Goal: Task Accomplishment & Management: Manage account settings

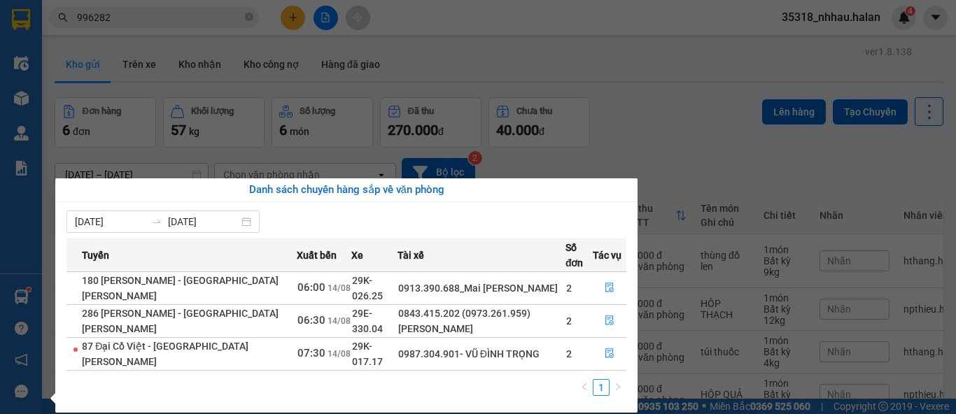
scroll to position [155, 0]
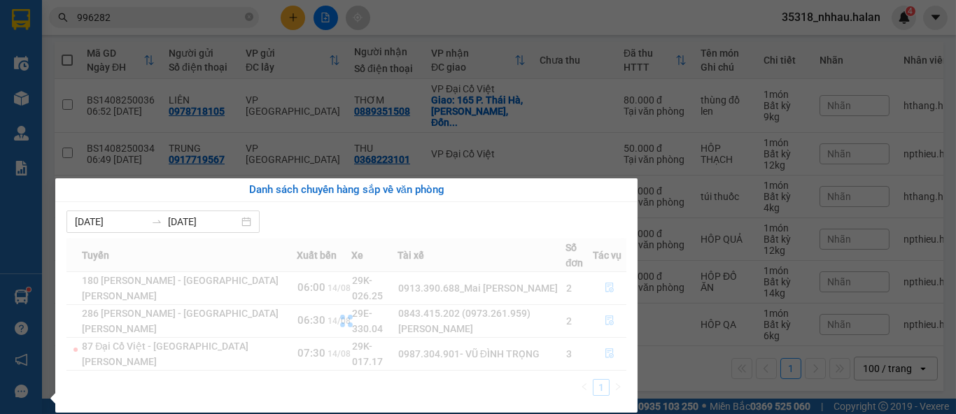
click at [226, 12] on section "Kết quả [PERSON_NAME] ( 558 ) Bộ lọc Mã ĐH Trạng thái Món hàng Thu hộ Tổng [PER…" at bounding box center [478, 207] width 956 height 414
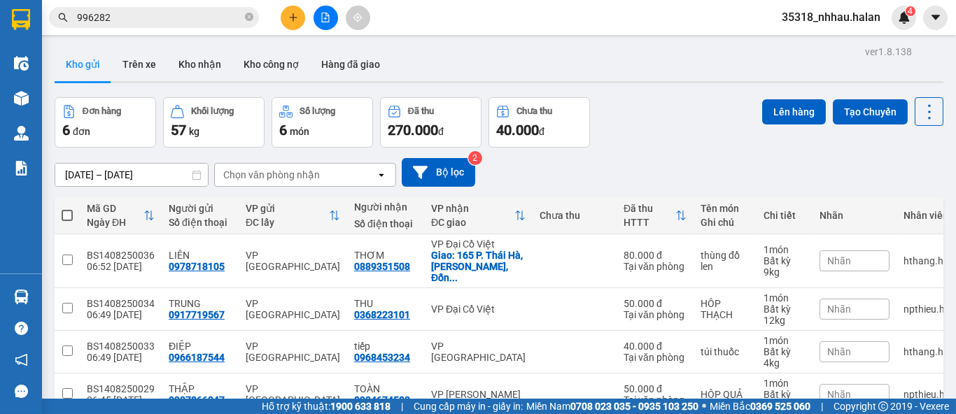
scroll to position [0, 0]
click at [919, 112] on icon at bounding box center [929, 112] width 20 height 20
click at [911, 197] on span "Làm mới" at bounding box center [898, 200] width 38 height 14
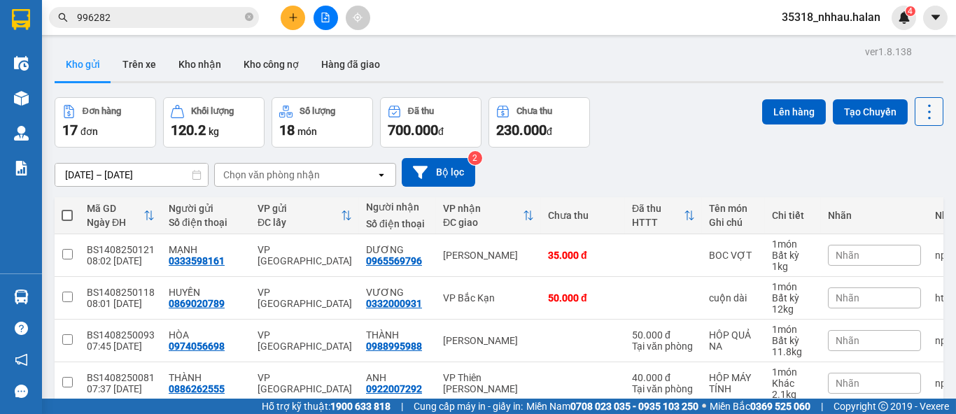
click at [919, 108] on icon at bounding box center [929, 112] width 20 height 20
click at [897, 199] on span "Làm mới" at bounding box center [898, 200] width 38 height 14
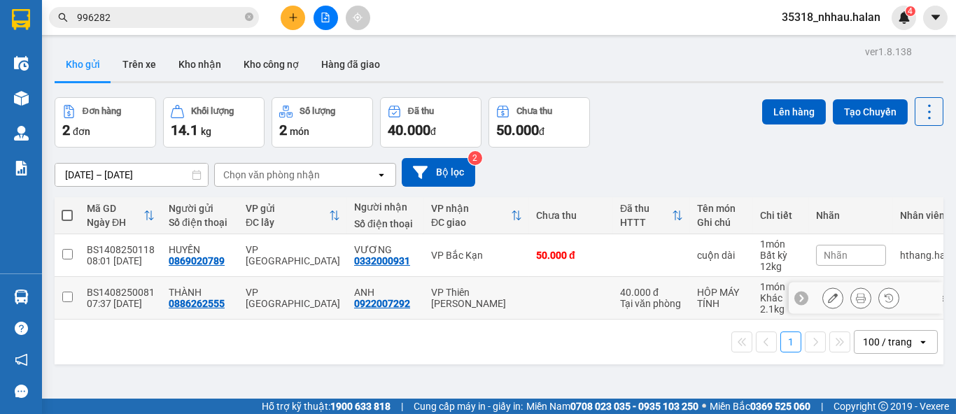
click at [537, 294] on td at bounding box center [571, 298] width 84 height 43
checkbox input "true"
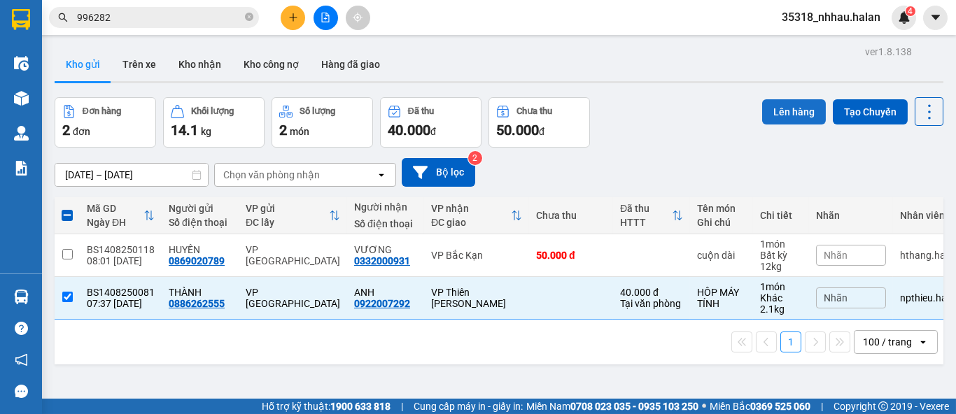
click at [778, 110] on button "Lên hàng" at bounding box center [794, 111] width 64 height 25
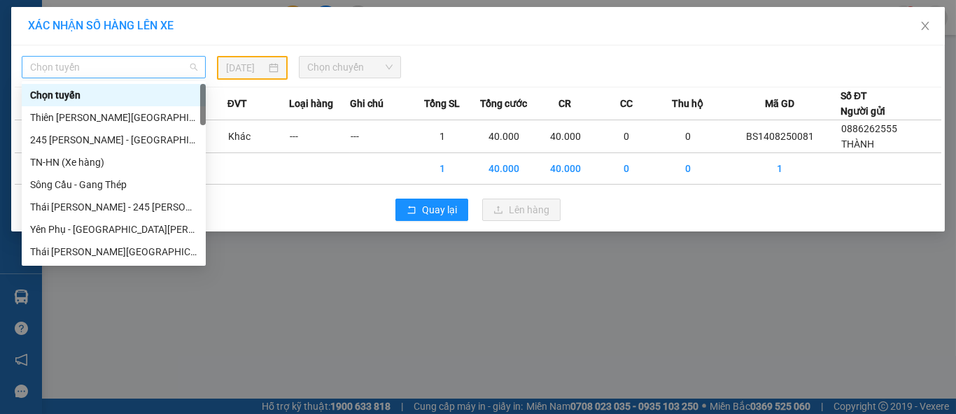
click at [98, 67] on span "Chọn tuyến" at bounding box center [113, 67] width 167 height 21
type input "HN"
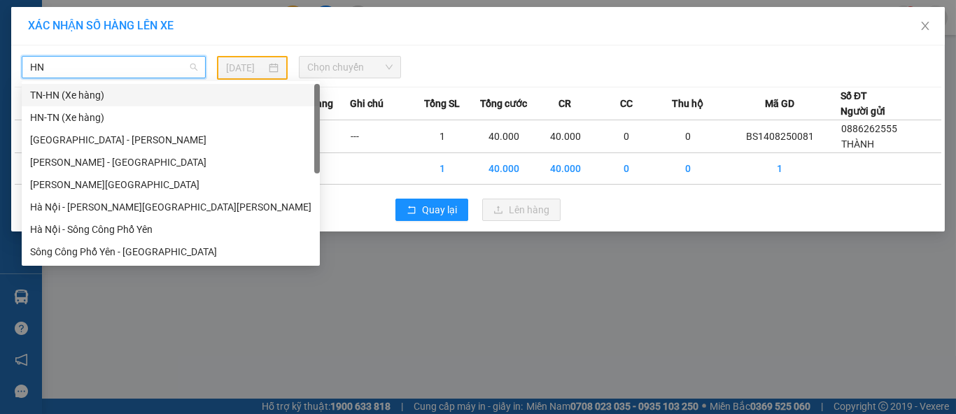
click at [72, 96] on div "TN-HN (Xe hàng)" at bounding box center [170, 94] width 281 height 15
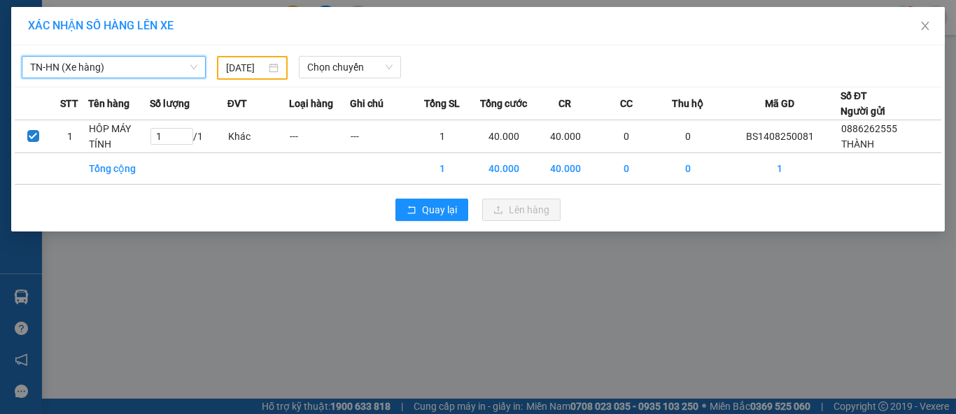
click at [257, 66] on input "13/08/2025" at bounding box center [245, 67] width 39 height 15
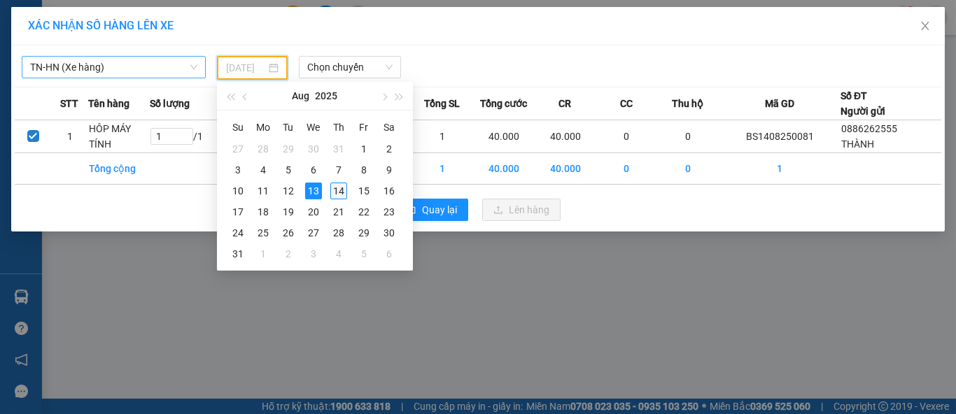
click at [340, 188] on div "14" at bounding box center [338, 191] width 17 height 17
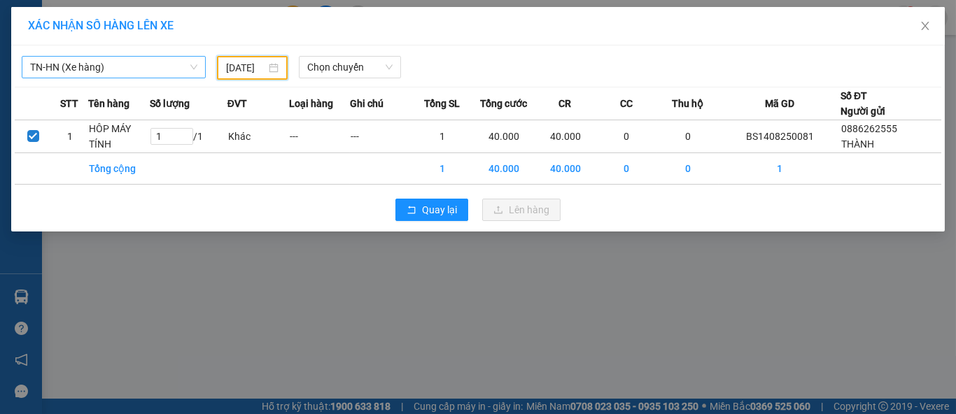
type input "[DATE]"
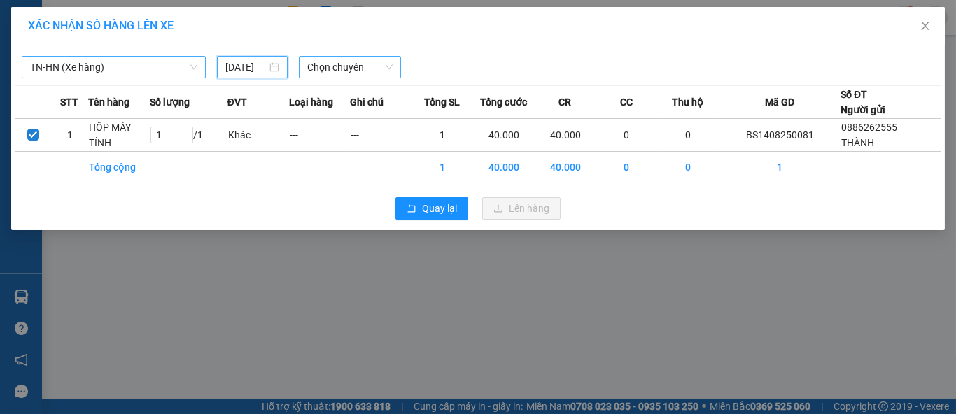
click at [339, 63] on span "Chọn chuyến" at bounding box center [350, 67] width 86 height 21
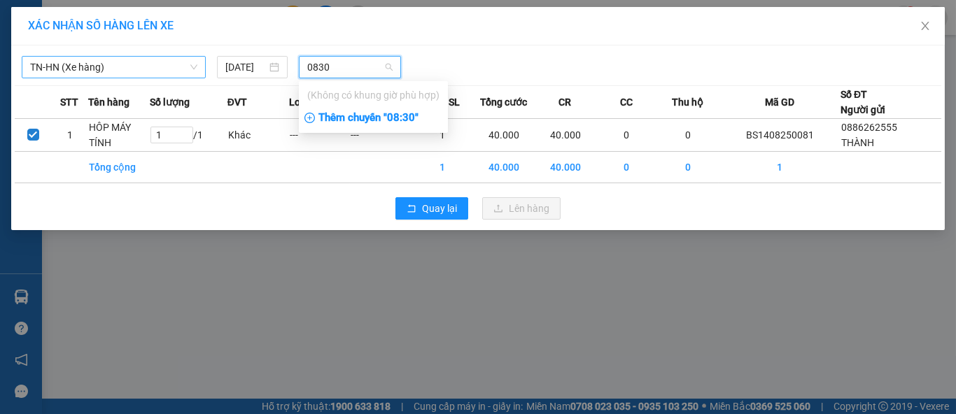
type input "0830"
click at [408, 118] on div "Thêm chuyến " 08:30 "" at bounding box center [373, 118] width 149 height 24
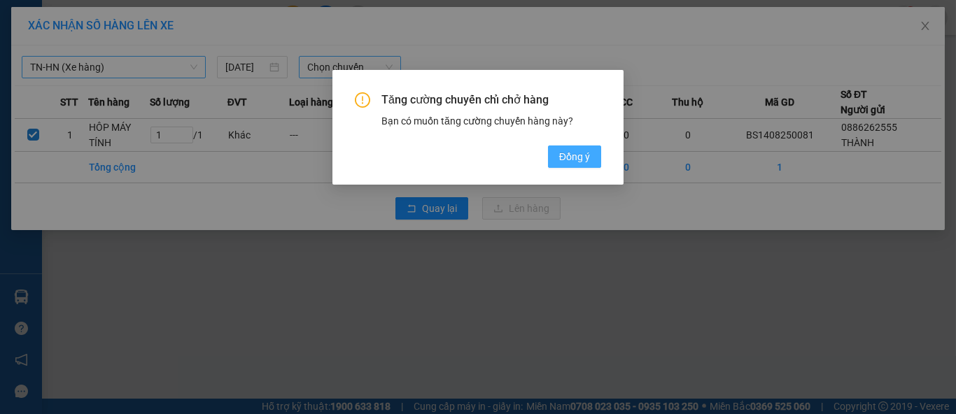
click at [574, 159] on span "Đồng ý" at bounding box center [574, 156] width 31 height 15
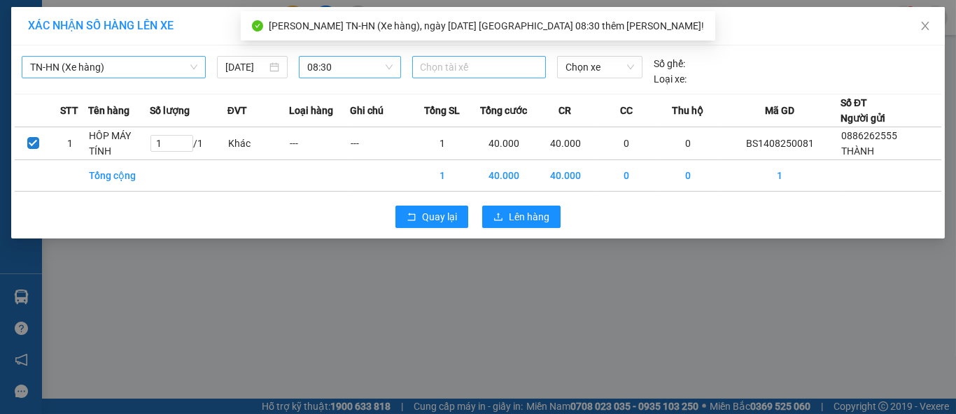
click at [454, 65] on div at bounding box center [479, 67] width 127 height 17
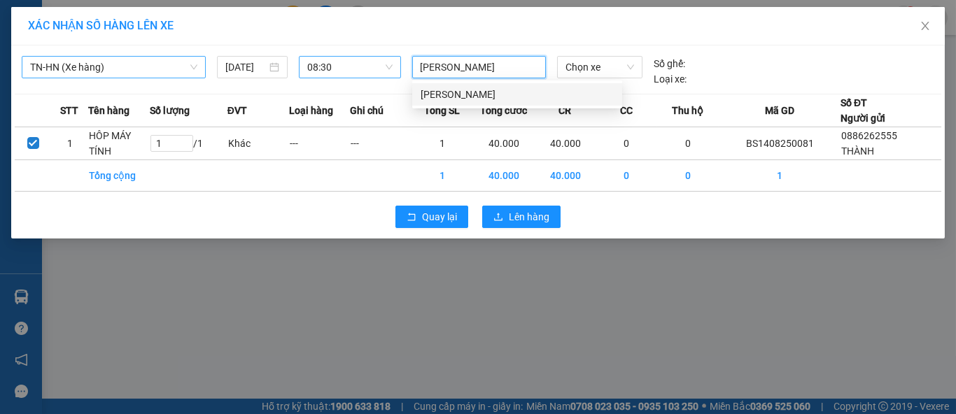
type input "NGUYEN DUC BAC"
click at [469, 91] on div "[PERSON_NAME]" at bounding box center [517, 94] width 193 height 15
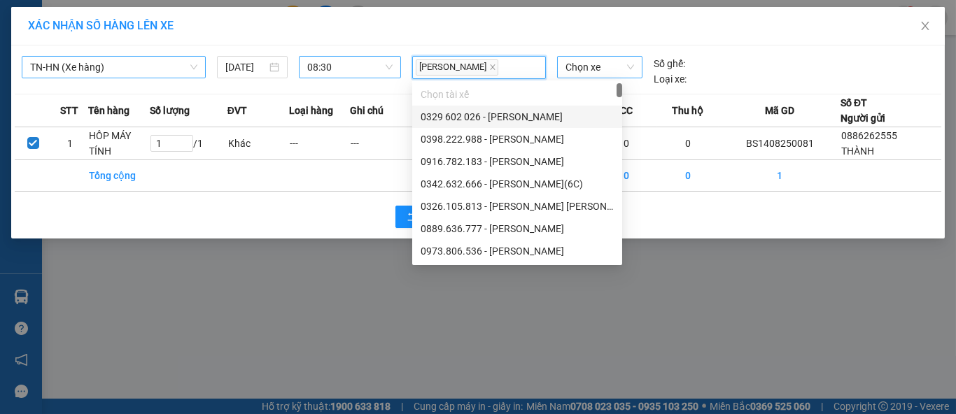
click at [584, 66] on span "Chọn xe" at bounding box center [599, 67] width 69 height 21
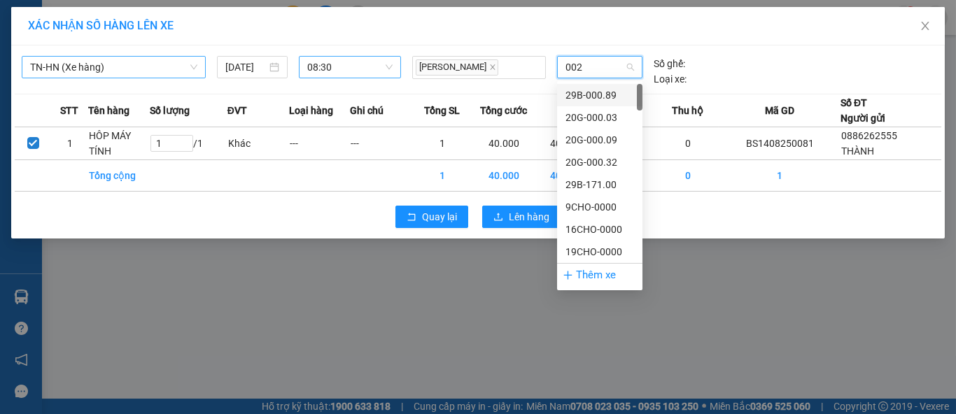
type input "0025"
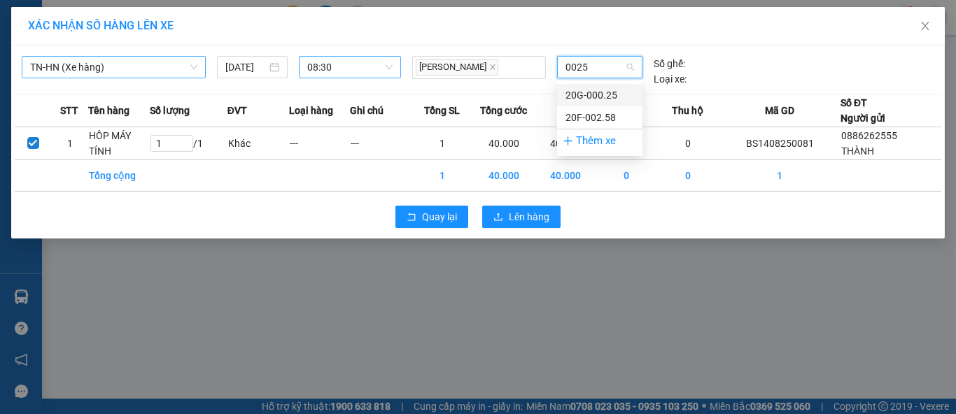
click at [609, 95] on div "20G-000.25" at bounding box center [599, 94] width 69 height 15
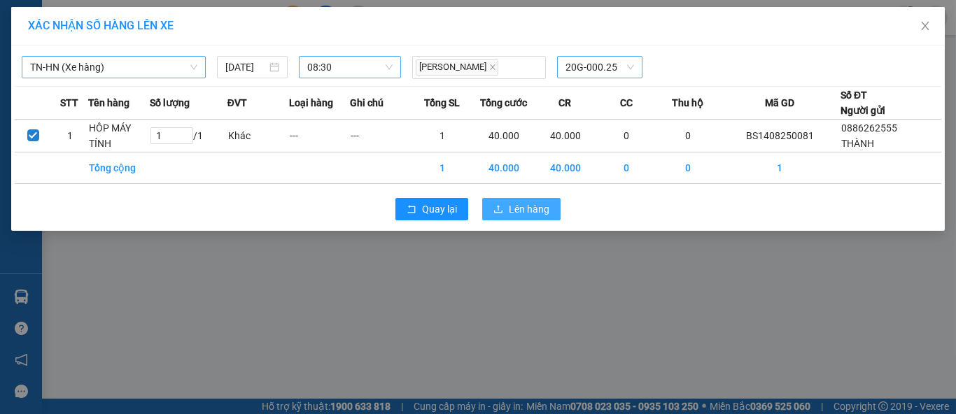
click at [537, 202] on span "Lên hàng" at bounding box center [529, 209] width 41 height 15
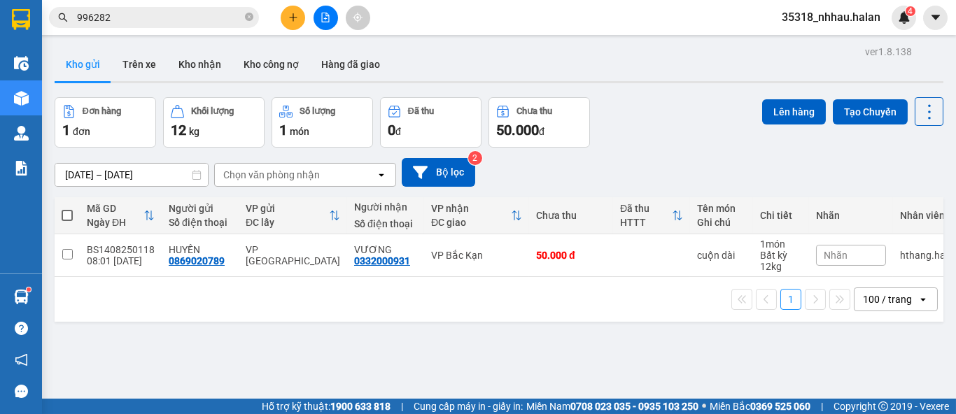
click at [212, 18] on input "996282" at bounding box center [159, 17] width 165 height 15
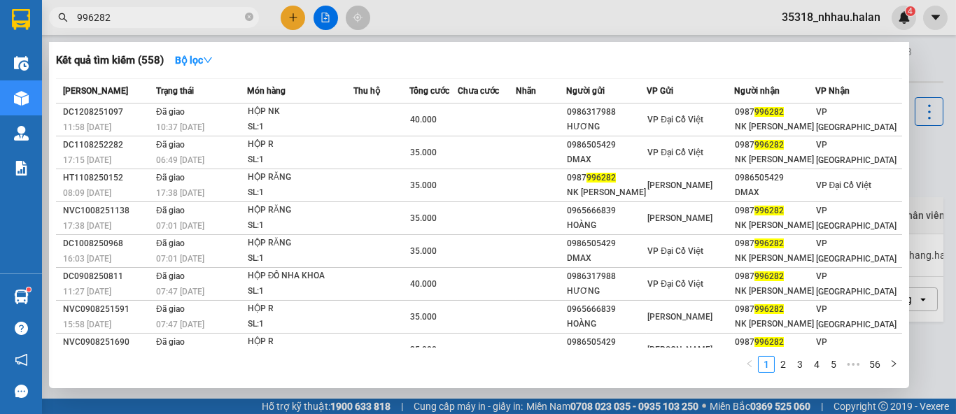
click at [212, 18] on input "996282" at bounding box center [159, 17] width 165 height 15
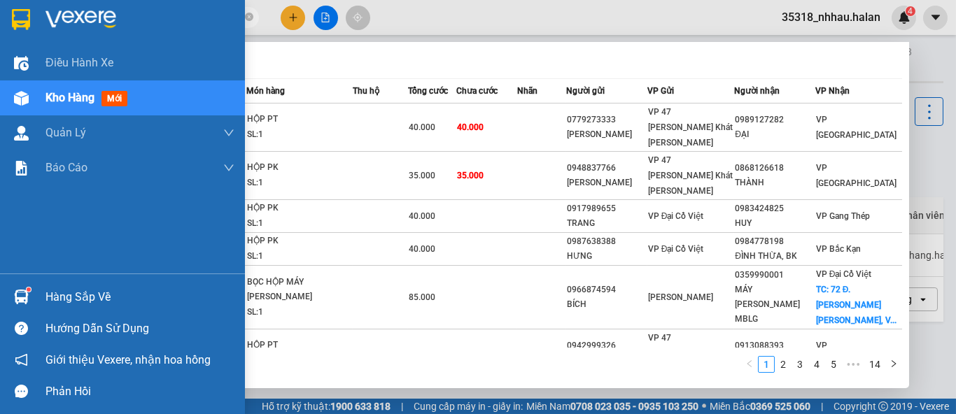
click at [66, 297] on div "Hàng sắp về" at bounding box center [139, 297] width 189 height 21
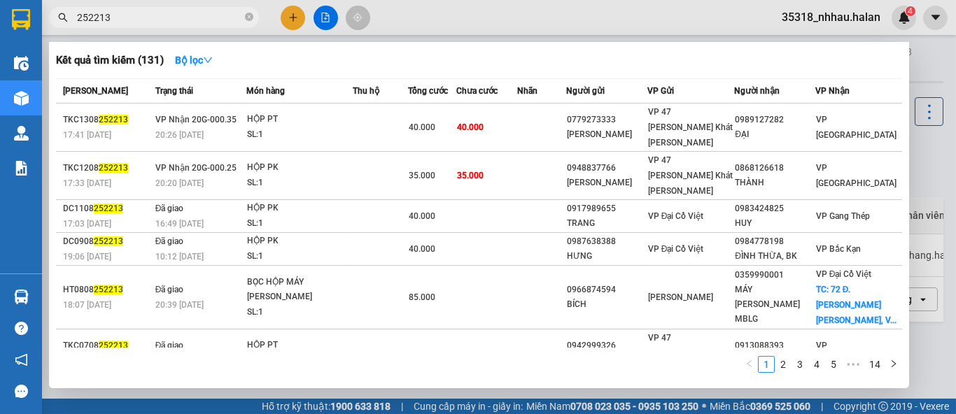
click at [174, 20] on section "Kết quả tìm kiếm ( 131 ) Bộ lọc Mã ĐH Trạng thái Món hàng Thu hộ Tổng cước Chưa…" at bounding box center [478, 207] width 956 height 414
click at [174, 20] on input "252213" at bounding box center [159, 17] width 165 height 15
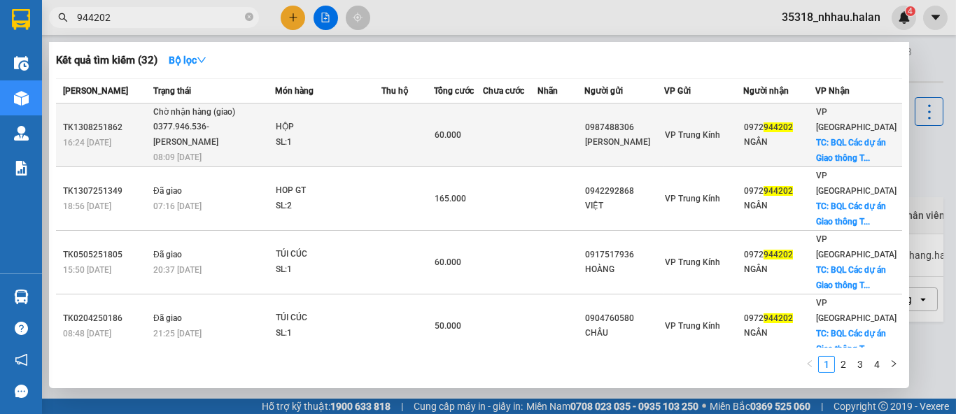
type input "944202"
click at [404, 129] on td at bounding box center [407, 136] width 52 height 64
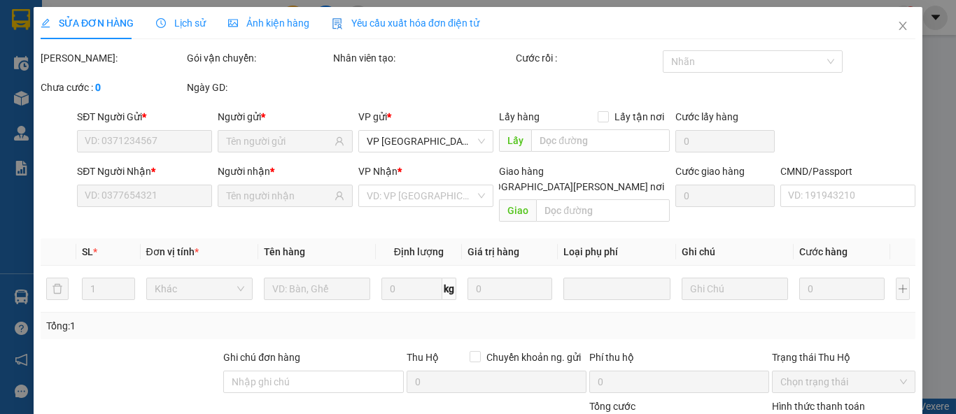
type input "0987488306"
type input "NGỌC ANH"
type input "0972944202"
type input "NGÂN"
checkbox input "true"
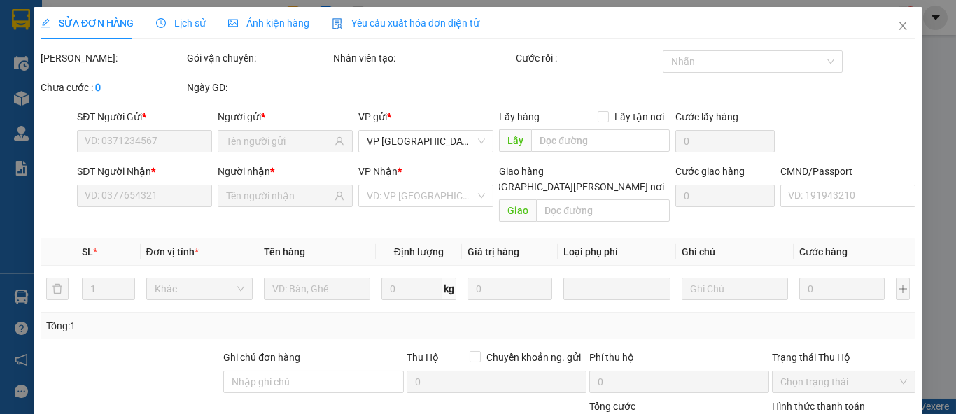
type input "BQL Các dự án Giao thông Thái Nguyên HRMR+J9Q, Phan Đình Phùng, Thành phố Thái …"
type input "20.000"
type input "60.000"
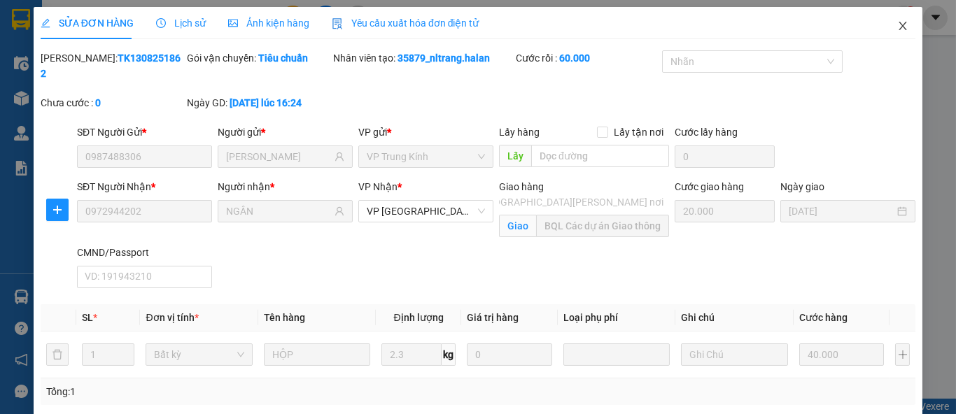
click at [897, 27] on icon "close" at bounding box center [902, 25] width 11 height 11
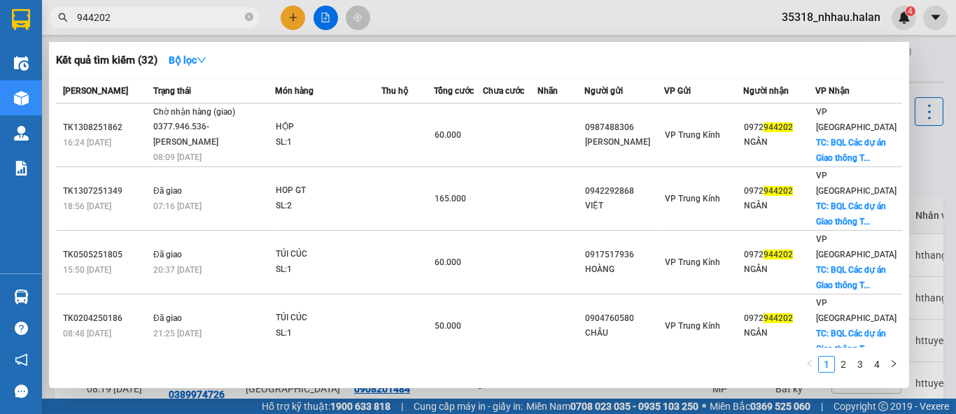
click at [144, 14] on input "944202" at bounding box center [159, 17] width 165 height 15
click at [926, 66] on div at bounding box center [478, 207] width 956 height 414
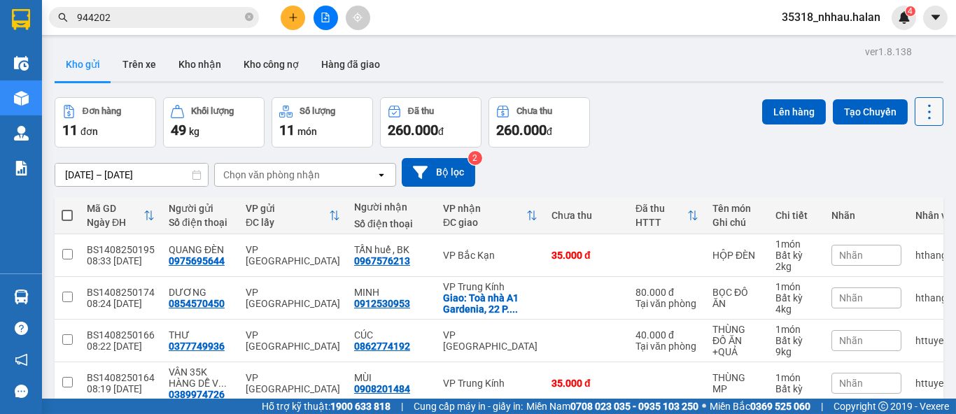
click at [919, 118] on icon at bounding box center [929, 112] width 20 height 20
click at [903, 199] on span "Làm mới" at bounding box center [898, 200] width 38 height 14
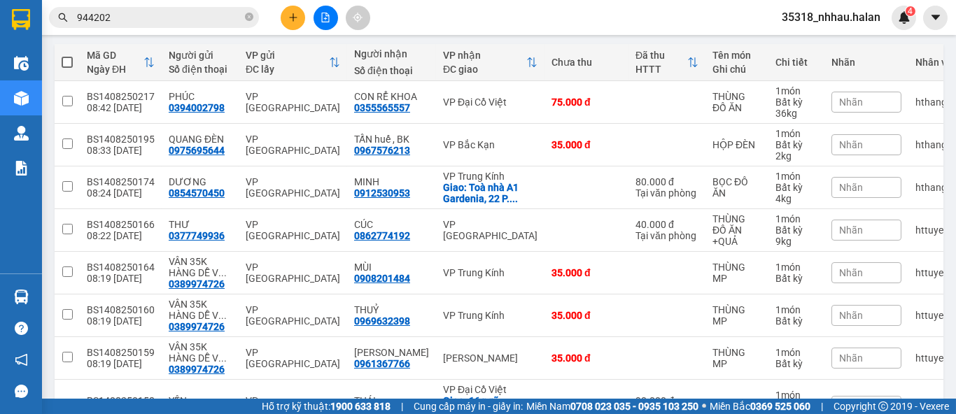
scroll to position [155, 0]
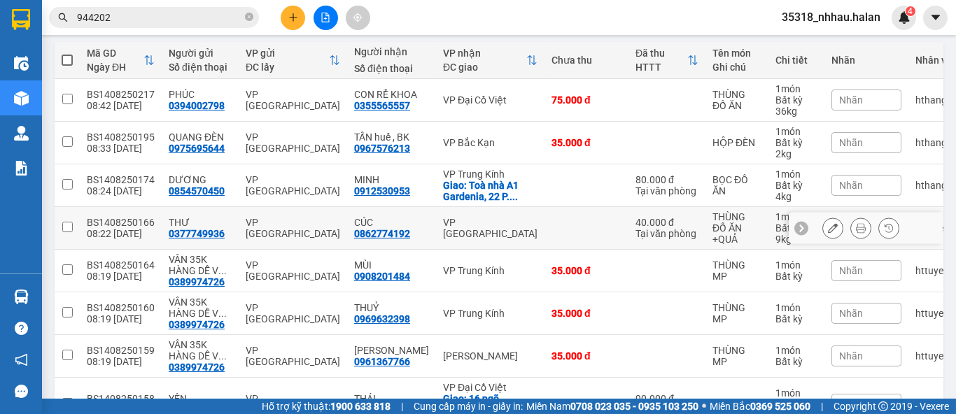
click at [516, 227] on td "VP Hà Đông" at bounding box center [490, 228] width 108 height 43
checkbox input "true"
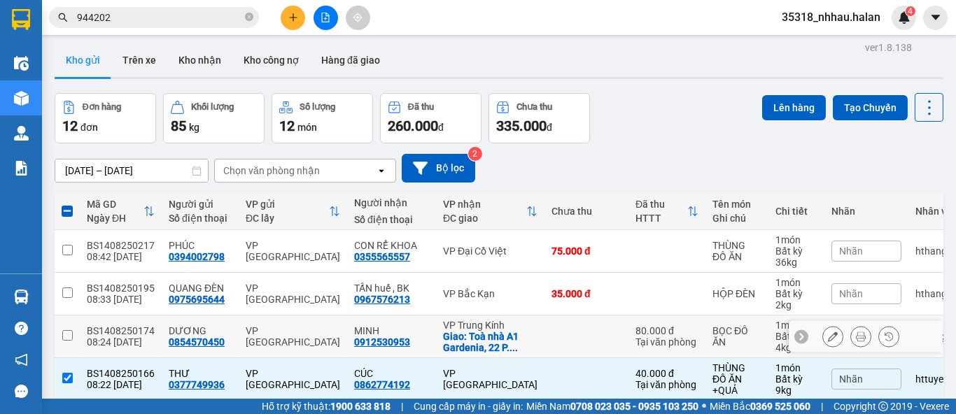
scroll to position [0, 0]
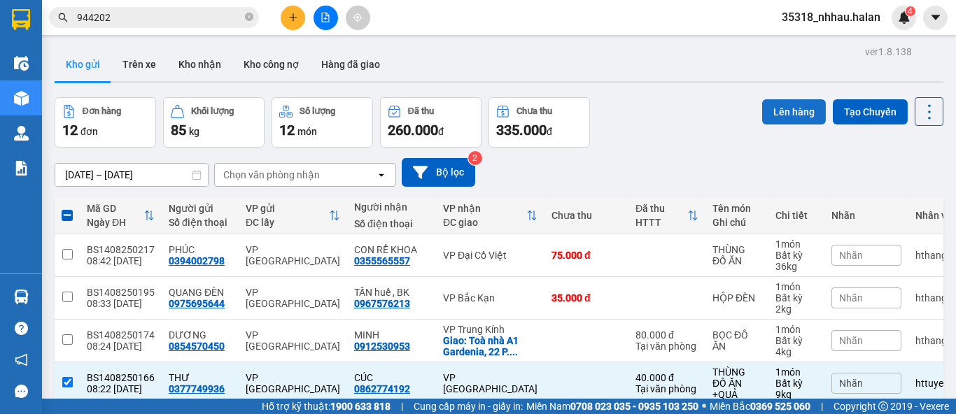
click at [780, 115] on button "Lên hàng" at bounding box center [794, 111] width 64 height 25
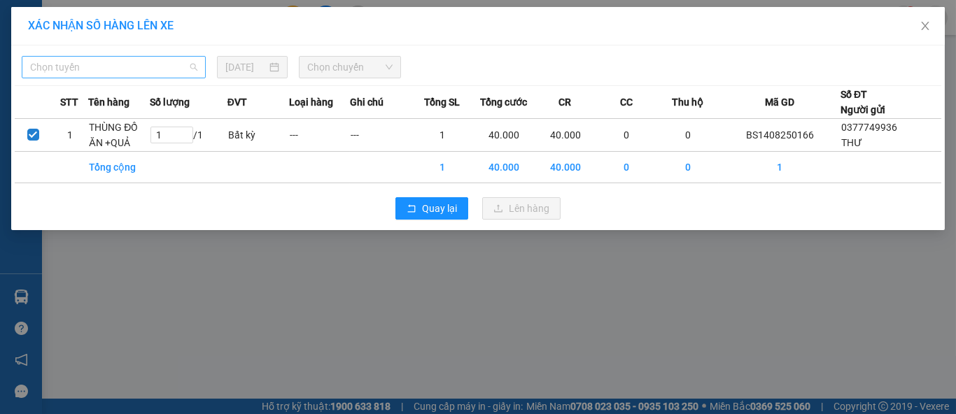
click at [168, 59] on span "Chọn tuyến" at bounding box center [113, 67] width 167 height 21
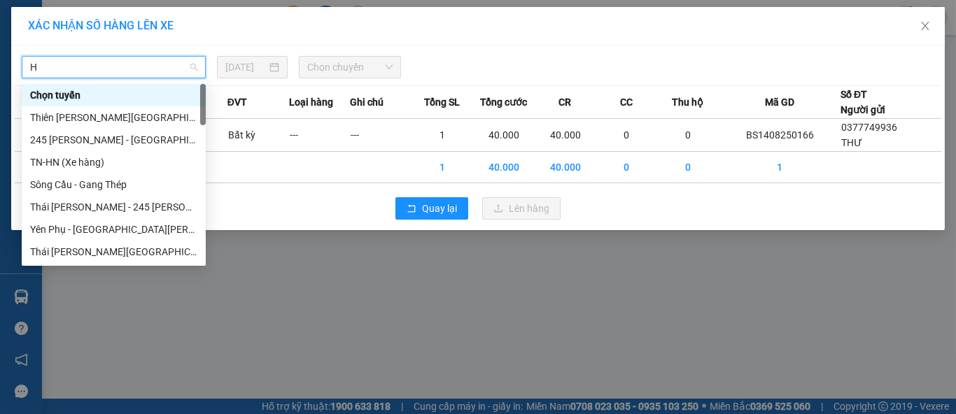
type input "HN"
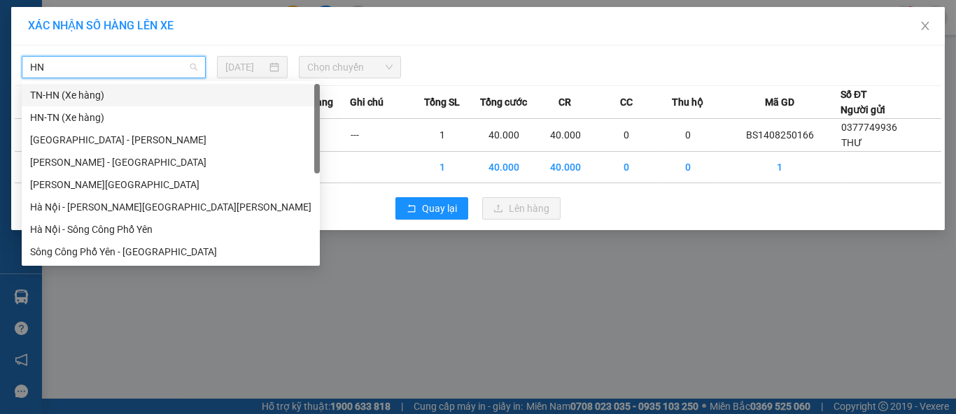
click at [91, 98] on div "TN-HN (Xe hàng)" at bounding box center [170, 94] width 281 height 15
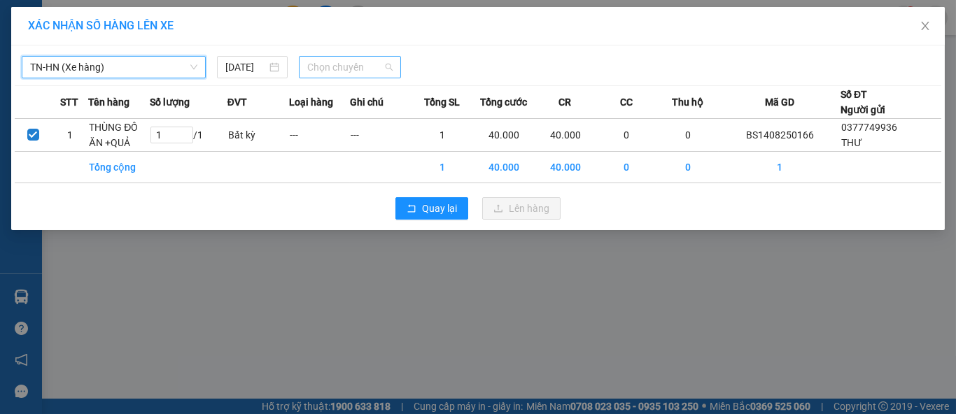
click at [358, 67] on span "Chọn chuyến" at bounding box center [350, 67] width 86 height 21
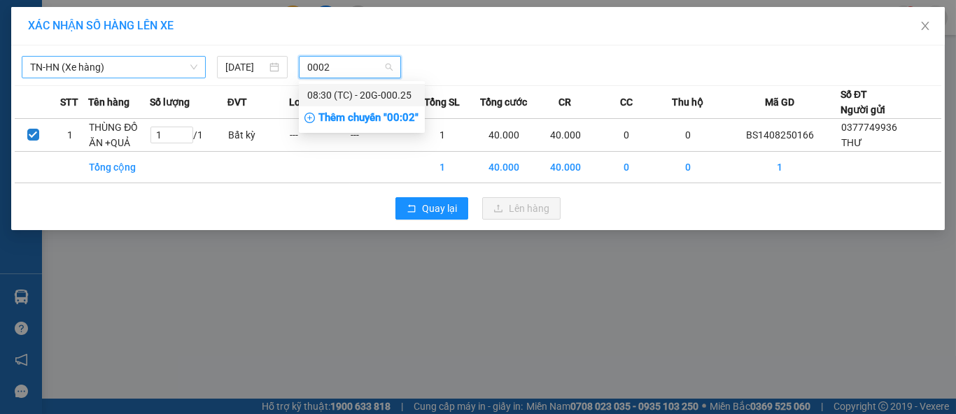
type input "00025"
click at [407, 95] on div "08:30 (TC) - 20G-000.25" at bounding box center [361, 94] width 109 height 15
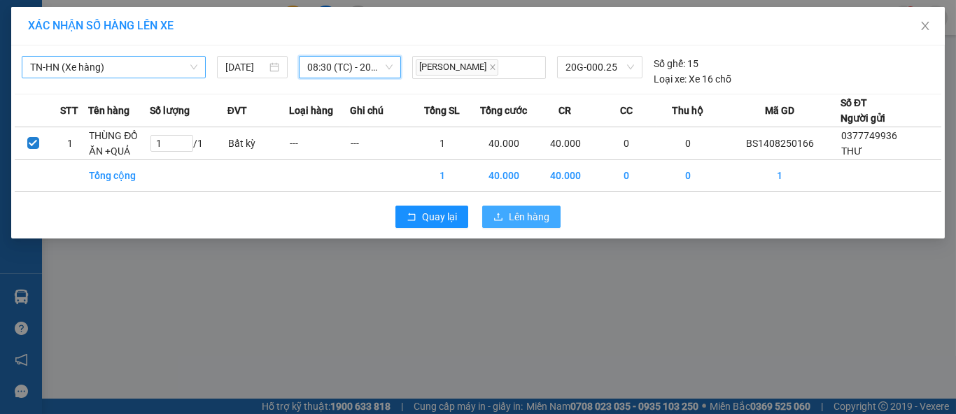
click at [530, 212] on span "Lên hàng" at bounding box center [529, 216] width 41 height 15
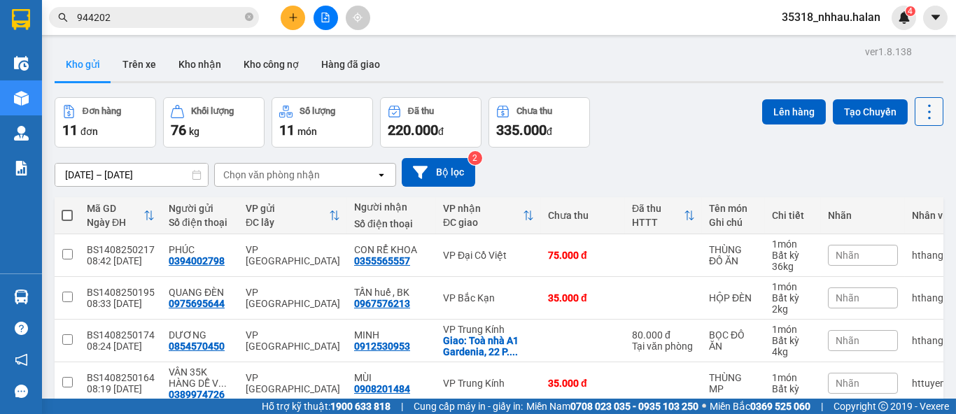
click at [919, 113] on icon at bounding box center [929, 112] width 20 height 20
click at [904, 197] on span "Làm mới" at bounding box center [898, 200] width 38 height 14
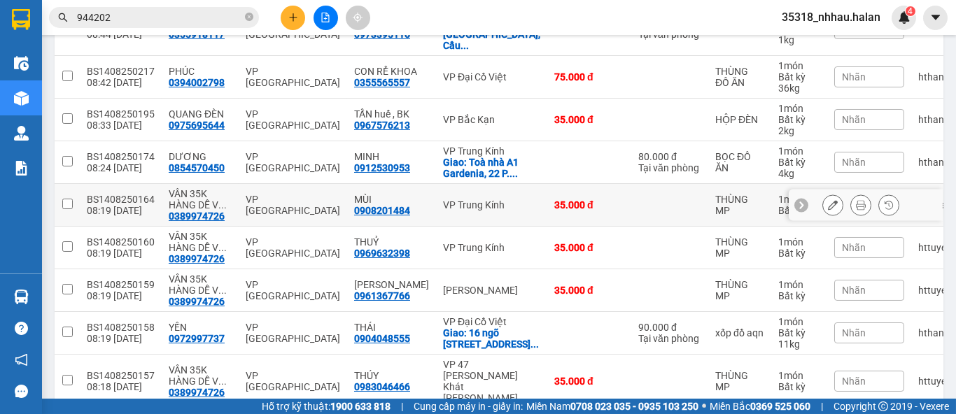
scroll to position [233, 0]
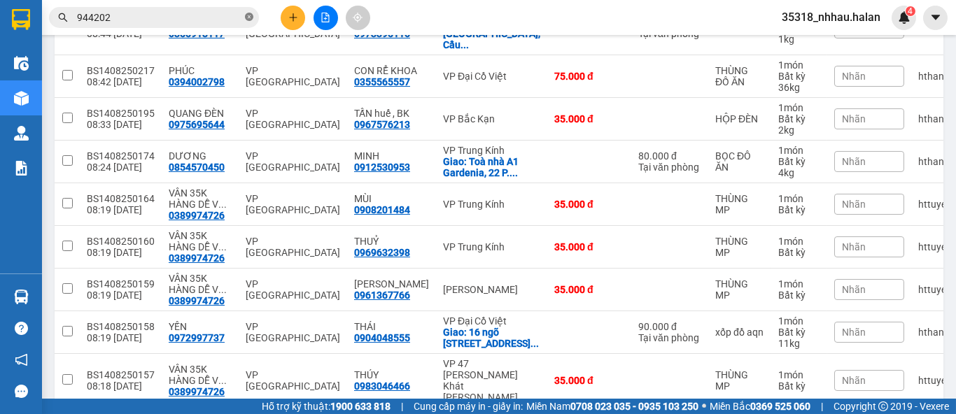
click at [247, 15] on icon "close-circle" at bounding box center [249, 17] width 8 height 8
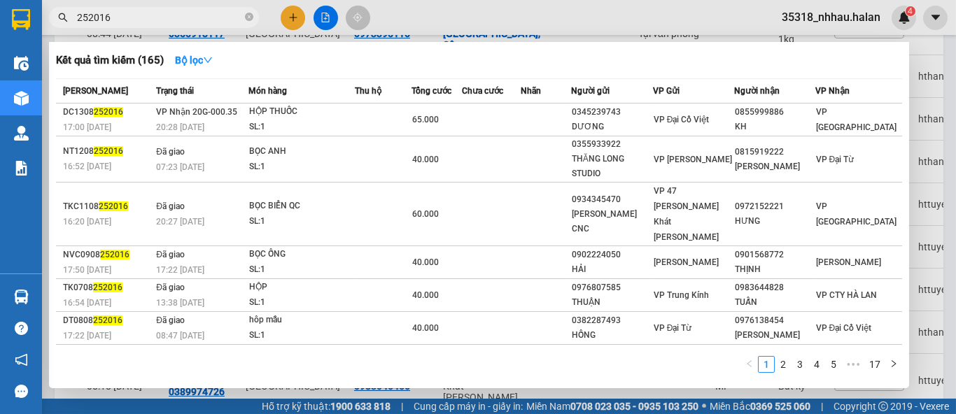
type input "252016"
click at [248, 17] on icon "close-circle" at bounding box center [249, 17] width 8 height 8
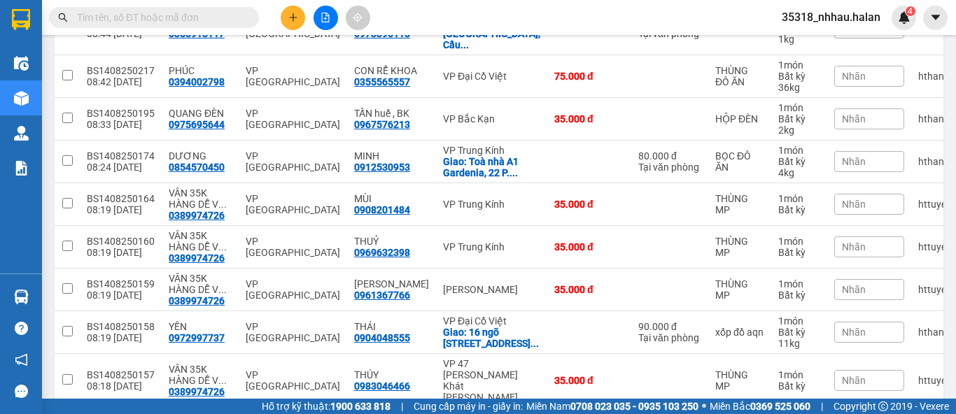
click at [230, 17] on input "text" at bounding box center [159, 17] width 165 height 15
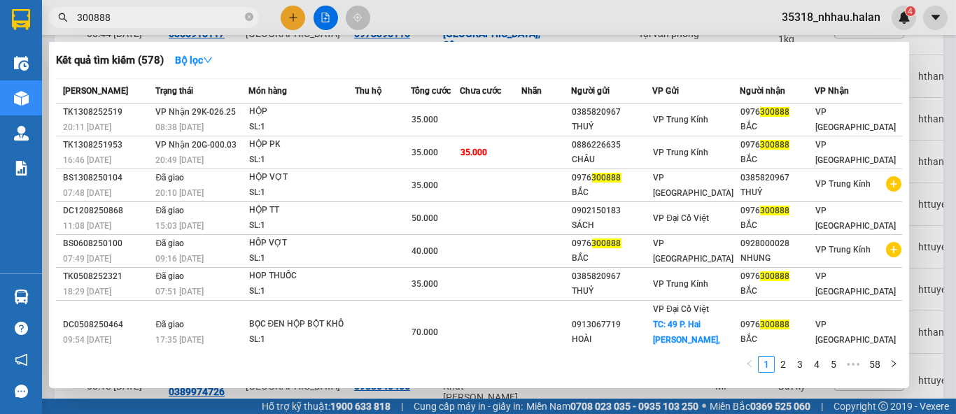
type input "300888"
click at [297, 24] on div at bounding box center [478, 207] width 956 height 414
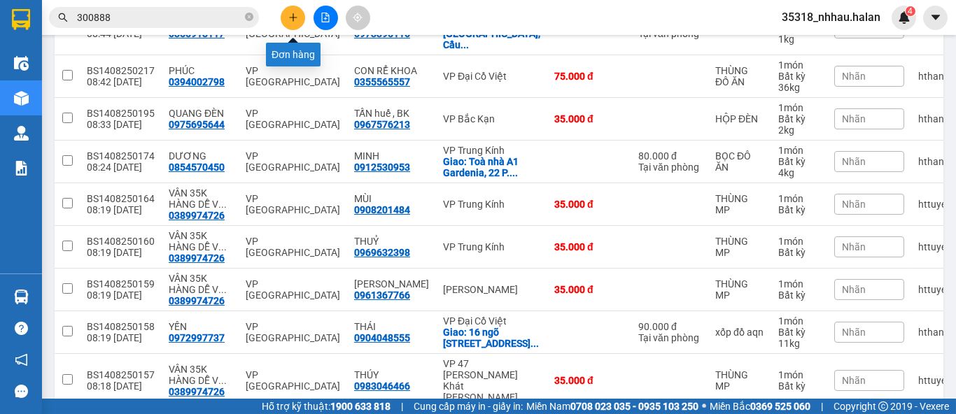
click at [297, 24] on button at bounding box center [293, 18] width 24 height 24
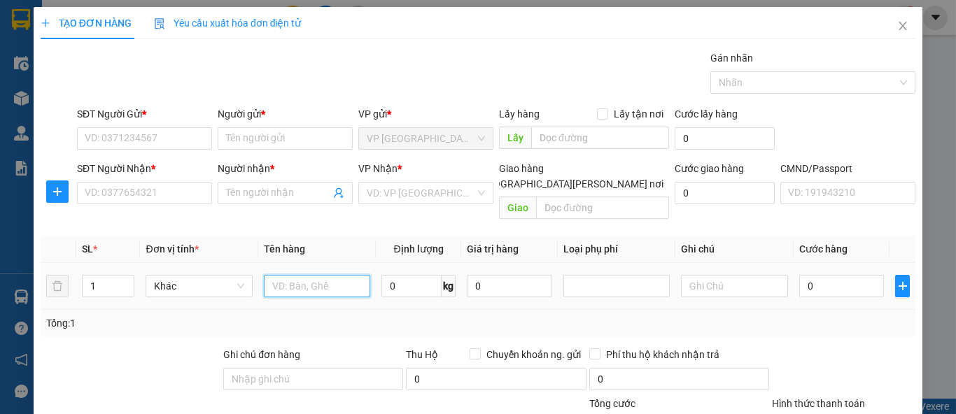
click at [339, 275] on input "text" at bounding box center [317, 286] width 106 height 22
type input "TẢI QUẢ NHÃN"
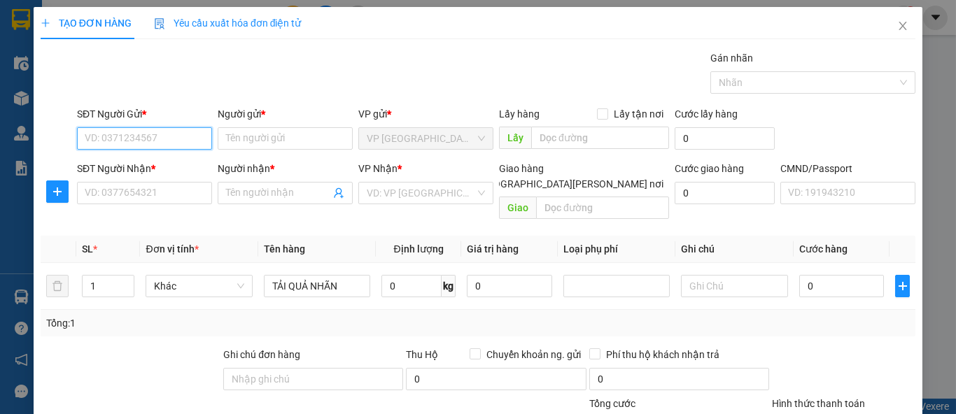
click at [165, 143] on input "SĐT Người Gửi *" at bounding box center [144, 138] width 135 height 22
type input "0917460301"
click at [181, 162] on div "0917460301 - KHÁCH HÀNG" at bounding box center [147, 165] width 125 height 15
type input "KHÁCH HÀNG"
checkbox input "true"
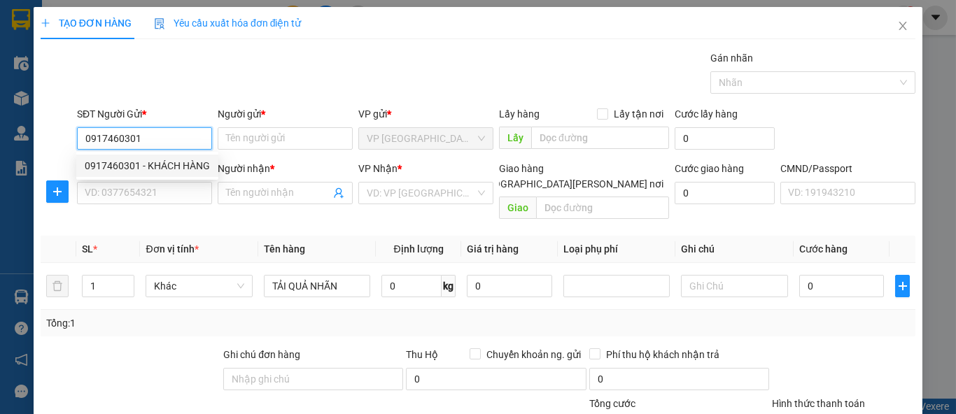
type input "NÚI VOI"
type input "45.000"
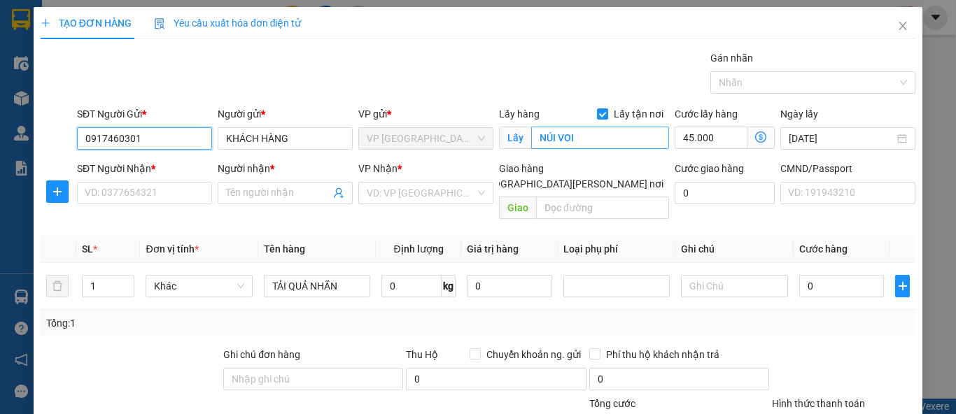
type input "0917460301"
click at [549, 141] on input "NÚI VOI" at bounding box center [600, 138] width 138 height 22
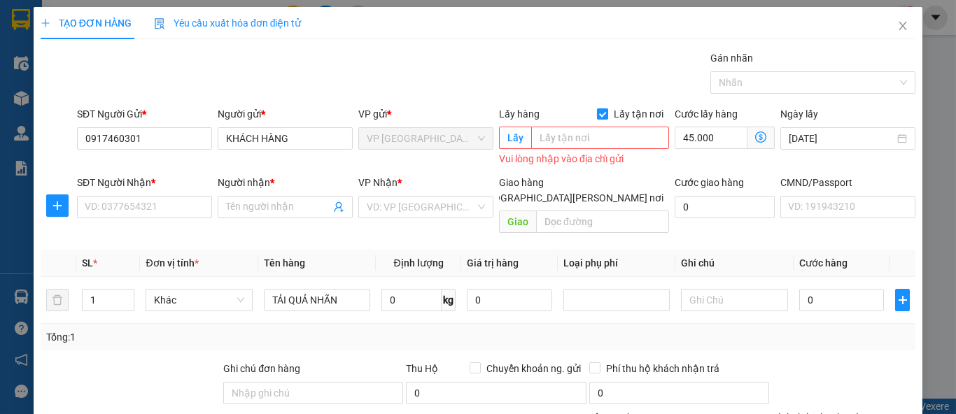
click at [597, 113] on input "Lấy tận nơi" at bounding box center [602, 113] width 10 height 10
checkbox input "false"
click at [681, 135] on input "45.000" at bounding box center [724, 138] width 100 height 22
type input "0"
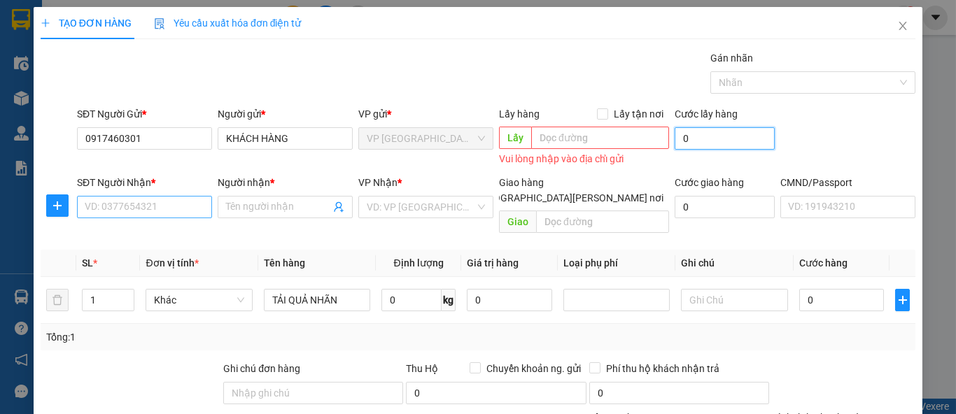
type input "0"
click at [183, 208] on input "SĐT Người Nhận *" at bounding box center [144, 207] width 135 height 22
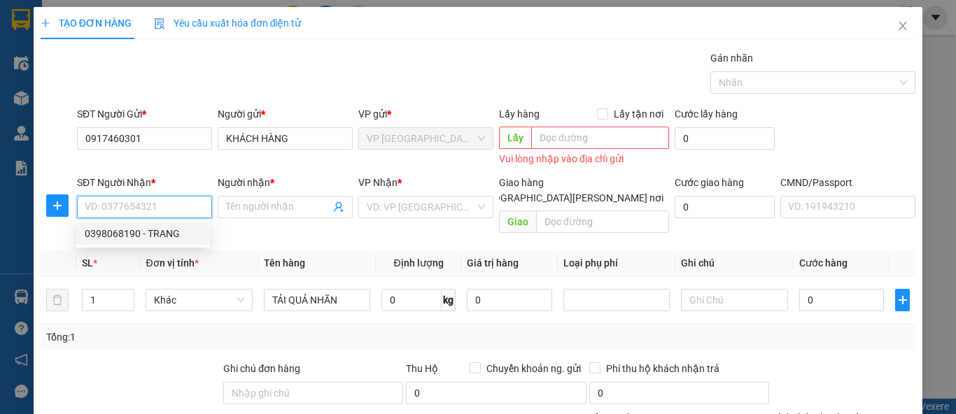
click at [176, 234] on div "0398068190 - TRANG" at bounding box center [143, 233] width 117 height 15
type input "0398068190"
type input "TRANG"
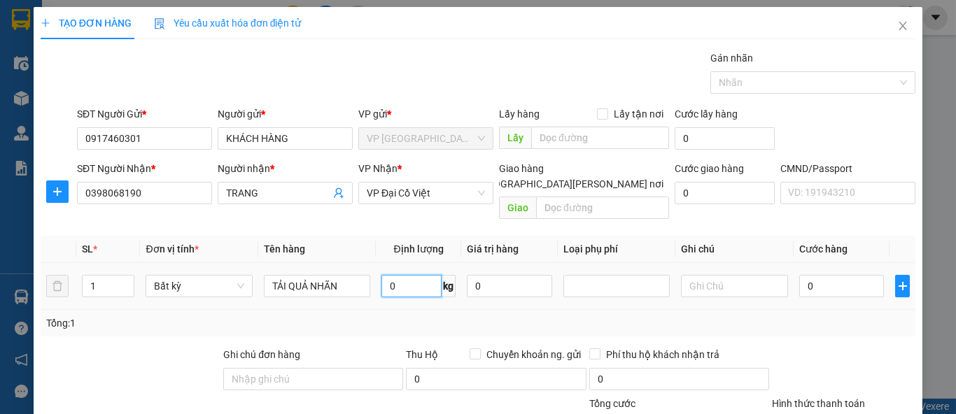
click at [409, 275] on input "0" at bounding box center [411, 286] width 60 height 22
type input "22"
type input "65.000"
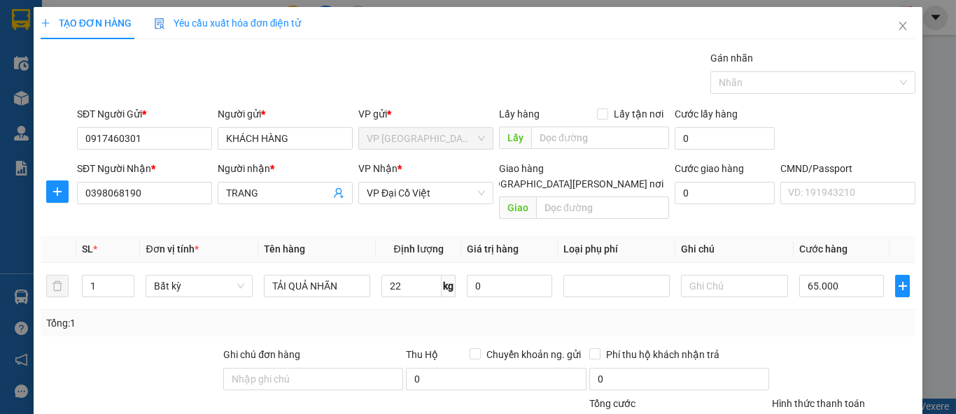
click at [748, 316] on div "Tổng: 1" at bounding box center [477, 323] width 863 height 15
click at [155, 185] on input "0398068190" at bounding box center [144, 193] width 135 height 22
click at [413, 275] on input "22" at bounding box center [411, 286] width 60 height 22
click at [353, 217] on div "Transit Pickup Surcharge Ids Transit Deliver Surcharge Ids Transit Deliver Surc…" at bounding box center [478, 291] width 875 height 483
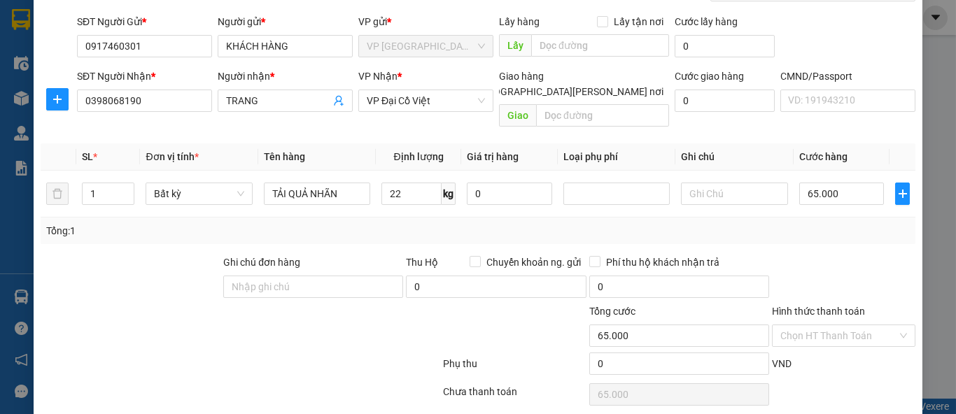
scroll to position [129, 0]
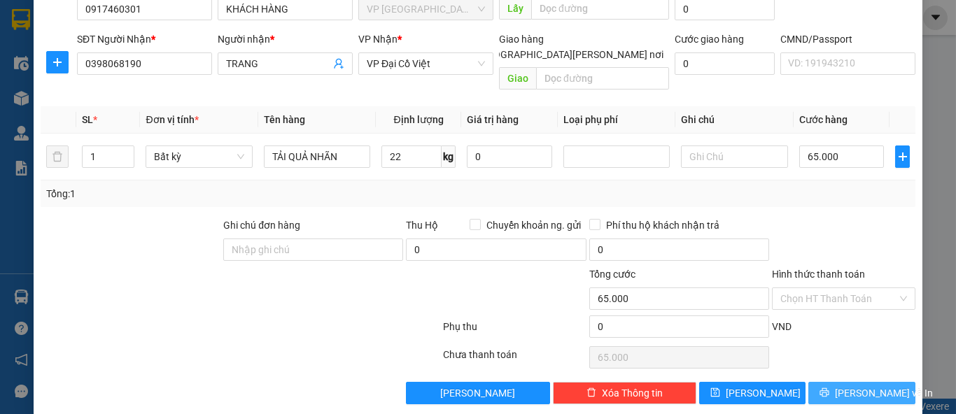
click at [861, 386] on span "Lưu và In" at bounding box center [884, 393] width 98 height 15
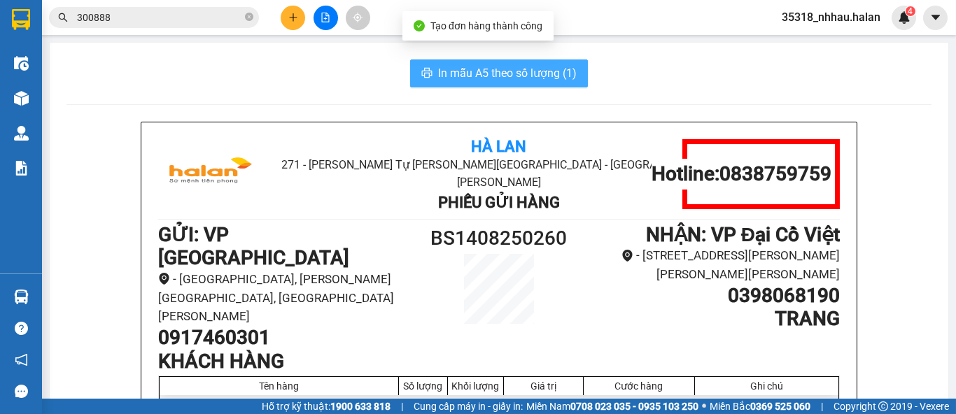
click at [558, 63] on button "In mẫu A5 theo số lượng (1)" at bounding box center [499, 73] width 178 height 28
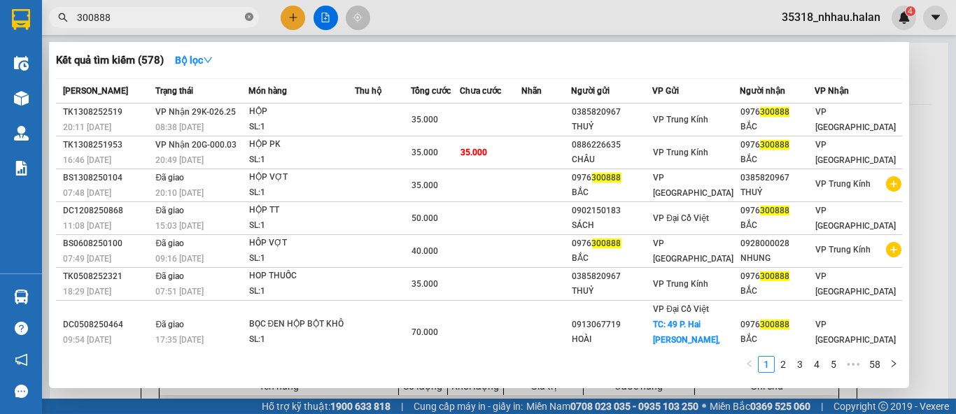
click at [250, 19] on icon "close-circle" at bounding box center [249, 17] width 8 height 8
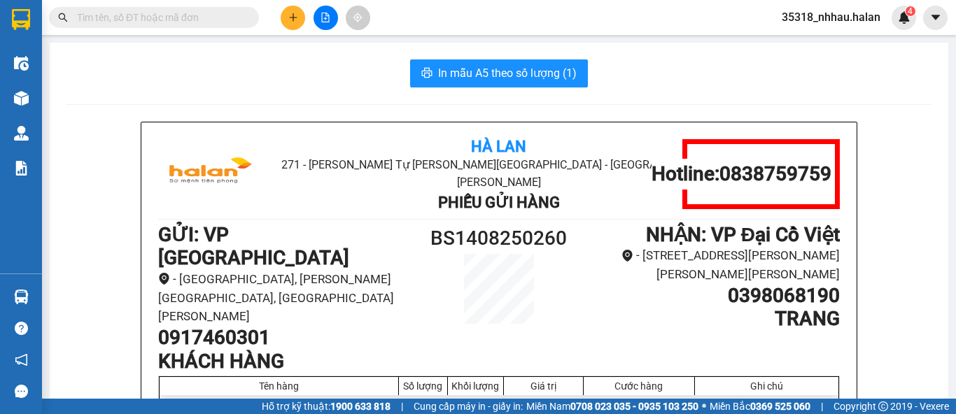
click at [247, 73] on div "In mẫu A5 theo số lượng (1)" at bounding box center [498, 73] width 865 height 28
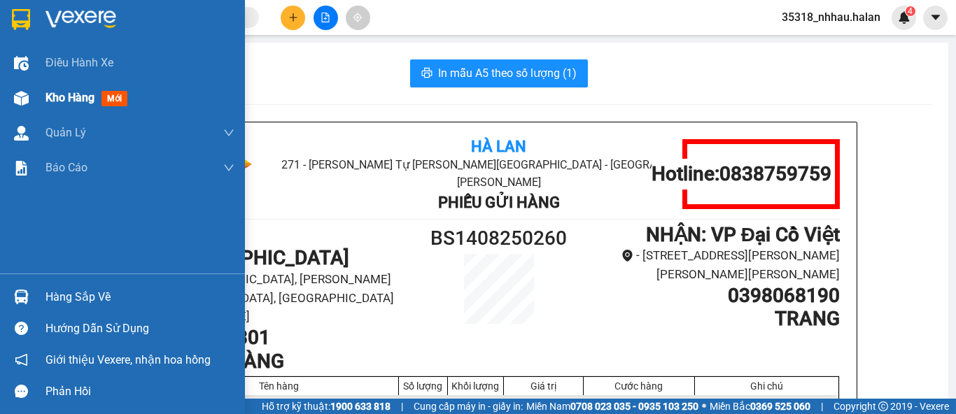
click at [66, 99] on span "Kho hàng" at bounding box center [69, 97] width 49 height 13
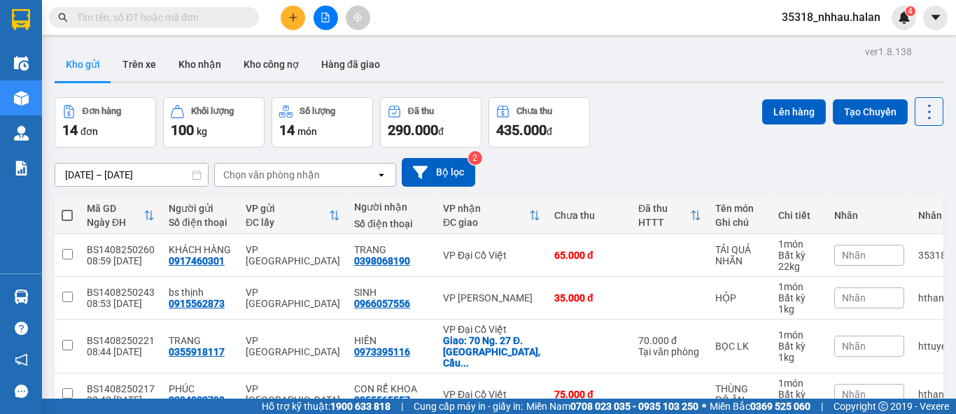
click at [681, 108] on div "Đơn hàng 14 đơn Khối lượng 100 kg Số lượng 14 món Đã thu 290.000 đ Chưa thu 435…" at bounding box center [499, 122] width 889 height 50
click at [301, 181] on div "Chọn văn phòng nhận" at bounding box center [271, 175] width 97 height 14
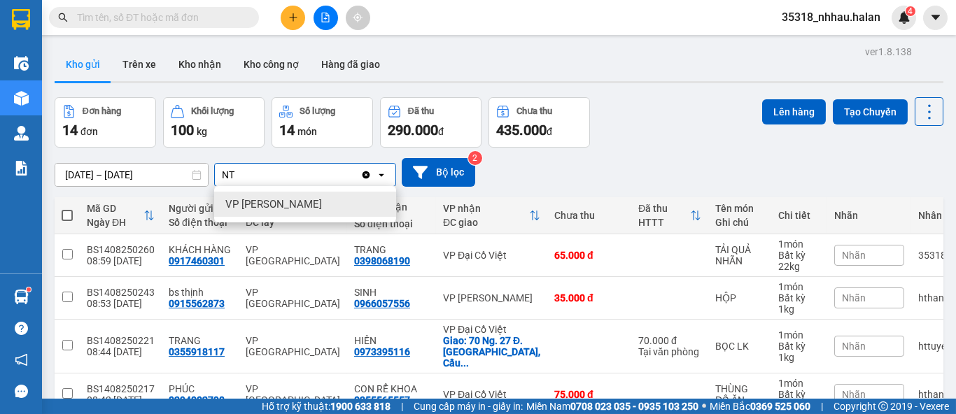
type input "NT"
click at [296, 204] on span "VP [PERSON_NAME]" at bounding box center [273, 204] width 97 height 14
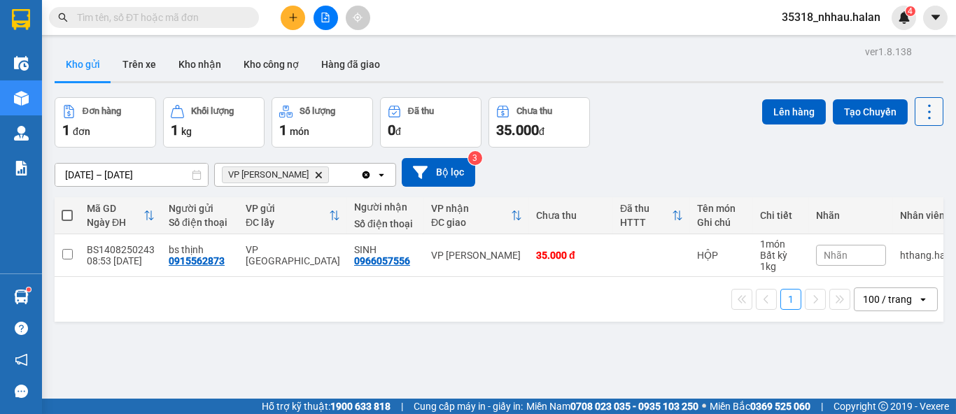
click at [928, 112] on button at bounding box center [928, 111] width 29 height 29
click at [891, 197] on span "Làm mới" at bounding box center [898, 200] width 38 height 14
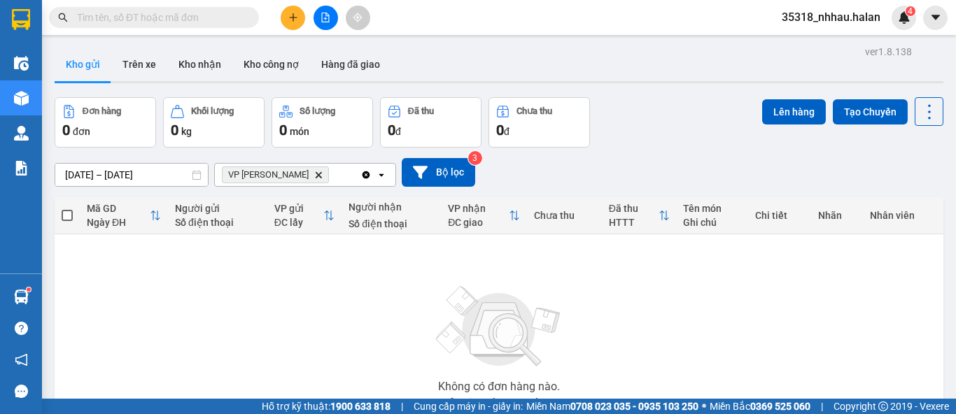
click at [367, 174] on icon "Clear all" at bounding box center [366, 175] width 8 height 8
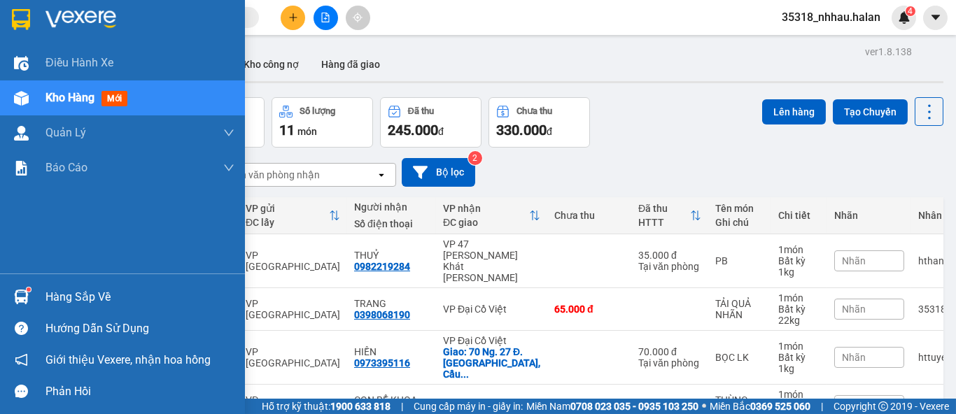
click at [51, 298] on div "Hàng sắp về" at bounding box center [139, 297] width 189 height 21
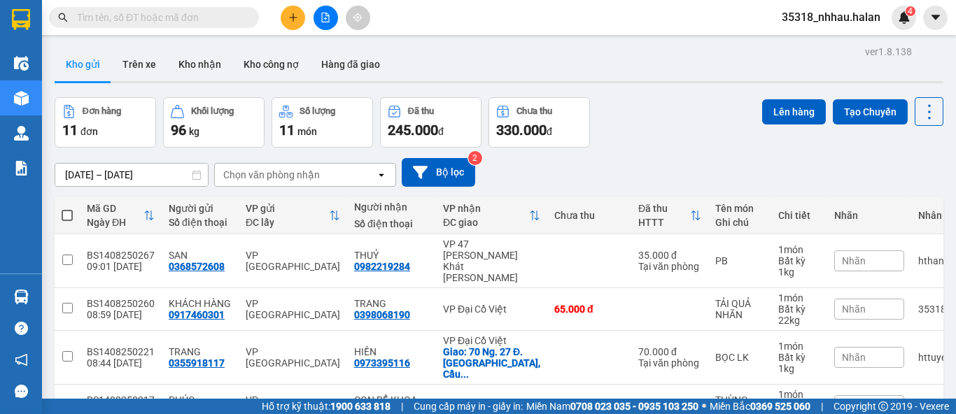
click at [297, 22] on section "Kết quả tìm kiếm ( 578 ) Bộ lọc Mã ĐH Trạng thái Món hàng Thu hộ Tổng cước Chưa…" at bounding box center [478, 207] width 956 height 414
click at [295, 21] on icon "plus" at bounding box center [293, 18] width 10 height 10
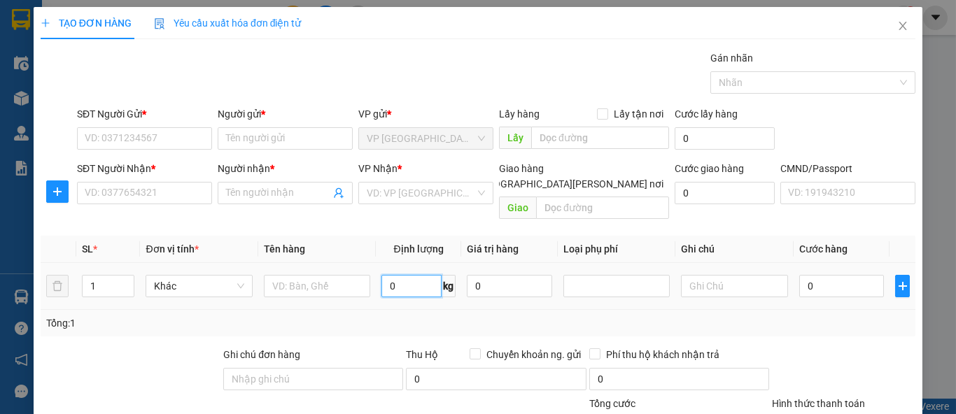
click at [396, 275] on input "0" at bounding box center [411, 286] width 60 height 22
type input "5"
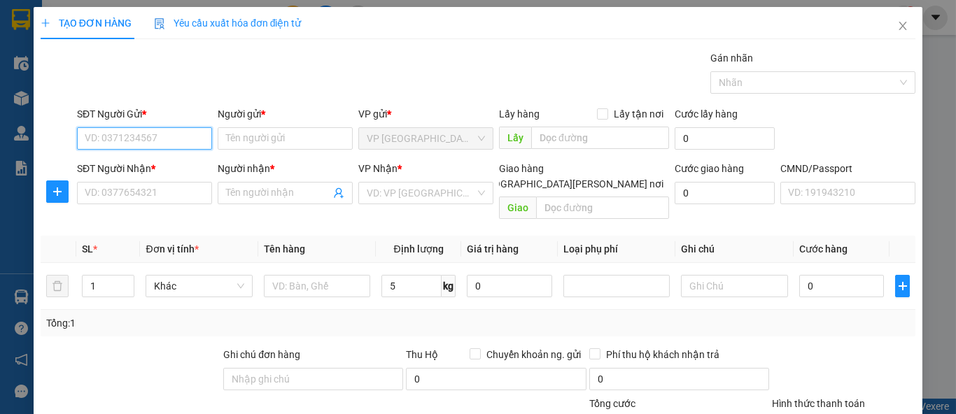
click at [192, 139] on input "SĐT Người Gửi *" at bounding box center [144, 138] width 135 height 22
type input "0868655336"
click at [171, 169] on div "0868655336 - CÔNG" at bounding box center [143, 165] width 117 height 15
type input "CÔNG"
type input "0868655336"
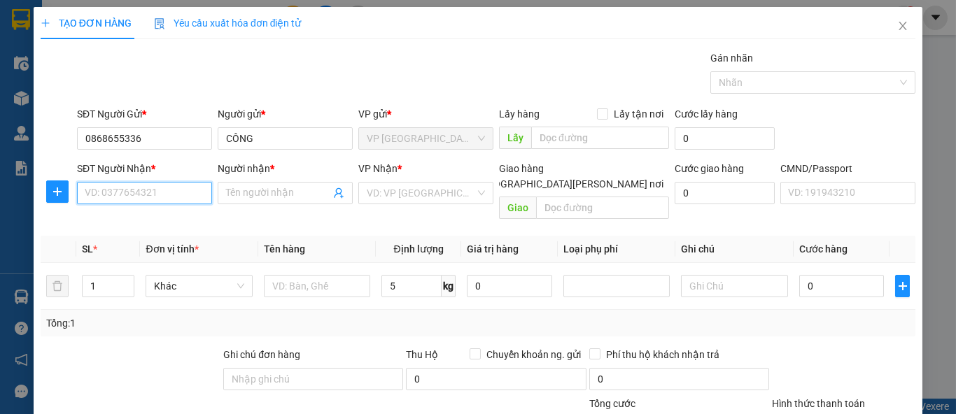
click at [155, 187] on input "SĐT Người Nhận *" at bounding box center [144, 193] width 135 height 22
click at [162, 189] on input "0376122337" at bounding box center [144, 193] width 135 height 22
type input "0376122337"
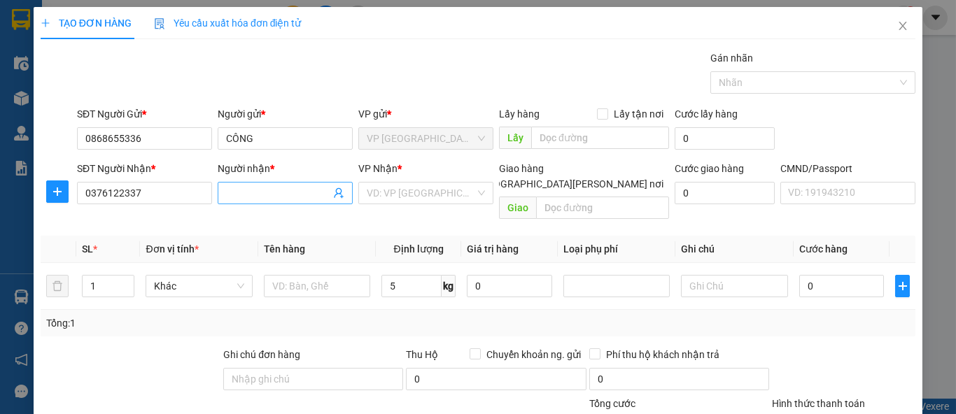
click at [246, 196] on input "Người nhận *" at bounding box center [278, 192] width 104 height 15
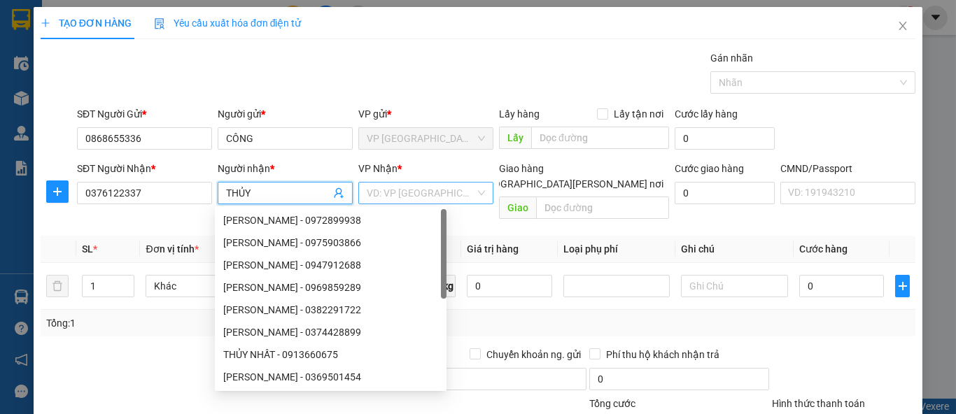
type input "THỦY"
click at [371, 193] on input "search" at bounding box center [421, 193] width 108 height 21
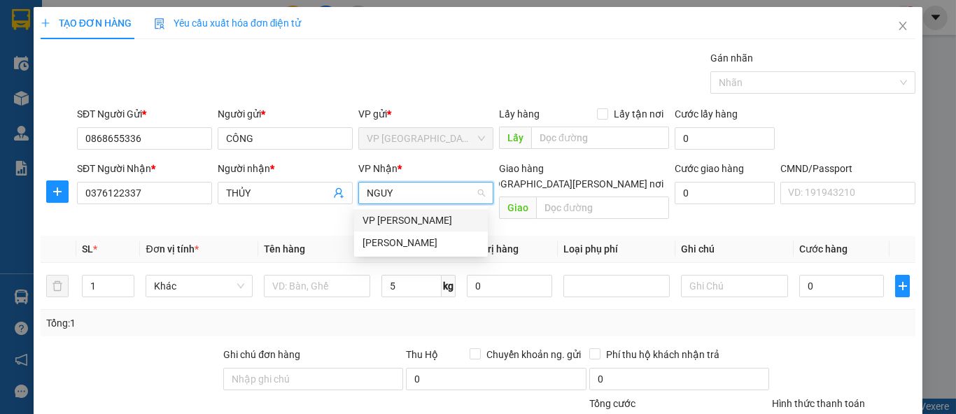
type input "NGUYE"
click at [386, 246] on div "VP [PERSON_NAME]" at bounding box center [420, 242] width 117 height 15
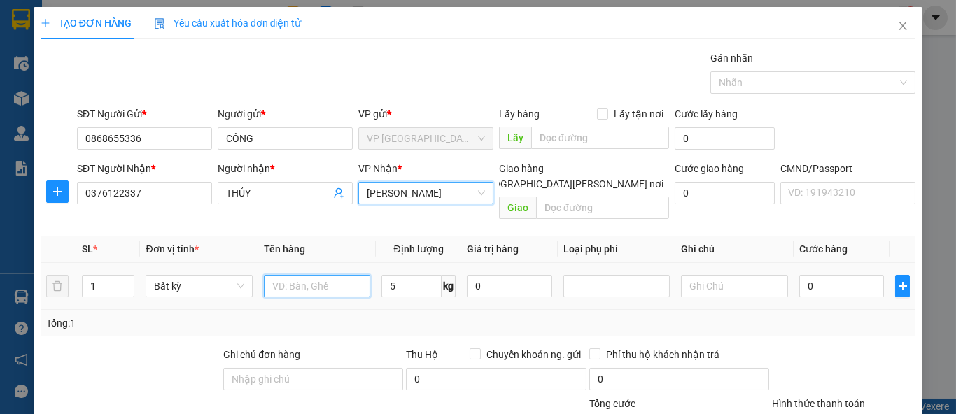
click at [337, 275] on input "text" at bounding box center [317, 286] width 106 height 22
type input "BỌC THĂM SÀN"
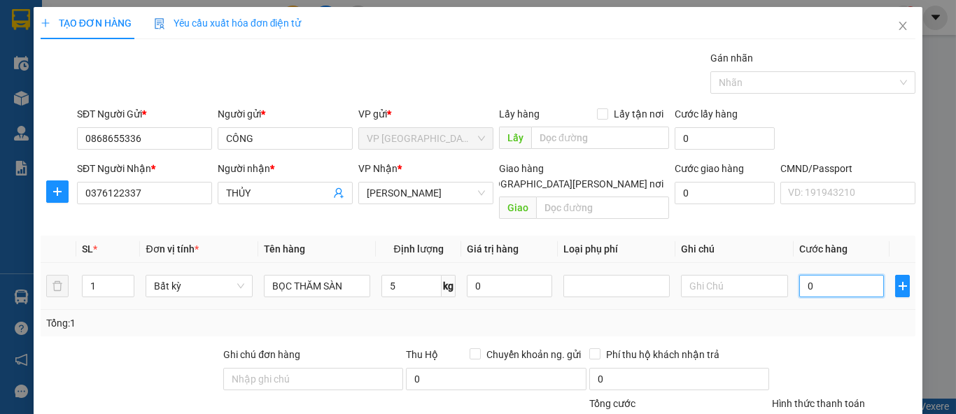
click at [804, 275] on input "0" at bounding box center [841, 286] width 85 height 22
type input "4"
type input "40"
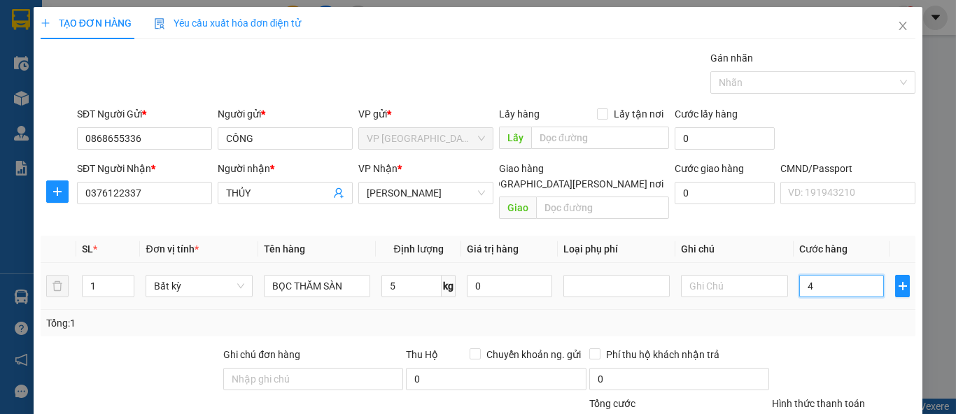
type input "40"
type input "40.000"
click at [825, 316] on div "Tổng: 1" at bounding box center [478, 323] width 875 height 27
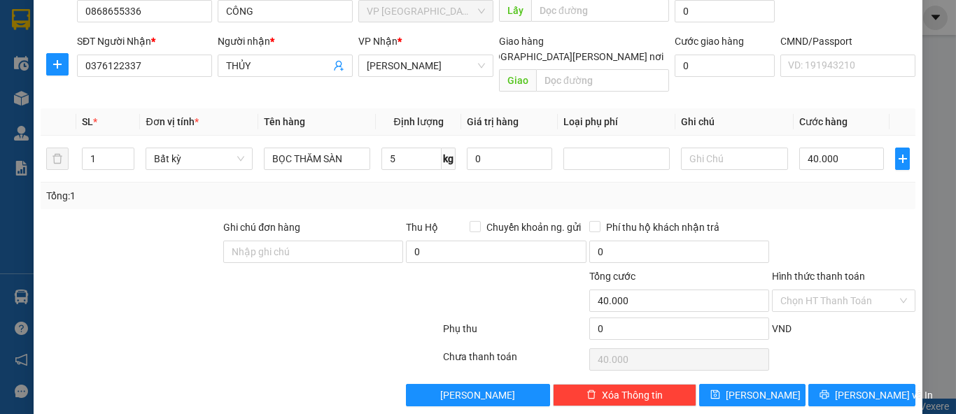
scroll to position [129, 0]
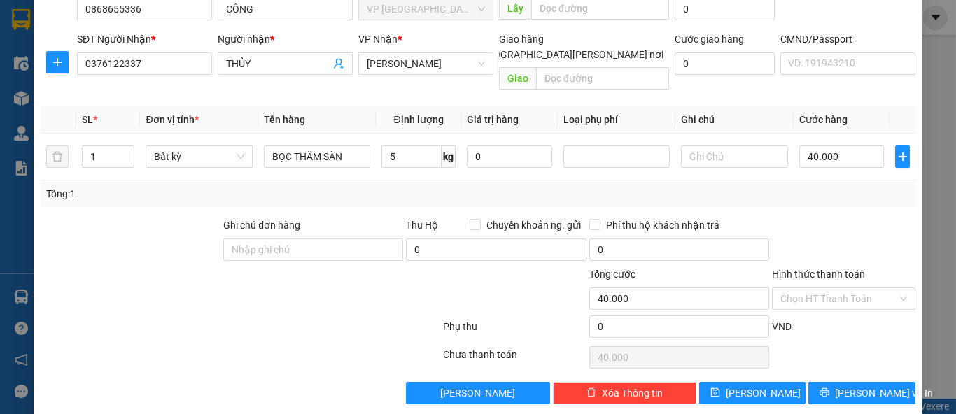
click at [805, 267] on div "Hình thức thanh toán" at bounding box center [843, 277] width 143 height 21
click at [804, 269] on label "Hình thức thanh toán" at bounding box center [818, 274] width 93 height 11
click at [804, 288] on input "Hình thức thanh toán" at bounding box center [838, 298] width 117 height 21
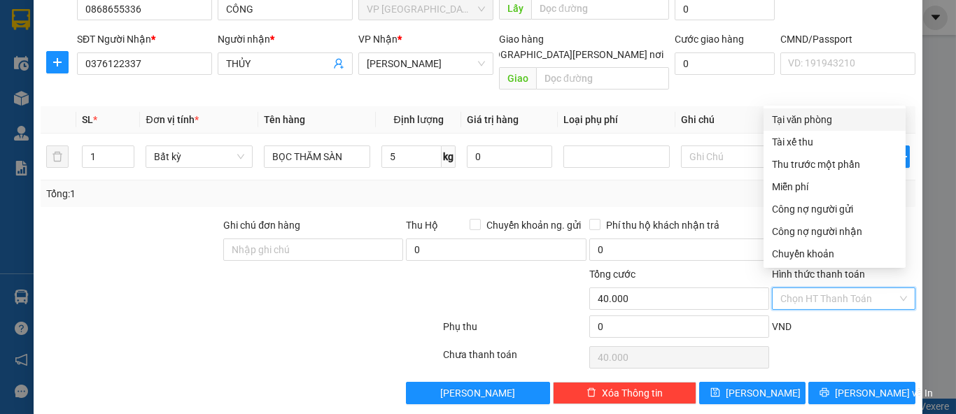
click at [814, 122] on div "Tại văn phòng" at bounding box center [834, 119] width 125 height 15
type input "0"
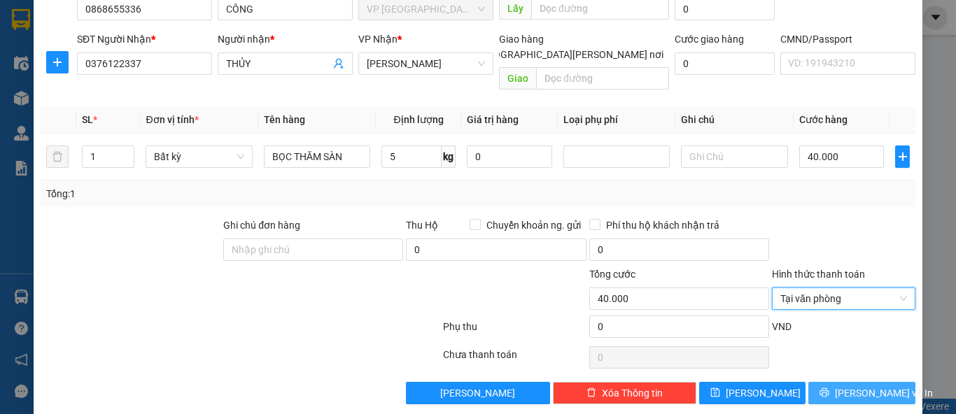
click at [817, 382] on button "[PERSON_NAME] và In" at bounding box center [861, 393] width 107 height 22
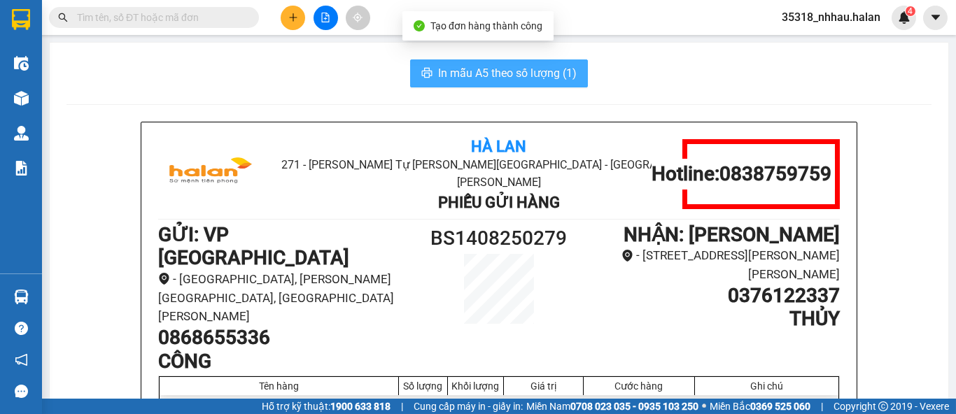
click at [518, 76] on span "In mẫu A5 theo số lượng (1)" at bounding box center [507, 72] width 139 height 17
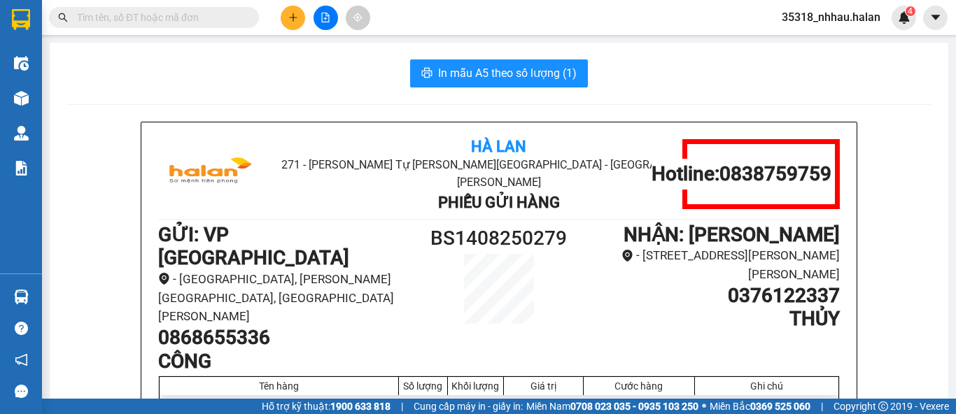
click at [739, 288] on h1 "0376122337" at bounding box center [711, 296] width 255 height 24
copy h1 "0376122337"
paste input "0376122337"
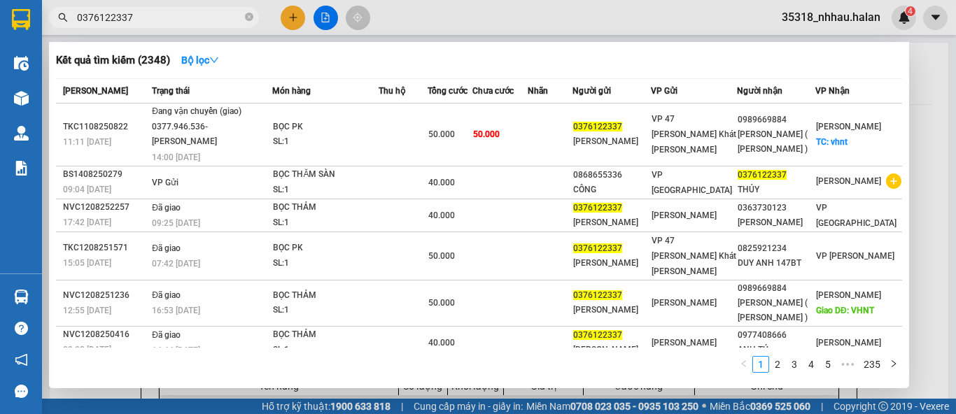
click at [227, 73] on div "Kết quả tìm kiếm ( 2348 ) Bộ lọc Mã ĐH Trạng thái Món hàng Thu hộ Tổng cước Chư…" at bounding box center [479, 215] width 860 height 346
click at [144, 20] on input "0376122337" at bounding box center [159, 17] width 165 height 15
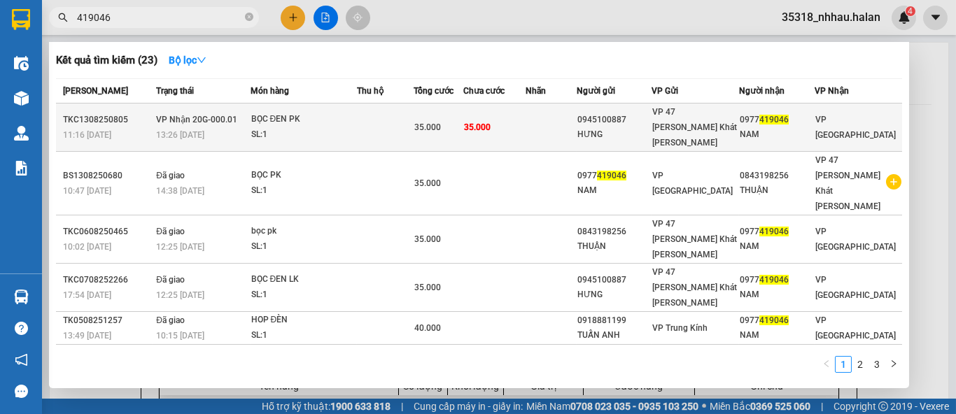
type input "419046"
click at [232, 117] on span "VP Nhận 20G-000.01" at bounding box center [196, 120] width 81 height 10
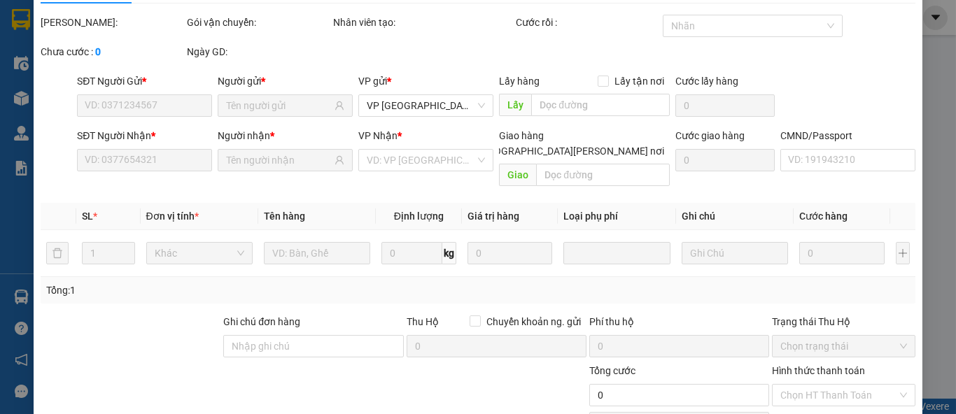
type input "0945100887"
type input "HƯNG"
type input "0977419046"
type input "NAM"
type input "35.000"
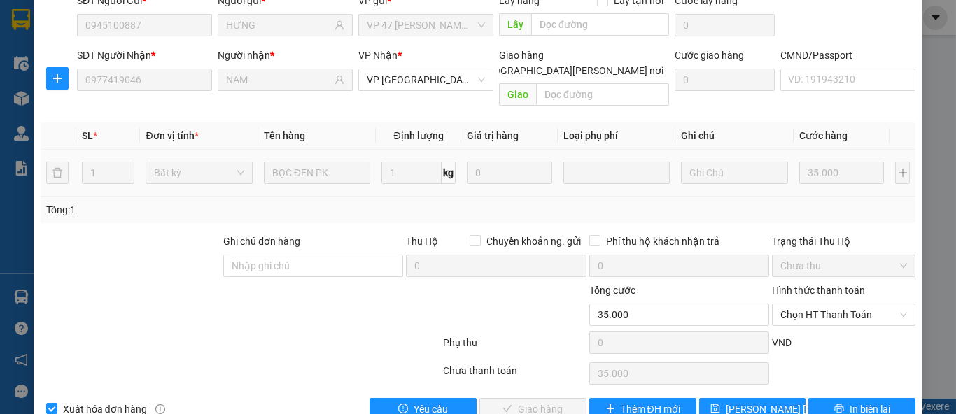
scroll to position [133, 0]
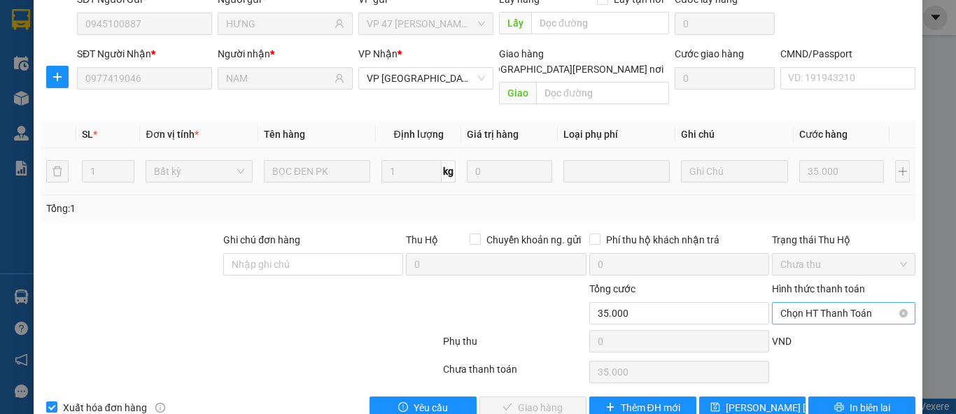
click at [812, 303] on span "Chọn HT Thanh Toán" at bounding box center [843, 313] width 127 height 21
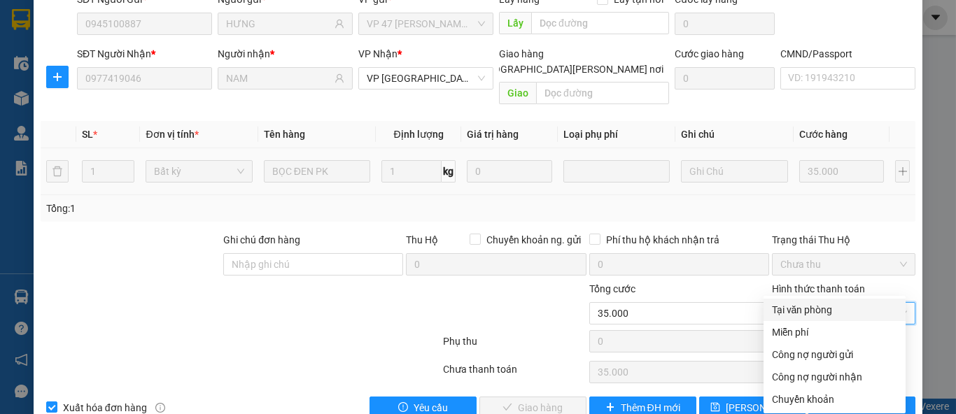
click at [800, 308] on div "Tại văn phòng" at bounding box center [834, 309] width 125 height 15
type input "0"
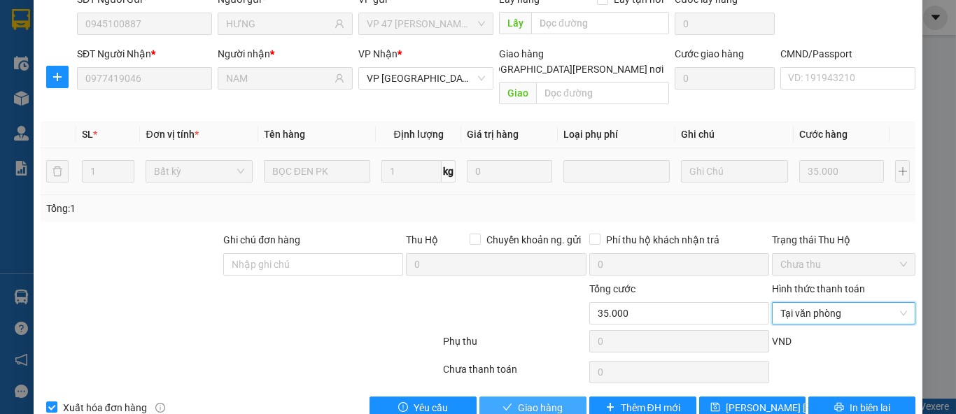
click at [546, 400] on span "Giao hàng" at bounding box center [540, 407] width 45 height 15
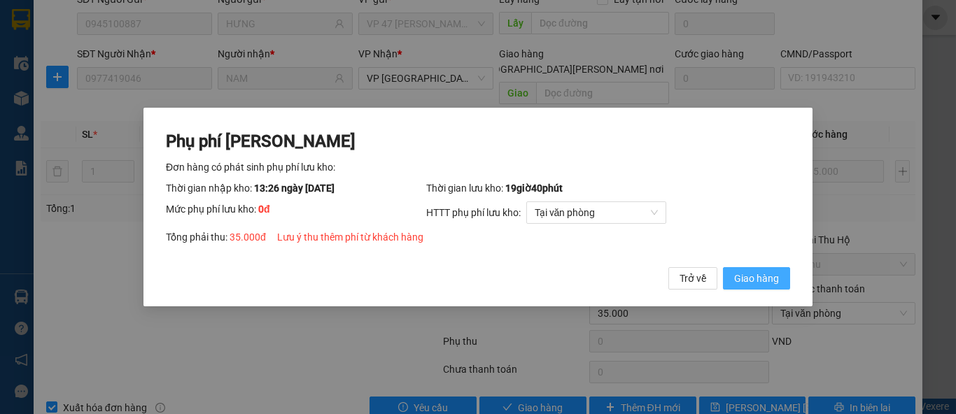
click at [739, 276] on span "Giao hàng" at bounding box center [756, 278] width 45 height 15
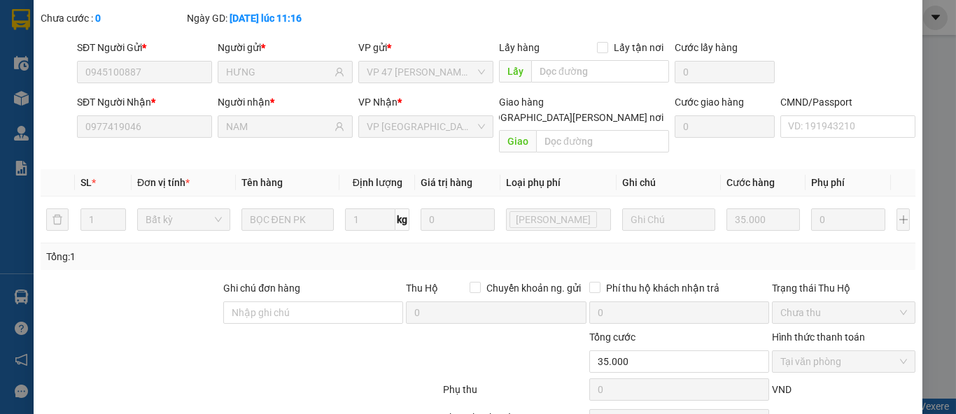
scroll to position [0, 0]
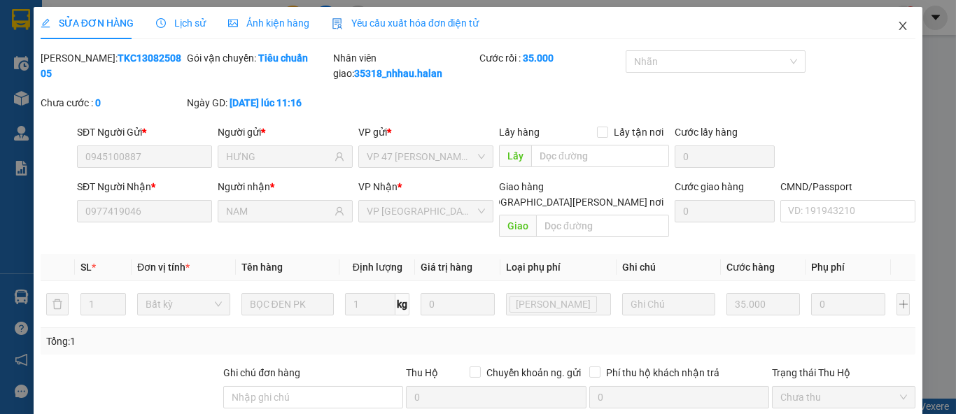
click at [897, 27] on icon "close" at bounding box center [902, 25] width 11 height 11
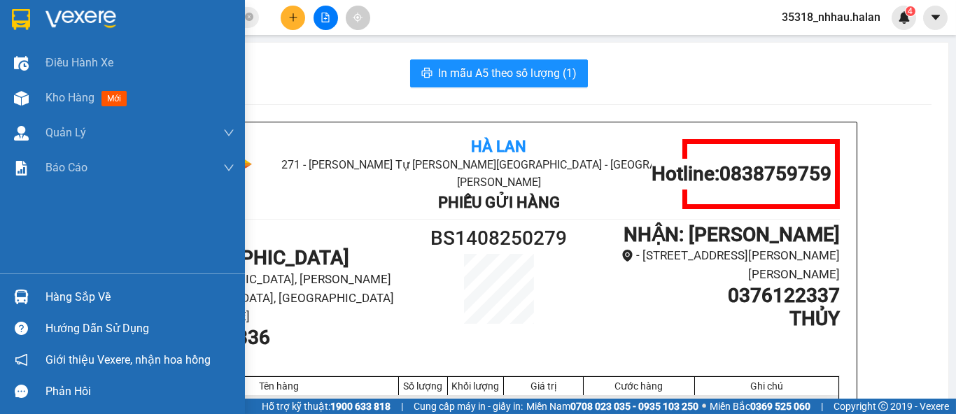
click at [54, 292] on div "Hàng sắp về" at bounding box center [139, 297] width 189 height 21
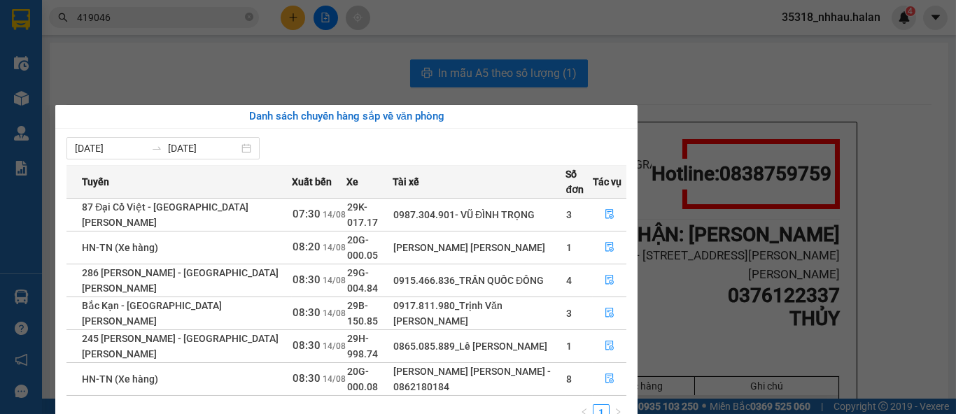
click at [285, 74] on section "Kết quả tìm kiếm ( 23 ) Bộ lọc Mã ĐH Trạng thái Món hàng Thu hộ Tổng cước Chưa …" at bounding box center [478, 207] width 956 height 414
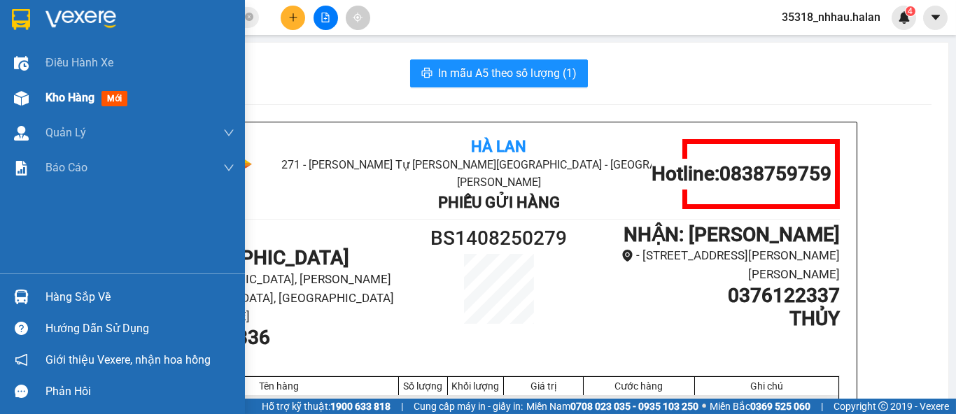
click at [57, 91] on span "Kho hàng" at bounding box center [69, 97] width 49 height 13
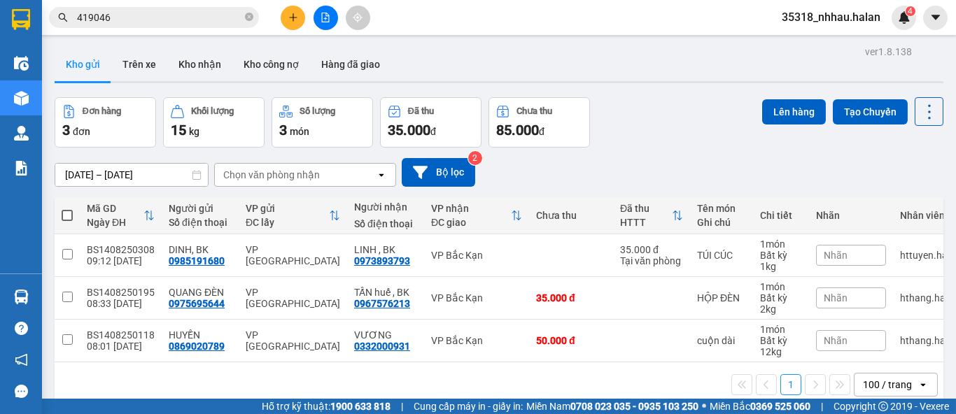
click at [323, 174] on div "Chọn văn phòng nhận" at bounding box center [295, 175] width 161 height 22
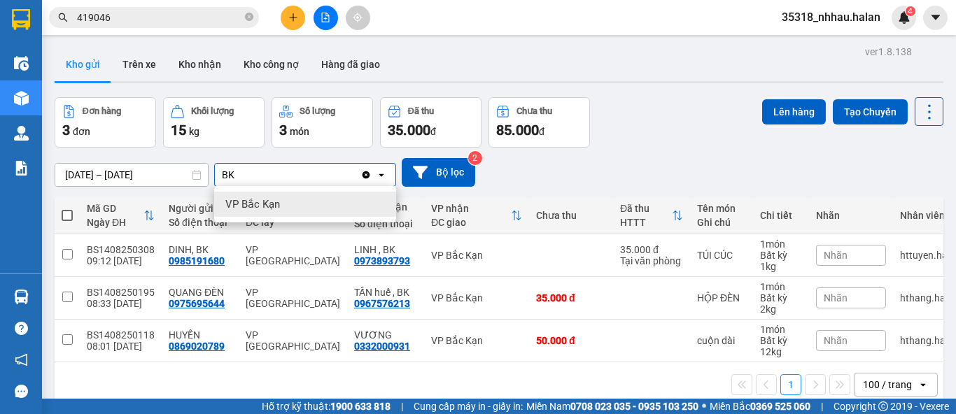
type input "BK"
click at [301, 208] on div "VP Bắc Kạn" at bounding box center [305, 204] width 182 height 25
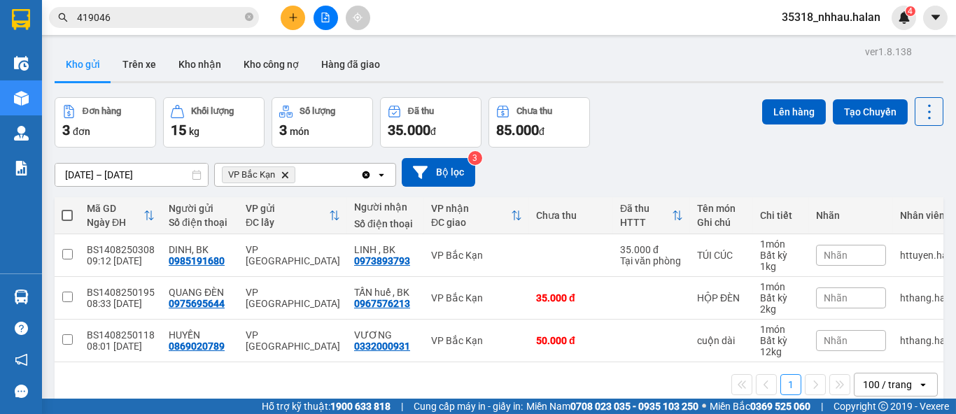
click at [73, 215] on th at bounding box center [67, 215] width 25 height 37
click at [68, 215] on span at bounding box center [67, 215] width 11 height 11
click at [67, 209] on input "checkbox" at bounding box center [67, 209] width 0 height 0
checkbox input "true"
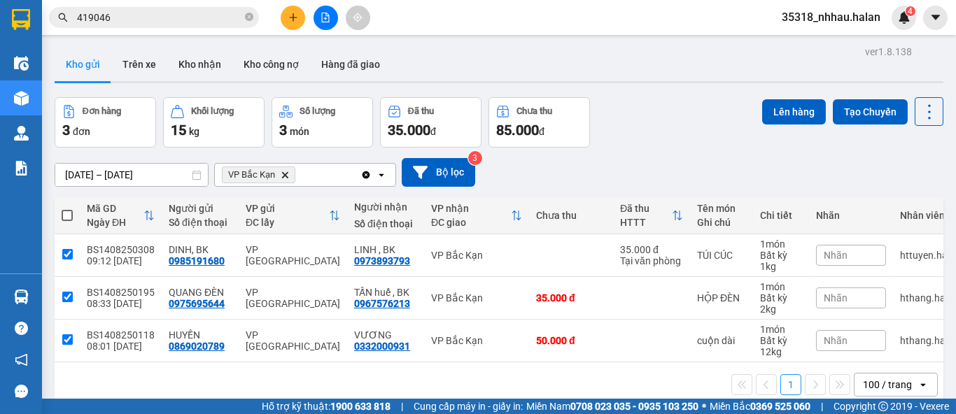
checkbox input "true"
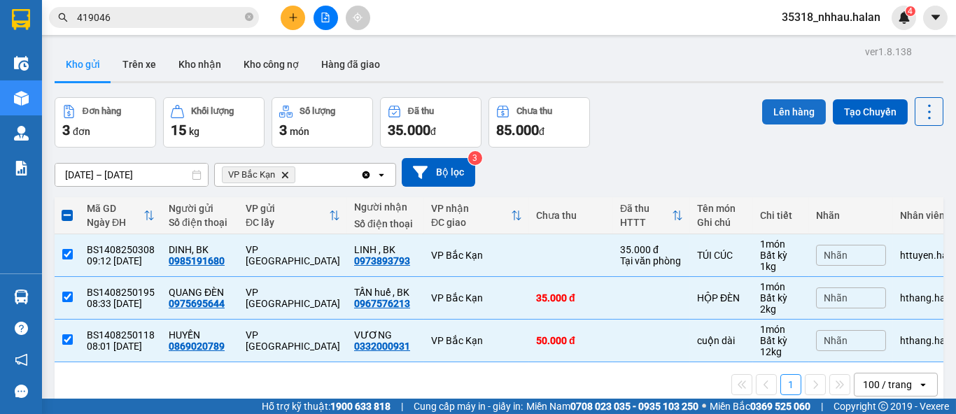
click at [788, 104] on button "Lên hàng" at bounding box center [794, 111] width 64 height 25
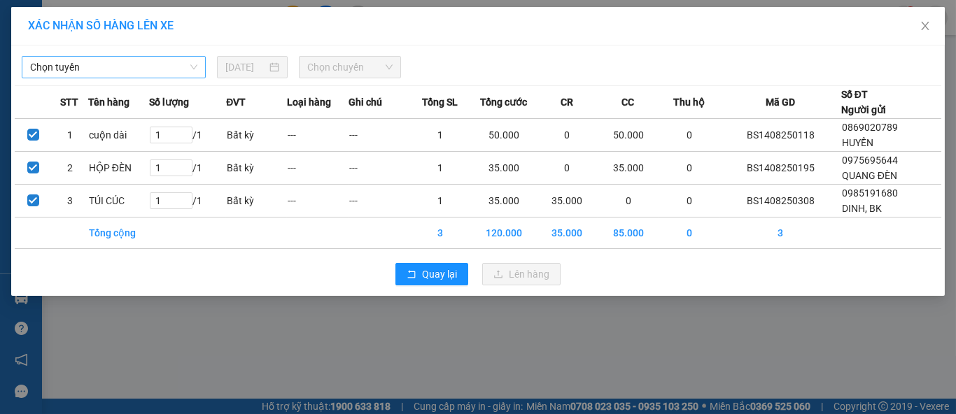
click at [177, 71] on span "Chọn tuyến" at bounding box center [113, 67] width 167 height 21
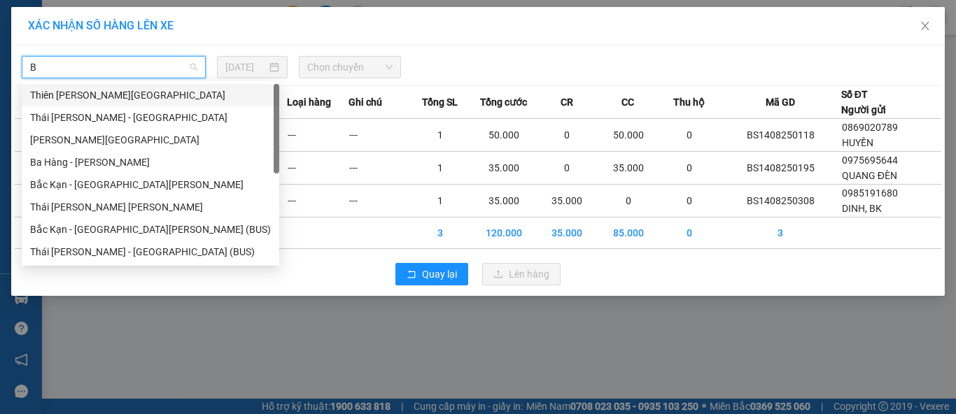
type input "BK"
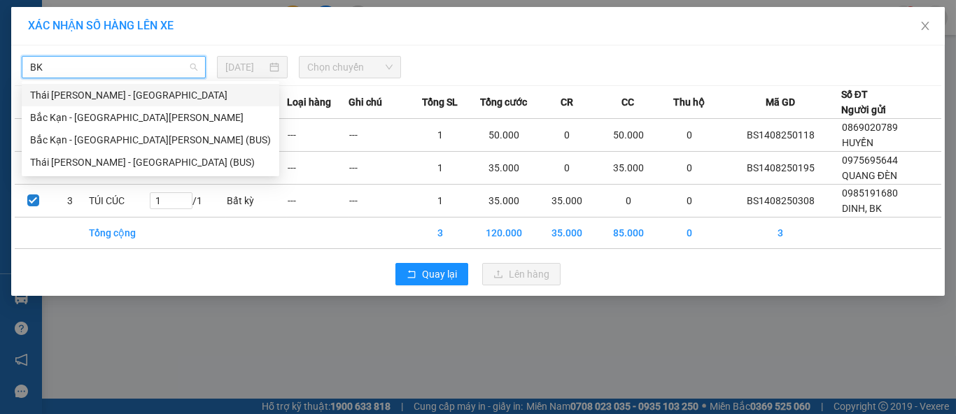
click at [117, 92] on div "Thái Nguyên - [GEOGRAPHIC_DATA]" at bounding box center [150, 94] width 241 height 15
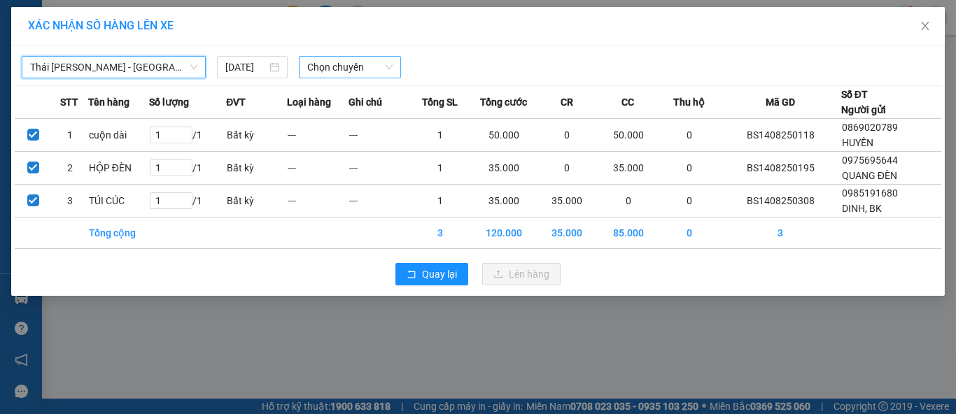
click at [345, 63] on span "Chọn chuyến" at bounding box center [350, 67] width 86 height 21
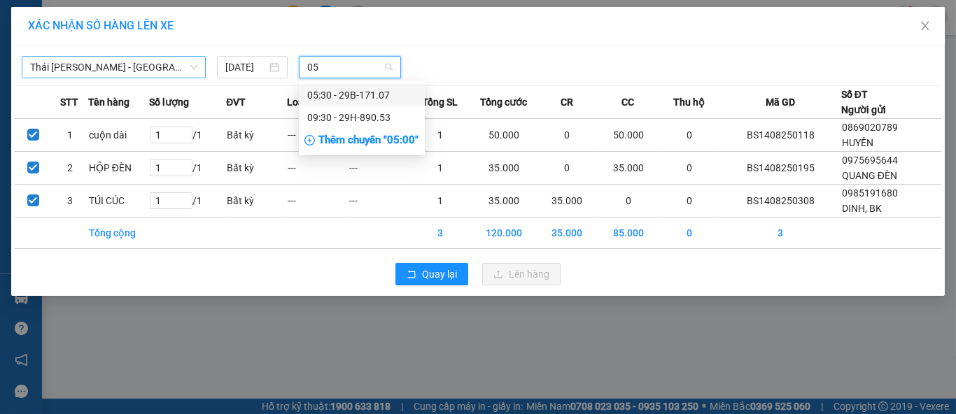
type input "053"
click at [375, 119] on div "09:30 - 29H-890.53" at bounding box center [361, 117] width 109 height 15
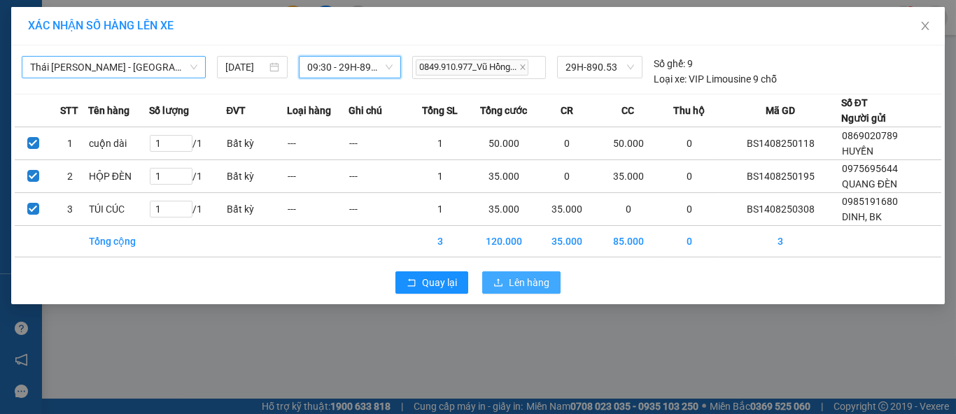
click at [518, 281] on span "Lên hàng" at bounding box center [529, 282] width 41 height 15
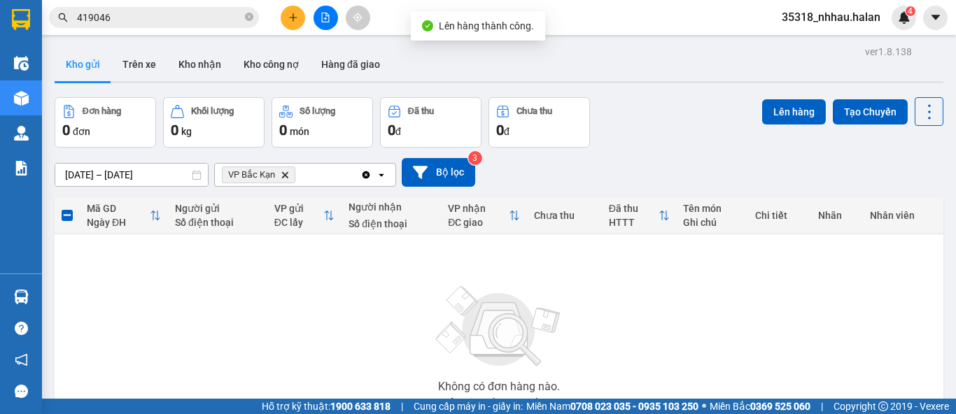
click at [368, 178] on icon "Clear all" at bounding box center [365, 174] width 11 height 11
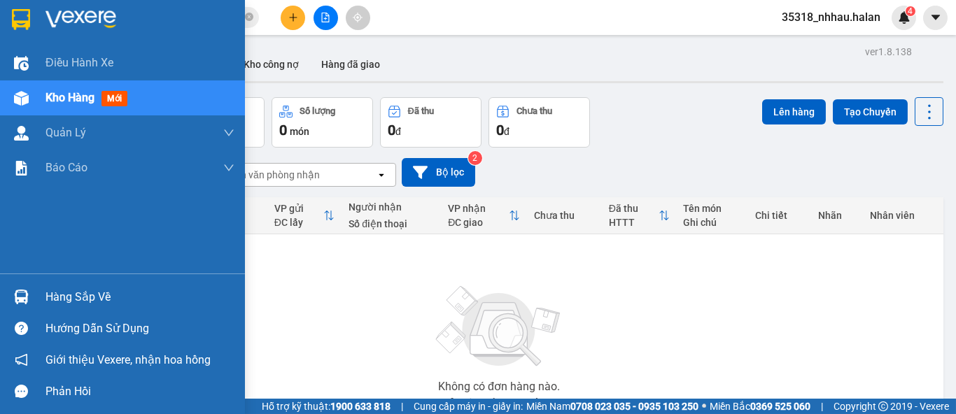
click at [46, 300] on div "Hàng sắp về" at bounding box center [139, 297] width 189 height 21
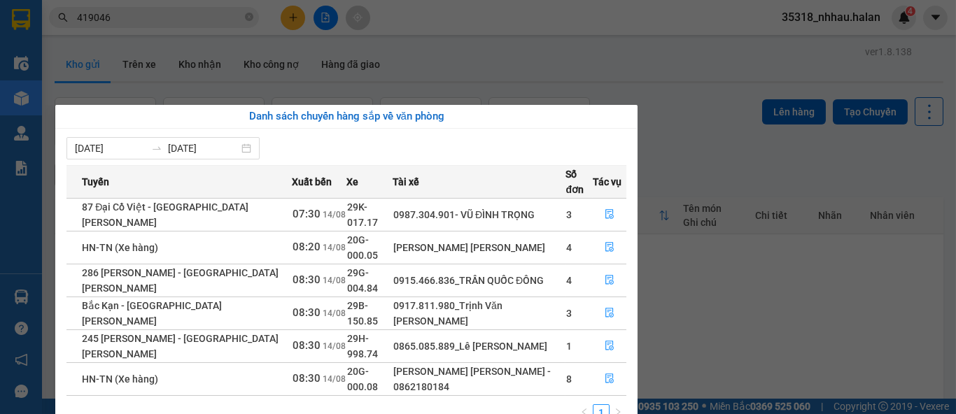
click at [684, 157] on section "Kết quả tìm kiếm ( 23 ) Bộ lọc Mã ĐH Trạng thái Món hàng Thu hộ Tổng cước Chưa …" at bounding box center [478, 207] width 956 height 414
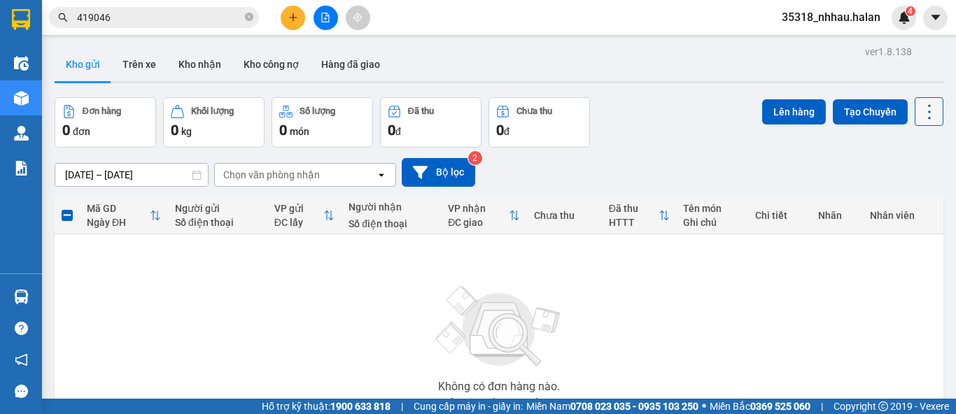
click at [919, 111] on icon at bounding box center [929, 112] width 20 height 20
click at [902, 199] on span "Làm mới" at bounding box center [898, 200] width 38 height 14
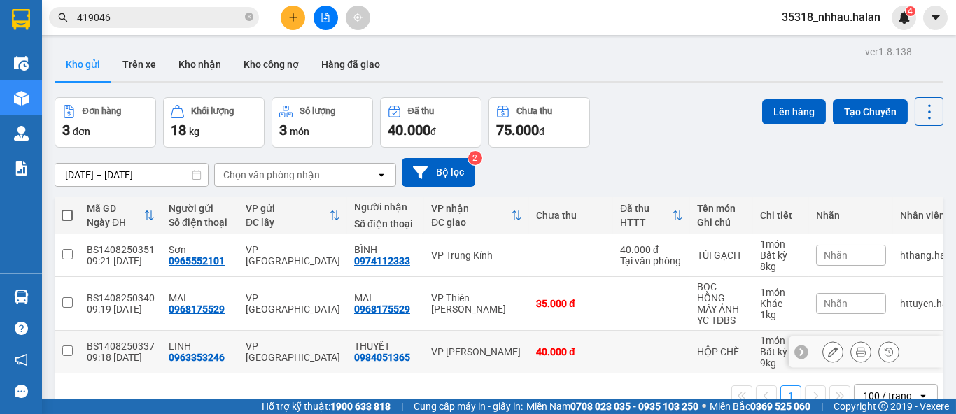
click at [499, 350] on div "VP [GEOGRAPHIC_DATA]" at bounding box center [476, 351] width 91 height 11
checkbox input "true"
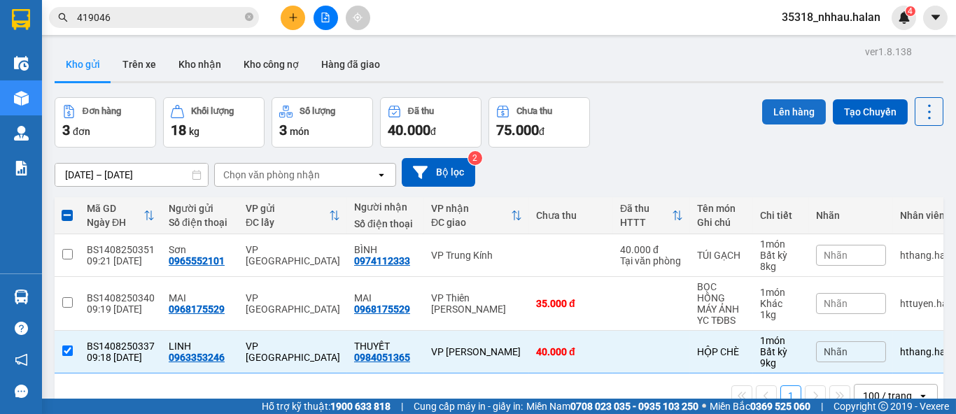
click at [773, 113] on button "Lên hàng" at bounding box center [794, 111] width 64 height 25
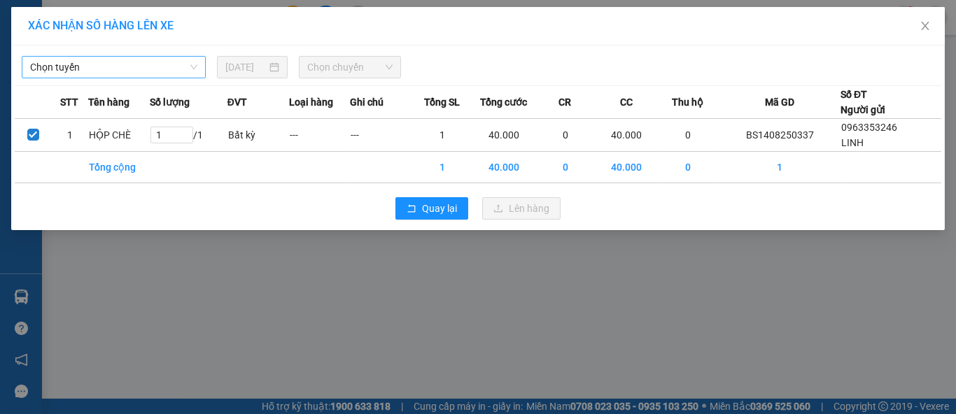
click at [127, 65] on span "Chọn tuyến" at bounding box center [113, 67] width 167 height 21
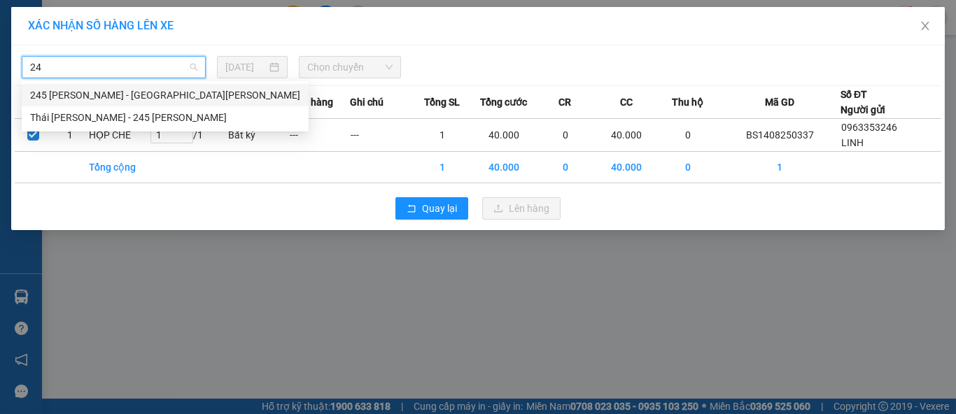
type input "245"
click at [153, 120] on div "Thái Nguyên - 245 [GEOGRAPHIC_DATA]" at bounding box center [165, 117] width 270 height 15
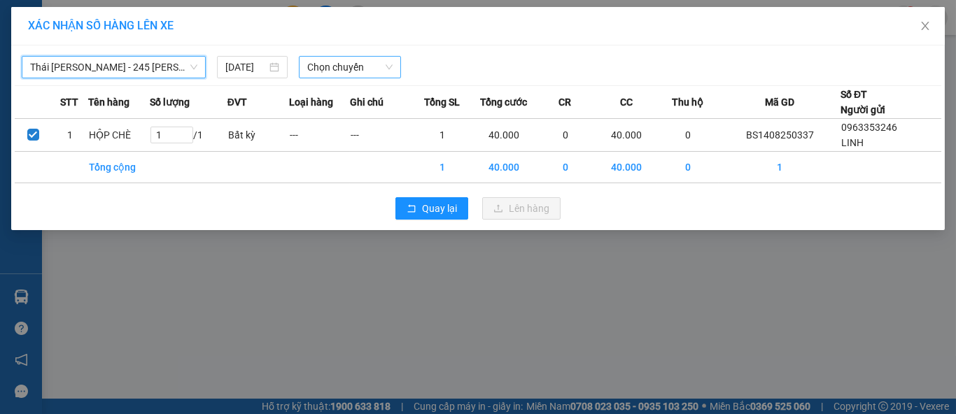
click at [323, 72] on span "Chọn chuyến" at bounding box center [350, 67] width 86 height 21
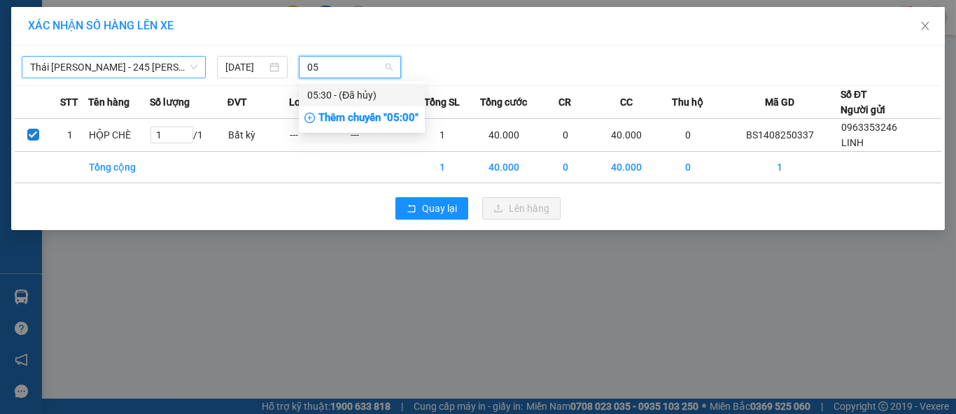
type input "0"
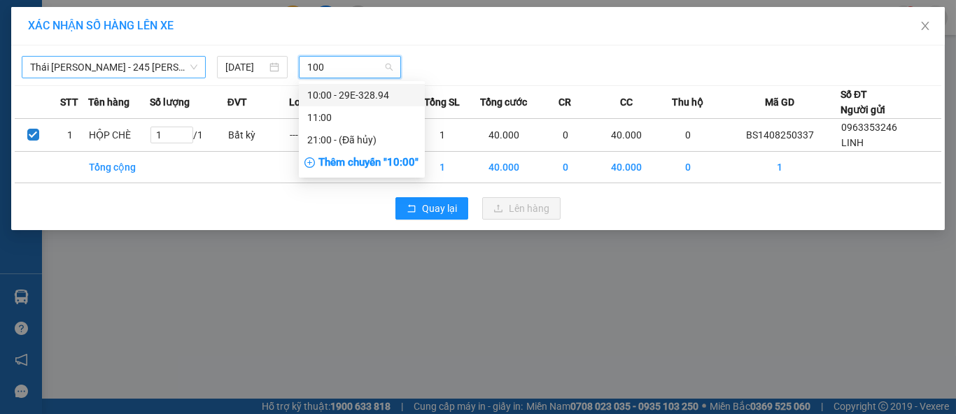
type input "1000"
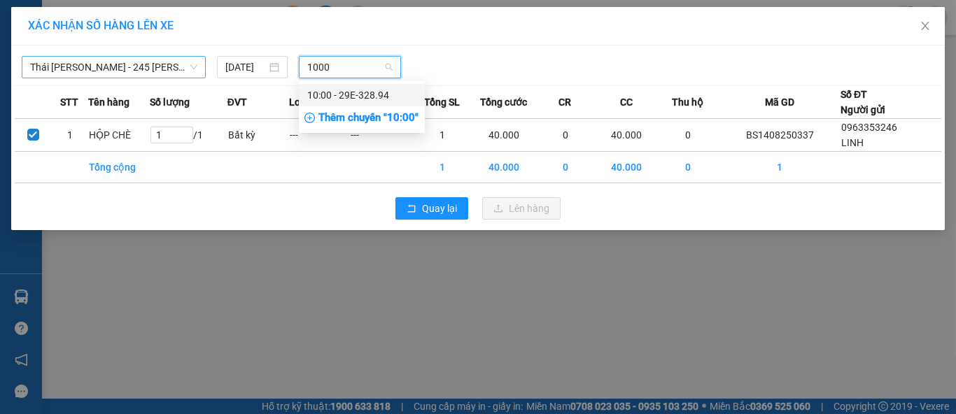
click at [374, 95] on div "10:00 - 29E-328.94" at bounding box center [361, 94] width 109 height 15
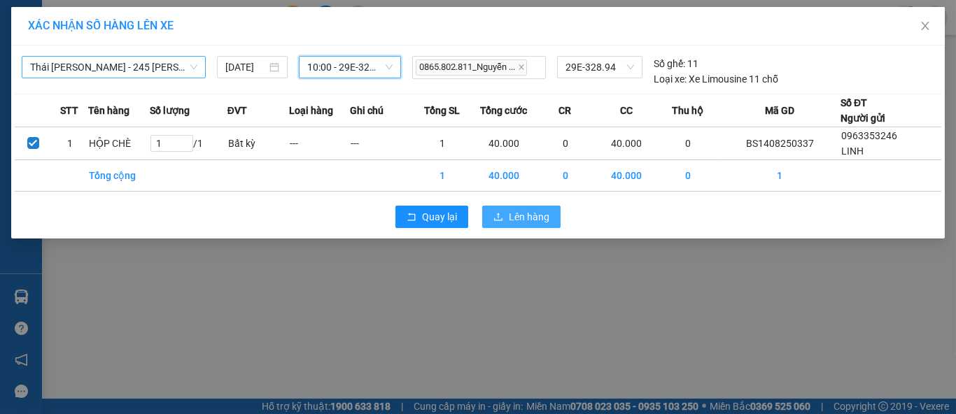
click at [516, 214] on span "Lên hàng" at bounding box center [529, 216] width 41 height 15
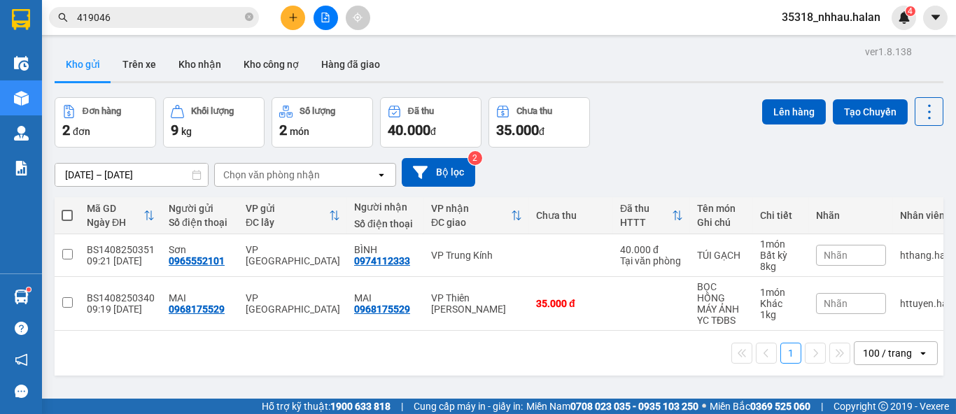
click at [157, 20] on input "419046" at bounding box center [159, 17] width 165 height 15
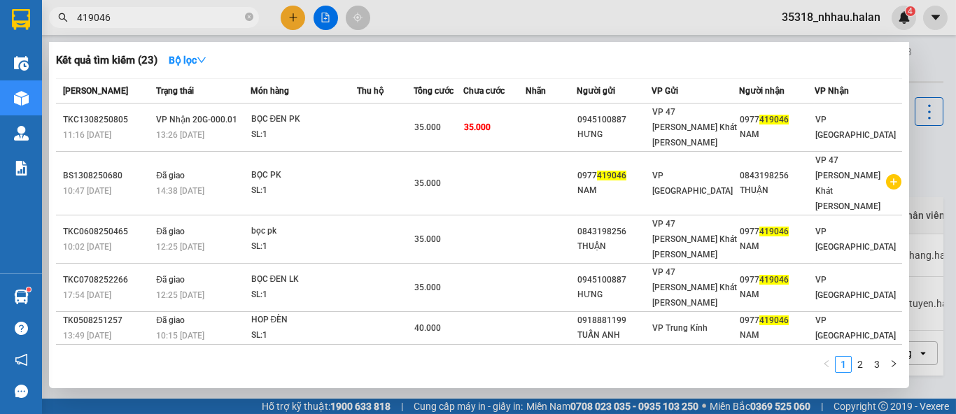
click at [157, 20] on input "419046" at bounding box center [159, 17] width 165 height 15
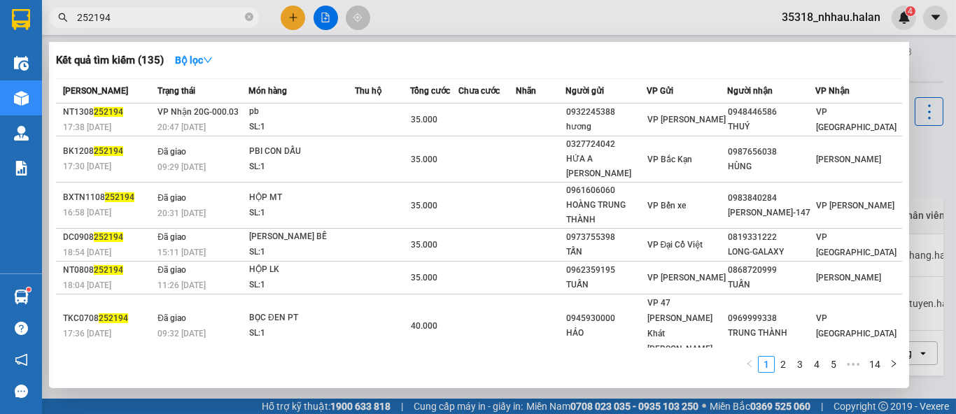
click at [144, 24] on input "252194" at bounding box center [159, 17] width 165 height 15
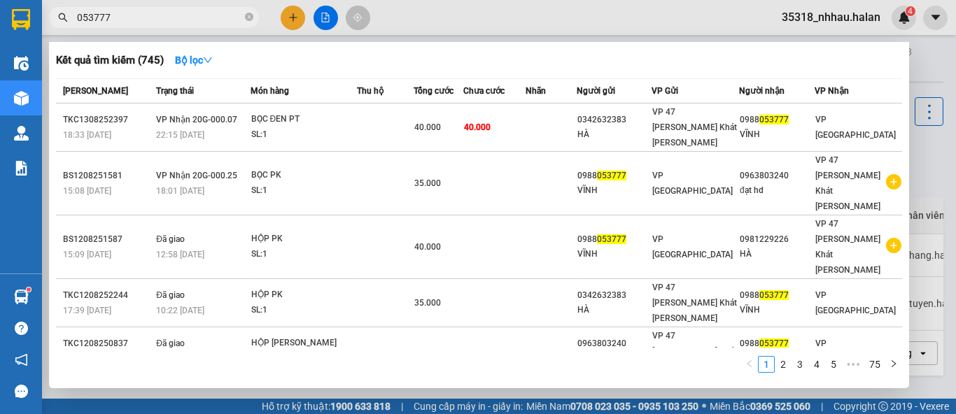
type input "053777"
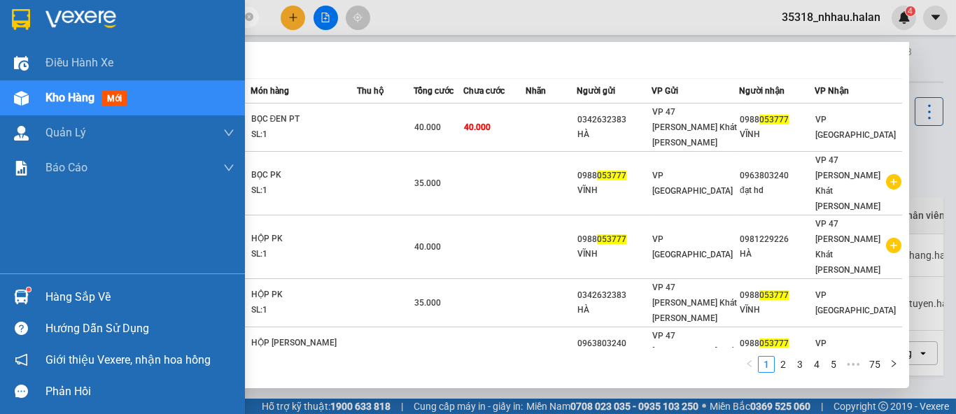
drag, startPoint x: 50, startPoint y: 282, endPoint x: 67, endPoint y: 278, distance: 17.2
click at [51, 282] on div "Hàng sắp về" at bounding box center [122, 296] width 245 height 31
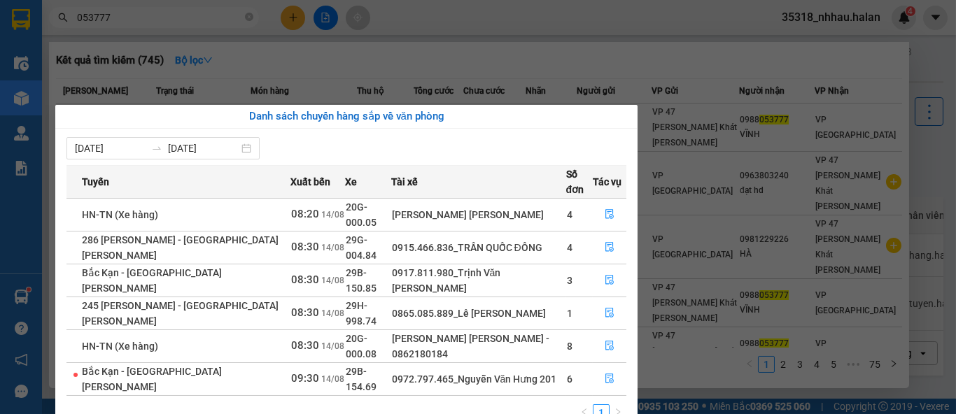
click at [291, 14] on section "Kết quả tìm kiếm ( 745 ) Bộ lọc Mã ĐH Trạng thái Món hàng Thu hộ Tổng cước Chưa…" at bounding box center [478, 207] width 956 height 414
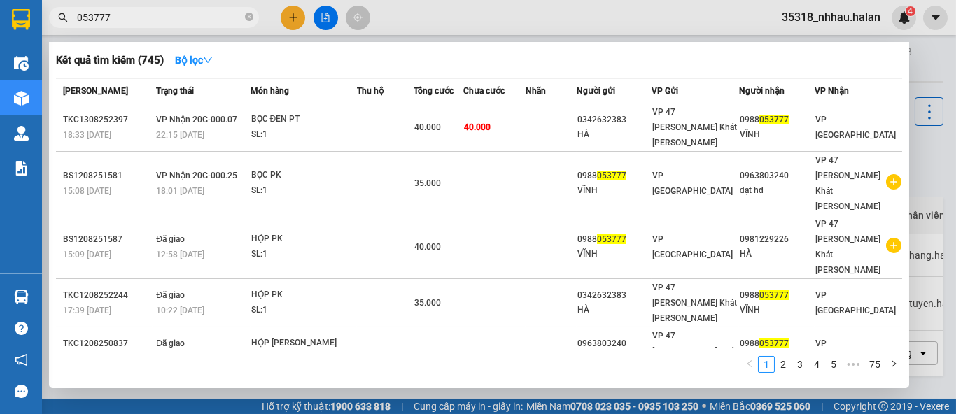
click at [291, 14] on div at bounding box center [478, 207] width 956 height 414
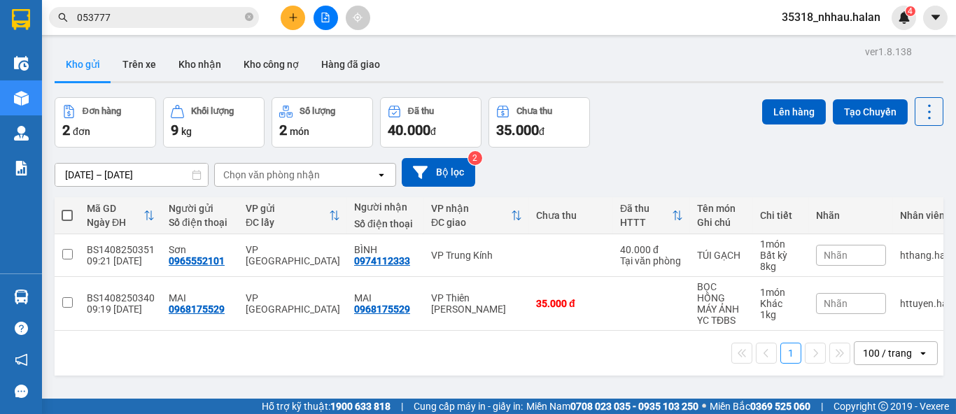
click at [291, 14] on icon "plus" at bounding box center [293, 18] width 10 height 10
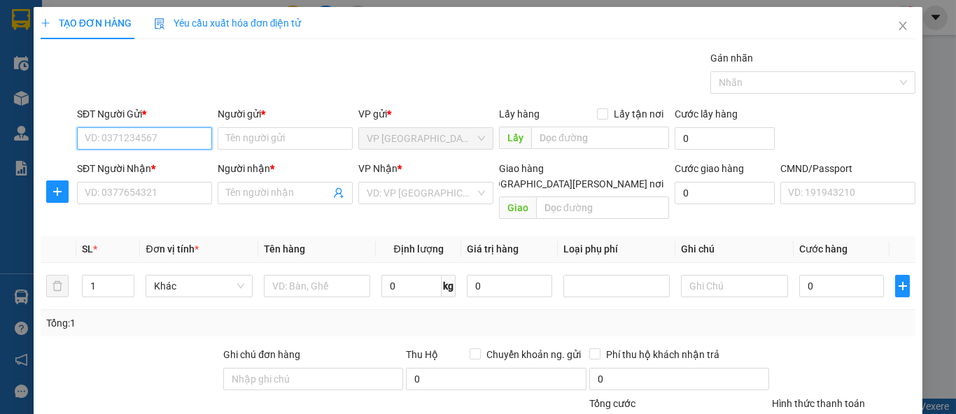
click at [182, 132] on input "SĐT Người Gửi *" at bounding box center [144, 138] width 135 height 22
drag, startPoint x: 182, startPoint y: 132, endPoint x: 182, endPoint y: 96, distance: 36.4
click at [182, 127] on input "0972477509" at bounding box center [144, 138] width 135 height 22
type input "0972477509"
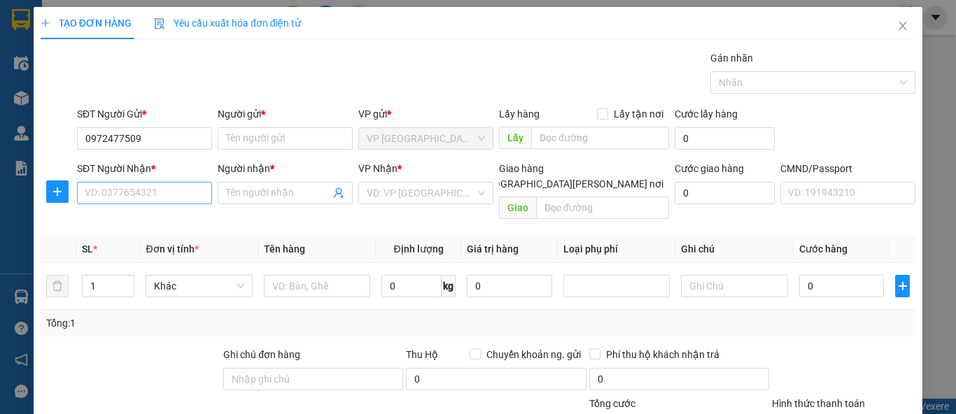
drag, startPoint x: 174, startPoint y: 125, endPoint x: 179, endPoint y: 185, distance: 59.7
click at [174, 127] on div "SĐT Người Gửi * 0972477509" at bounding box center [144, 130] width 135 height 49
drag, startPoint x: 181, startPoint y: 191, endPoint x: 188, endPoint y: 155, distance: 37.1
click at [181, 188] on input "SĐT Người Nhận *" at bounding box center [144, 193] width 135 height 22
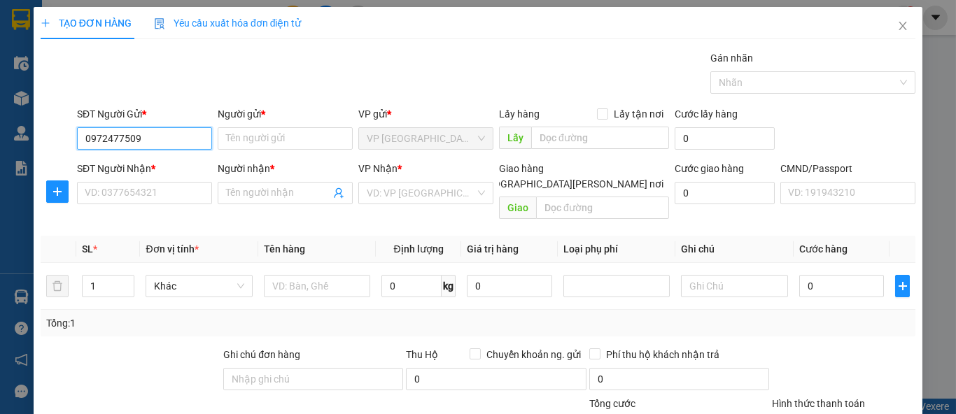
click at [186, 143] on input "0972477509" at bounding box center [144, 138] width 135 height 22
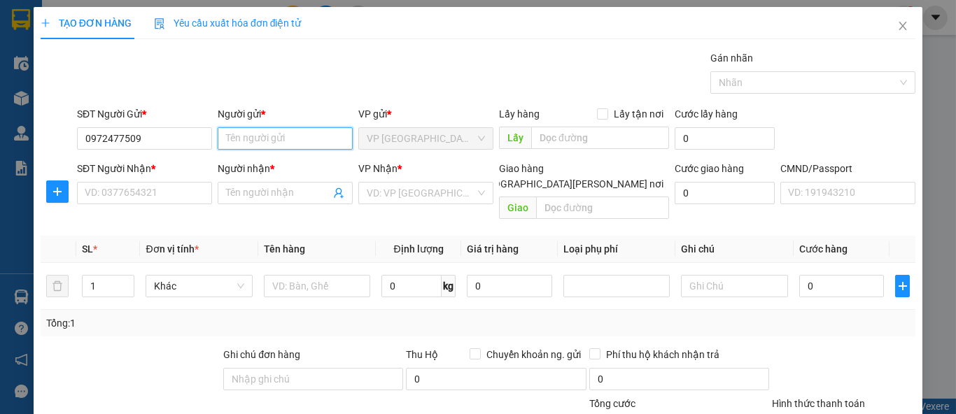
click at [227, 139] on input "Người gửi *" at bounding box center [285, 138] width 135 height 22
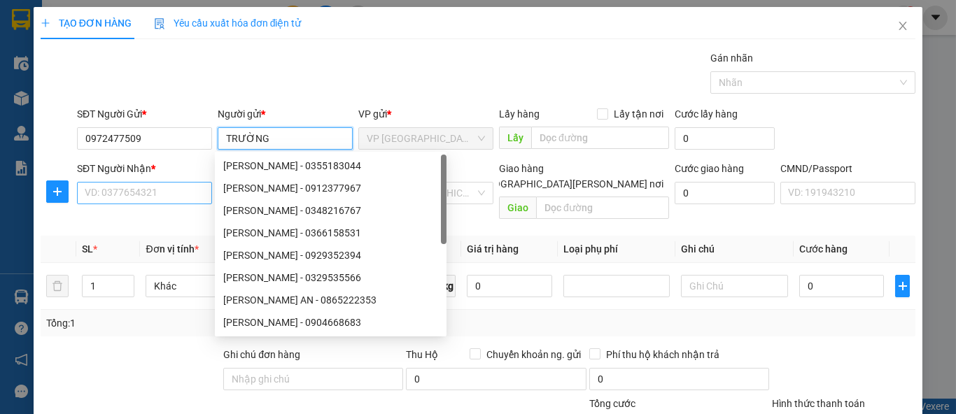
type input "TRƯỜNG"
click at [149, 192] on input "SĐT Người Nhận *" at bounding box center [144, 193] width 135 height 22
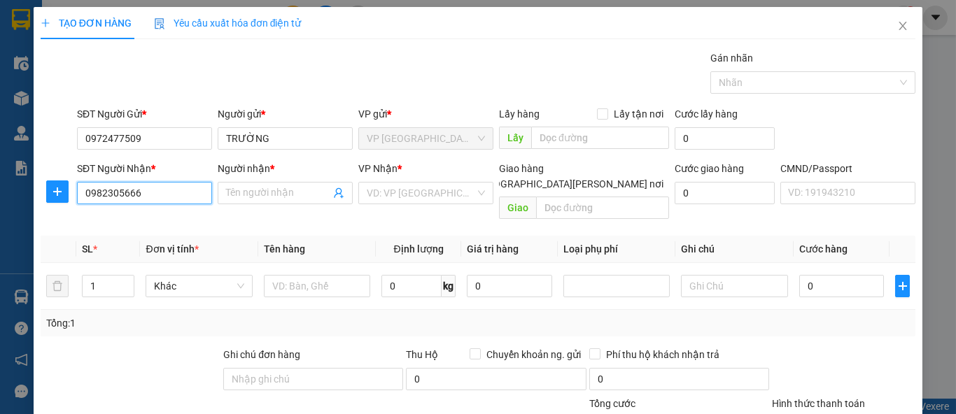
drag, startPoint x: 149, startPoint y: 192, endPoint x: 189, endPoint y: 150, distance: 58.4
click at [153, 188] on input "0982305666" at bounding box center [144, 193] width 135 height 22
type input "0982305666"
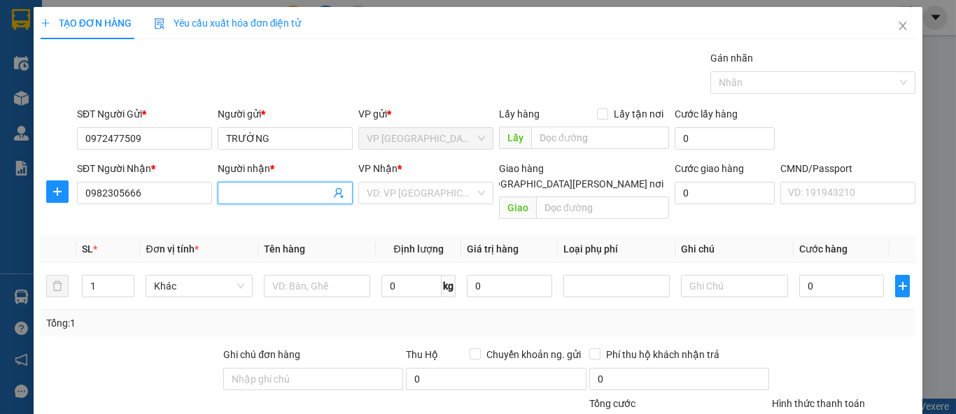
click at [256, 195] on input "Người nhận *" at bounding box center [278, 192] width 104 height 15
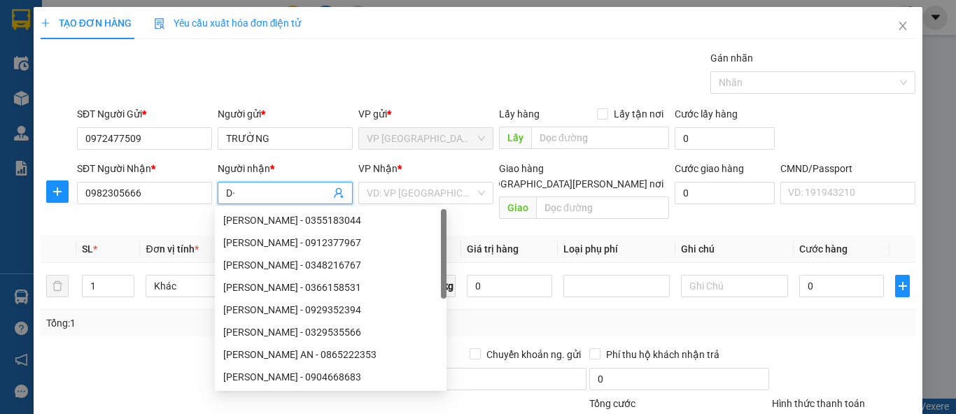
type input "D"
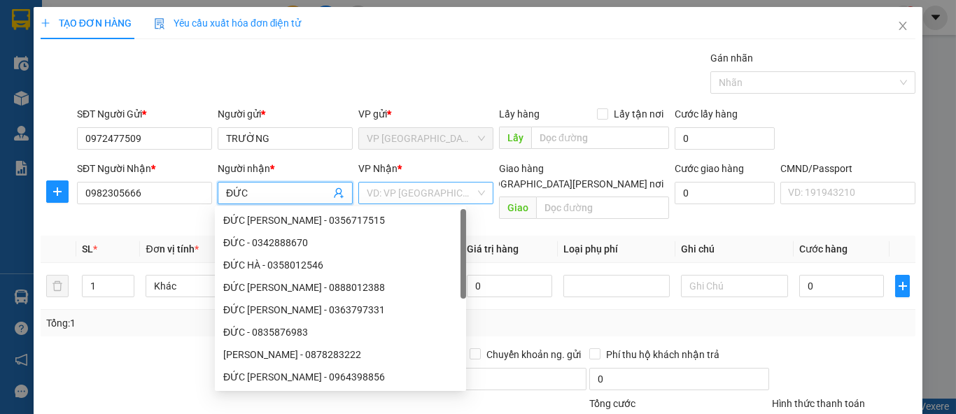
type input "ĐỨC"
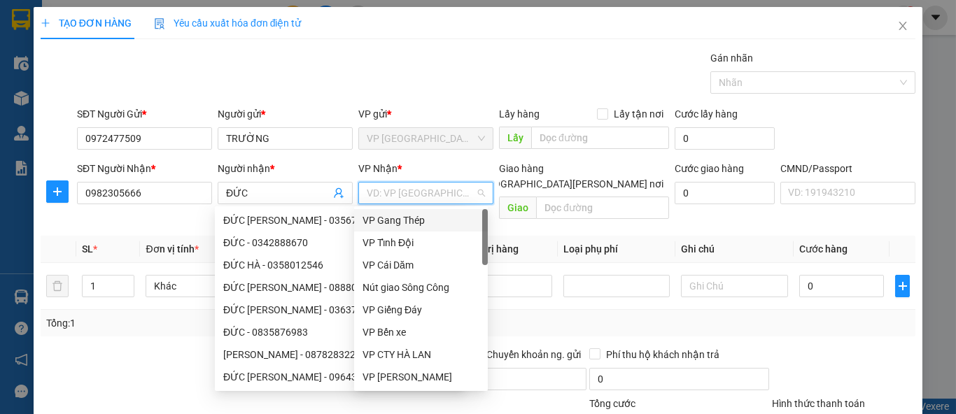
click at [396, 194] on input "search" at bounding box center [421, 193] width 108 height 21
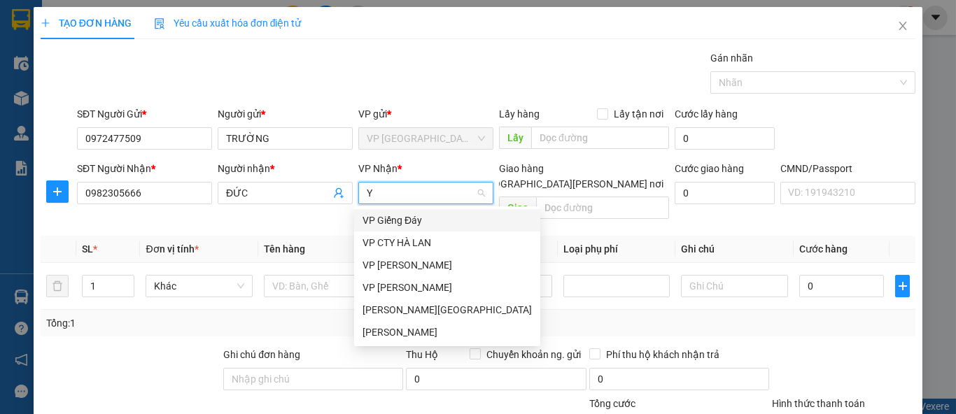
type input "YB"
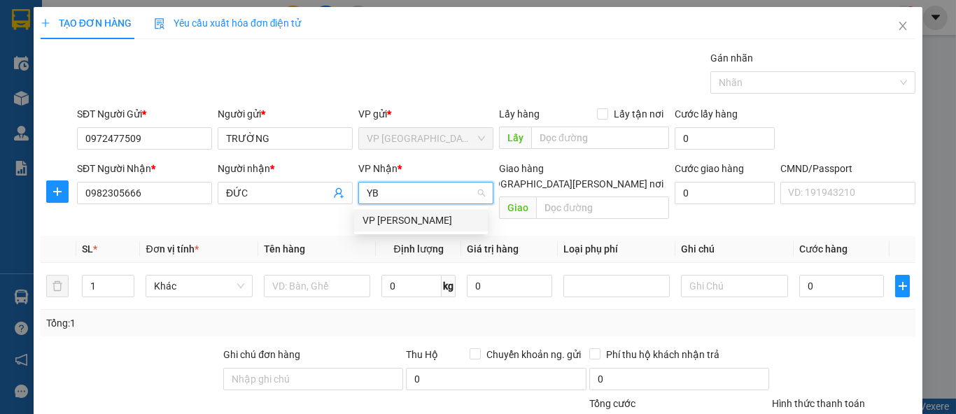
drag, startPoint x: 392, startPoint y: 217, endPoint x: 360, endPoint y: 246, distance: 43.1
click at [392, 217] on div "VP [GEOGRAPHIC_DATA]" at bounding box center [420, 220] width 117 height 15
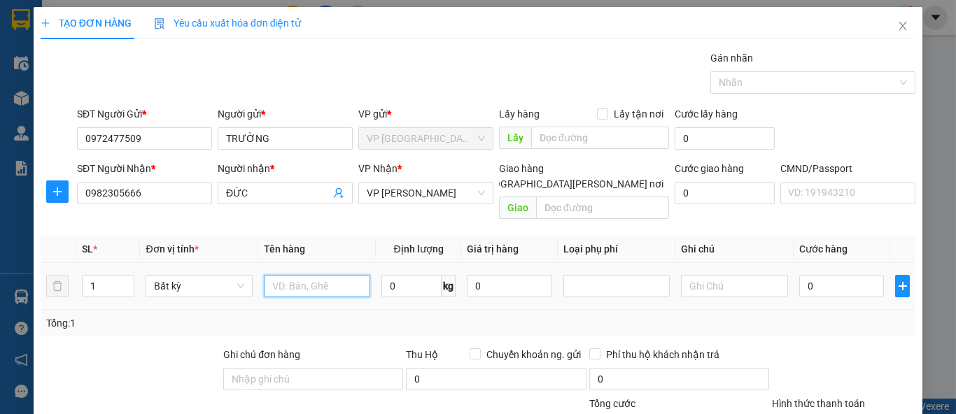
click at [345, 275] on input "text" at bounding box center [317, 286] width 106 height 22
type input "PBI"
click at [387, 275] on input "0" at bounding box center [411, 286] width 60 height 22
type input "1"
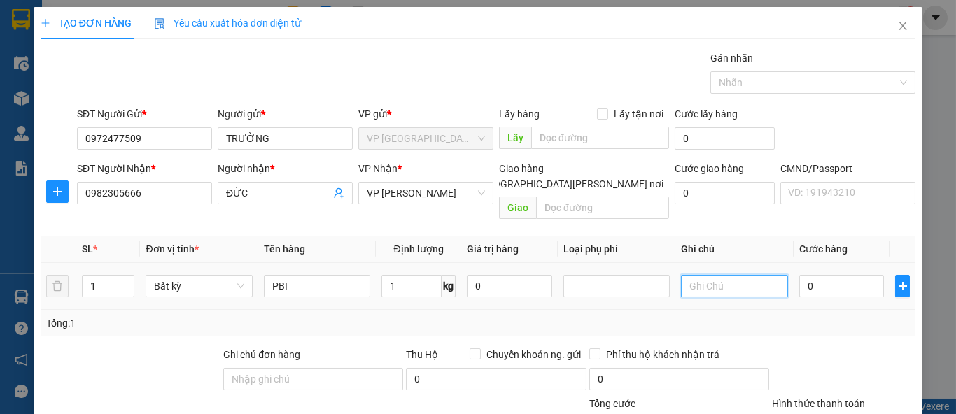
type input "35.000"
click at [814, 275] on input "35.000" at bounding box center [841, 286] width 85 height 22
type input "2"
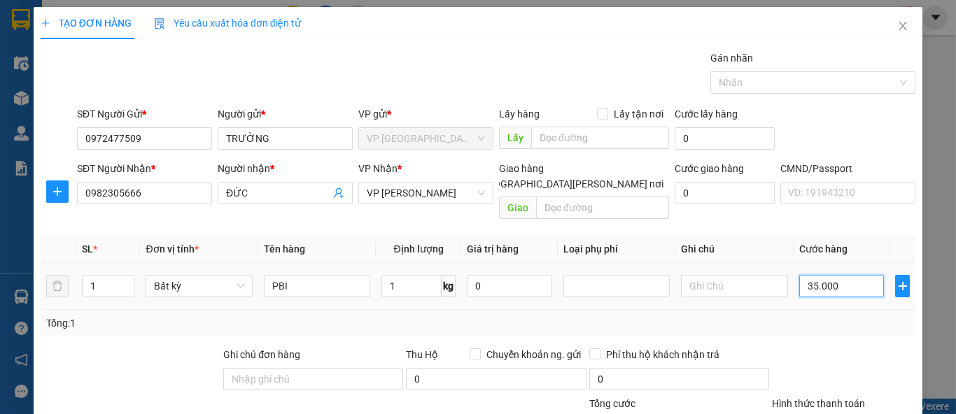
type input "2"
type input "20"
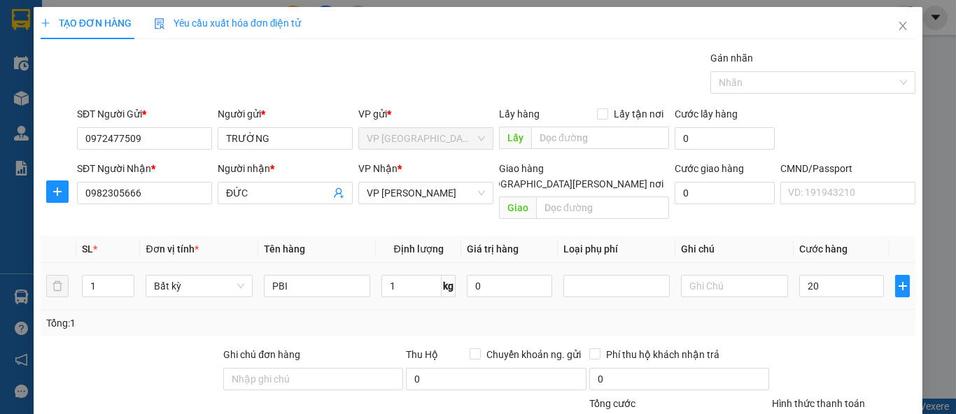
type input "20.000"
click at [813, 316] on div "Tổng: 1" at bounding box center [477, 323] width 863 height 15
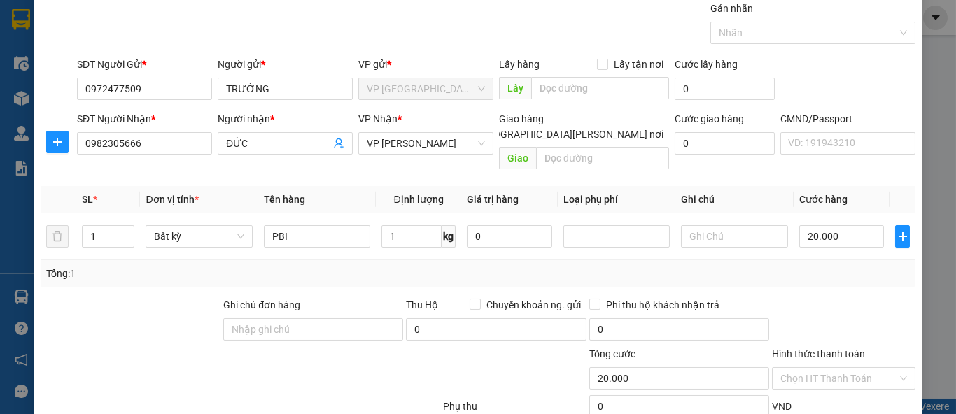
scroll to position [129, 0]
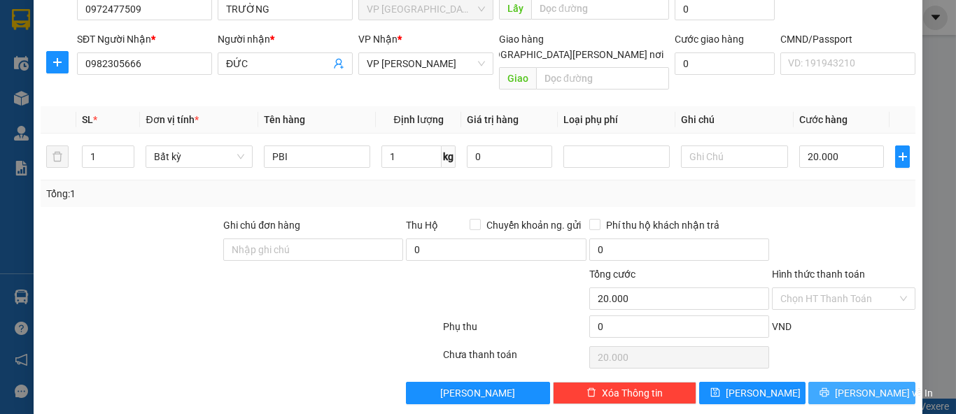
click at [839, 386] on span "[PERSON_NAME] và In" at bounding box center [884, 393] width 98 height 15
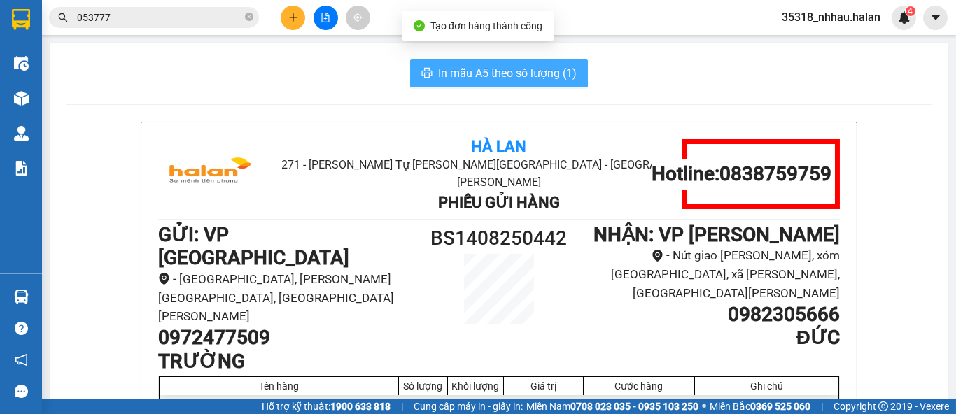
click at [494, 77] on span "In mẫu A5 theo số lượng (1)" at bounding box center [507, 72] width 139 height 17
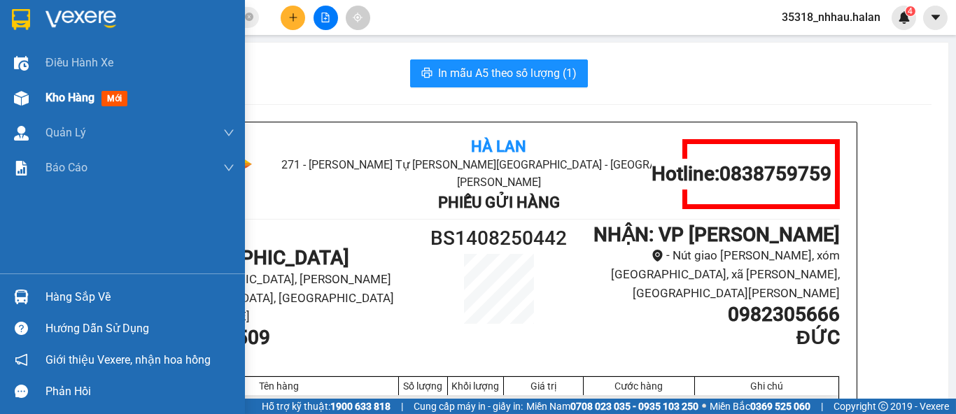
click at [101, 101] on div "Kho hàng mới" at bounding box center [88, 97] width 87 height 17
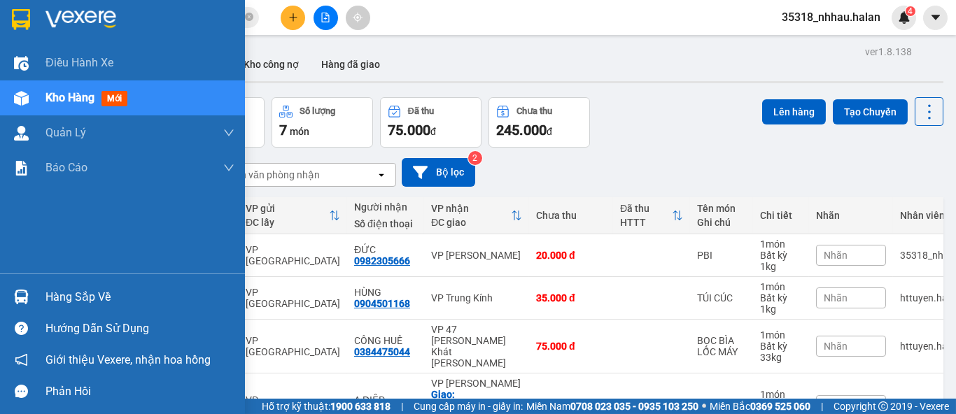
click at [55, 297] on div "Hàng sắp về" at bounding box center [139, 297] width 189 height 21
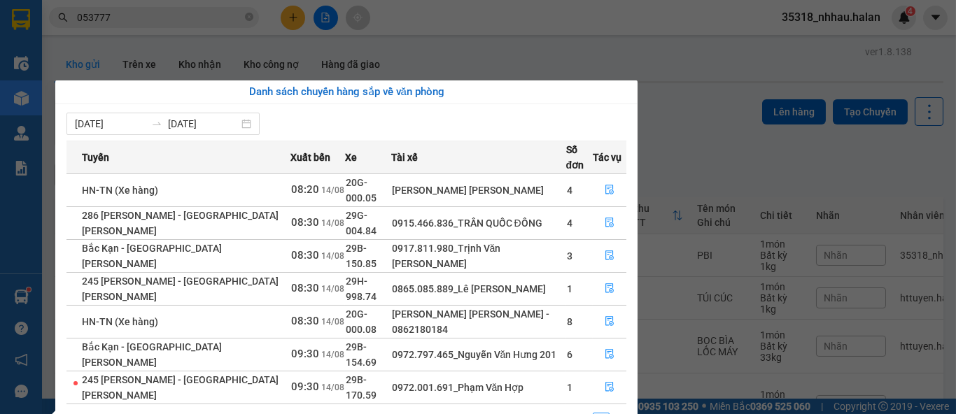
drag, startPoint x: 674, startPoint y: 108, endPoint x: 723, endPoint y: 132, distance: 54.4
click at [676, 108] on section "Kết quả tìm kiếm ( 745 ) Bộ lọc Mã ĐH Trạng thái Món hàng Thu hộ Tổng cước Chưa…" at bounding box center [478, 207] width 956 height 414
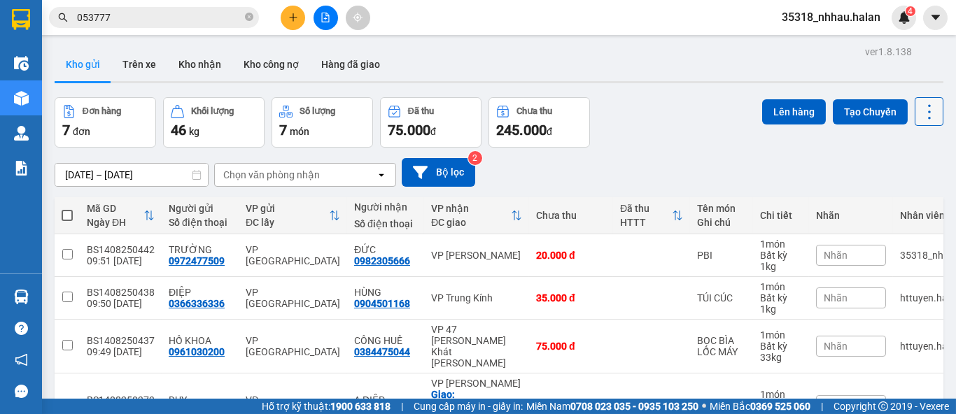
click at [919, 111] on icon at bounding box center [929, 112] width 20 height 20
click at [913, 195] on span "Làm mới" at bounding box center [898, 200] width 38 height 14
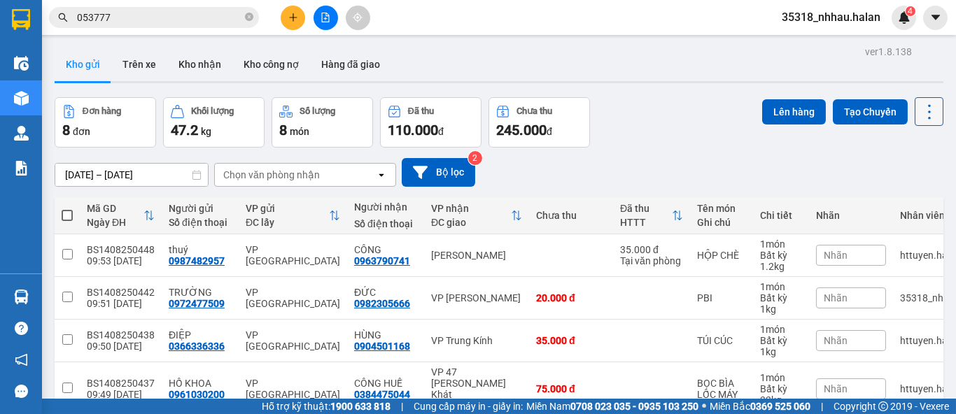
click at [919, 115] on icon at bounding box center [929, 112] width 20 height 20
click at [916, 202] on span "Làm mới" at bounding box center [898, 200] width 38 height 14
click at [926, 117] on icon at bounding box center [929, 112] width 20 height 20
click at [896, 197] on span "Làm mới" at bounding box center [898, 200] width 38 height 14
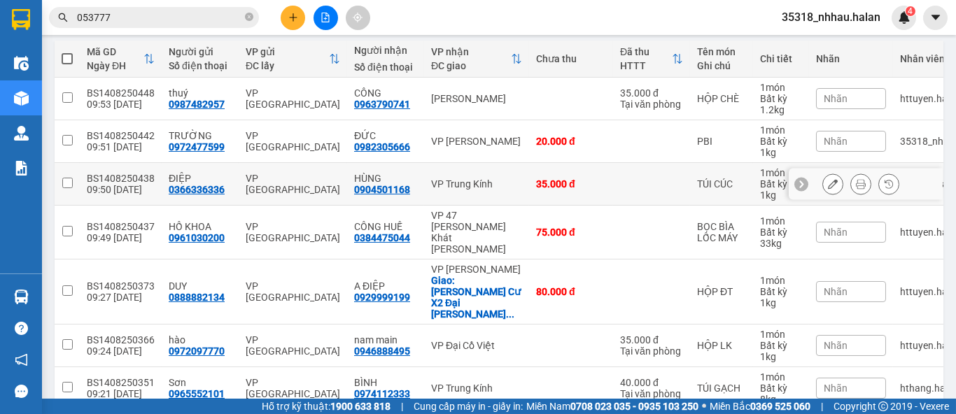
scroll to position [155, 0]
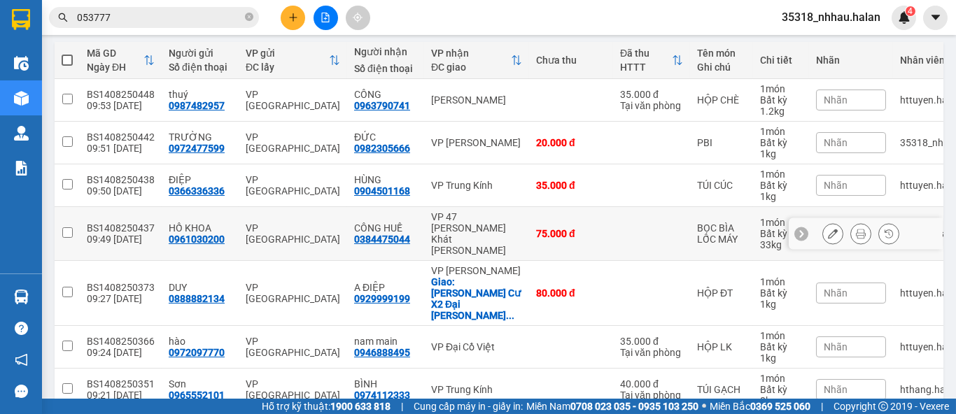
click at [468, 226] on div "VP 47 [PERSON_NAME]" at bounding box center [476, 233] width 91 height 45
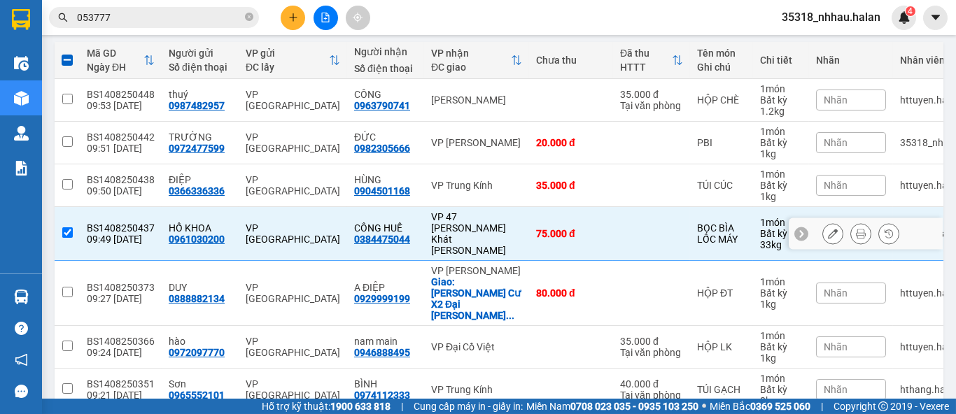
click at [485, 225] on div "VP 47 [PERSON_NAME]" at bounding box center [476, 233] width 91 height 45
checkbox input "false"
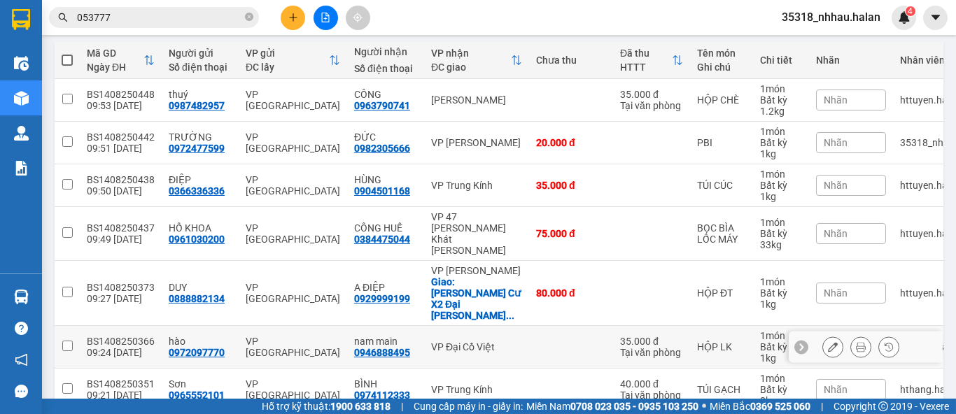
click at [483, 341] on div "VP Đại Cồ Việt" at bounding box center [476, 346] width 91 height 11
checkbox input "true"
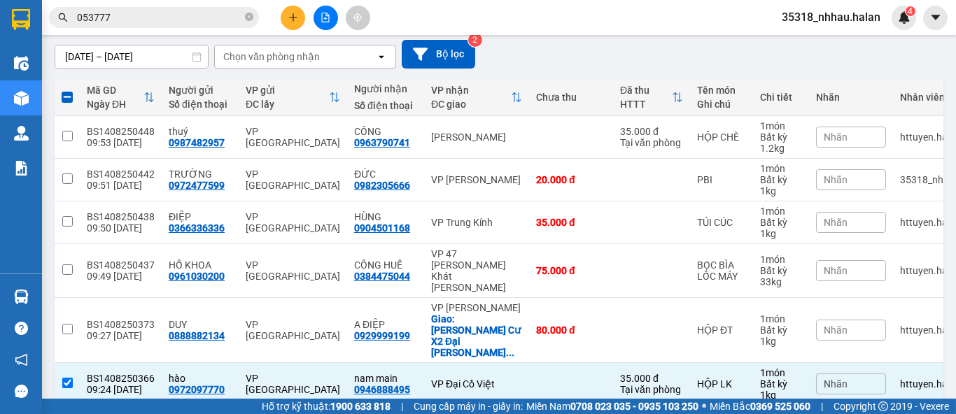
scroll to position [0, 0]
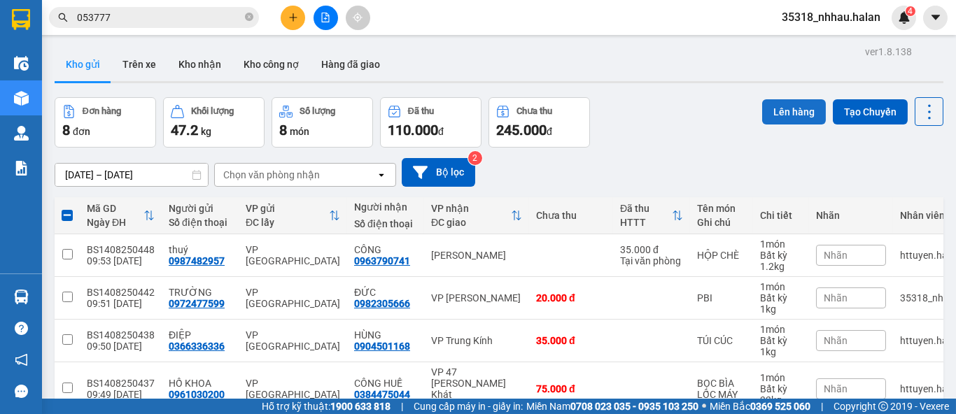
click at [765, 115] on button "Lên hàng" at bounding box center [794, 111] width 64 height 25
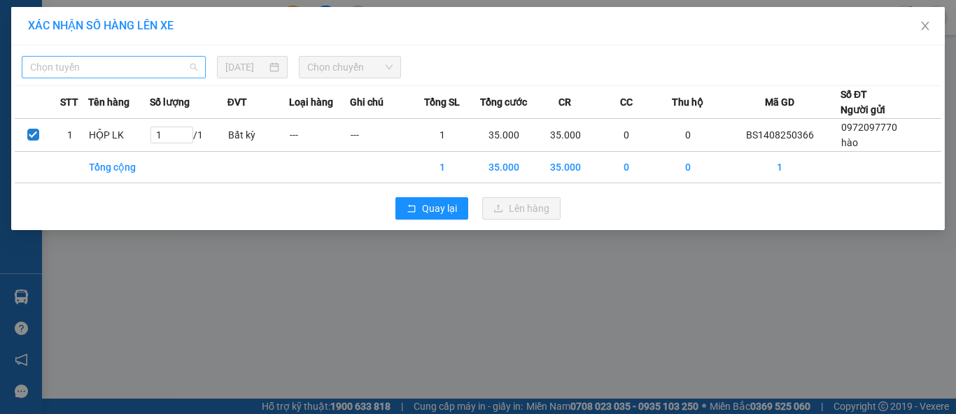
click at [156, 66] on span "Chọn tuyến" at bounding box center [113, 67] width 167 height 21
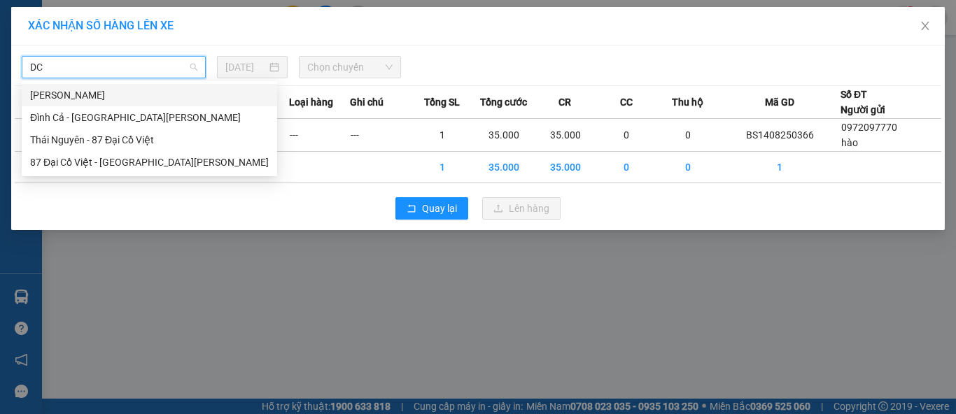
type input "DCV"
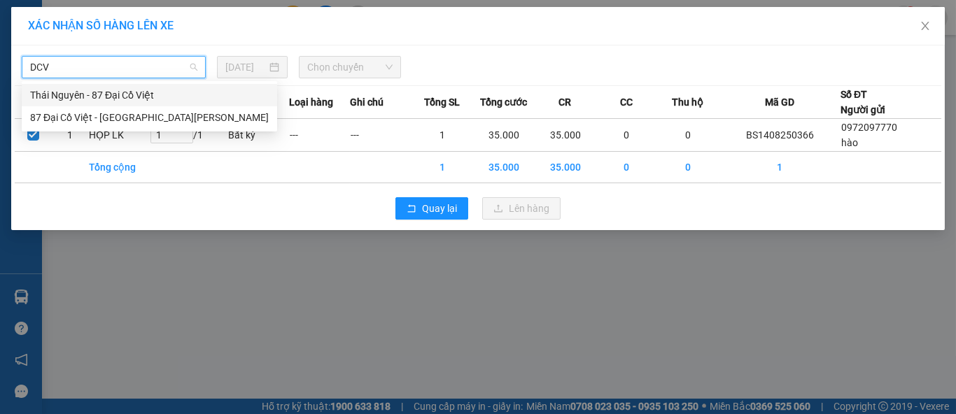
click at [108, 93] on div "Thái Nguyên - 87 Đại Cồ Việt" at bounding box center [149, 94] width 239 height 15
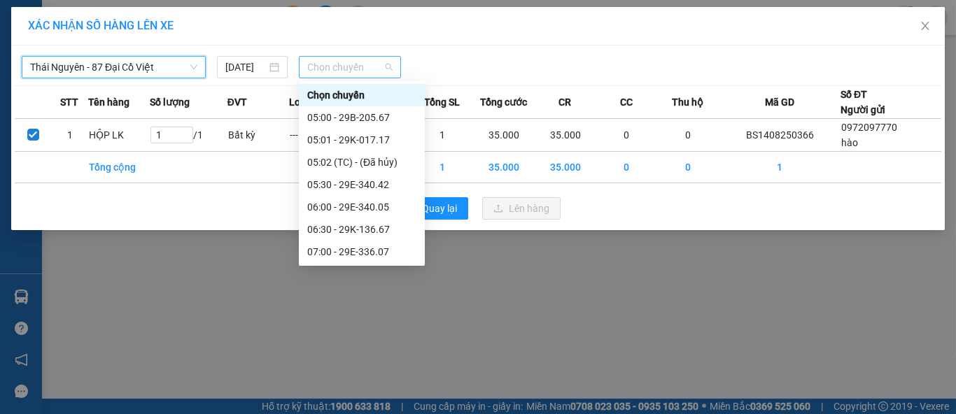
click at [339, 69] on span "Chọn chuyến" at bounding box center [350, 67] width 86 height 21
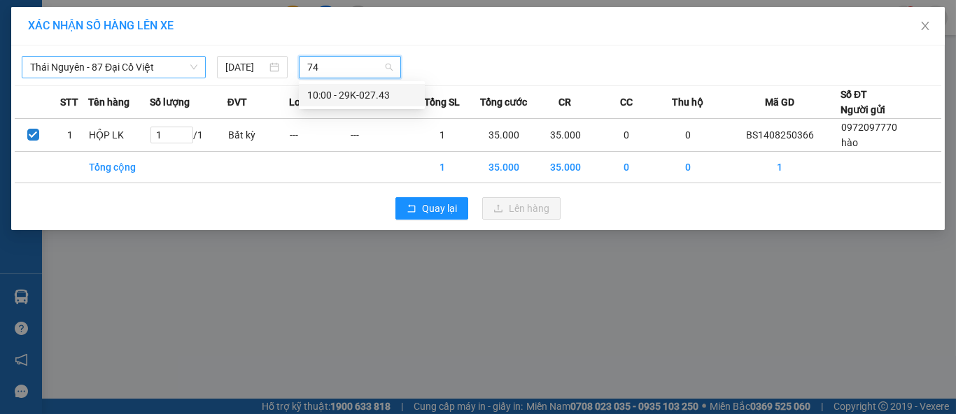
type input "743"
click at [356, 92] on div "10:00 - 29K-027.43" at bounding box center [361, 94] width 109 height 15
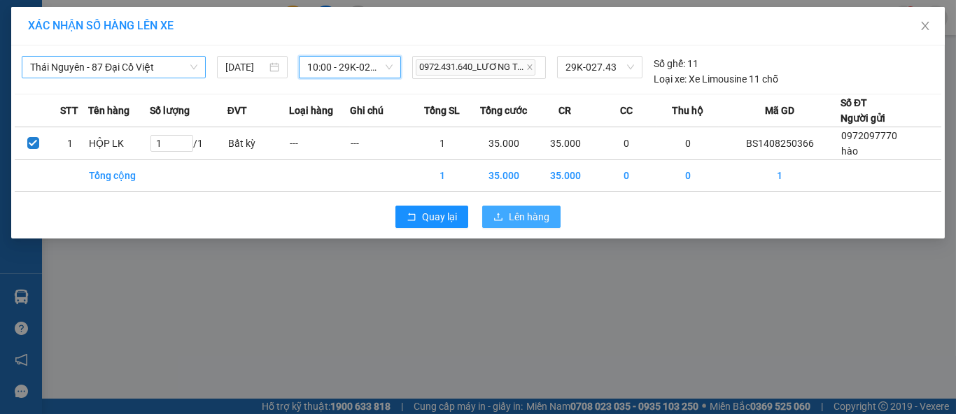
click at [528, 212] on span "Lên hàng" at bounding box center [529, 216] width 41 height 15
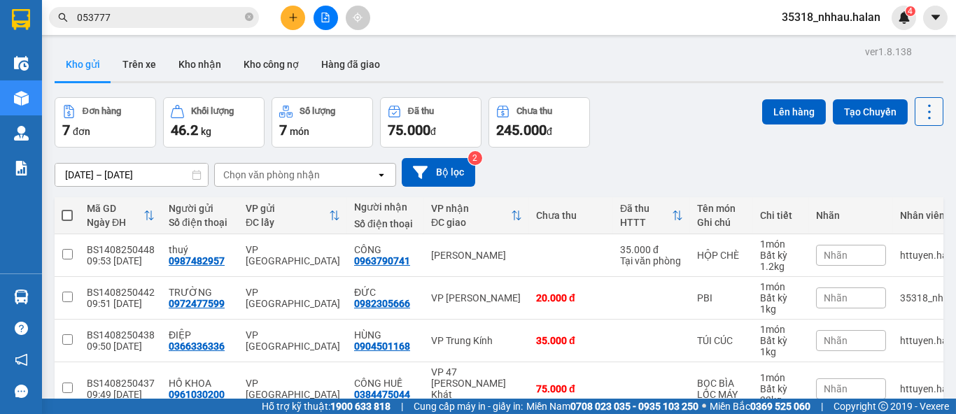
click at [919, 116] on icon at bounding box center [929, 112] width 20 height 20
click at [905, 199] on span "Làm mới" at bounding box center [898, 200] width 38 height 14
click at [919, 112] on icon at bounding box center [929, 112] width 20 height 20
click at [900, 201] on span "Làm mới" at bounding box center [898, 200] width 38 height 14
click at [921, 114] on icon at bounding box center [929, 112] width 20 height 20
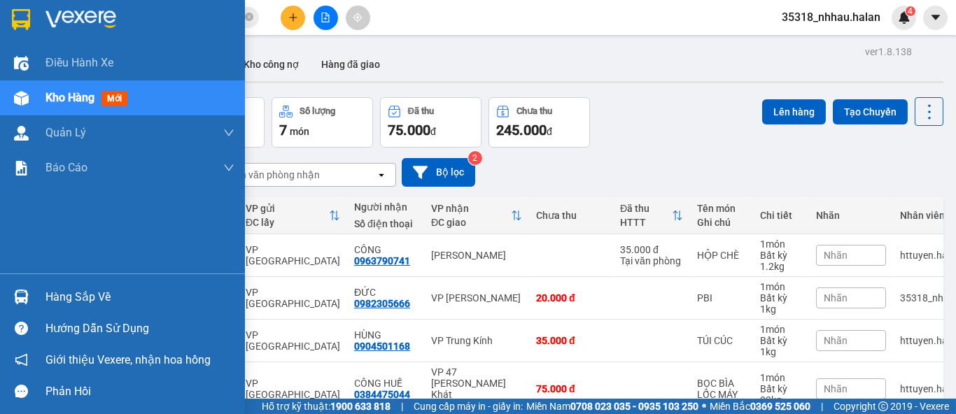
click at [83, 297] on div "Hàng sắp về" at bounding box center [139, 297] width 189 height 21
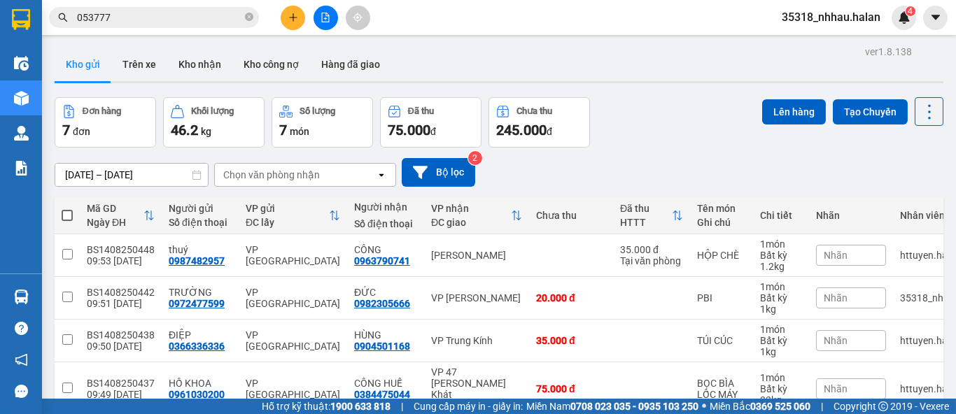
click at [693, 44] on section "Kết quả tìm kiếm ( 745 ) Bộ lọc Mã ĐH Trạng thái Món hàng Thu hộ Tổng cước Chưa…" at bounding box center [478, 207] width 956 height 414
click at [299, 170] on div "Chọn văn phòng nhận" at bounding box center [271, 175] width 97 height 14
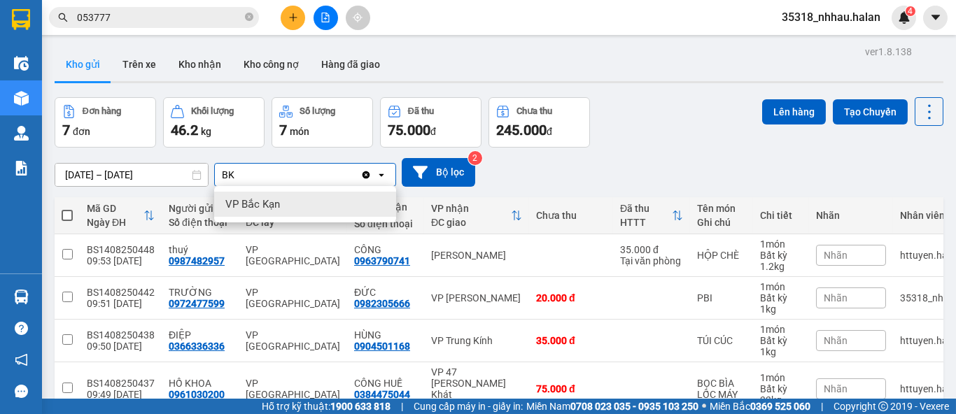
type input "BK"
click at [290, 213] on div "VP Bắc Kạn" at bounding box center [305, 204] width 182 height 25
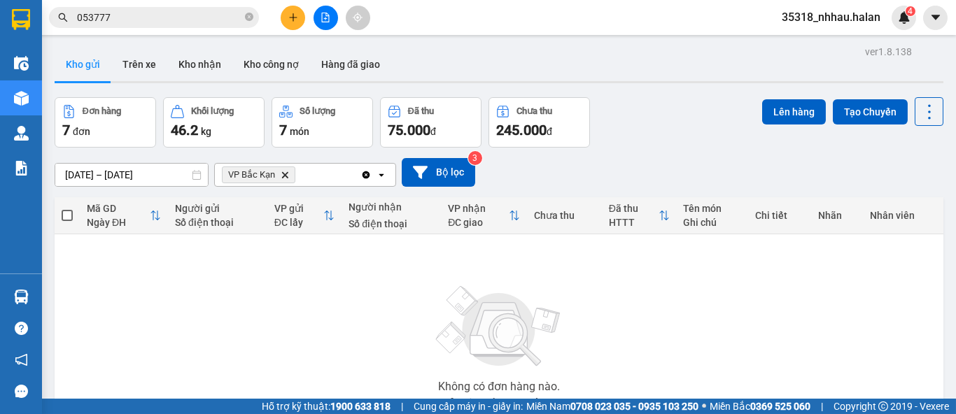
click at [362, 175] on icon "Clear all" at bounding box center [366, 175] width 8 height 8
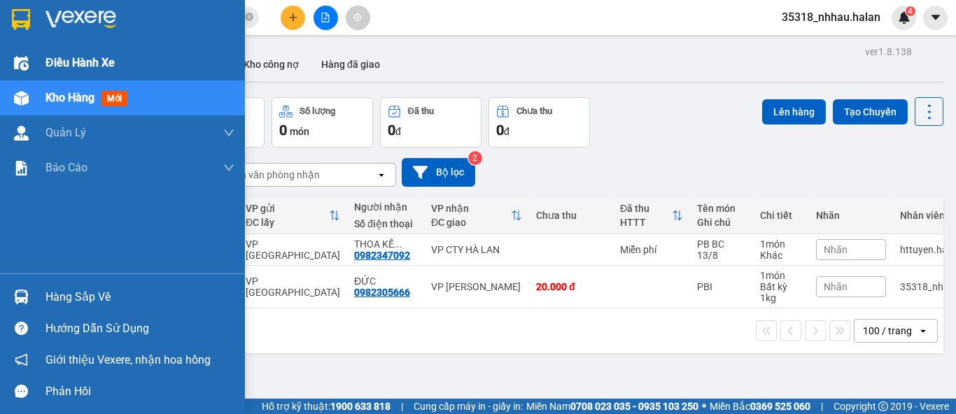
click at [62, 66] on span "Điều hành xe" at bounding box center [79, 62] width 69 height 17
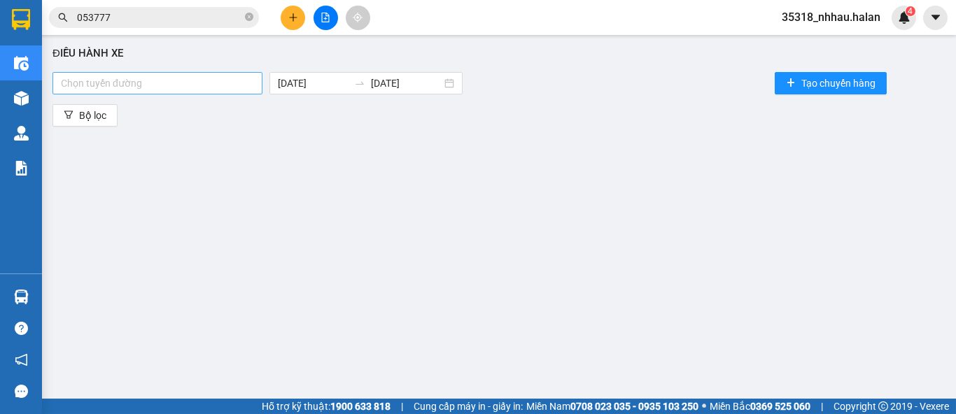
click at [196, 84] on div at bounding box center [157, 83] width 203 height 17
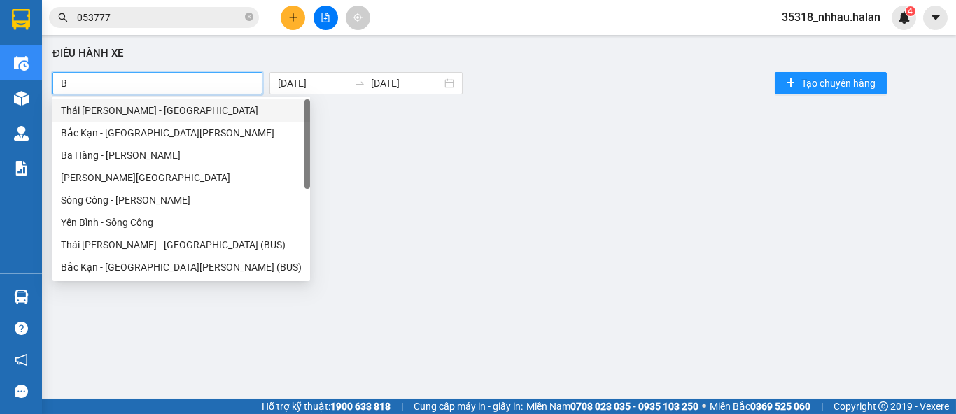
type input "BK"
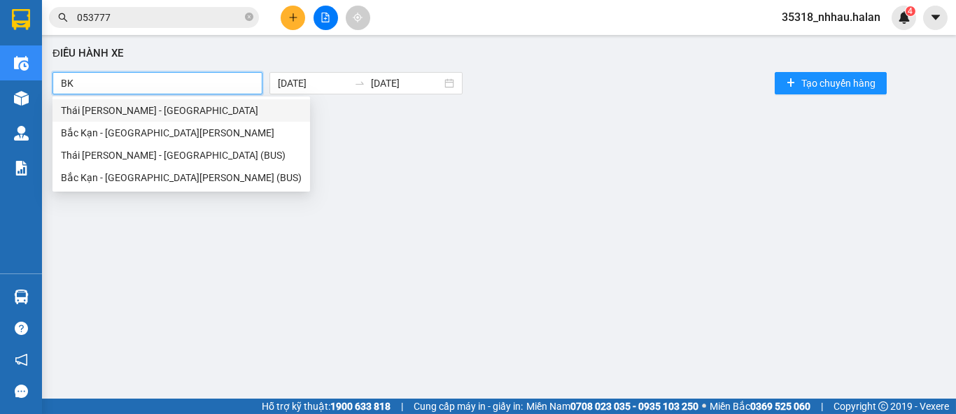
click at [165, 113] on div "Thái Nguyên - Bắc Kạn" at bounding box center [181, 110] width 241 height 15
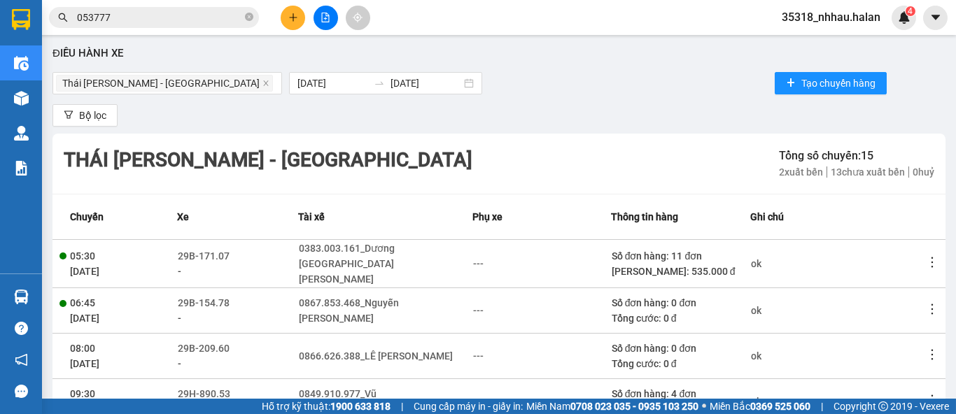
click at [554, 61] on div "Điều hành xe" at bounding box center [498, 53] width 893 height 17
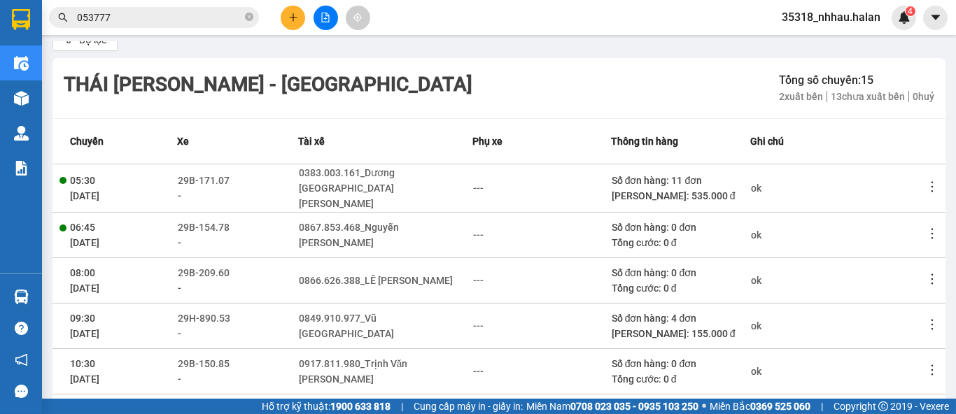
scroll to position [348, 0]
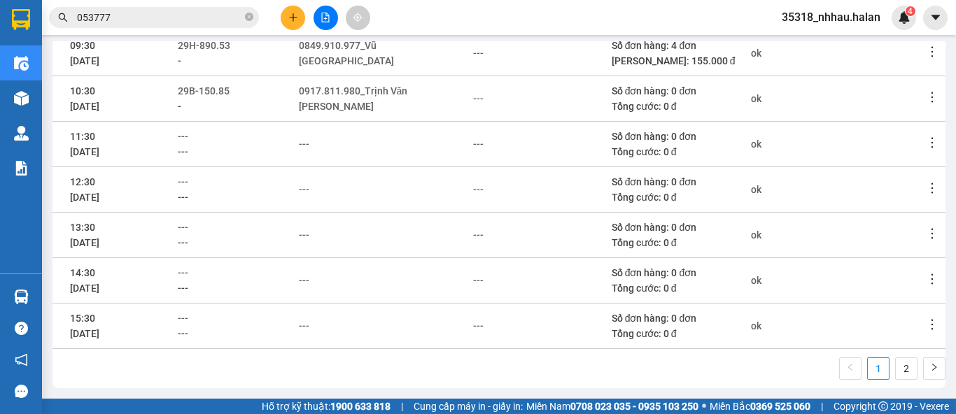
click at [189, 12] on input "053777" at bounding box center [159, 17] width 165 height 15
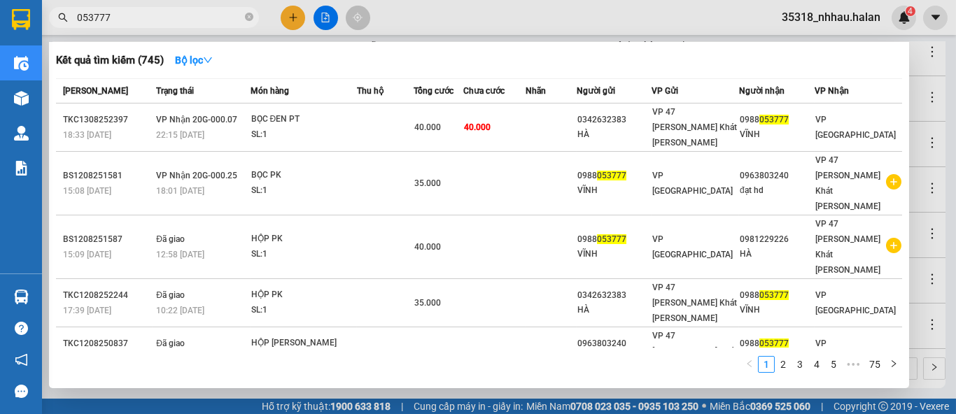
click at [189, 12] on input "053777" at bounding box center [159, 17] width 165 height 15
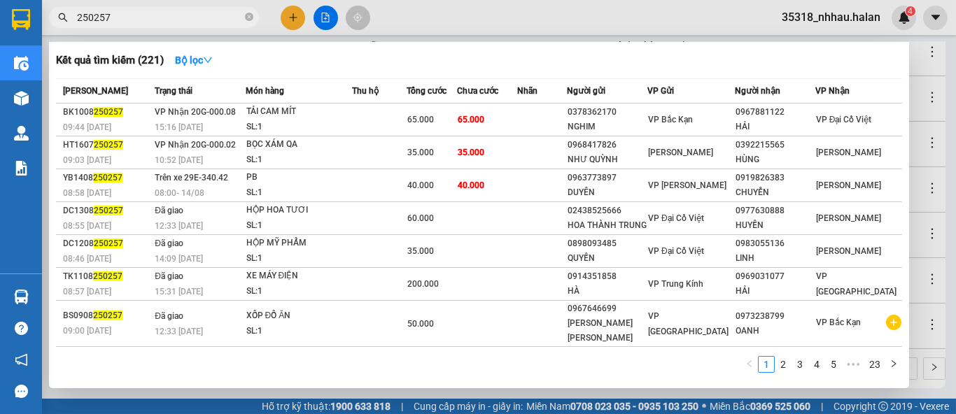
type input "250257"
click at [929, 170] on div at bounding box center [478, 207] width 956 height 414
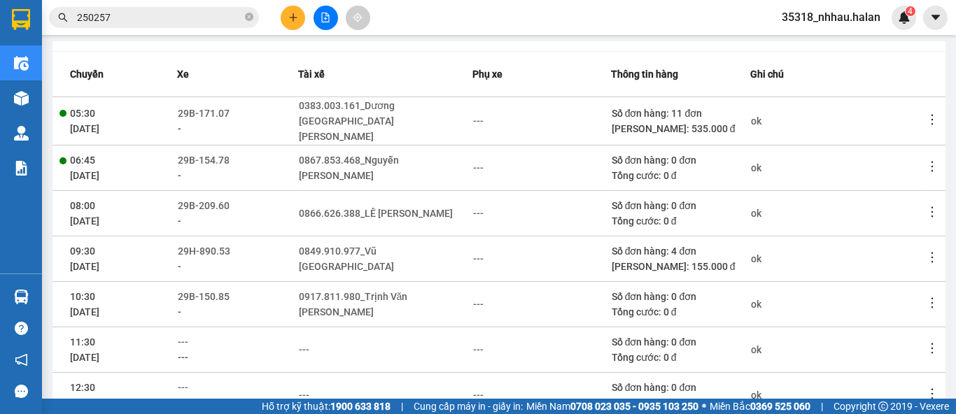
scroll to position [0, 0]
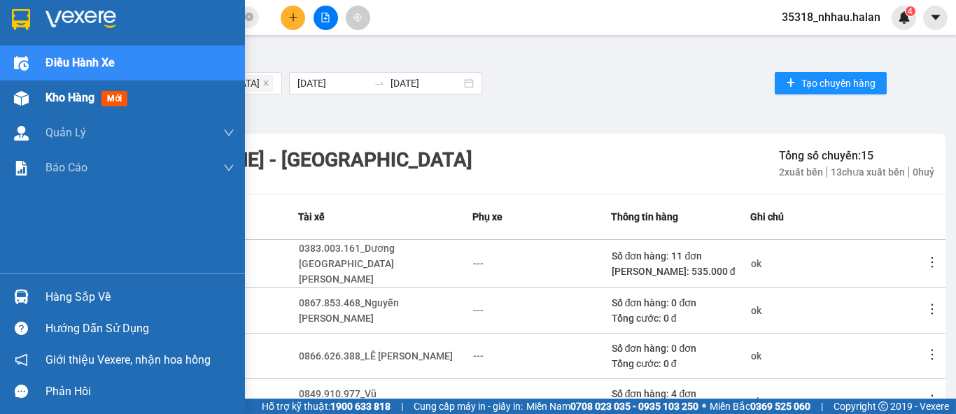
click at [51, 101] on span "Kho hàng" at bounding box center [69, 97] width 49 height 13
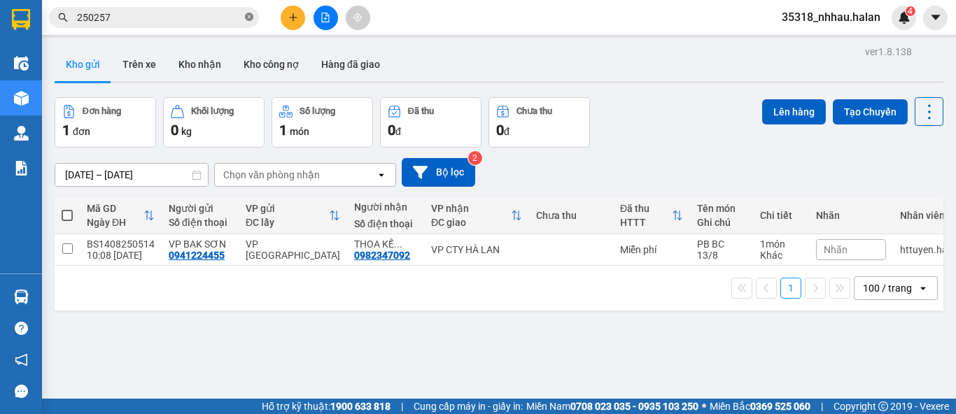
click at [248, 17] on icon "close-circle" at bounding box center [249, 17] width 8 height 8
click at [191, 18] on input "text" at bounding box center [159, 17] width 165 height 15
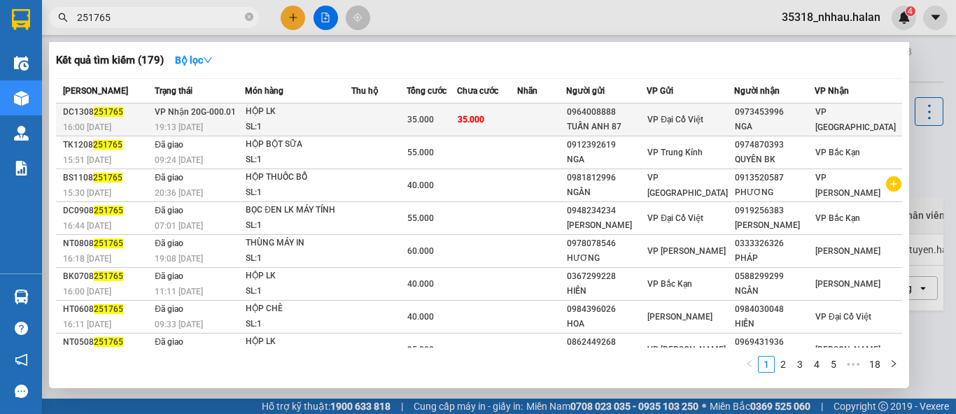
type input "251765"
click at [315, 125] on div "SL: 1" at bounding box center [298, 127] width 105 height 15
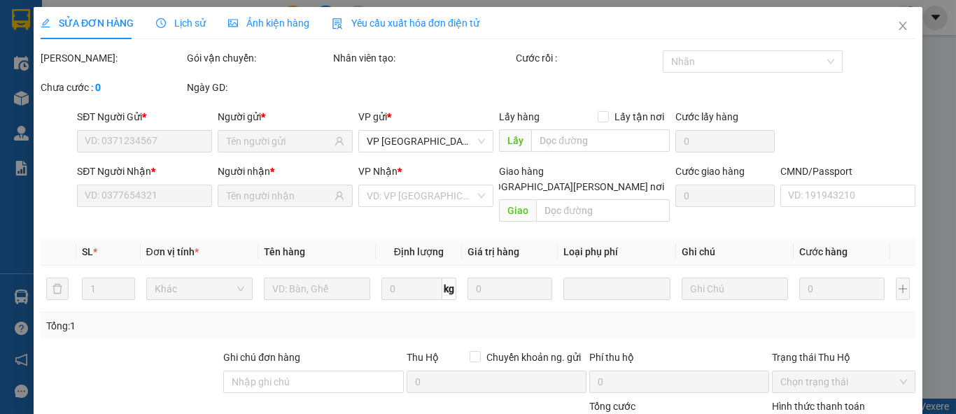
type input "0964008888"
type input "TUẤN ANH 87"
type input "0973453996"
type input "NGA"
type input "35.000"
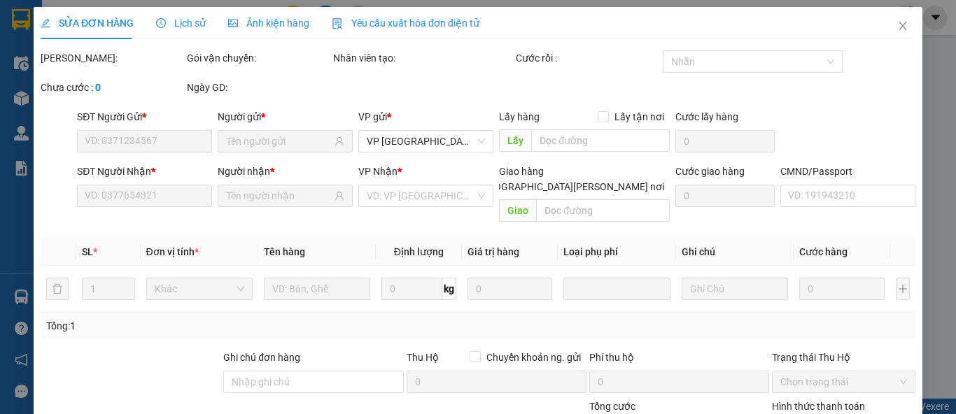
type input "35.000"
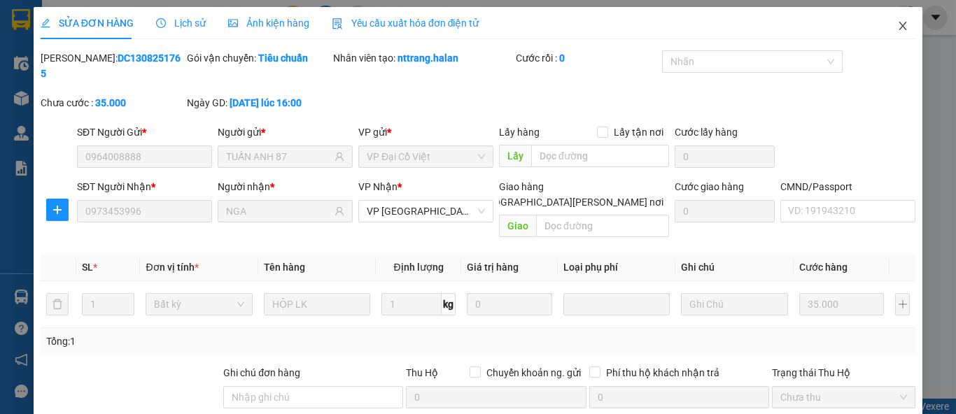
click at [897, 22] on icon "close" at bounding box center [902, 25] width 11 height 11
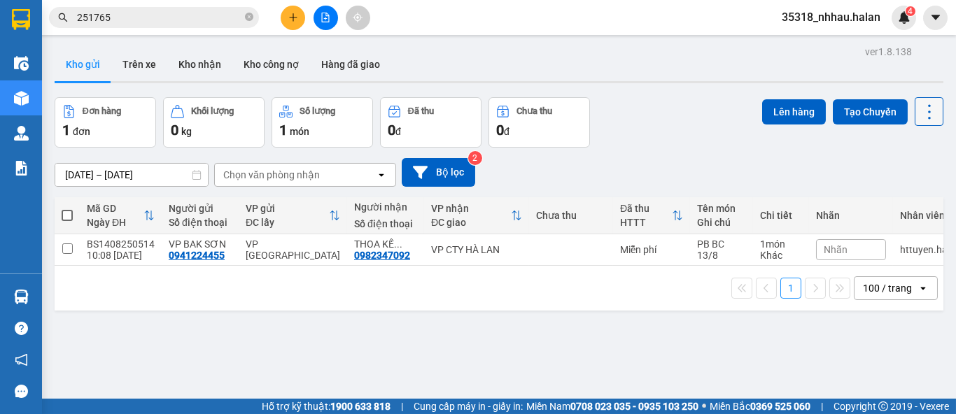
click at [917, 124] on button at bounding box center [928, 111] width 29 height 29
click at [912, 203] on span "Làm mới" at bounding box center [898, 200] width 38 height 14
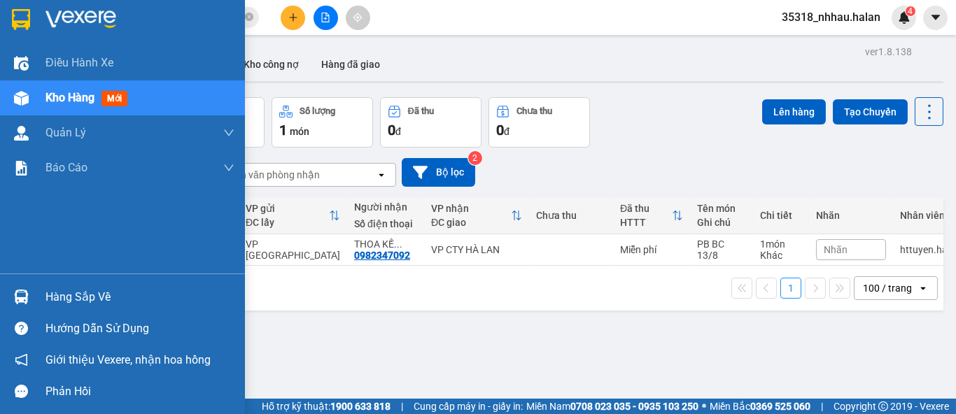
drag, startPoint x: 50, startPoint y: 299, endPoint x: 192, endPoint y: 253, distance: 149.4
click at [59, 294] on div "Hàng sắp về" at bounding box center [139, 297] width 189 height 21
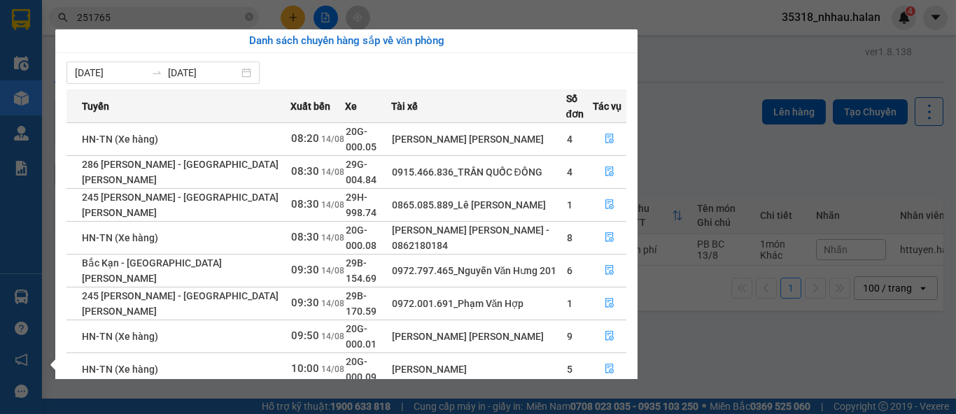
click at [297, 17] on section "Kết quả tìm kiếm ( 179 ) Bộ lọc Mã ĐH Trạng thái Món hàng Thu hộ Tổng cước Chưa…" at bounding box center [478, 207] width 956 height 414
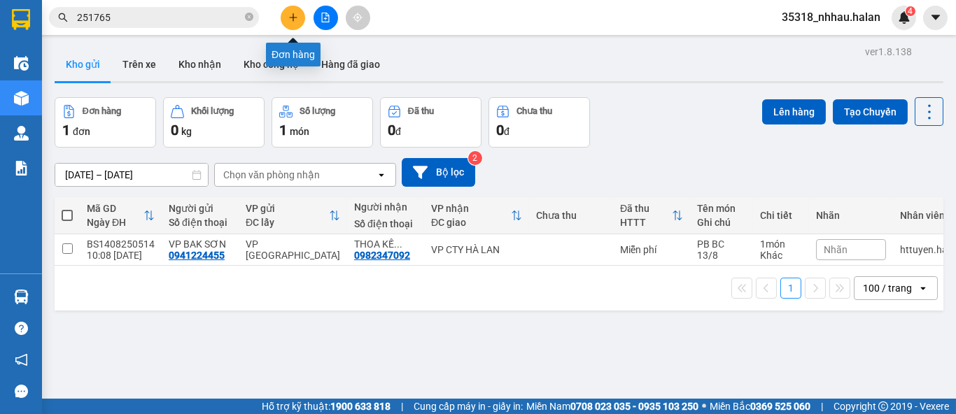
click at [297, 17] on icon "plus" at bounding box center [293, 18] width 10 height 10
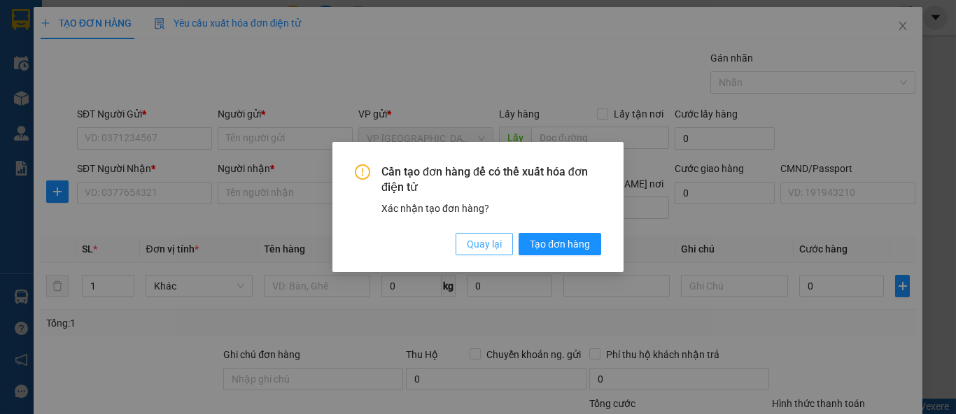
click at [469, 244] on span "Quay lại" at bounding box center [484, 243] width 35 height 15
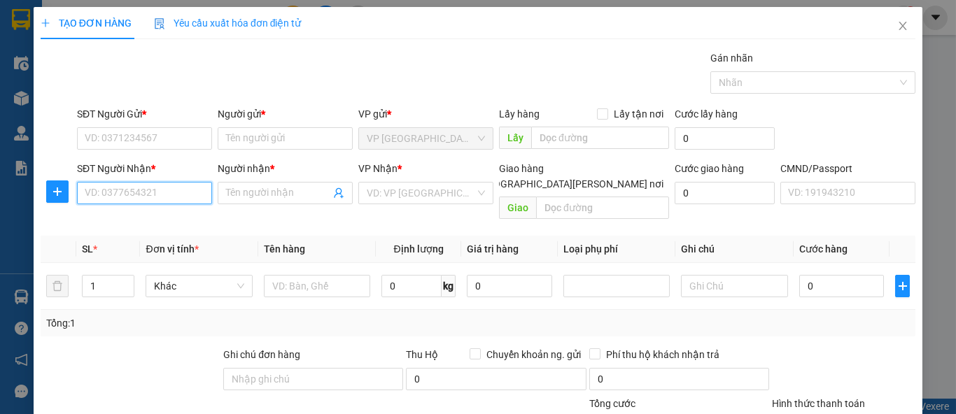
click at [179, 196] on input "SĐT Người Nhận *" at bounding box center [144, 193] width 135 height 22
drag, startPoint x: 179, startPoint y: 196, endPoint x: 182, endPoint y: 169, distance: 27.4
click at [178, 185] on input "0354219457" at bounding box center [144, 193] width 135 height 22
drag, startPoint x: 172, startPoint y: 197, endPoint x: 202, endPoint y: 195, distance: 30.2
click at [190, 195] on input "0354219457" at bounding box center [144, 193] width 135 height 22
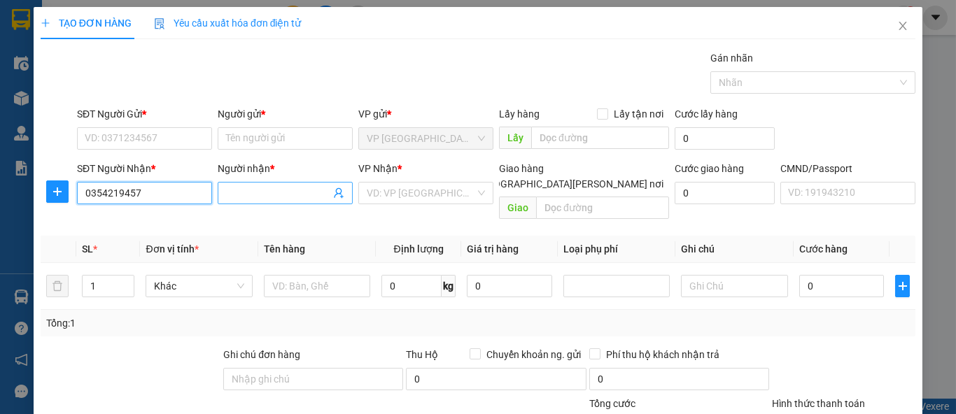
type input "0354219457"
click at [268, 198] on input "Người nhận *" at bounding box center [278, 192] width 104 height 15
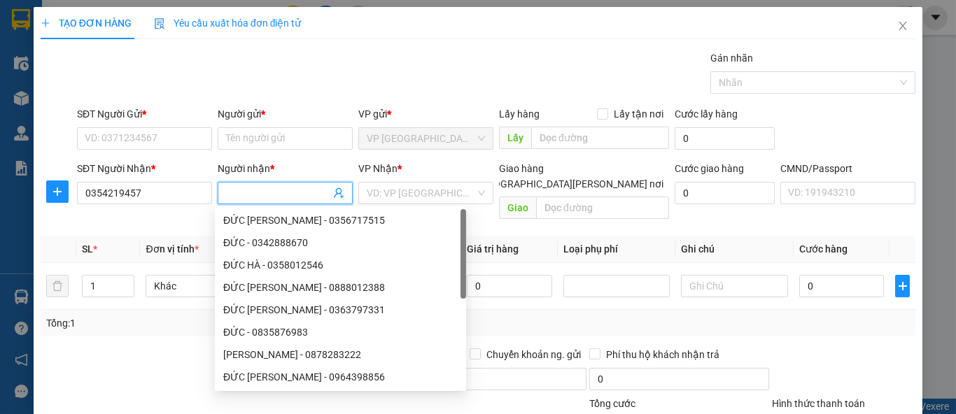
click at [268, 197] on input "Người nhận *" at bounding box center [278, 192] width 104 height 15
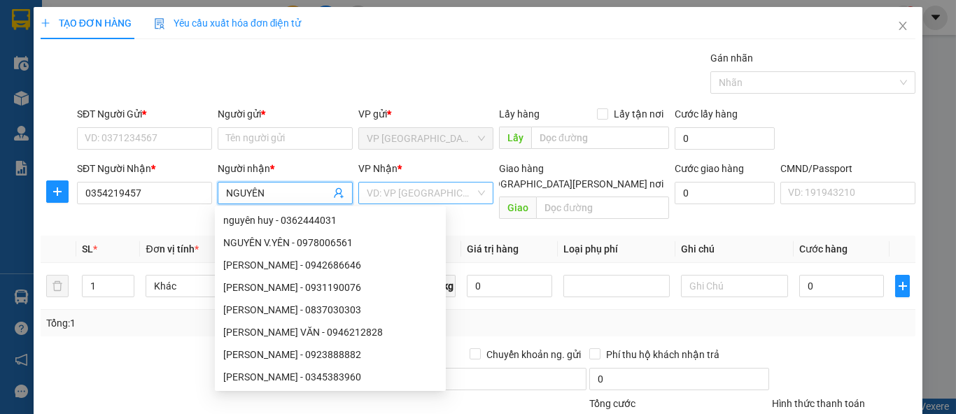
type input "NGUYÊN"
click at [382, 190] on input "search" at bounding box center [421, 193] width 108 height 21
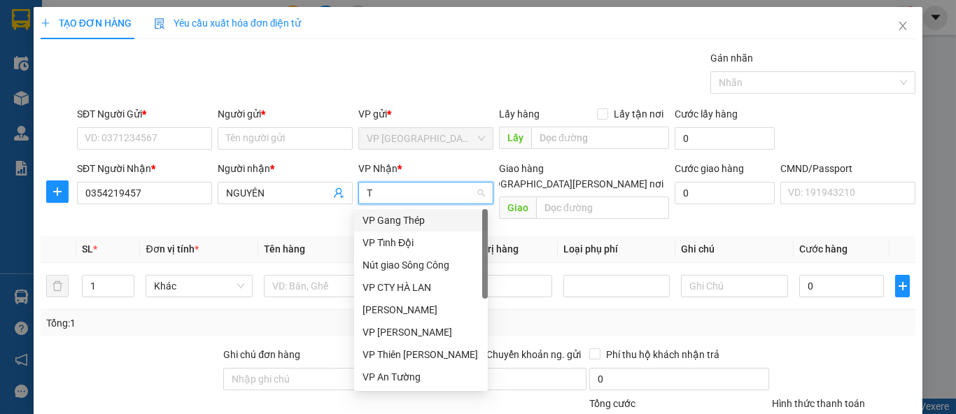
type input "TK"
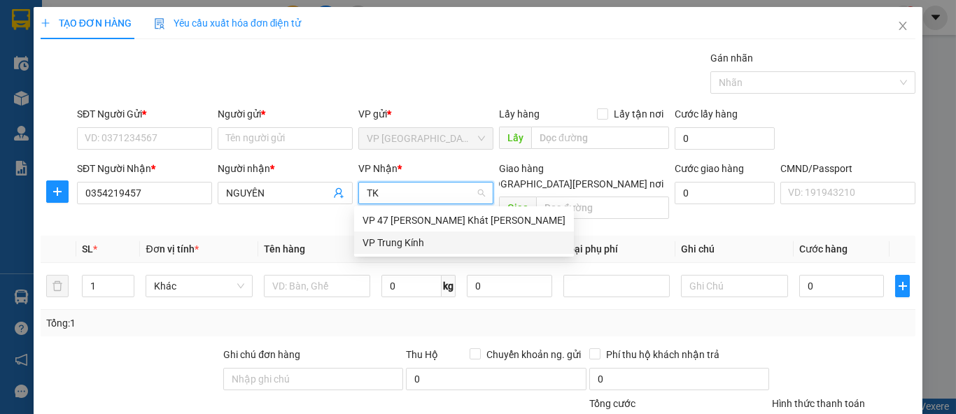
click at [397, 242] on div "VP Trung Kính" at bounding box center [463, 242] width 203 height 15
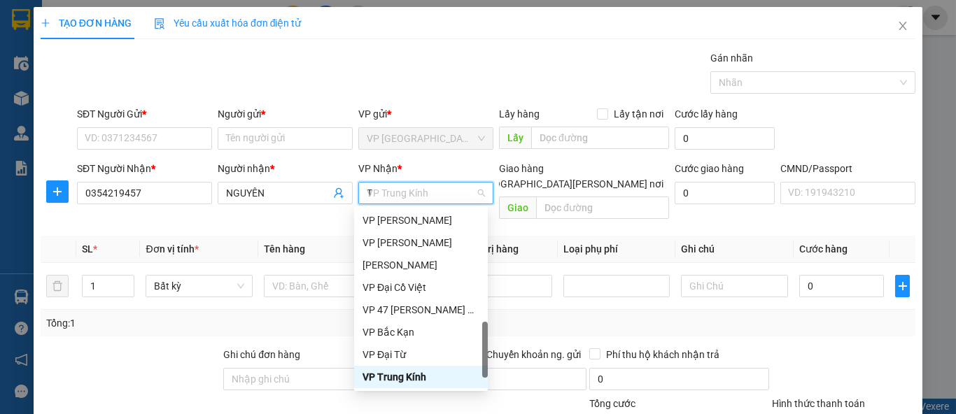
scroll to position [157, 0]
type input "TK"
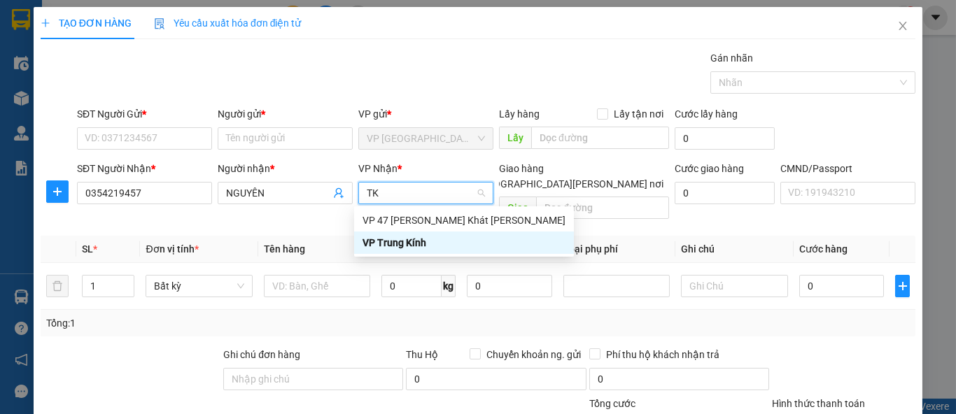
scroll to position [0, 0]
click at [418, 248] on div "VP Trung Kính" at bounding box center [463, 242] width 203 height 15
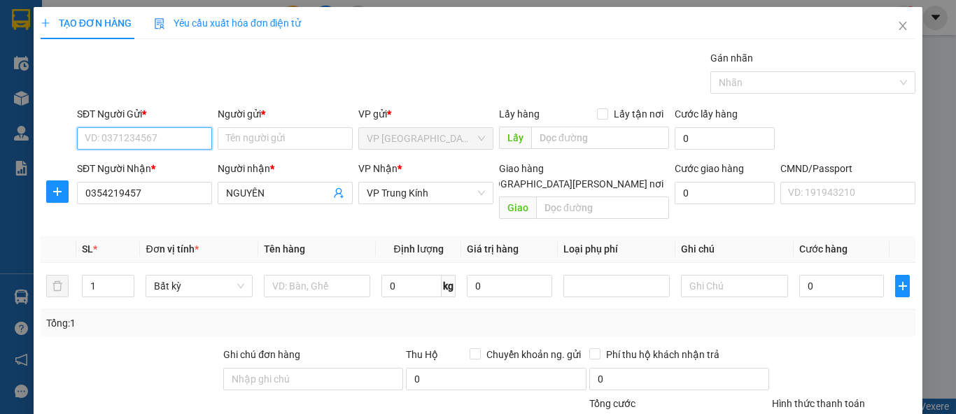
click at [184, 144] on input "SĐT Người Gửi *" at bounding box center [144, 138] width 135 height 22
drag, startPoint x: 184, startPoint y: 144, endPoint x: 210, endPoint y: 104, distance: 48.1
click at [202, 111] on div "SĐT Người Gửi * 0972282747 0972282747" at bounding box center [144, 130] width 135 height 49
type input "0972282747"
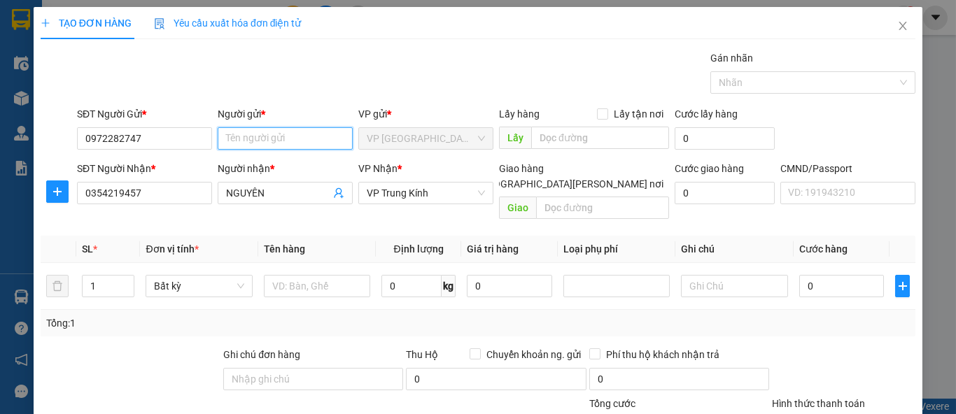
click at [234, 143] on input "Người gửi *" at bounding box center [285, 138] width 135 height 22
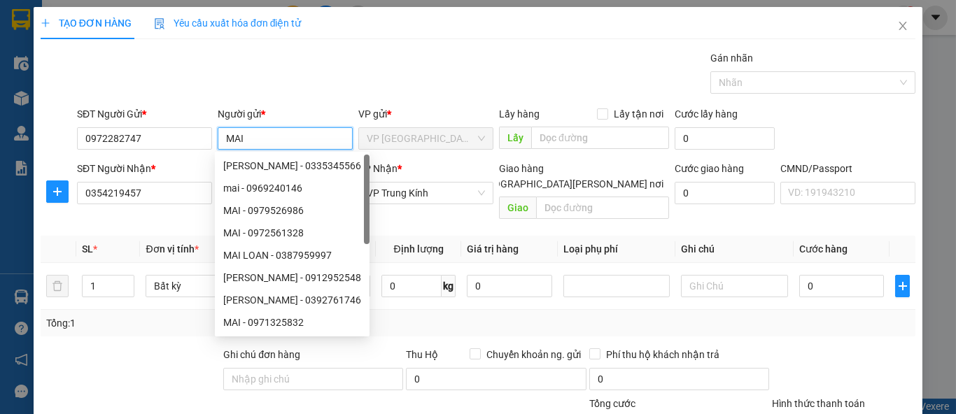
type input "MAI"
drag, startPoint x: 304, startPoint y: 63, endPoint x: 358, endPoint y: 120, distance: 78.7
click at [304, 62] on div "Gói vận chuyển * Tiêu chuẩn Gán nhãn Nhãn" at bounding box center [496, 74] width 844 height 49
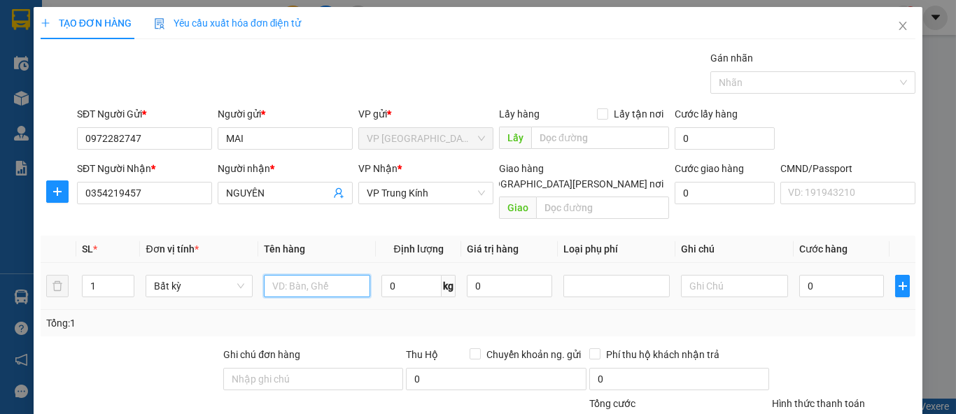
click at [358, 275] on input "text" at bounding box center [317, 286] width 106 height 22
type input "TUI CÚC"
click at [428, 275] on input "0" at bounding box center [411, 286] width 60 height 22
type input "1"
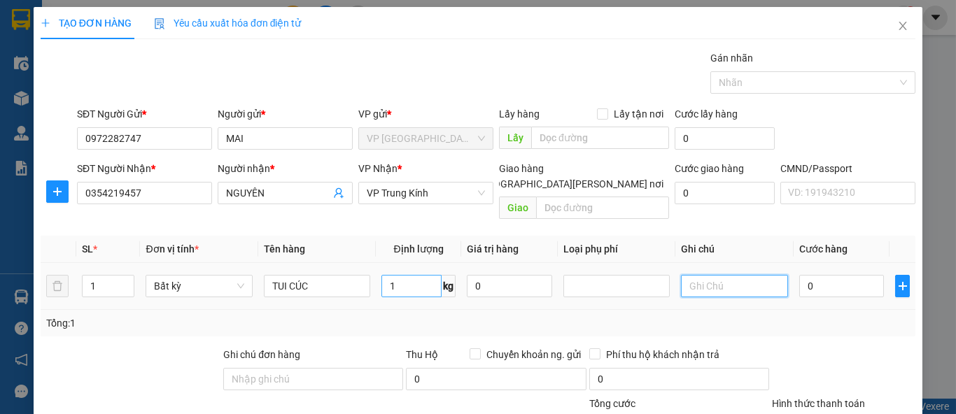
type input "35.000"
click at [779, 292] on td at bounding box center [734, 286] width 118 height 47
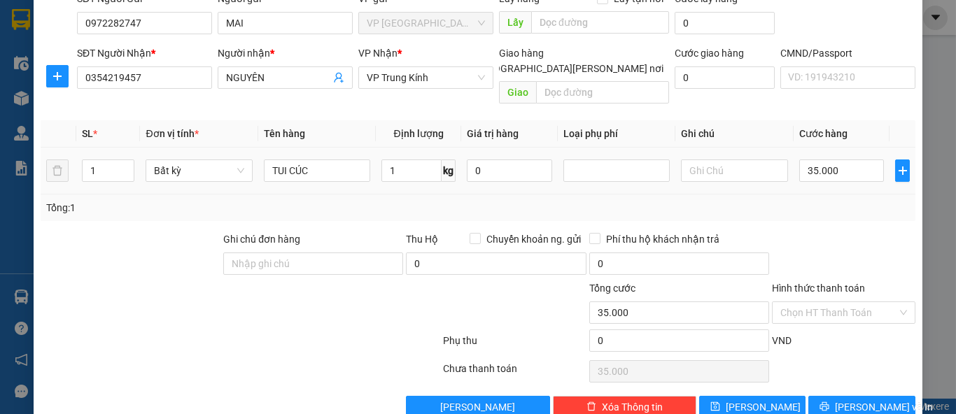
scroll to position [129, 0]
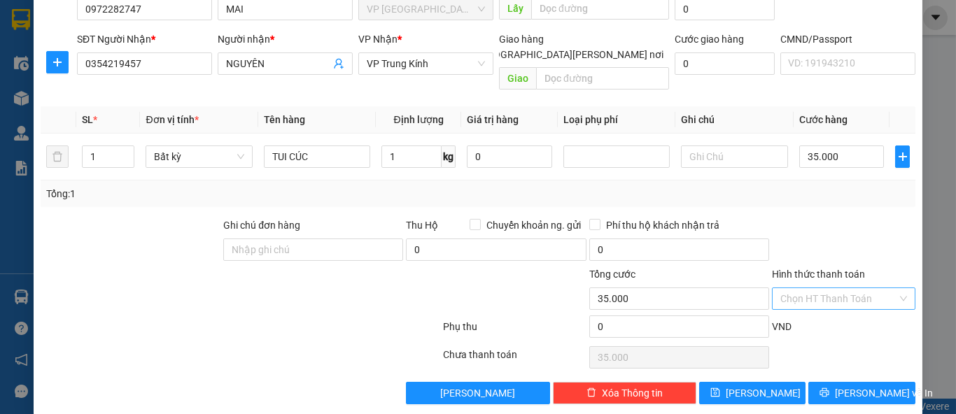
click at [827, 288] on input "Hình thức thanh toán" at bounding box center [838, 298] width 117 height 21
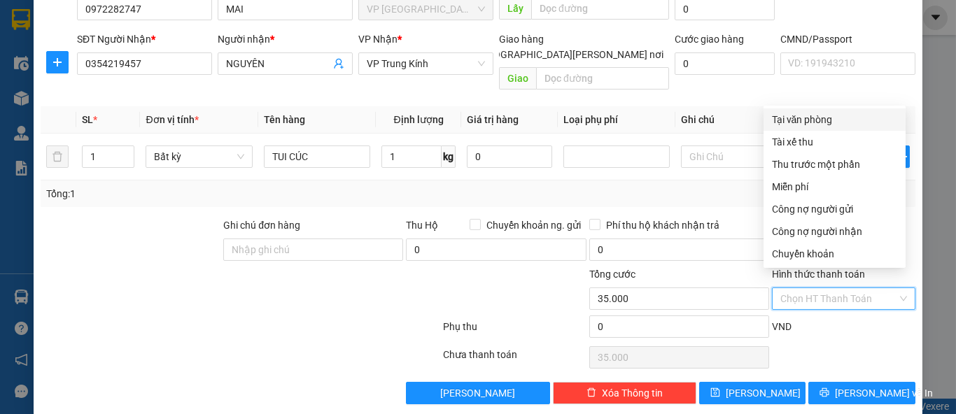
click at [799, 115] on div "Tại văn phòng" at bounding box center [834, 119] width 125 height 15
type input "0"
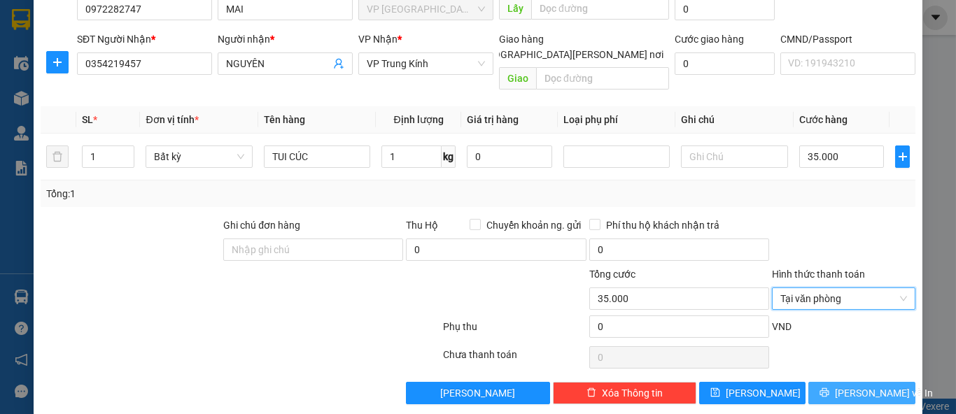
click at [868, 386] on span "Lưu và In" at bounding box center [884, 393] width 98 height 15
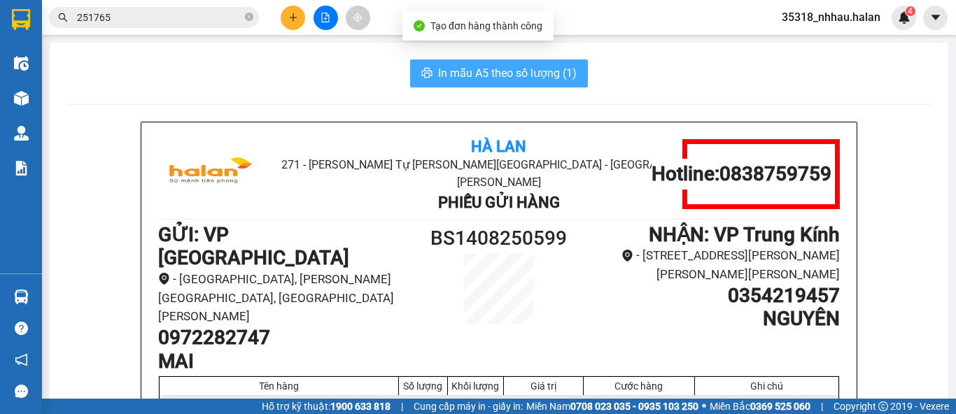
click at [556, 68] on span "In mẫu A5 theo số lượng (1)" at bounding box center [507, 72] width 139 height 17
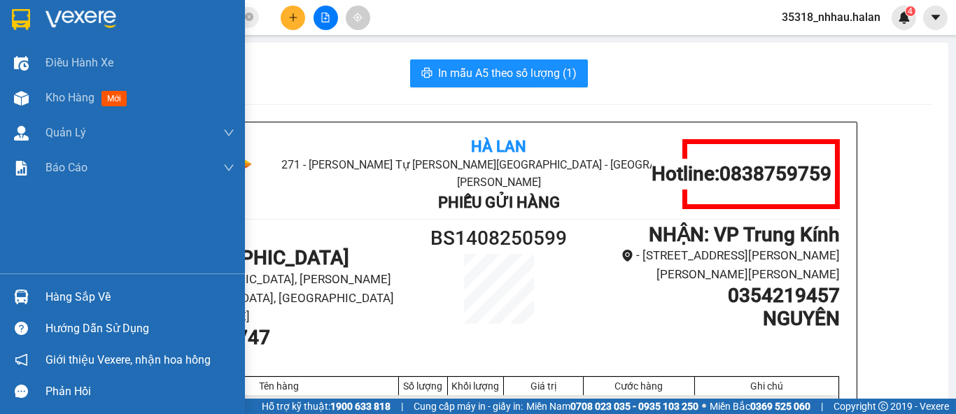
click at [94, 298] on div "Hàng sắp về" at bounding box center [139, 297] width 189 height 21
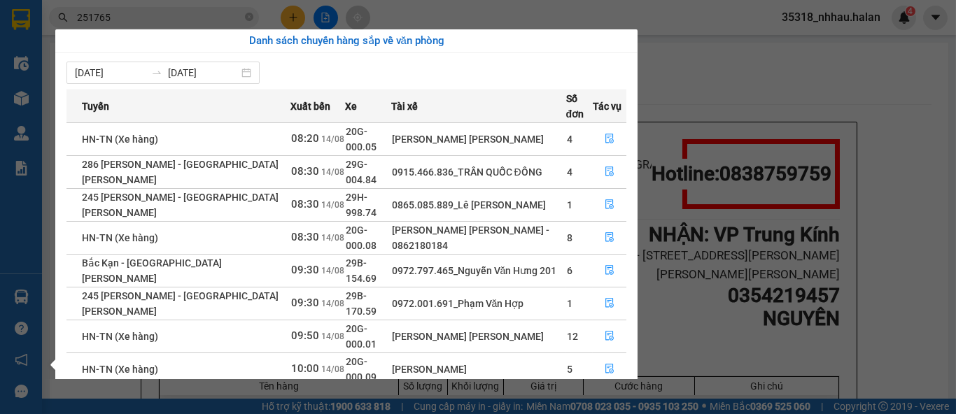
click at [737, 80] on section "Kết quả tìm kiếm ( 179 ) Bộ lọc Mã ĐH Trạng thái Món hàng Thu hộ Tổng cước Chưa…" at bounding box center [478, 207] width 956 height 414
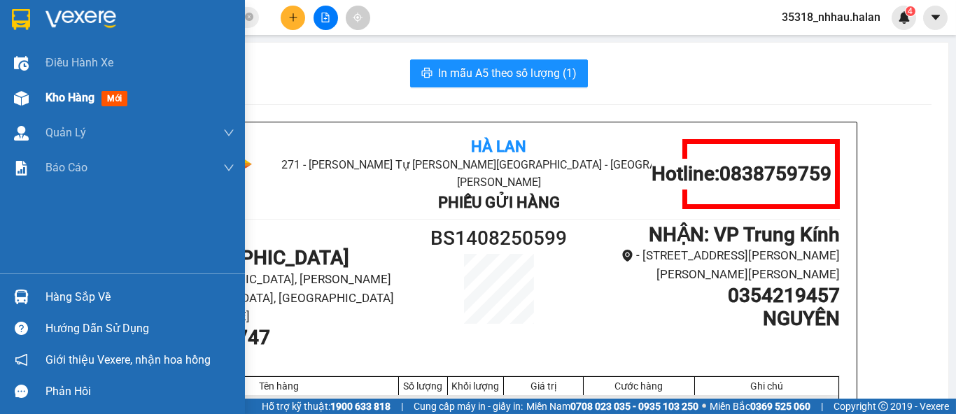
click at [66, 101] on span "Kho hàng" at bounding box center [69, 97] width 49 height 13
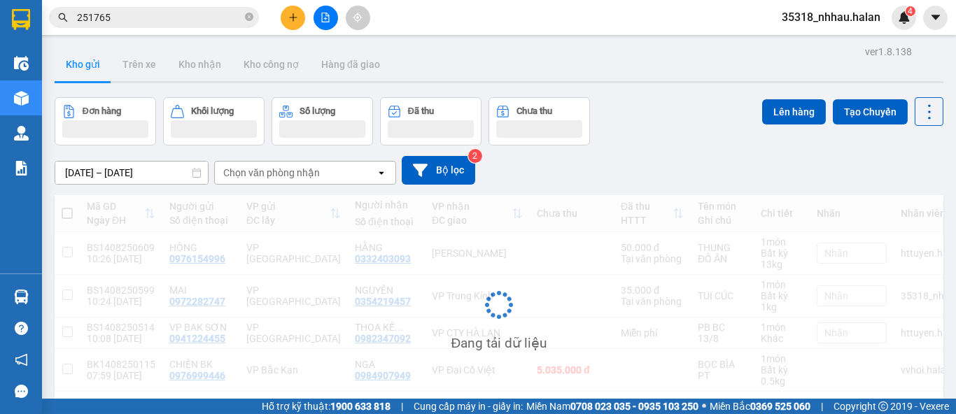
click at [306, 174] on div "Chọn văn phòng nhận" at bounding box center [271, 173] width 97 height 14
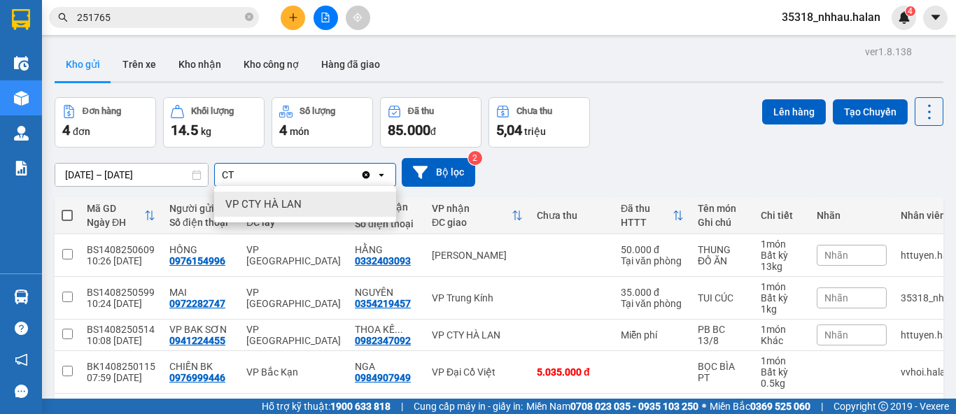
type input "CT"
click at [291, 202] on span "VP CTY HÀ LAN" at bounding box center [263, 204] width 76 height 14
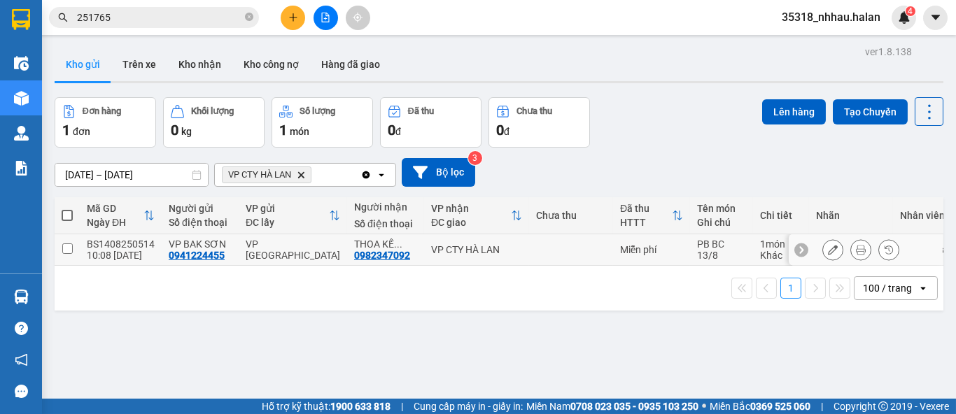
click at [442, 246] on div "VP CTY HÀ LAN" at bounding box center [476, 249] width 91 height 11
checkbox input "true"
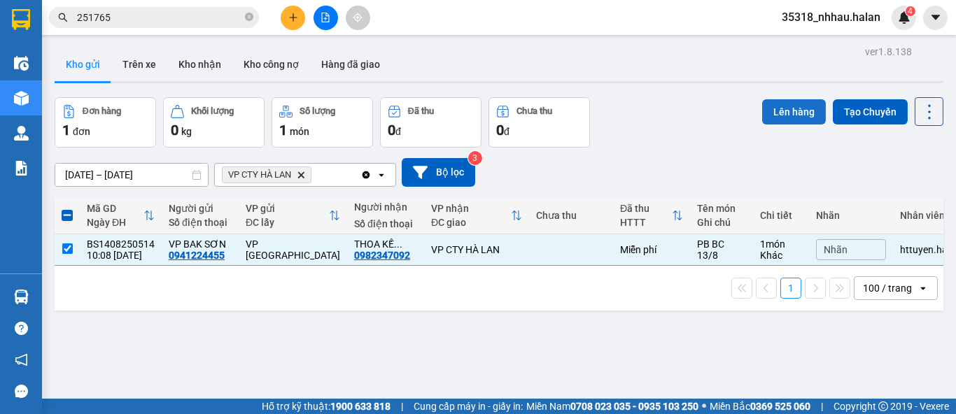
click at [770, 111] on button "Lên hàng" at bounding box center [794, 111] width 64 height 25
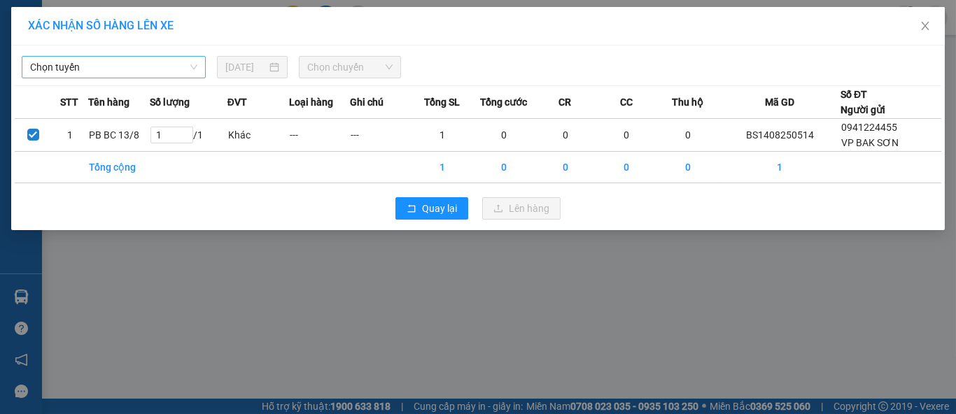
click at [148, 66] on span "Chọn tuyến" at bounding box center [113, 67] width 167 height 21
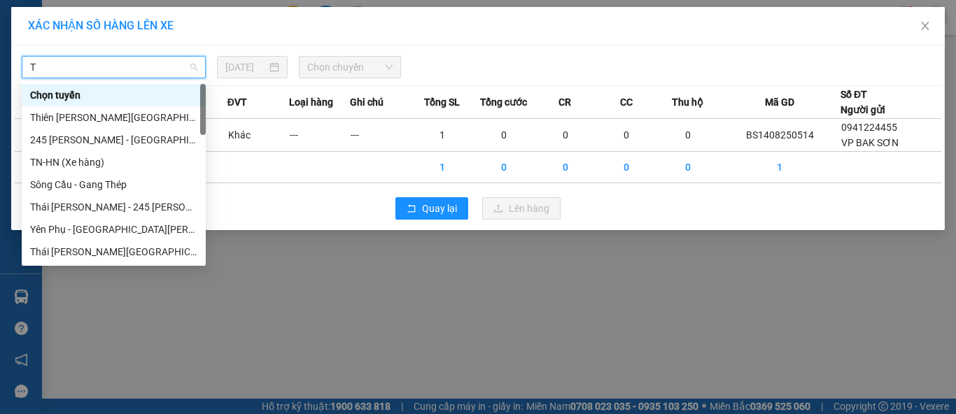
type input "TD"
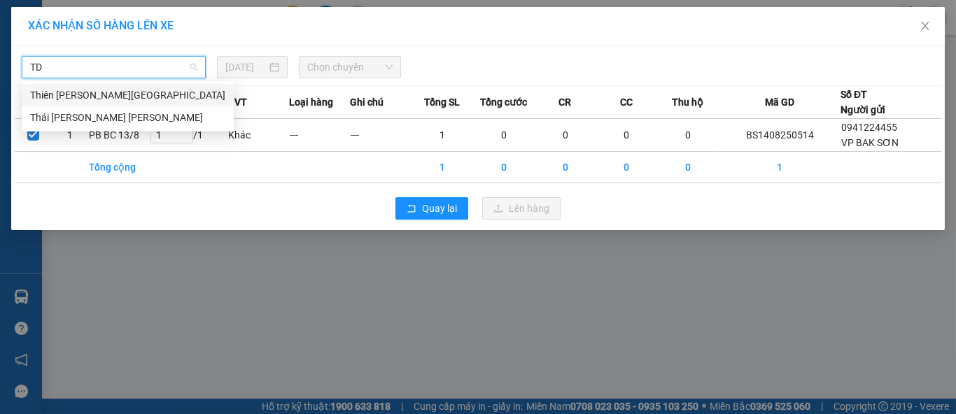
click at [104, 94] on div "Thiên [PERSON_NAME][GEOGRAPHIC_DATA]" at bounding box center [127, 94] width 195 height 15
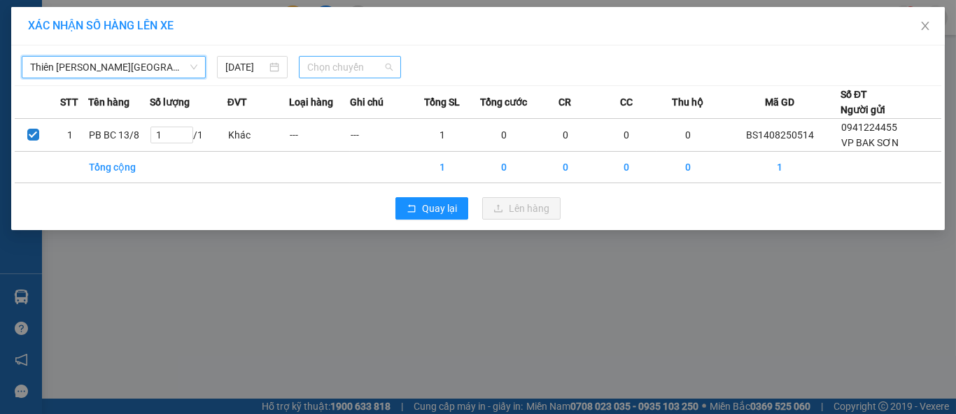
click at [347, 68] on span "Chọn chuyến" at bounding box center [350, 67] width 86 height 21
type input "547"
click at [387, 95] on div "08:30 - 29K-135.47" at bounding box center [361, 94] width 109 height 15
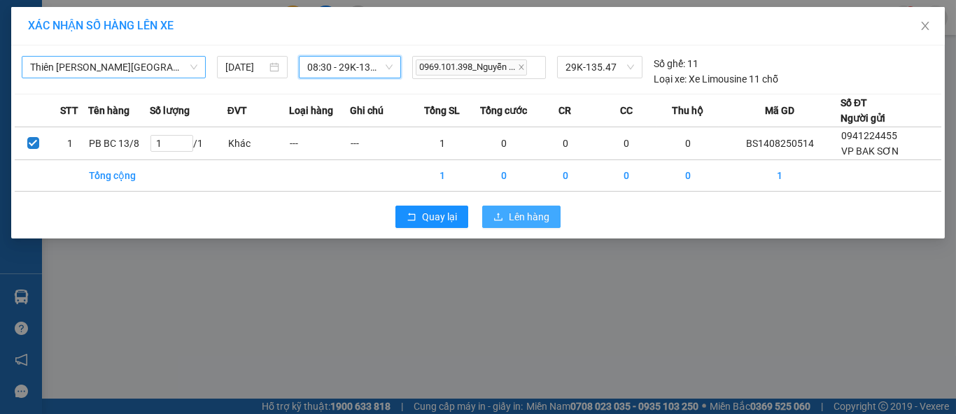
click at [513, 215] on span "Lên hàng" at bounding box center [529, 216] width 41 height 15
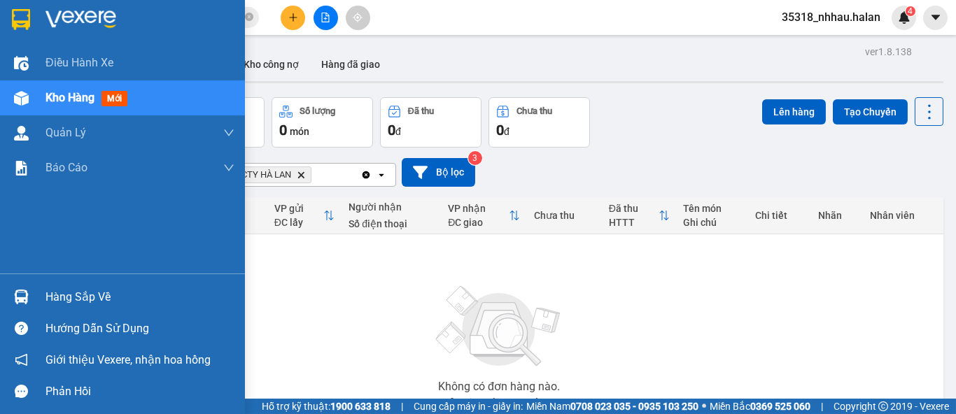
click at [14, 294] on img at bounding box center [21, 297] width 15 height 15
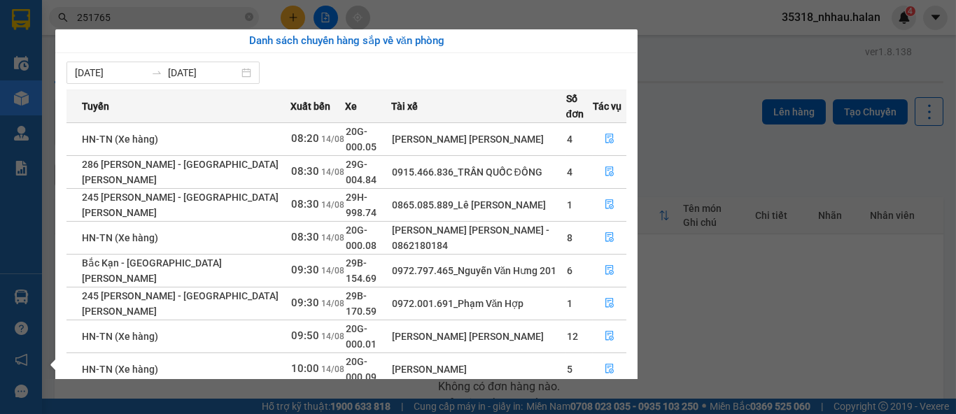
click at [670, 120] on section "Kết quả tìm kiếm ( 179 ) Bộ lọc Mã ĐH Trạng thái Món hàng Thu hộ Tổng cước Chưa…" at bounding box center [478, 207] width 956 height 414
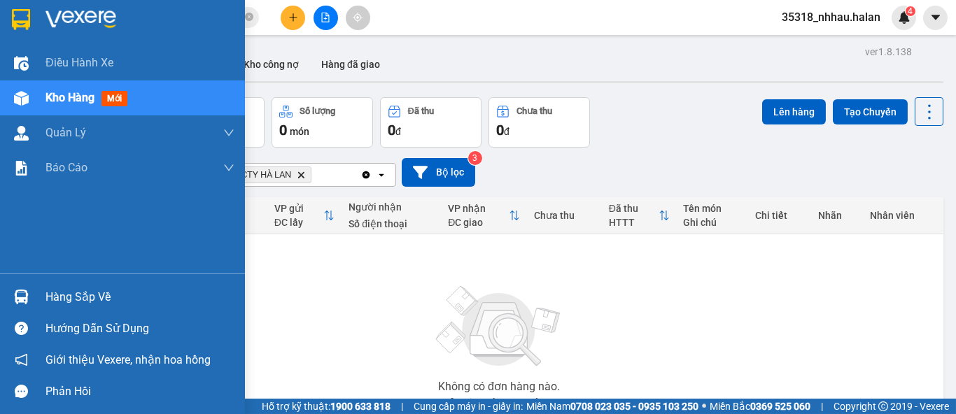
drag, startPoint x: 67, startPoint y: 292, endPoint x: 103, endPoint y: 283, distance: 36.7
click at [68, 291] on div "Hàng sắp về" at bounding box center [139, 297] width 189 height 21
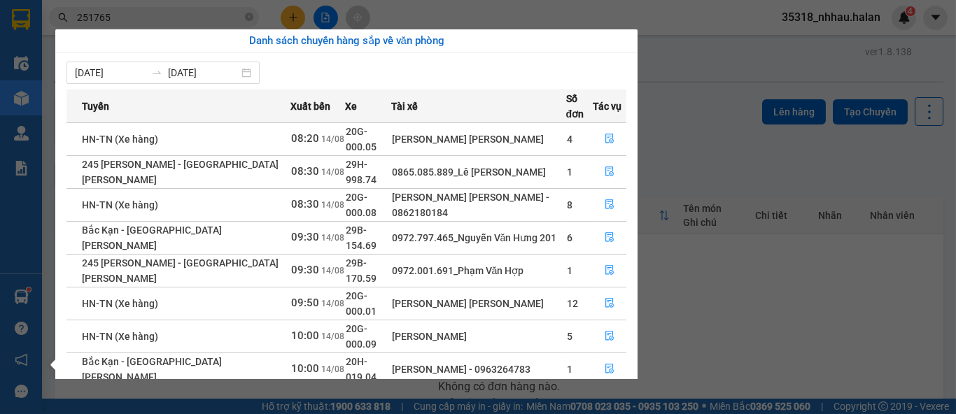
click at [691, 150] on section "Kết quả tìm kiếm ( 179 ) Bộ lọc Mã ĐH Trạng thái Món hàng Thu hộ Tổng cước Chưa…" at bounding box center [478, 207] width 956 height 414
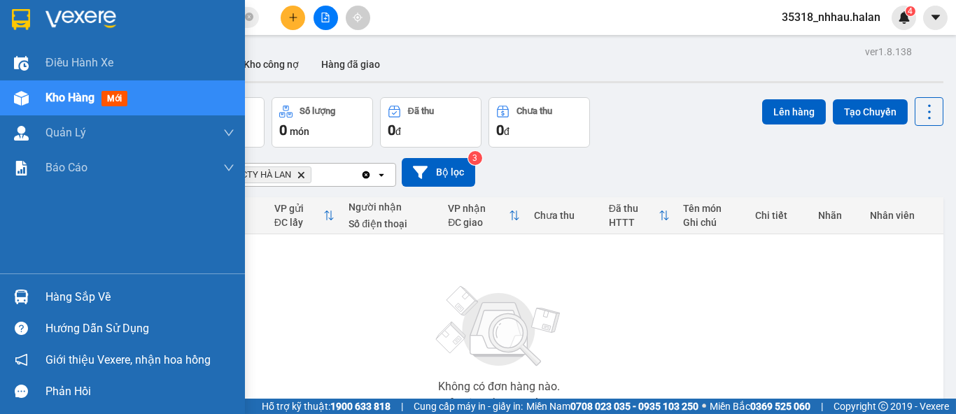
click at [73, 105] on div "Kho hàng mới" at bounding box center [88, 97] width 87 height 17
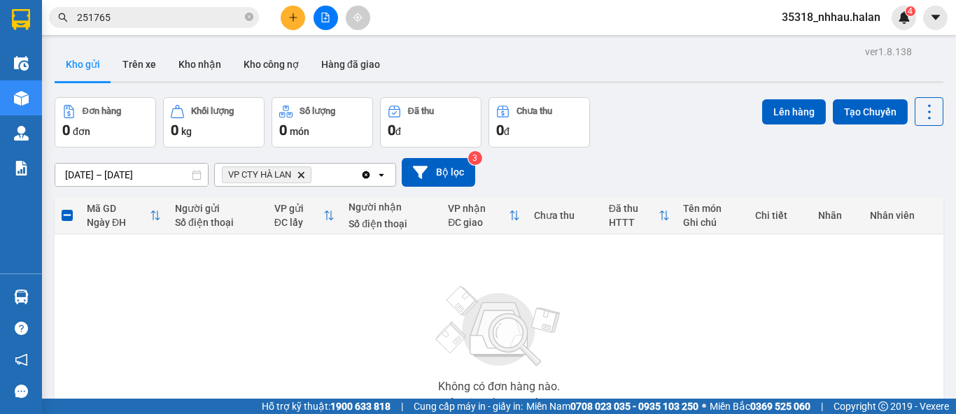
click at [304, 175] on icon "Delete" at bounding box center [301, 175] width 8 height 8
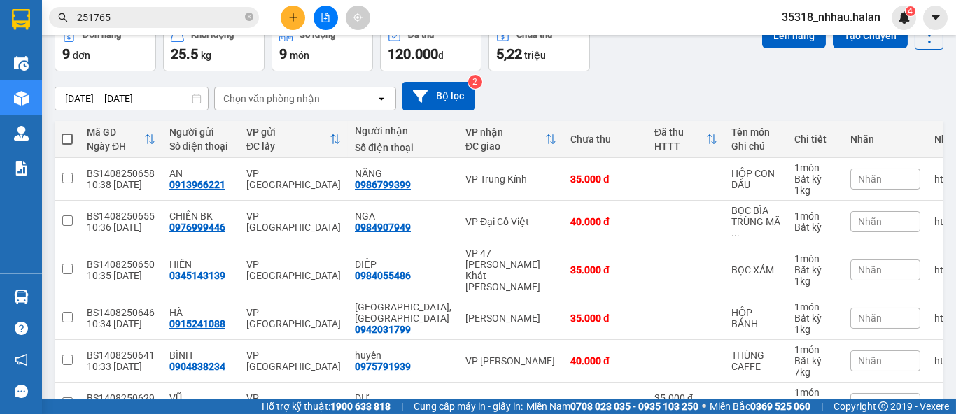
scroll to position [77, 0]
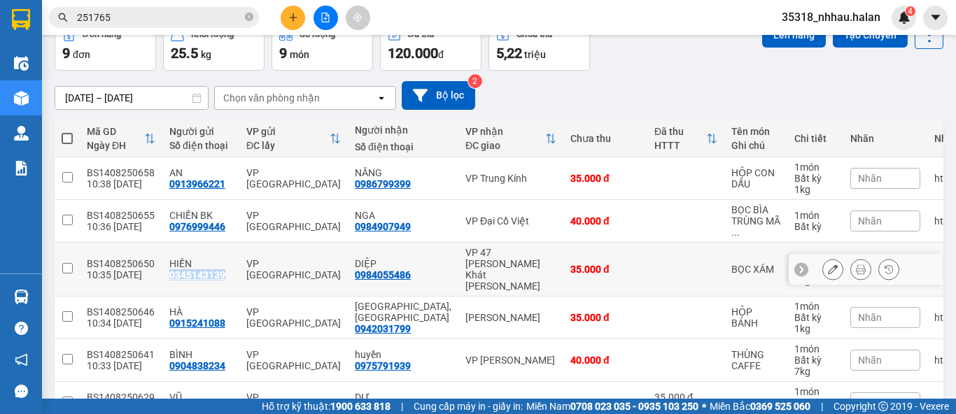
drag, startPoint x: 220, startPoint y: 270, endPoint x: 167, endPoint y: 269, distance: 53.9
click at [169, 269] on div "HIỀN 0345143139" at bounding box center [200, 269] width 63 height 22
checkbox input "true"
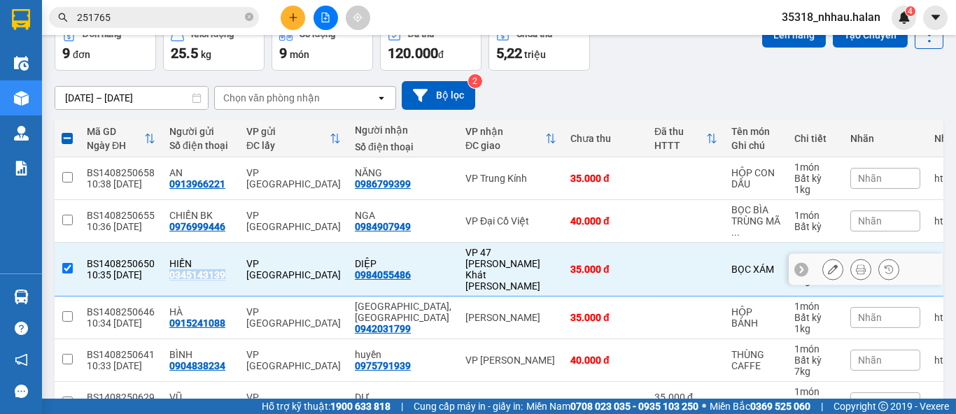
copy div "0345143139"
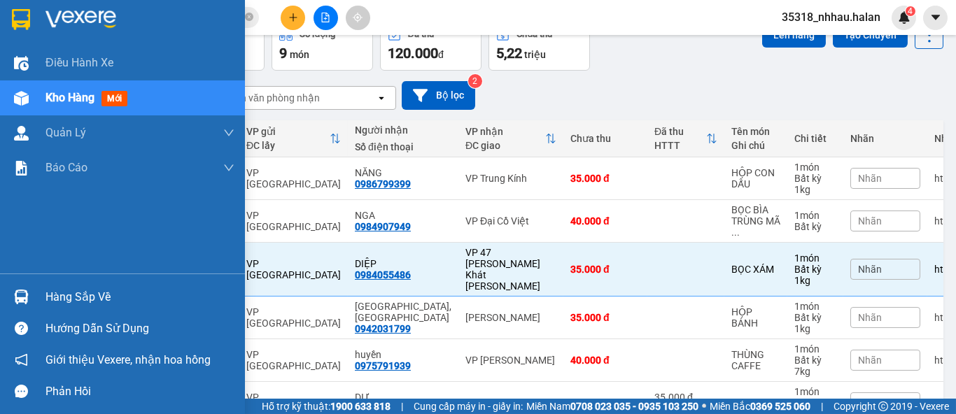
click at [69, 296] on div "Hàng sắp về" at bounding box center [139, 297] width 189 height 21
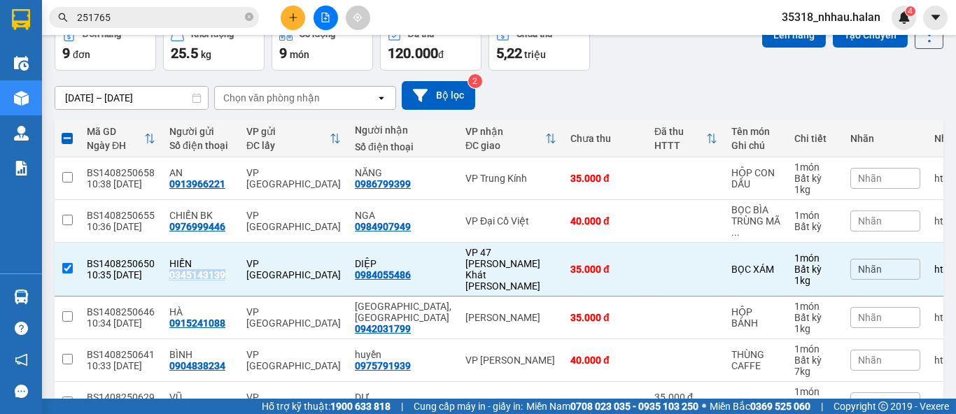
click at [295, 15] on section "Kết quả tìm kiếm ( 179 ) Bộ lọc Mã ĐH Trạng thái Món hàng Thu hộ Tổng cước Chưa…" at bounding box center [478, 207] width 956 height 414
click at [295, 15] on icon "plus" at bounding box center [293, 18] width 10 height 10
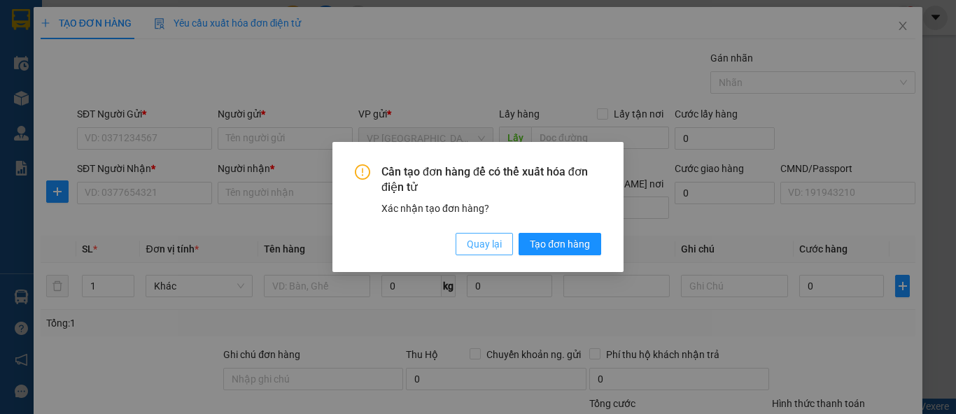
click at [472, 243] on span "Quay lại" at bounding box center [484, 243] width 35 height 15
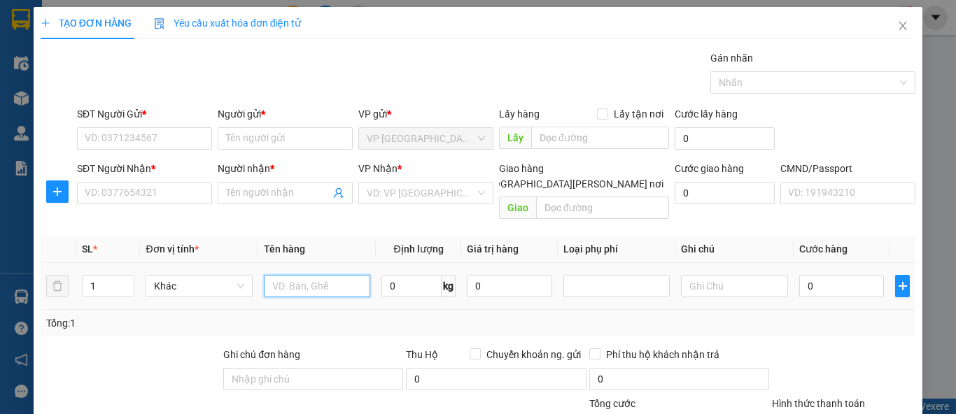
click at [330, 275] on input "text" at bounding box center [317, 286] width 106 height 22
click at [693, 276] on input "text" at bounding box center [734, 286] width 106 height 22
click at [355, 275] on input "text" at bounding box center [317, 286] width 106 height 22
type input "XỐP ĐỒ ĂN+HỘP CHÈ"
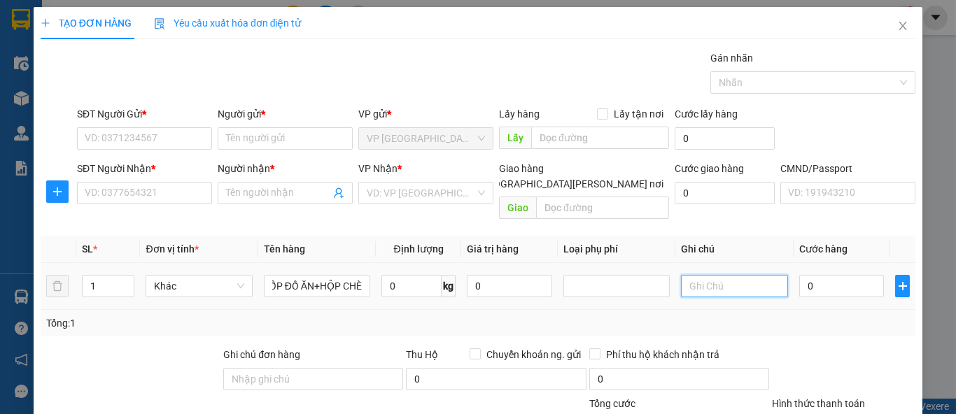
scroll to position [0, 0]
click at [681, 275] on input "text" at bounding box center [734, 286] width 106 height 22
type input "3+22"
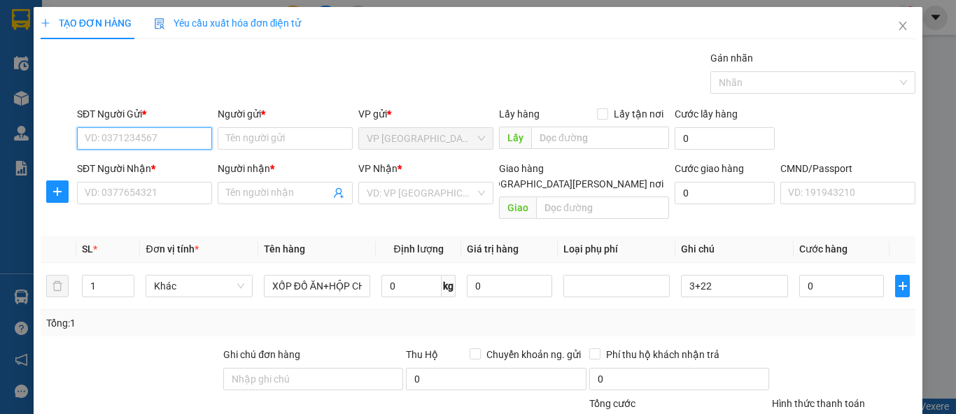
click at [179, 137] on input "SĐT Người Gửi *" at bounding box center [144, 138] width 135 height 22
type input "0985876981"
click at [160, 164] on div "0985876981 - DOANH" at bounding box center [143, 165] width 117 height 15
type input "DOANH"
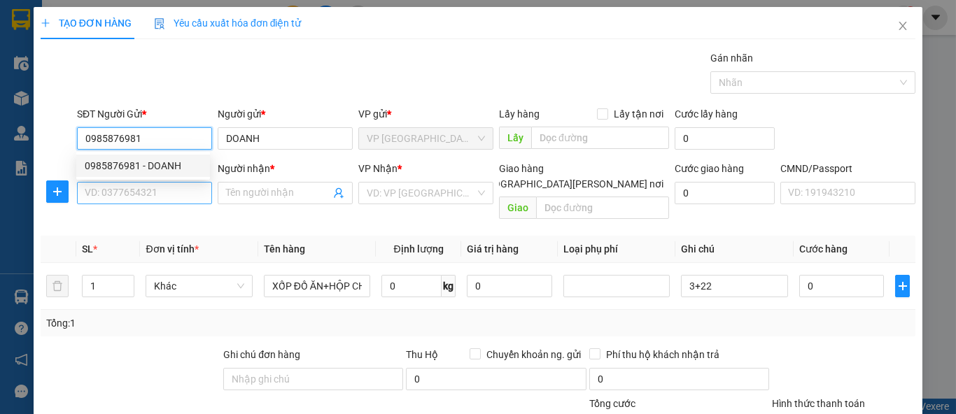
type input "0985876981"
click at [146, 195] on input "SĐT Người Nhận *" at bounding box center [144, 193] width 135 height 22
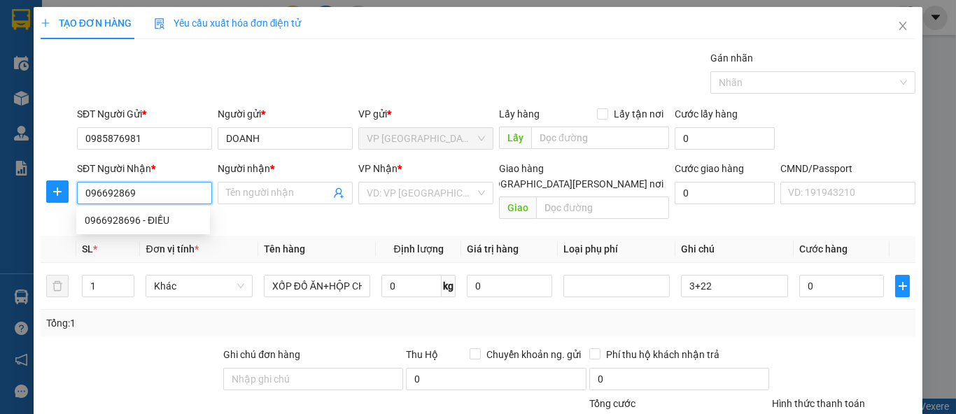
type input "0966928696"
click at [146, 216] on div "0966928696 - ĐIỀU" at bounding box center [143, 220] width 117 height 15
type input "ĐIỀU"
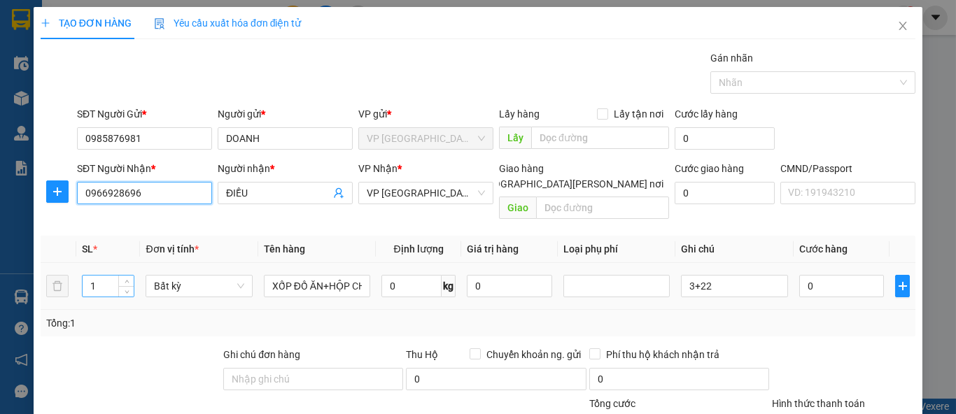
type input "0966928696"
click at [104, 276] on input "1" at bounding box center [109, 286] width 52 height 21
type input "2"
click at [392, 275] on input "0" at bounding box center [411, 286] width 60 height 22
type input "33"
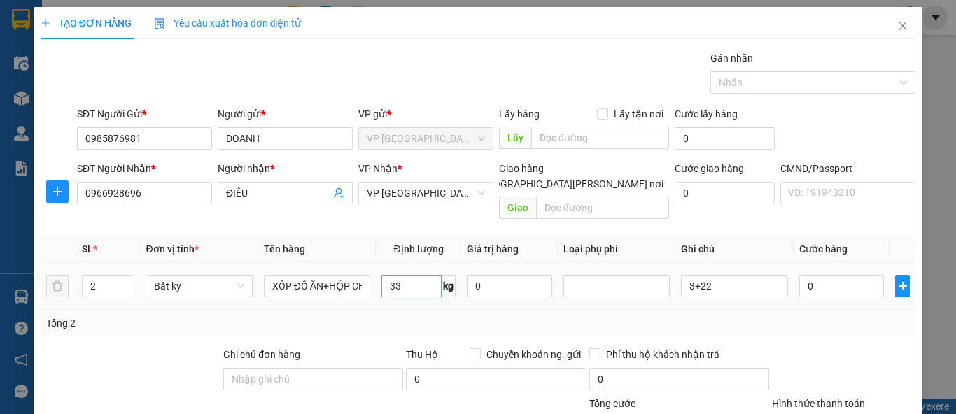
type input "75.000"
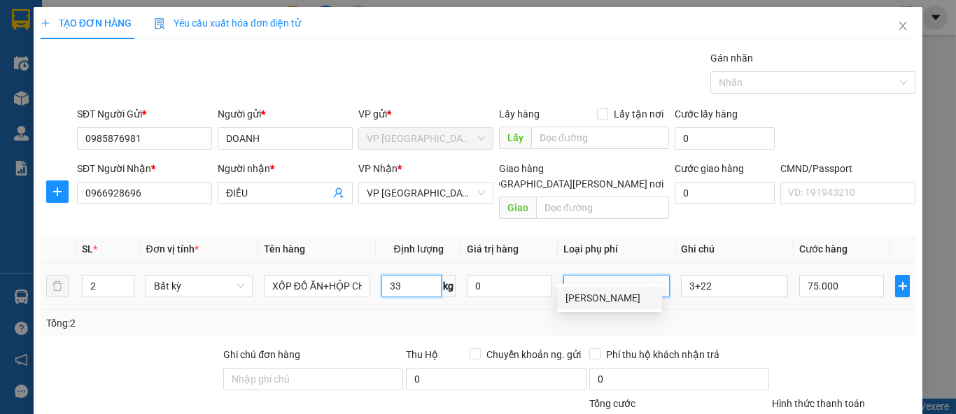
click at [394, 275] on input "33" at bounding box center [411, 286] width 60 height 22
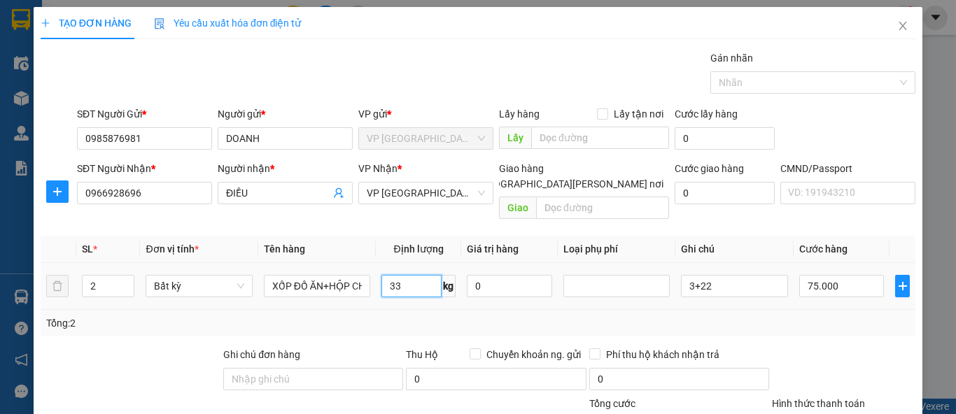
click at [394, 275] on input "33" at bounding box center [411, 286] width 60 height 22
type input "0"
click at [802, 275] on input "75.000" at bounding box center [841, 286] width 85 height 22
type input "0"
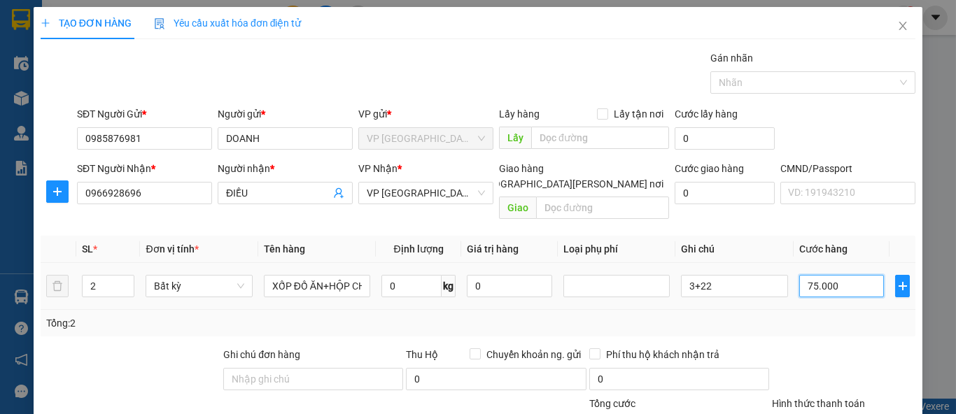
type input "0"
type input "01"
type input "1"
type input "010"
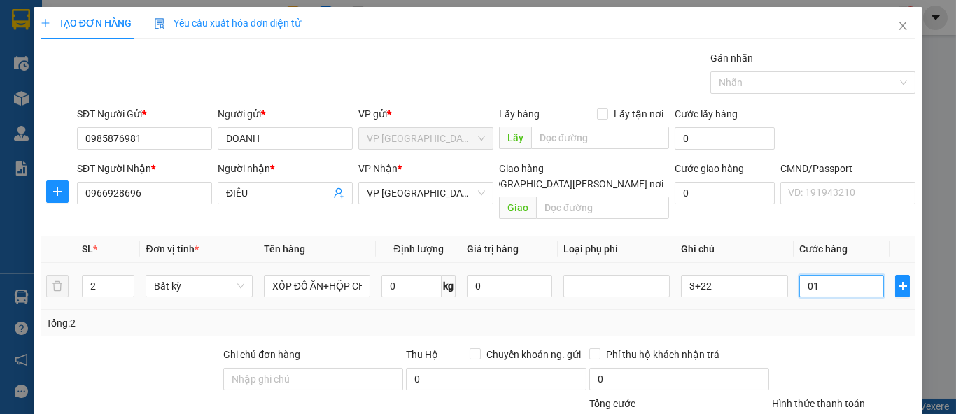
type input "10"
type input "0.105"
type input "105"
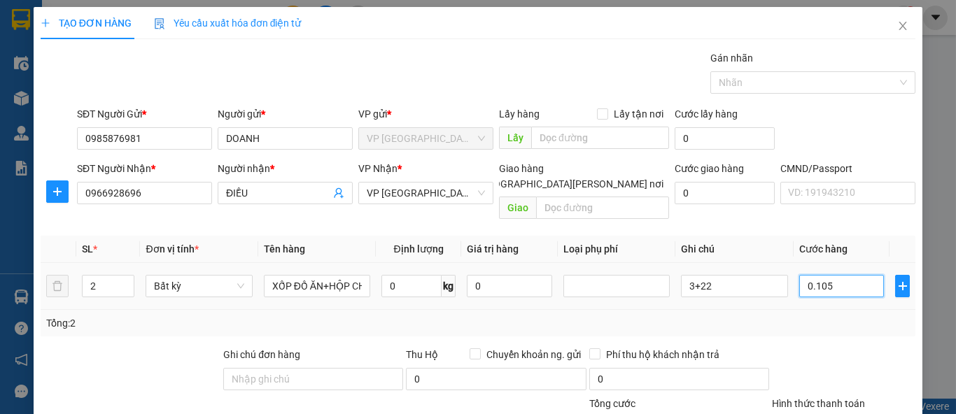
click at [802, 275] on input "0.105" at bounding box center [841, 286] width 85 height 22
type input "1"
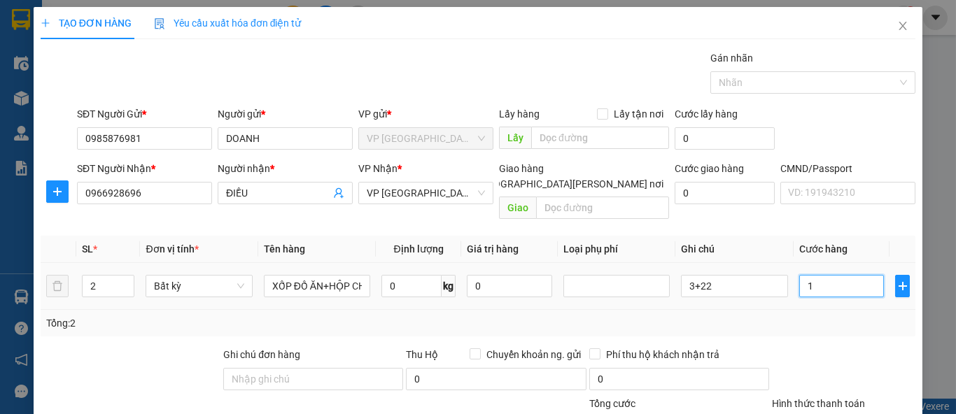
type input "10"
type input "105"
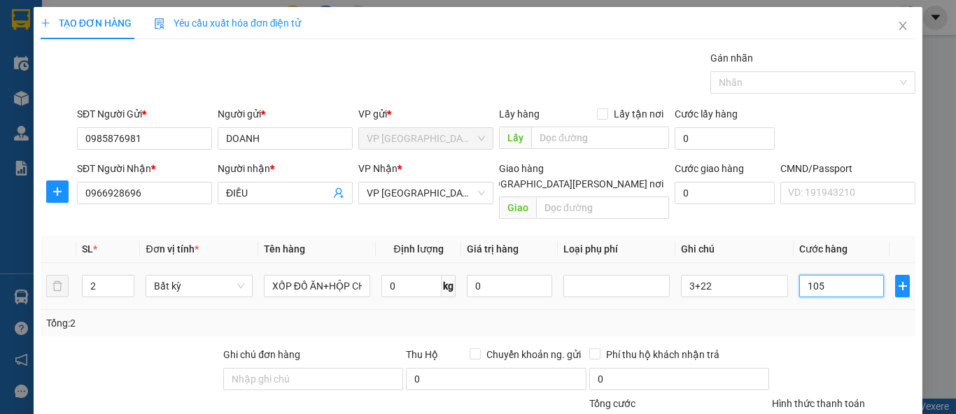
type input "105"
type input "105.000"
click at [810, 316] on div "Tổng: 2" at bounding box center [477, 323] width 863 height 15
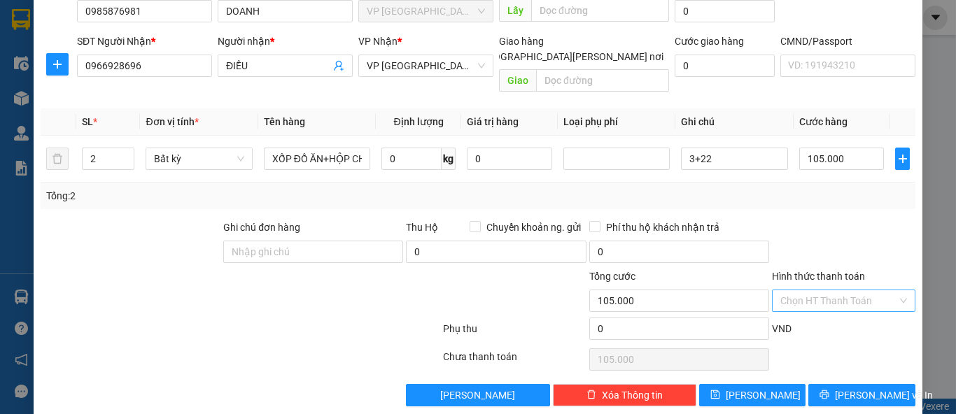
scroll to position [129, 0]
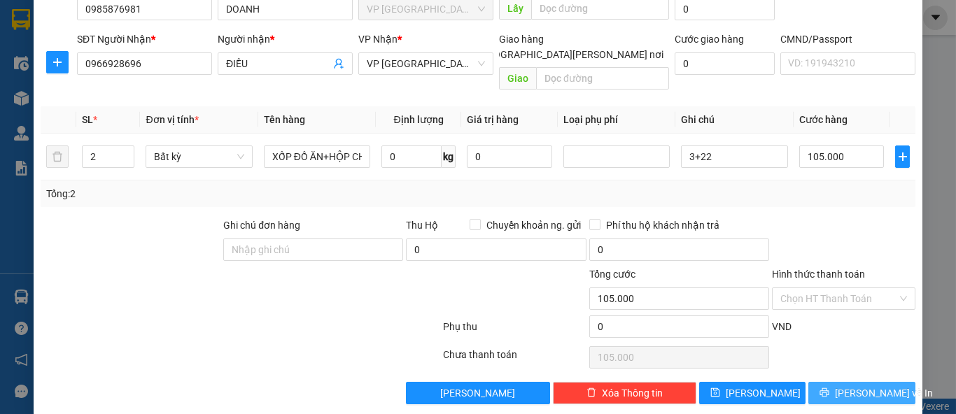
click at [841, 386] on span "Lưu và In" at bounding box center [884, 393] width 98 height 15
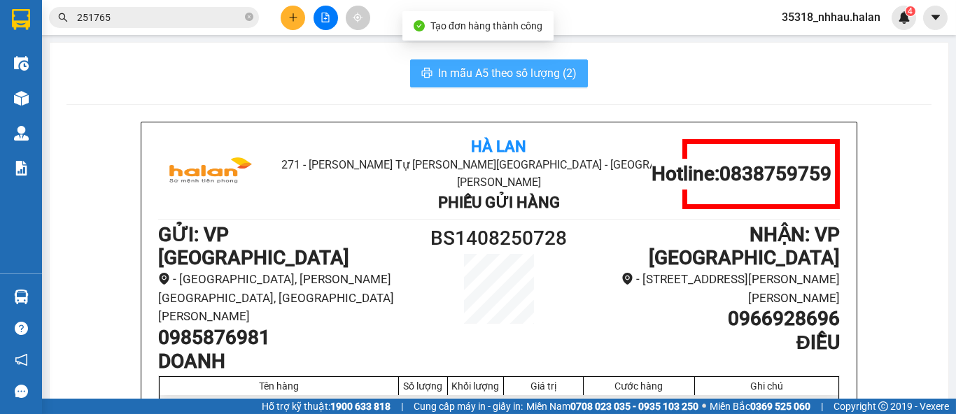
click at [527, 71] on span "In mẫu A5 theo số lượng (2)" at bounding box center [507, 72] width 139 height 17
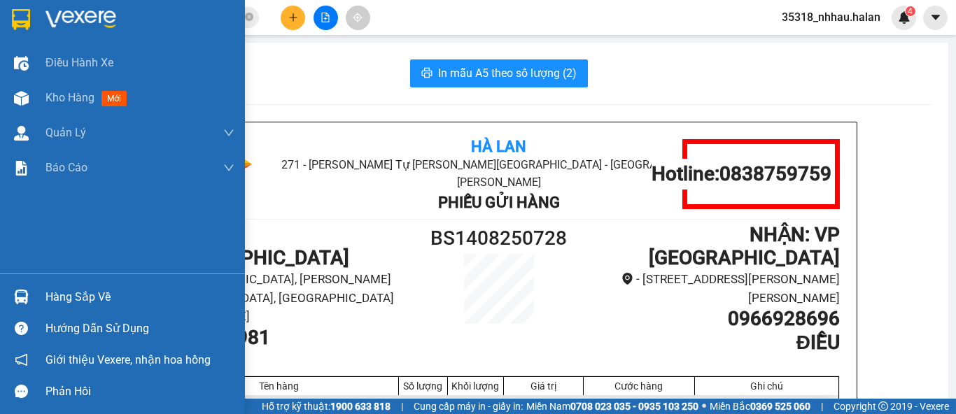
drag, startPoint x: 80, startPoint y: 301, endPoint x: 119, endPoint y: 297, distance: 38.6
click at [83, 301] on div "Hàng sắp về" at bounding box center [139, 297] width 189 height 21
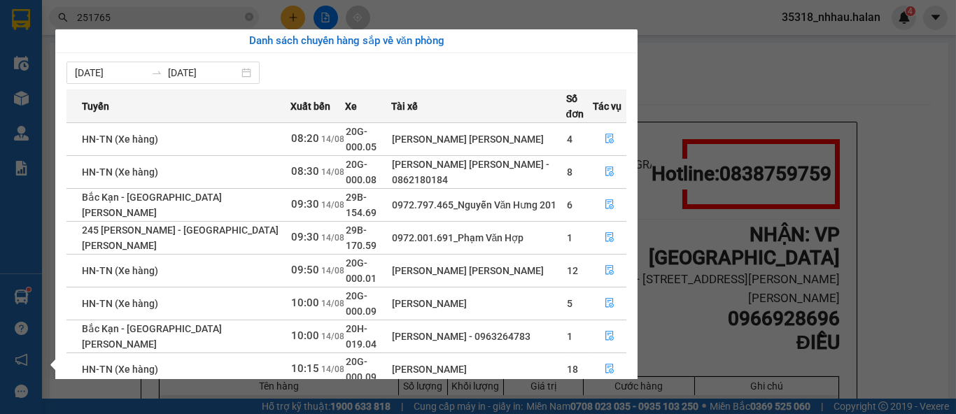
drag, startPoint x: 688, startPoint y: 89, endPoint x: 579, endPoint y: 105, distance: 110.3
click at [691, 89] on section "Kết quả tìm kiếm ( 179 ) Bộ lọc Mã ĐH Trạng thái Món hàng Thu hộ Tổng cước Chưa…" at bounding box center [478, 207] width 956 height 414
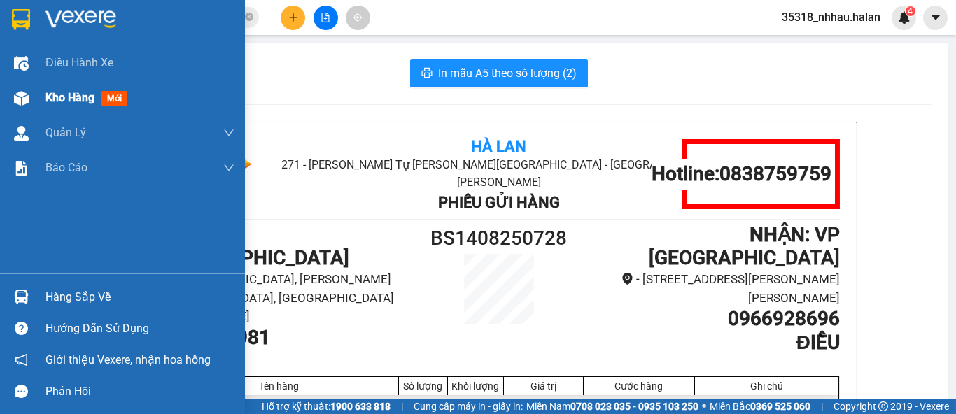
click at [115, 101] on span "mới" at bounding box center [114, 98] width 26 height 15
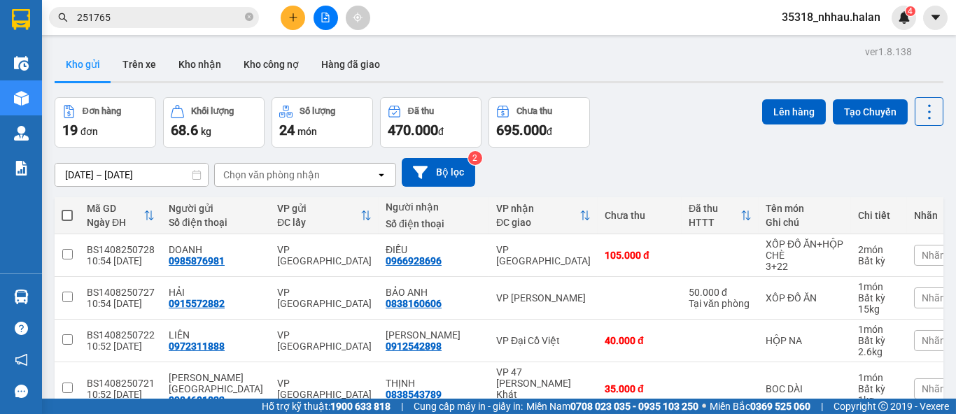
click at [254, 175] on div "Chọn văn phòng nhận" at bounding box center [271, 175] width 97 height 14
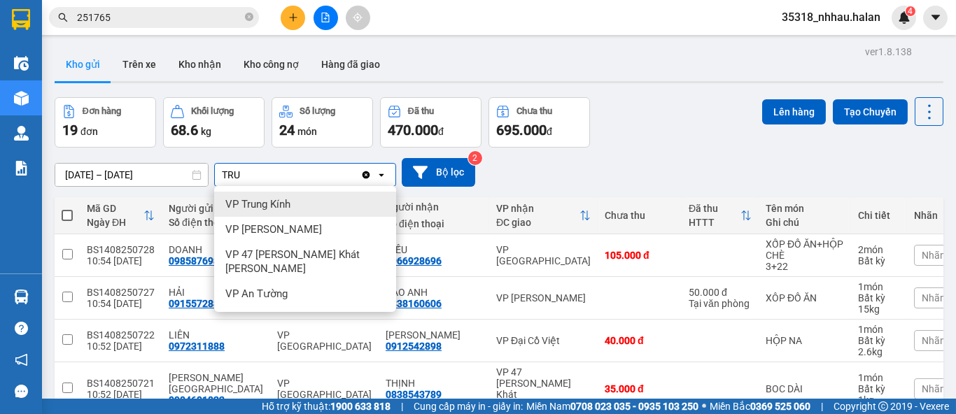
type input "TRU"
click at [252, 206] on span "VP Trung Kính" at bounding box center [257, 204] width 65 height 14
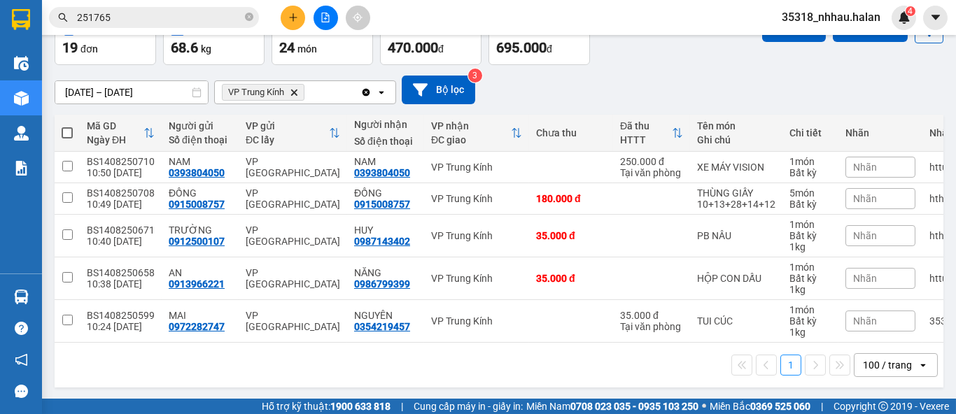
scroll to position [90, 0]
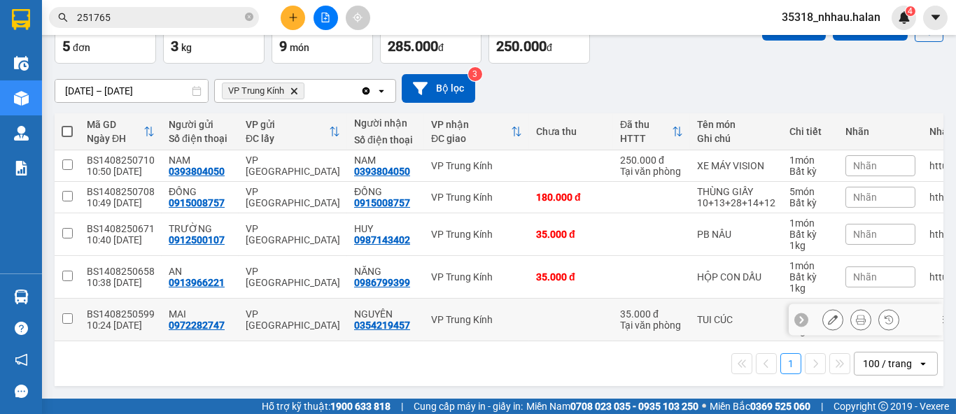
drag, startPoint x: 67, startPoint y: 308, endPoint x: 69, endPoint y: 278, distance: 29.4
click at [68, 313] on input "checkbox" at bounding box center [67, 318] width 10 height 10
checkbox input "true"
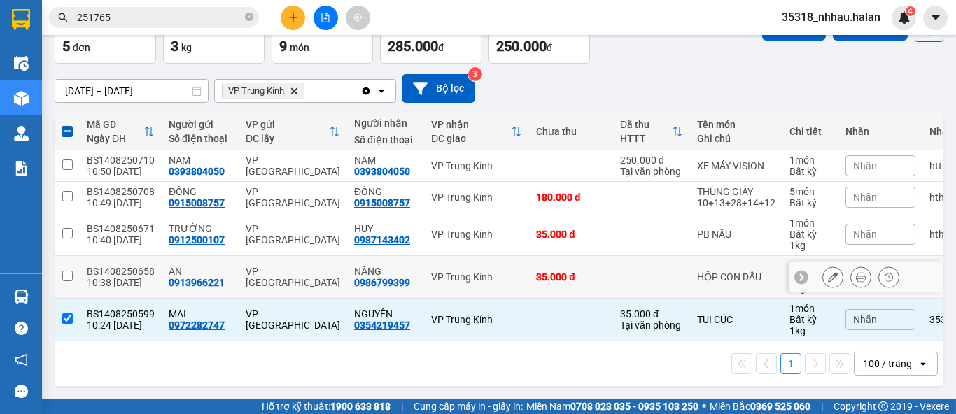
click at [69, 271] on input "checkbox" at bounding box center [67, 276] width 10 height 10
checkbox input "true"
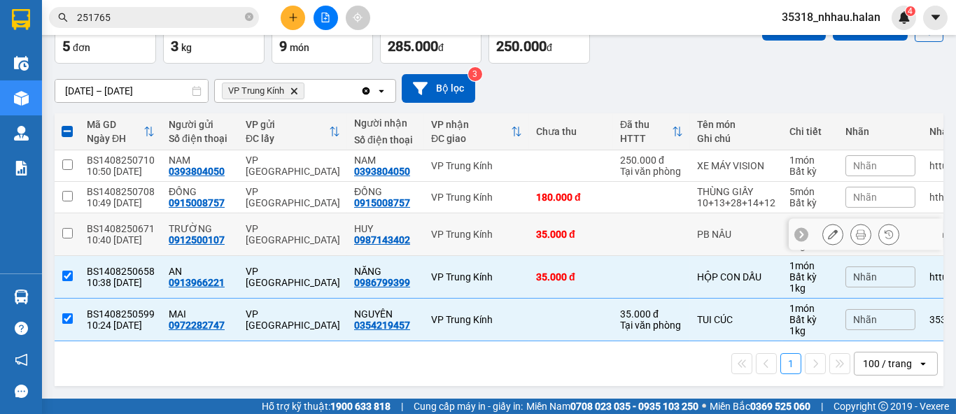
click at [69, 228] on input "checkbox" at bounding box center [67, 233] width 10 height 10
checkbox input "true"
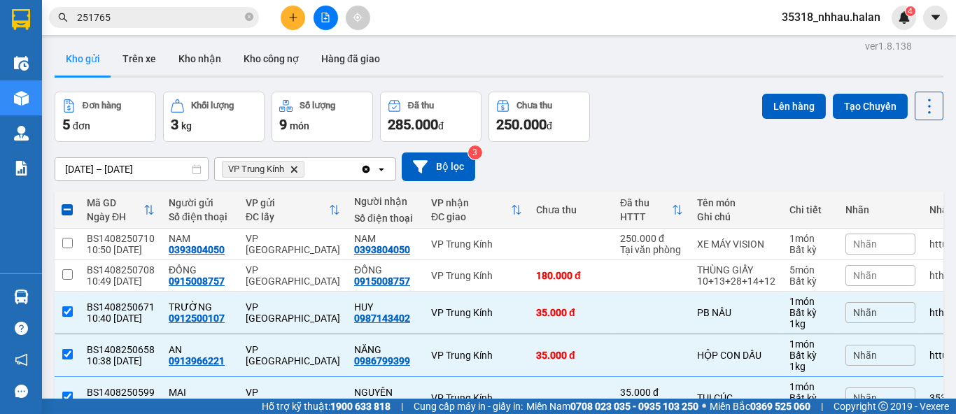
scroll to position [0, 0]
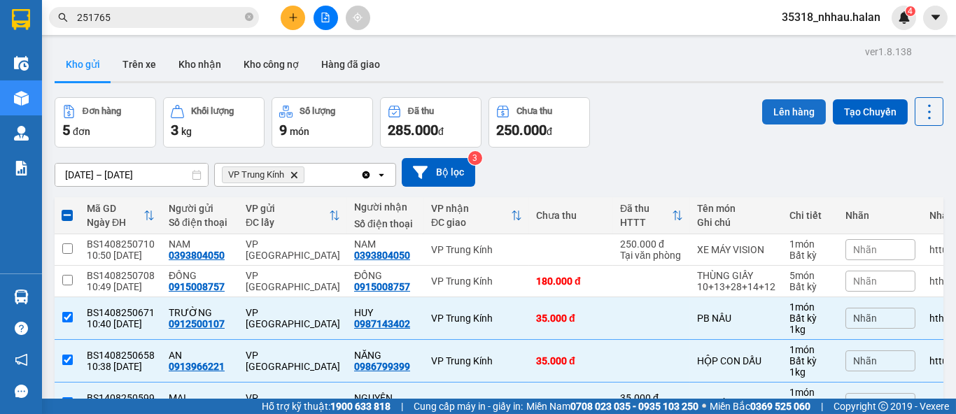
click at [767, 106] on button "Lên hàng" at bounding box center [794, 111] width 64 height 25
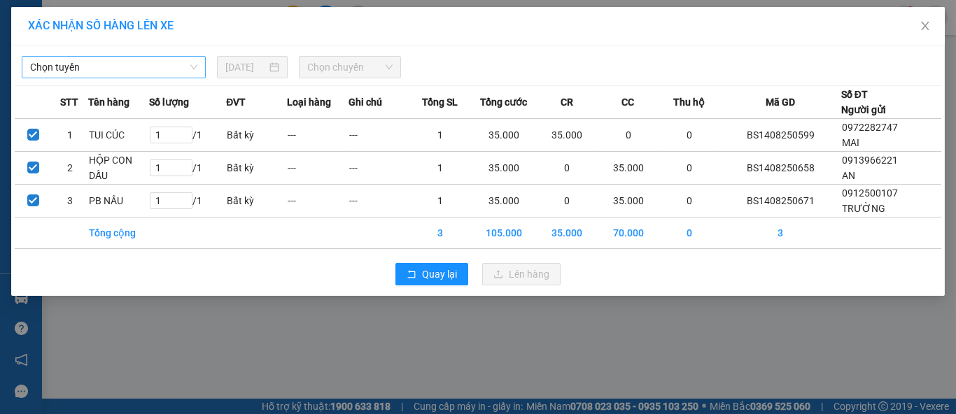
click at [175, 69] on span "Chọn tuyến" at bounding box center [113, 67] width 167 height 21
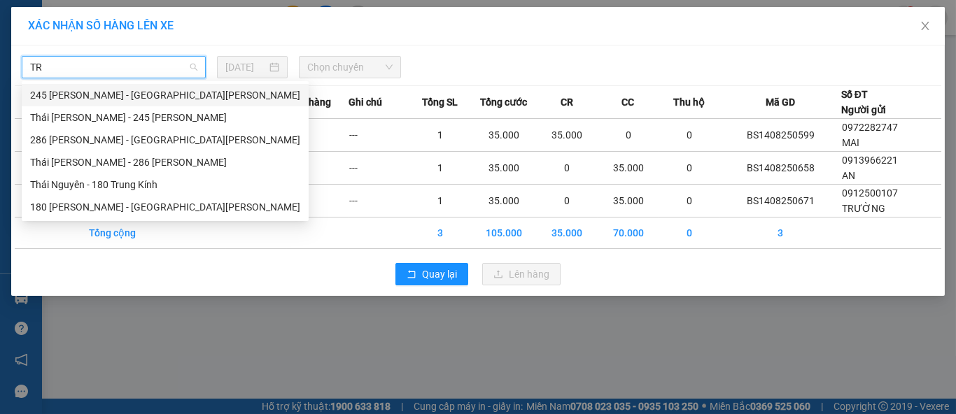
type input "TRU"
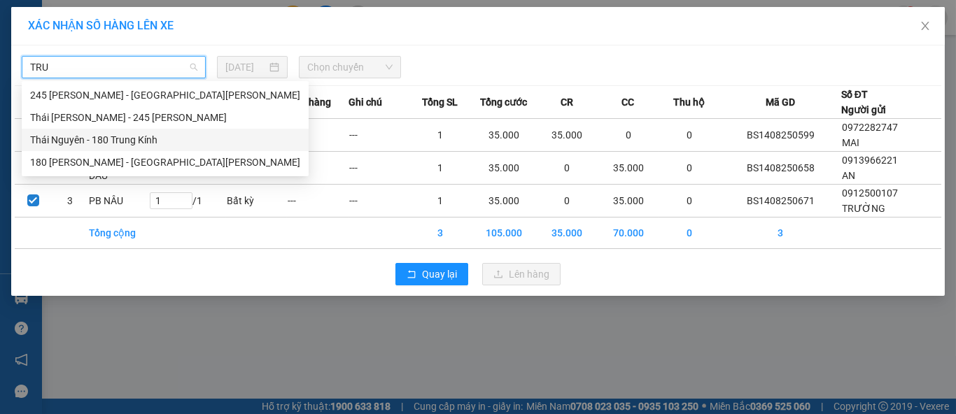
drag, startPoint x: 138, startPoint y: 139, endPoint x: 285, endPoint y: 85, distance: 157.2
click at [138, 139] on div "Thái Nguyên - 180 Trung Kính" at bounding box center [165, 139] width 270 height 15
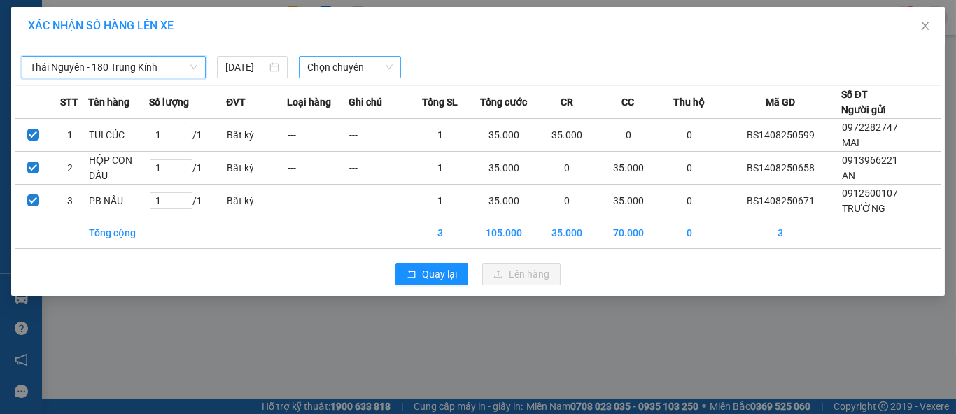
click at [318, 72] on span "Chọn chuyến" at bounding box center [350, 67] width 86 height 21
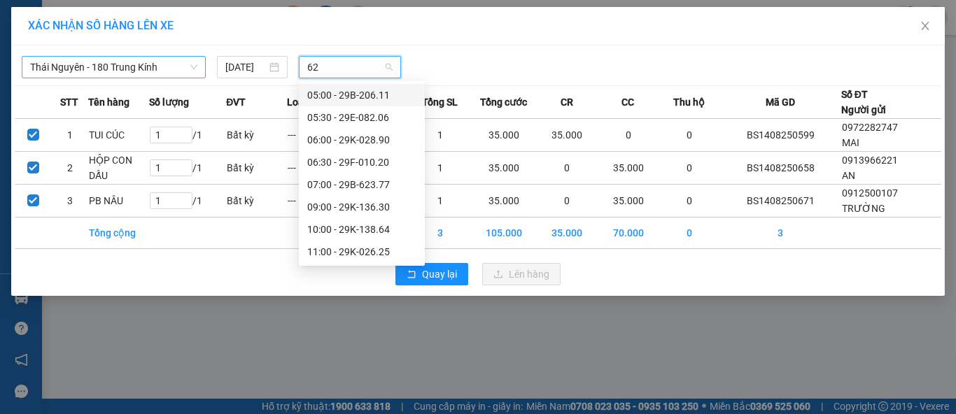
type input "625"
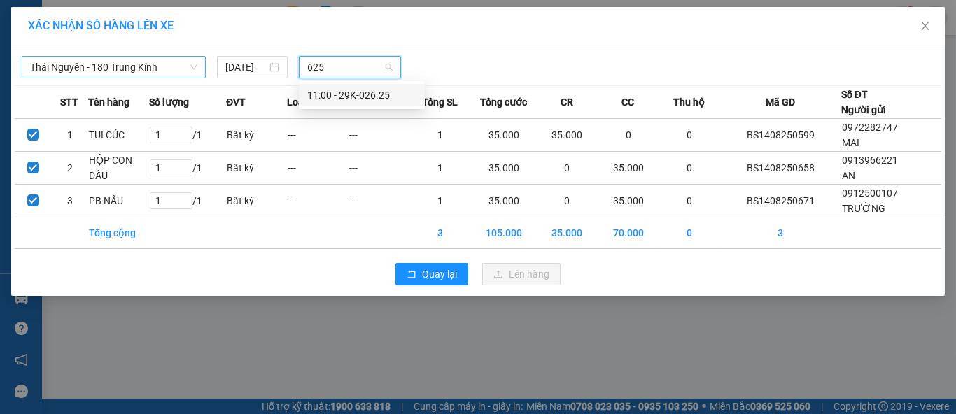
click at [318, 98] on div "11:00 - 29K-026.25" at bounding box center [361, 94] width 109 height 15
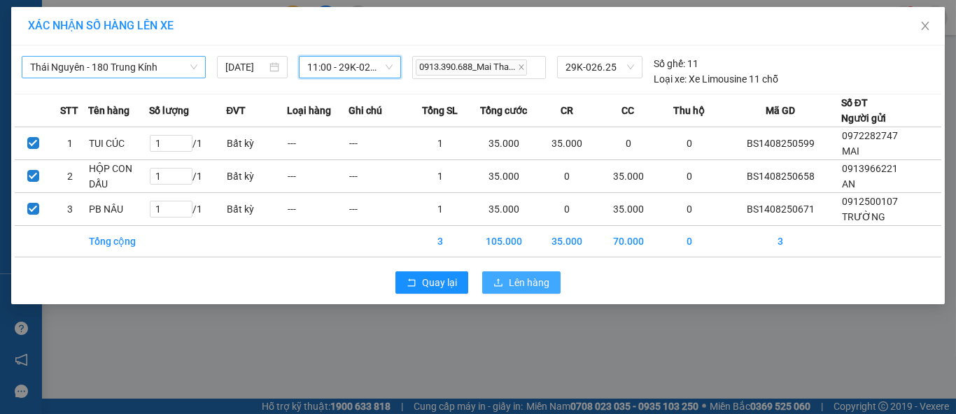
click at [518, 278] on span "Lên hàng" at bounding box center [529, 282] width 41 height 15
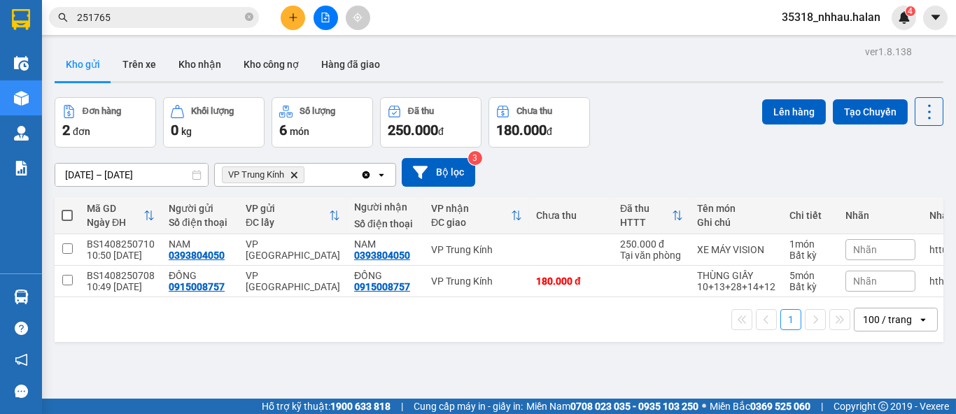
click at [294, 175] on icon "VP Trung Kính, close by backspace" at bounding box center [294, 174] width 6 height 6
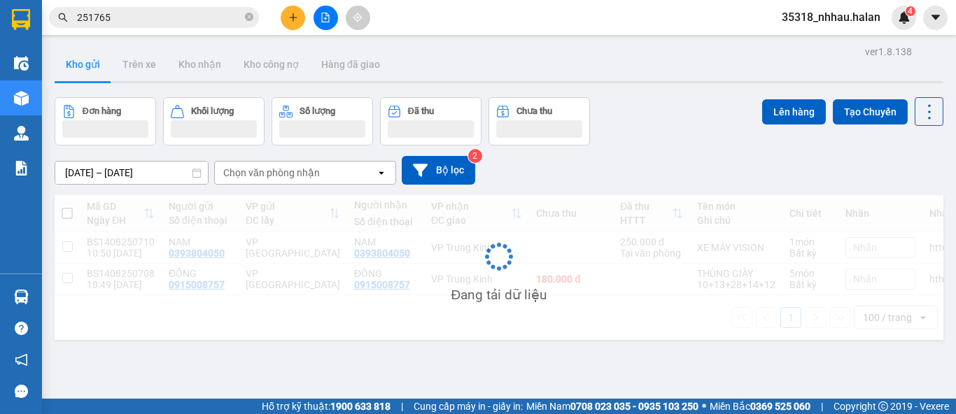
click at [277, 174] on div "Chọn văn phòng nhận" at bounding box center [271, 173] width 97 height 14
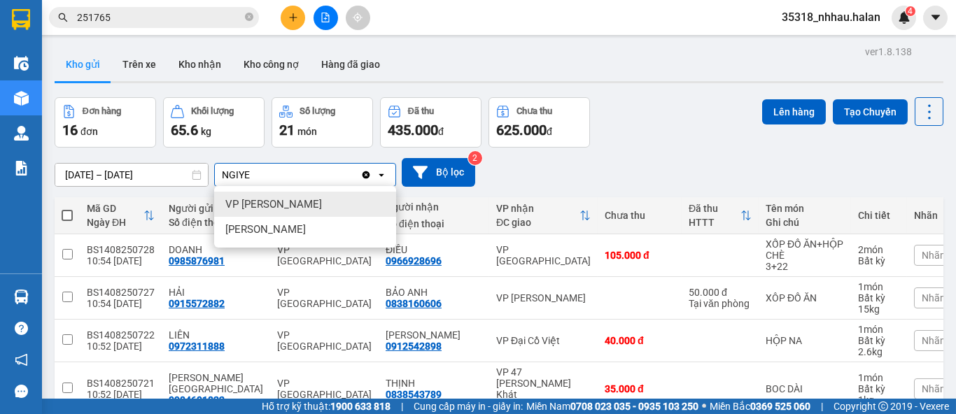
type input "NGIYE"
click at [278, 199] on span "VP [PERSON_NAME]" at bounding box center [273, 204] width 97 height 14
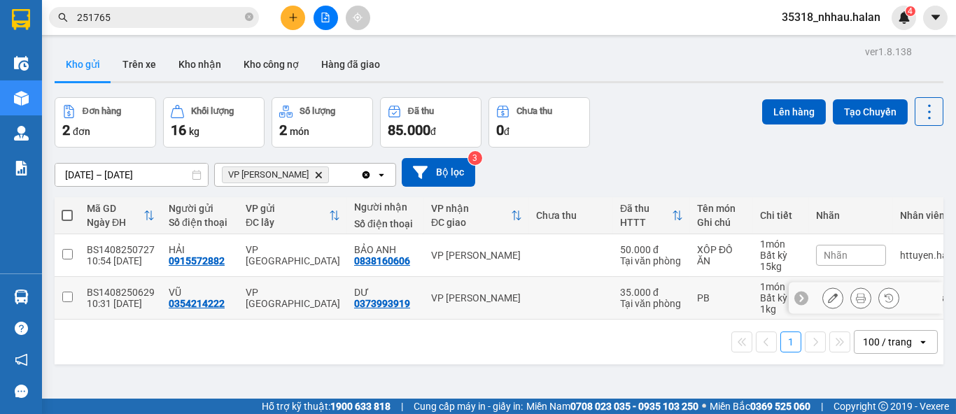
click at [63, 294] on input "checkbox" at bounding box center [67, 297] width 10 height 10
checkbox input "true"
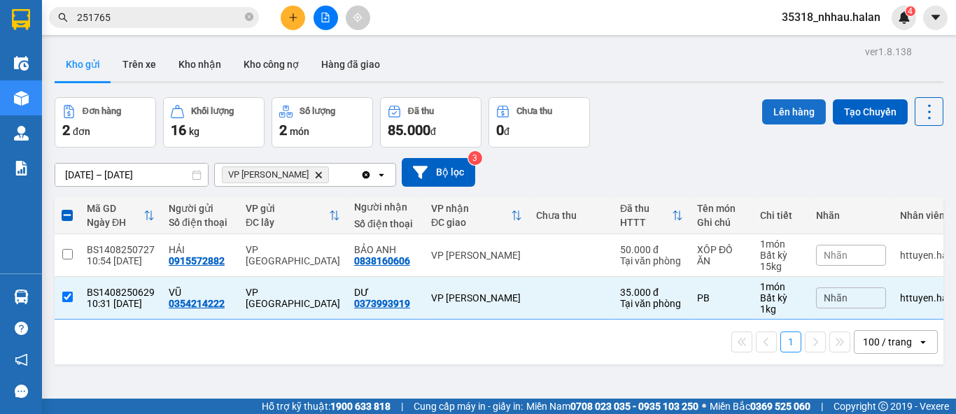
click at [762, 113] on button "Lên hàng" at bounding box center [794, 111] width 64 height 25
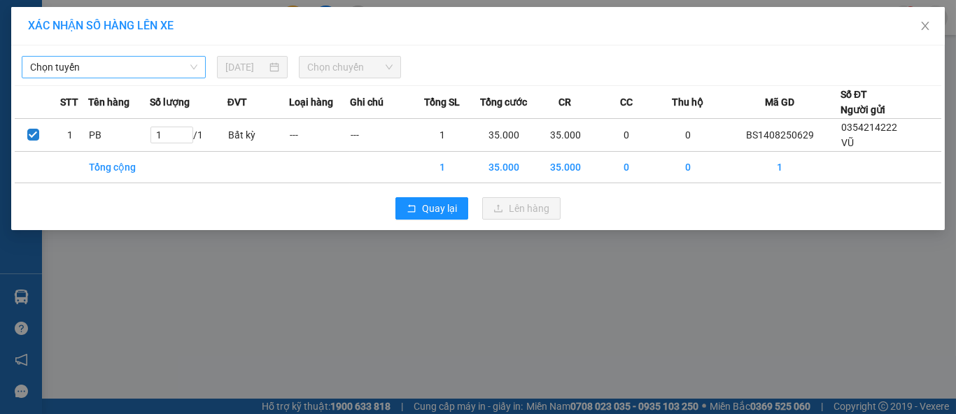
click at [171, 68] on span "Chọn tuyến" at bounding box center [113, 67] width 167 height 21
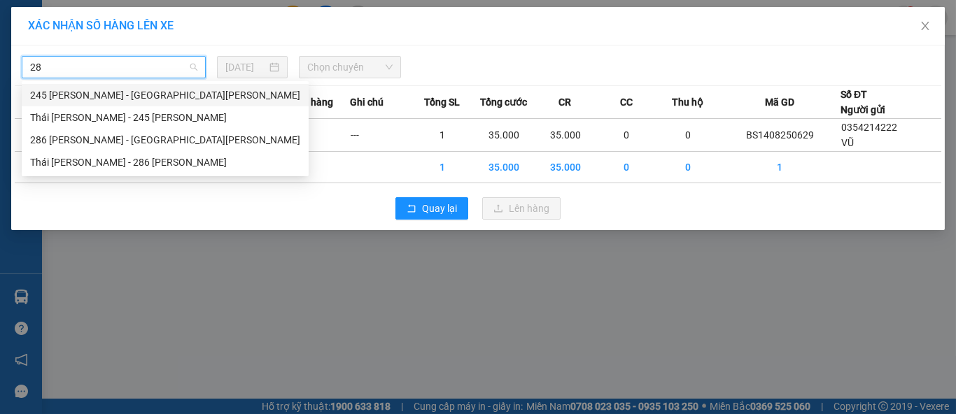
type input "286"
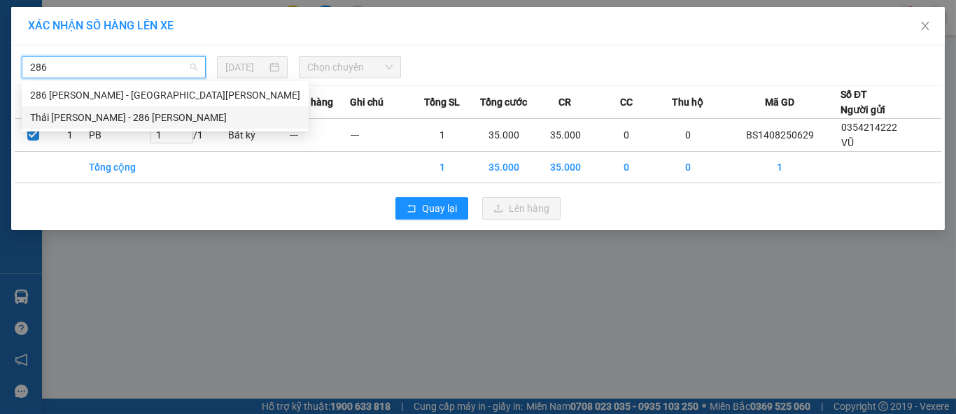
click at [146, 117] on div "Thái Nguyên - 286 Nguyễn Trãi" at bounding box center [165, 117] width 270 height 15
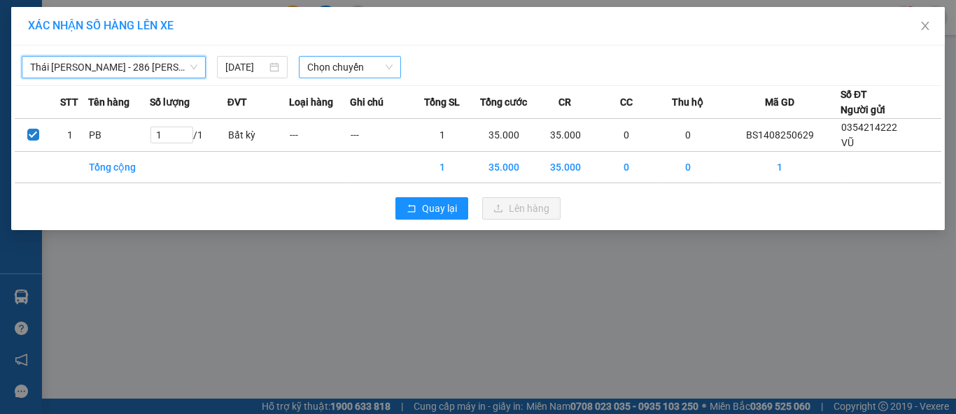
click at [315, 66] on span "Chọn chuyến" at bounding box center [350, 67] width 86 height 21
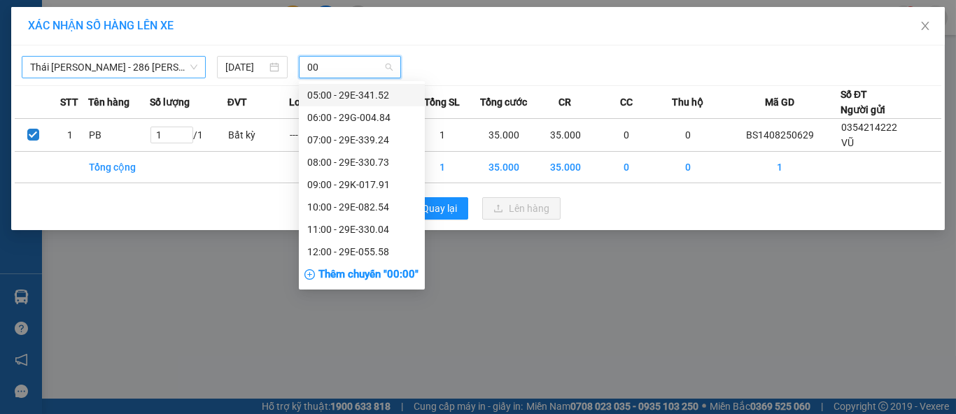
type input "004"
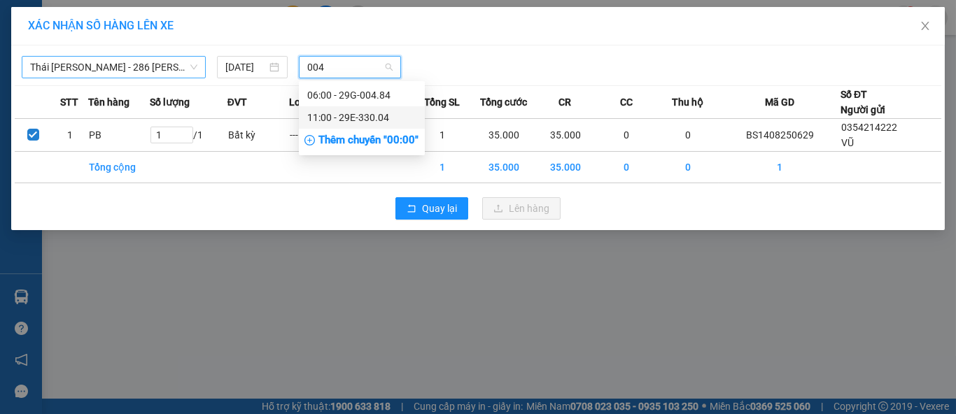
click at [318, 122] on div "11:00 - 29E-330.04" at bounding box center [361, 117] width 109 height 15
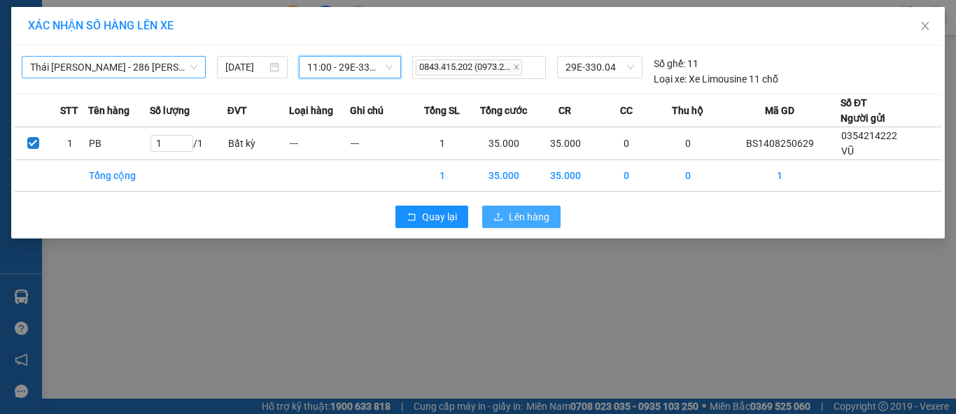
click at [516, 216] on span "Lên hàng" at bounding box center [529, 216] width 41 height 15
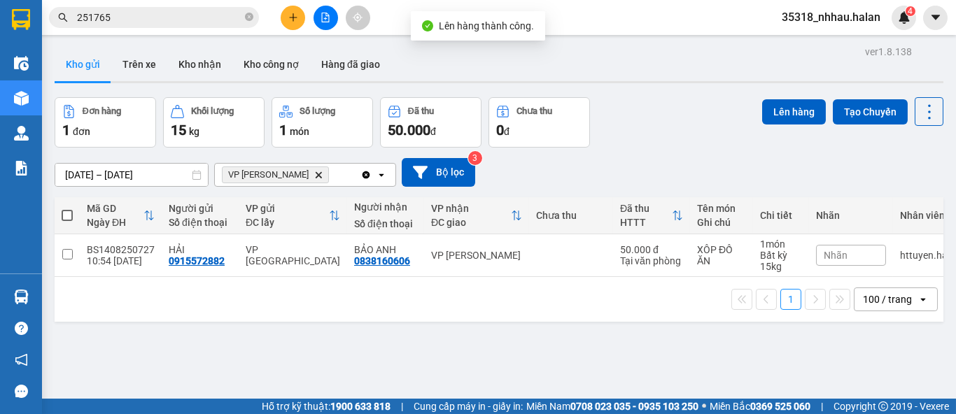
click at [371, 174] on icon "Clear all" at bounding box center [365, 174] width 11 height 11
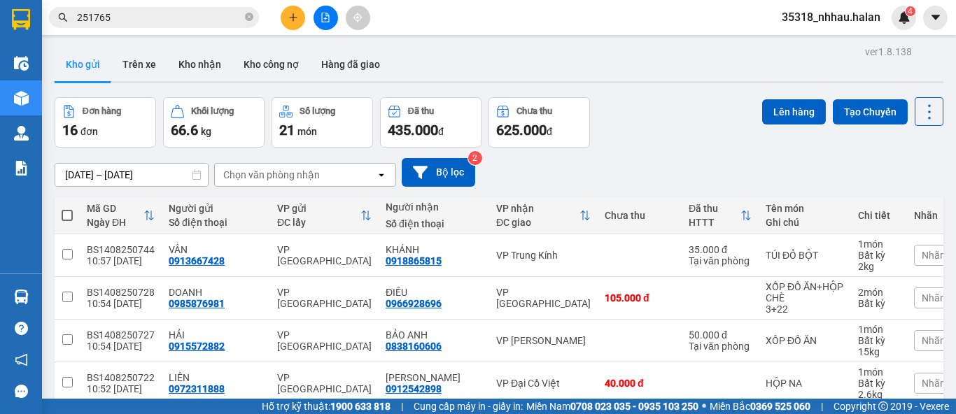
click at [257, 174] on div "Chọn văn phòng nhận" at bounding box center [271, 175] width 97 height 14
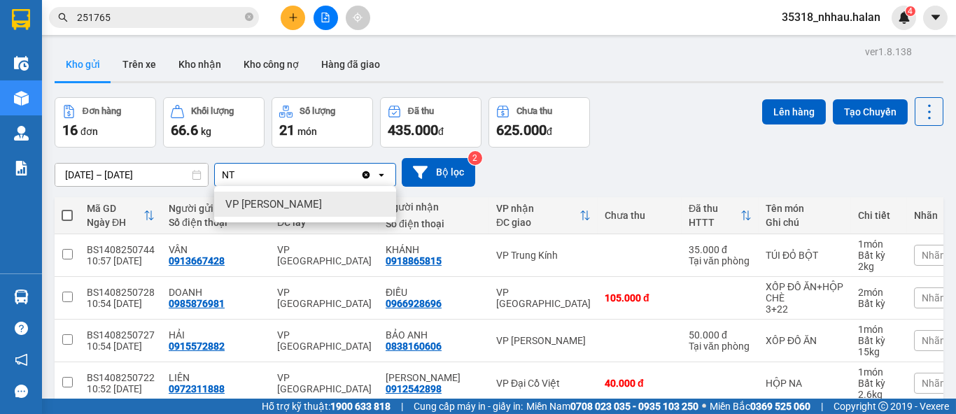
type input "NT"
click at [283, 202] on span "VP [PERSON_NAME]" at bounding box center [273, 204] width 97 height 14
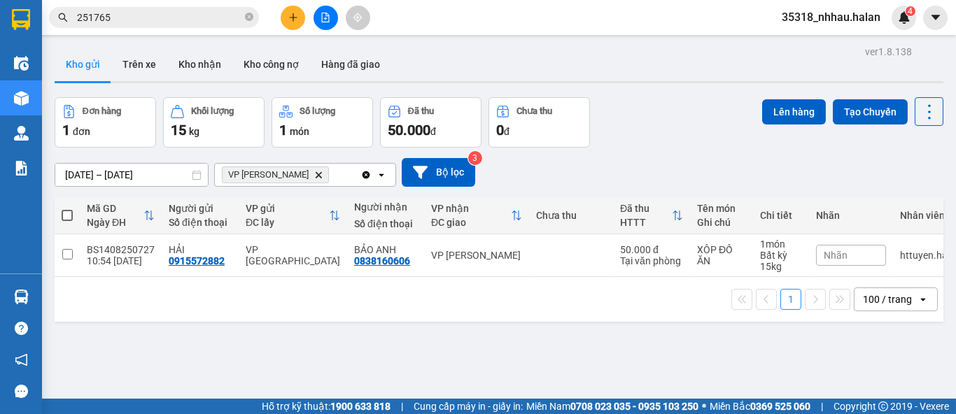
click at [828, 256] on span "Nhãn" at bounding box center [836, 255] width 24 height 11
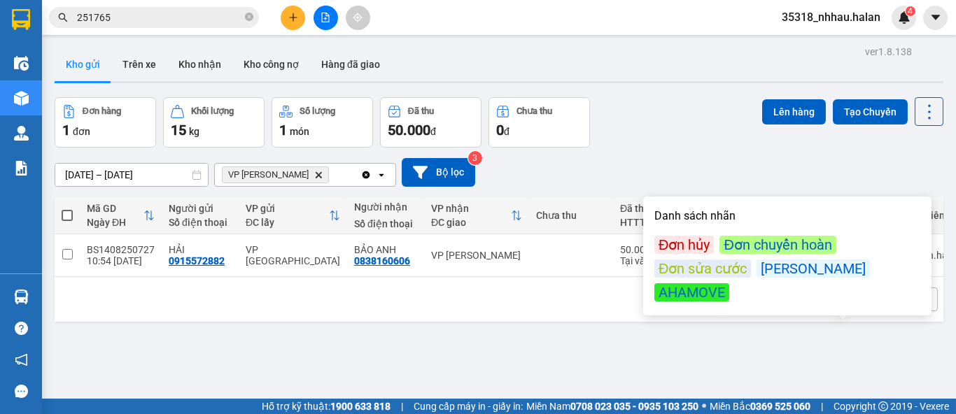
click at [696, 246] on div "Đơn hủy" at bounding box center [683, 245] width 59 height 18
click at [690, 241] on div "Đơn hủy" at bounding box center [683, 245] width 59 height 18
click at [719, 149] on div "01/07/2025 – 14/08/2025 Press the down arrow key to interact with the calendar …" at bounding box center [499, 173] width 889 height 50
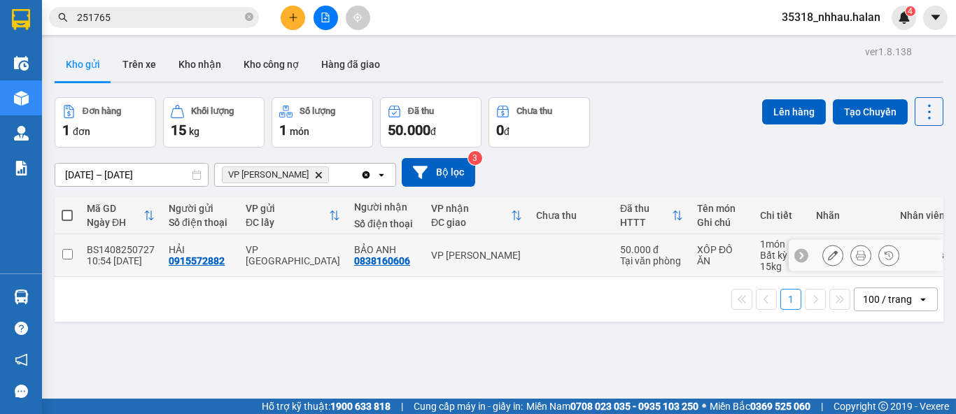
click at [828, 255] on icon at bounding box center [833, 255] width 10 height 10
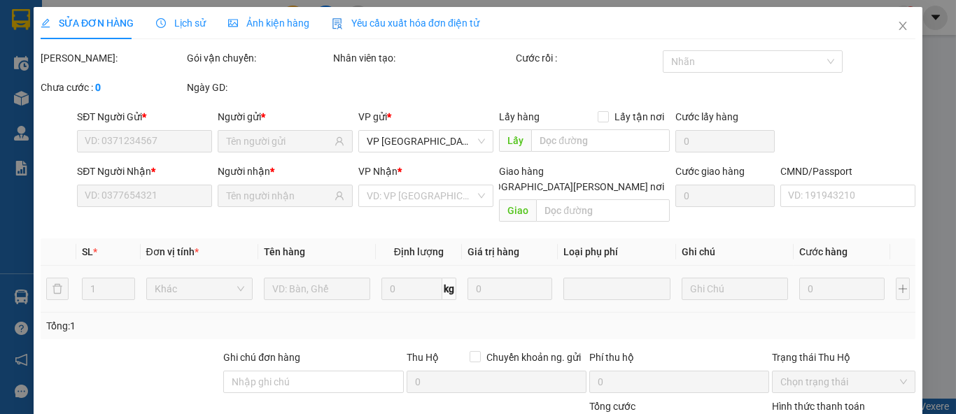
type input "0915572882"
type input "0838160606"
type input "50.000"
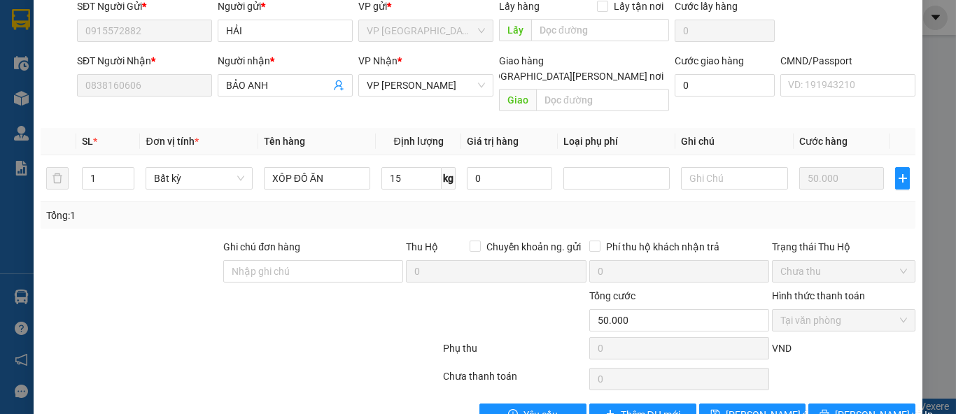
scroll to position [133, 0]
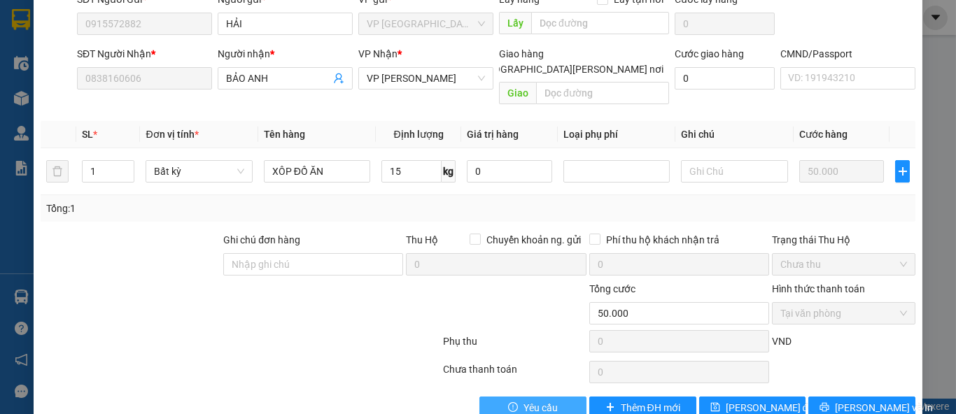
click at [524, 400] on span "Yêu cầu" at bounding box center [540, 407] width 34 height 15
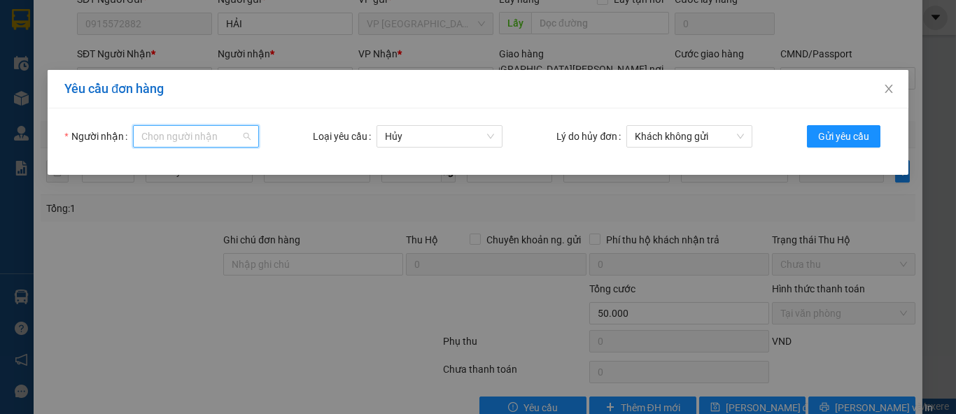
click at [225, 141] on input "Người nhận" at bounding box center [190, 136] width 99 height 21
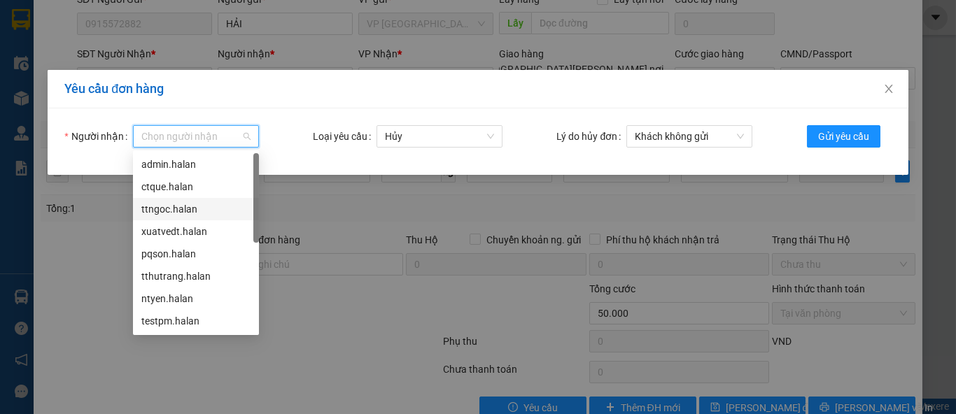
scroll to position [112, 0]
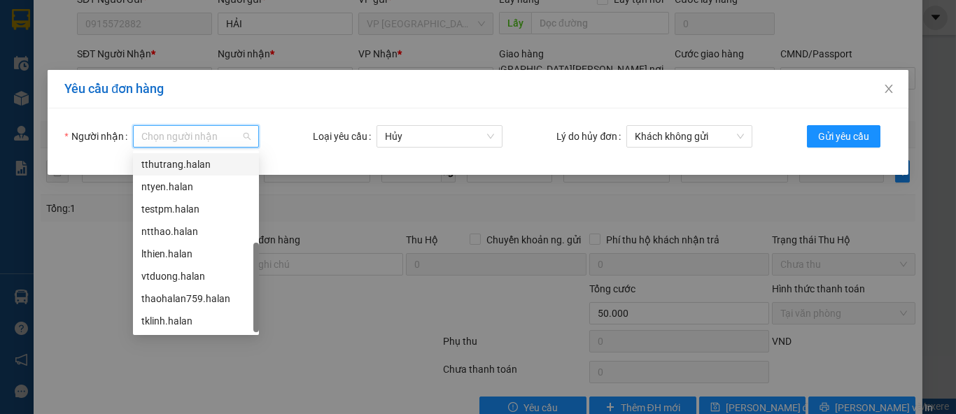
click at [190, 164] on div "tthutrang.halan" at bounding box center [195, 164] width 109 height 15
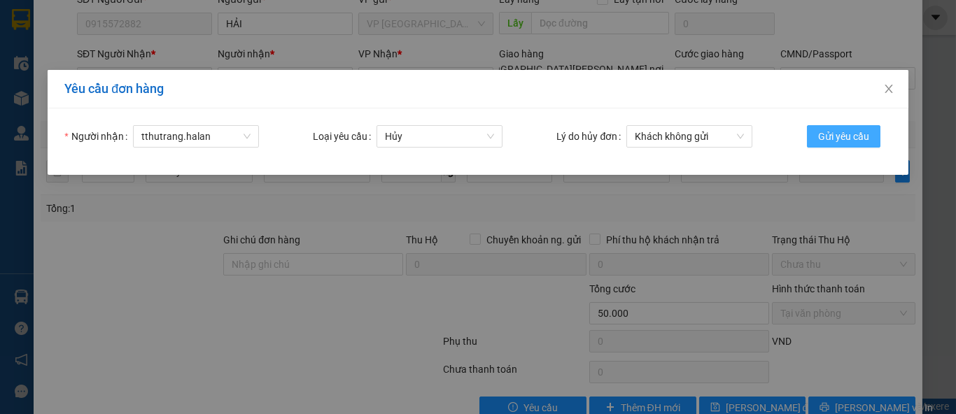
click at [830, 134] on span "Gửi yêu cầu" at bounding box center [843, 136] width 51 height 15
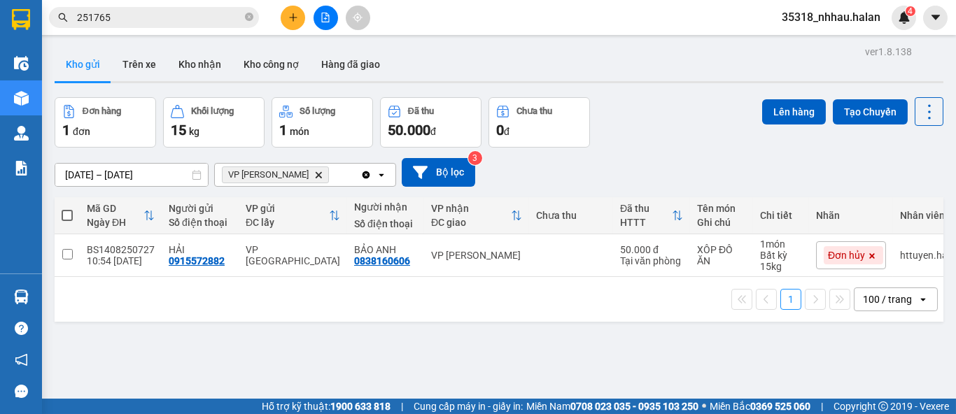
click at [316, 171] on icon "VP Nguyễn Trãi, close by backspace" at bounding box center [319, 174] width 6 height 6
click at [297, 177] on div "Chọn văn phòng nhận" at bounding box center [271, 175] width 97 height 14
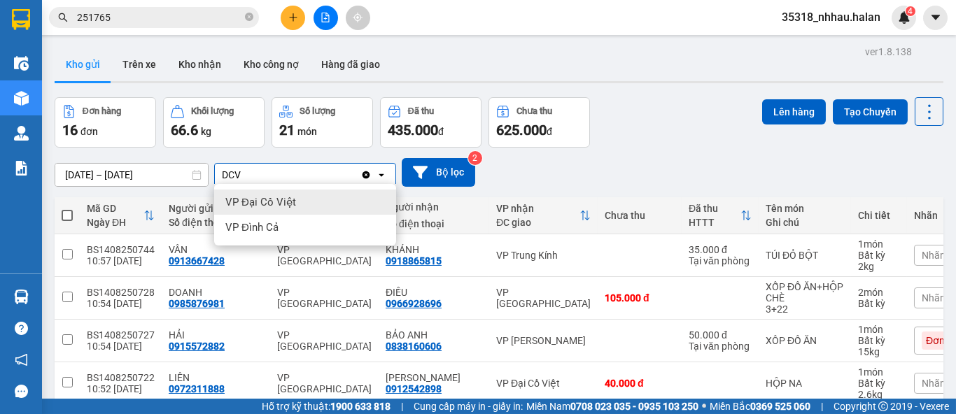
click at [287, 201] on span "VP Đại Cồ Việt" at bounding box center [260, 202] width 71 height 14
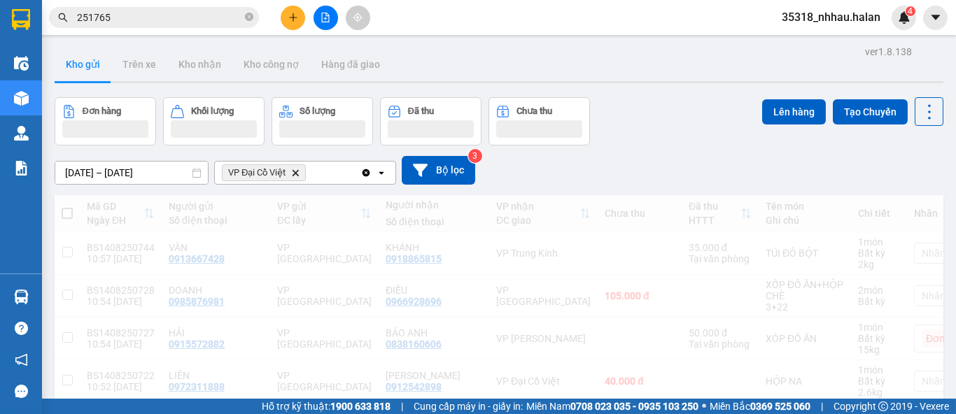
click at [325, 175] on div "VP Đại Cồ Việt Delete" at bounding box center [288, 173] width 146 height 22
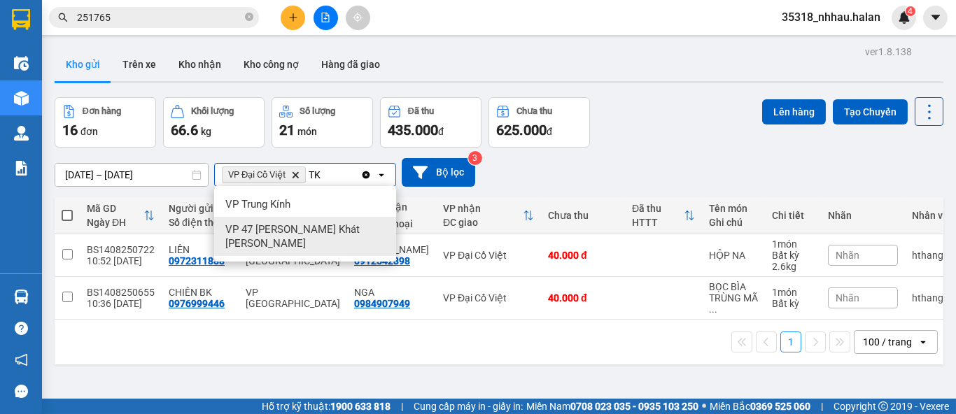
click at [304, 226] on span "VP 47 Trần Khát Chân" at bounding box center [307, 236] width 165 height 28
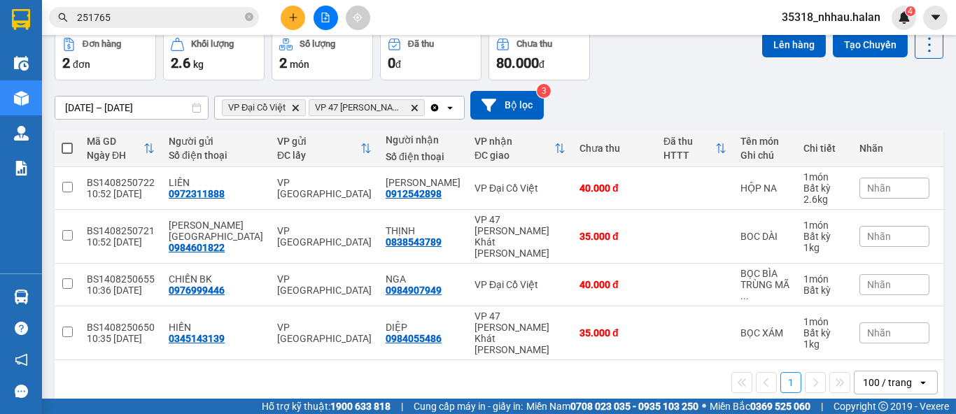
scroll to position [70, 0]
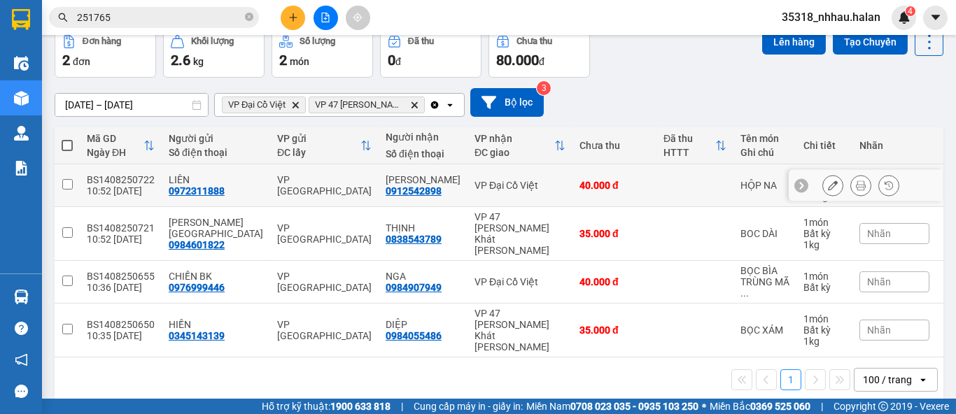
click at [490, 177] on td "VP Đại Cồ Việt" at bounding box center [519, 185] width 105 height 43
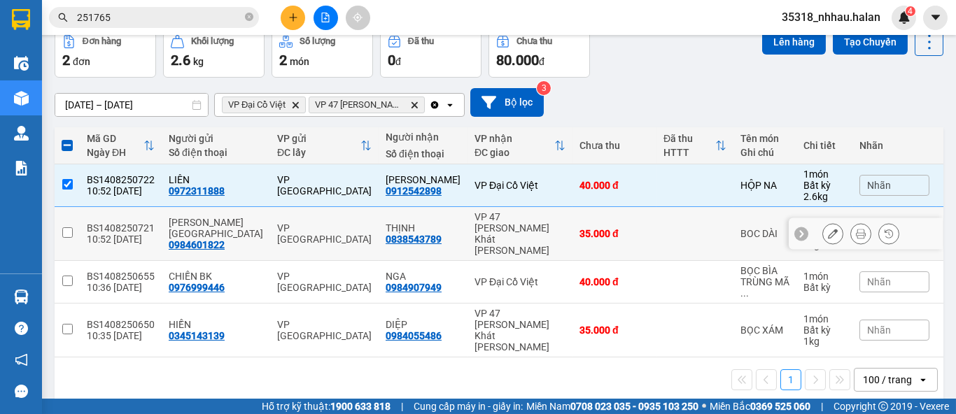
click at [503, 220] on div "VP 47 Trần Khát Chân" at bounding box center [519, 233] width 91 height 45
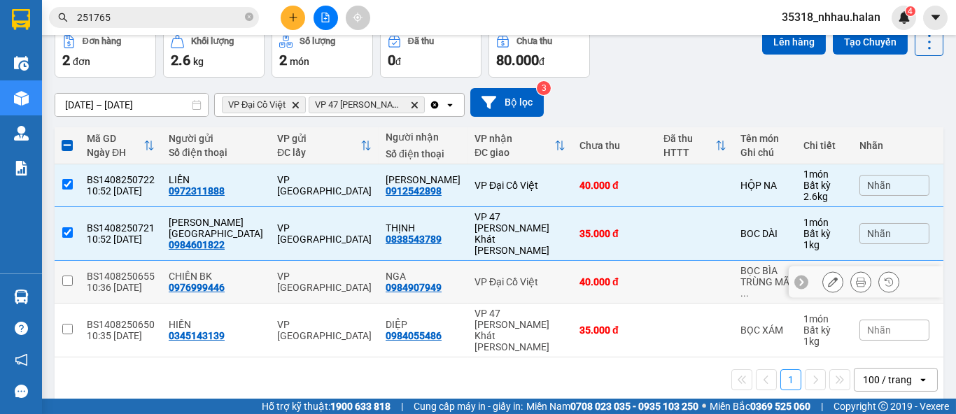
click at [501, 276] on div "VP Đại Cồ Việt" at bounding box center [519, 281] width 91 height 11
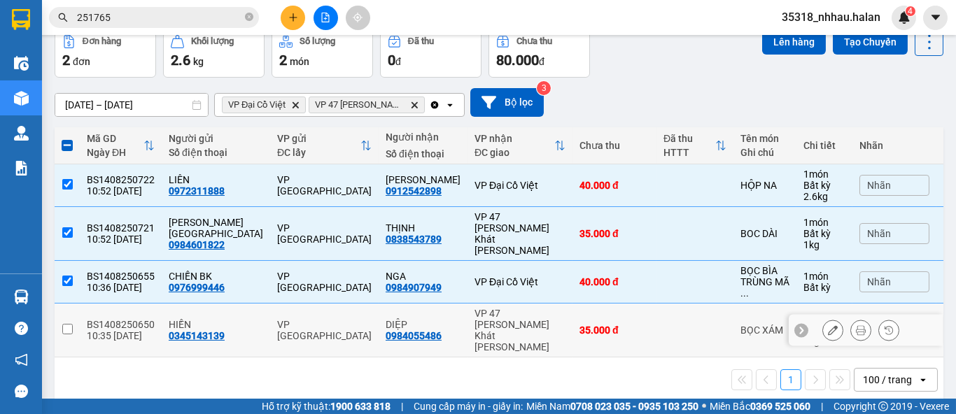
click at [511, 311] on div "VP 47 Trần Khát Chân" at bounding box center [519, 330] width 91 height 45
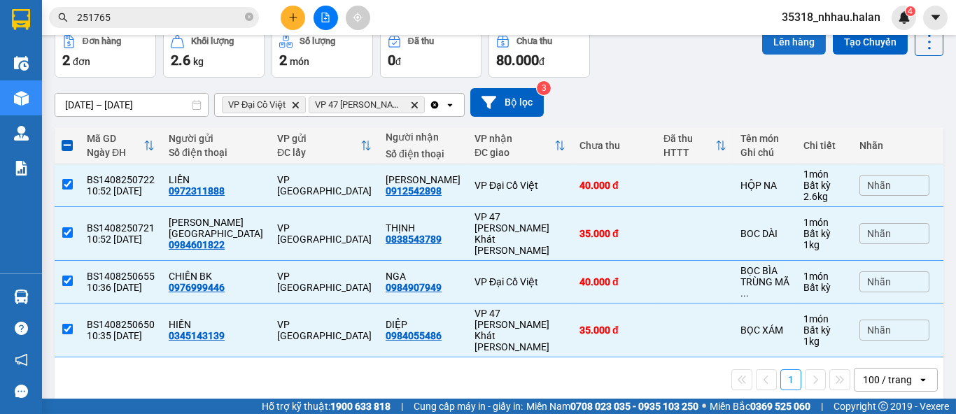
click at [763, 47] on button "Lên hàng" at bounding box center [794, 41] width 64 height 25
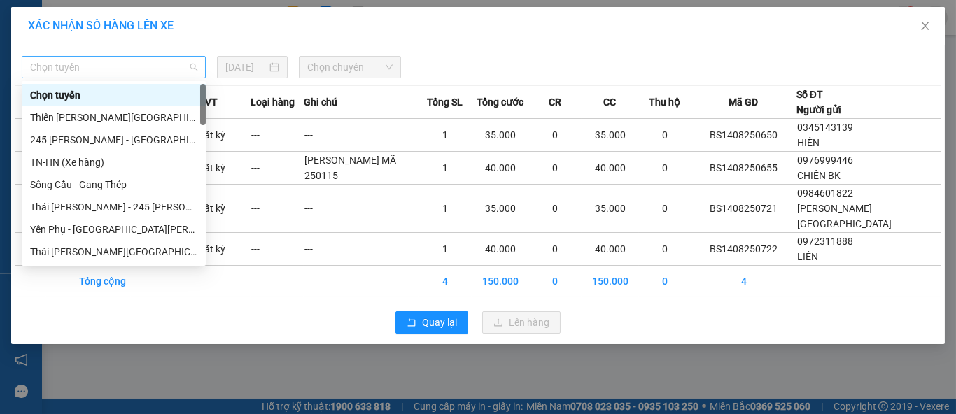
click at [112, 62] on span "Chọn tuyến" at bounding box center [113, 67] width 167 height 21
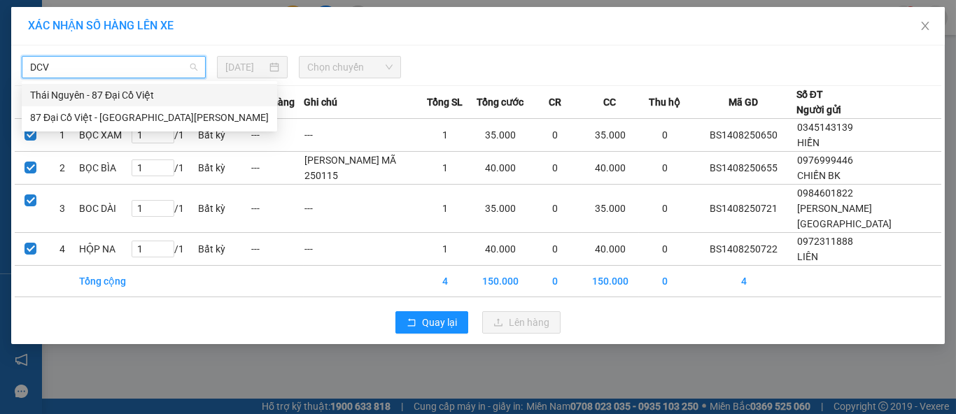
click at [98, 92] on div "Thái Nguyên - 87 Đại Cồ Việt" at bounding box center [149, 94] width 239 height 15
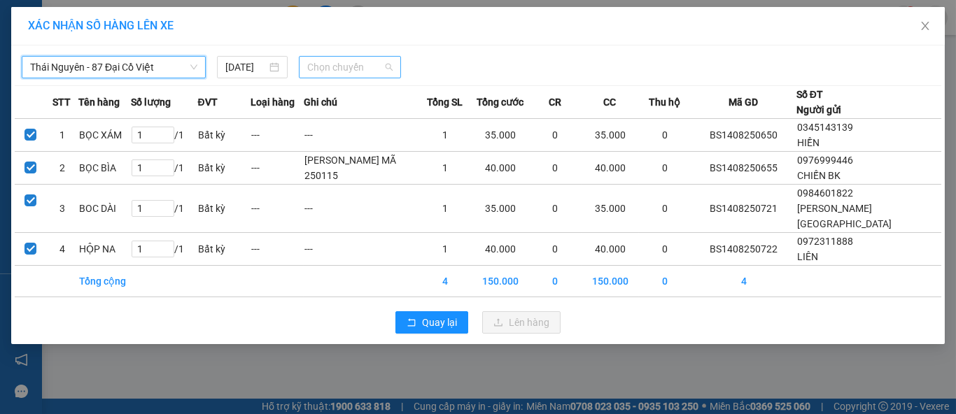
click at [336, 74] on span "Chọn chuyến" at bounding box center [350, 67] width 86 height 21
click at [388, 96] on div "11:00 - 29K-139.57" at bounding box center [361, 94] width 109 height 15
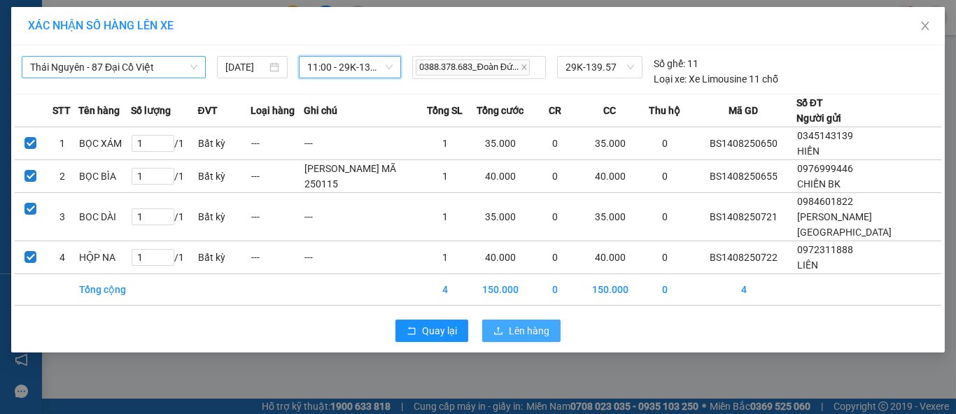
click at [532, 323] on span "Lên hàng" at bounding box center [529, 330] width 41 height 15
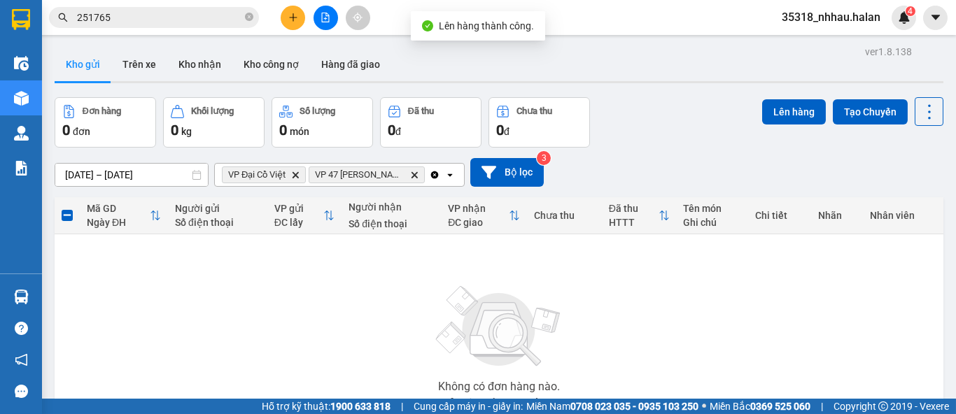
click at [433, 177] on icon "Clear all" at bounding box center [435, 175] width 8 height 8
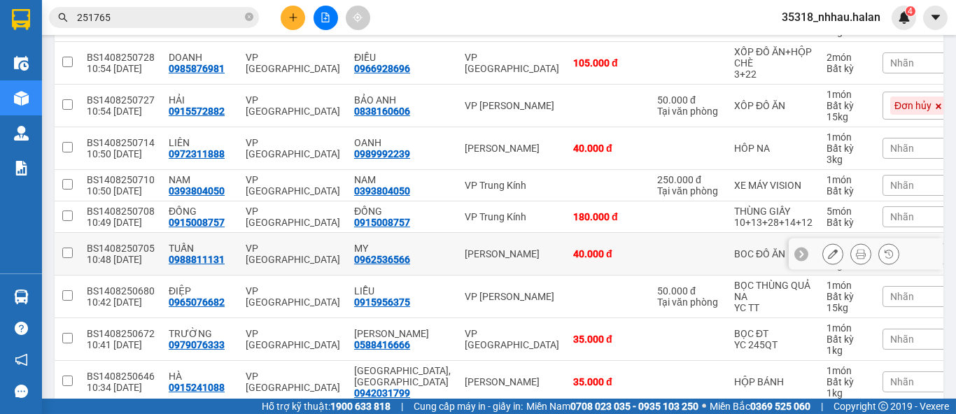
scroll to position [236, 0]
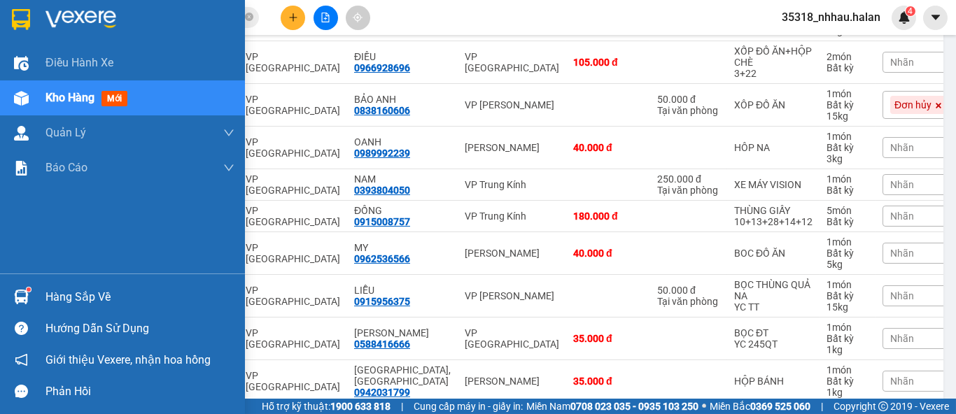
drag, startPoint x: 62, startPoint y: 295, endPoint x: 255, endPoint y: 223, distance: 205.9
click at [76, 287] on div "Hàng sắp về" at bounding box center [139, 297] width 189 height 21
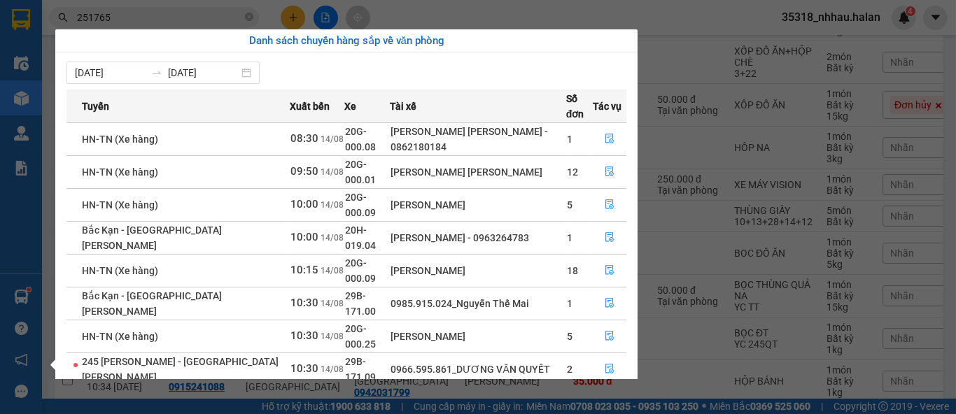
click at [473, 8] on section "Kết quả tìm kiếm ( 179 ) Bộ lọc Mã ĐH Trạng thái Món hàng Thu hộ Tổng cước Chưa…" at bounding box center [478, 207] width 956 height 414
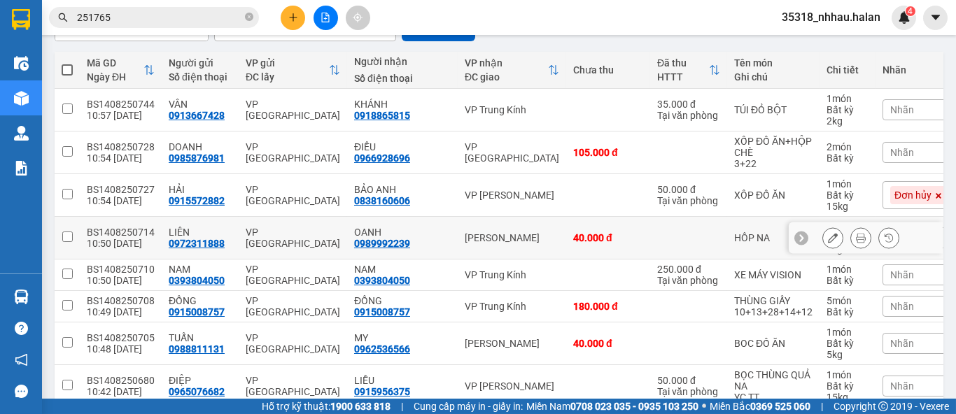
scroll to position [0, 0]
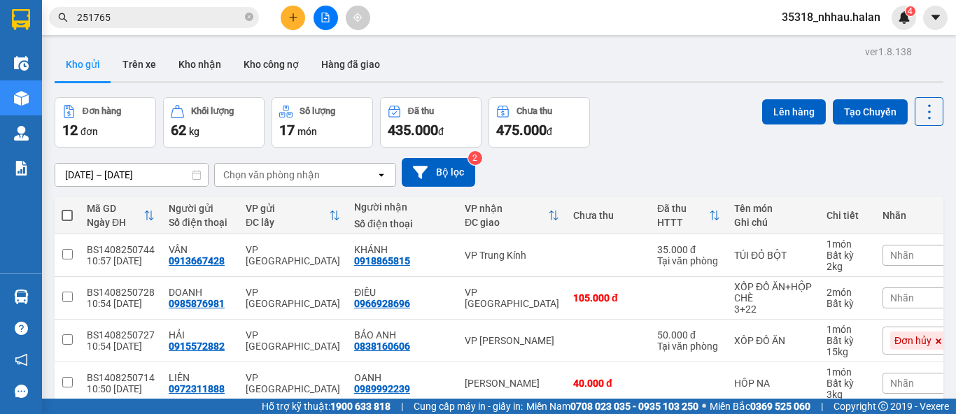
click at [299, 174] on div "Chọn văn phòng nhận" at bounding box center [271, 175] width 97 height 14
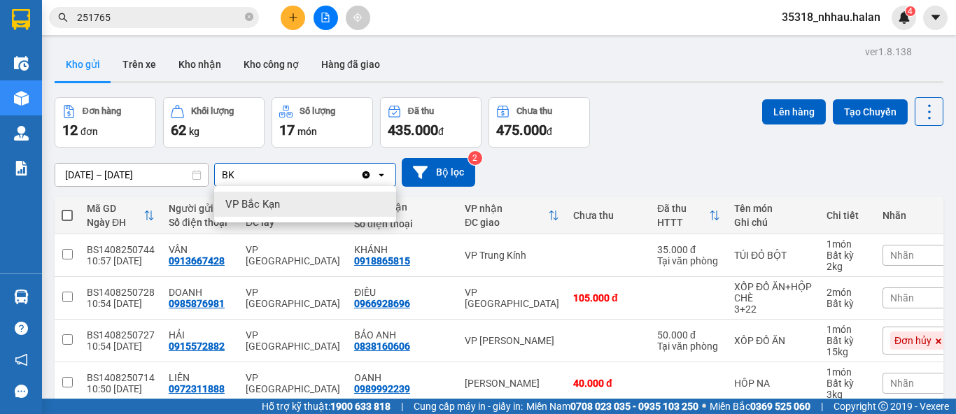
click at [290, 205] on div "VP Bắc Kạn" at bounding box center [305, 204] width 182 height 25
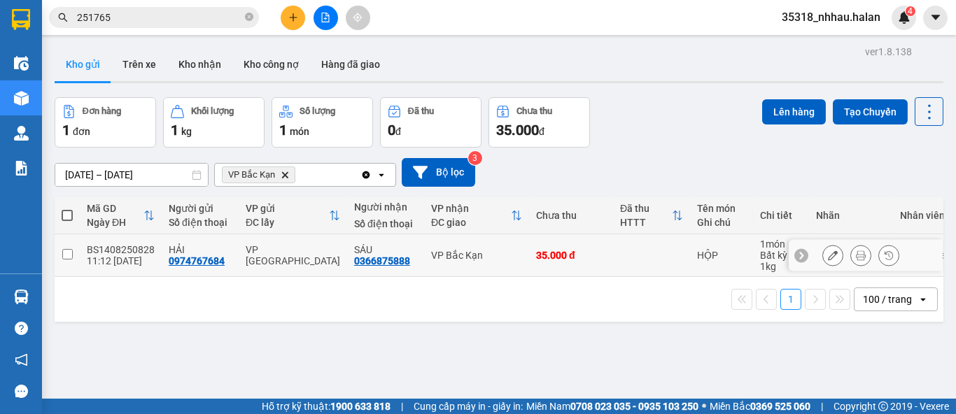
click at [577, 255] on div "35.000 đ" at bounding box center [571, 255] width 70 height 11
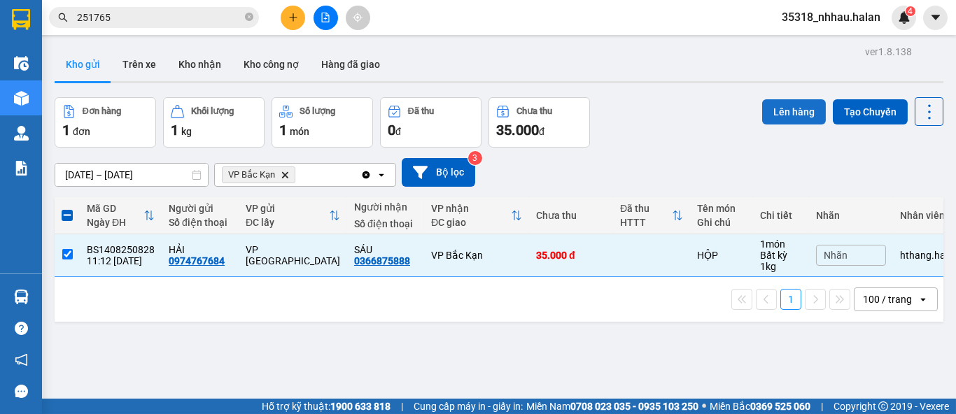
click at [777, 112] on button "Lên hàng" at bounding box center [794, 111] width 64 height 25
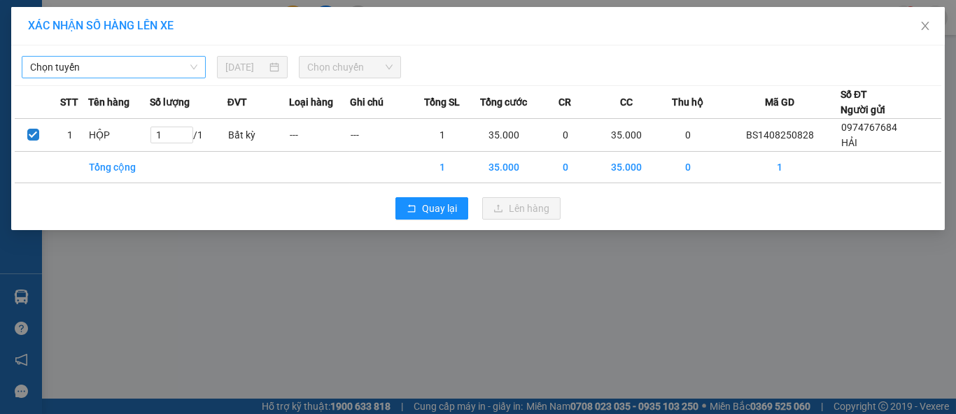
click at [178, 57] on span "Chọn tuyến" at bounding box center [113, 67] width 167 height 21
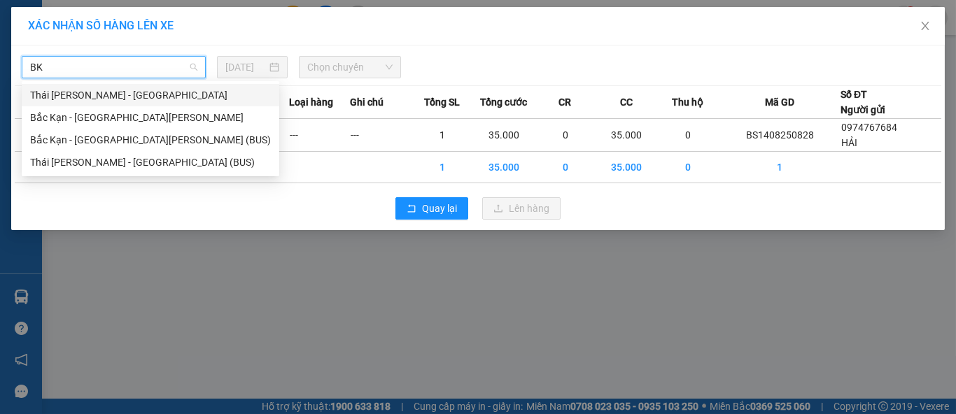
click at [136, 100] on div "Thái Nguyên - Bắc Kạn" at bounding box center [150, 94] width 241 height 15
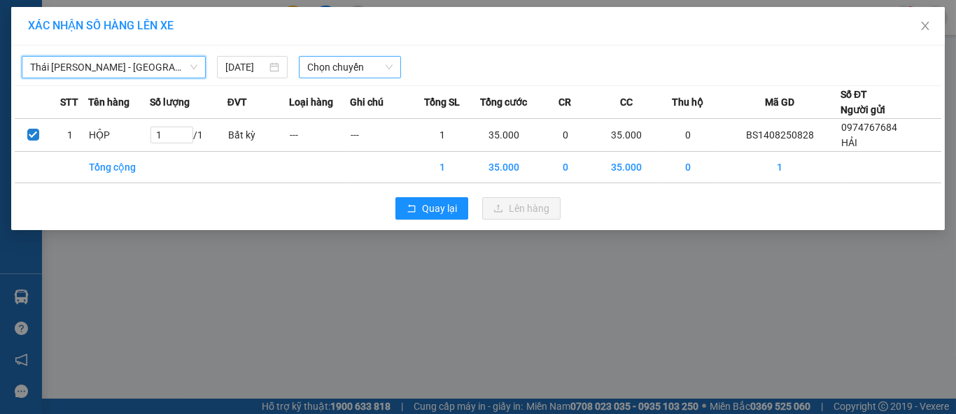
click at [313, 69] on span "Chọn chuyến" at bounding box center [350, 67] width 86 height 21
click at [364, 91] on div "11:30 - 29B-154.69" at bounding box center [361, 94] width 109 height 15
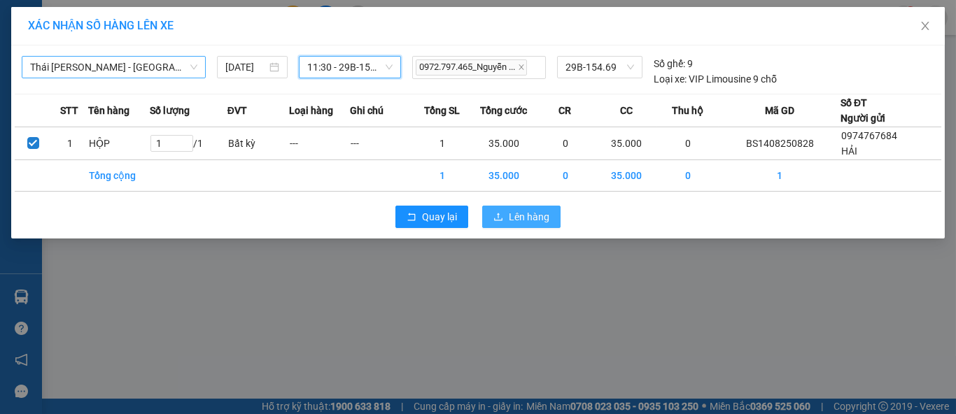
click at [519, 217] on span "Lên hàng" at bounding box center [529, 216] width 41 height 15
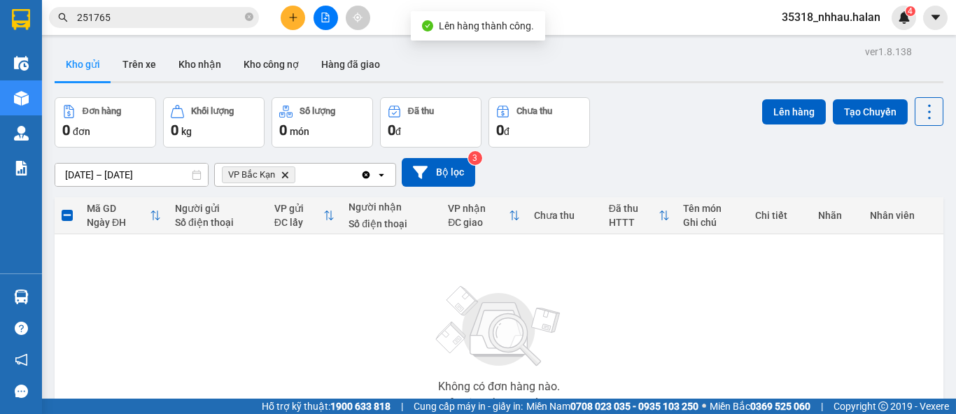
click at [367, 174] on icon "Clear all" at bounding box center [366, 175] width 8 height 8
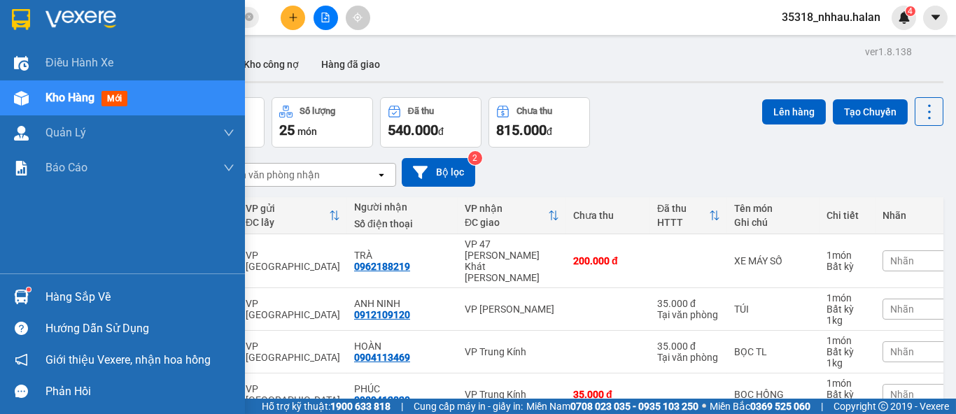
click at [44, 290] on div "Hàng sắp về" at bounding box center [122, 296] width 245 height 31
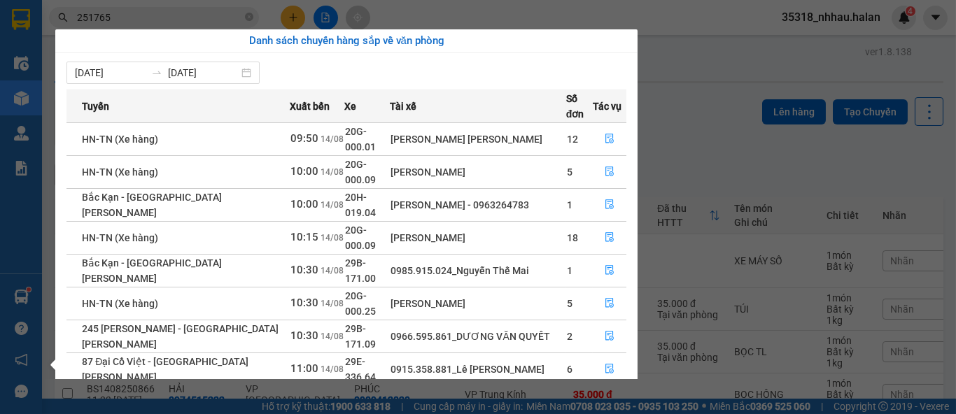
click at [692, 87] on section "Kết quả tìm kiếm ( 179 ) Bộ lọc Mã ĐH Trạng thái Món hàng Thu hộ Tổng cước Chưa…" at bounding box center [478, 207] width 956 height 414
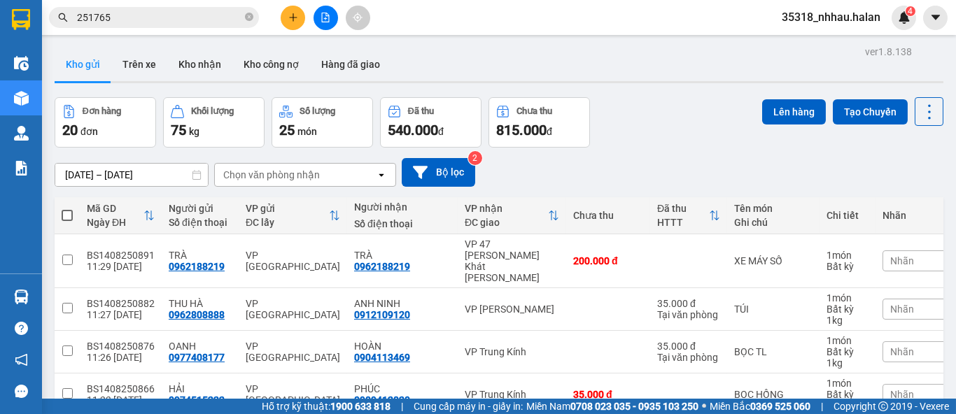
click at [346, 178] on div "Chọn văn phòng nhận" at bounding box center [295, 175] width 161 height 22
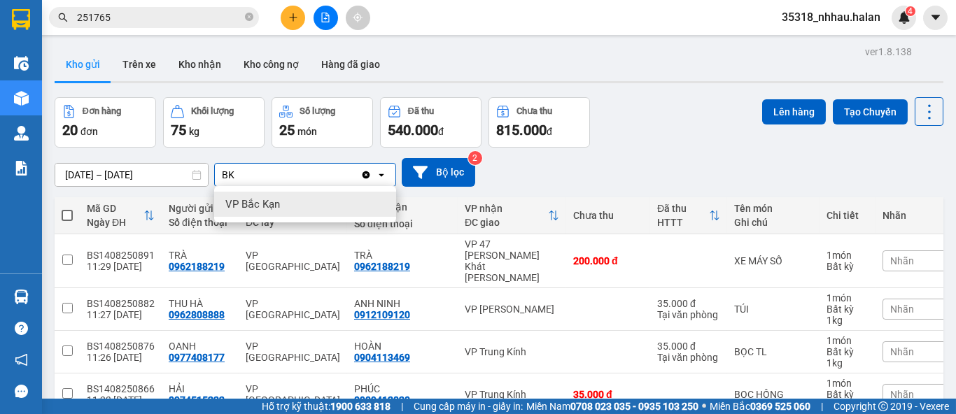
click at [324, 199] on div "VP Bắc Kạn" at bounding box center [305, 204] width 182 height 25
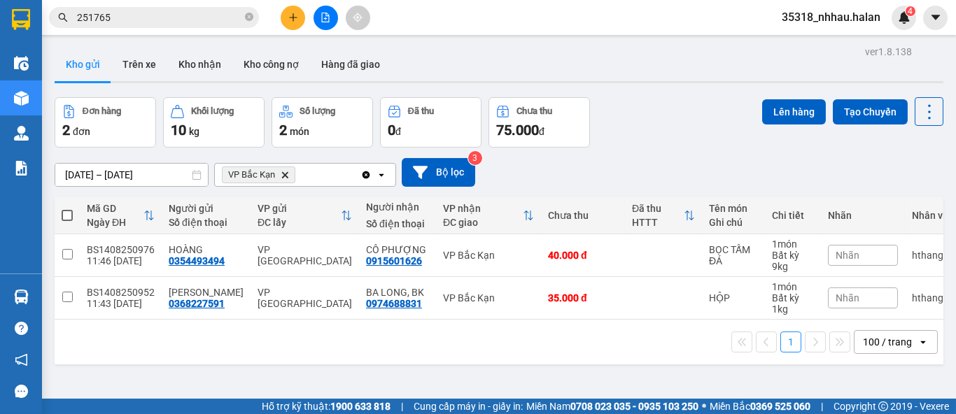
click at [366, 177] on icon "Clear all" at bounding box center [366, 175] width 8 height 8
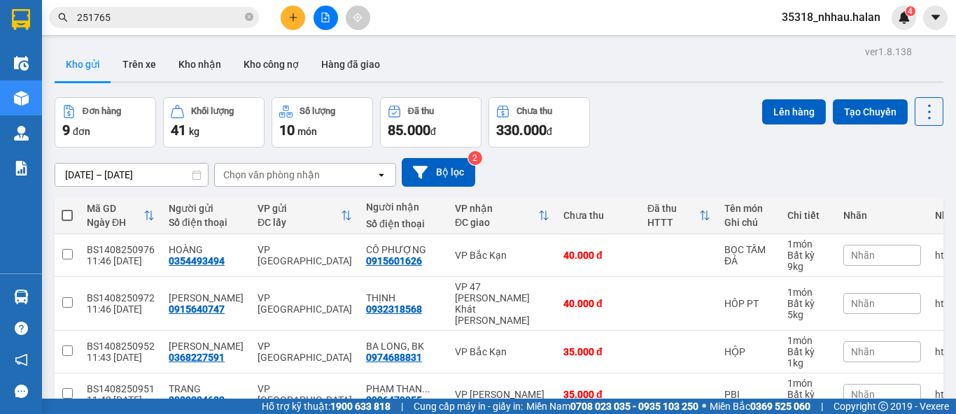
click at [303, 174] on div "Chọn văn phòng nhận" at bounding box center [271, 175] width 97 height 14
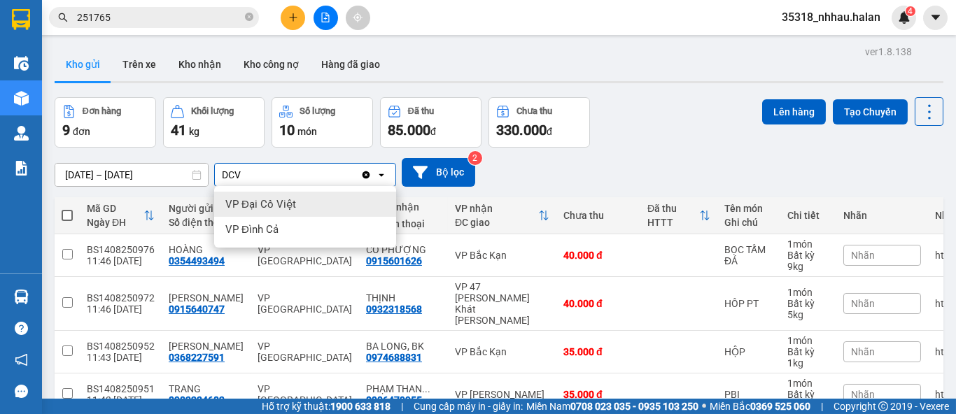
click at [287, 204] on span "VP Đại Cồ Việt" at bounding box center [260, 204] width 71 height 14
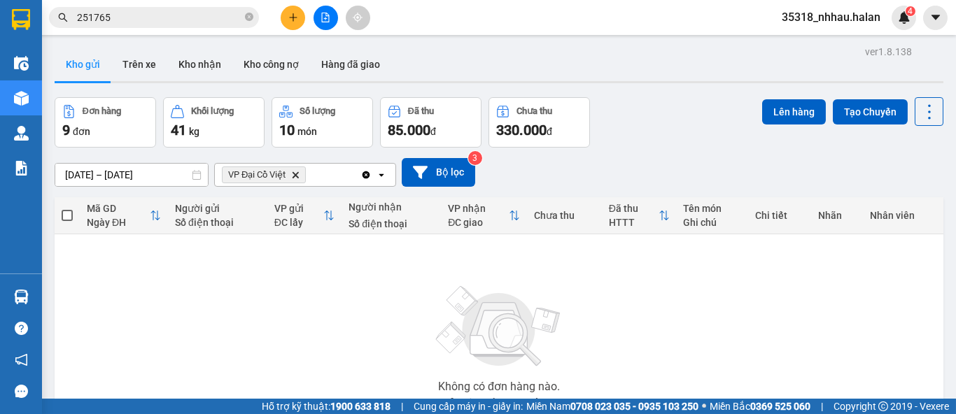
click at [294, 173] on icon "VP Đại Cồ Việt, close by backspace" at bounding box center [295, 174] width 6 height 6
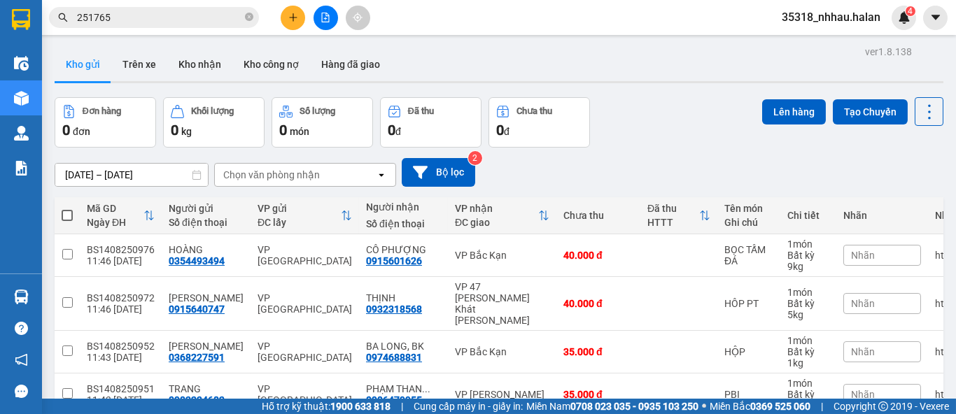
click at [294, 171] on div "Chọn văn phòng nhận" at bounding box center [271, 175] width 97 height 14
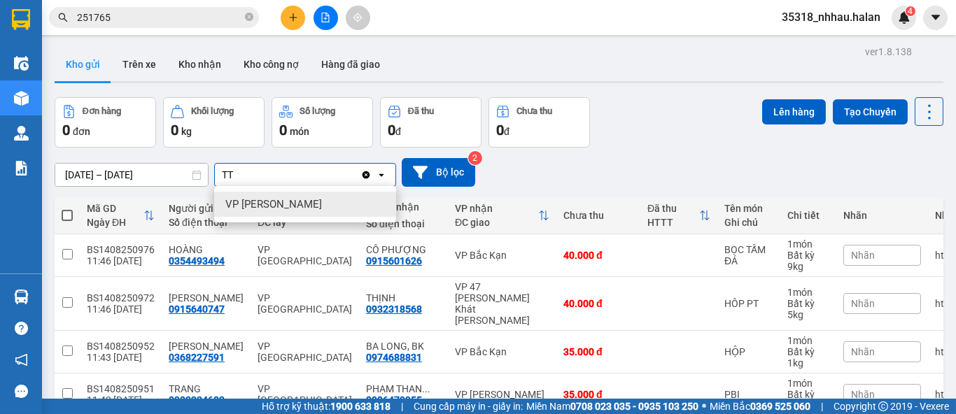
click at [283, 199] on span "VP Tân Triều" at bounding box center [273, 204] width 97 height 14
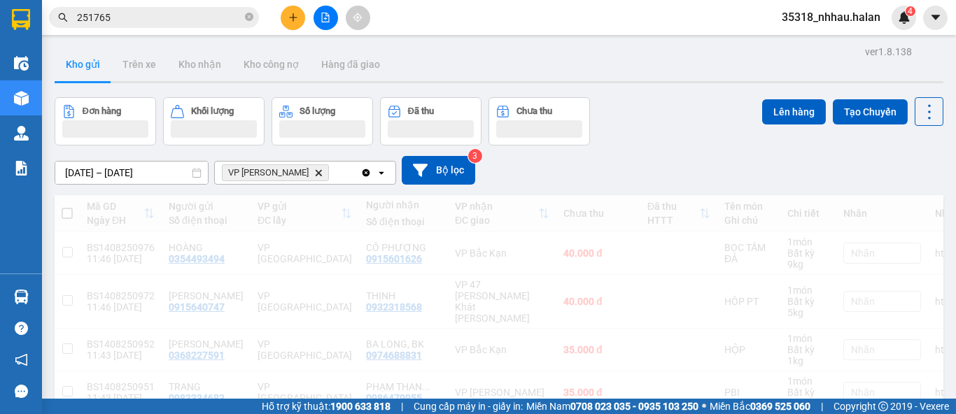
click at [325, 174] on div "VP Tân Triều Delete" at bounding box center [288, 173] width 146 height 22
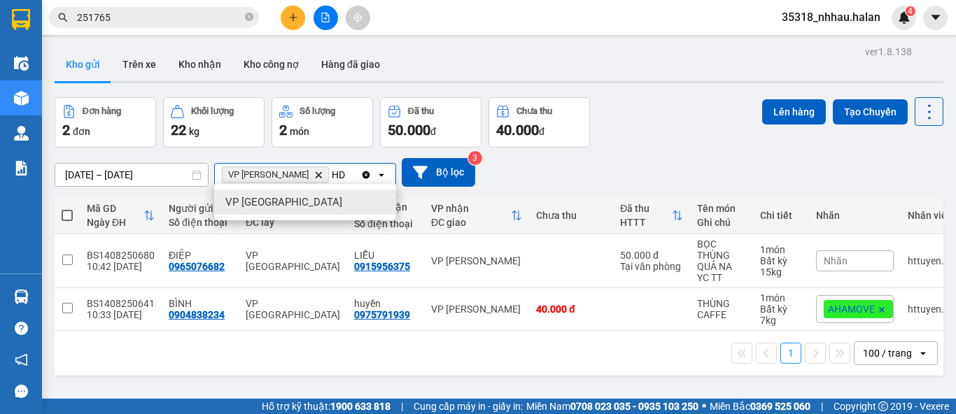
click at [296, 202] on div "VP Hà Đông" at bounding box center [305, 202] width 182 height 25
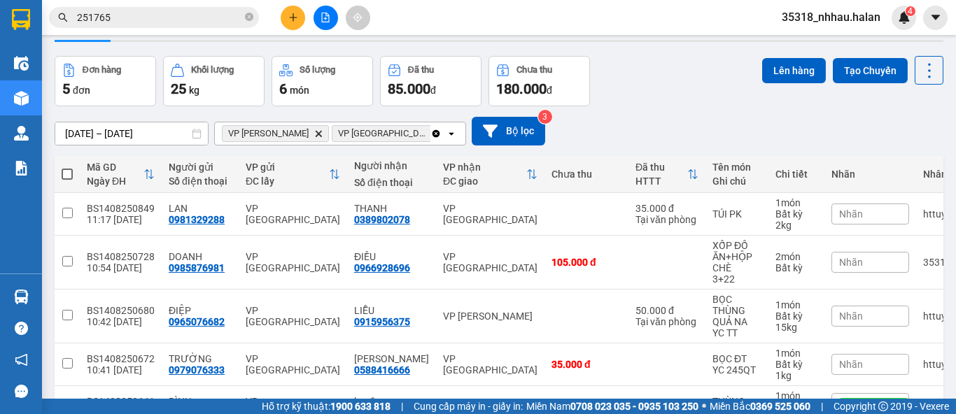
scroll to position [135, 0]
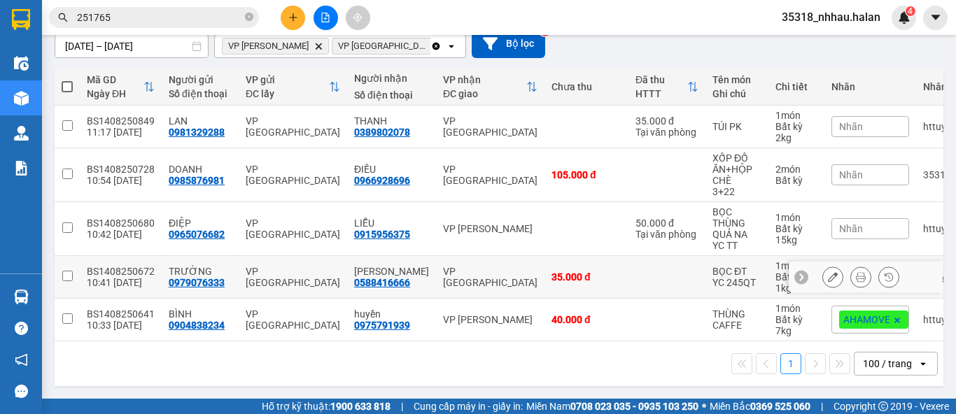
click at [474, 268] on div "VP Hà Đông" at bounding box center [490, 277] width 94 height 22
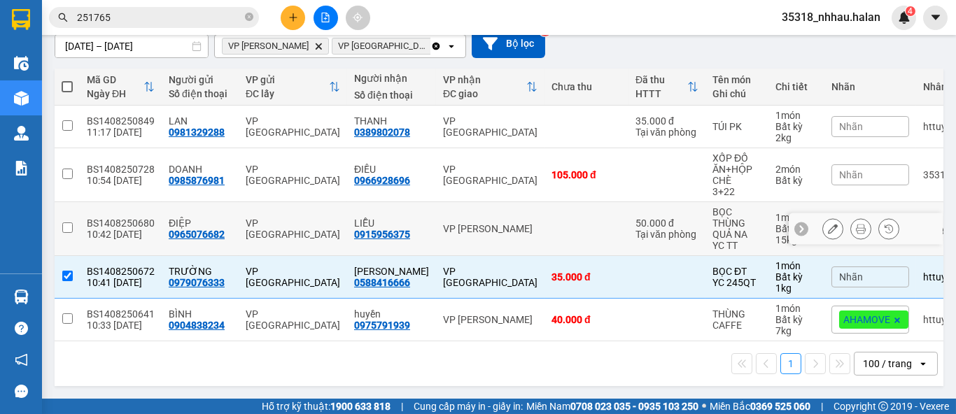
drag, startPoint x: 474, startPoint y: 218, endPoint x: 476, endPoint y: 198, distance: 20.5
click at [474, 223] on div "VP Tân Triều" at bounding box center [490, 228] width 94 height 11
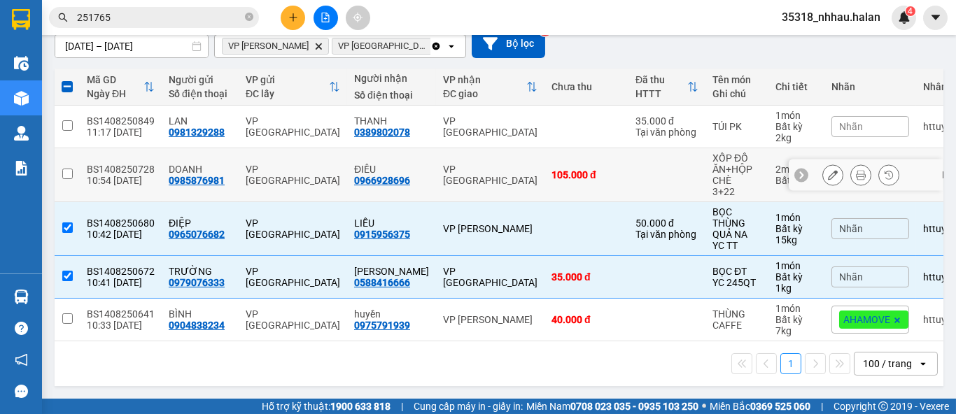
drag, startPoint x: 477, startPoint y: 166, endPoint x: 479, endPoint y: 153, distance: 13.5
click at [477, 165] on div "VP Hà Đông" at bounding box center [490, 175] width 94 height 22
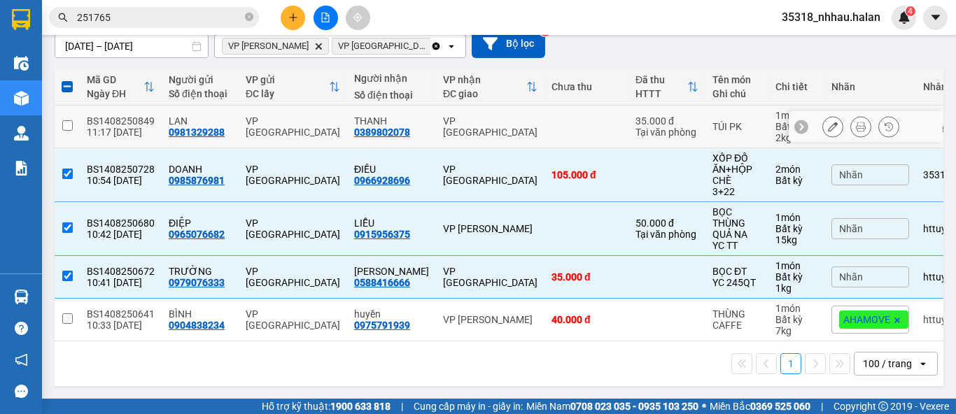
click at [482, 117] on div "VP Hà Đông" at bounding box center [490, 126] width 94 height 22
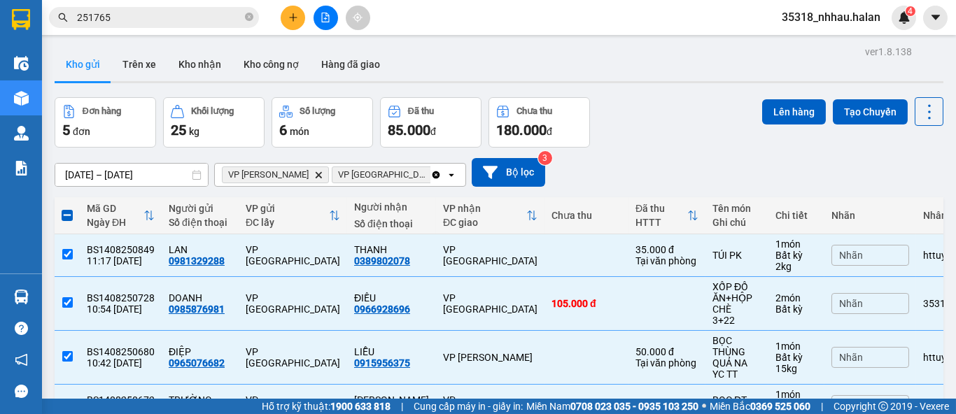
scroll to position [0, 0]
click at [766, 113] on button "Lên hàng" at bounding box center [794, 111] width 64 height 25
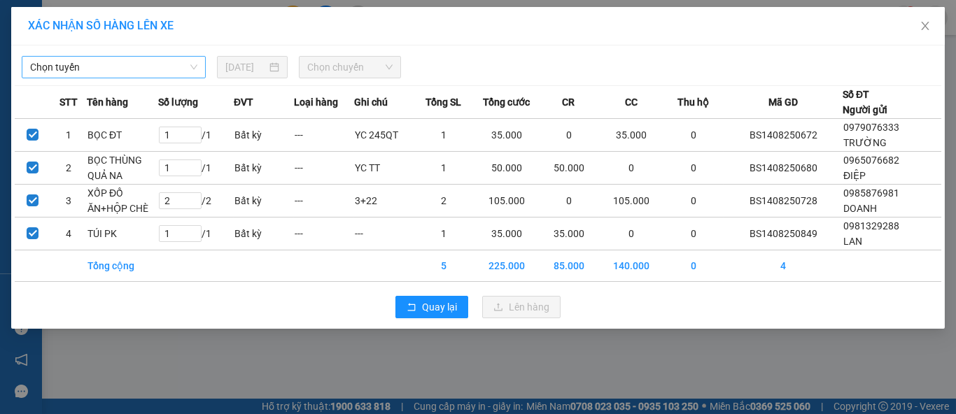
click at [87, 70] on span "Chọn tuyến" at bounding box center [113, 67] width 167 height 21
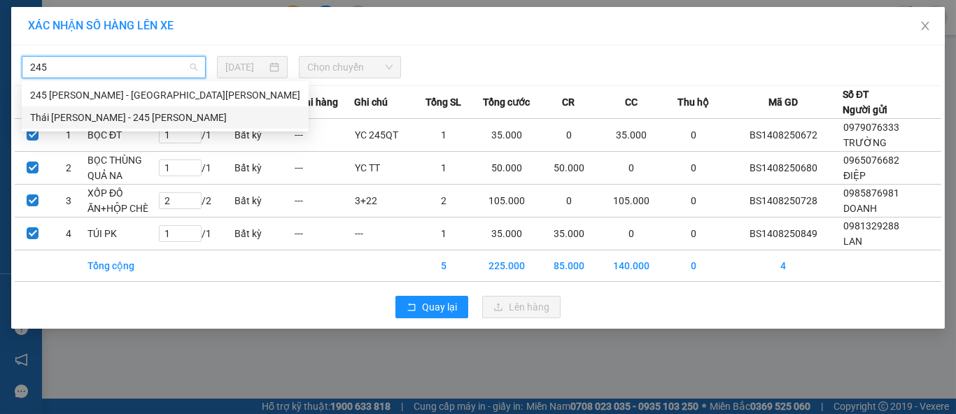
click at [134, 119] on div "Thái Nguyên - 245 Quang Trung" at bounding box center [165, 117] width 270 height 15
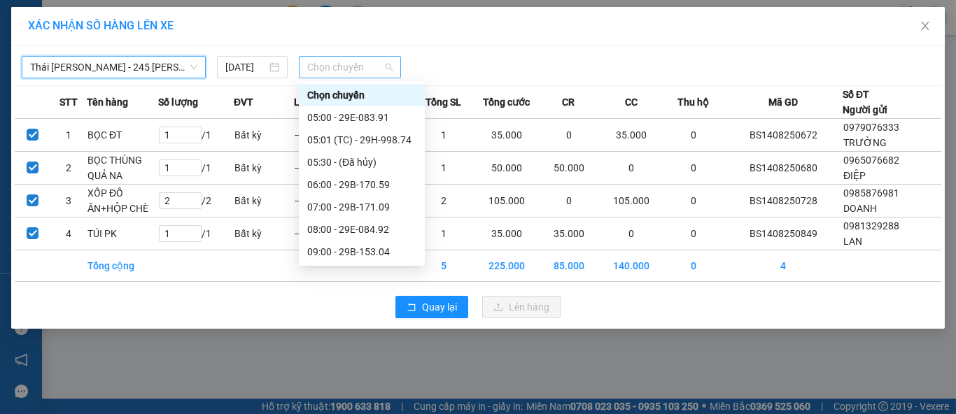
click at [332, 59] on span "Chọn chuyến" at bounding box center [350, 67] width 86 height 21
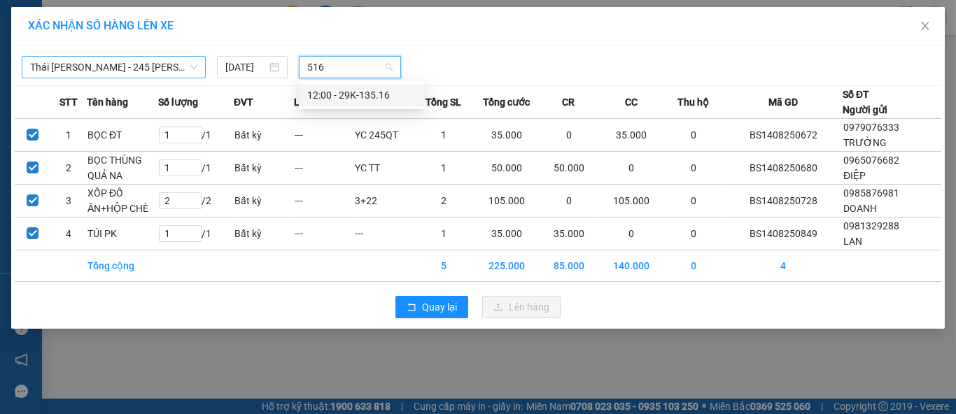
click at [378, 94] on div "12:00 - 29K-135.16" at bounding box center [361, 94] width 109 height 15
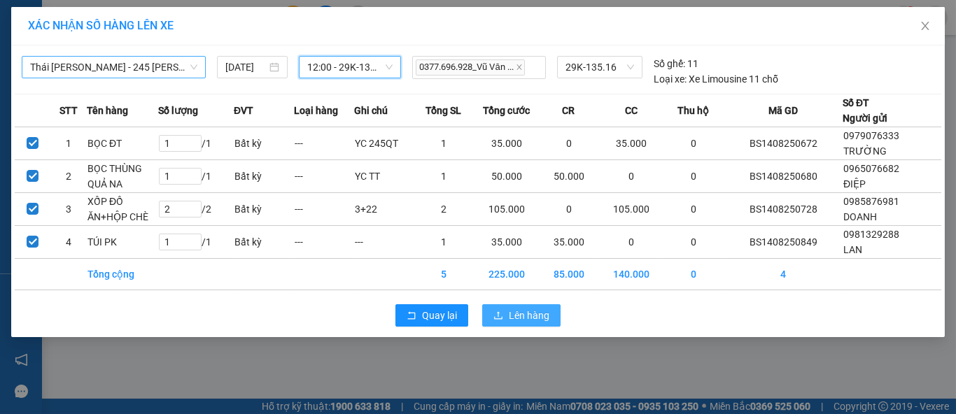
click at [525, 308] on span "Lên hàng" at bounding box center [529, 315] width 41 height 15
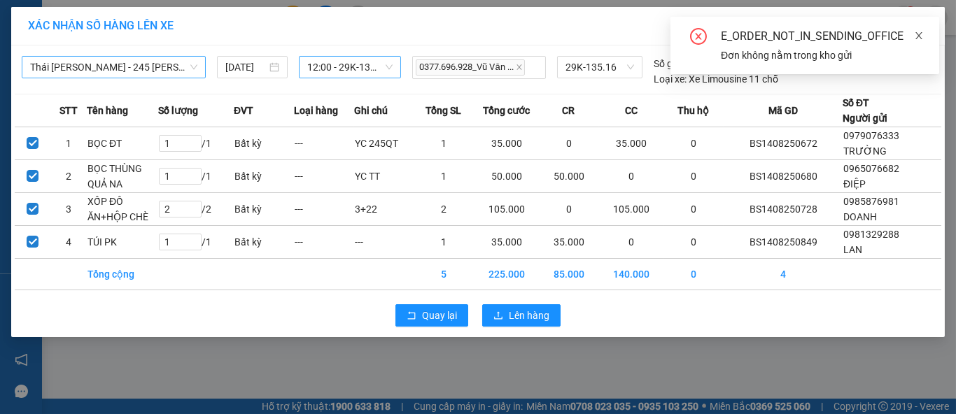
click at [919, 35] on icon "close" at bounding box center [918, 35] width 7 height 7
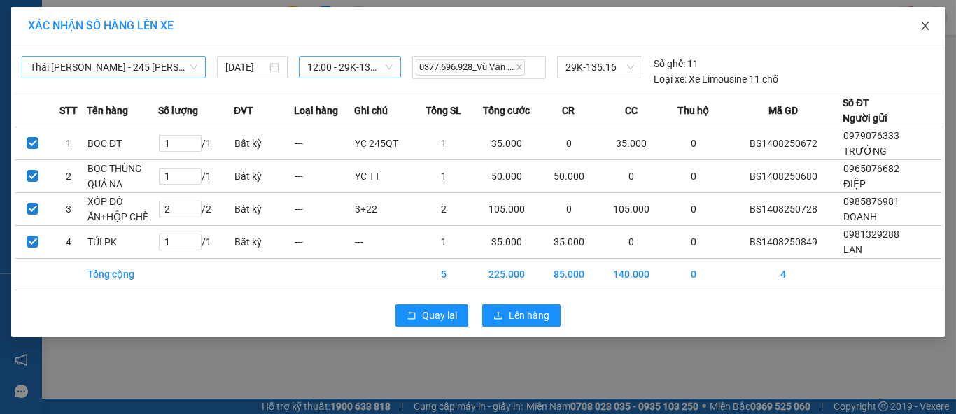
click at [921, 29] on icon "close" at bounding box center [924, 25] width 11 height 11
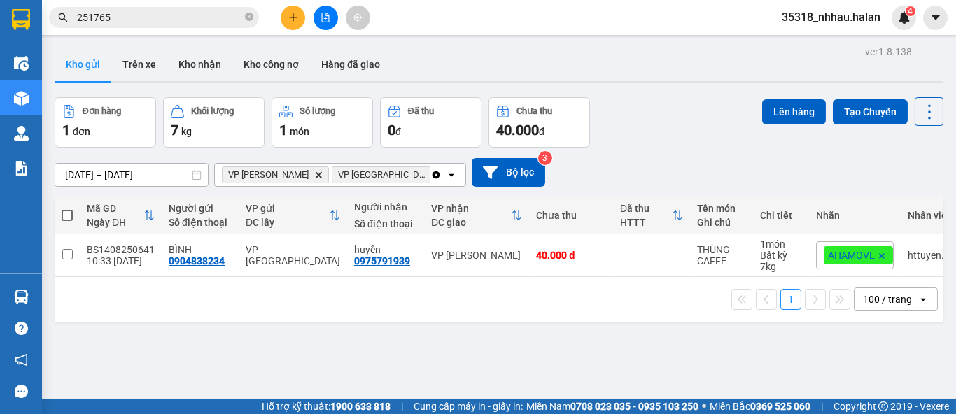
click at [430, 181] on div "Clear all open" at bounding box center [447, 175] width 35 height 22
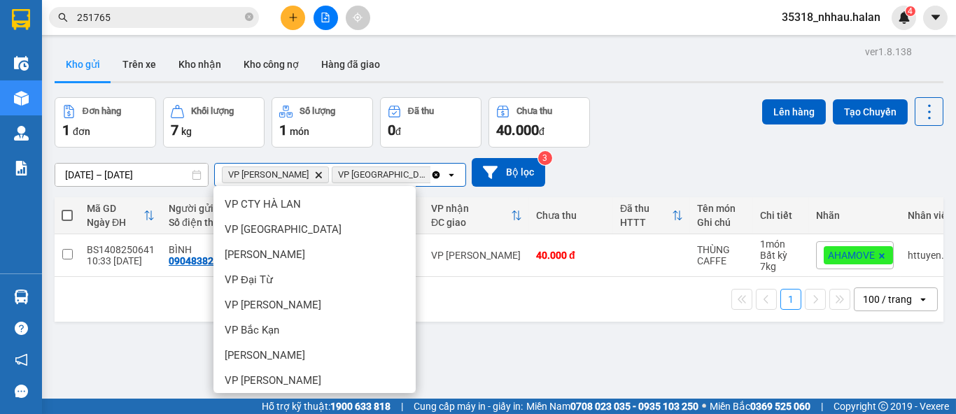
scroll to position [494, 0]
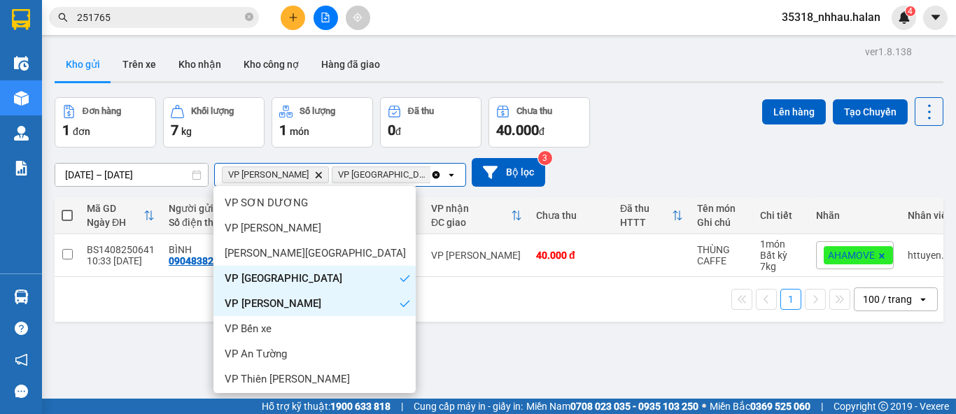
click at [432, 176] on icon "Clear all" at bounding box center [436, 175] width 8 height 8
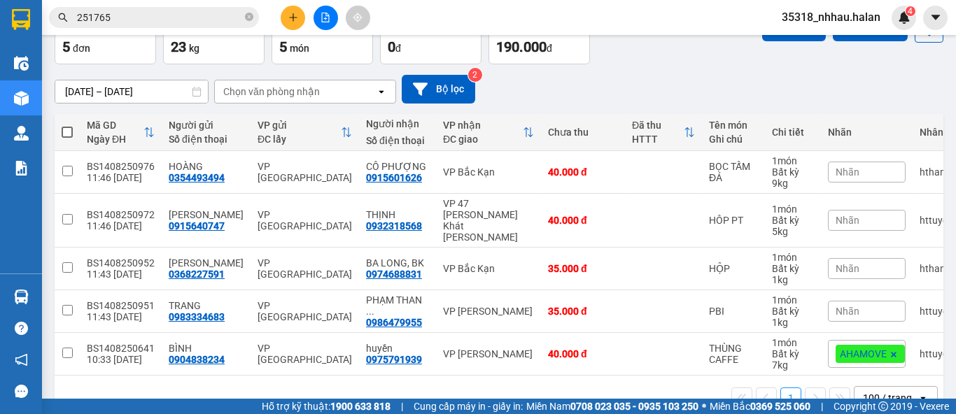
scroll to position [113, 0]
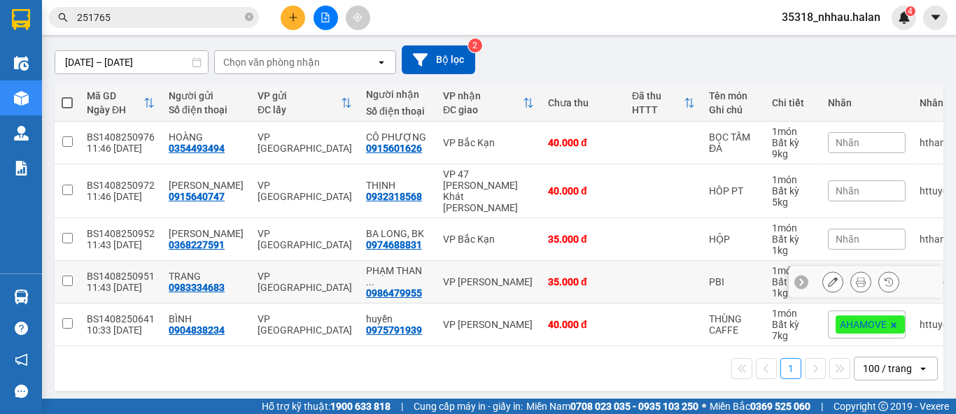
click at [565, 276] on div "35.000 đ" at bounding box center [583, 281] width 70 height 11
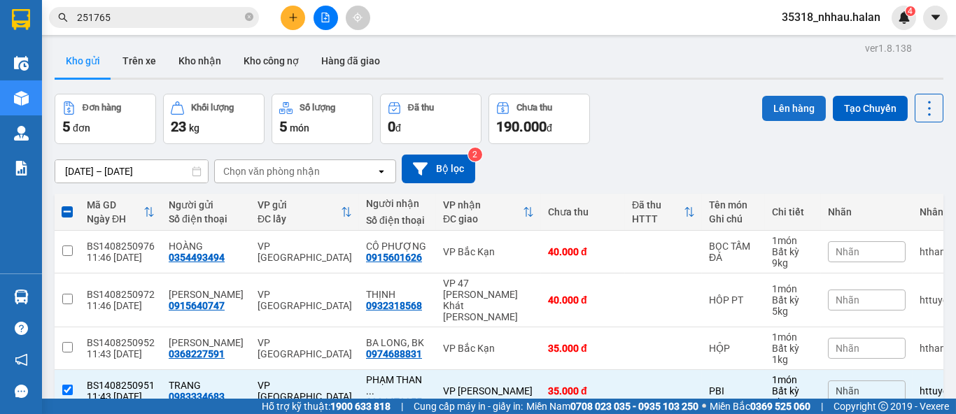
scroll to position [0, 0]
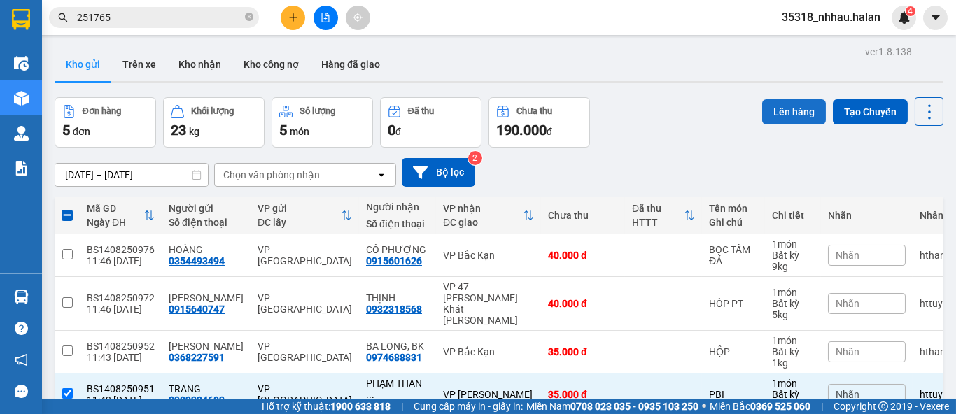
click at [786, 115] on button "Lên hàng" at bounding box center [794, 111] width 64 height 25
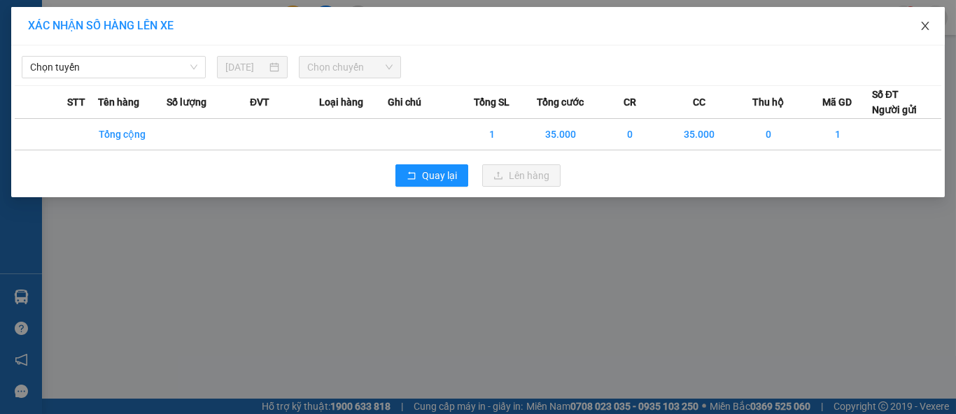
click at [924, 27] on icon "close" at bounding box center [925, 26] width 8 height 8
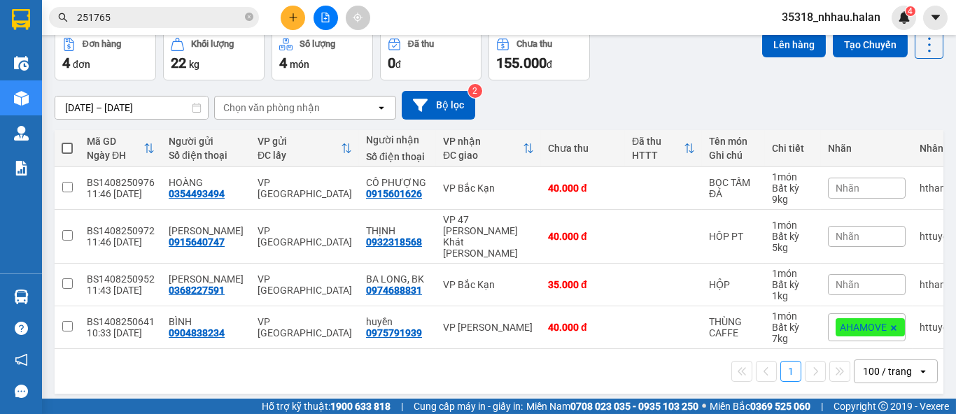
scroll to position [70, 0]
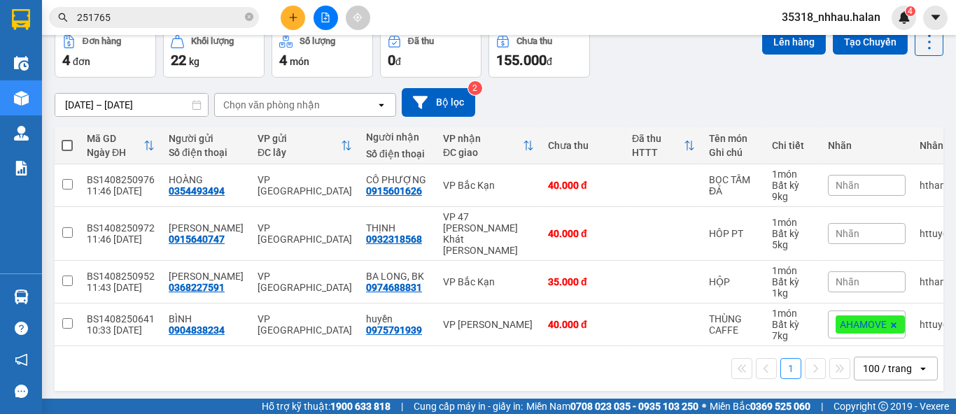
click at [598, 83] on div "01/07/2025 – 14/08/2025 Press the down arrow key to interact with the calendar …" at bounding box center [499, 103] width 889 height 50
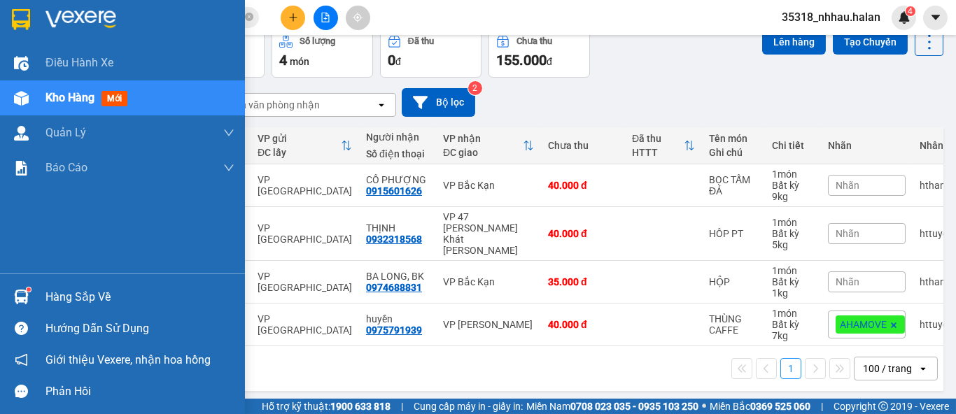
click at [39, 296] on div "Hàng sắp về" at bounding box center [122, 296] width 245 height 31
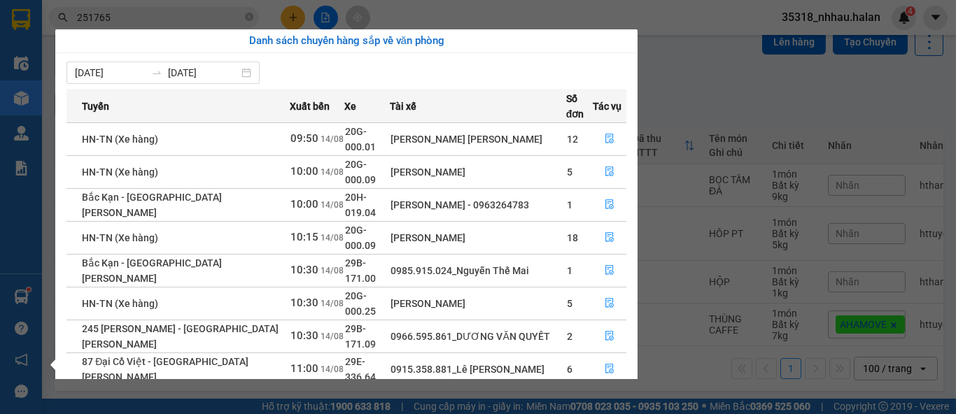
click at [744, 67] on section "Kết quả tìm kiếm ( 179 ) Bộ lọc Mã ĐH Trạng thái Món hàng Thu hộ Tổng cước Chưa…" at bounding box center [478, 207] width 956 height 414
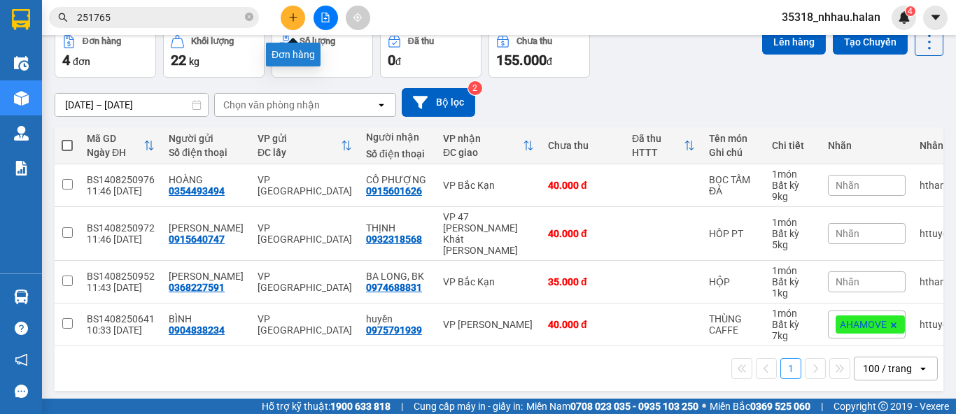
click at [294, 10] on button at bounding box center [293, 18] width 24 height 24
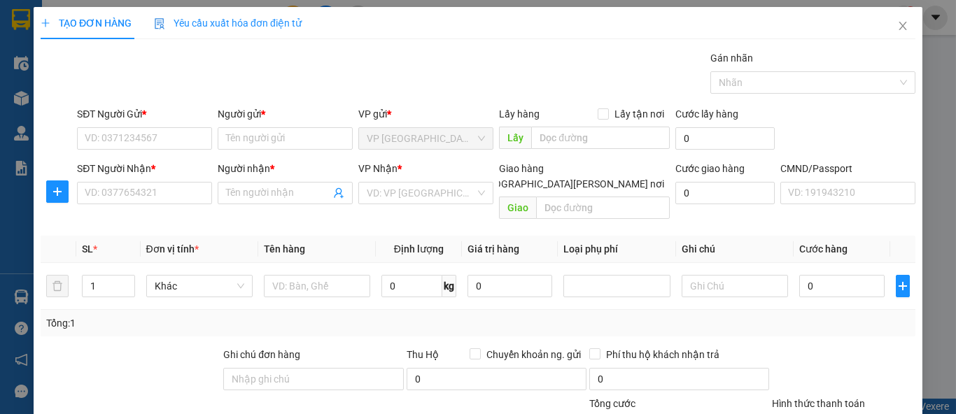
click at [294, 10] on div "Yêu cầu xuất hóa đơn điện tử" at bounding box center [228, 23] width 148 height 32
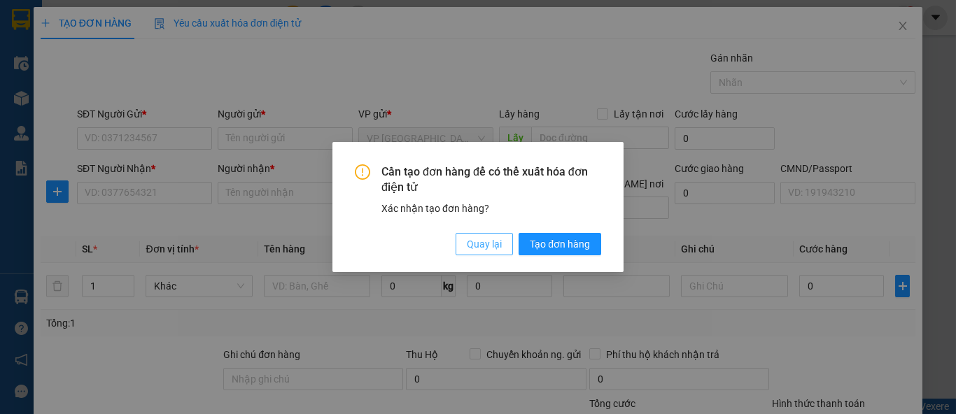
click at [488, 245] on span "Quay lại" at bounding box center [484, 243] width 35 height 15
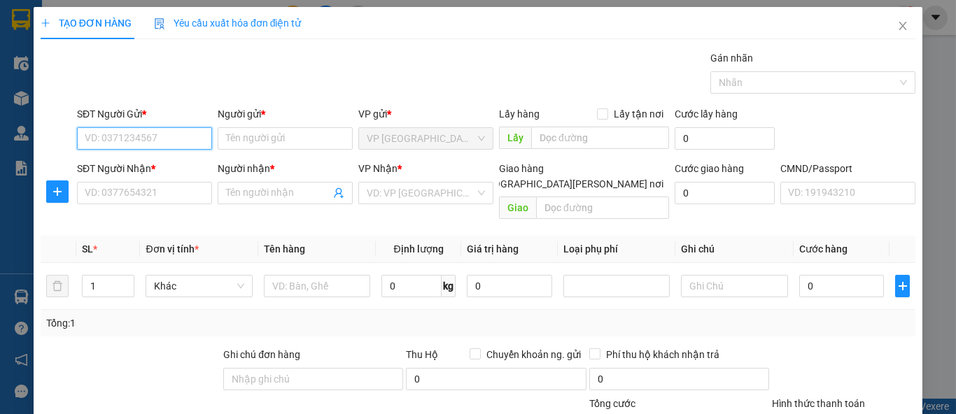
click at [154, 135] on input "SĐT Người Gửi *" at bounding box center [144, 138] width 135 height 22
click at [149, 167] on div "0349735517 - TÚ" at bounding box center [143, 165] width 117 height 15
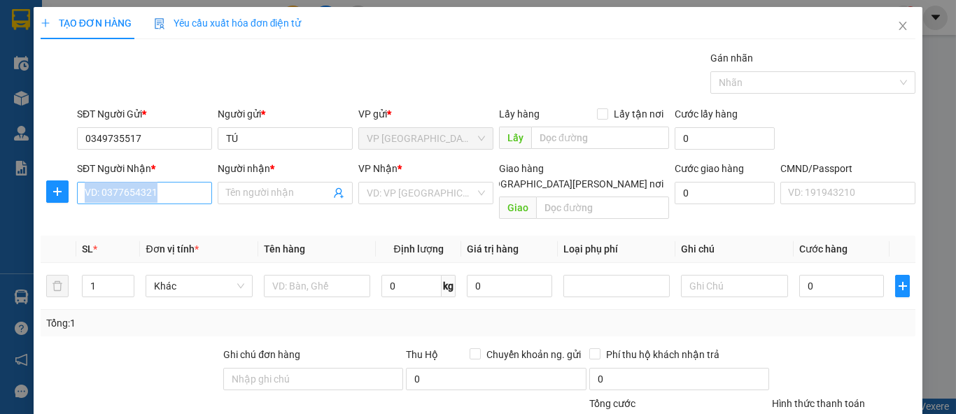
click at [161, 201] on div "SĐT Người Nhận * VD: 0377654321" at bounding box center [144, 185] width 135 height 49
click at [164, 198] on input "SĐT Người Nhận *" at bounding box center [144, 193] width 135 height 22
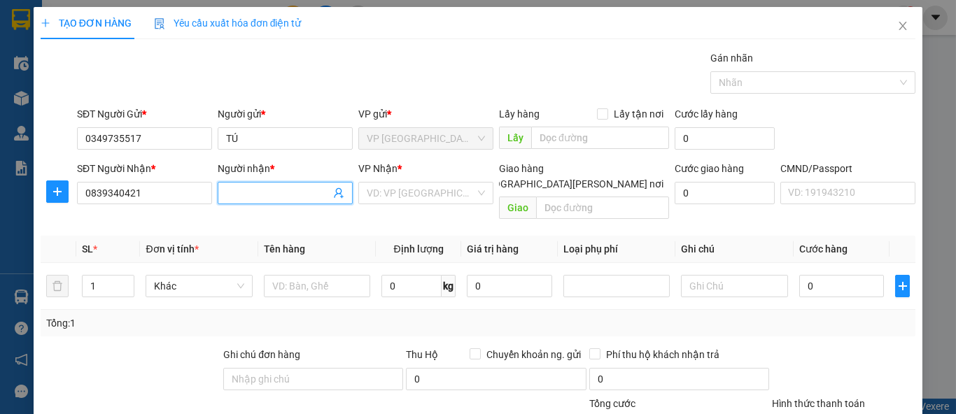
click at [260, 197] on input "Người nhận *" at bounding box center [278, 192] width 104 height 15
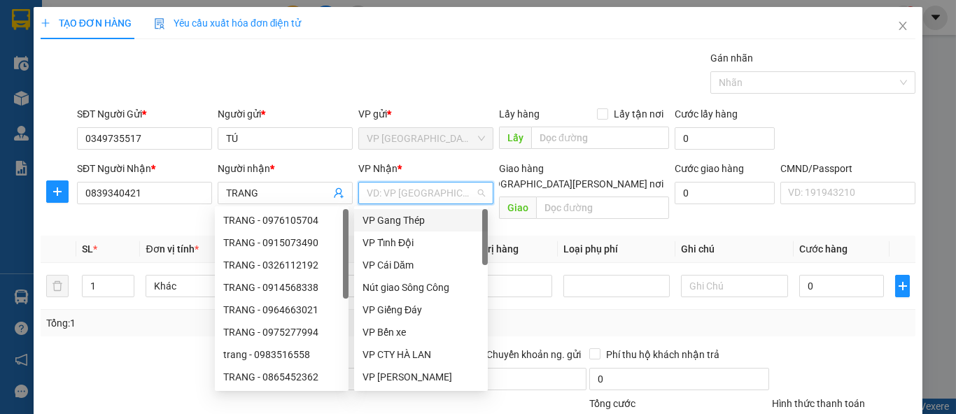
click at [402, 194] on input "search" at bounding box center [421, 193] width 108 height 21
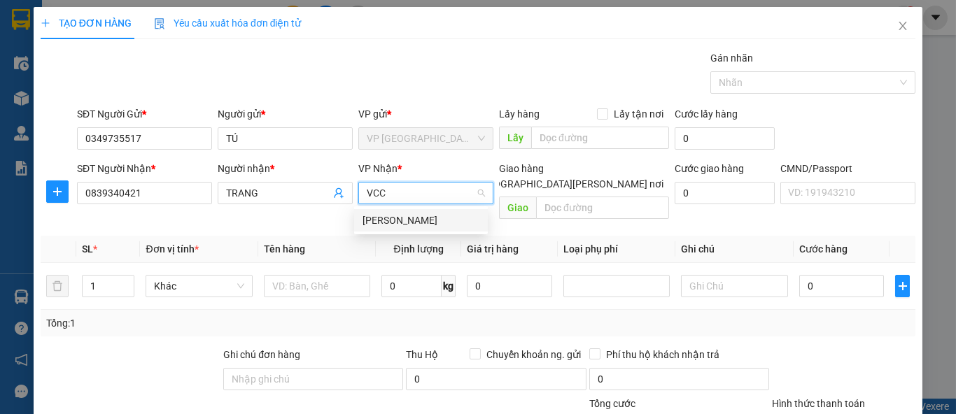
click at [416, 215] on div "VP Võ Chí Công" at bounding box center [420, 220] width 117 height 15
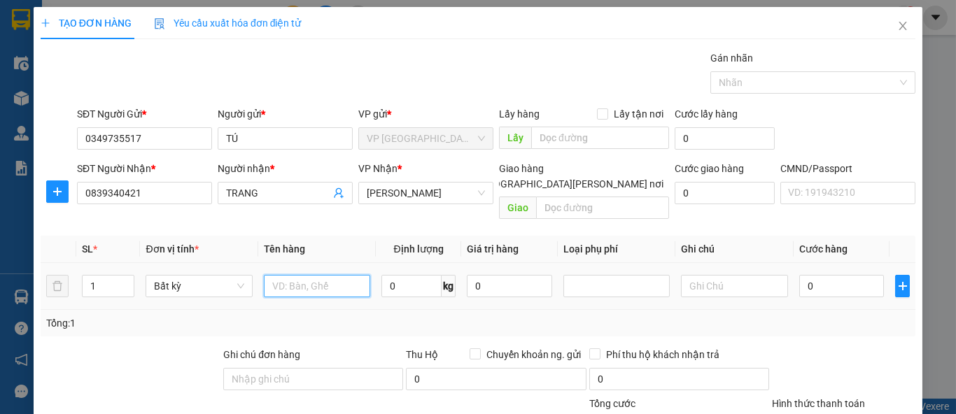
click at [318, 275] on input "text" at bounding box center [317, 286] width 106 height 22
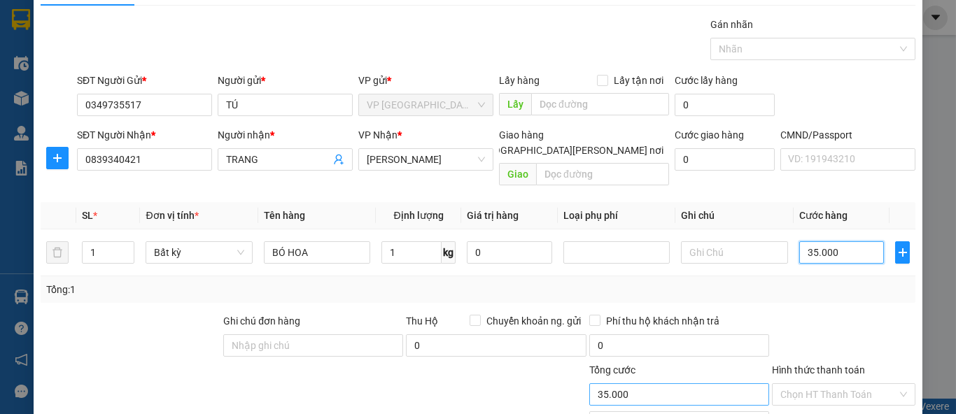
scroll to position [129, 0]
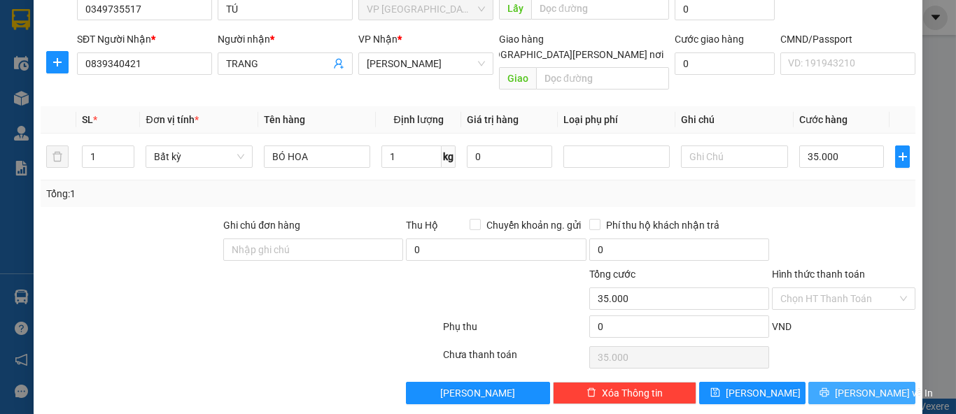
click at [844, 383] on button "Lưu và In" at bounding box center [861, 393] width 107 height 22
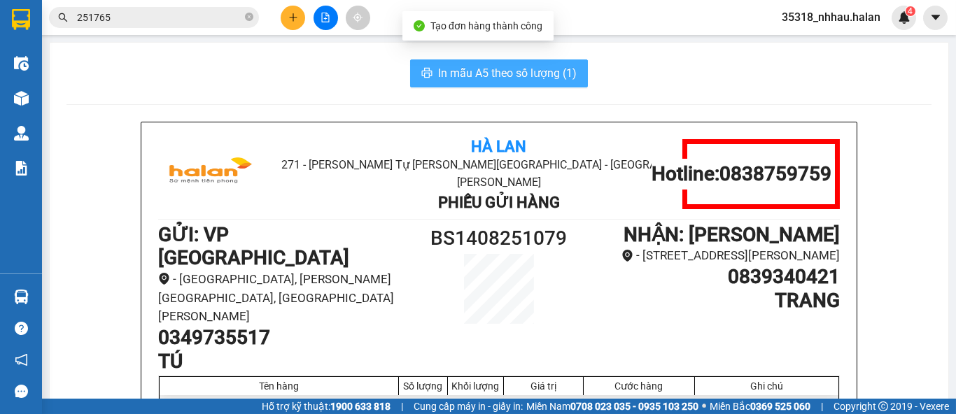
click at [465, 62] on button "In mẫu A5 theo số lượng (1)" at bounding box center [499, 73] width 178 height 28
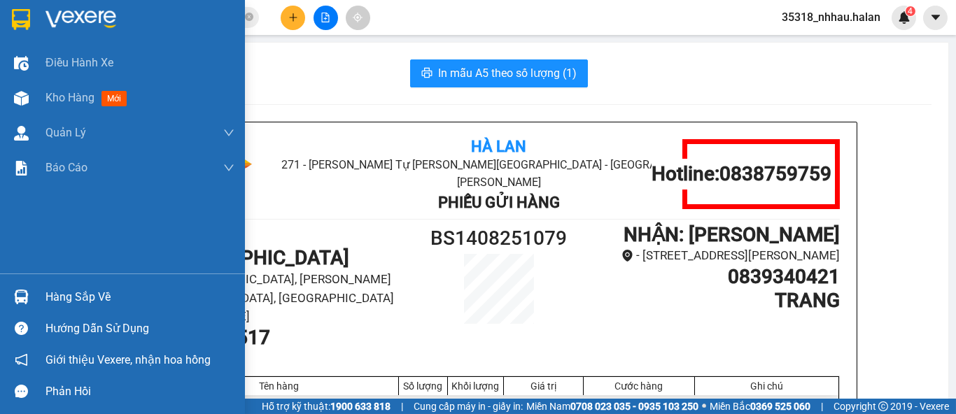
click at [66, 303] on div "Hàng sắp về" at bounding box center [139, 297] width 189 height 21
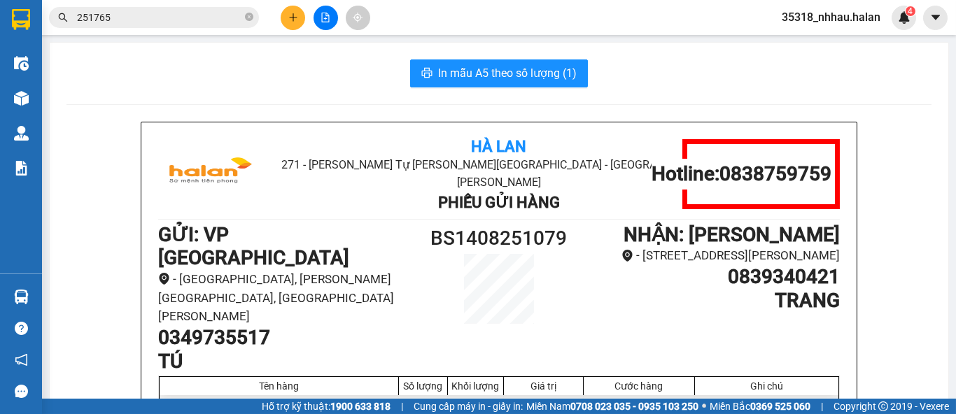
click at [192, 13] on section "Kết quả tìm kiếm ( 179 ) Bộ lọc Mã ĐH Trạng thái Món hàng Thu hộ Tổng cước Chưa…" at bounding box center [478, 207] width 956 height 414
click at [192, 13] on input "251765" at bounding box center [159, 17] width 165 height 15
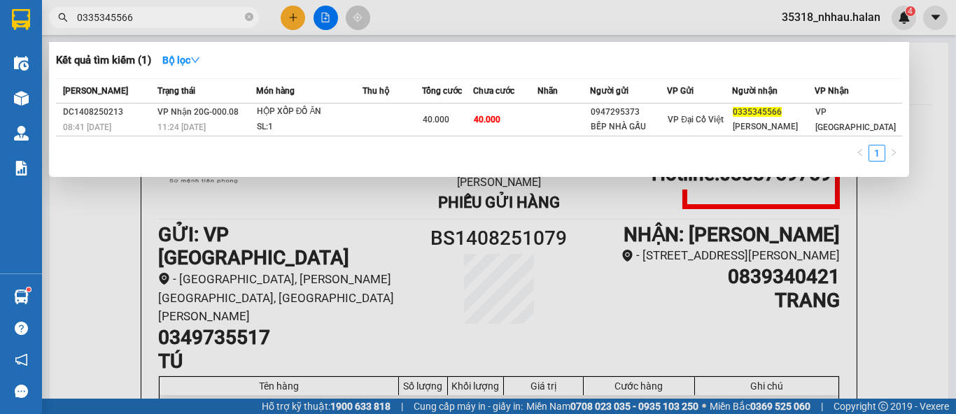
click at [215, 10] on input "0335345566" at bounding box center [159, 17] width 165 height 15
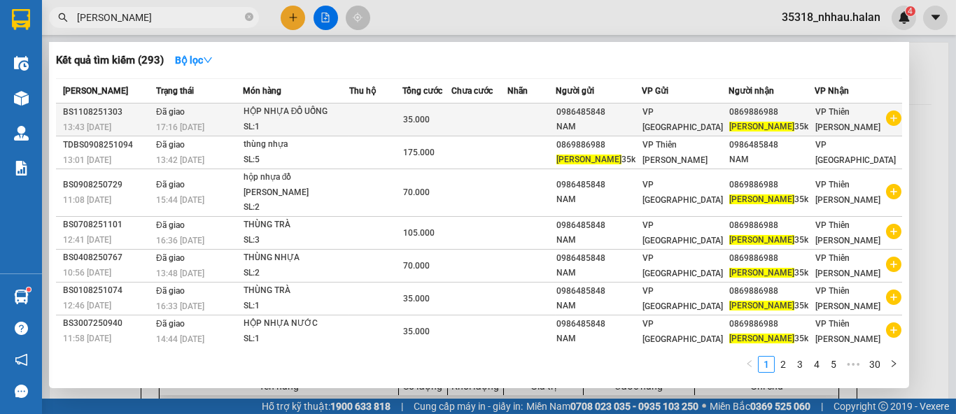
click at [627, 134] on div "NAM" at bounding box center [598, 127] width 85 height 15
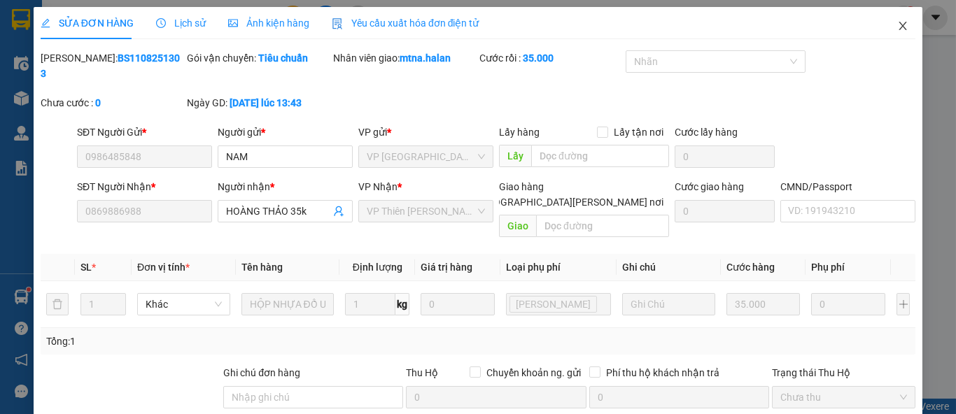
click at [897, 27] on icon "close" at bounding box center [902, 25] width 11 height 11
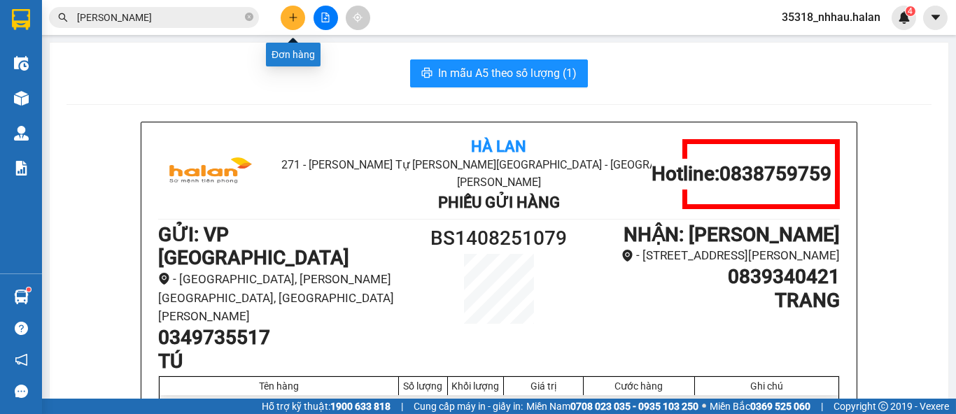
click at [289, 17] on icon "plus" at bounding box center [293, 17] width 8 height 1
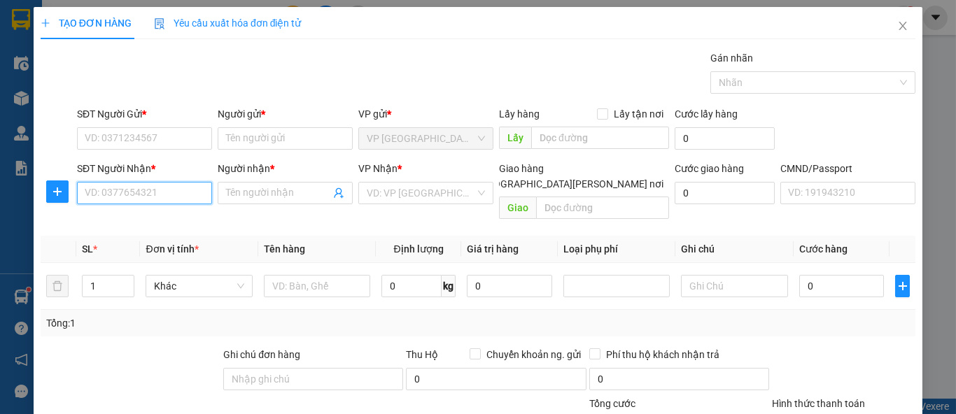
click at [151, 195] on input "SĐT Người Nhận *" at bounding box center [144, 193] width 135 height 22
paste input "0869886988"
click at [152, 194] on input "0869886988" at bounding box center [144, 193] width 135 height 22
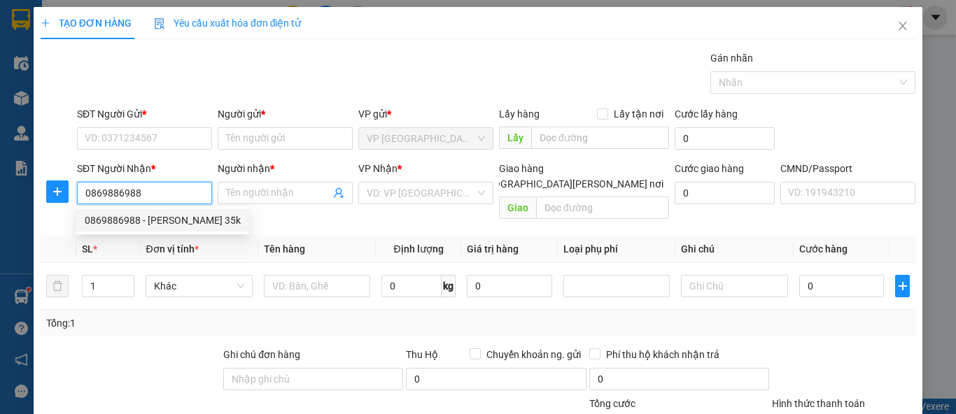
drag, startPoint x: 167, startPoint y: 216, endPoint x: 176, endPoint y: 182, distance: 35.7
click at [167, 216] on div "0869886988 - HOÀNG THẢO 35k" at bounding box center [163, 220] width 156 height 15
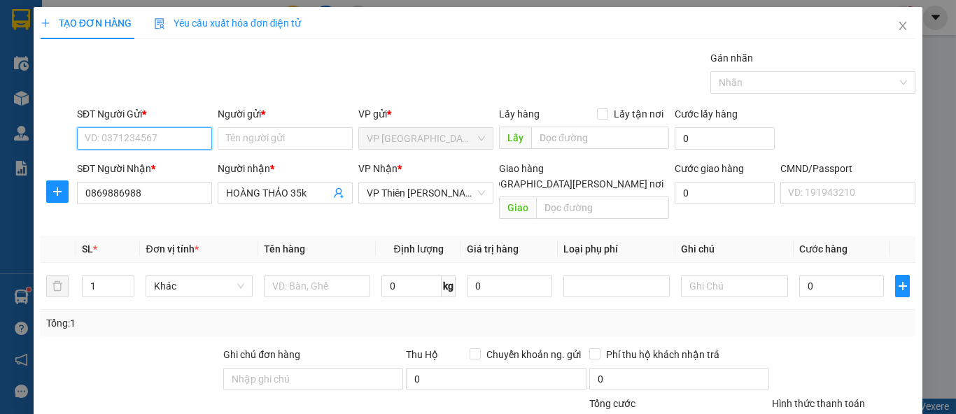
click at [178, 132] on input "SĐT Người Gửi *" at bounding box center [144, 138] width 135 height 22
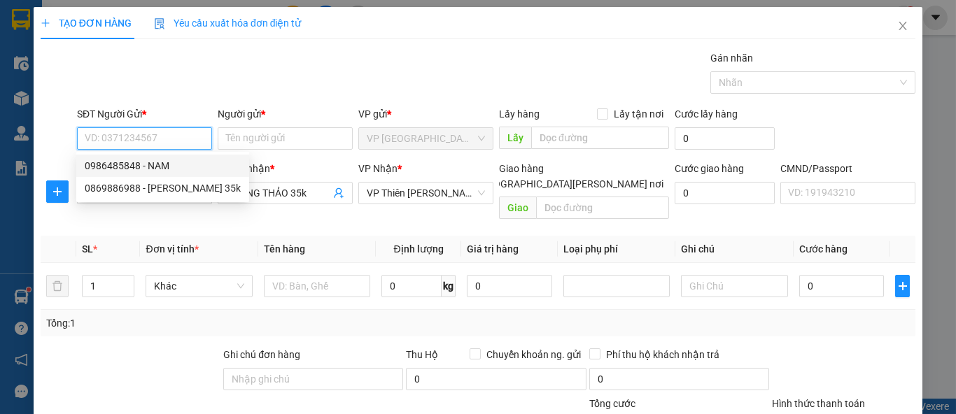
click at [174, 162] on div "0986485848 - NAM" at bounding box center [163, 165] width 156 height 15
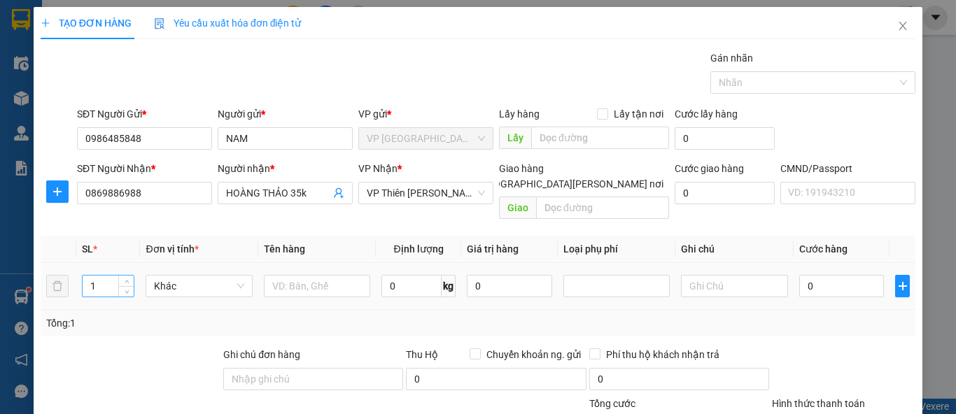
click at [111, 276] on input "1" at bounding box center [109, 286] width 52 height 21
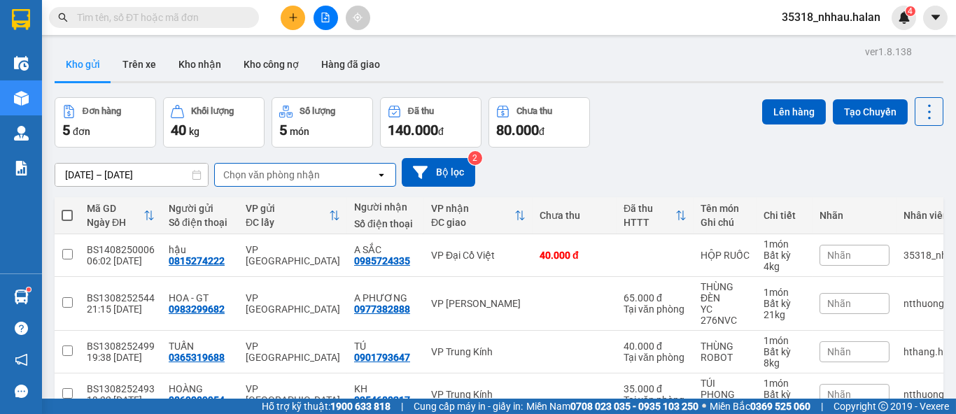
scroll to position [70, 0]
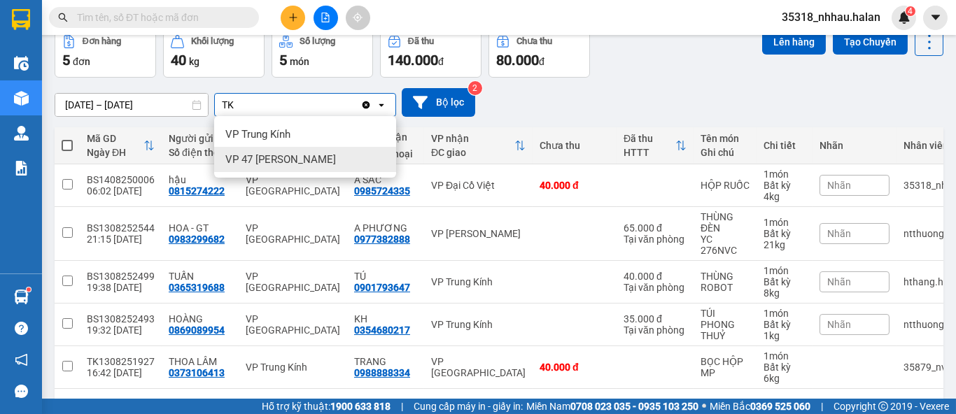
type input "TK"
click at [298, 164] on span "VP 47 [PERSON_NAME] Khát [PERSON_NAME]" at bounding box center [280, 160] width 111 height 14
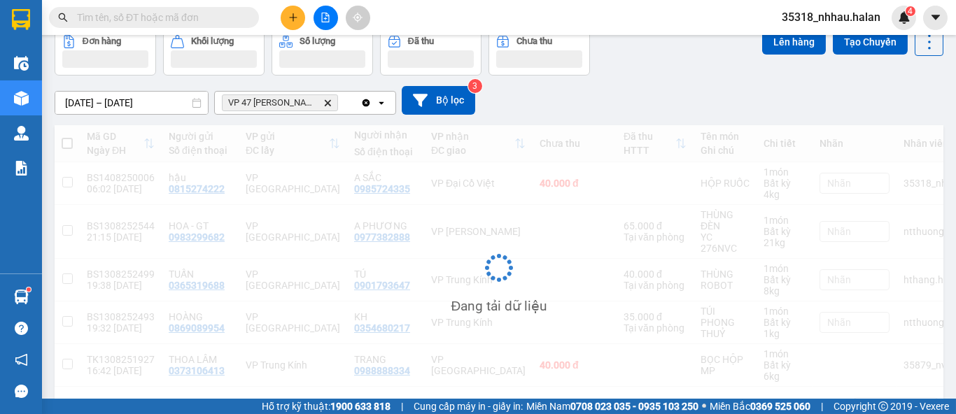
scroll to position [64, 0]
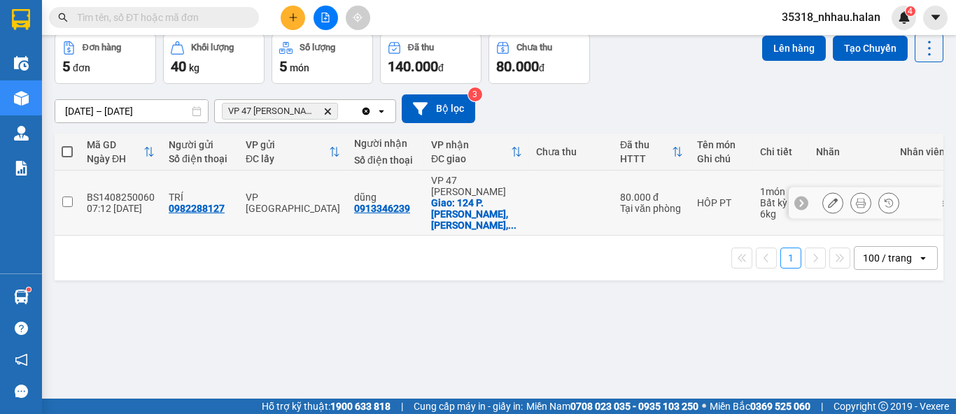
click at [442, 194] on div "VP 47 [PERSON_NAME] Khát [PERSON_NAME]" at bounding box center [476, 186] width 91 height 22
checkbox input "true"
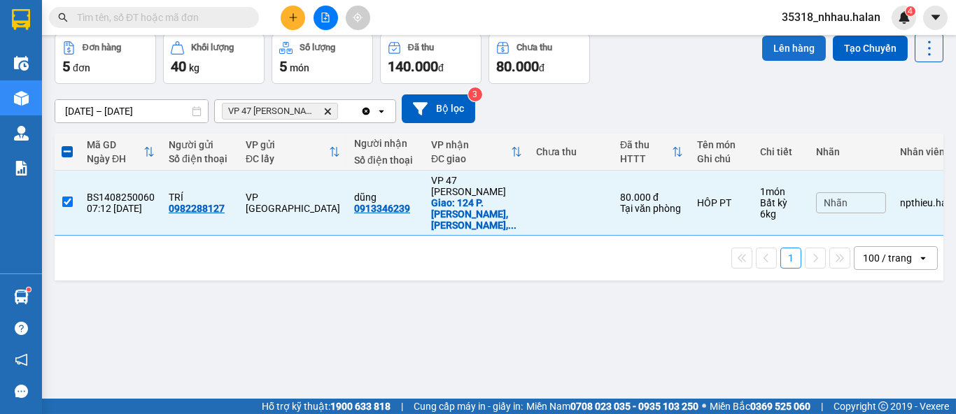
click at [770, 47] on button "Lên hàng" at bounding box center [794, 48] width 64 height 25
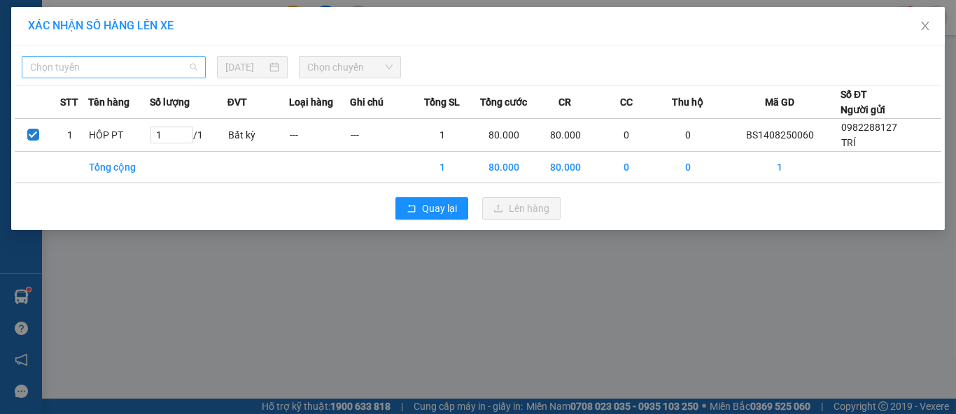
click at [103, 69] on span "Chọn tuyến" at bounding box center [113, 67] width 167 height 21
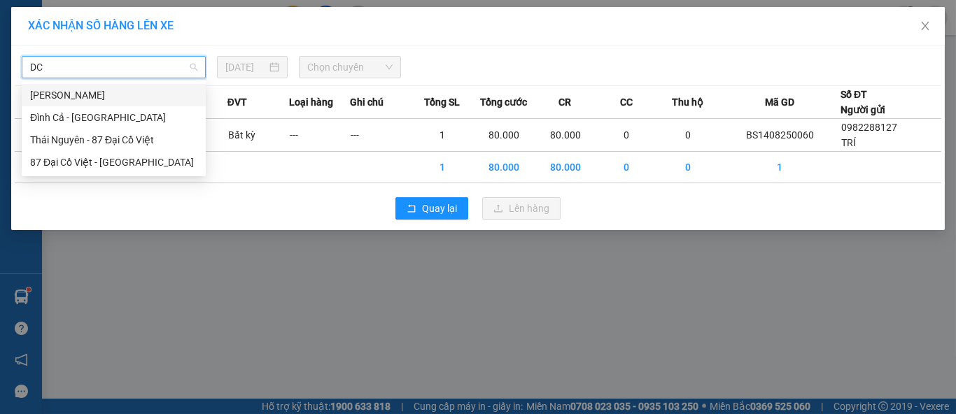
type input "DCV"
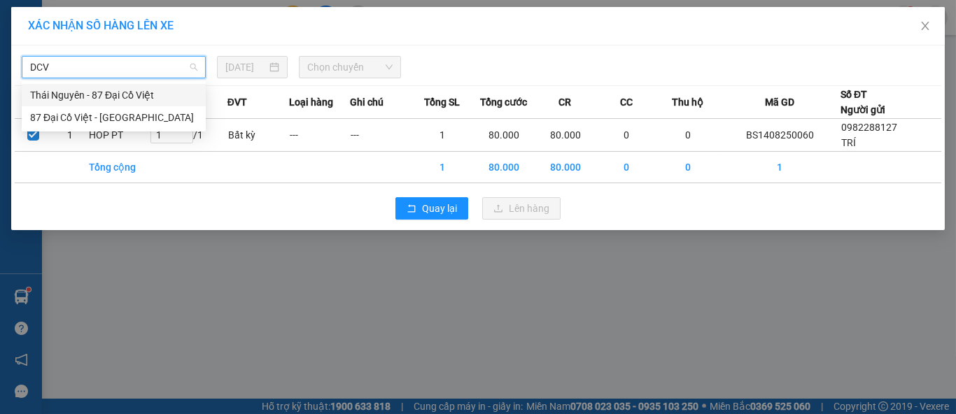
click at [124, 92] on div "Thái Nguyên - 87 Đại Cồ Việt" at bounding box center [113, 94] width 167 height 15
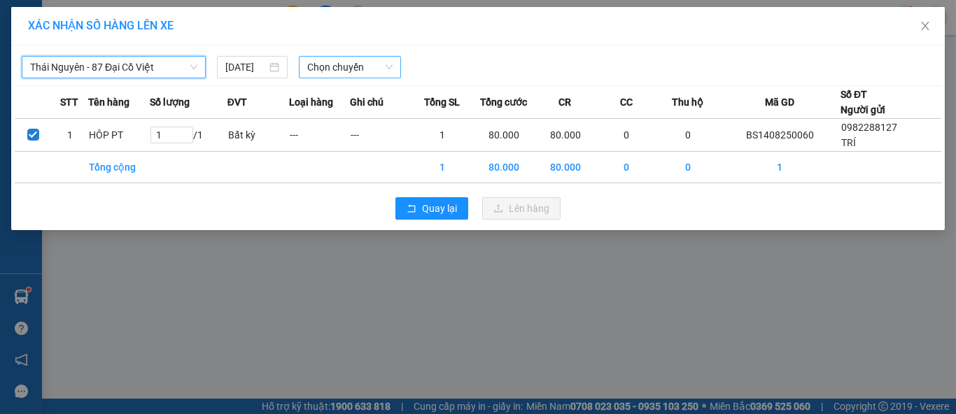
click at [348, 61] on span "Chọn chuyến" at bounding box center [350, 67] width 86 height 21
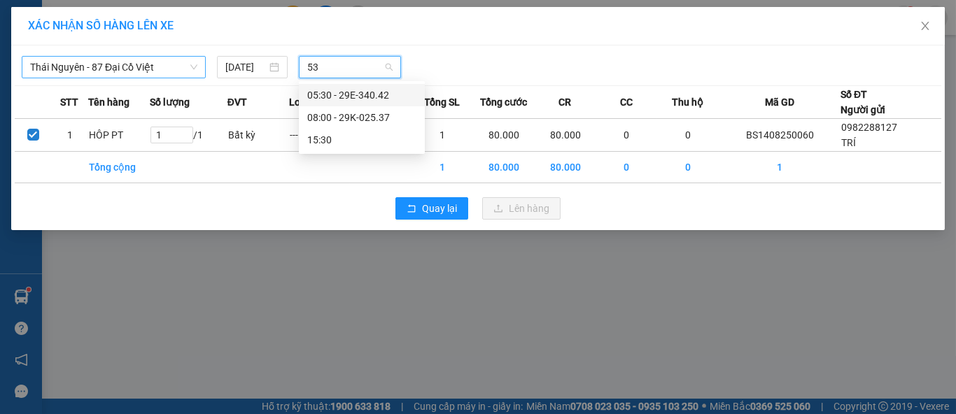
type input "537"
click at [382, 96] on div "08:00 - 29K-025.37" at bounding box center [361, 94] width 109 height 15
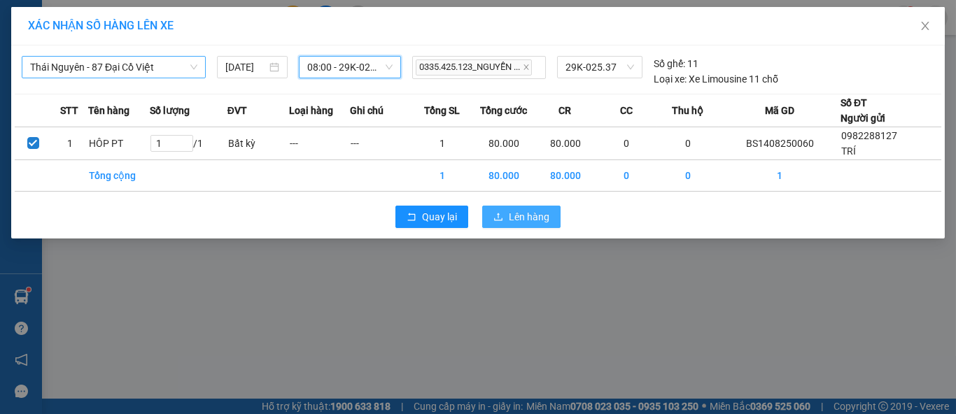
click at [545, 223] on span "Lên hàng" at bounding box center [529, 216] width 41 height 15
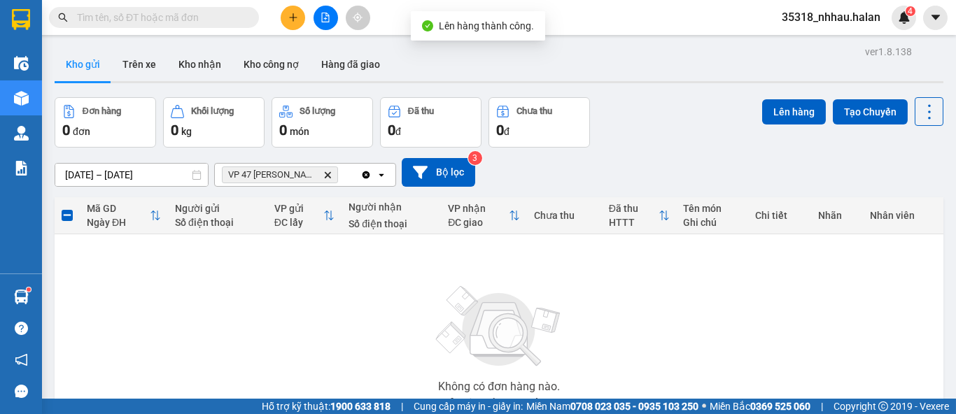
click at [364, 174] on icon "Clear all" at bounding box center [366, 175] width 8 height 8
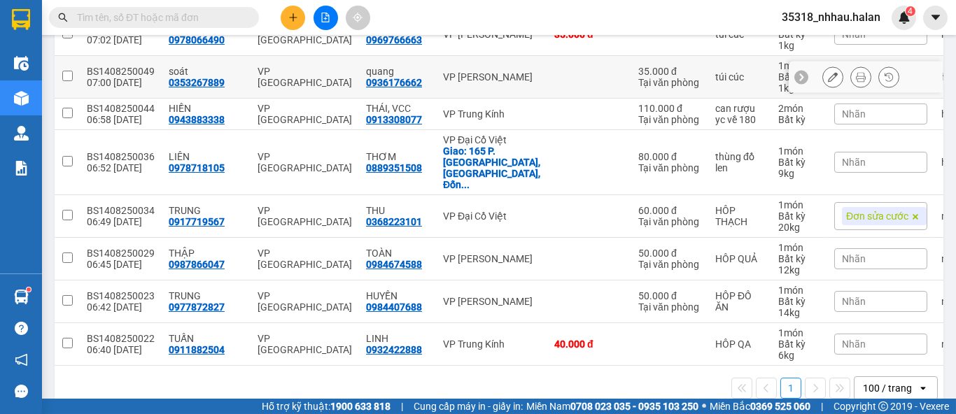
scroll to position [617, 0]
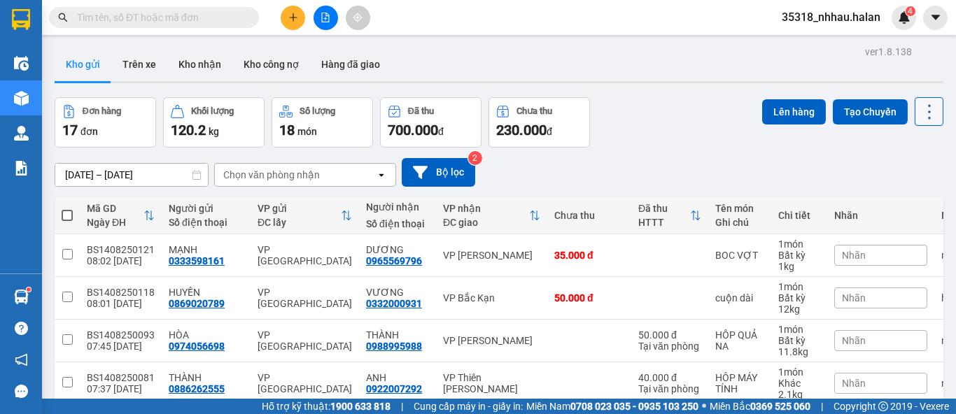
click at [919, 113] on icon at bounding box center [929, 112] width 20 height 20
click at [900, 209] on li "Làm mới" at bounding box center [892, 200] width 105 height 25
click at [919, 113] on icon at bounding box center [929, 112] width 20 height 20
click at [905, 199] on span "Làm mới" at bounding box center [898, 200] width 38 height 14
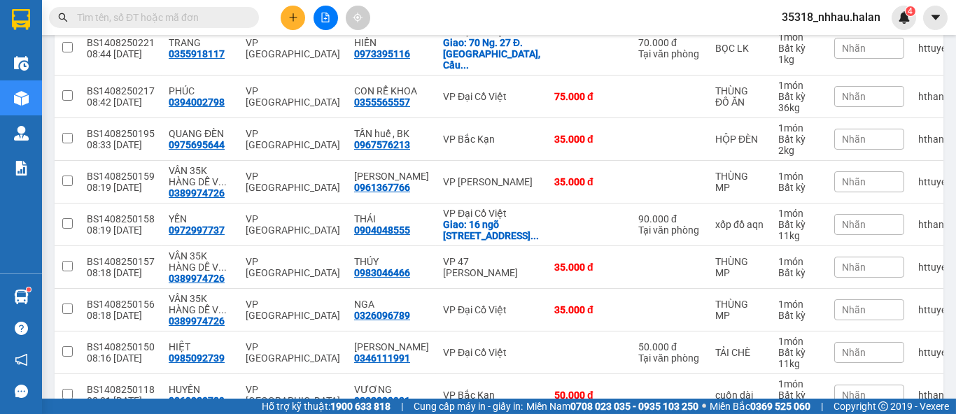
scroll to position [456, 0]
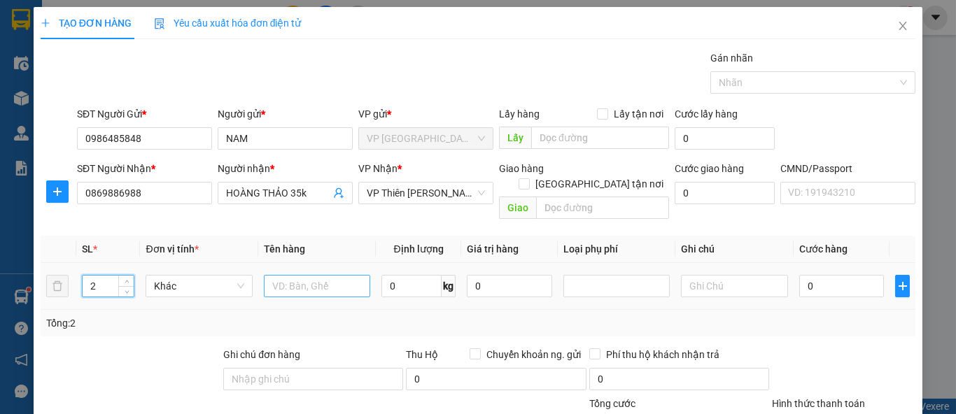
type input "2"
click at [299, 275] on input "text" at bounding box center [317, 286] width 106 height 22
type input "THÙNG NHỰA"
click at [815, 277] on input "0" at bounding box center [841, 286] width 85 height 22
type input "7"
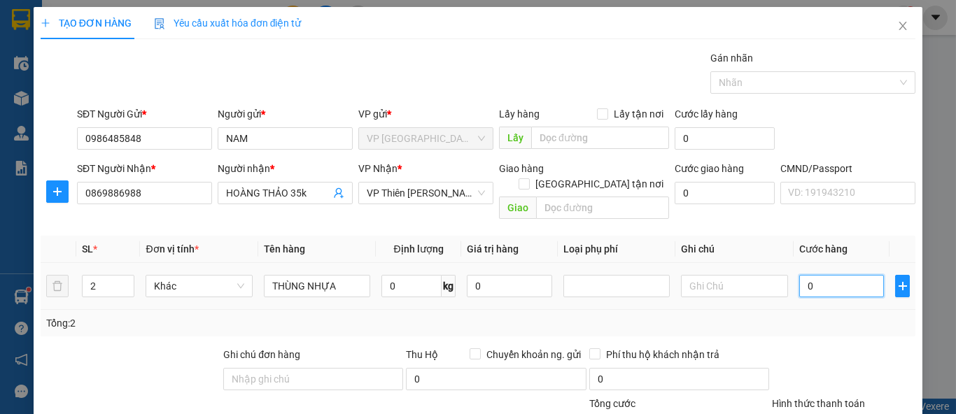
type input "7"
type input "70"
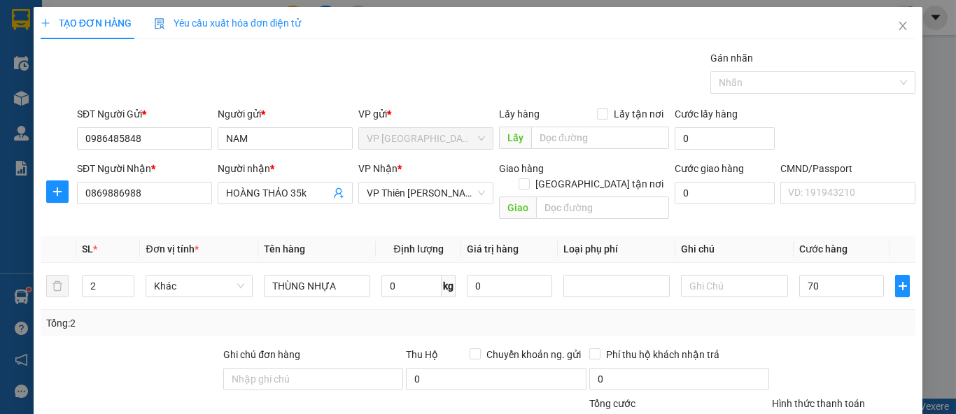
type input "70.000"
click at [816, 316] on div "Tổng: 2" at bounding box center [477, 323] width 863 height 15
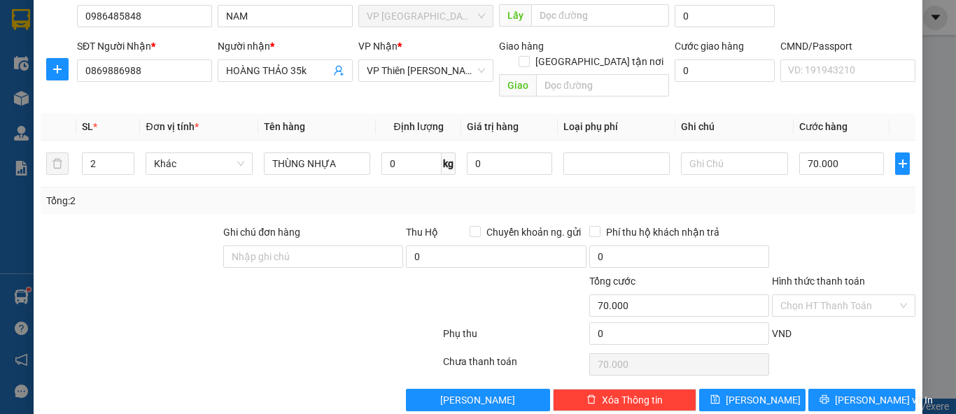
scroll to position [129, 0]
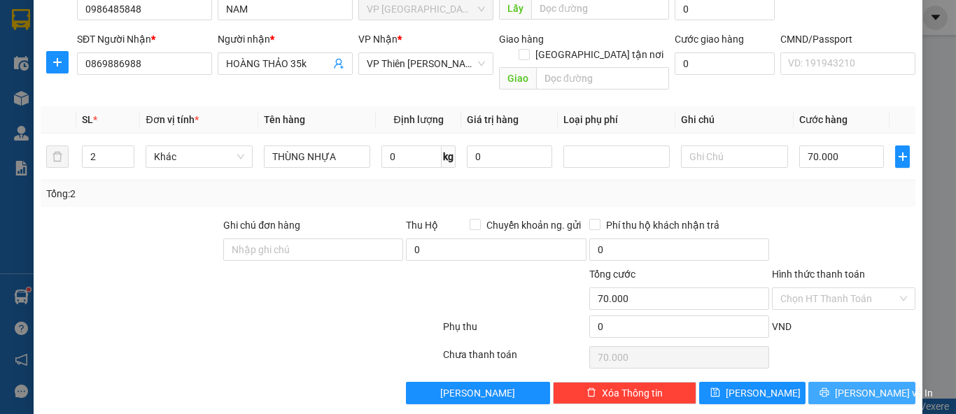
click at [865, 386] on span "[PERSON_NAME] và In" at bounding box center [884, 393] width 98 height 15
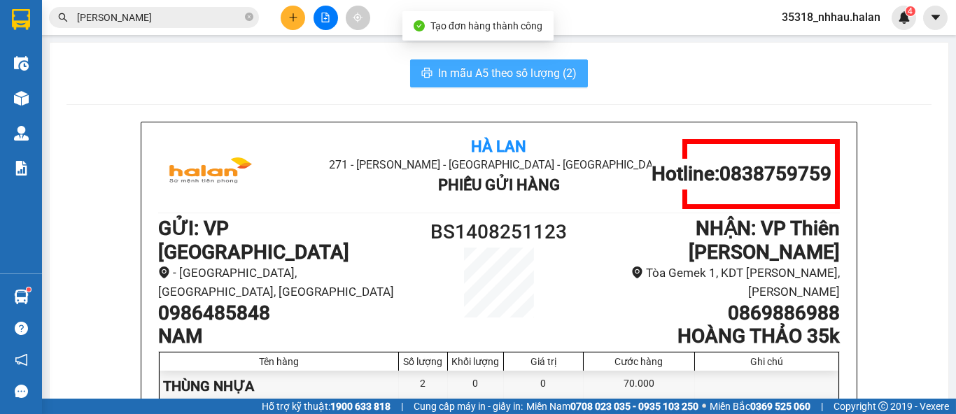
click at [522, 69] on span "In mẫu A5 theo số lượng (2)" at bounding box center [507, 72] width 139 height 17
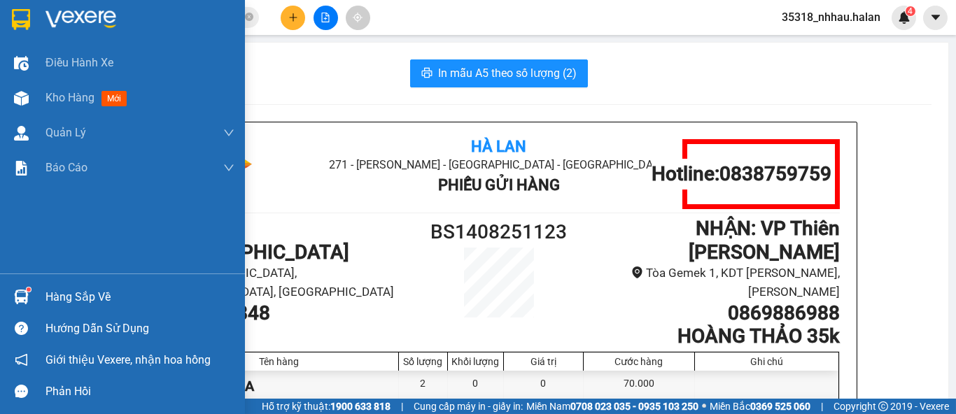
click at [55, 298] on div "Hàng sắp về" at bounding box center [139, 297] width 189 height 21
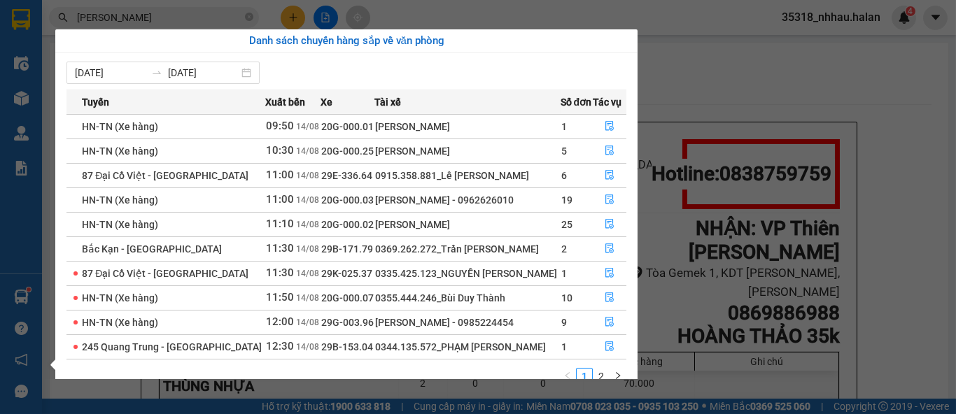
click at [701, 65] on section "Kết quả tìm kiếm ( 293 ) Bộ lọc Mã ĐH Trạng thái Món hàng Thu hộ Tổng cước Chưa…" at bounding box center [478, 207] width 956 height 414
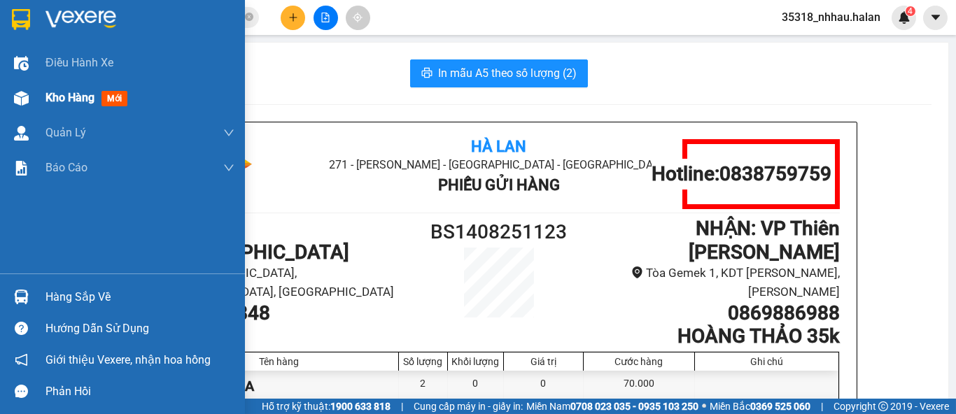
click at [77, 100] on span "Kho hàng" at bounding box center [69, 97] width 49 height 13
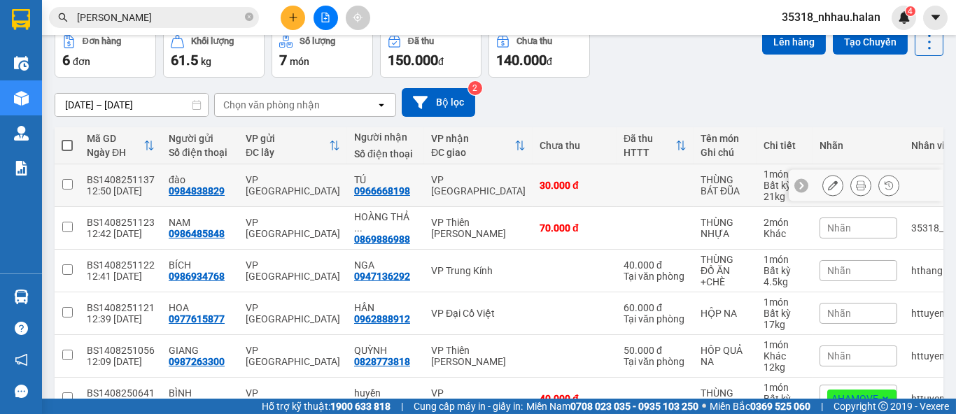
scroll to position [67, 0]
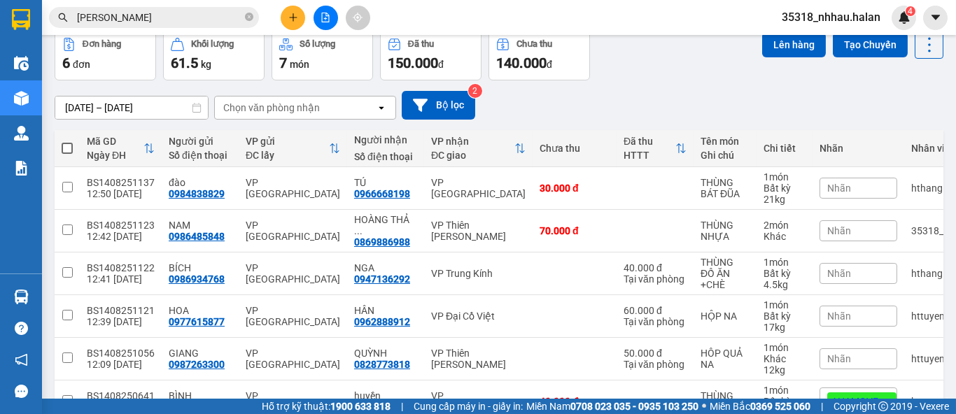
click at [316, 111] on div "Chọn văn phòng nhận" at bounding box center [271, 108] width 97 height 14
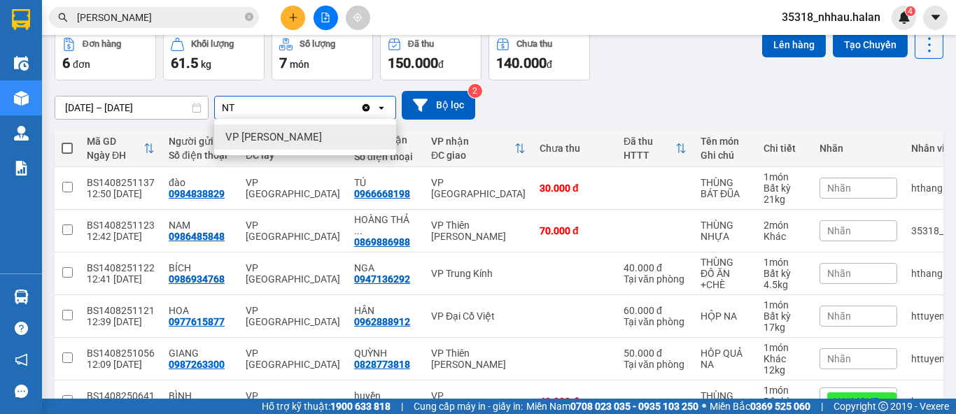
type input "NT"
click at [304, 136] on div "VP [PERSON_NAME]" at bounding box center [305, 137] width 182 height 25
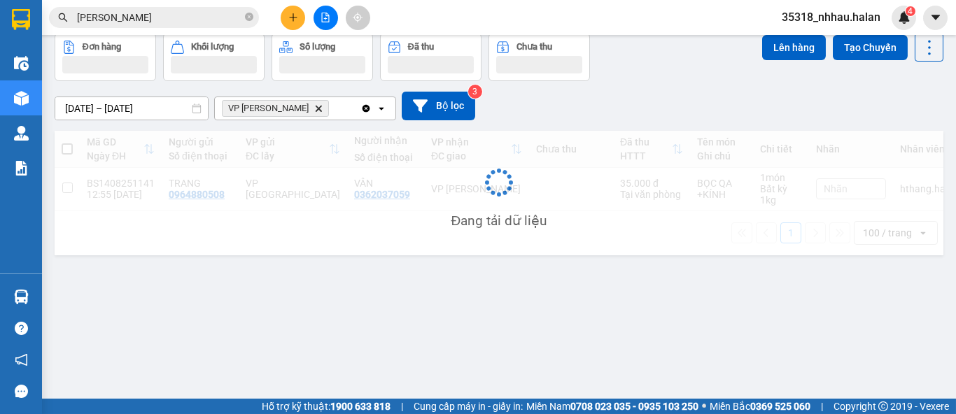
scroll to position [64, 0]
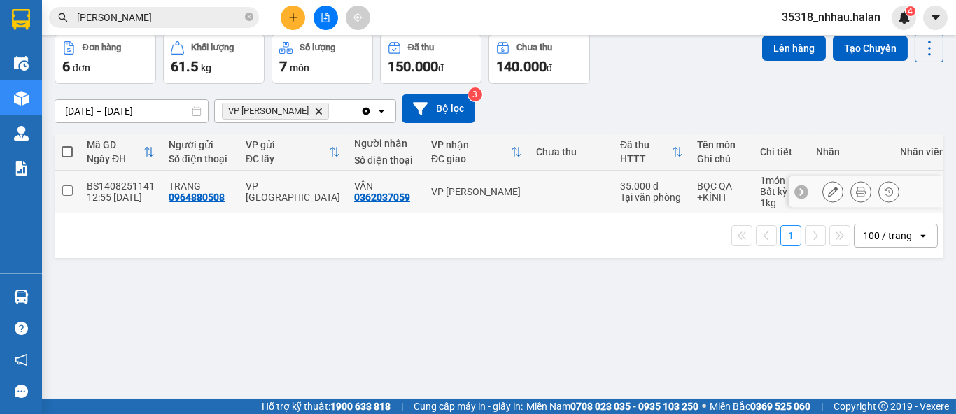
click at [428, 181] on td "VP [PERSON_NAME]" at bounding box center [476, 192] width 105 height 43
checkbox input "true"
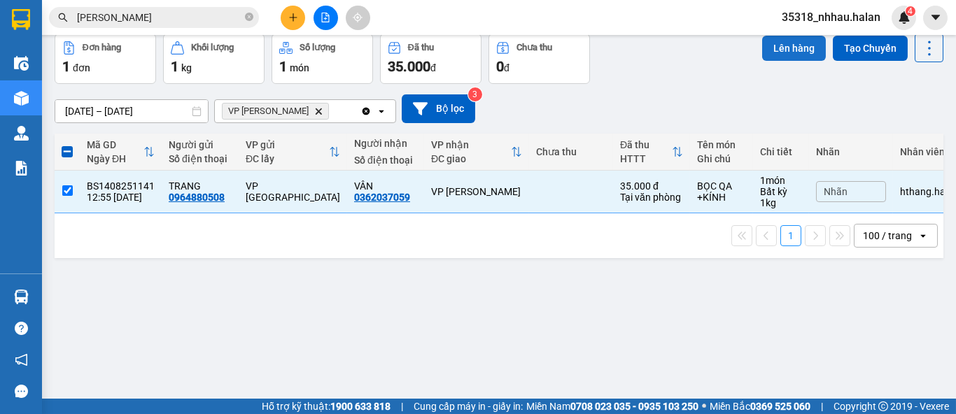
click at [775, 44] on button "Lên hàng" at bounding box center [794, 48] width 64 height 25
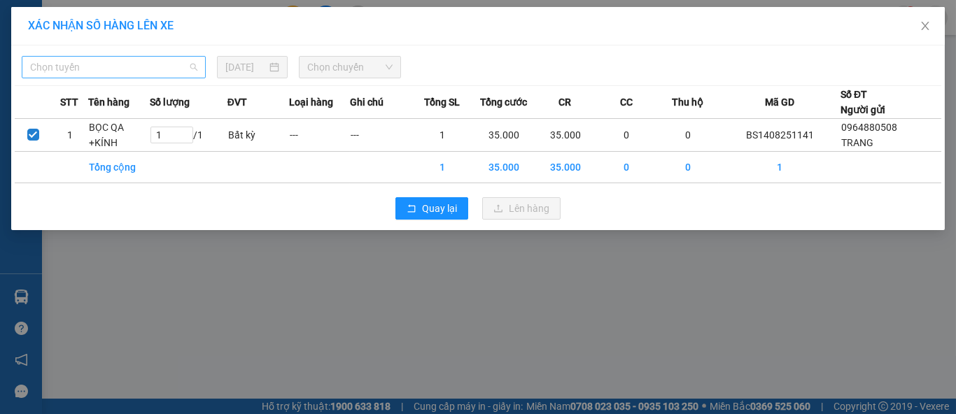
click at [167, 70] on span "Chọn tuyến" at bounding box center [113, 67] width 167 height 21
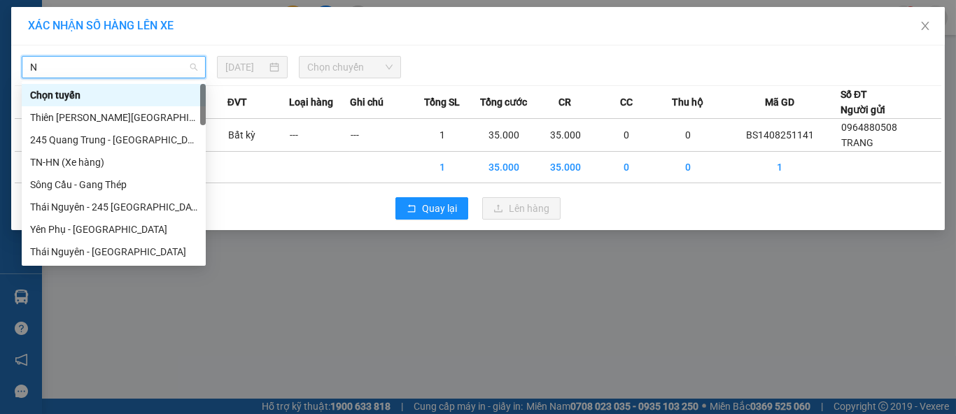
type input "NT"
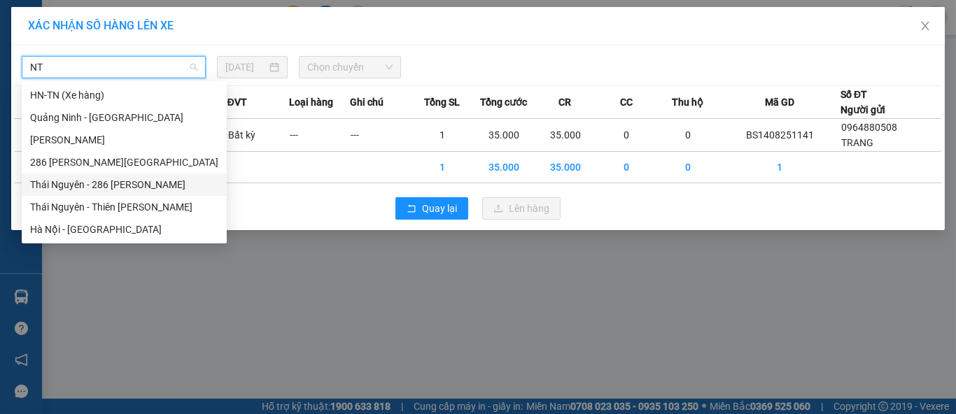
click at [65, 179] on div "Thái Nguyên - 286 Nguyễn Trãi" at bounding box center [124, 184] width 188 height 15
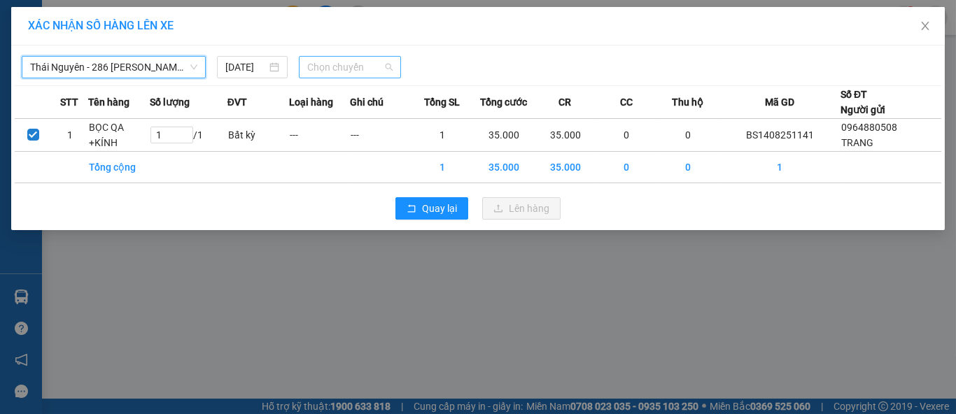
click at [327, 68] on span "Chọn chuyến" at bounding box center [350, 67] width 86 height 21
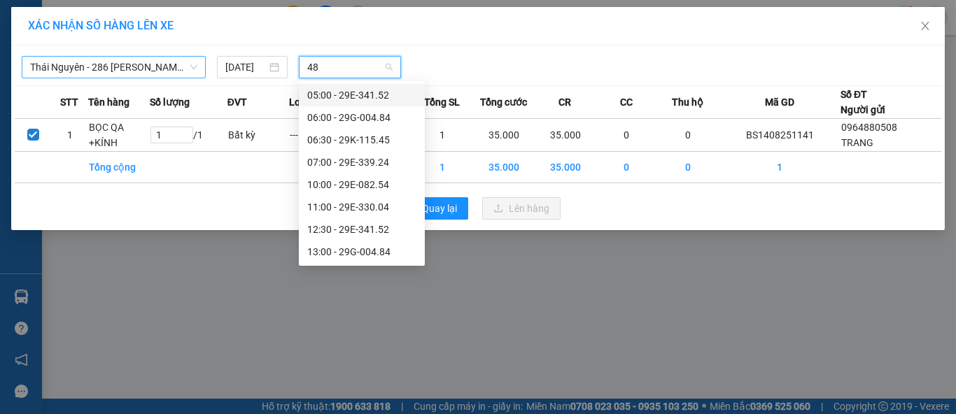
type input "484"
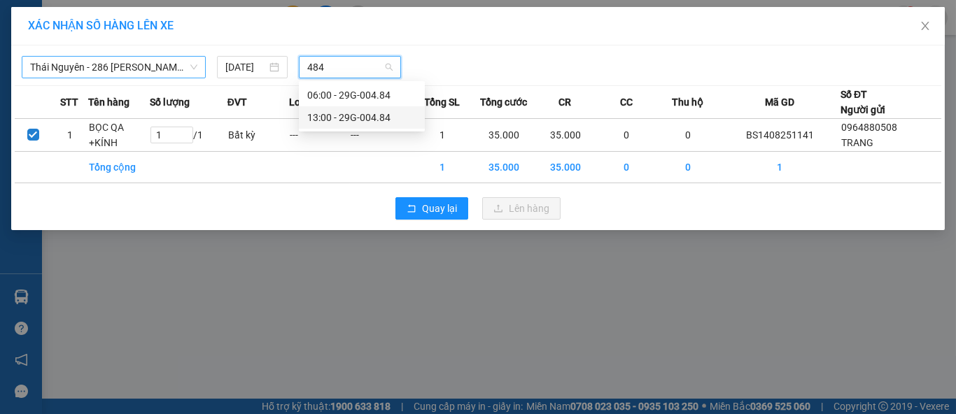
click at [381, 117] on div "13:00 - 29G-004.84" at bounding box center [361, 117] width 109 height 15
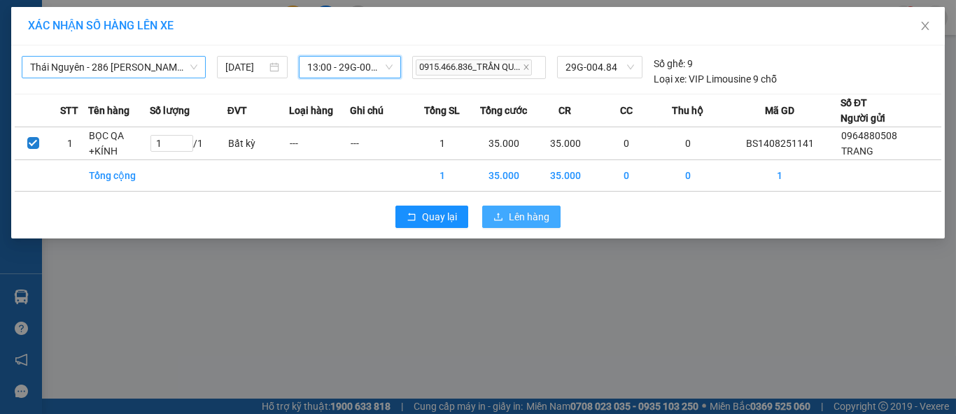
click at [523, 222] on span "Lên hàng" at bounding box center [529, 216] width 41 height 15
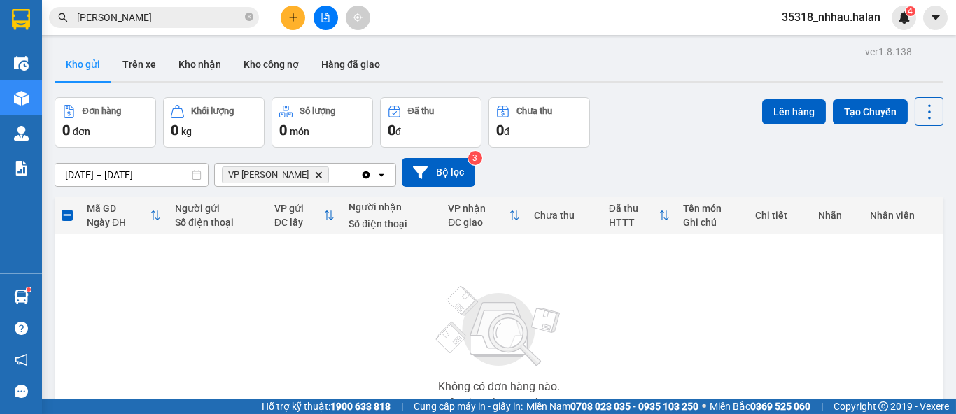
click at [365, 175] on icon "Clear all" at bounding box center [365, 174] width 11 height 11
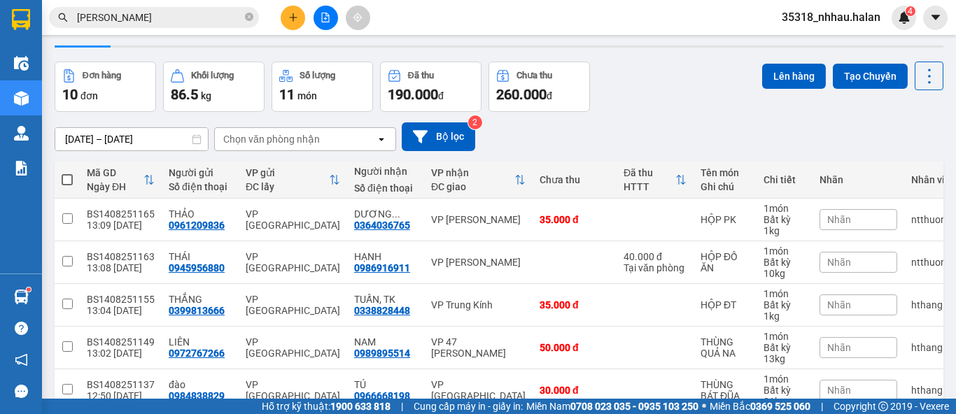
scroll to position [5, 0]
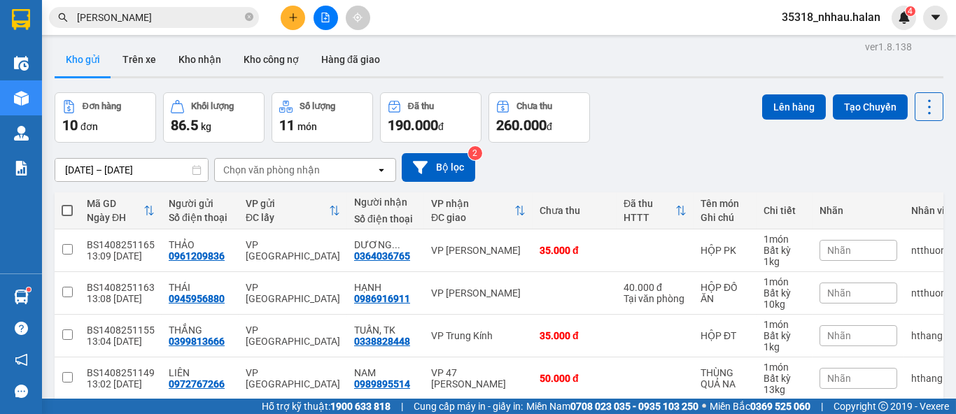
click at [211, 15] on input "HOÀNG THẢO" at bounding box center [159, 17] width 165 height 15
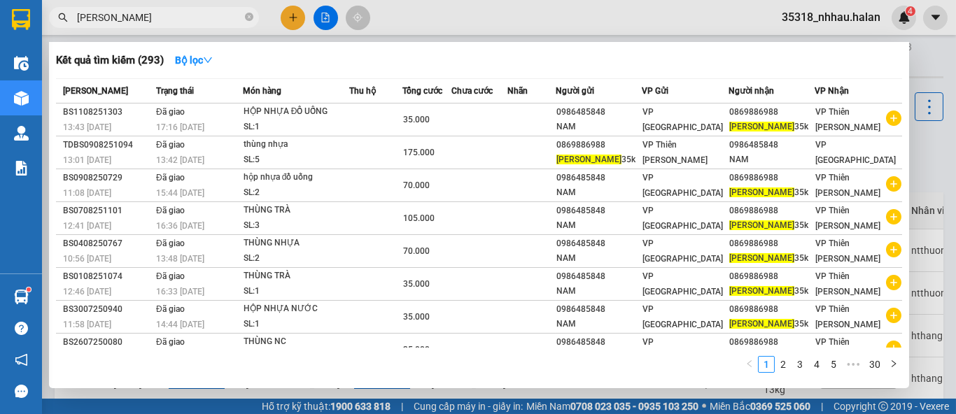
click at [211, 15] on input "HOÀNG THẢO" at bounding box center [159, 17] width 165 height 15
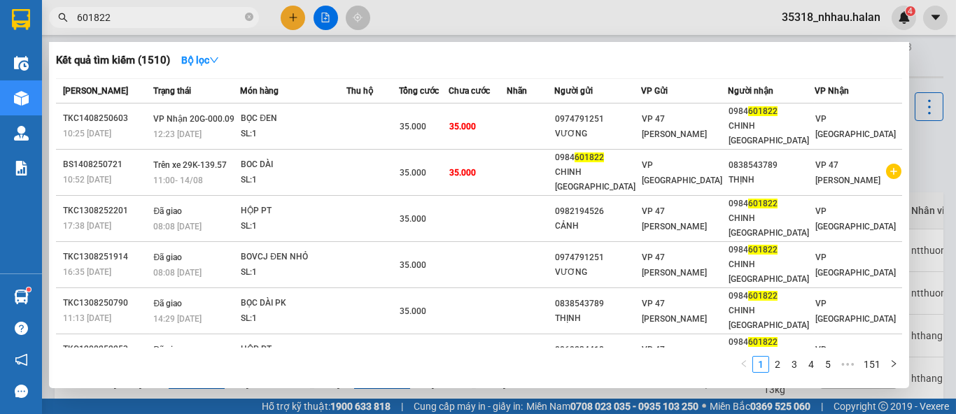
type input "601822"
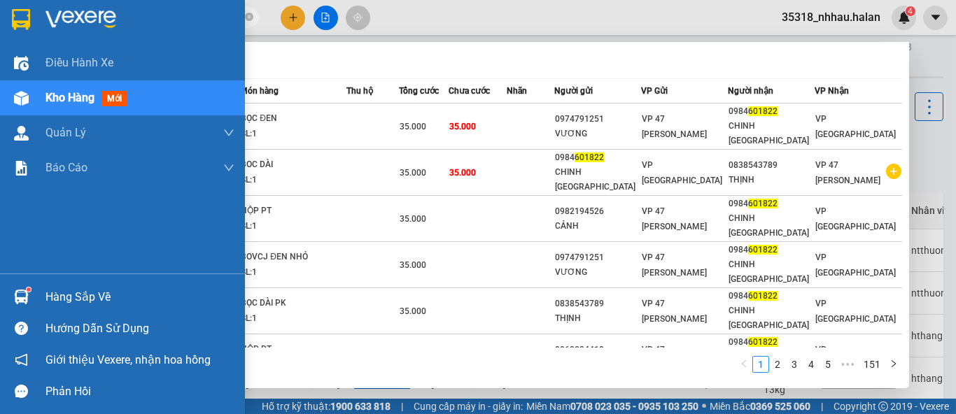
click at [58, 295] on div "Hàng sắp về" at bounding box center [139, 297] width 189 height 21
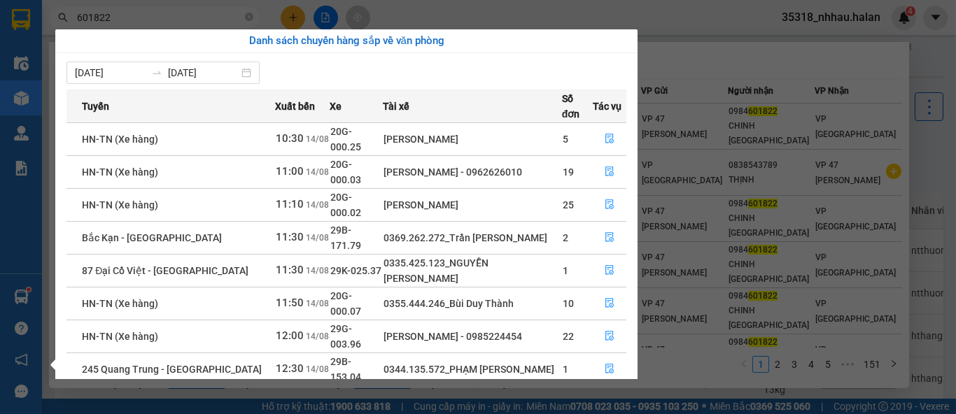
click at [914, 62] on section "Kết quả tìm kiếm ( 1510 ) Bộ lọc Mã ĐH Trạng thái Món hàng Thu hộ Tổng cước Chư…" at bounding box center [478, 207] width 956 height 414
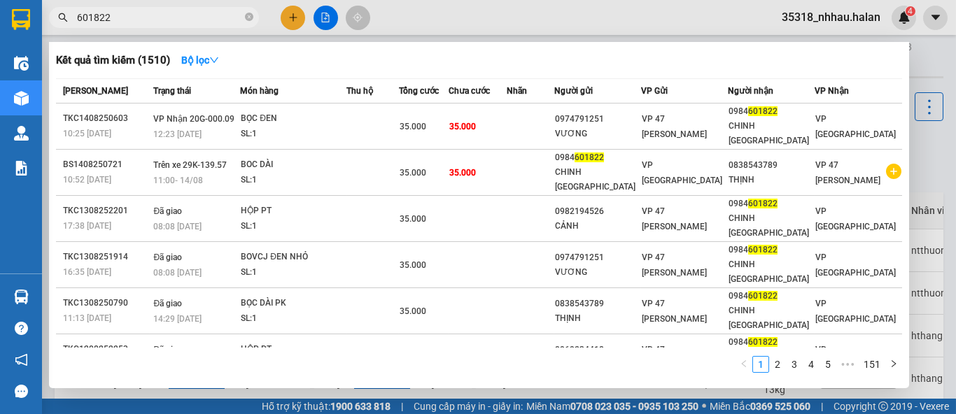
click at [914, 62] on div at bounding box center [478, 207] width 956 height 414
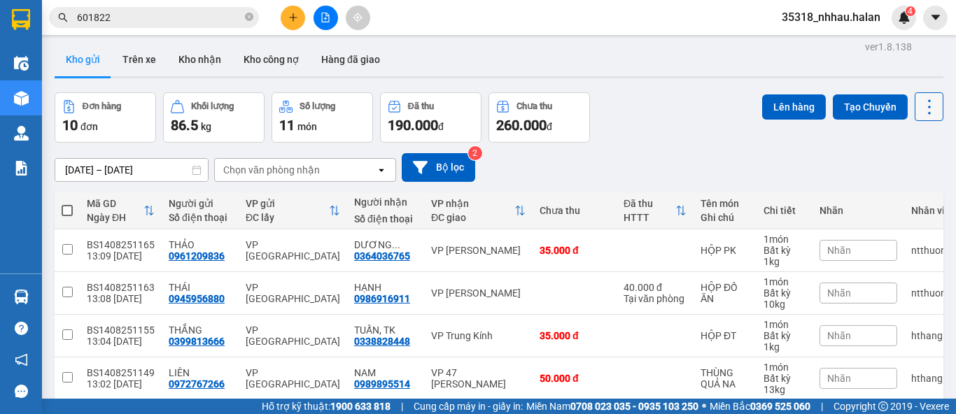
click at [925, 110] on icon at bounding box center [929, 107] width 20 height 20
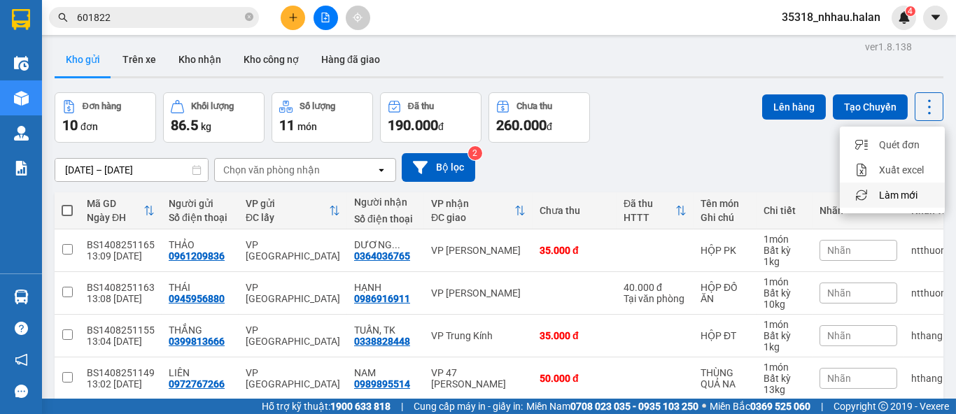
click at [898, 196] on span "Làm mới" at bounding box center [898, 195] width 38 height 14
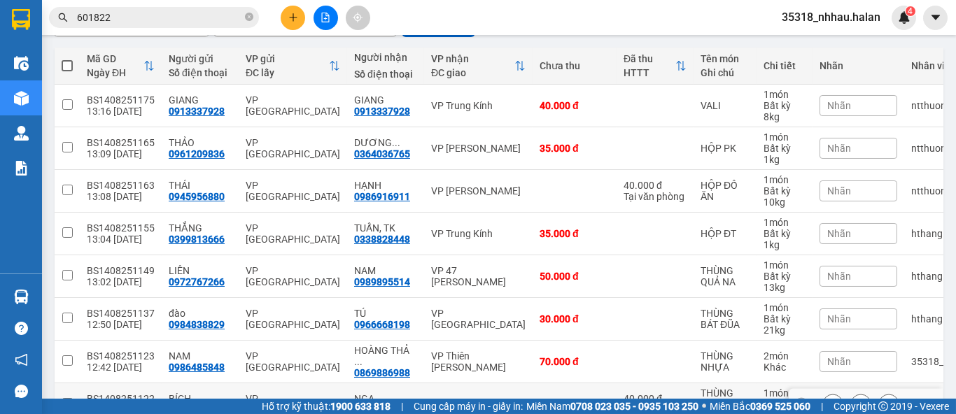
scroll to position [126, 0]
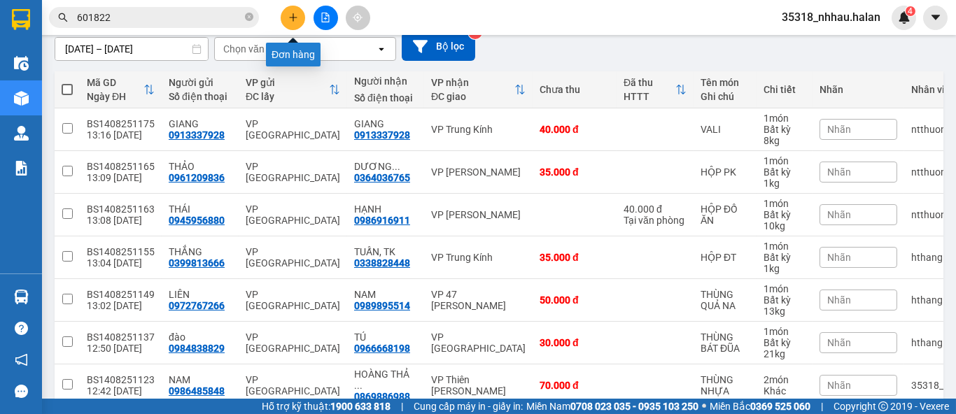
click at [292, 24] on button at bounding box center [293, 18] width 24 height 24
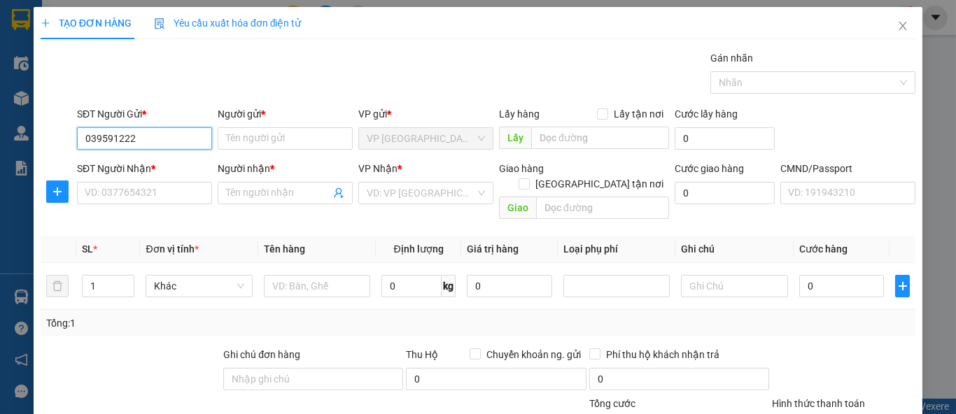
type input "0395912222"
click at [167, 168] on div "0395912222 - TÂN" at bounding box center [143, 165] width 117 height 15
type input "TÂN"
type input "0395912222"
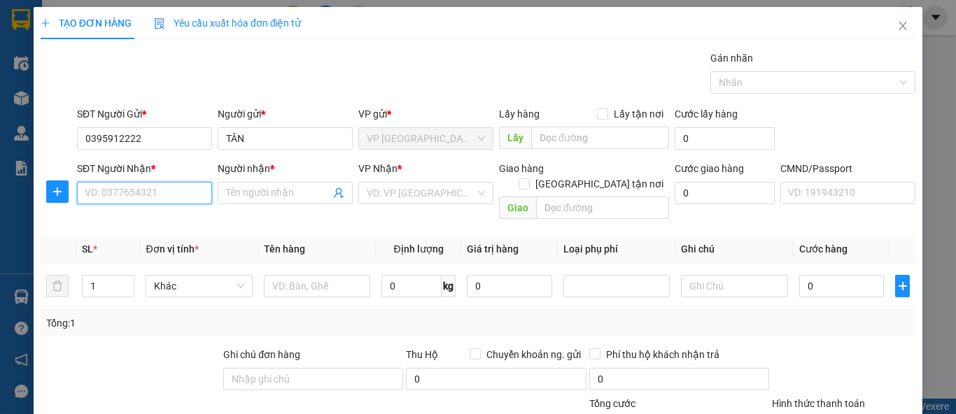
click at [179, 191] on input "SĐT Người Nhận *" at bounding box center [144, 193] width 135 height 22
type input "0963567333"
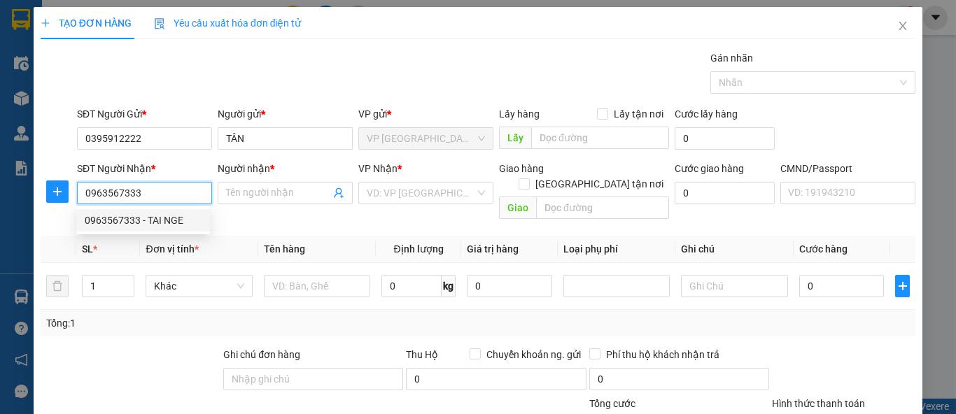
click at [181, 219] on div "0963567333 - TAI NGE" at bounding box center [143, 220] width 117 height 15
type input "TAI NGE"
checkbox input "true"
type input "188b, ngõ quýnh,hai bà trưng,hà nội"
type input "40.000"
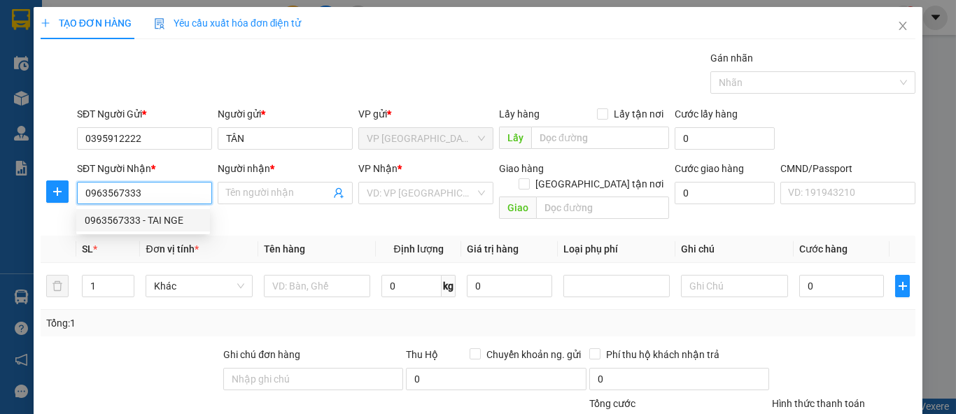
type input "40.000"
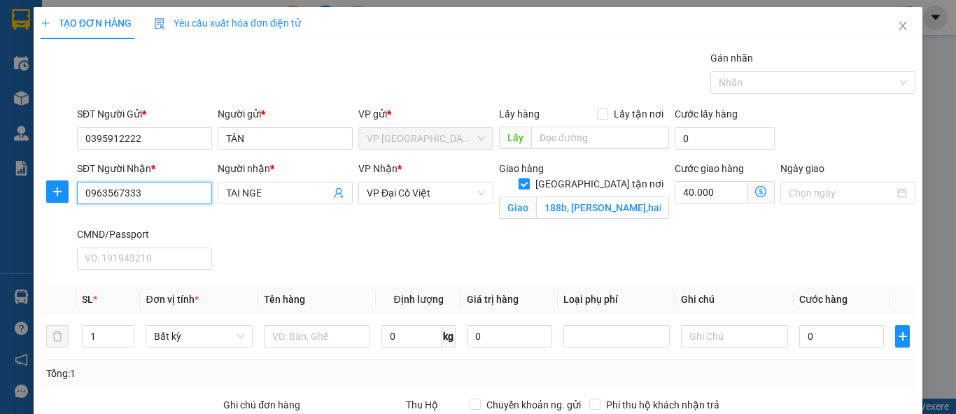
type input "0963567333"
click at [528, 178] on input "[GEOGRAPHIC_DATA] tận nơi" at bounding box center [523, 183] width 10 height 10
checkbox input "false"
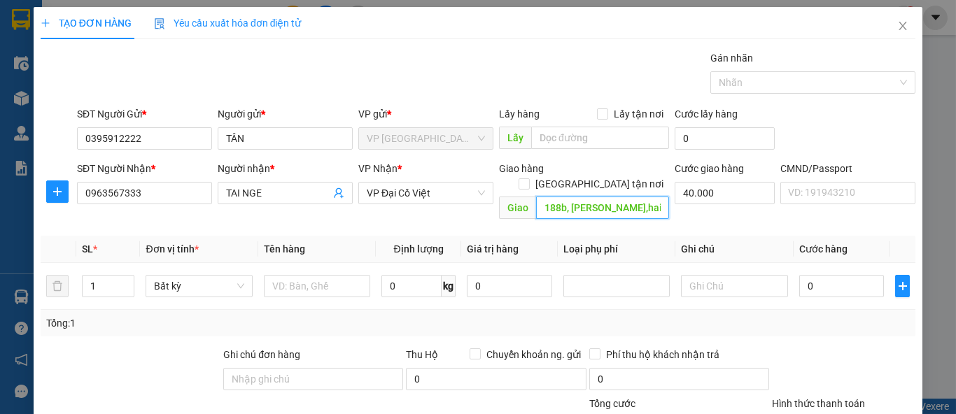
click at [595, 197] on input "188b, ngõ quýnh,hai bà trưng,hà nội" at bounding box center [602, 208] width 133 height 22
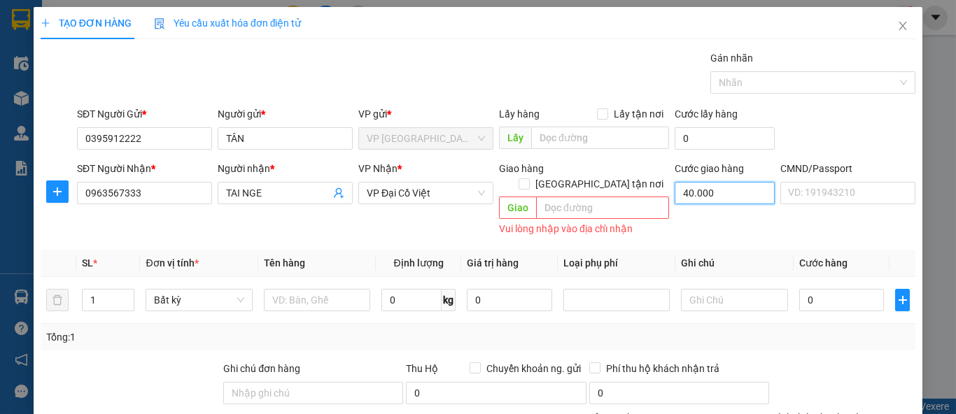
type input "0"
click at [717, 193] on input "0" at bounding box center [724, 193] width 100 height 22
type input "0"
click at [323, 294] on input "text" at bounding box center [317, 300] width 106 height 22
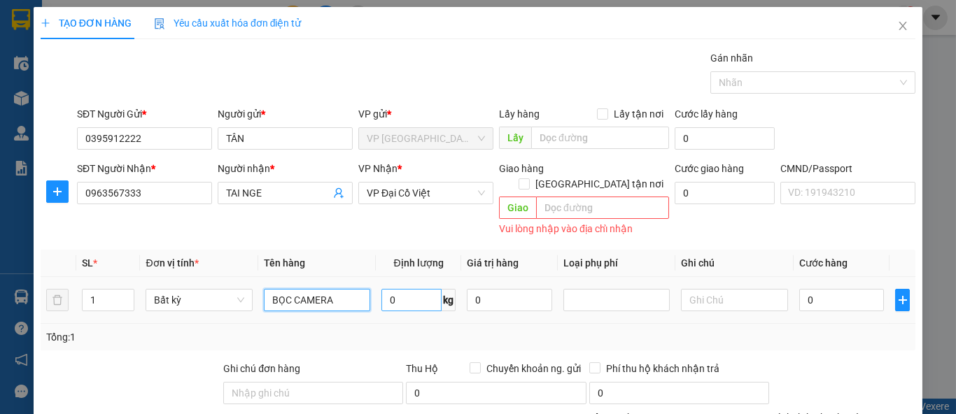
type input "BỌC CAMERA"
click at [393, 289] on input "0" at bounding box center [411, 300] width 60 height 22
type input "2"
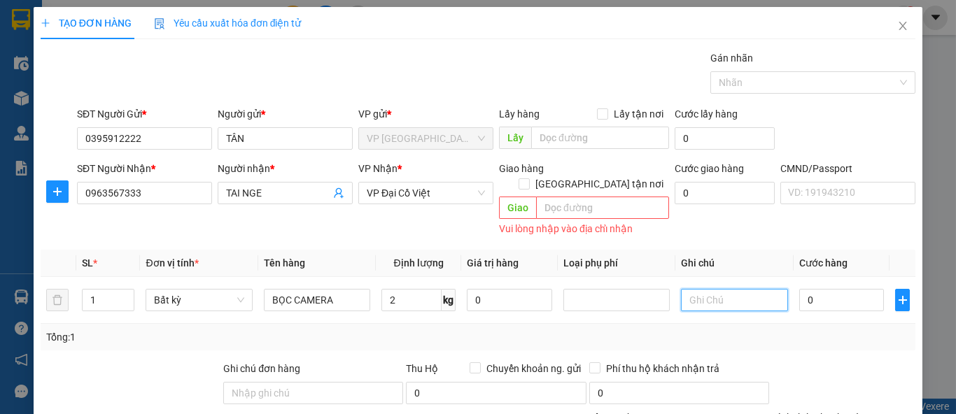
type input "35.000"
click at [469, 362] on input "Chuyển khoản ng. gửi" at bounding box center [474, 367] width 10 height 10
checkbox input "true"
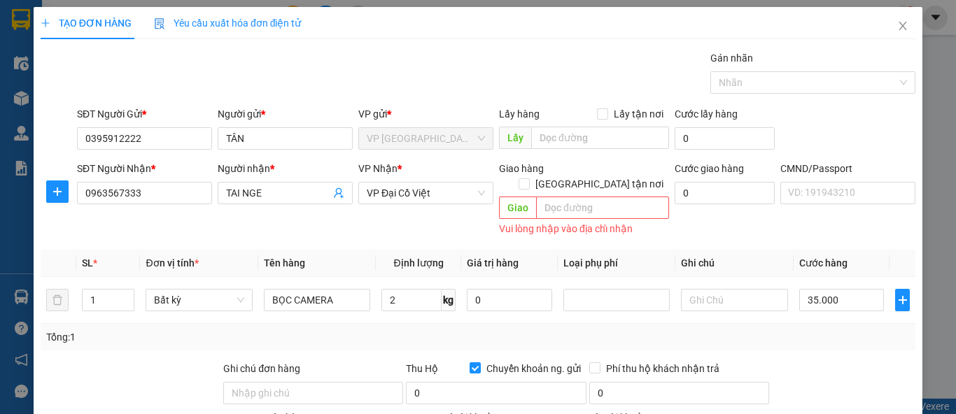
click at [514, 330] on div "Tổng: 1" at bounding box center [477, 337] width 863 height 15
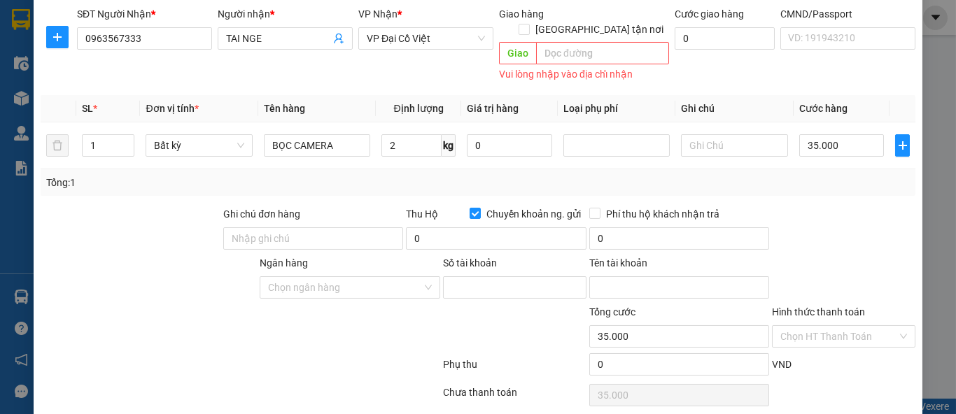
scroll to position [155, 0]
click at [430, 227] on input "0" at bounding box center [496, 238] width 180 height 22
type input "13.800.000"
type input "80.000"
click at [175, 263] on div at bounding box center [149, 279] width 220 height 49
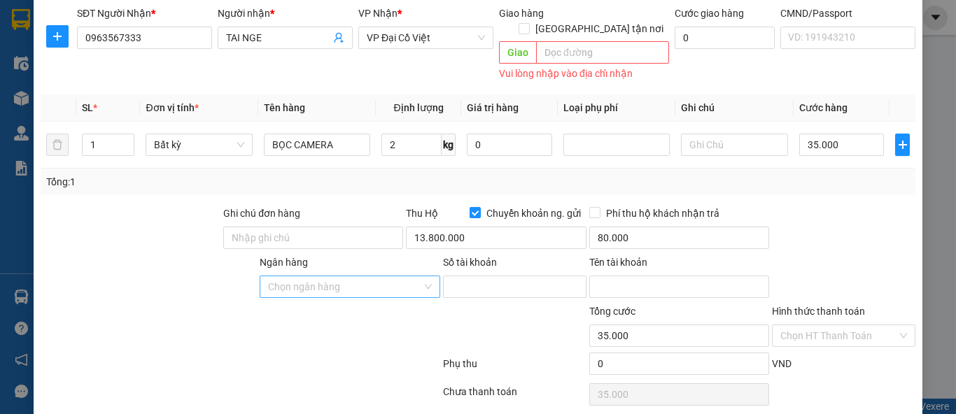
click at [309, 276] on input "Ngân hàng" at bounding box center [344, 286] width 153 height 21
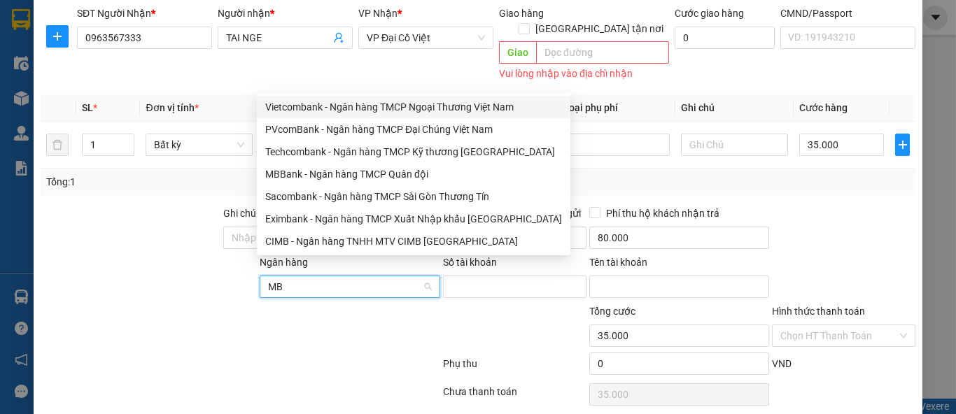
type input "MBB"
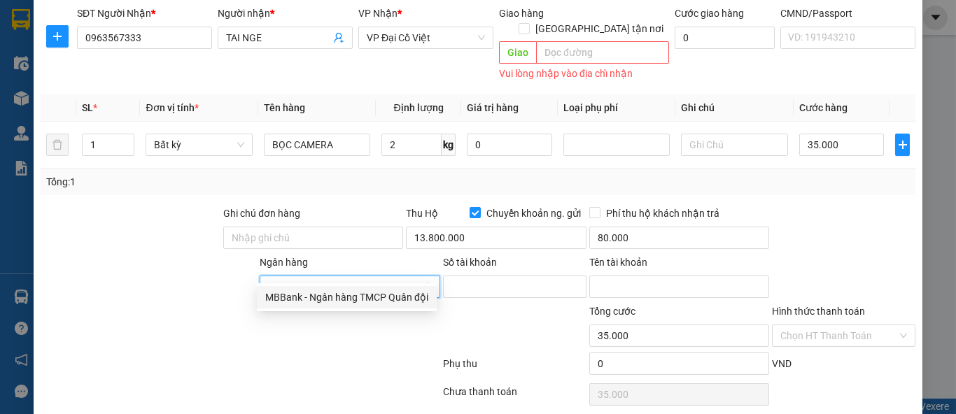
click at [336, 302] on div "MBBank - Ngân hàng TMCP Quân đội" at bounding box center [346, 297] width 163 height 15
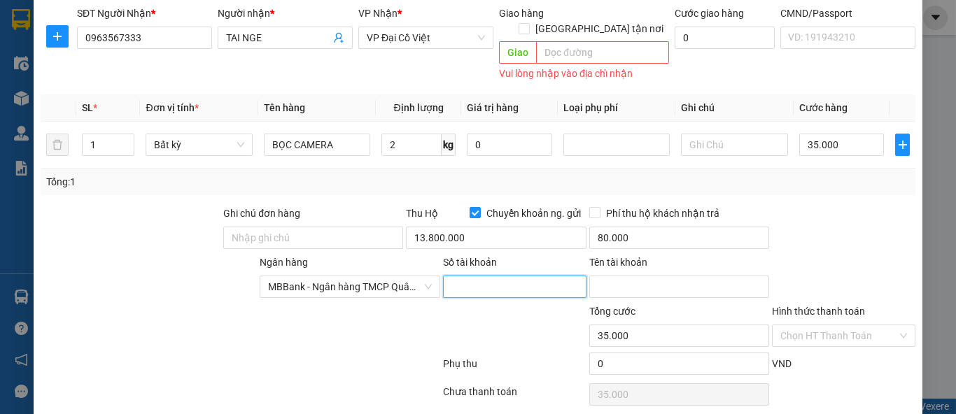
click at [467, 276] on input "Số tài khoản" at bounding box center [514, 287] width 143 height 22
click at [506, 276] on input "0395912222" at bounding box center [514, 287] width 143 height 22
type input "0395912222"
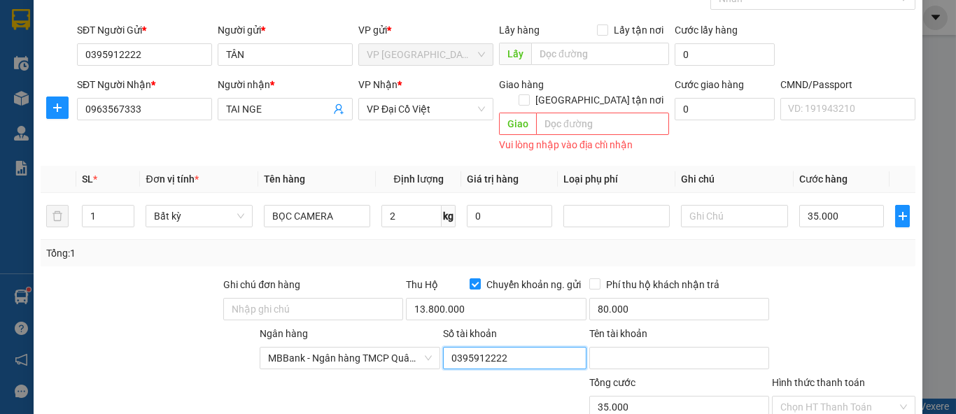
scroll to position [0, 0]
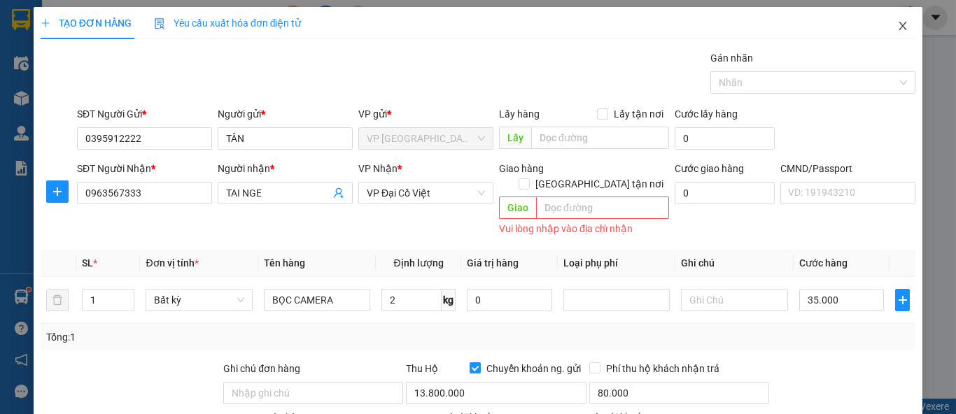
click at [899, 25] on icon "close" at bounding box center [903, 26] width 8 height 8
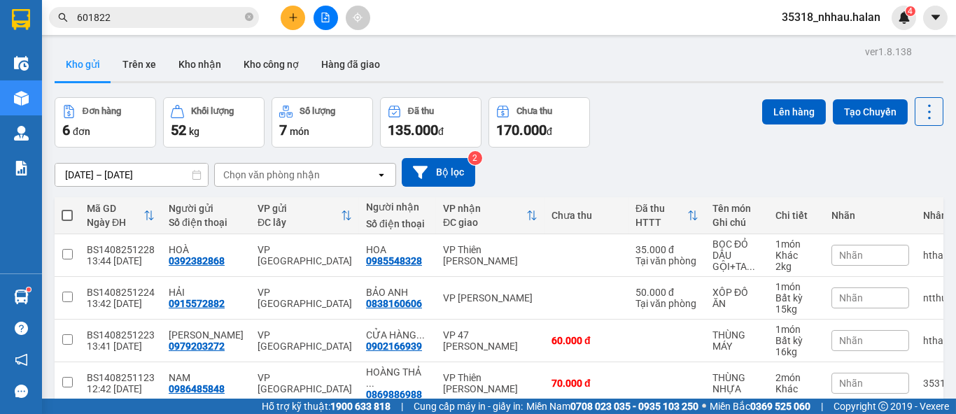
click at [139, 20] on input "601822" at bounding box center [159, 17] width 165 height 15
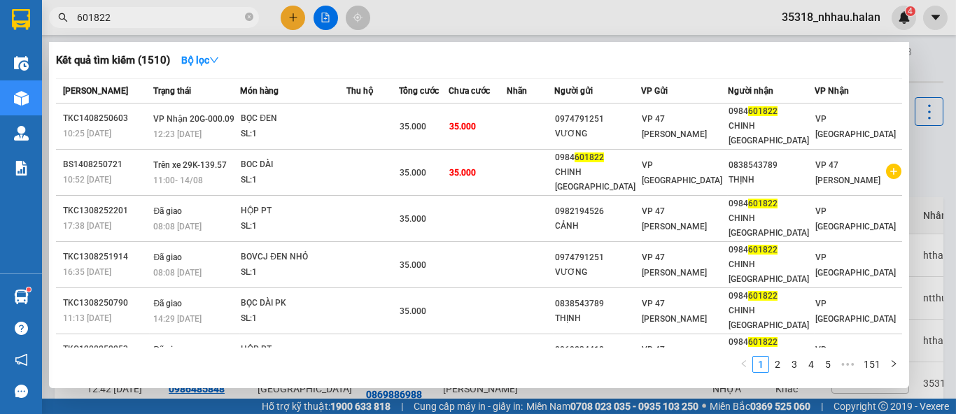
click at [139, 20] on input "601822" at bounding box center [159, 17] width 165 height 15
click at [250, 15] on icon "close-circle" at bounding box center [249, 17] width 8 height 8
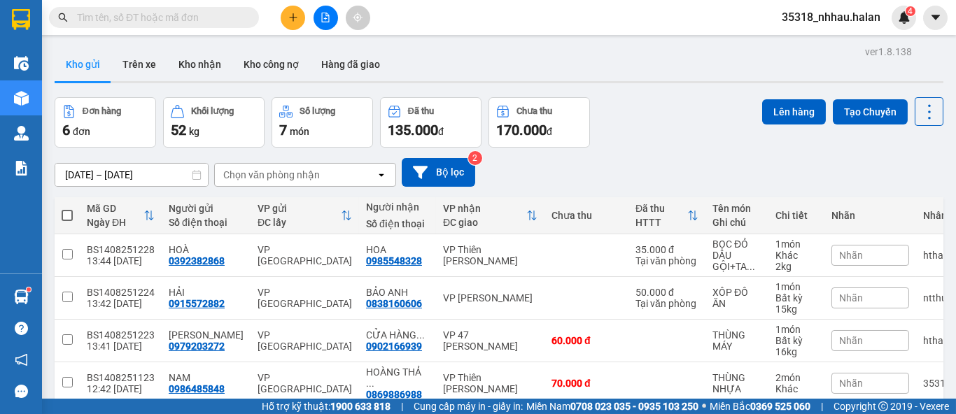
click at [302, 177] on div "Chọn văn phòng nhận" at bounding box center [271, 175] width 97 height 14
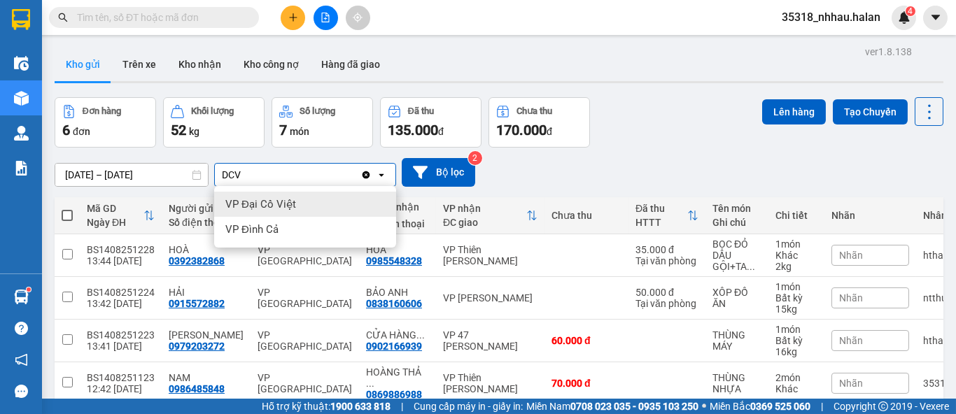
type input "DCV"
click at [295, 197] on div "VP Đại Cồ Việt" at bounding box center [305, 204] width 182 height 25
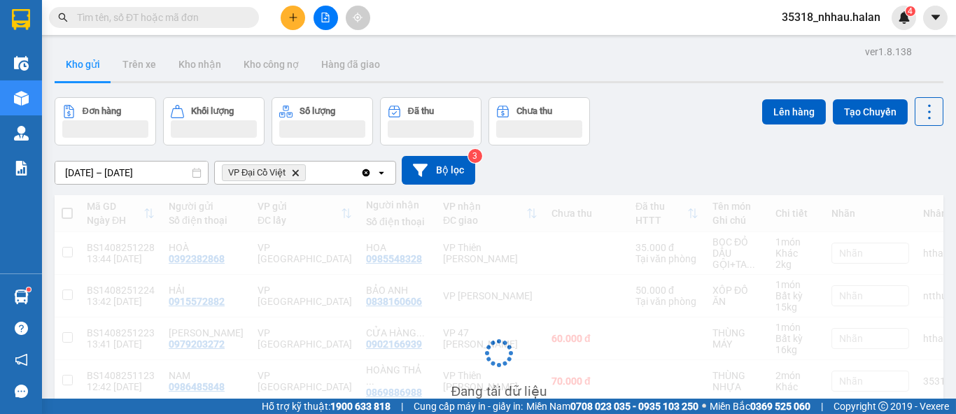
click at [338, 176] on div "VP Đại Cồ Việt Delete" at bounding box center [288, 173] width 146 height 22
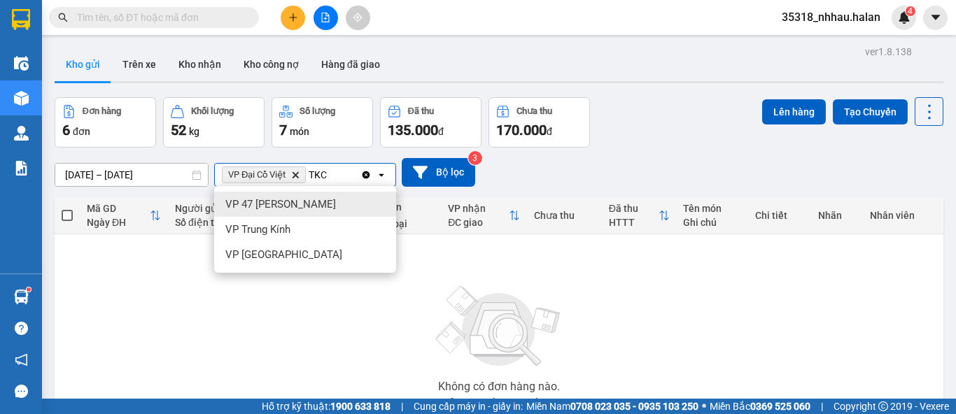
type input "TKC"
click at [327, 205] on div "VP 47 [PERSON_NAME]" at bounding box center [305, 204] width 182 height 25
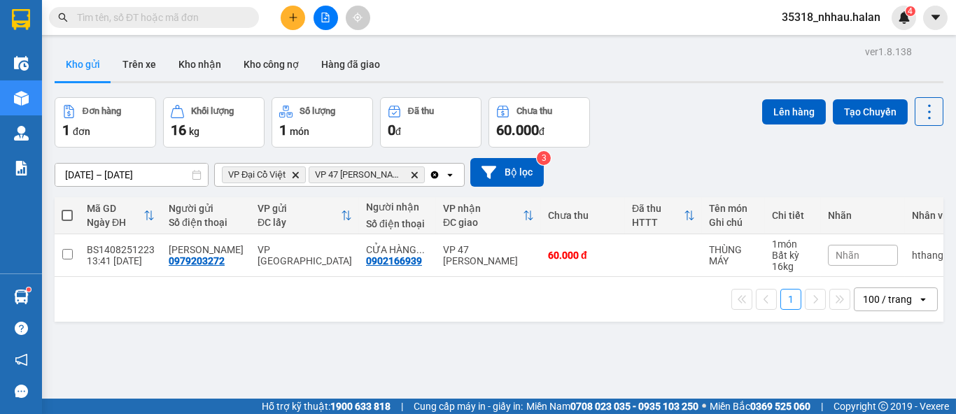
click at [434, 176] on icon "Clear all" at bounding box center [435, 175] width 8 height 8
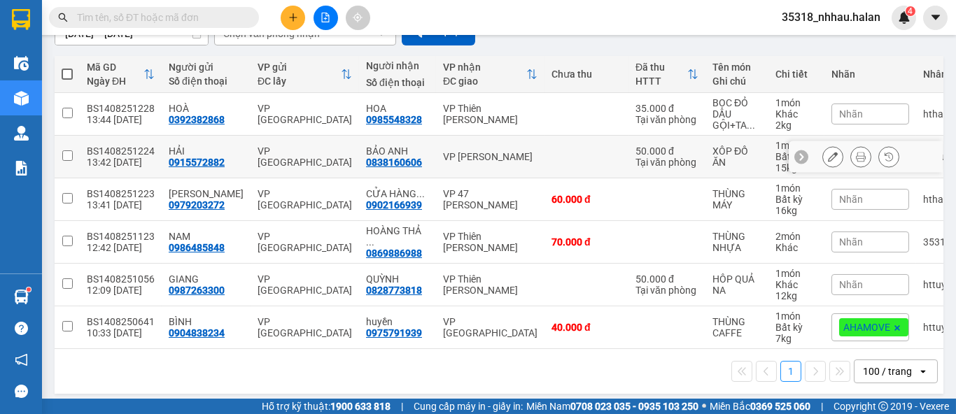
scroll to position [144, 0]
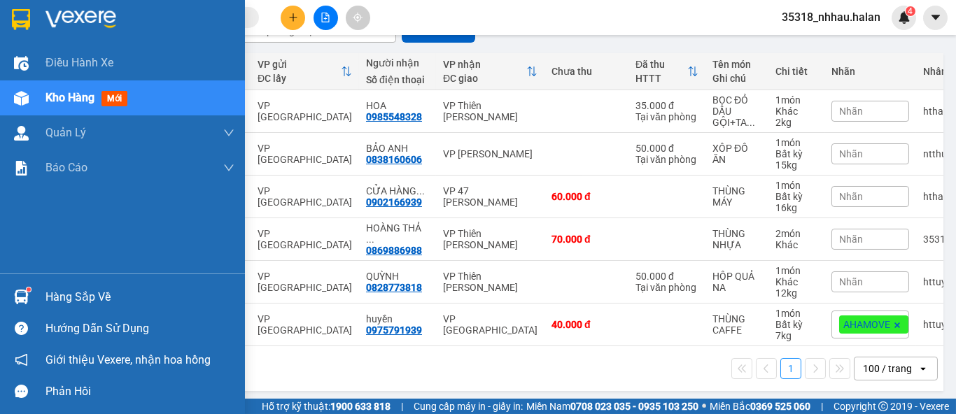
click at [61, 295] on div "Hàng sắp về" at bounding box center [139, 297] width 189 height 21
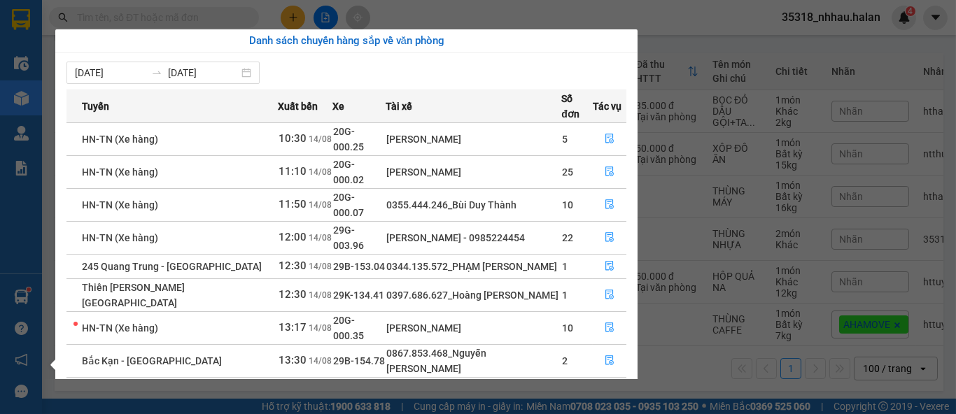
click at [630, 18] on section "Kết quả tìm kiếm ( 1510 ) Bộ lọc Mã ĐH Trạng thái Món hàng Thu hộ Tổng cước Chư…" at bounding box center [478, 207] width 956 height 414
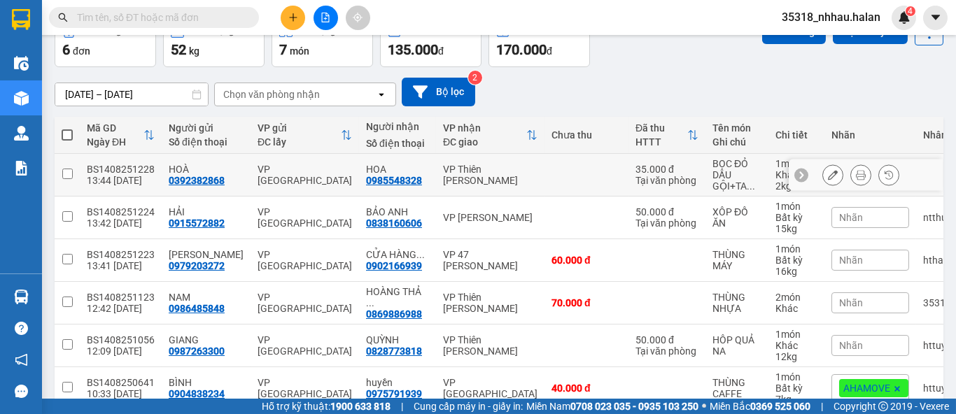
scroll to position [0, 0]
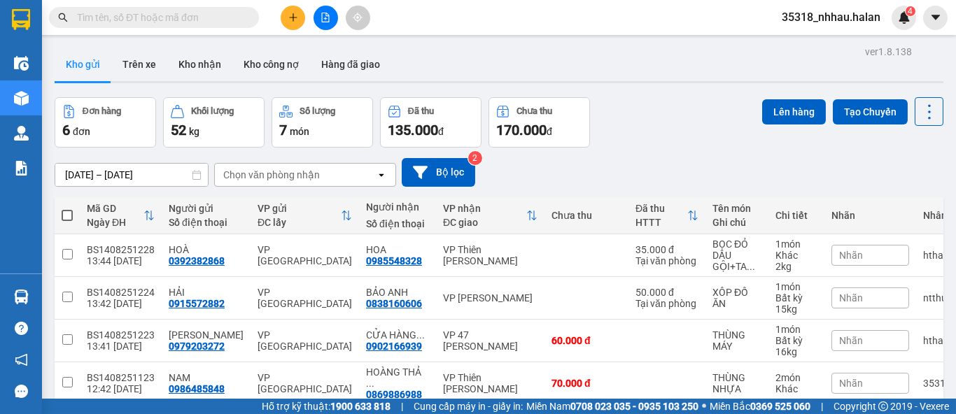
click at [344, 174] on div "Chọn văn phòng nhận" at bounding box center [295, 175] width 161 height 22
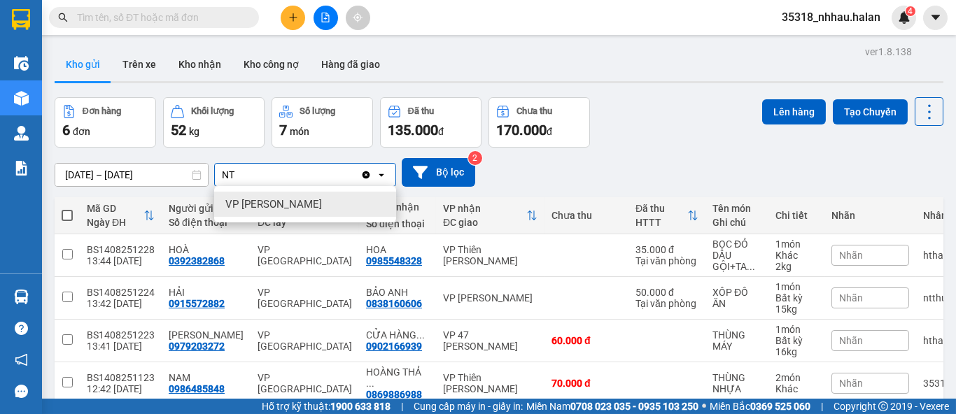
type input "NT"
click at [313, 199] on div "VP [PERSON_NAME]" at bounding box center [305, 204] width 182 height 25
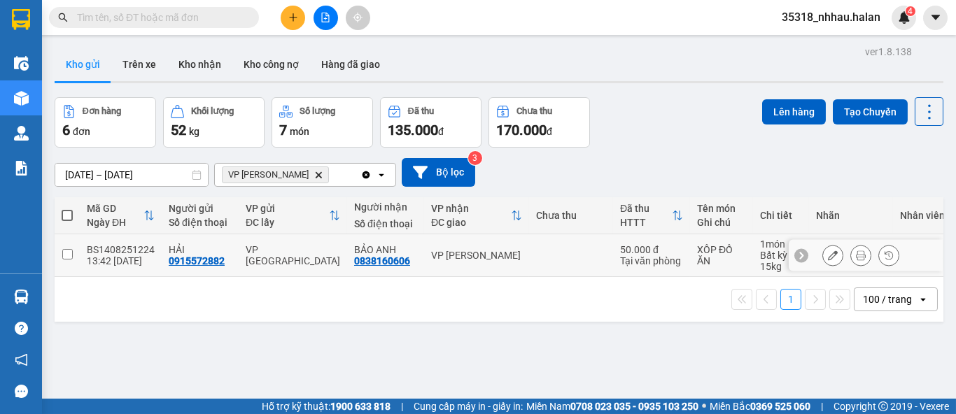
click at [437, 256] on div "VP [PERSON_NAME]" at bounding box center [476, 255] width 91 height 11
checkbox input "true"
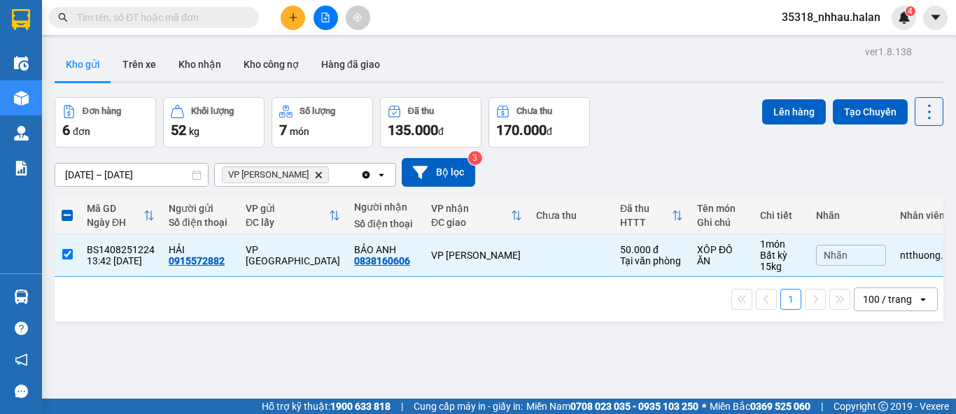
click at [762, 125] on div "Lên hàng Tạo Chuyến" at bounding box center [852, 111] width 181 height 29
click at [778, 111] on button "Lên hàng" at bounding box center [794, 111] width 64 height 25
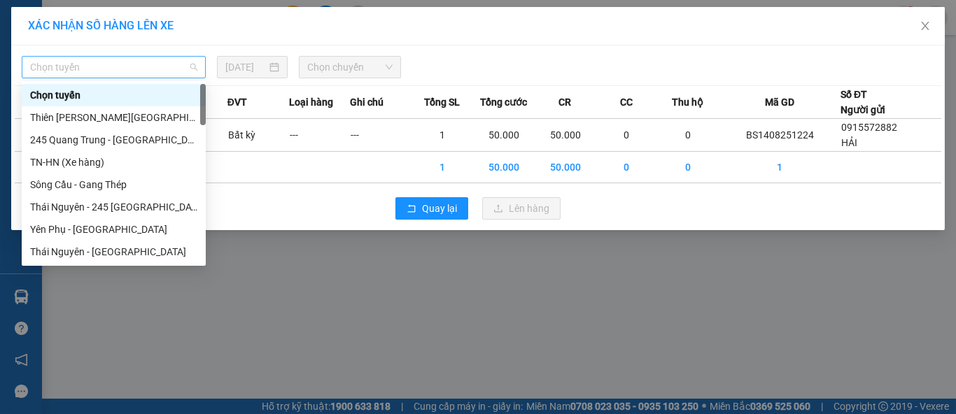
click at [132, 63] on span "Chọn tuyến" at bounding box center [113, 67] width 167 height 21
type input "NT"
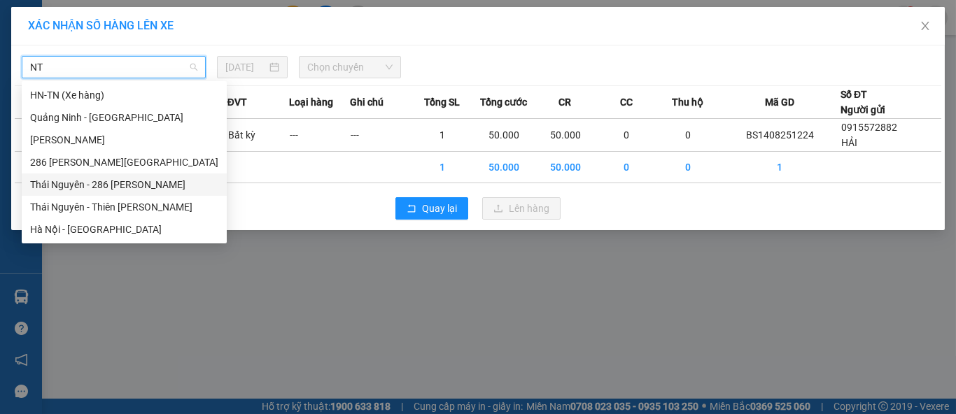
click at [122, 185] on div "Thái Nguyên - 286 [PERSON_NAME]" at bounding box center [124, 184] width 188 height 15
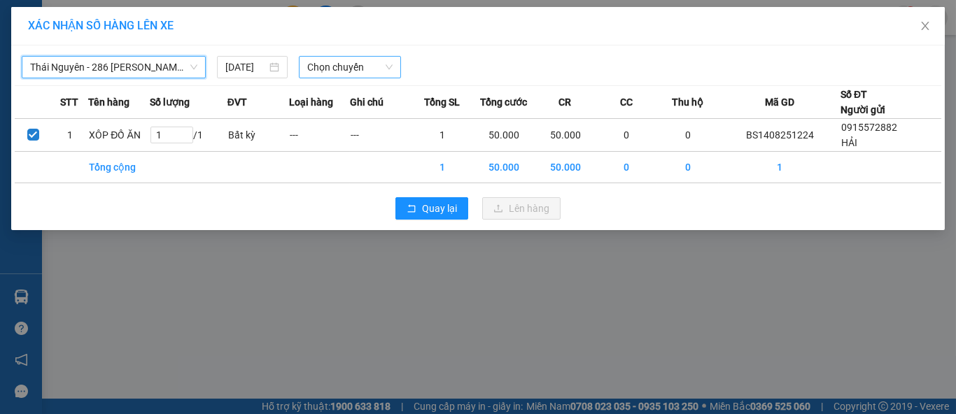
click at [330, 73] on span "Chọn chuyến" at bounding box center [350, 67] width 86 height 21
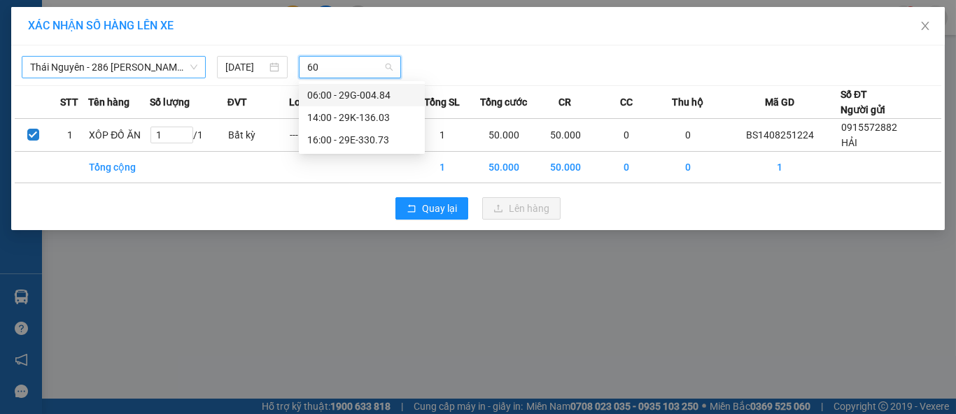
type input "603"
click at [361, 97] on div "14:00 - 29K-136.03" at bounding box center [361, 94] width 109 height 15
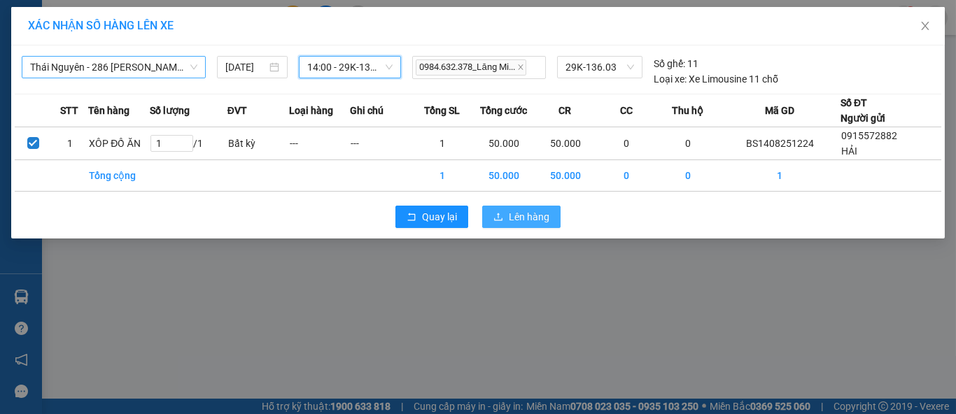
click at [518, 218] on span "Lên hàng" at bounding box center [529, 216] width 41 height 15
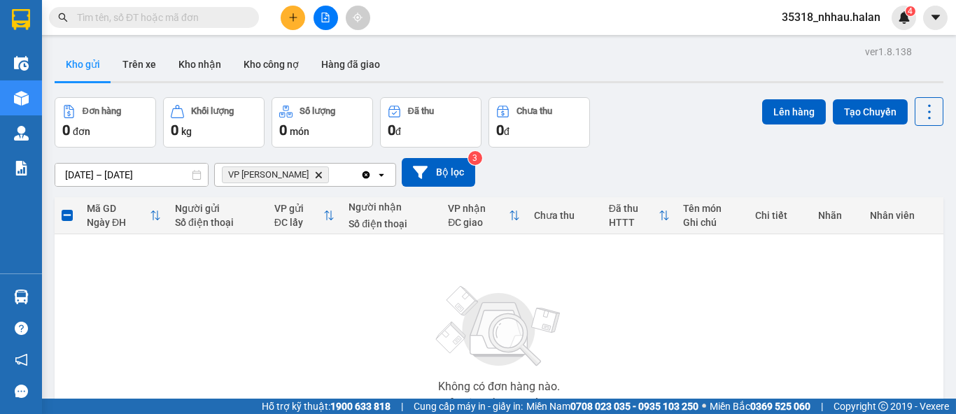
click at [283, 14] on button at bounding box center [293, 18] width 24 height 24
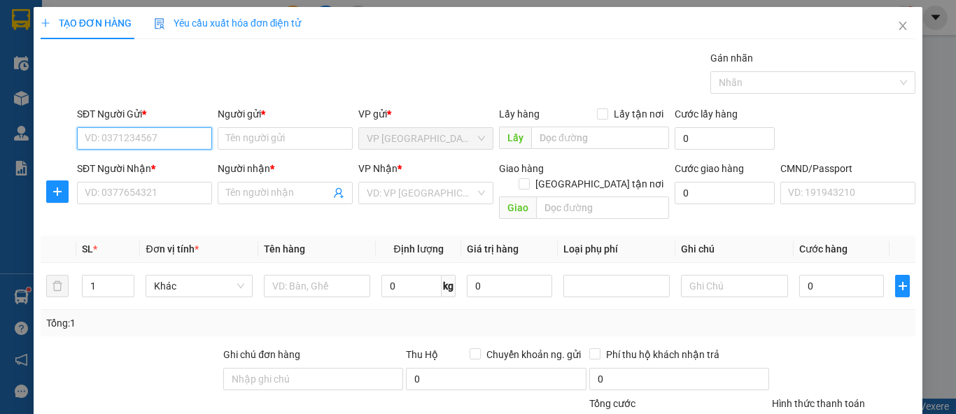
click at [188, 138] on input "SĐT Người Gửi *" at bounding box center [144, 138] width 135 height 22
type input "0923823688"
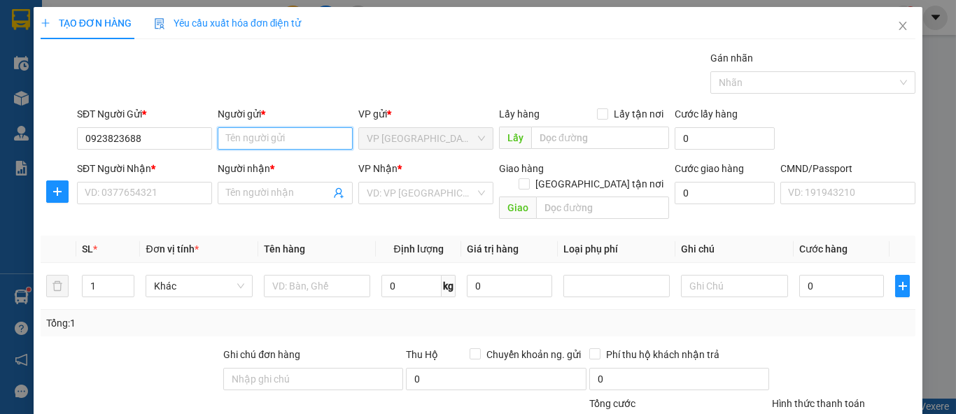
click at [260, 144] on input "Người gửi *" at bounding box center [285, 138] width 135 height 22
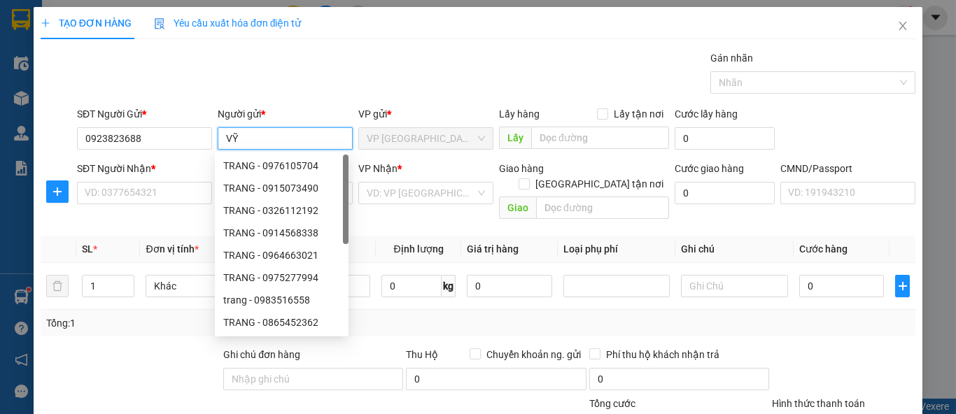
type input "VỸ"
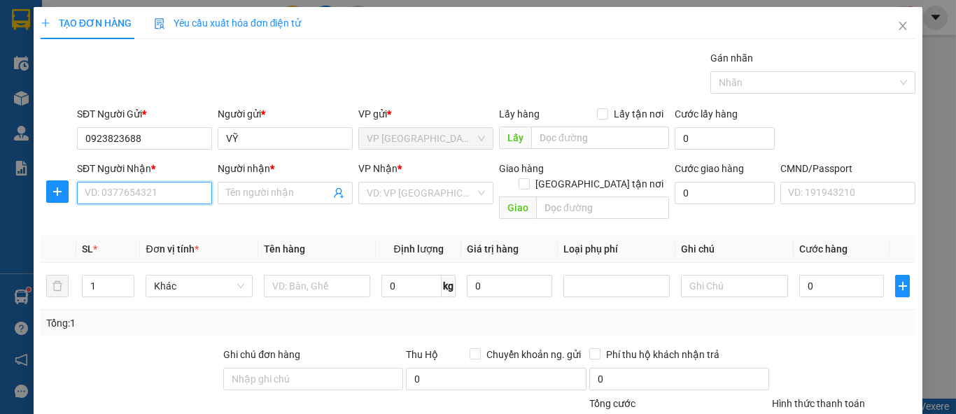
click at [156, 199] on input "SĐT Người Nhận *" at bounding box center [144, 193] width 135 height 22
type input "0868434786"
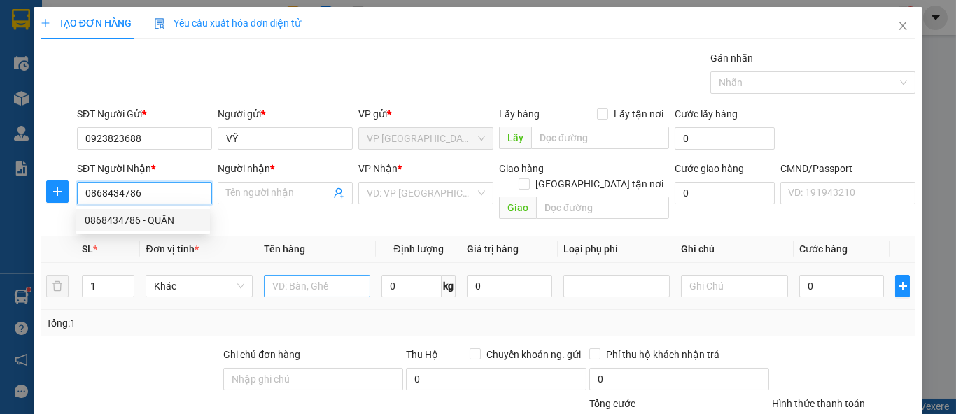
drag, startPoint x: 171, startPoint y: 224, endPoint x: 296, endPoint y: 273, distance: 133.8
click at [170, 225] on div "0868434786 - QUÂN" at bounding box center [143, 220] width 117 height 15
type input "QUÂN"
checkbox input "true"
type input "BV Group, 69 Đ. Vũ Trọng Phụng, Thanh Xuân Trung, Thanh Xuân, Hà Nội, Việt Nam"
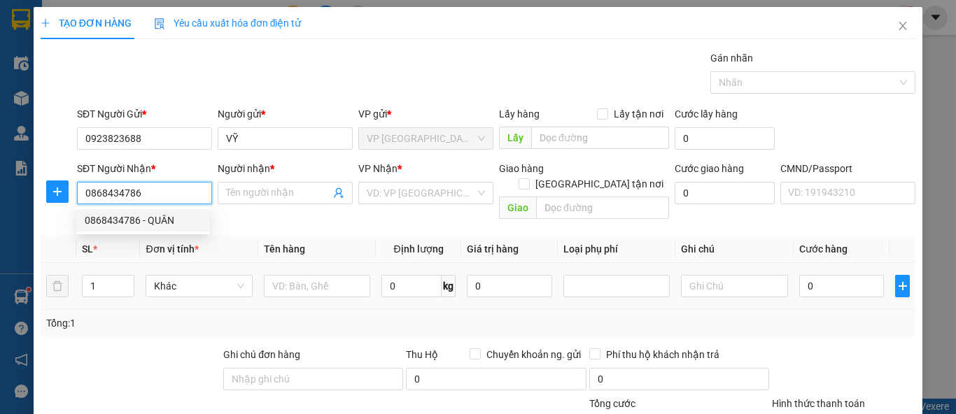
type input "35.000"
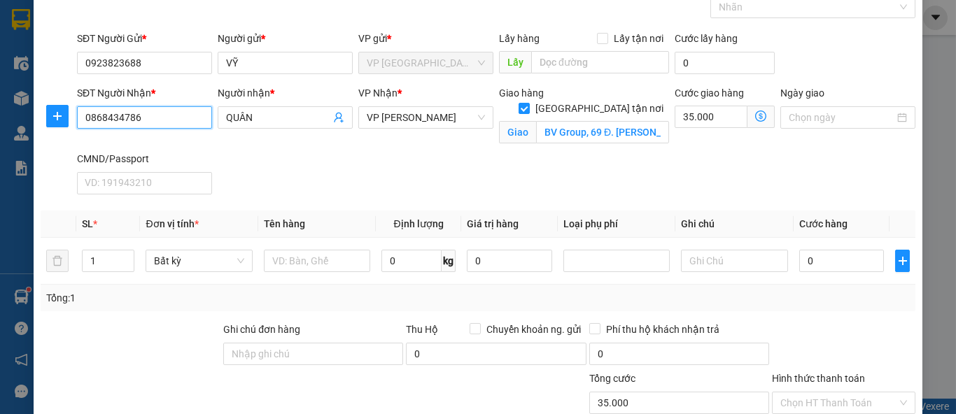
scroll to position [77, 0]
type input "0868434786"
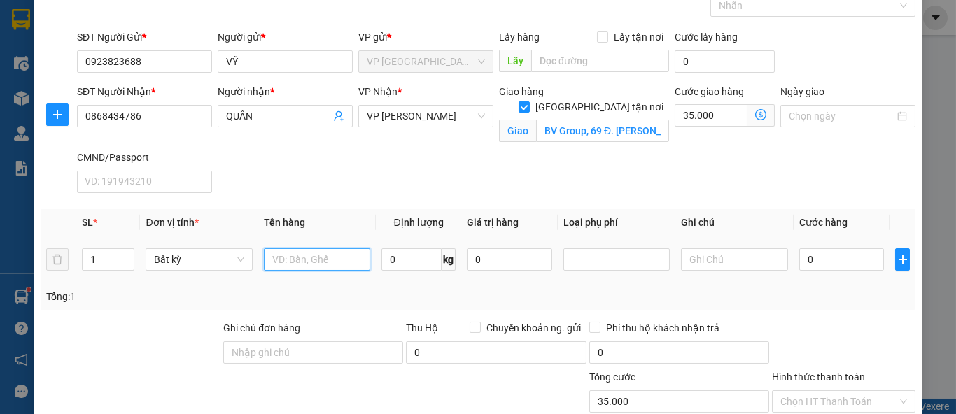
click at [311, 264] on input "text" at bounding box center [317, 259] width 106 height 22
type input "HỘP SEN VOI"
click at [755, 113] on icon "dollar-circle" at bounding box center [760, 114] width 11 height 11
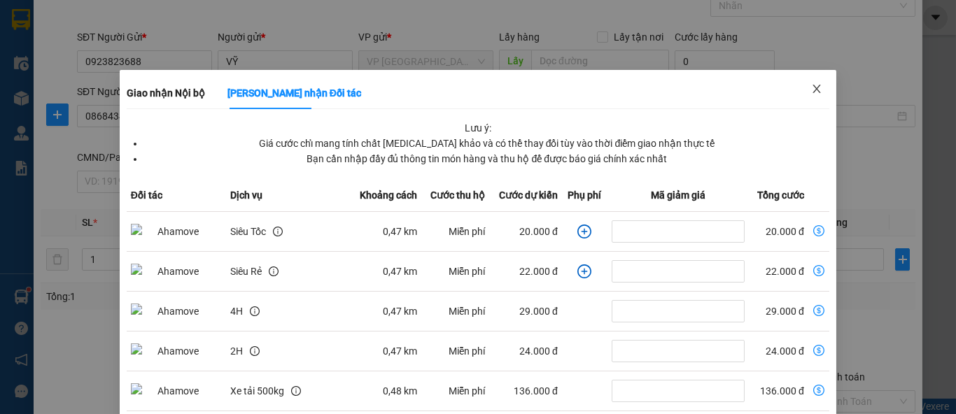
click at [812, 95] on span "Close" at bounding box center [816, 89] width 39 height 39
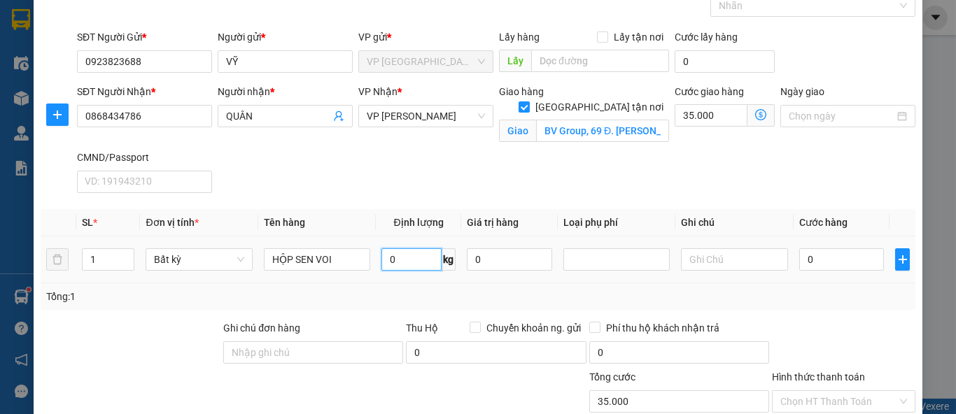
click at [418, 253] on input "0" at bounding box center [411, 259] width 60 height 22
type input "11"
type input "50.000"
type input "85.000"
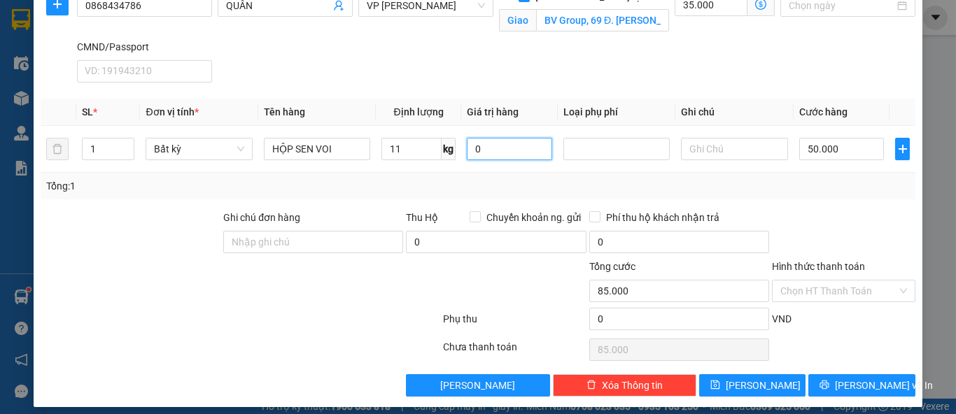
scroll to position [195, 0]
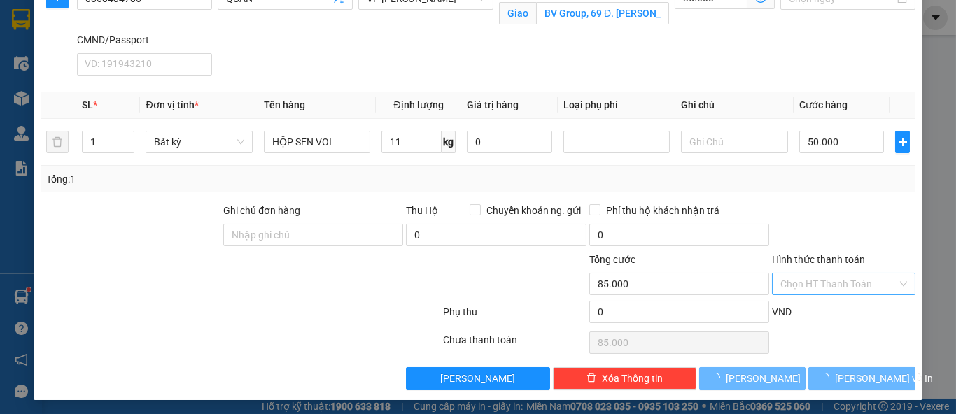
click at [812, 275] on input "Hình thức thanh toán" at bounding box center [838, 284] width 117 height 21
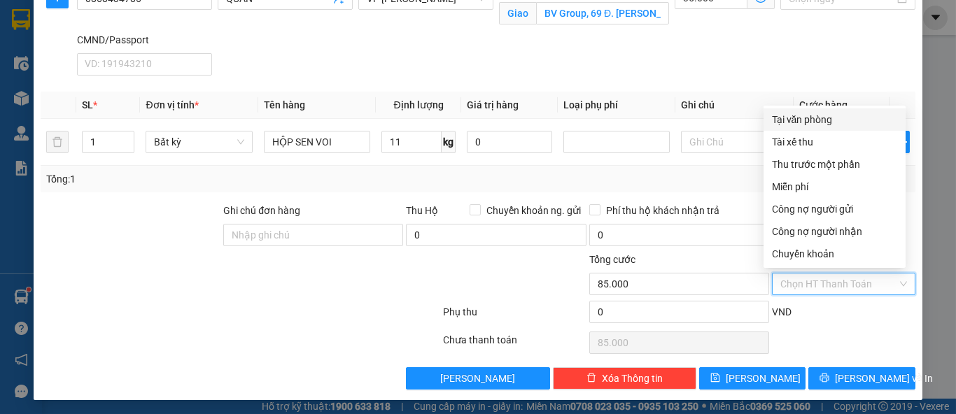
click at [817, 117] on div "Tại văn phòng" at bounding box center [834, 119] width 125 height 15
type input "0"
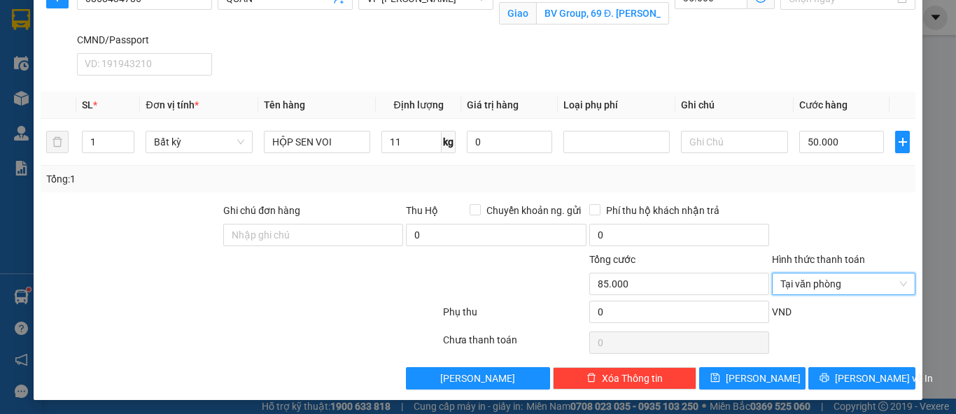
click at [857, 363] on div "Transit Pickup Surcharge Ids Transit Deliver Surcharge Ids Transit Deliver Surc…" at bounding box center [478, 123] width 875 height 534
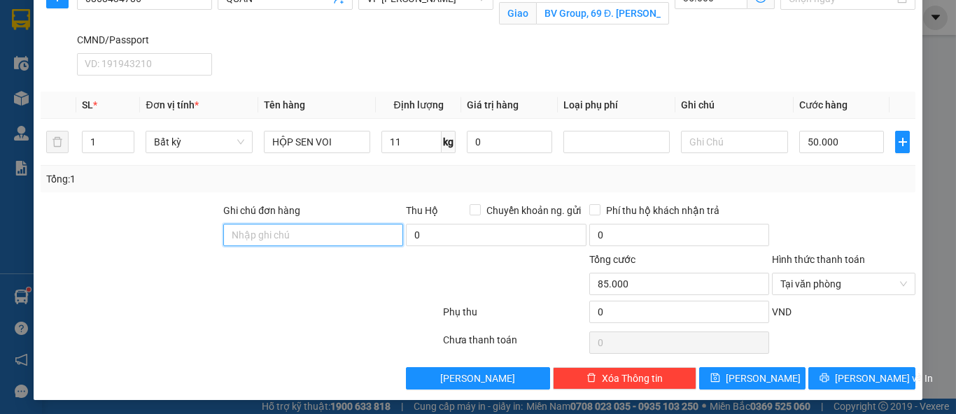
click at [313, 236] on input "Ghi chú đơn hàng" at bounding box center [313, 235] width 180 height 22
type input "SIP LUÔN"
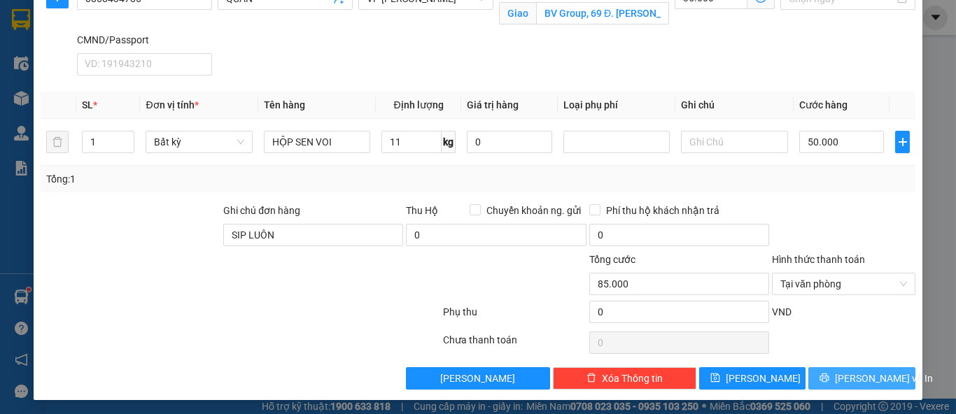
click at [835, 367] on button "Lưu và In" at bounding box center [861, 378] width 107 height 22
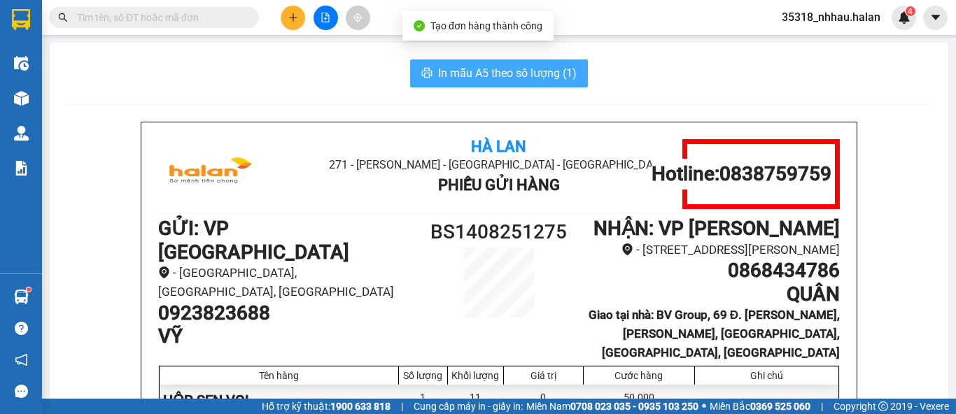
click at [521, 67] on span "In mẫu A5 theo số lượng (1)" at bounding box center [507, 72] width 139 height 17
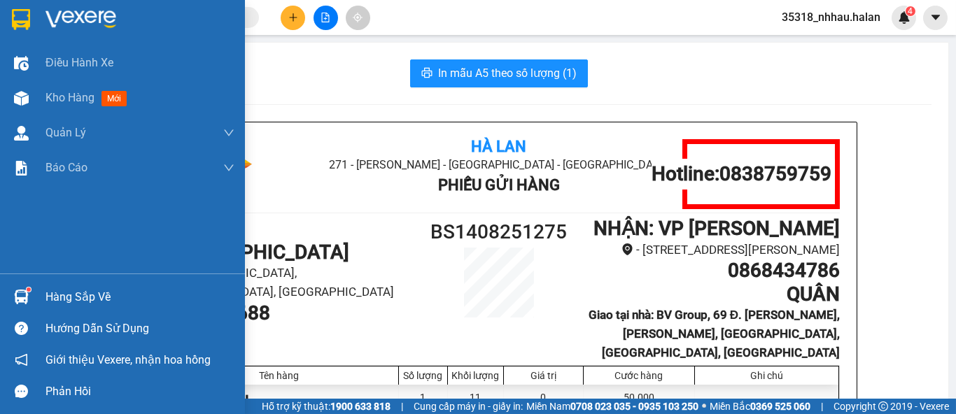
click at [52, 295] on div "Hàng sắp về" at bounding box center [139, 297] width 189 height 21
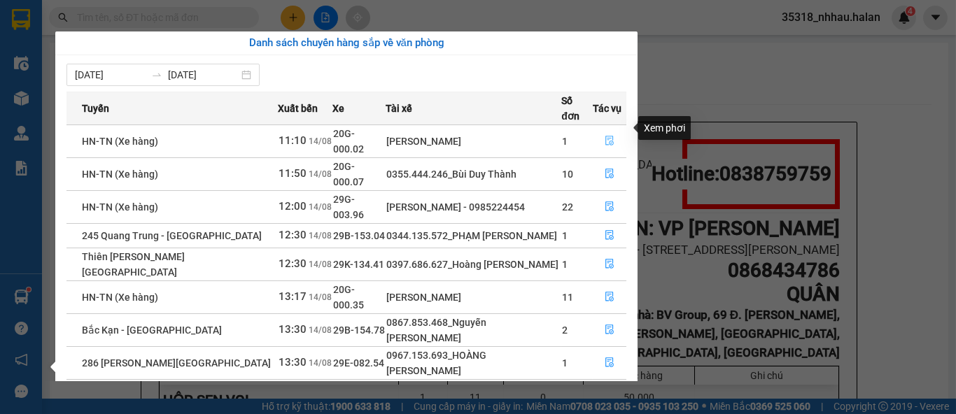
click at [610, 136] on icon "file-done" at bounding box center [610, 141] width 10 height 10
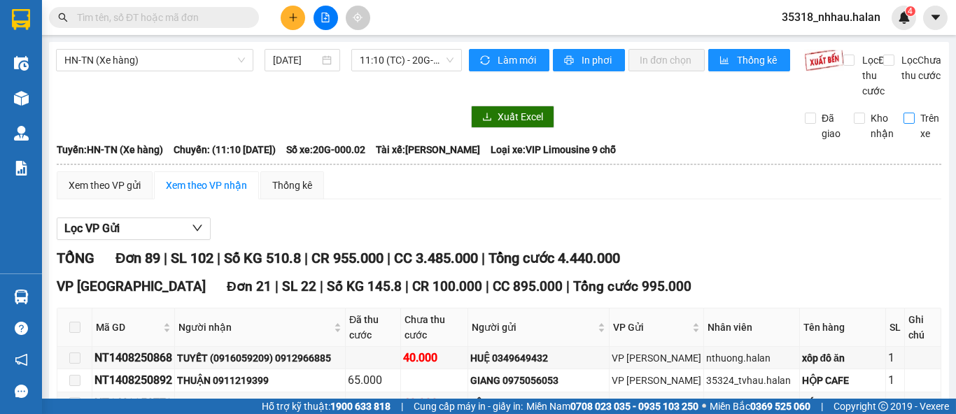
click at [903, 124] on input "Trên xe" at bounding box center [908, 118] width 11 height 11
checkbox input "true"
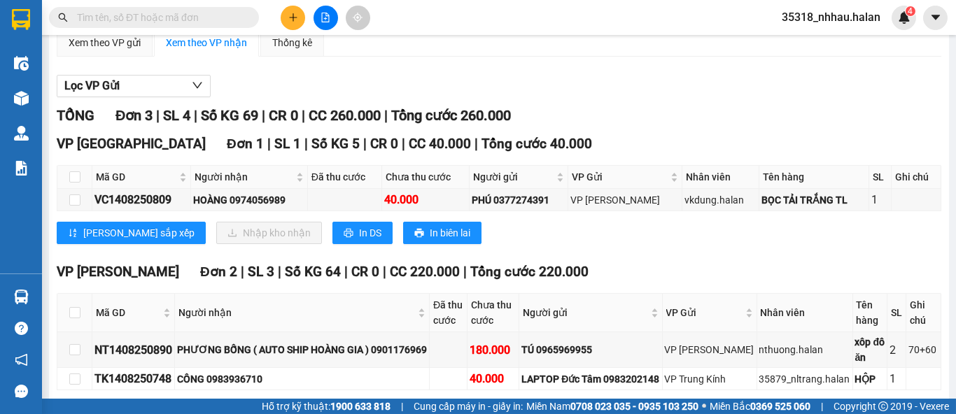
scroll to position [142, 0]
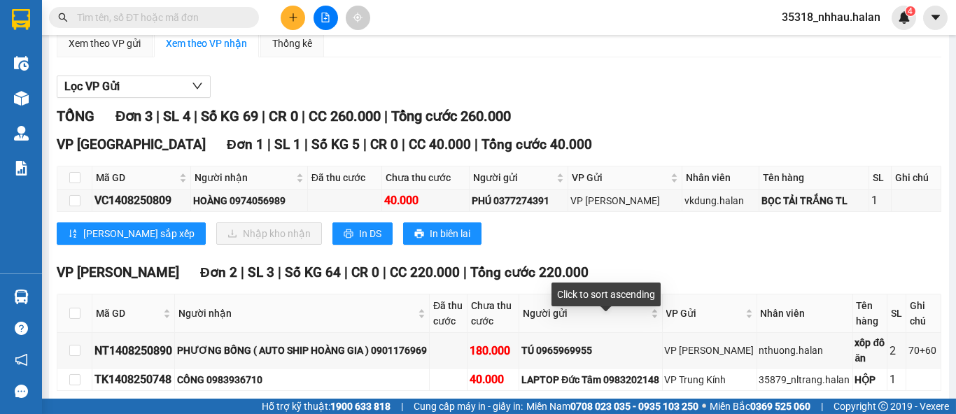
drag, startPoint x: 581, startPoint y: 263, endPoint x: 574, endPoint y: 267, distance: 8.5
click at [575, 255] on div "VP Bắc Sơn Đơn 1 | SL 1 | Số KG 5 | CR 0 | CC 40.000 | Tổng cước 40.000 Mã GD N…" at bounding box center [499, 194] width 884 height 121
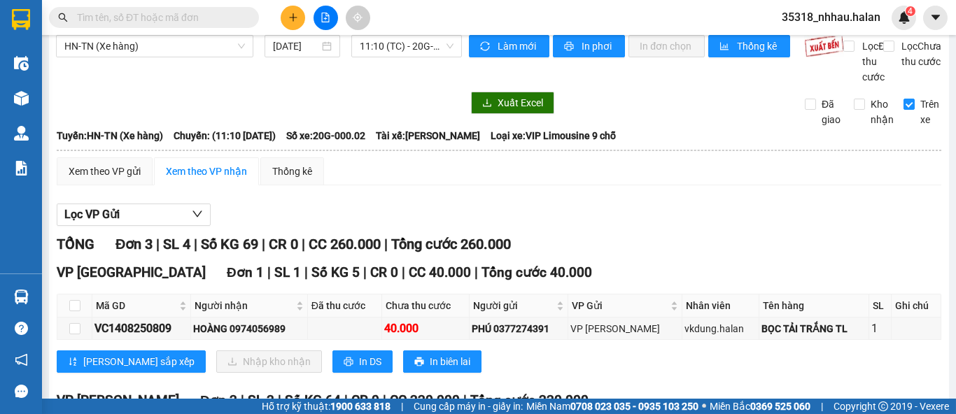
scroll to position [0, 0]
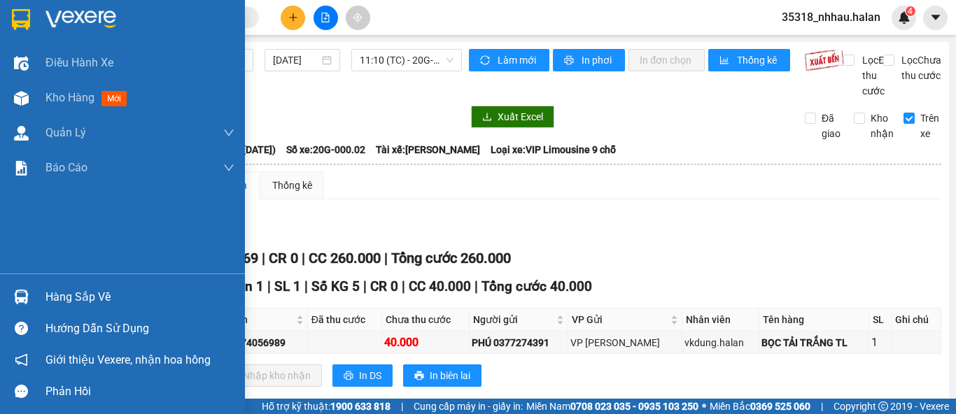
click at [34, 278] on div "Hàng sắp về Hướng dẫn sử dụng Giới thiệu Vexere, nhận hoa hồng Phản hồi" at bounding box center [122, 341] width 245 height 134
click at [34, 290] on div "Hàng sắp về" at bounding box center [122, 296] width 245 height 31
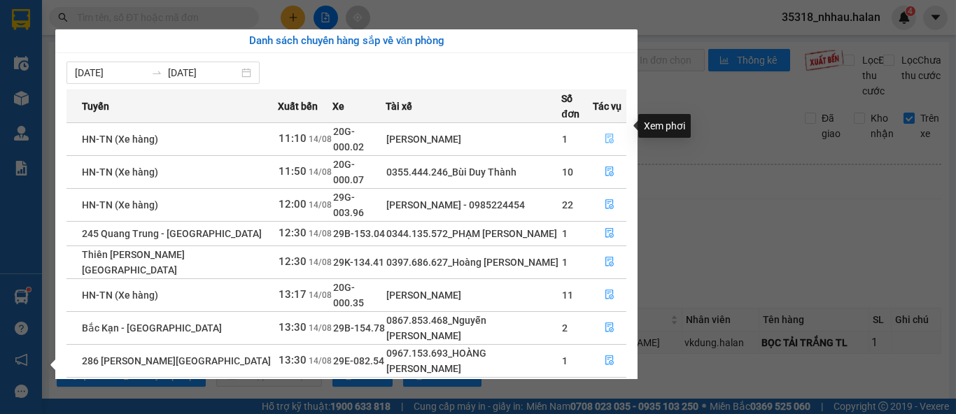
click at [600, 128] on button "button" at bounding box center [609, 139] width 32 height 22
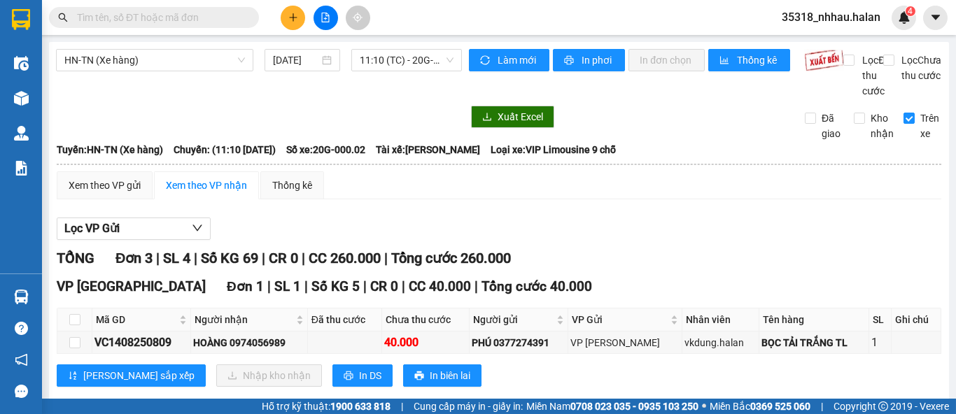
click at [893, 132] on div "Trên xe" at bounding box center [917, 126] width 49 height 31
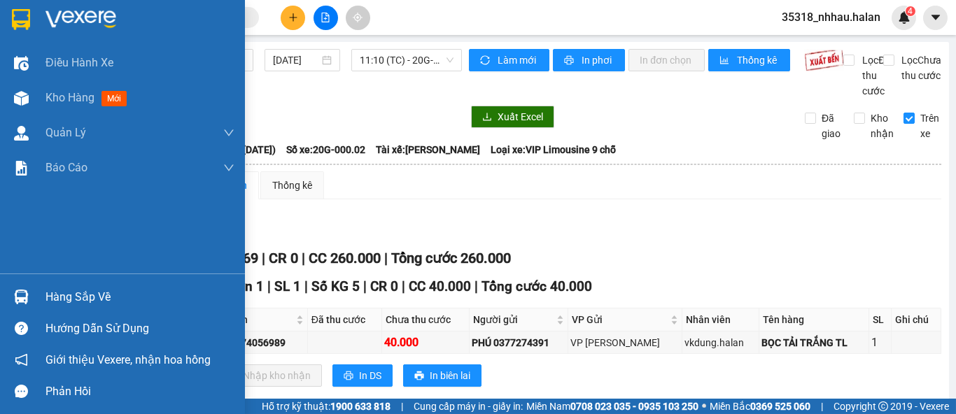
click at [70, 299] on div "Hàng sắp về" at bounding box center [139, 297] width 189 height 21
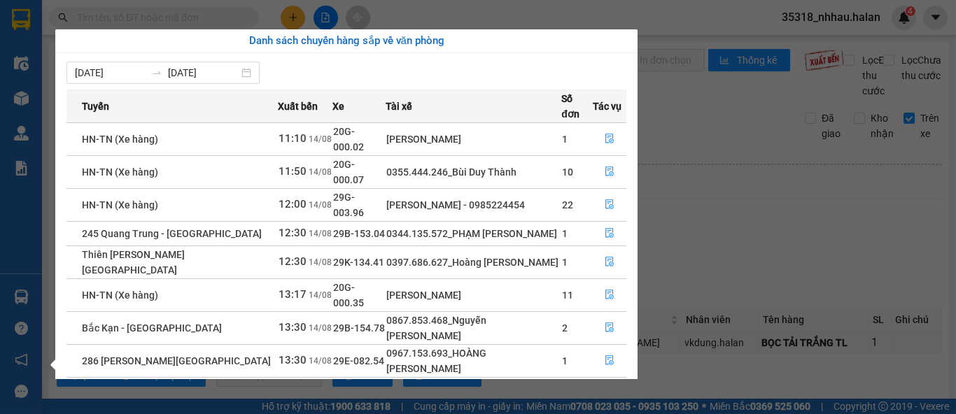
click at [710, 111] on section "Kết quả tìm kiếm ( 1510 ) Bộ lọc Mã ĐH Trạng thái Món hàng Thu hộ Tổng cước Chư…" at bounding box center [478, 207] width 956 height 414
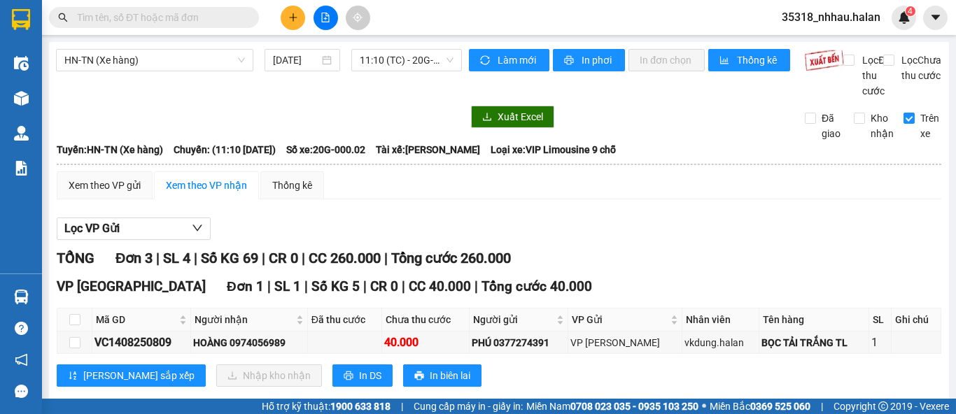
click at [226, 17] on input "text" at bounding box center [159, 17] width 165 height 15
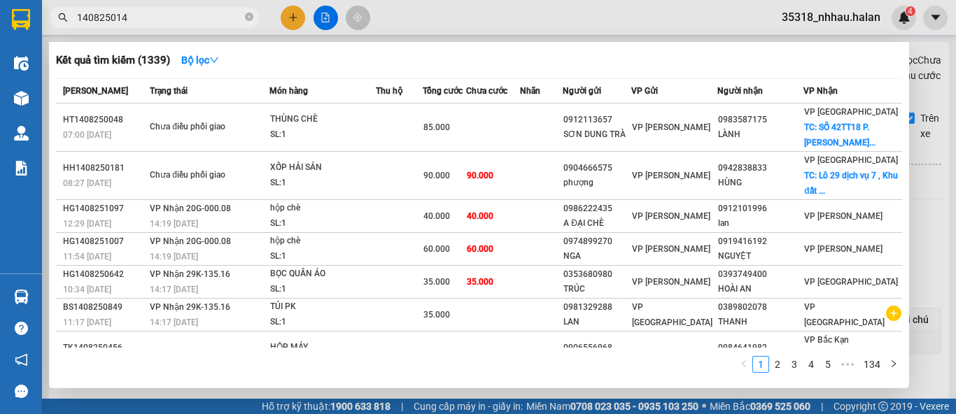
type input "1408250144"
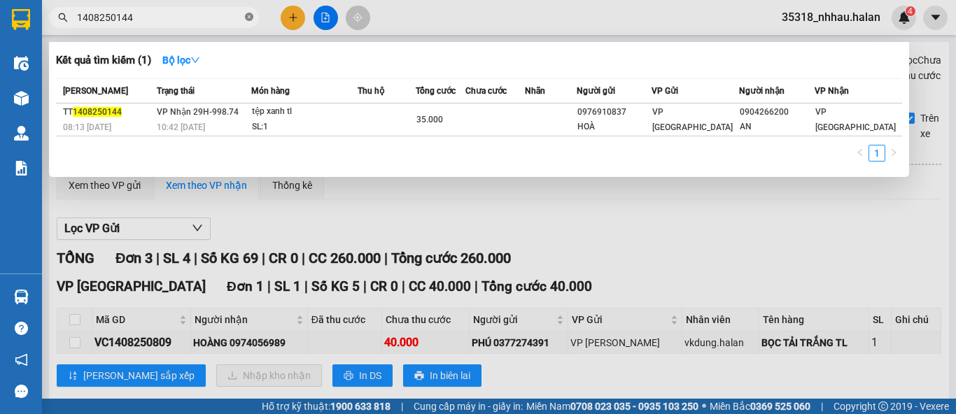
click at [250, 20] on icon "close-circle" at bounding box center [249, 17] width 8 height 8
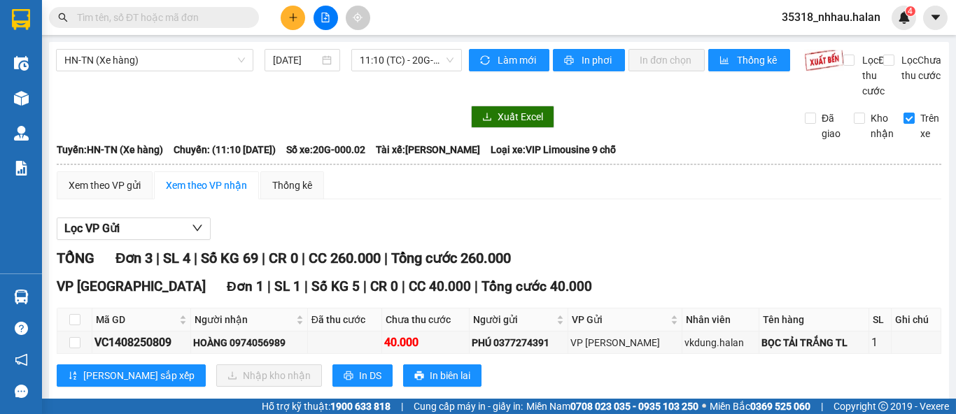
click at [230, 18] on input "text" at bounding box center [159, 17] width 165 height 15
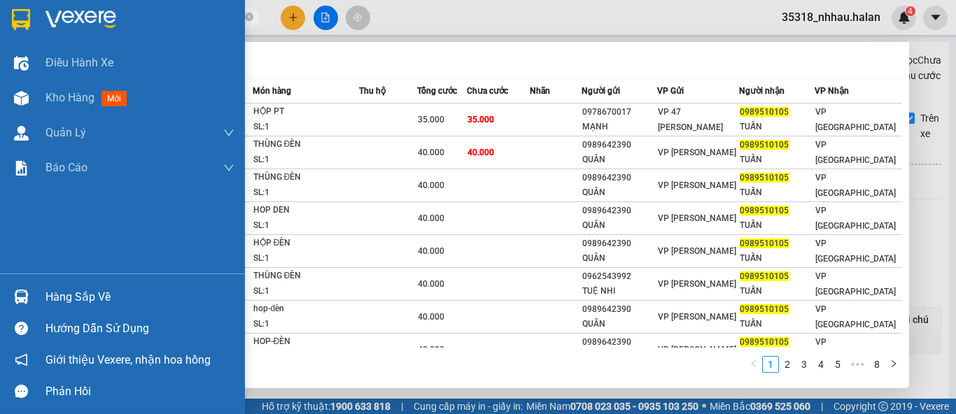
type input "0989510105"
click at [34, 296] on div "Hàng sắp về" at bounding box center [122, 296] width 245 height 31
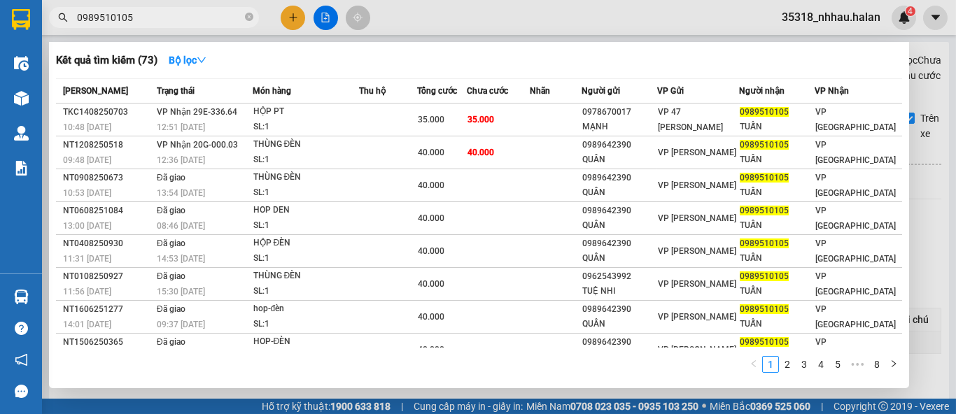
click at [799, 89] on section "Kết quả tìm kiếm ( 73 ) Bộ lọc Mã ĐH Trạng thái Món hàng Thu hộ Tổng cước Chưa …" at bounding box center [478, 207] width 956 height 414
click at [934, 113] on div at bounding box center [478, 207] width 956 height 414
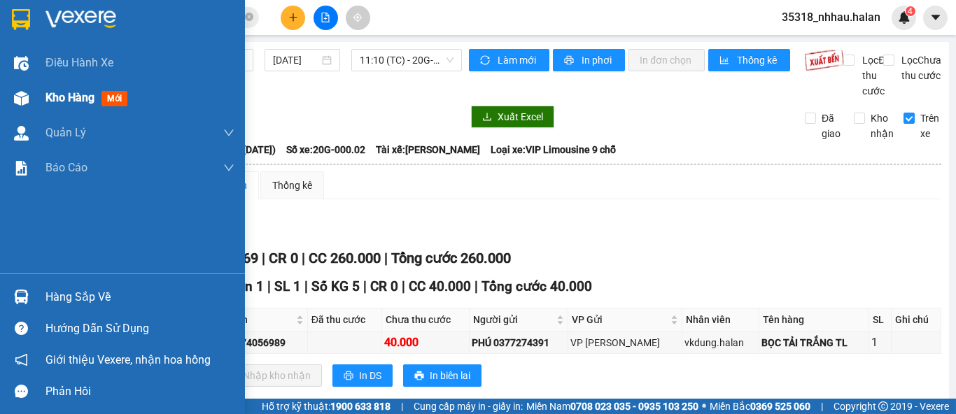
click at [43, 104] on div "Kho hàng mới" at bounding box center [122, 97] width 245 height 35
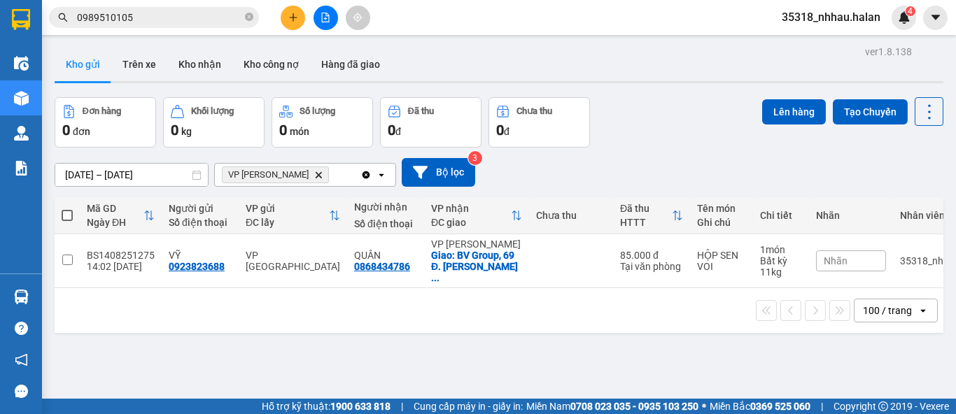
click at [314, 174] on icon "Delete" at bounding box center [318, 175] width 8 height 8
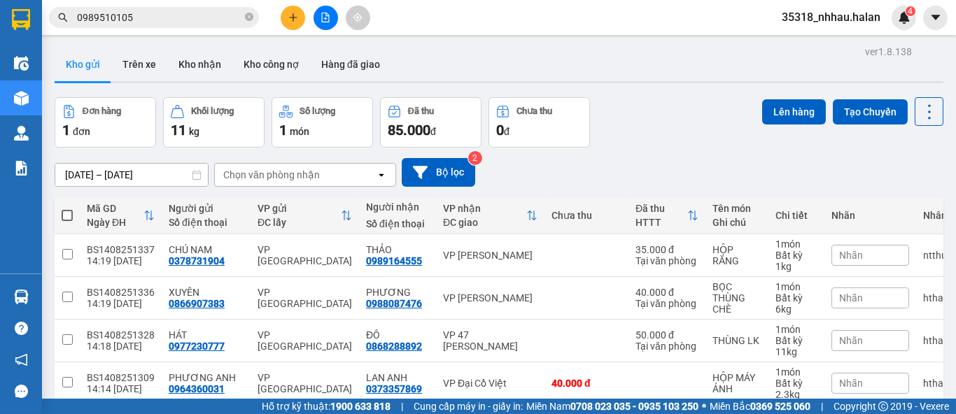
click at [297, 175] on div "Chọn văn phòng nhận" at bounding box center [271, 175] width 97 height 14
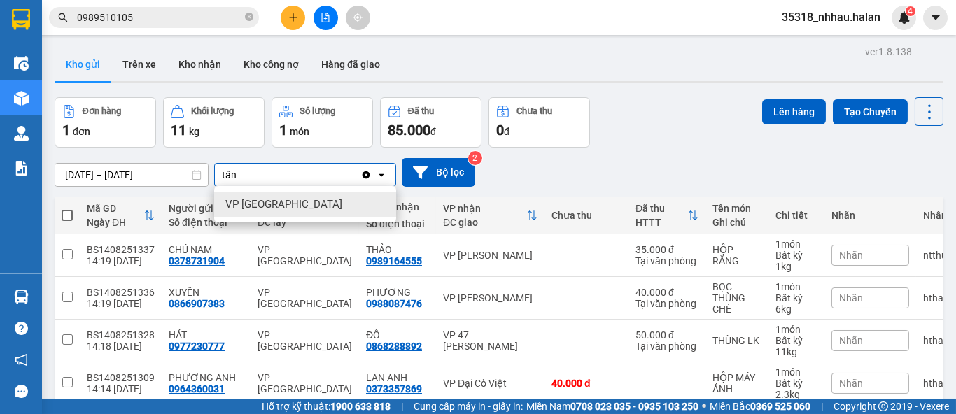
type input "tân"
click at [289, 195] on div "VP Tân Triều" at bounding box center [305, 204] width 182 height 25
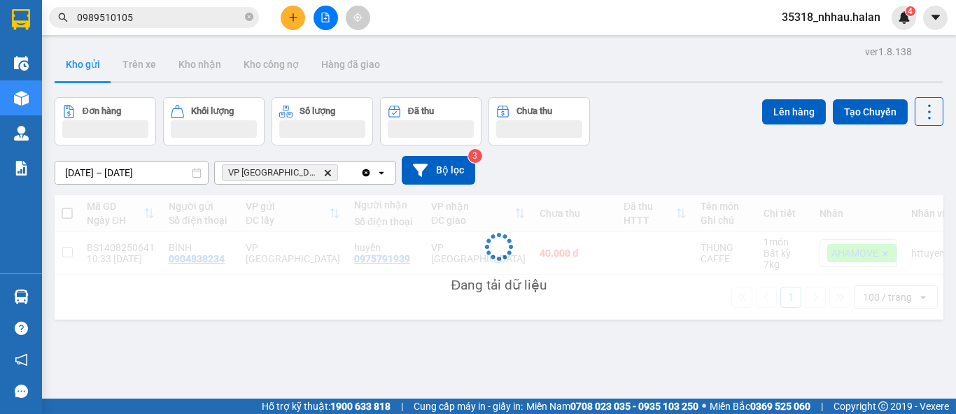
click at [335, 176] on div "VP Tân Triều Delete" at bounding box center [288, 173] width 146 height 22
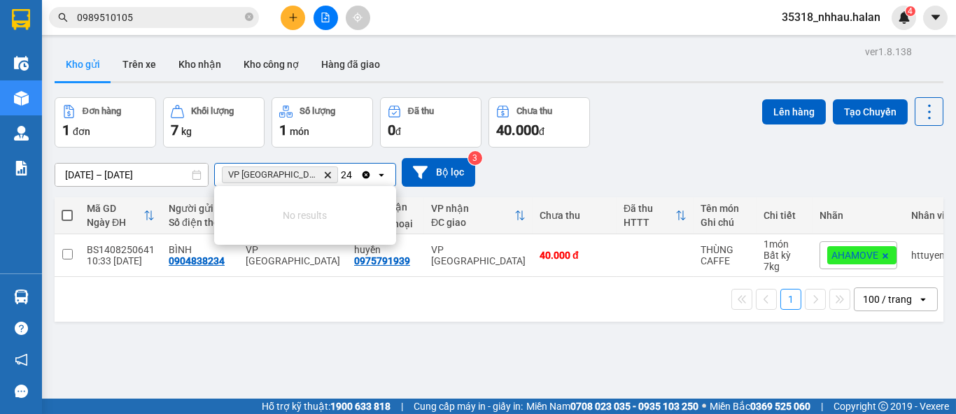
type input "2"
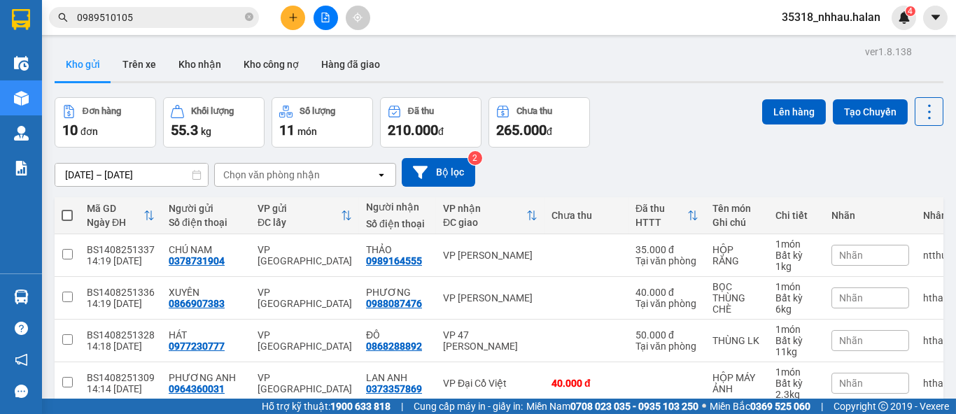
click at [319, 177] on div "Chọn văn phòng nhận" at bounding box center [295, 175] width 161 height 22
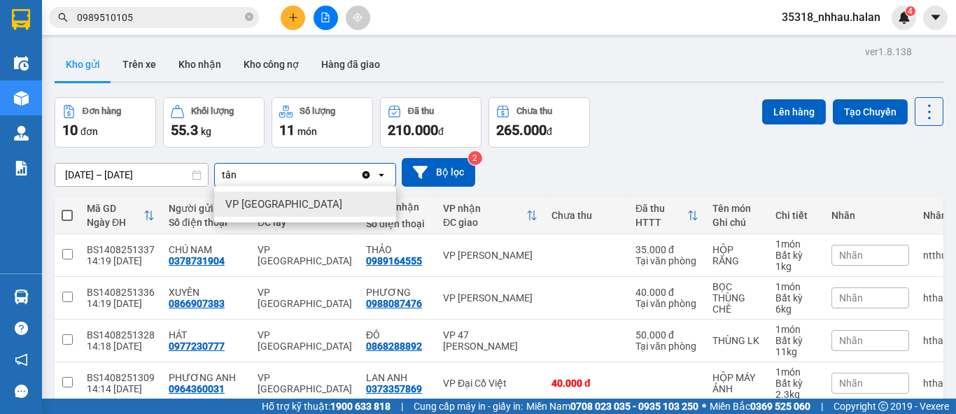
type input "tân"
click at [246, 198] on span "VP Tân Triều" at bounding box center [283, 204] width 117 height 14
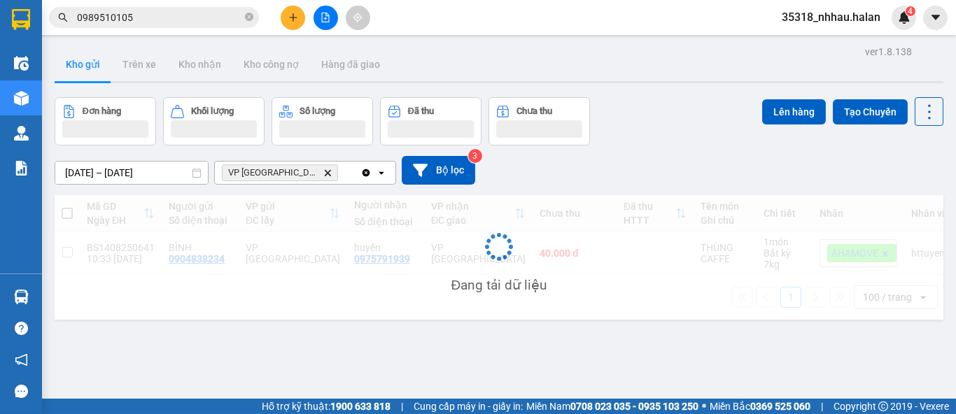
click at [309, 172] on div "VP Tân Triều Delete" at bounding box center [288, 173] width 146 height 22
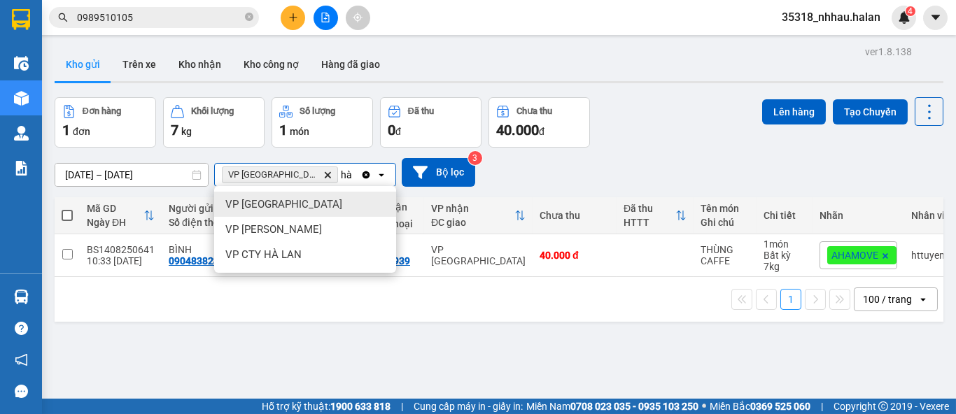
type input "hà"
click at [294, 202] on div "VP Hà Đông" at bounding box center [305, 204] width 182 height 25
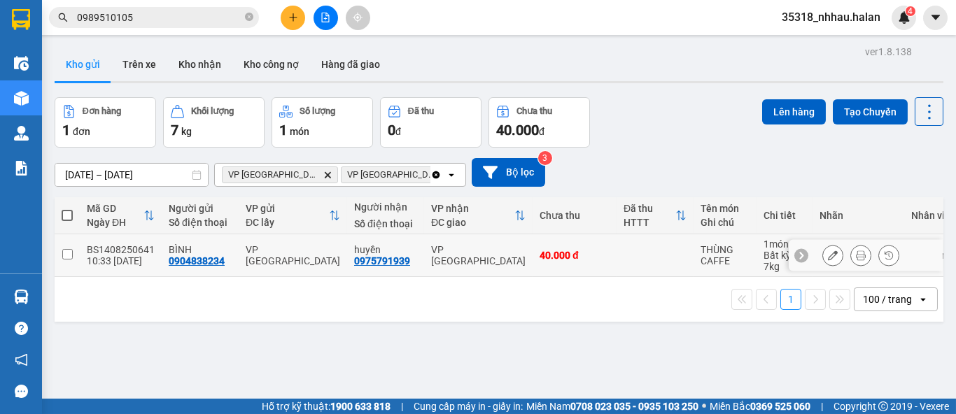
click at [663, 253] on td at bounding box center [654, 255] width 77 height 43
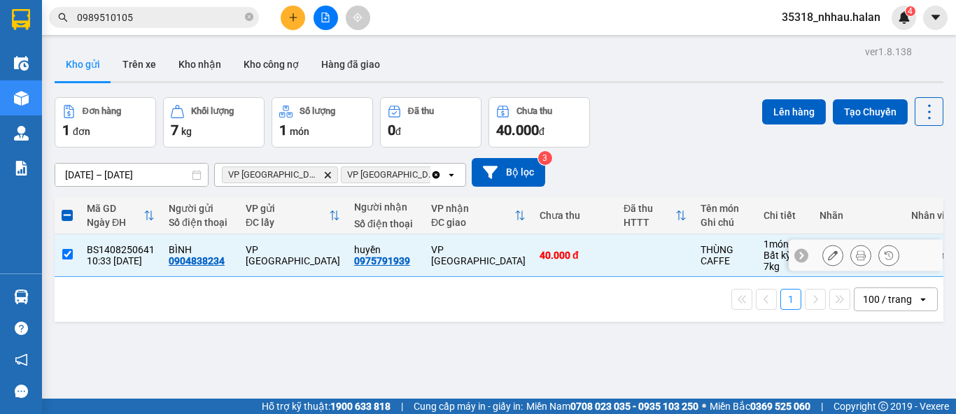
click at [665, 253] on td at bounding box center [654, 255] width 77 height 43
checkbox input "false"
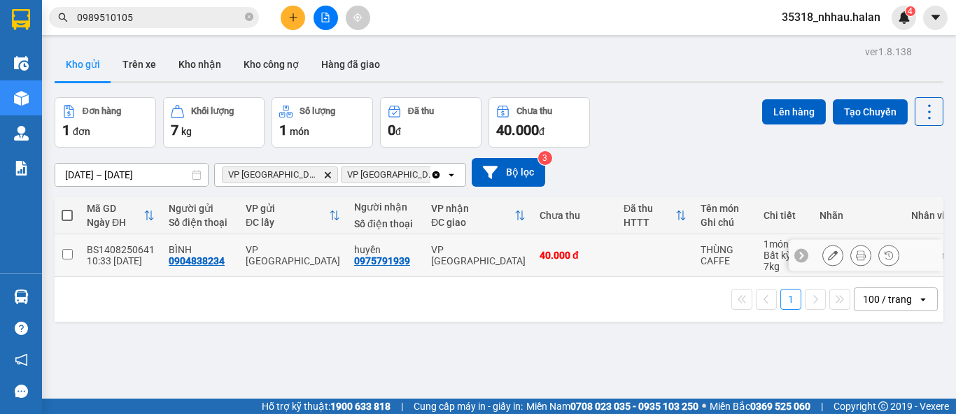
click at [856, 257] on icon at bounding box center [861, 255] width 10 height 10
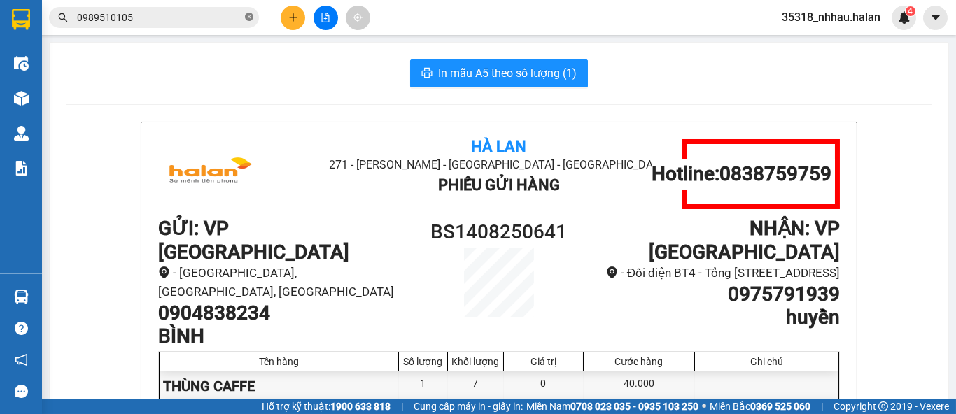
click at [248, 22] on span at bounding box center [249, 17] width 8 height 13
click at [288, 22] on icon "plus" at bounding box center [293, 18] width 10 height 10
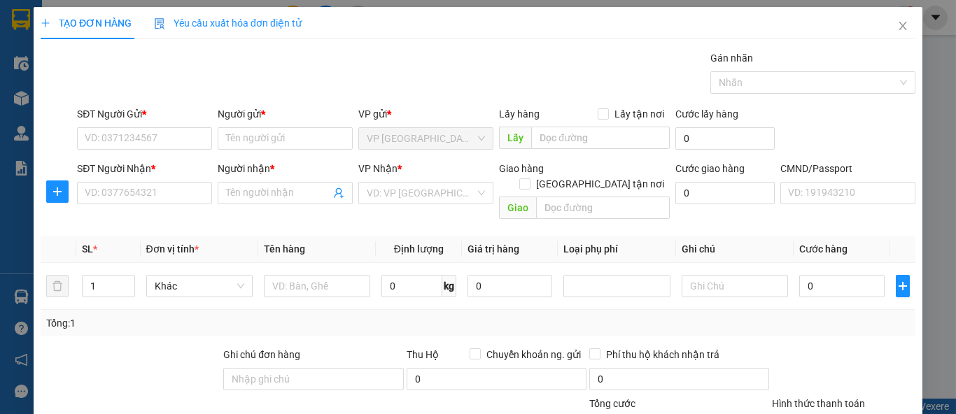
click at [288, 22] on span "Yêu cầu xuất hóa đơn điện tử" at bounding box center [228, 22] width 148 height 11
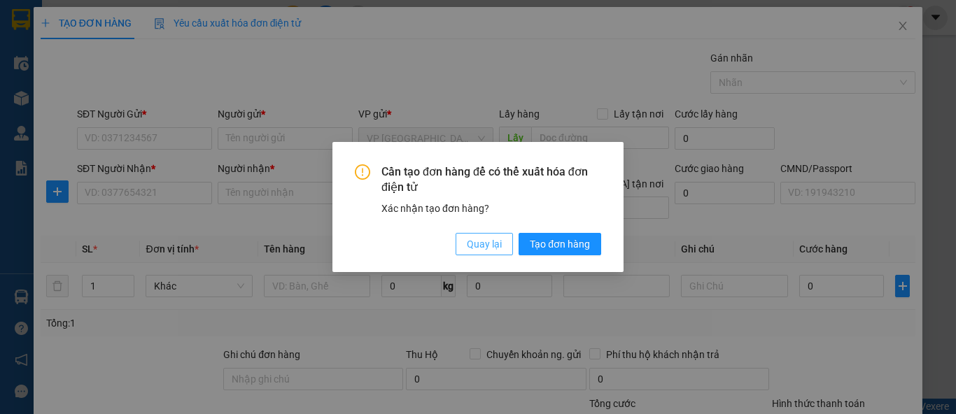
drag, startPoint x: 486, startPoint y: 246, endPoint x: 303, endPoint y: 201, distance: 188.0
click at [485, 246] on span "Quay lại" at bounding box center [484, 243] width 35 height 15
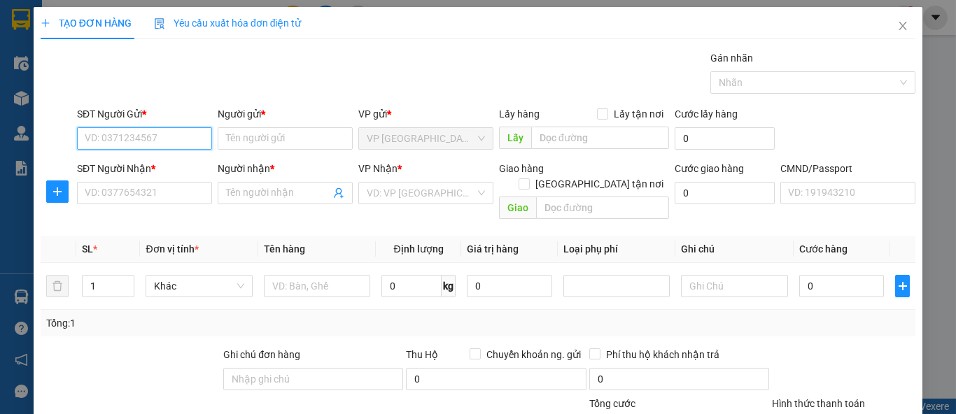
click at [174, 140] on input "SĐT Người Gửi *" at bounding box center [144, 138] width 135 height 22
type input "0977306749"
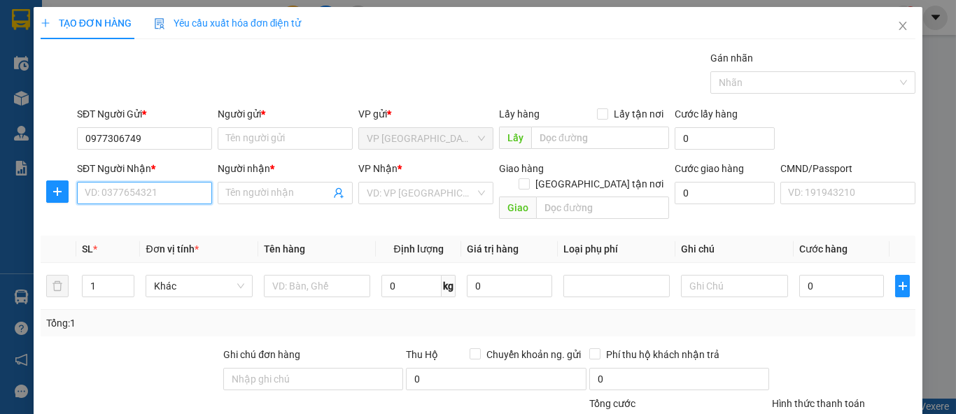
click at [159, 192] on input "SĐT Người Nhận *" at bounding box center [144, 193] width 135 height 22
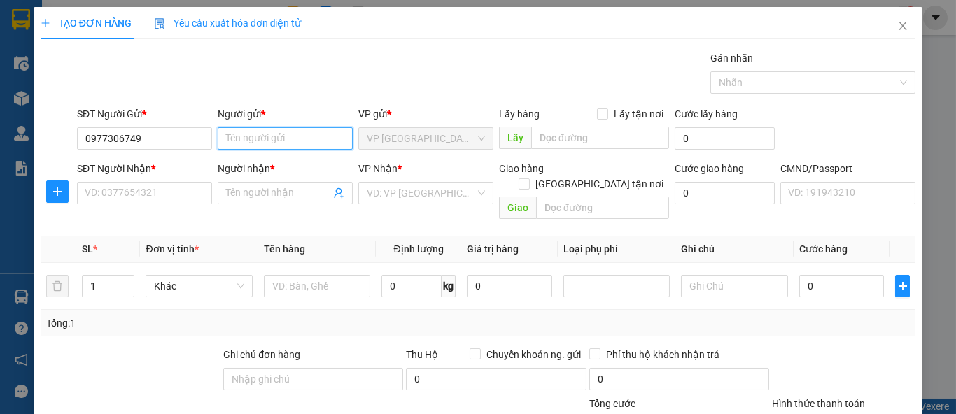
click at [251, 139] on input "Người gửi *" at bounding box center [285, 138] width 135 height 22
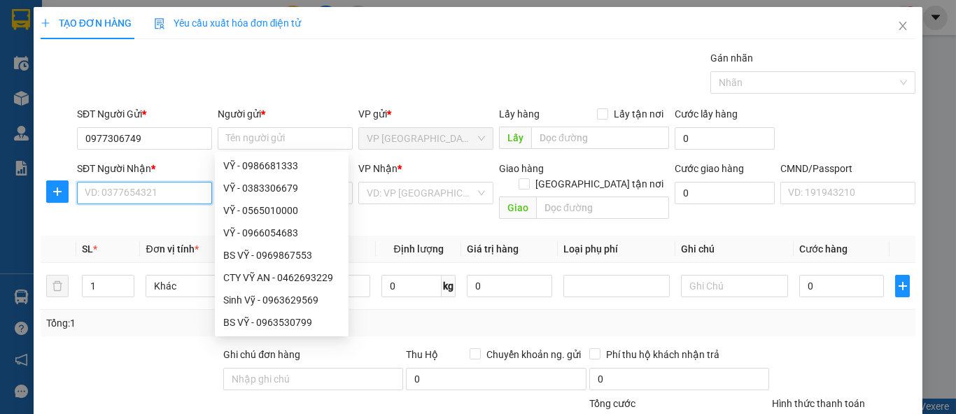
click at [146, 192] on input "SĐT Người Nhận *" at bounding box center [144, 193] width 135 height 22
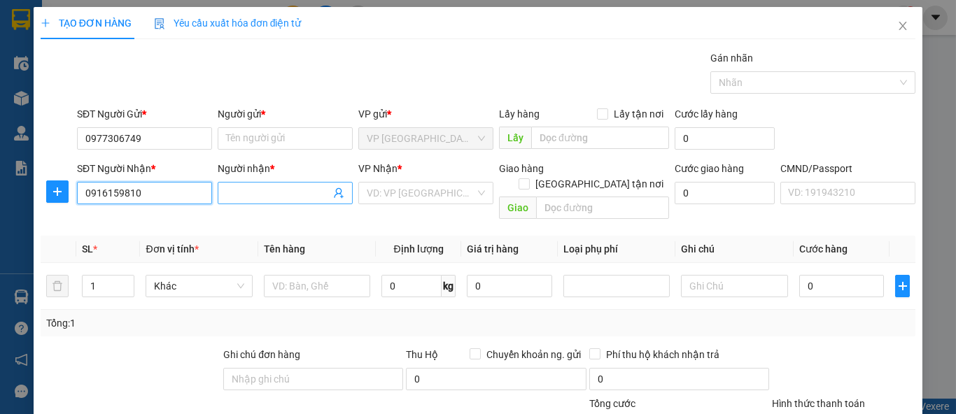
type input "0916159810"
click at [271, 196] on input "Người nhận *" at bounding box center [278, 192] width 104 height 15
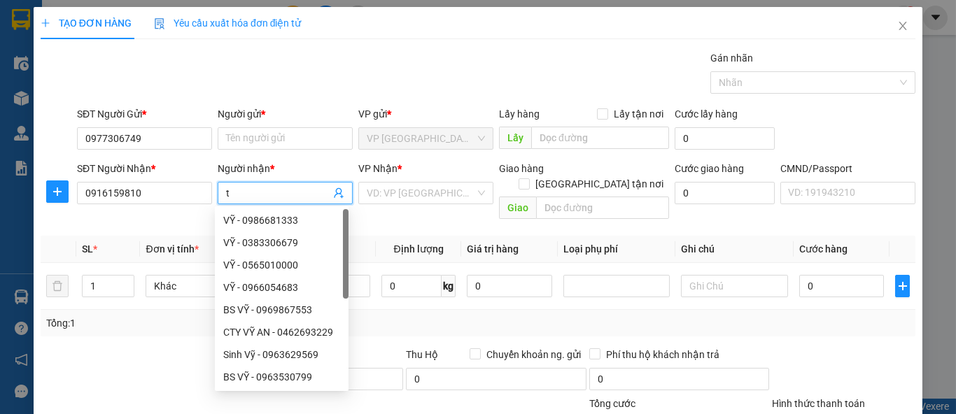
click at [271, 196] on input "t" at bounding box center [278, 192] width 104 height 15
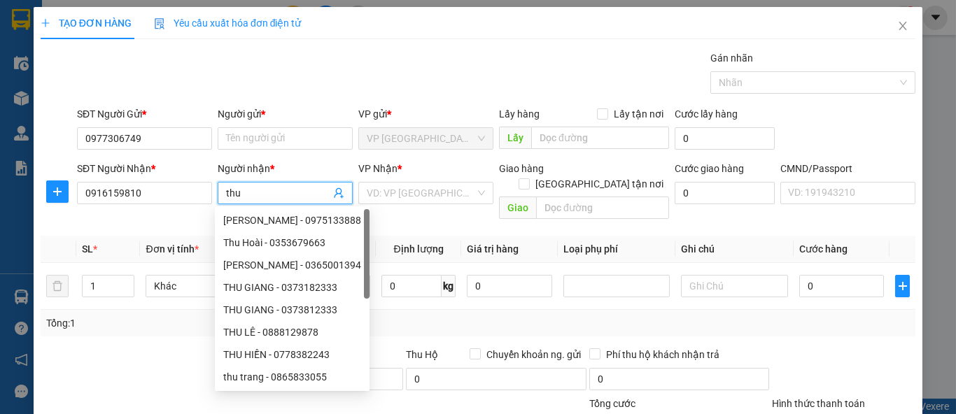
type input "thu"
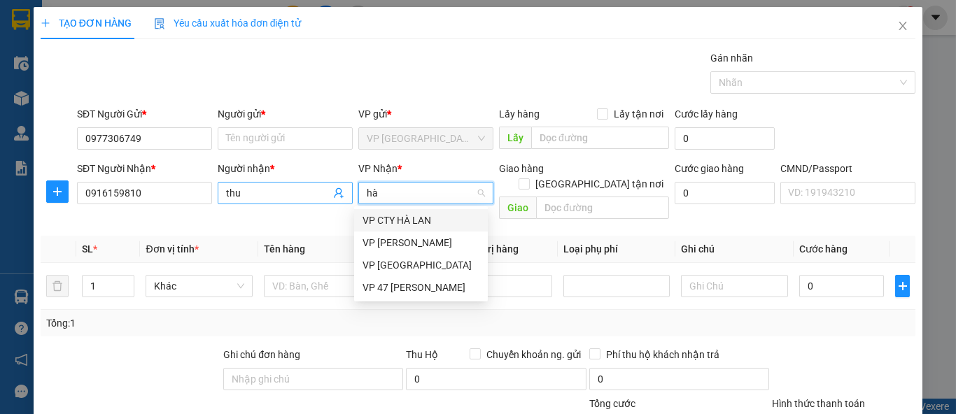
type input "hà"
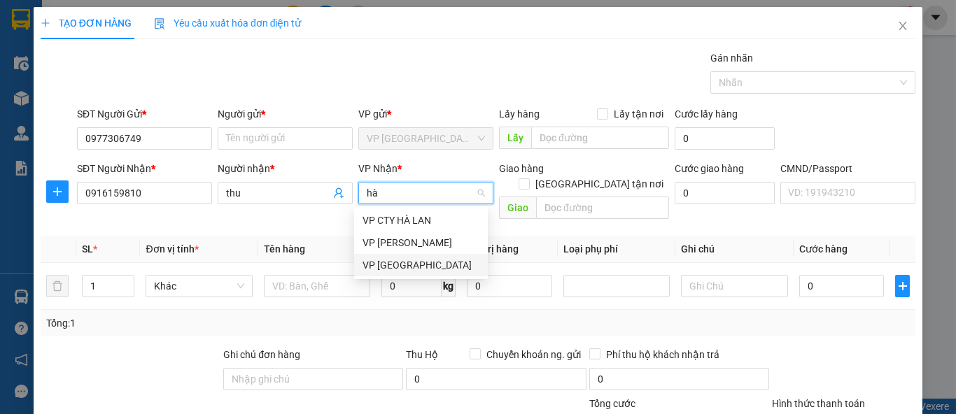
click at [399, 263] on div "VP Hà Đông" at bounding box center [420, 264] width 117 height 15
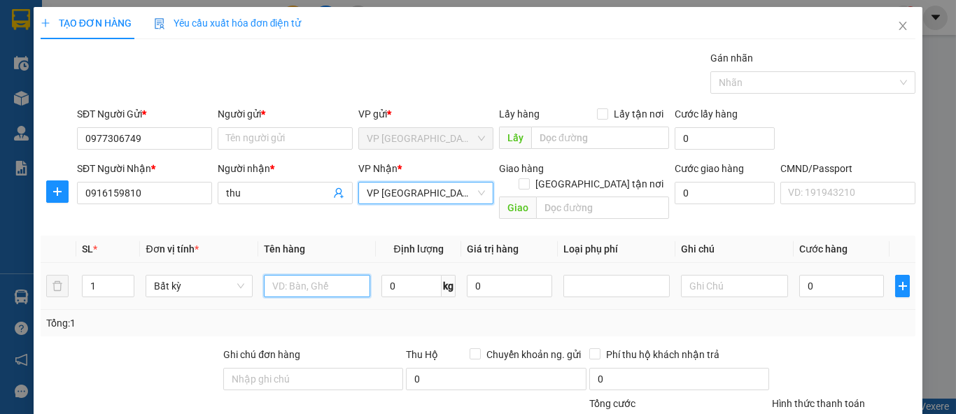
click at [302, 279] on input "text" at bounding box center [317, 286] width 106 height 22
type input "boc quả nhãn"
type input "15"
type input "50.000"
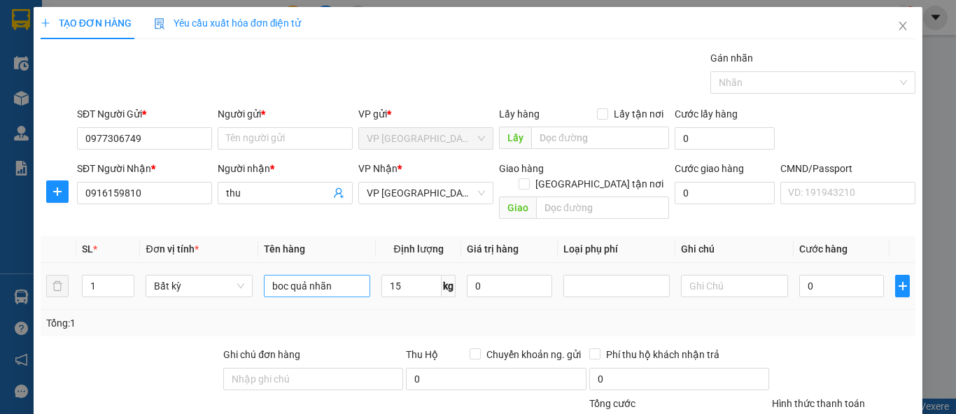
type input "50.000"
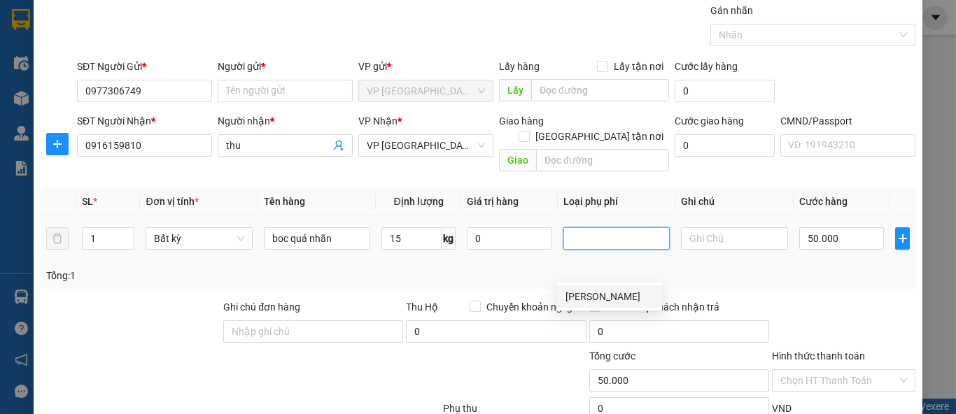
scroll to position [129, 0]
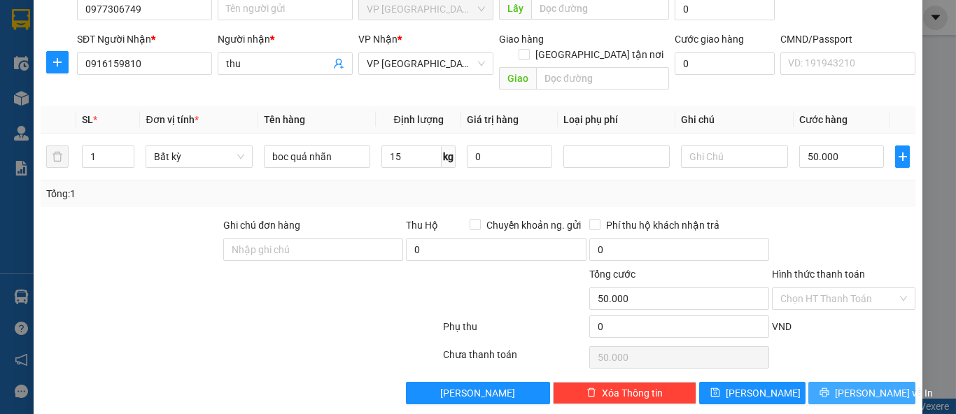
click at [821, 382] on button "Lưu và In" at bounding box center [861, 393] width 107 height 22
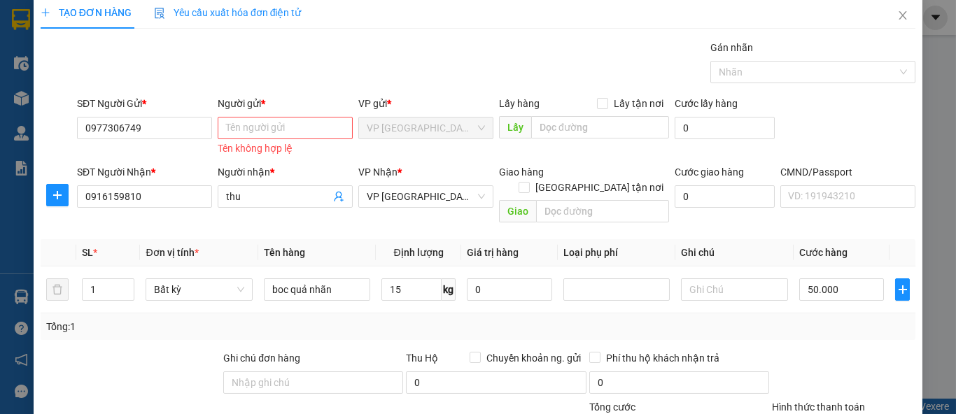
scroll to position [0, 0]
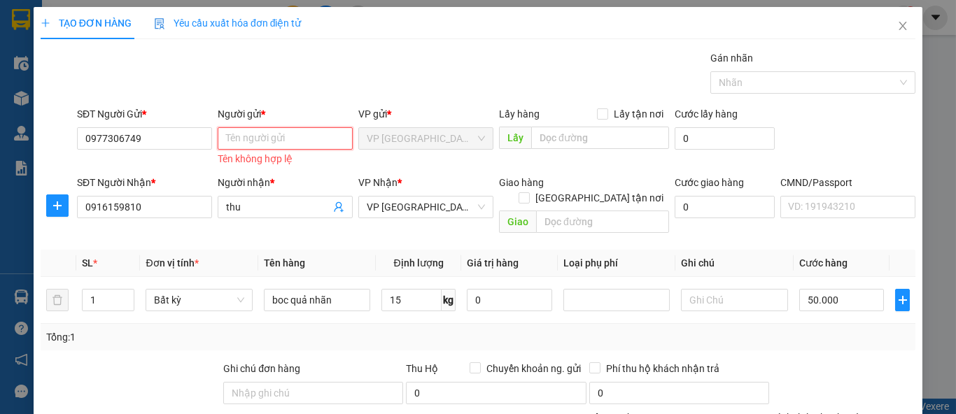
click at [259, 144] on input "Người gửi *" at bounding box center [285, 138] width 135 height 22
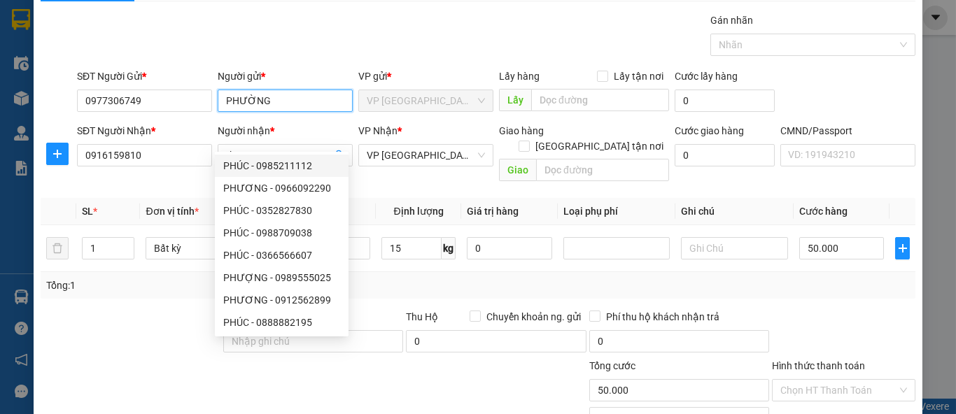
scroll to position [129, 0]
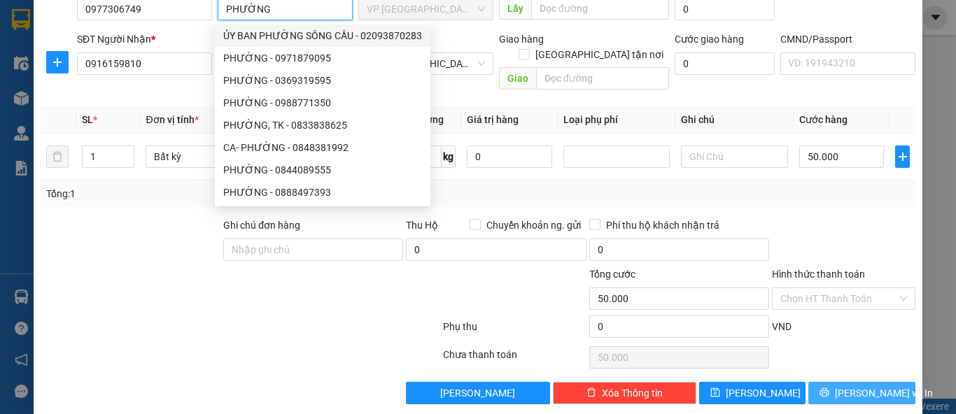
type input "PHƯỜNG"
click at [835, 382] on button "Lưu và In" at bounding box center [861, 393] width 107 height 22
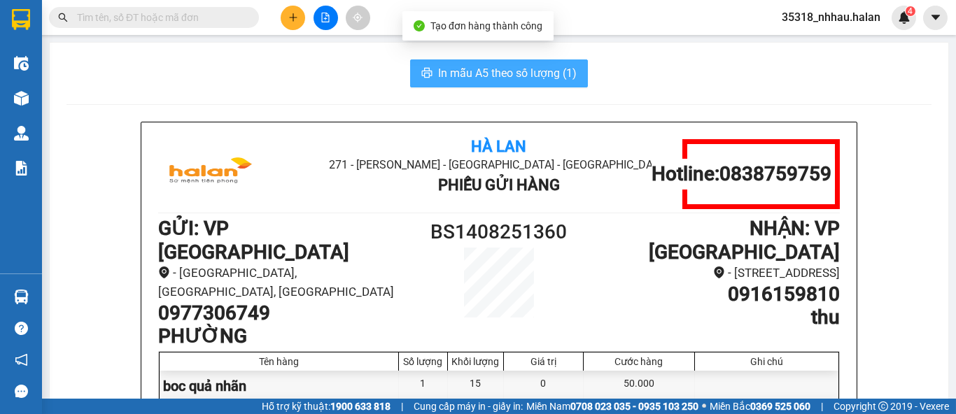
click at [461, 73] on span "In mẫu A5 theo số lượng (1)" at bounding box center [507, 72] width 139 height 17
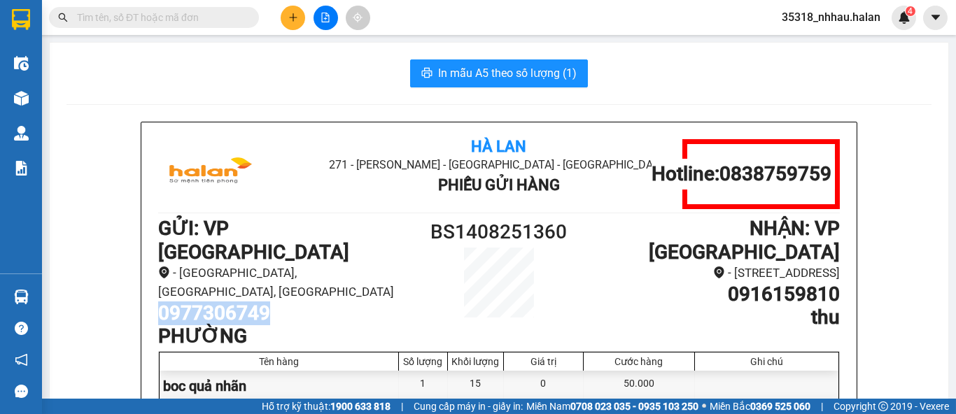
drag, startPoint x: 156, startPoint y: 285, endPoint x: 282, endPoint y: 284, distance: 125.9
click at [282, 302] on h1 "0977306749" at bounding box center [285, 314] width 255 height 24
copy h1 "0977306749"
click at [289, 22] on button at bounding box center [293, 18] width 24 height 24
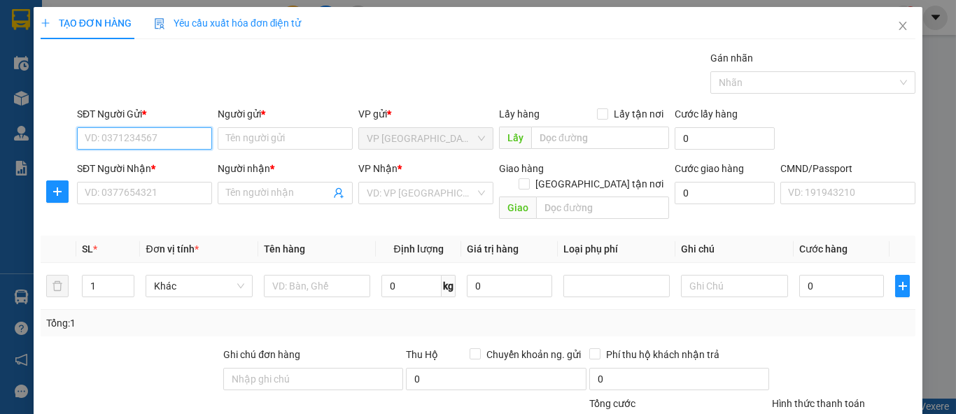
click at [163, 136] on input "SĐT Người Gửi *" at bounding box center [144, 138] width 135 height 22
paste input "0977306749"
type input "0977306749"
click at [155, 171] on div "0977306749 - PHƯỜNG" at bounding box center [143, 165] width 117 height 15
type input "PHƯỜNG"
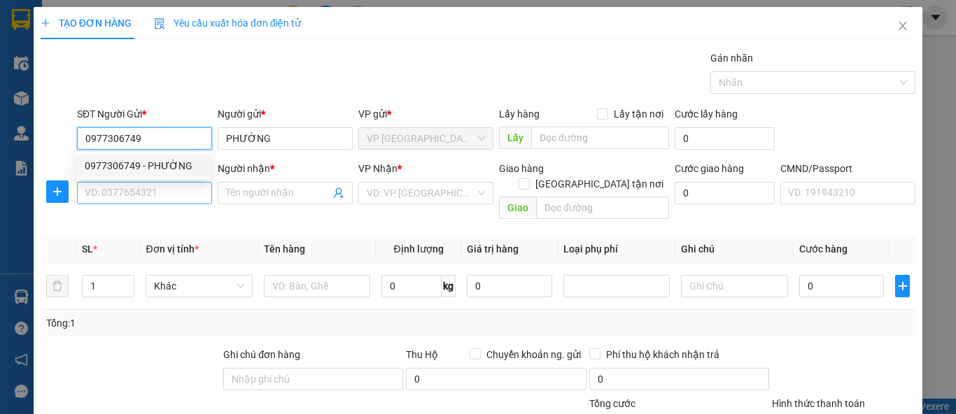
type input "0977306749"
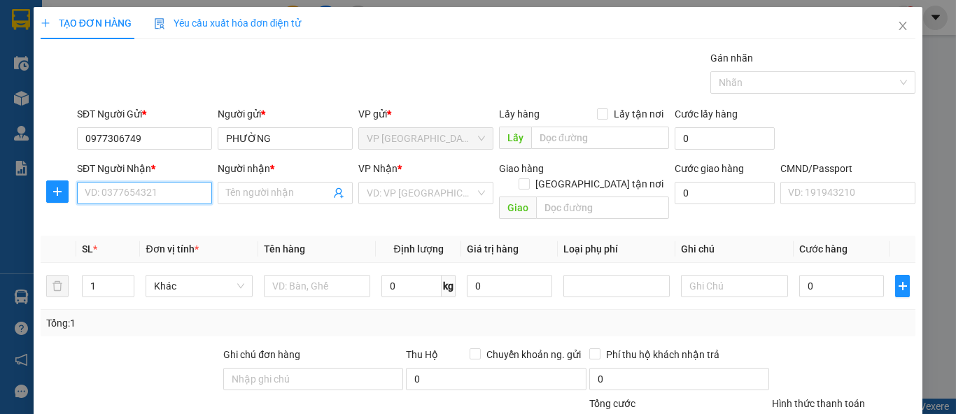
click at [144, 196] on input "SĐT Người Nhận *" at bounding box center [144, 193] width 135 height 22
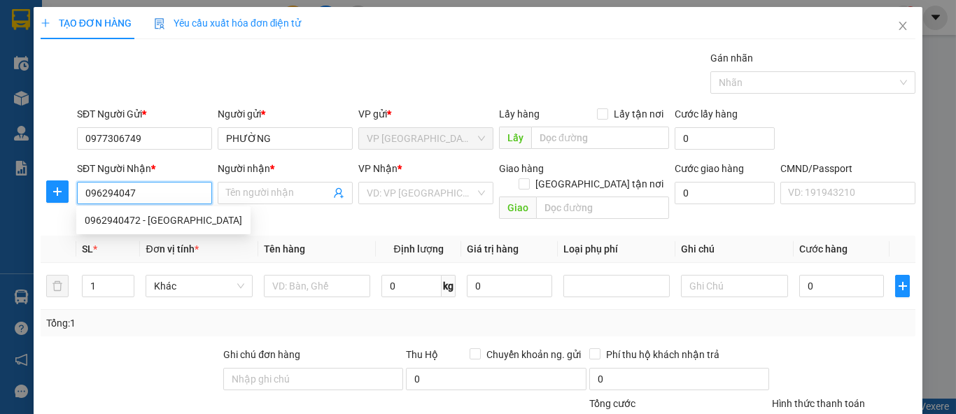
type input "0962940472"
click at [171, 215] on div "0962940472 - CHÂU ANH" at bounding box center [163, 220] width 157 height 15
type input "CHÂU ANH"
checkbox input "true"
type input "161 Đ. Xuân La, Xuân Đỉnh, Tây Hồ, Hà Nội 100000, Việt Nam"
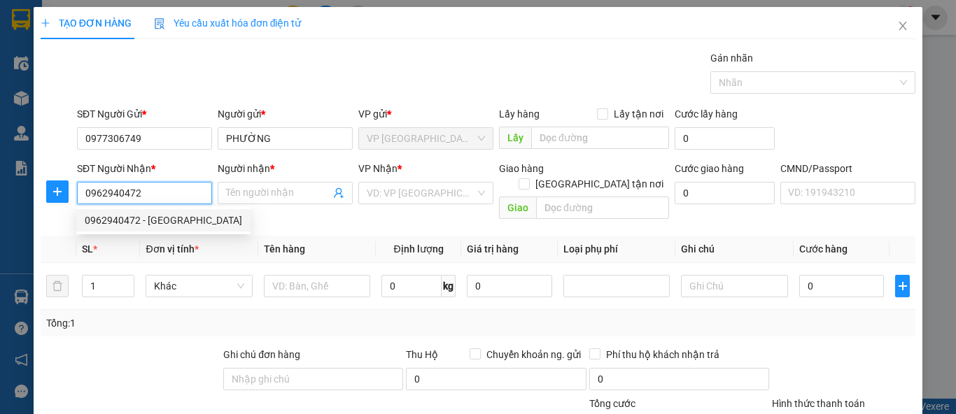
type input "30.000"
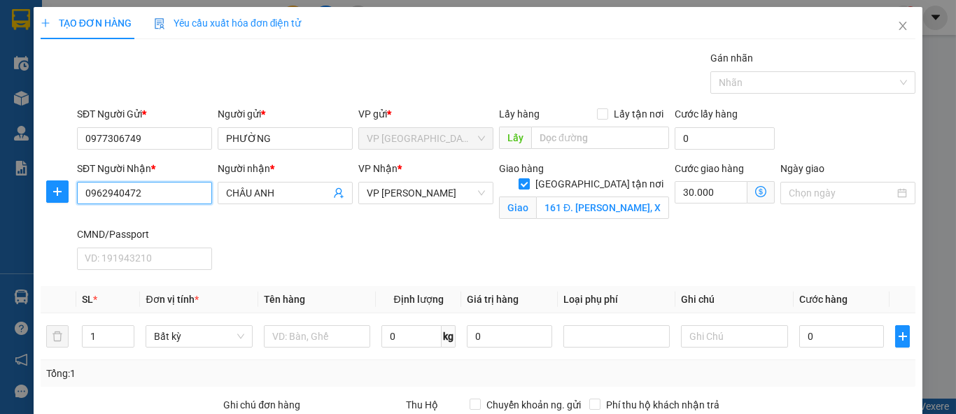
type input "0962940472"
click at [588, 176] on label "Giao tận nơi" at bounding box center [593, 183] width 150 height 15
click at [528, 178] on input "Giao tận nơi" at bounding box center [523, 183] width 10 height 10
checkbox input "false"
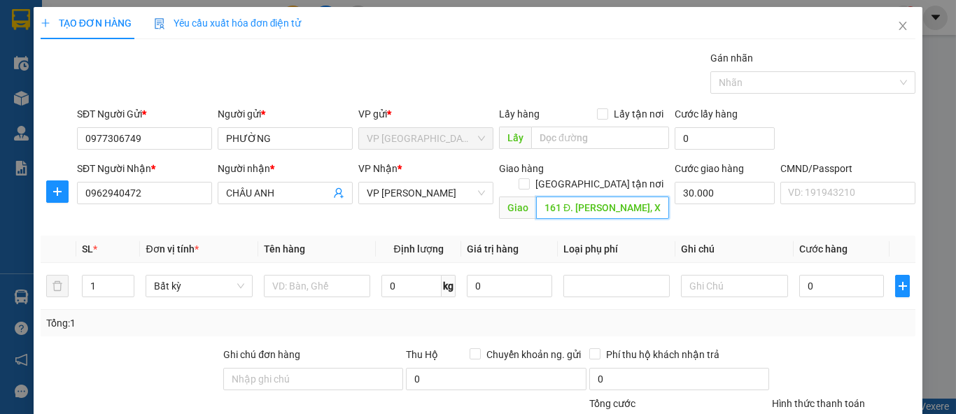
click at [598, 197] on input "161 Đ. Xuân La, Xuân Đỉnh, Tây Hồ, Hà Nội 100000, Việt Nam" at bounding box center [602, 208] width 133 height 22
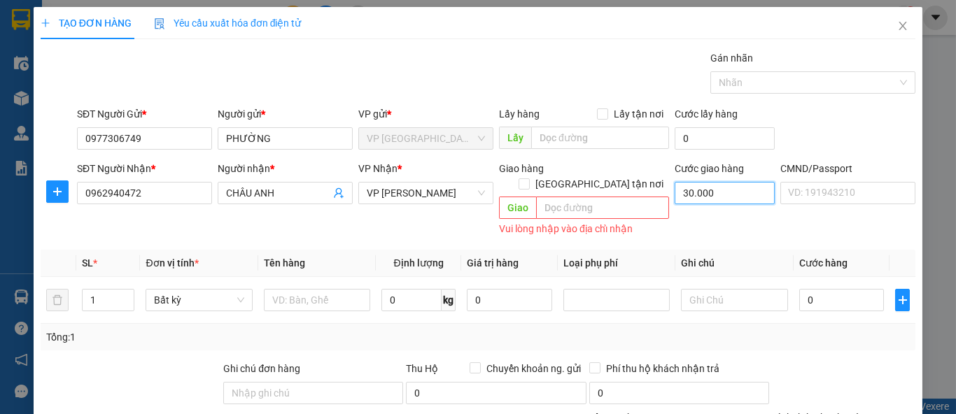
click at [674, 196] on input "30.000" at bounding box center [724, 193] width 100 height 22
type input "0"
click at [333, 289] on input "text" at bounding box center [317, 300] width 106 height 22
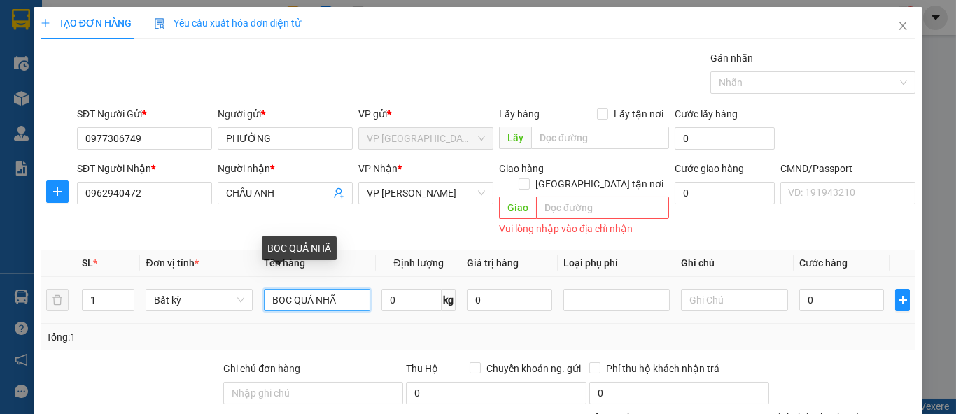
click at [349, 289] on input "BOC QUẢ NHÃ" at bounding box center [317, 300] width 106 height 22
type input "BOC QUẢ NHÃN"
type input "6"
type input "40.000"
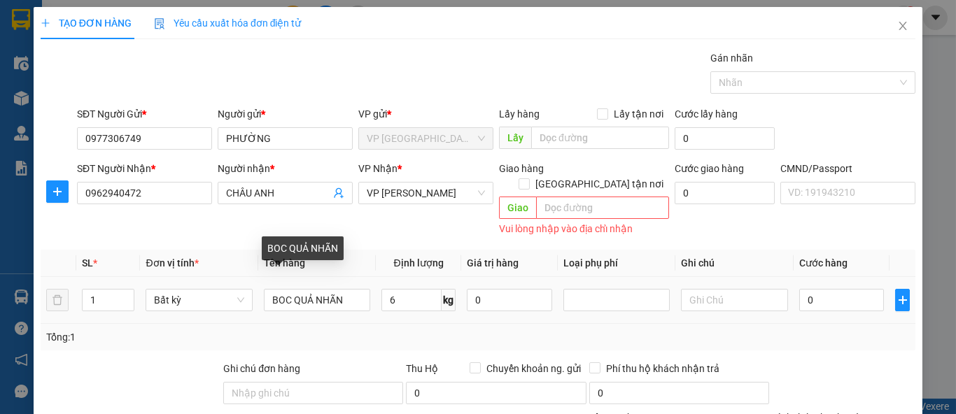
type input "40.000"
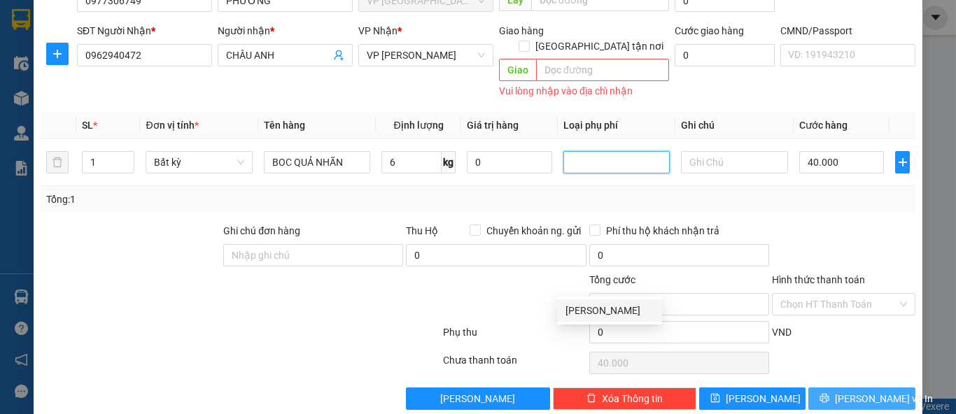
scroll to position [143, 0]
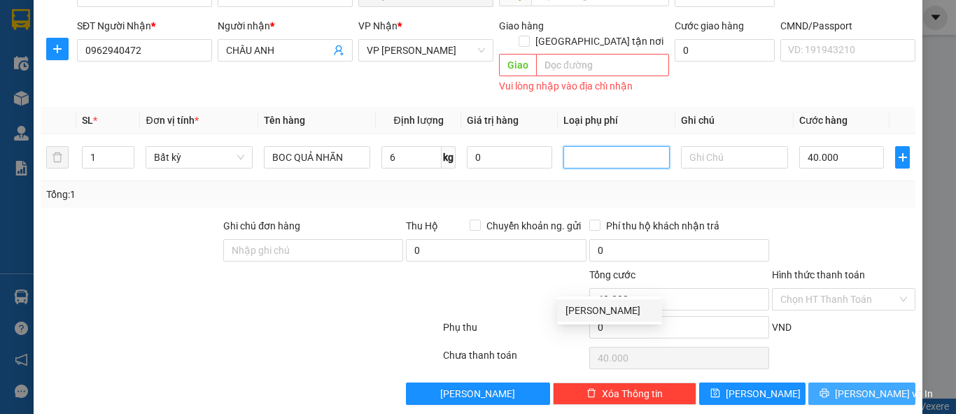
click at [842, 386] on span "Lưu và In" at bounding box center [884, 393] width 98 height 15
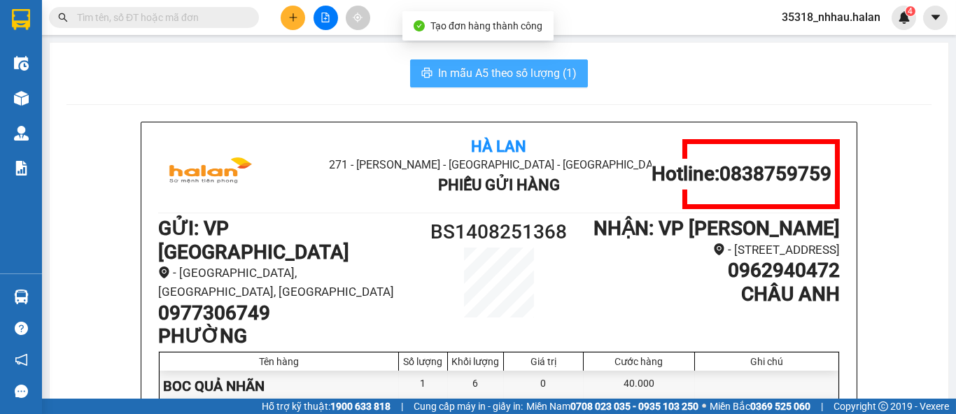
click at [549, 72] on span "In mẫu A5 theo số lượng (1)" at bounding box center [507, 72] width 139 height 17
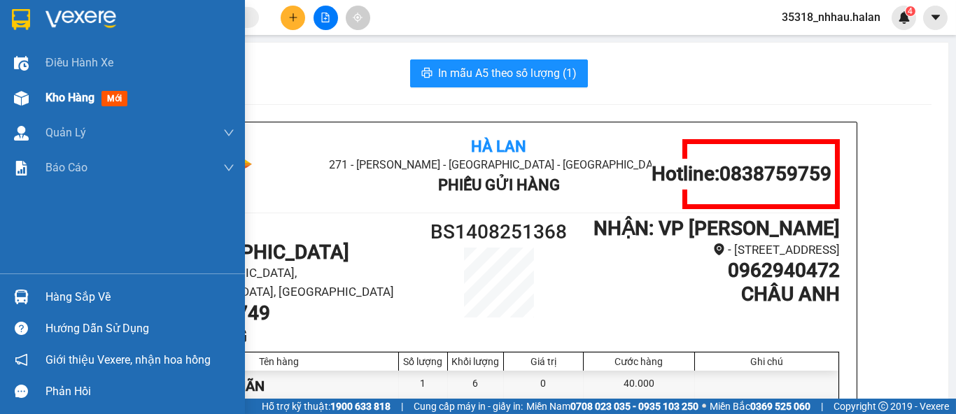
click at [24, 103] on img at bounding box center [21, 98] width 15 height 15
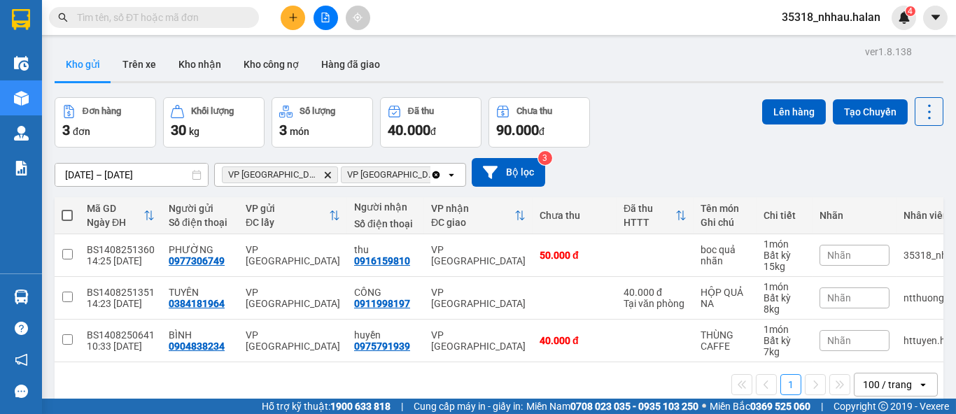
click at [430, 174] on icon "Clear all" at bounding box center [435, 174] width 11 height 11
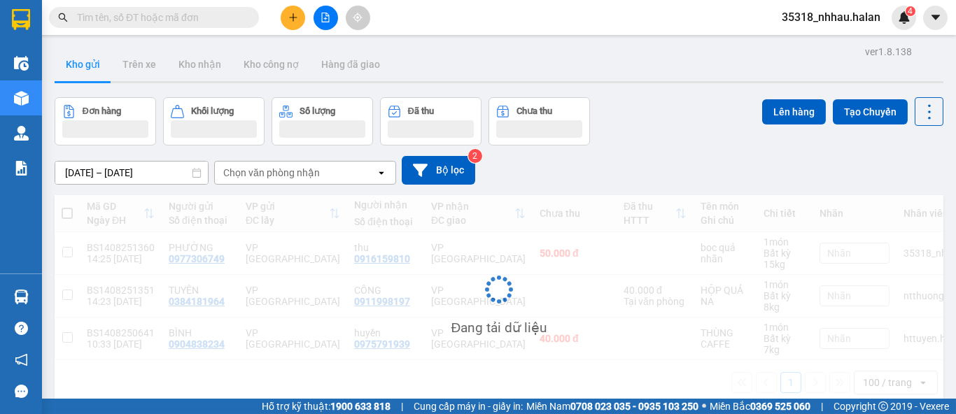
click at [320, 175] on div "Chọn văn phòng nhận" at bounding box center [295, 173] width 161 height 22
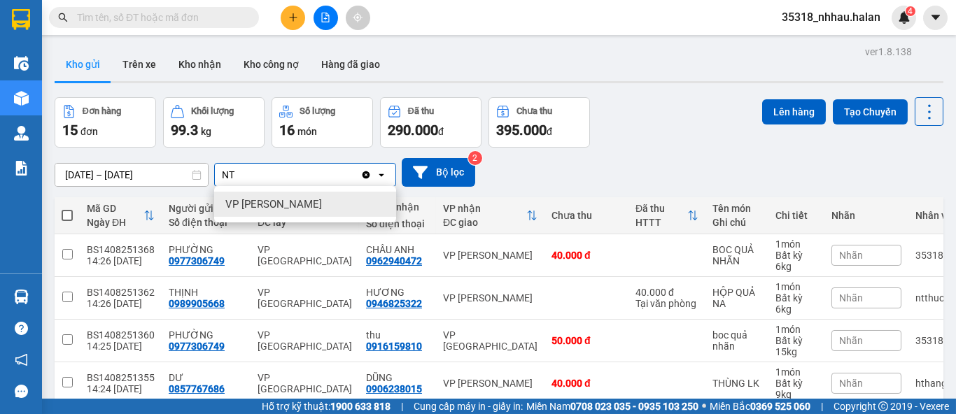
type input "NT"
click at [329, 208] on div "VP [PERSON_NAME]" at bounding box center [305, 204] width 182 height 25
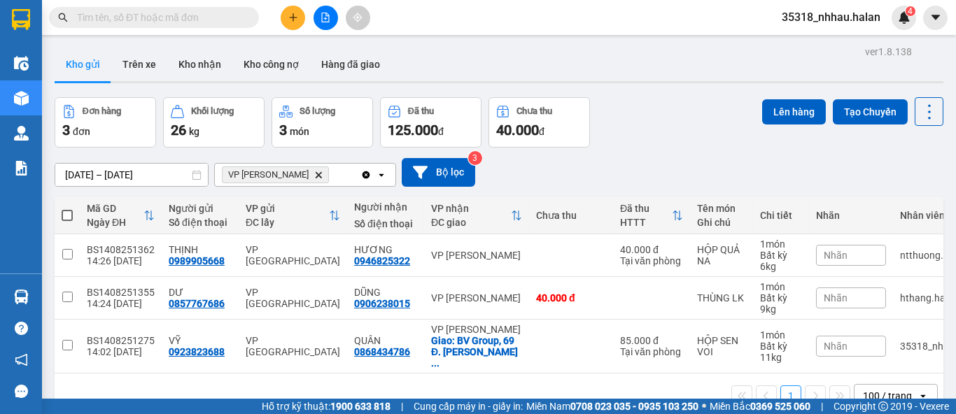
click at [71, 217] on span at bounding box center [67, 215] width 11 height 11
click at [67, 209] on input "checkbox" at bounding box center [67, 209] width 0 height 0
checkbox input "true"
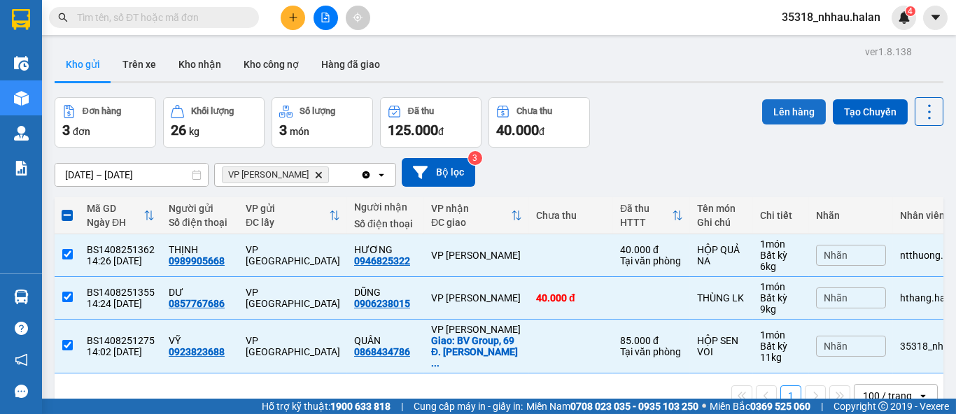
click at [783, 115] on button "Lên hàng" at bounding box center [794, 111] width 64 height 25
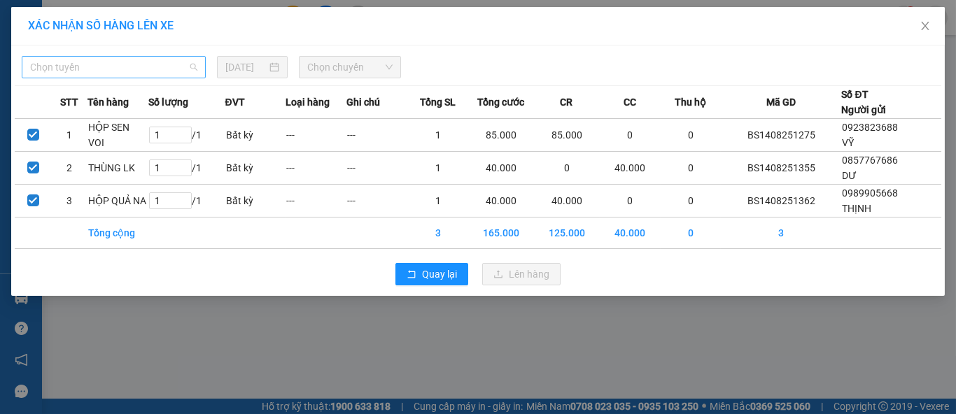
click at [124, 76] on span "Chọn tuyến" at bounding box center [113, 67] width 167 height 21
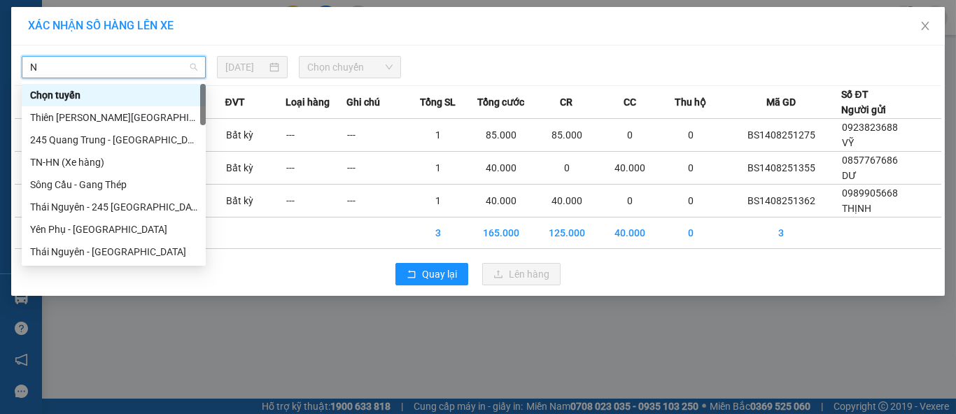
type input "NT"
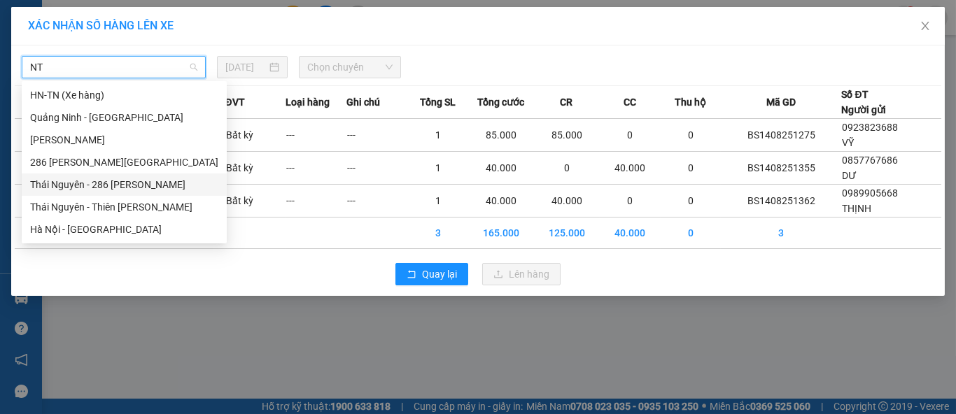
click at [148, 181] on div "Thái Nguyên - 286 Nguyễn Trãi" at bounding box center [124, 184] width 188 height 15
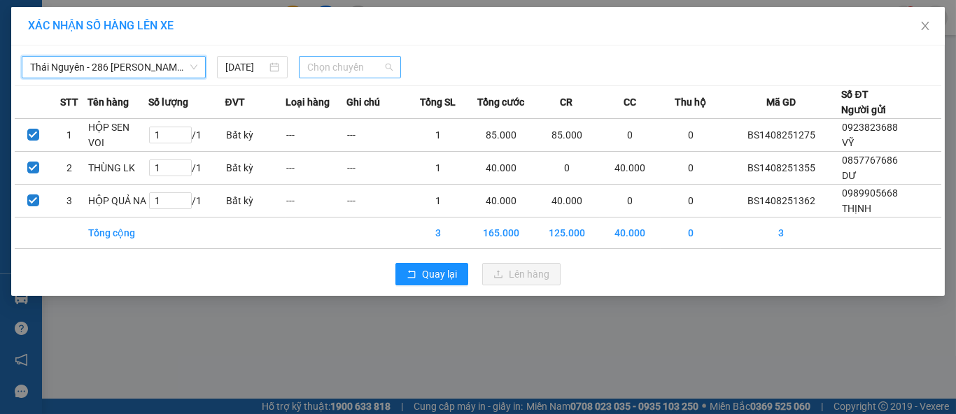
click at [342, 61] on span "Chọn chuyến" at bounding box center [350, 67] width 86 height 21
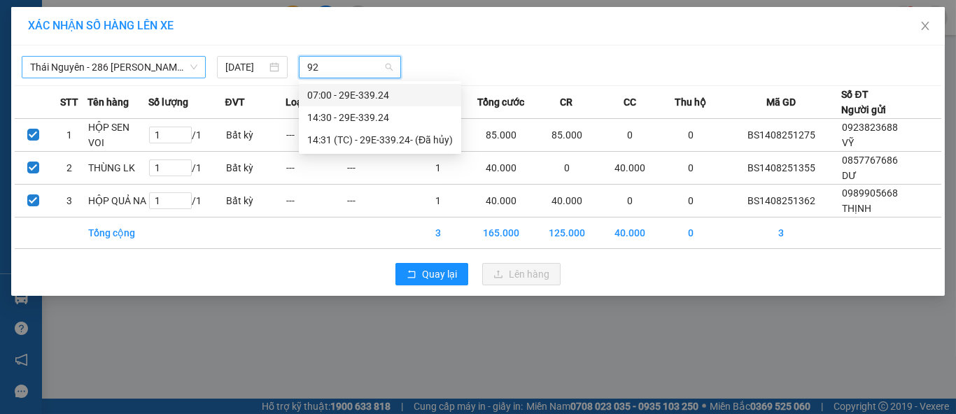
type input "924"
click at [374, 122] on div "14:30 - 29E-339.24" at bounding box center [380, 117] width 146 height 15
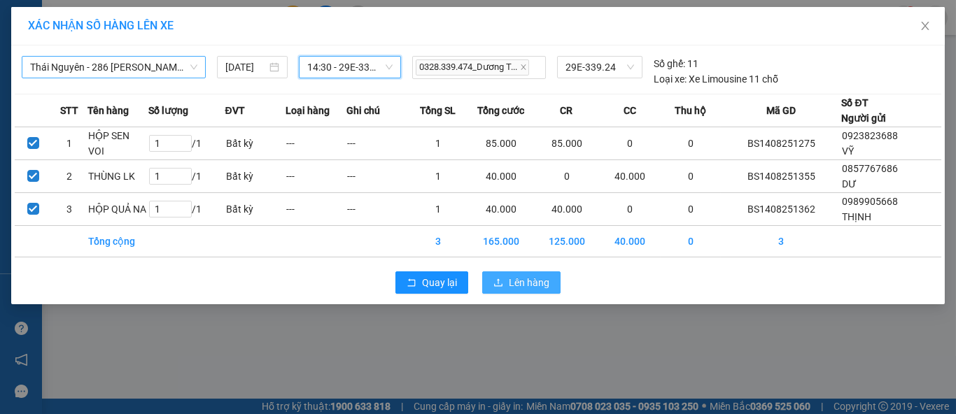
click at [504, 275] on button "Lên hàng" at bounding box center [521, 282] width 78 height 22
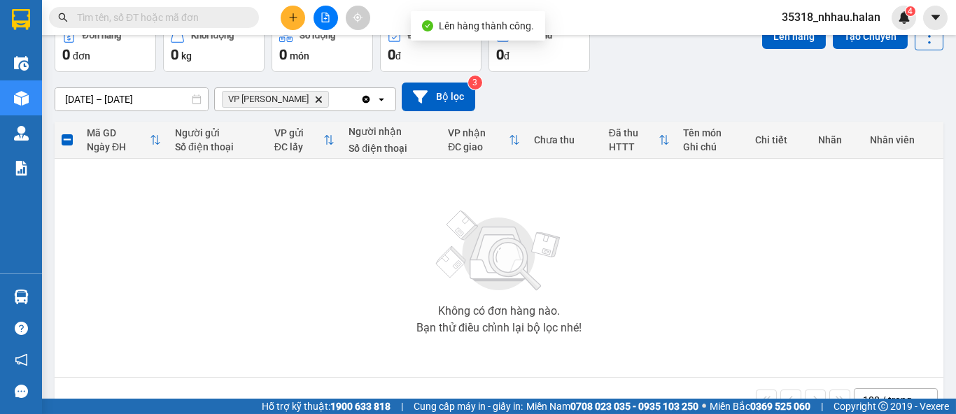
scroll to position [77, 0]
click at [299, 103] on span "VP Nguyễn Trãi Delete" at bounding box center [275, 98] width 107 height 17
click at [314, 99] on icon "Delete" at bounding box center [318, 98] width 8 height 8
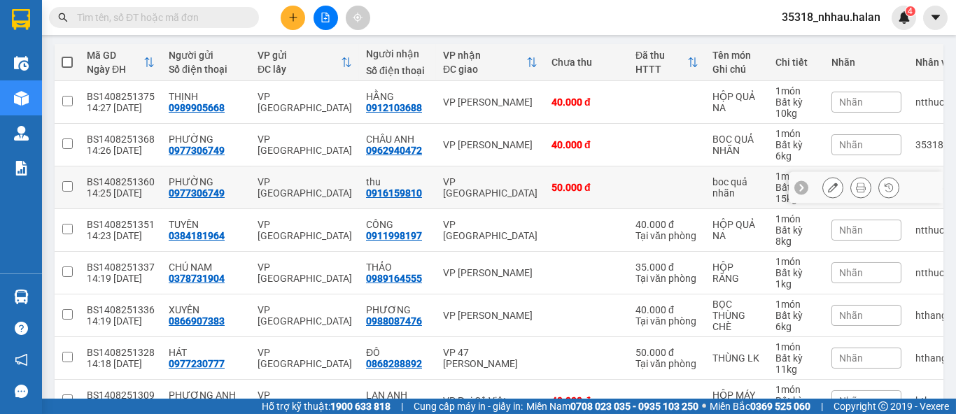
scroll to position [110, 0]
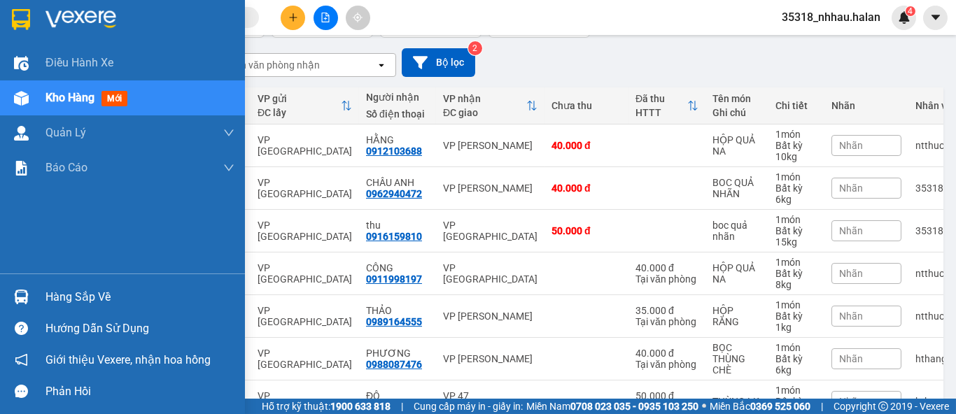
click at [29, 298] on div at bounding box center [21, 297] width 24 height 24
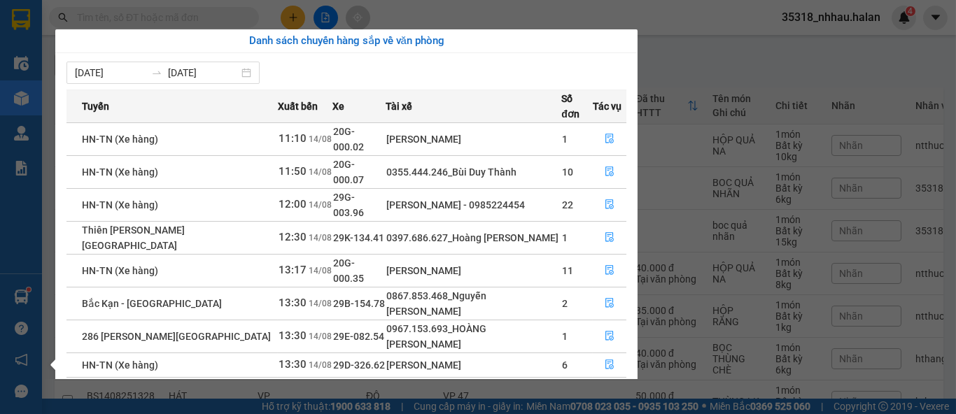
click at [707, 50] on section "Kết quả tìm kiếm ( 73 ) Bộ lọc Mã ĐH Trạng thái Món hàng Thu hộ Tổng cước Chưa …" at bounding box center [478, 207] width 956 height 414
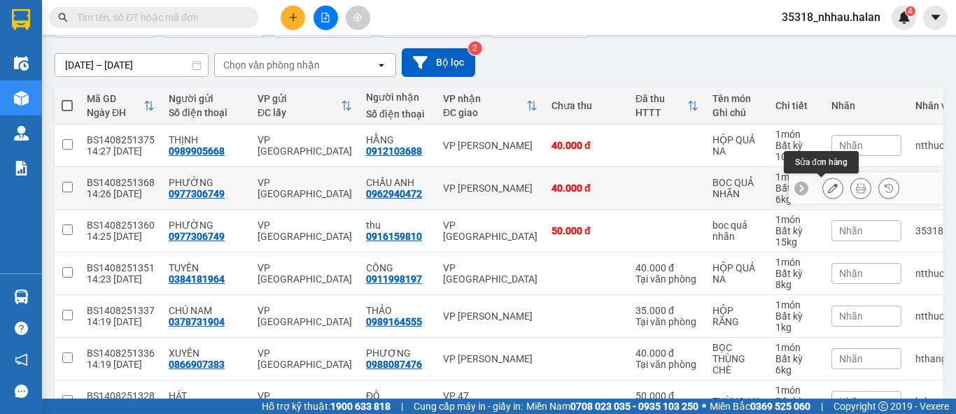
click at [828, 191] on icon at bounding box center [833, 188] width 10 height 10
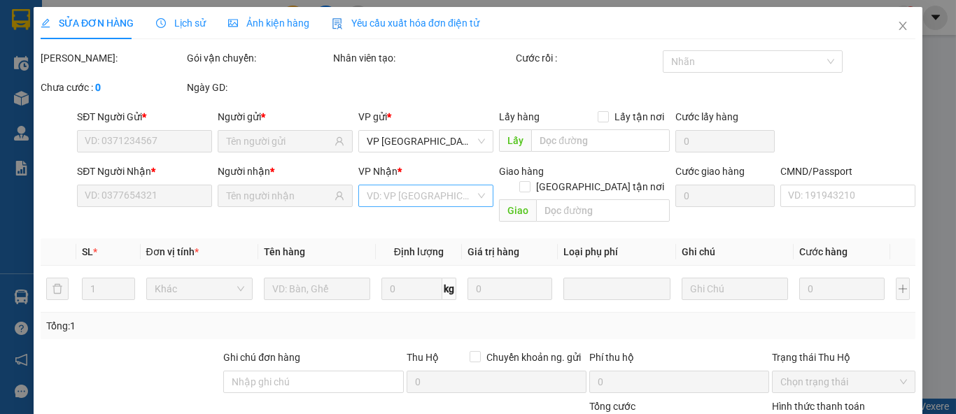
type input "0977306749"
type input "0962940472"
type input "40.000"
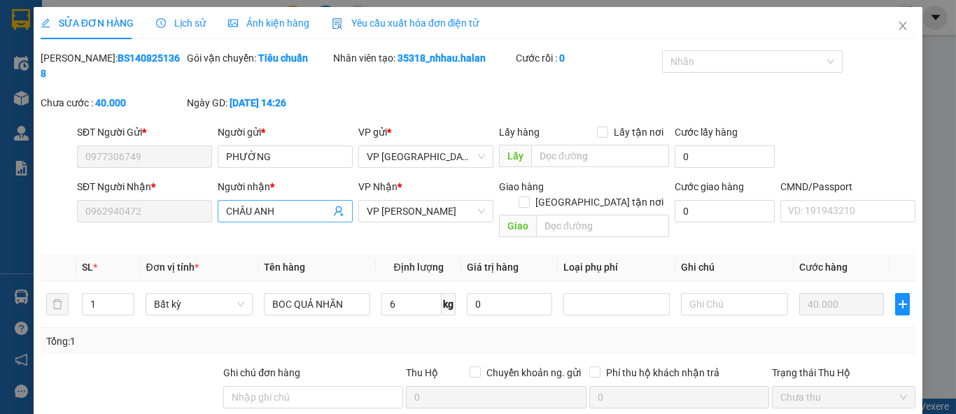
drag, startPoint x: 411, startPoint y: 195, endPoint x: 335, endPoint y: 204, distance: 76.2
click at [335, 204] on div "SĐT Người Nhận * 0962940472 Người nhận * CHÂU ANH VP Nhận * VP Võ Chí Công Giao…" at bounding box center [496, 211] width 844 height 64
click at [434, 202] on span "VP Võ Chí Công" at bounding box center [426, 211] width 118 height 21
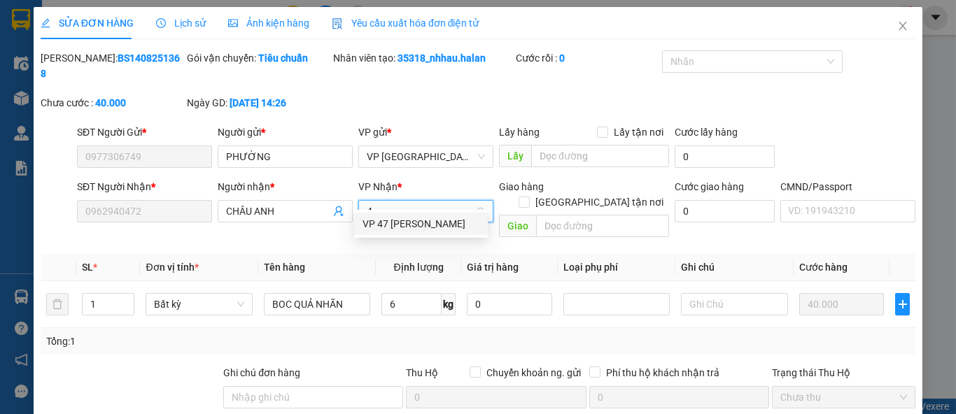
type input "47"
click at [440, 223] on div "VP 47 Trần Khát Chân" at bounding box center [420, 223] width 117 height 15
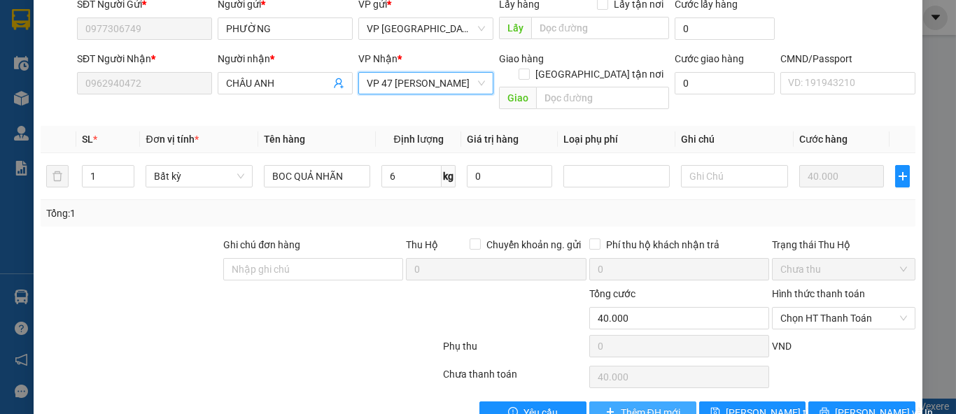
scroll to position [133, 0]
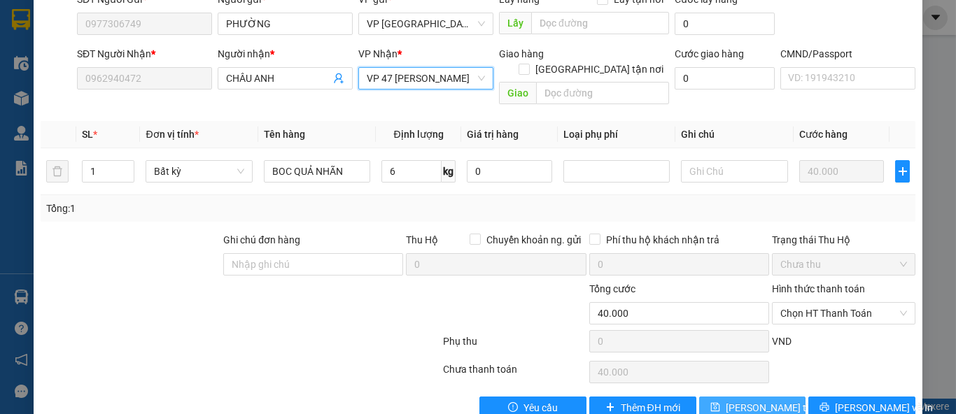
click at [744, 400] on span "Lưu thay đổi" at bounding box center [782, 407] width 112 height 15
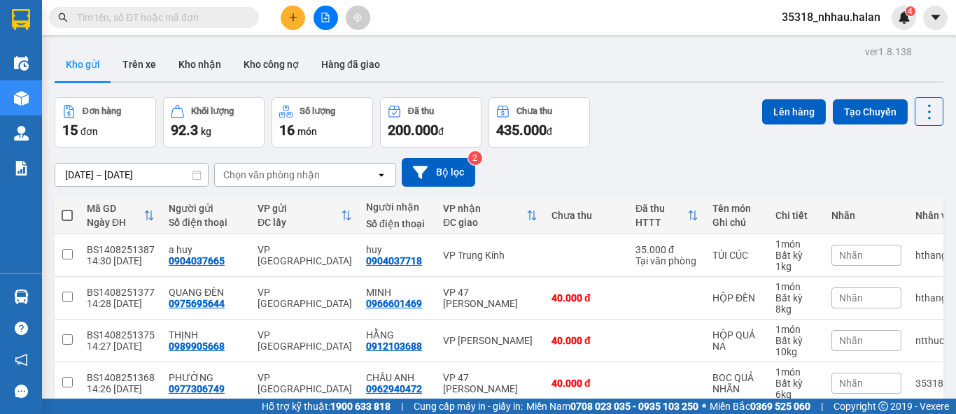
click at [198, 18] on input "text" at bounding box center [159, 17] width 165 height 15
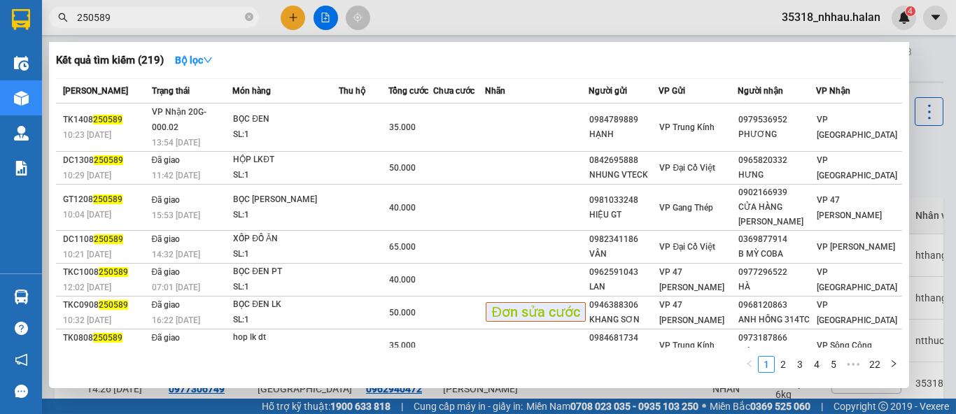
type input "250589"
click at [908, 129] on div "Kết quả tìm kiếm ( 219 ) Bộ lọc Mã ĐH Trạng thái Món hàng Thu hộ Tổng cước Chưa…" at bounding box center [479, 215] width 860 height 346
click at [920, 141] on div at bounding box center [478, 207] width 956 height 414
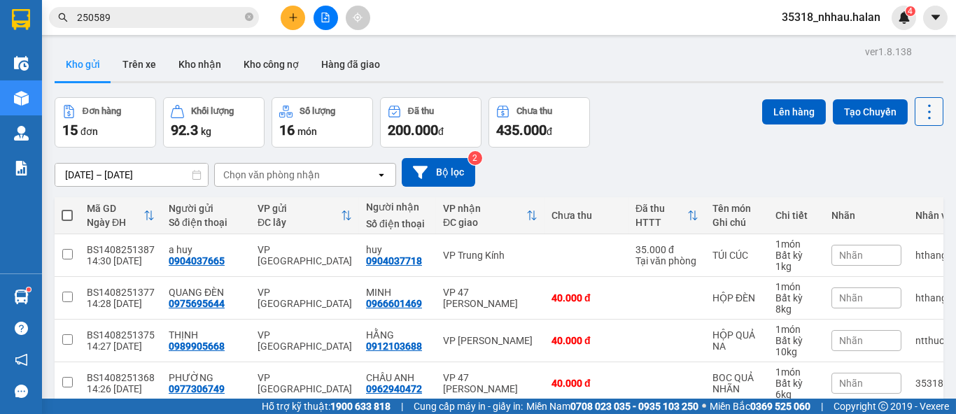
click at [919, 105] on icon at bounding box center [929, 112] width 20 height 20
click at [892, 199] on span "Làm mới" at bounding box center [898, 200] width 38 height 14
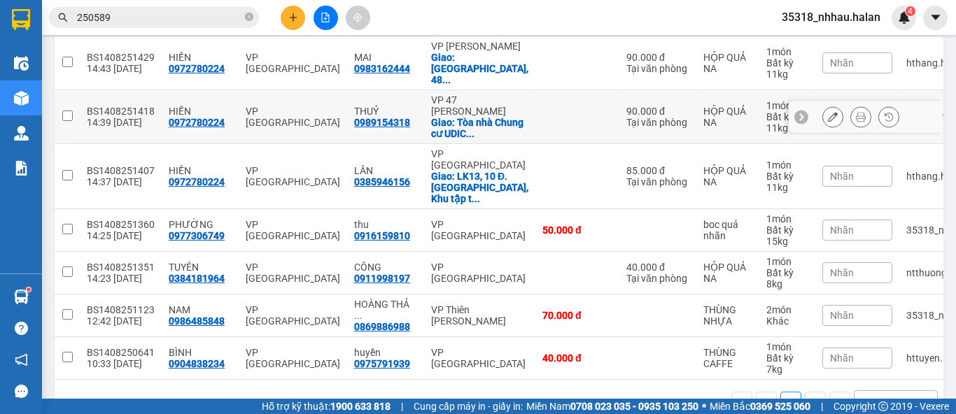
scroll to position [199, 0]
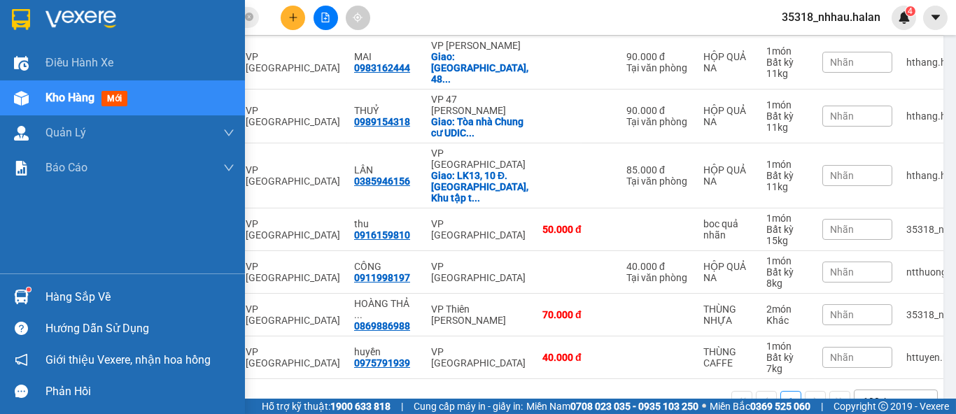
click at [27, 293] on img at bounding box center [21, 297] width 15 height 15
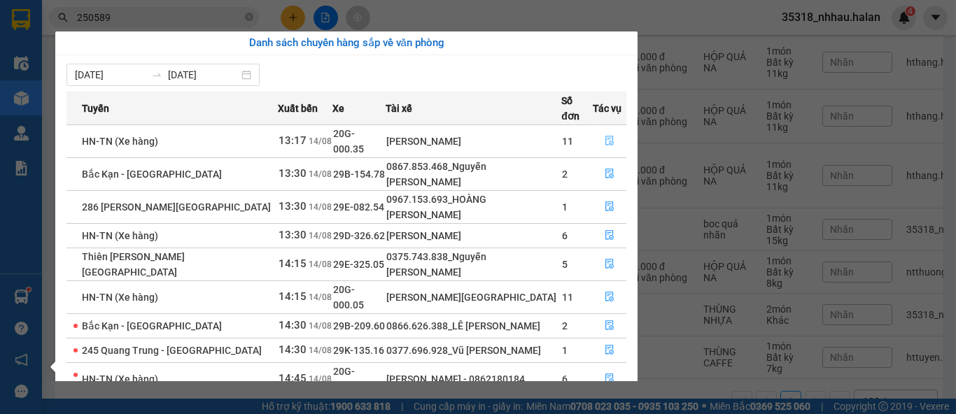
click at [607, 136] on icon "file-done" at bounding box center [609, 141] width 8 height 10
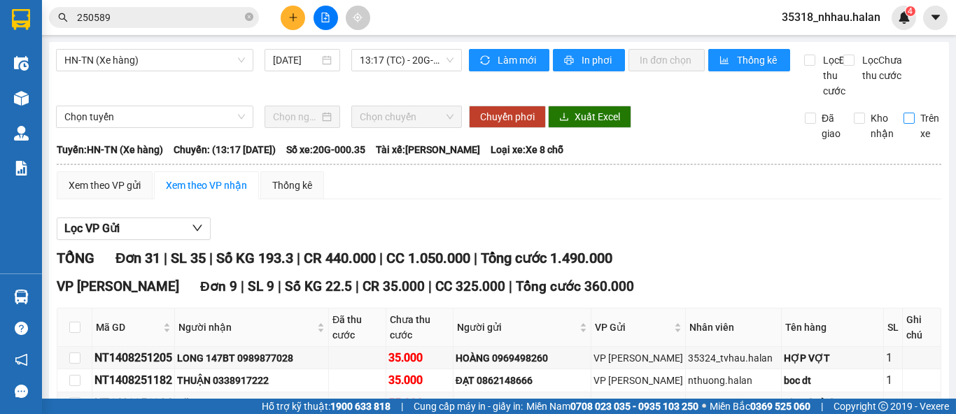
click at [903, 124] on input "Trên xe" at bounding box center [908, 118] width 11 height 11
click at [497, 62] on span "Làm mới" at bounding box center [517, 59] width 41 height 15
click at [914, 131] on span "Trên xe" at bounding box center [929, 126] width 30 height 31
click at [906, 124] on input "Trên xe" at bounding box center [908, 118] width 11 height 11
checkbox input "false"
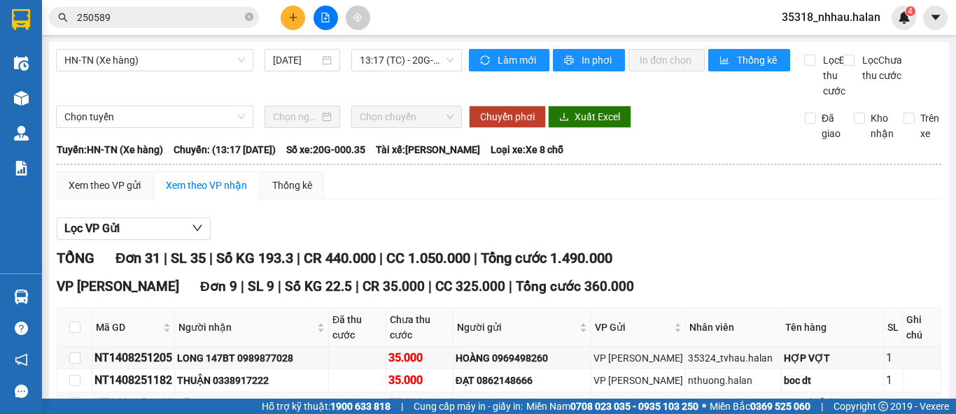
click at [210, 10] on input "250589" at bounding box center [159, 17] width 165 height 15
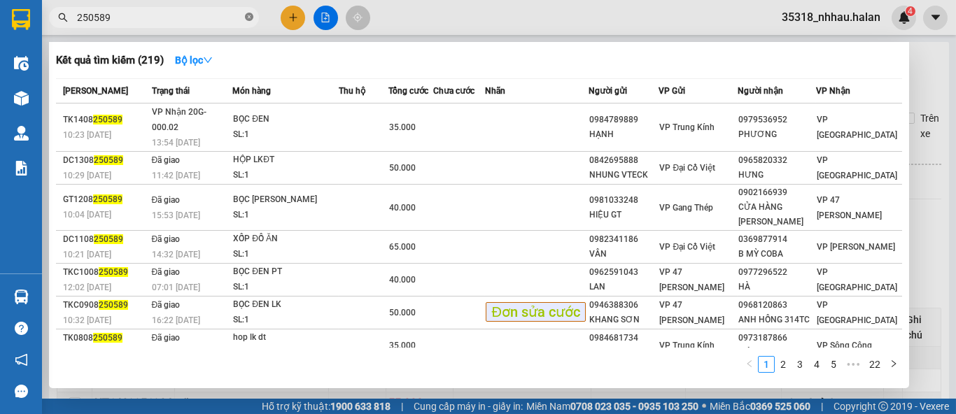
click at [249, 20] on icon "close-circle" at bounding box center [249, 17] width 8 height 8
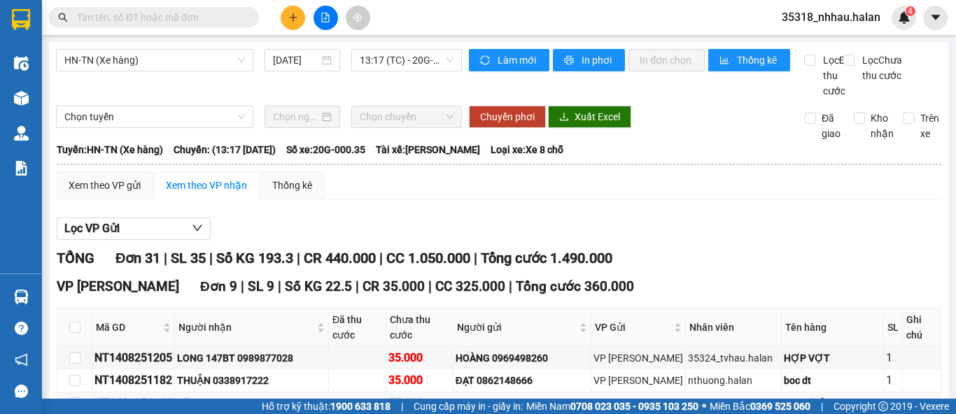
click at [226, 20] on input "text" at bounding box center [159, 17] width 165 height 15
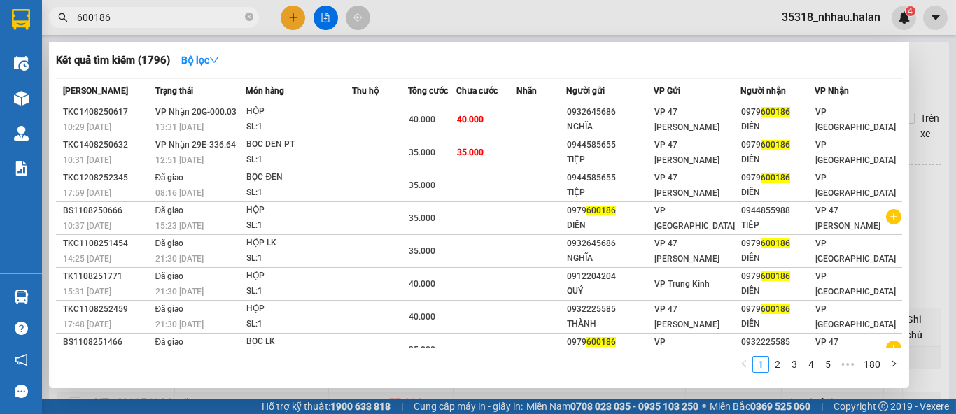
type input "600186"
click at [291, 27] on div at bounding box center [478, 207] width 956 height 414
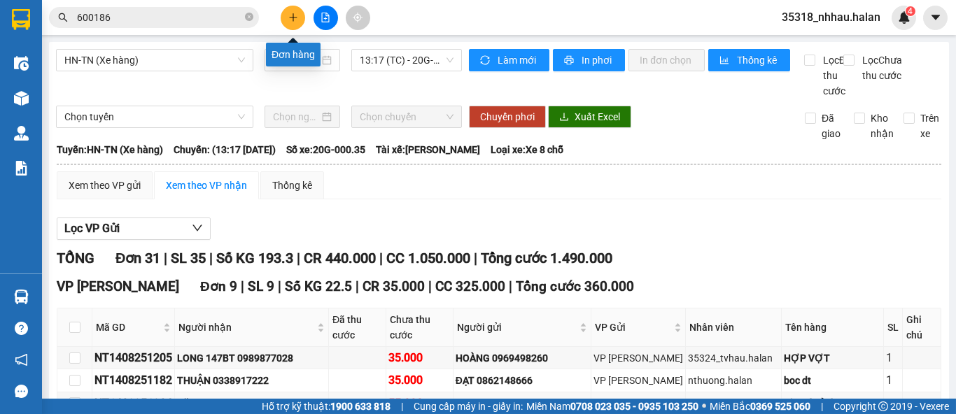
click at [290, 23] on button at bounding box center [293, 18] width 24 height 24
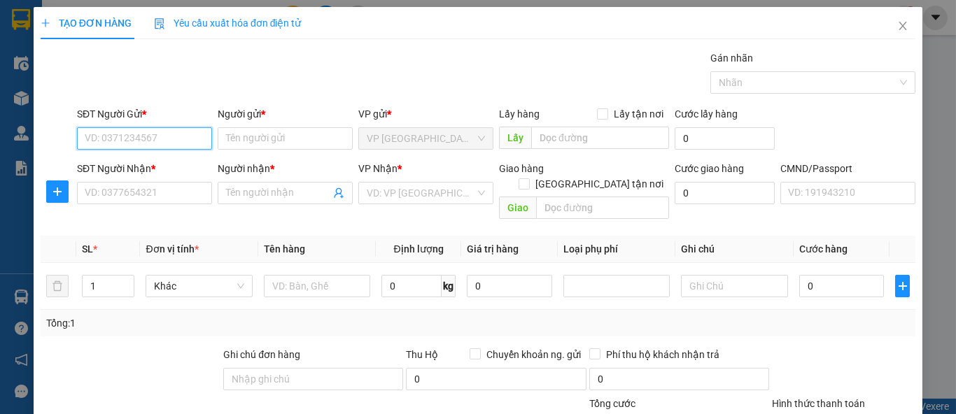
click at [146, 136] on input "SĐT Người Gửi *" at bounding box center [144, 138] width 135 height 22
type input "0869271222"
drag, startPoint x: 201, startPoint y: 163, endPoint x: 183, endPoint y: 192, distance: 34.6
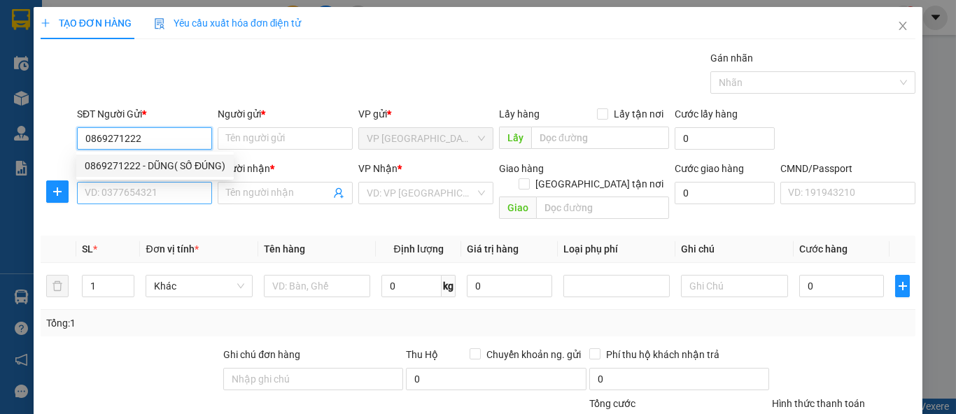
click at [199, 163] on div "0869271222 - DŨNG( SỐ ĐÚNG)" at bounding box center [155, 165] width 141 height 15
type input "DŨNG( SỐ ĐÚNG)"
type input "0869271222"
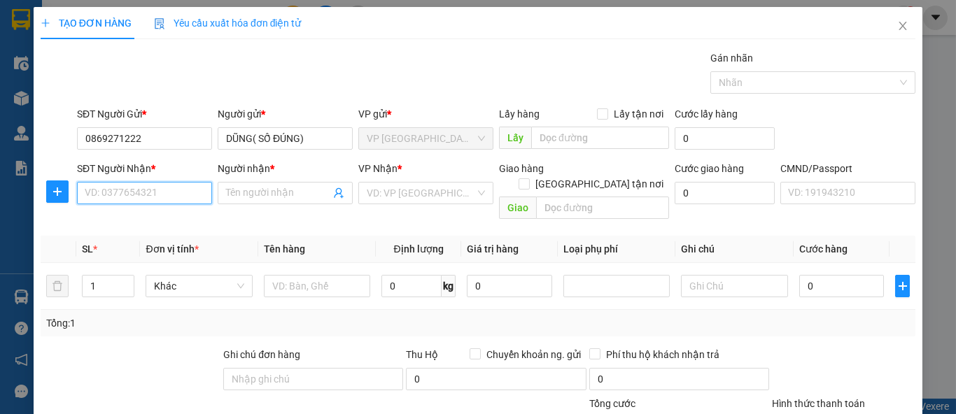
click at [182, 193] on input "SĐT Người Nhận *" at bounding box center [144, 193] width 135 height 22
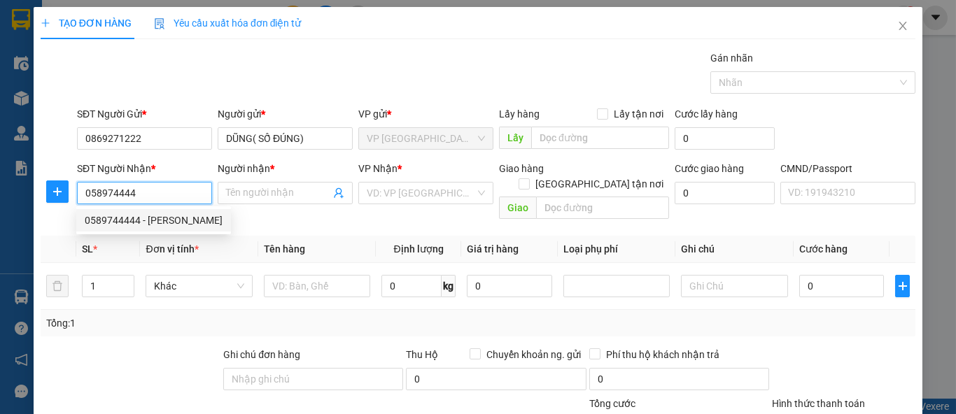
click at [164, 227] on div "0589744444 - ĐẠT HN" at bounding box center [154, 220] width 138 height 15
type input "0589744444"
type input "ĐẠT HN"
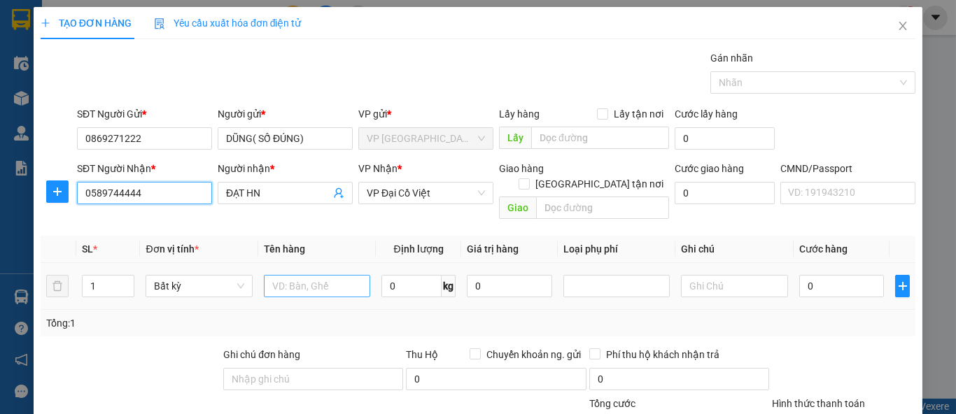
type input "0589744444"
click at [310, 275] on input "text" at bounding box center [317, 286] width 106 height 22
type input "BOC VÀNG ĐT"
type input "6"
type input "40.000"
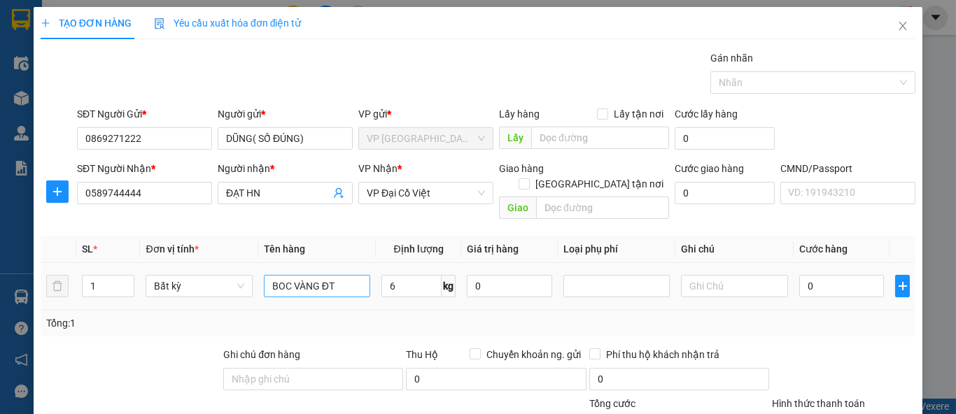
type input "40.000"
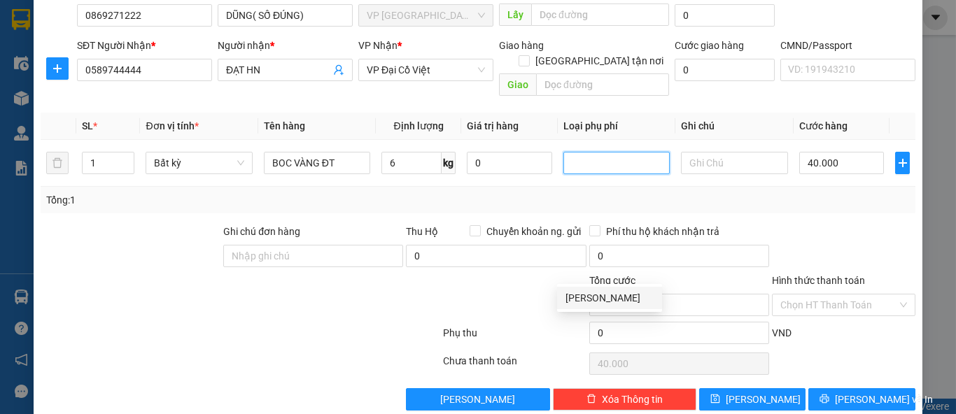
scroll to position [129, 0]
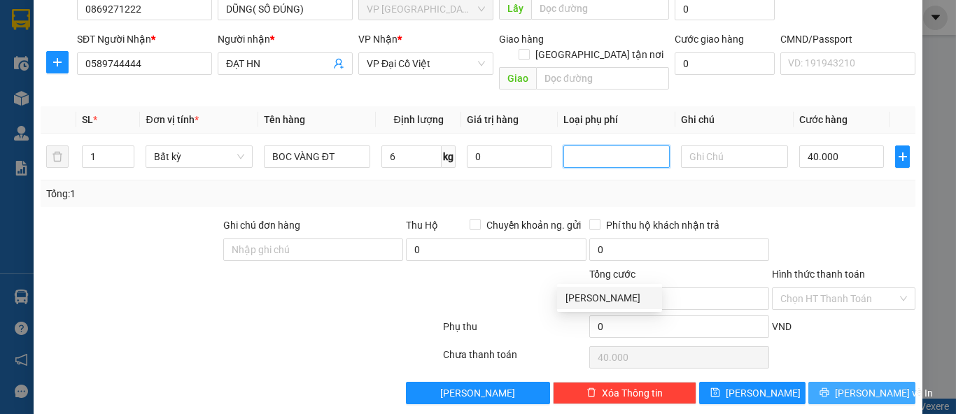
click at [837, 382] on button "Lưu và In" at bounding box center [861, 393] width 107 height 22
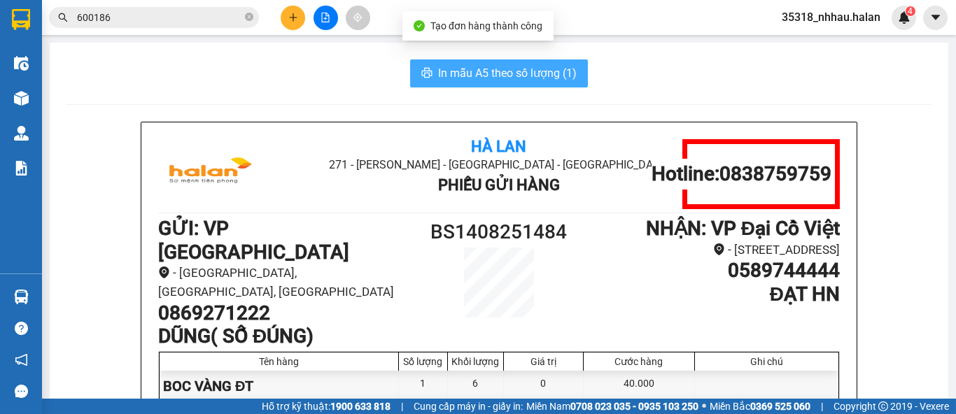
click at [444, 73] on span "In mẫu A5 theo số lượng (1)" at bounding box center [507, 72] width 139 height 17
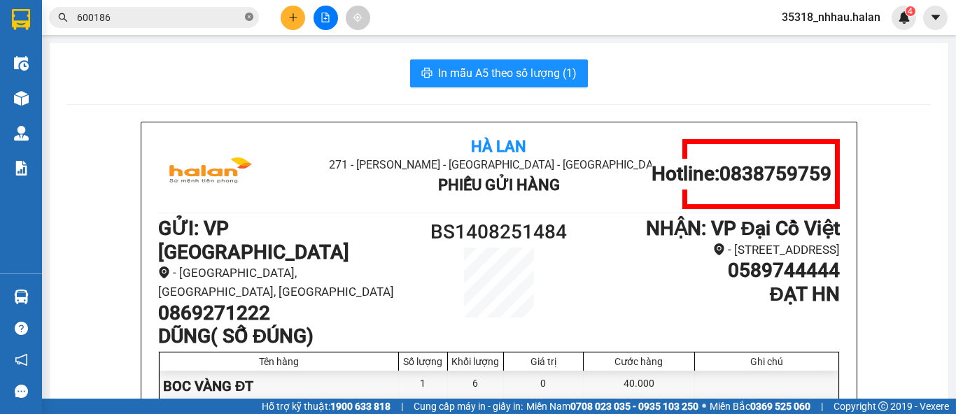
click at [250, 24] on span at bounding box center [249, 17] width 8 height 13
click at [230, 21] on input "text" at bounding box center [159, 17] width 165 height 15
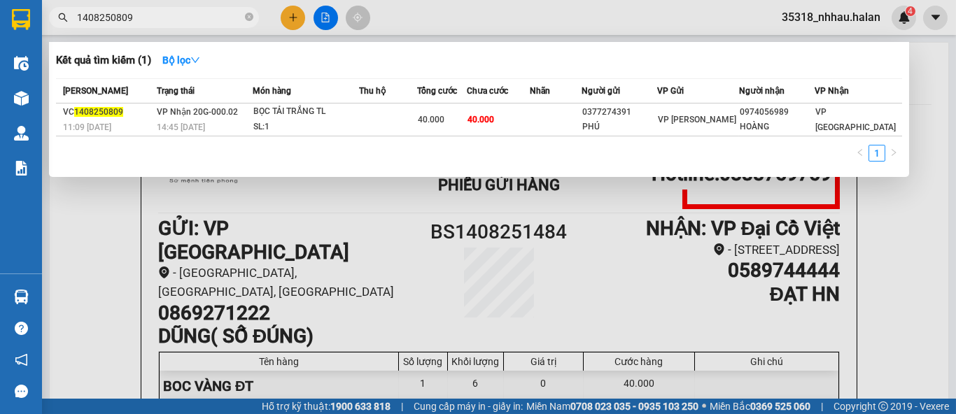
type input "1408250809"
click at [248, 20] on icon "close-circle" at bounding box center [249, 17] width 8 height 8
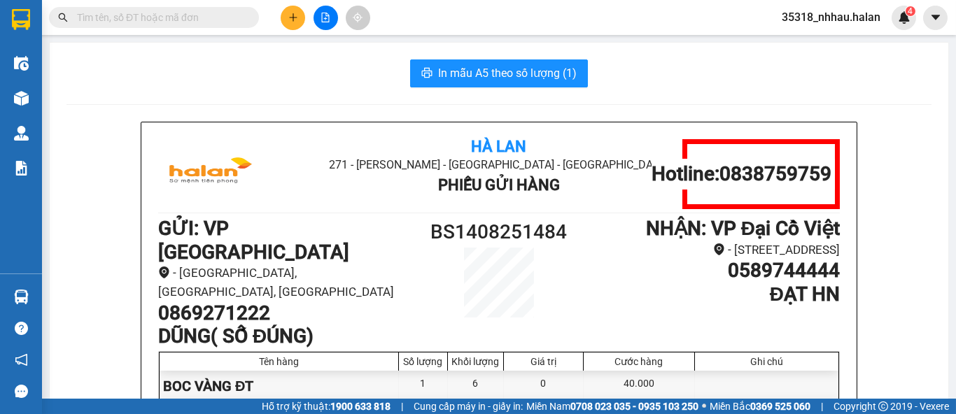
click at [225, 20] on input "text" at bounding box center [159, 17] width 165 height 15
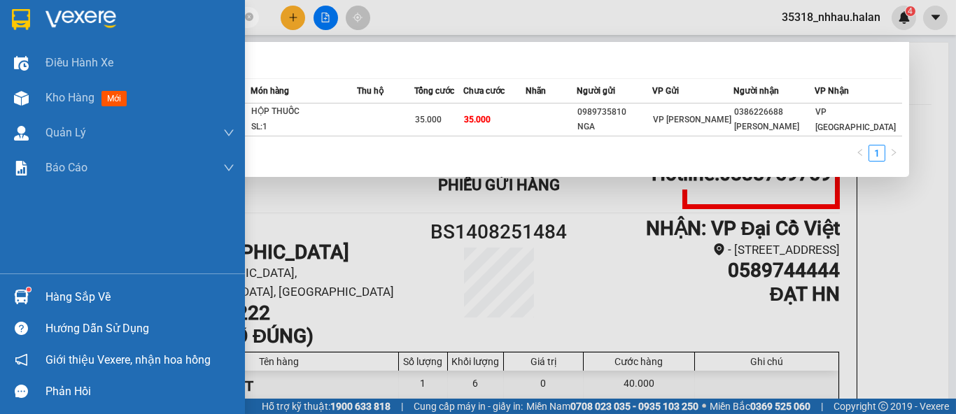
type input "1408250847"
click at [32, 294] on div at bounding box center [21, 297] width 24 height 24
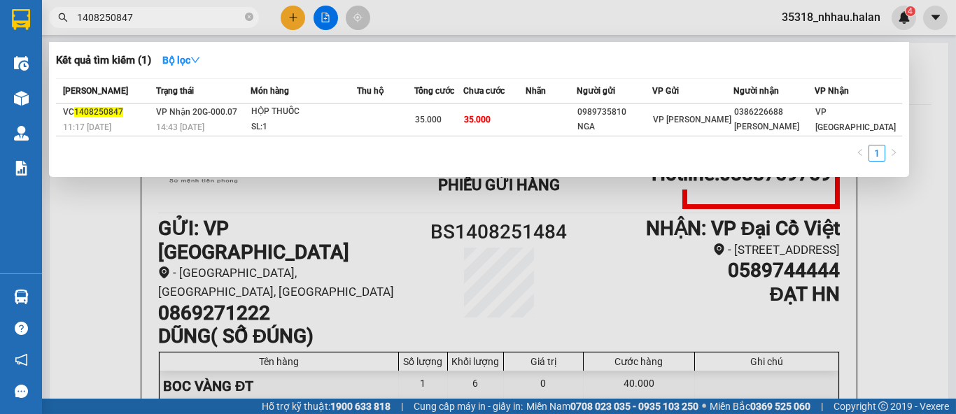
click at [716, 247] on section "Kết quả tìm kiếm ( 1 ) Bộ lọc Mã ĐH Trạng thái Món hàng Thu hộ Tổng cước Chưa c…" at bounding box center [478, 207] width 956 height 414
click at [883, 221] on div at bounding box center [478, 207] width 956 height 414
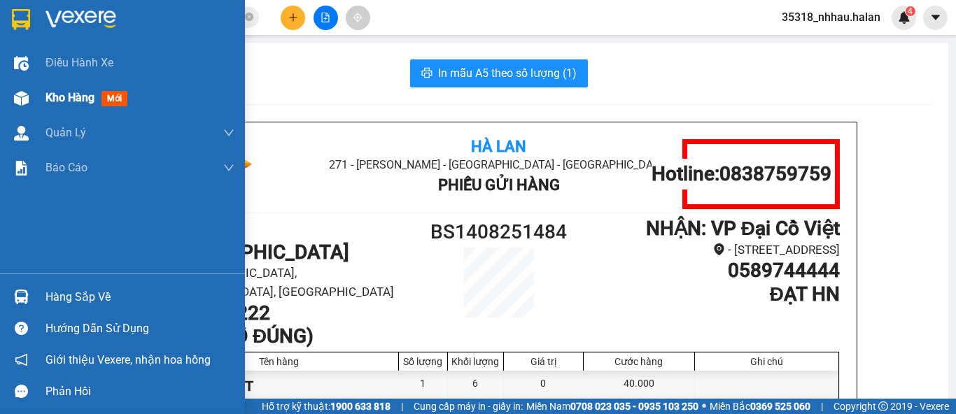
click at [28, 103] on div at bounding box center [21, 98] width 24 height 24
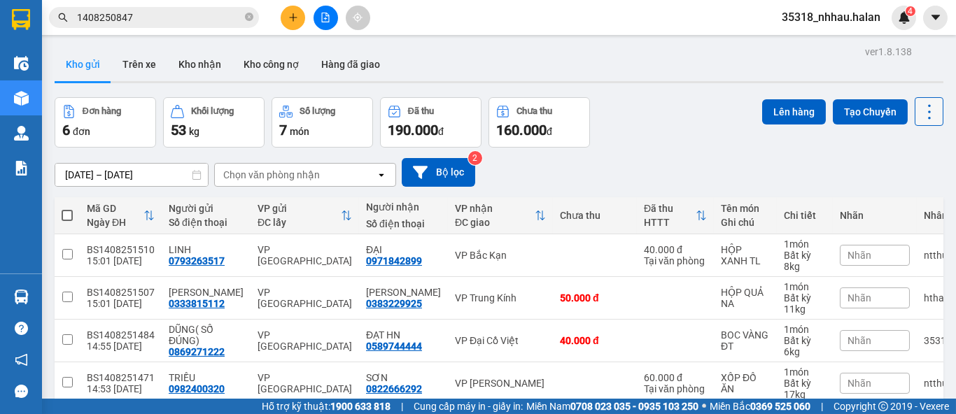
click at [919, 119] on icon at bounding box center [929, 112] width 20 height 20
click at [893, 196] on span "Làm mới" at bounding box center [898, 200] width 38 height 14
click at [919, 106] on icon at bounding box center [929, 112] width 20 height 20
click at [878, 199] on div "Làm mới" at bounding box center [892, 200] width 83 height 14
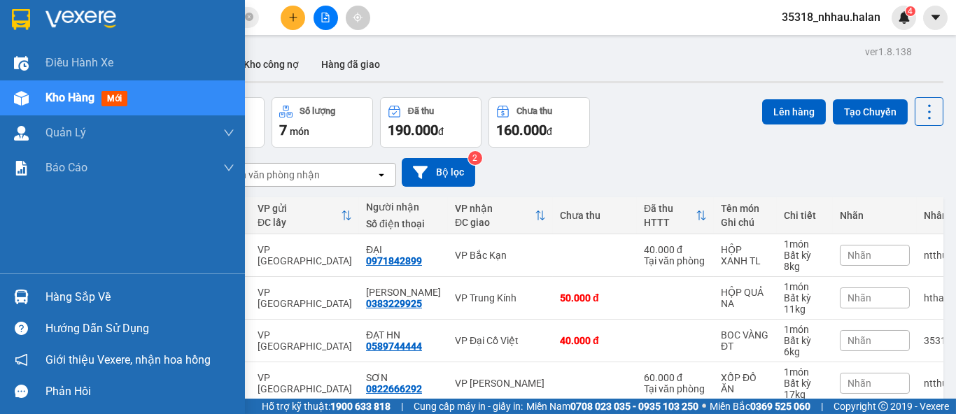
click at [25, 293] on img at bounding box center [21, 297] width 15 height 15
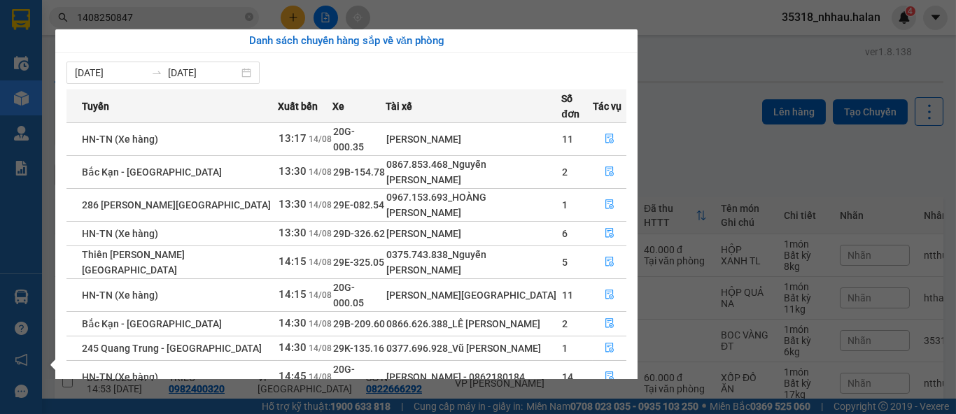
click at [910, 111] on section "Kết quả tìm kiếm ( 1 ) Bộ lọc Mã ĐH Trạng thái Món hàng Thu hộ Tổng cước Chưa c…" at bounding box center [478, 207] width 956 height 414
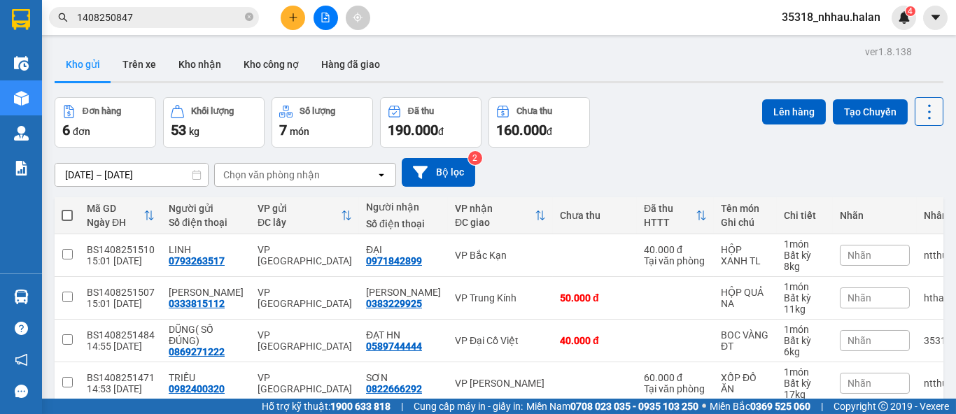
click at [925, 122] on button at bounding box center [928, 111] width 29 height 29
click at [904, 204] on span "Làm mới" at bounding box center [898, 200] width 38 height 14
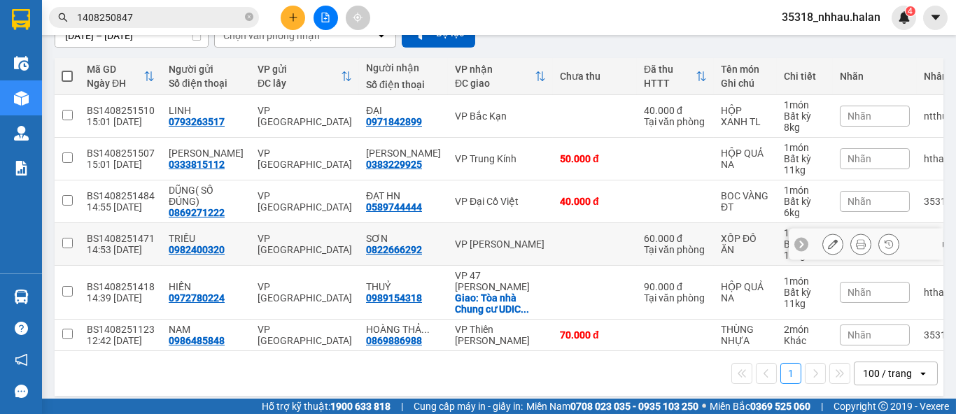
scroll to position [155, 0]
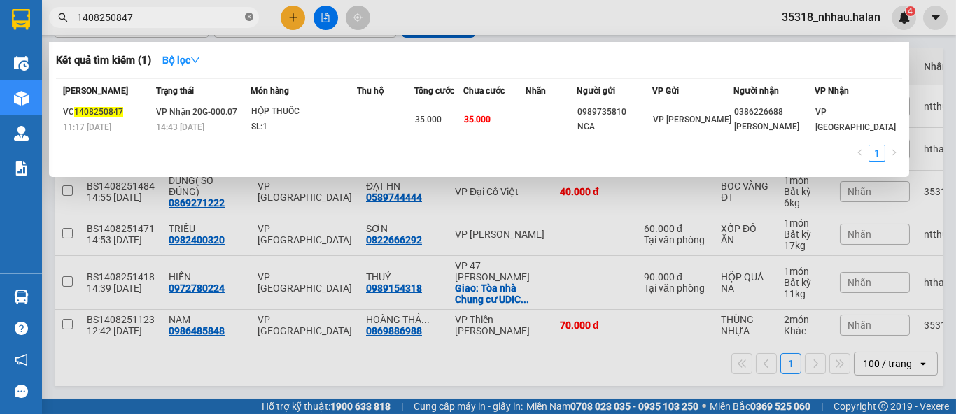
click at [253, 20] on icon "close-circle" at bounding box center [249, 17] width 8 height 8
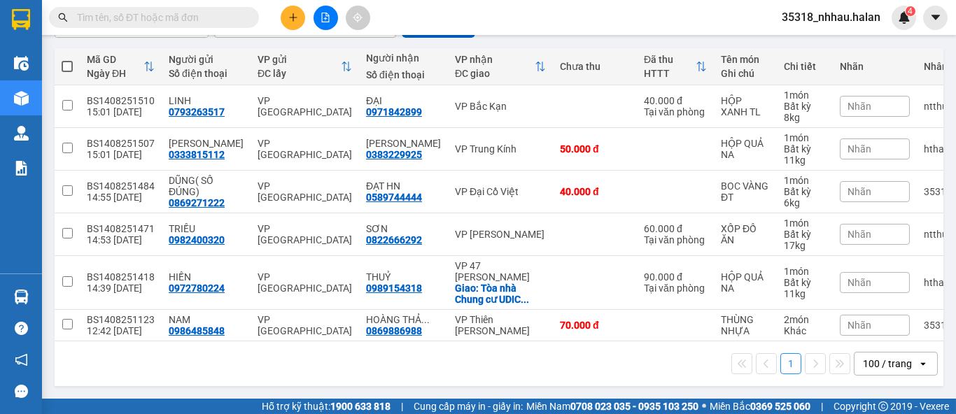
click at [245, 19] on span at bounding box center [249, 17] width 8 height 15
click at [240, 19] on input "text" at bounding box center [159, 17] width 165 height 15
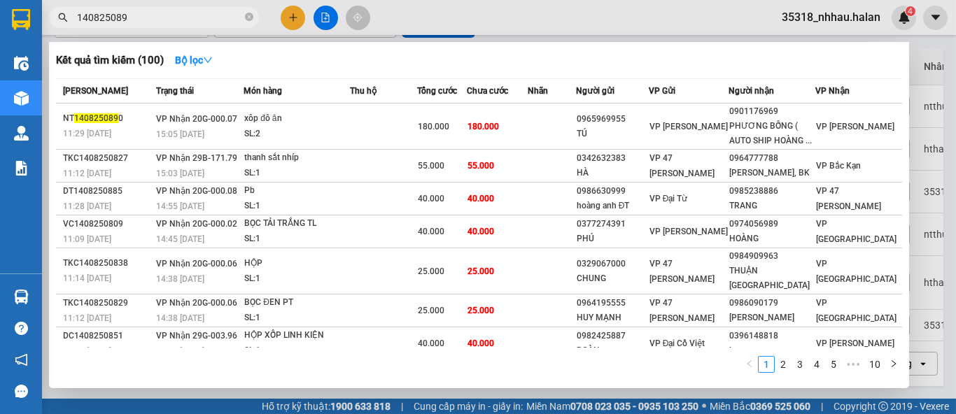
type input "1408250897"
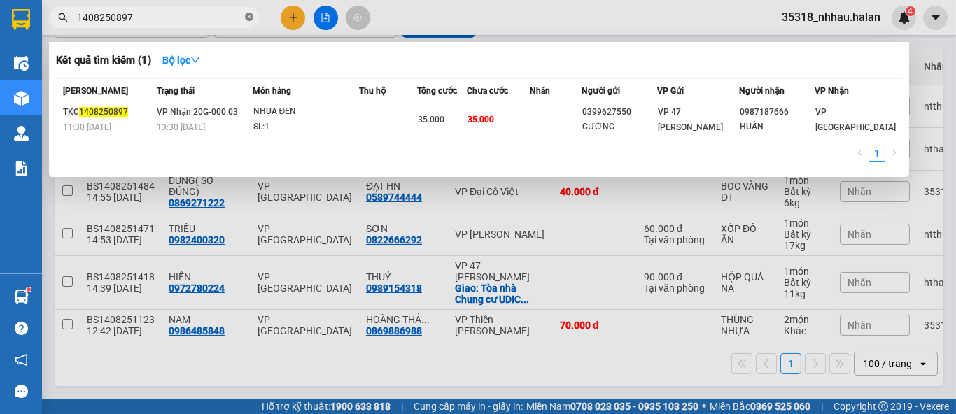
click at [246, 17] on icon "close-circle" at bounding box center [249, 17] width 8 height 8
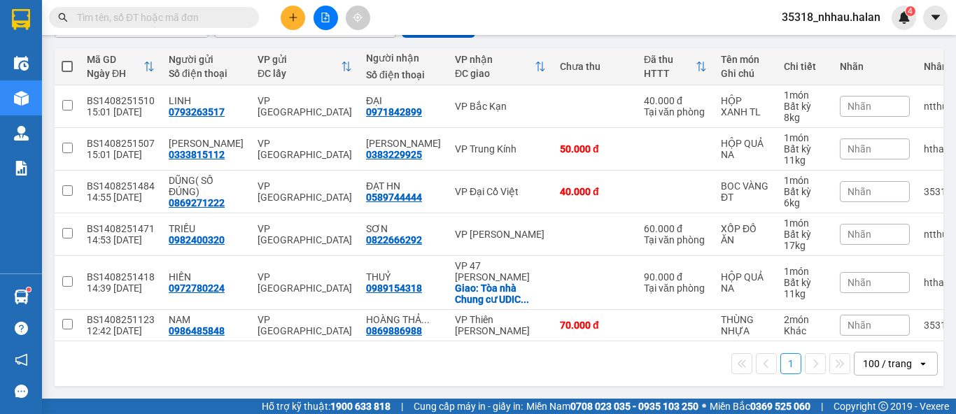
click at [224, 16] on input "text" at bounding box center [159, 17] width 165 height 15
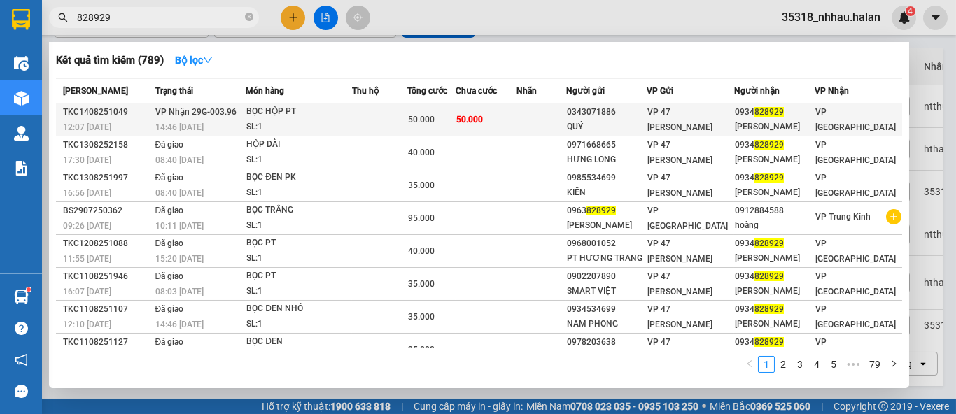
type input "828929"
click at [646, 124] on div "QUÝ" at bounding box center [606, 127] width 79 height 15
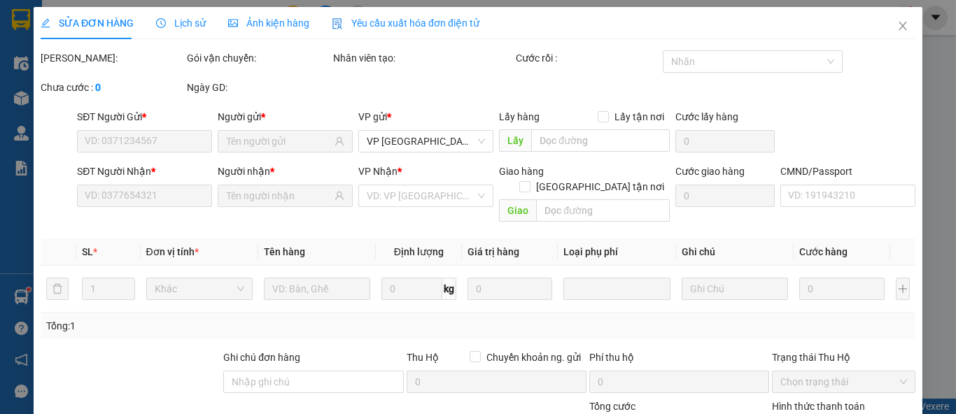
type input "0343071886"
type input "QUÝ"
type input "0934828929"
type input "NGUYỄN QUYỀN"
type input "50.000"
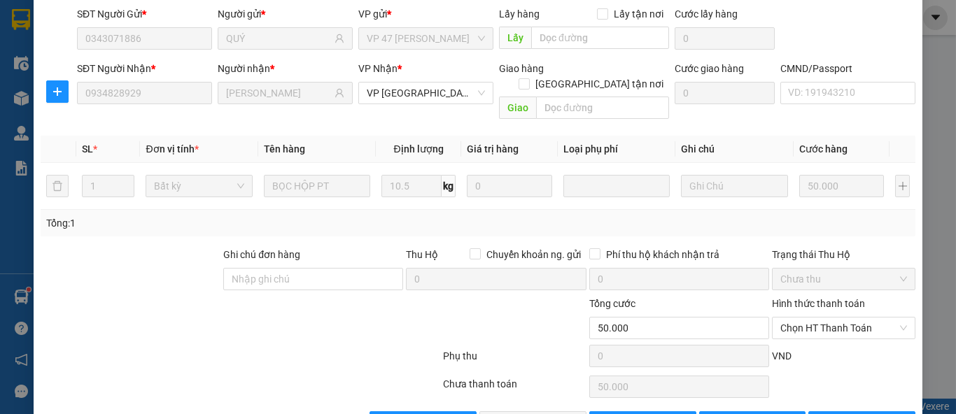
scroll to position [133, 0]
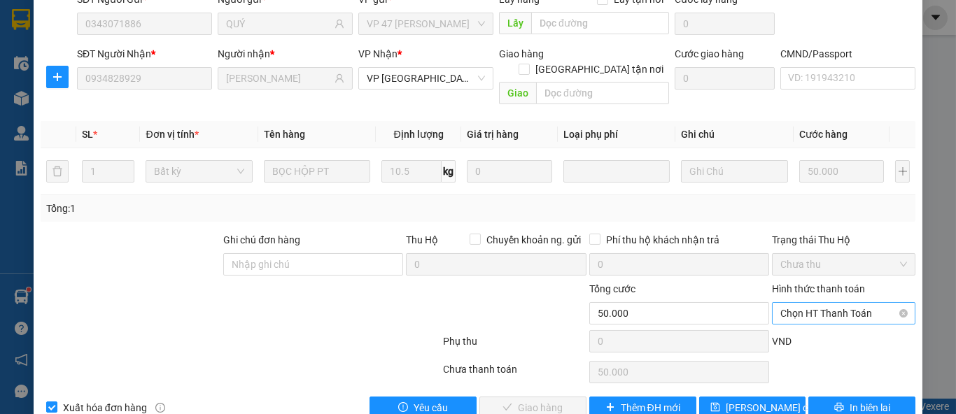
click at [800, 303] on span "Chọn HT Thanh Toán" at bounding box center [843, 313] width 127 height 21
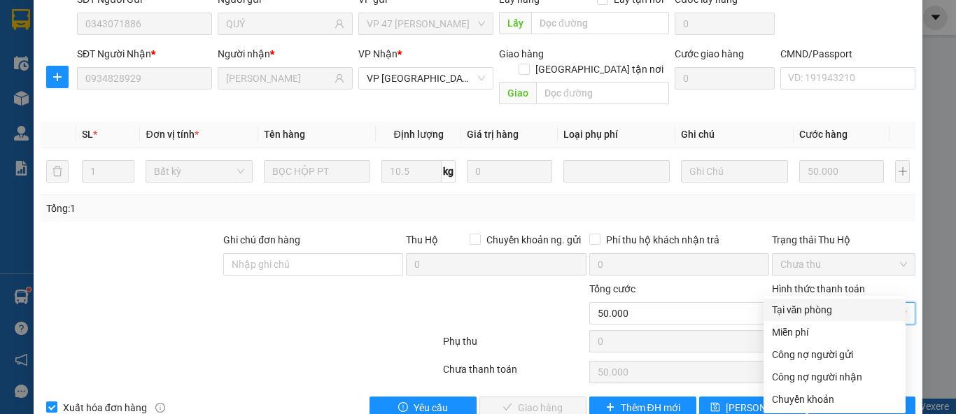
click at [793, 315] on div "Tại văn phòng" at bounding box center [834, 309] width 125 height 15
type input "0"
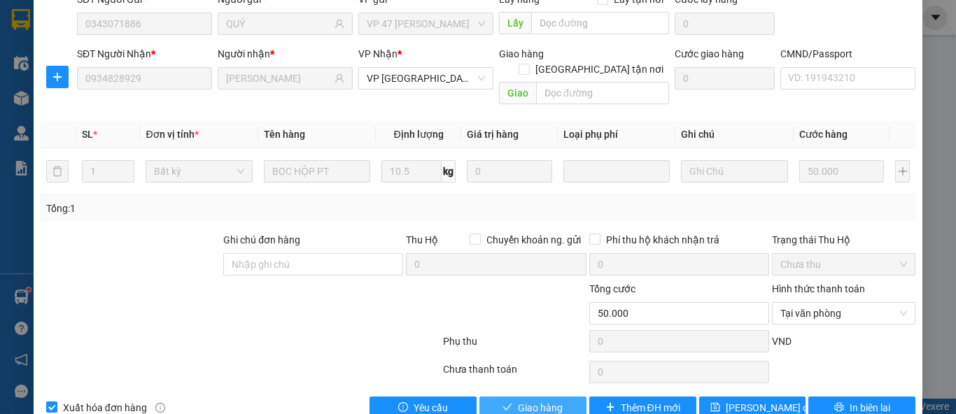
click at [493, 397] on button "Giao hàng" at bounding box center [532, 408] width 107 height 22
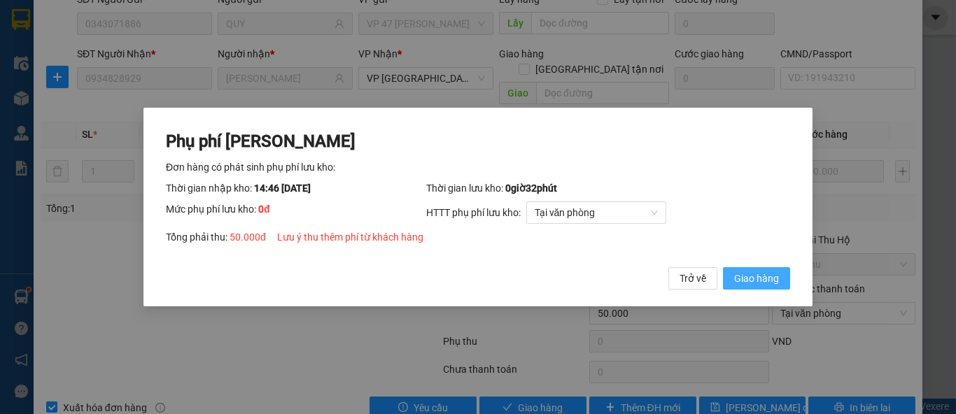
click at [766, 270] on button "Giao hàng" at bounding box center [756, 278] width 67 height 22
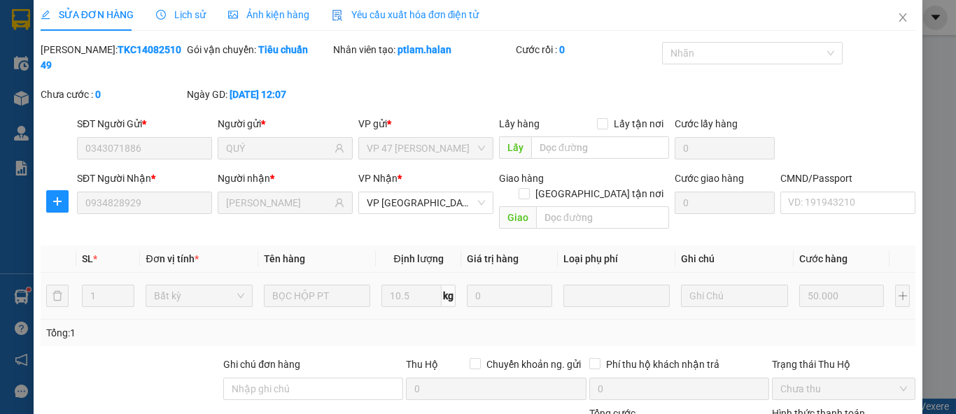
scroll to position [0, 0]
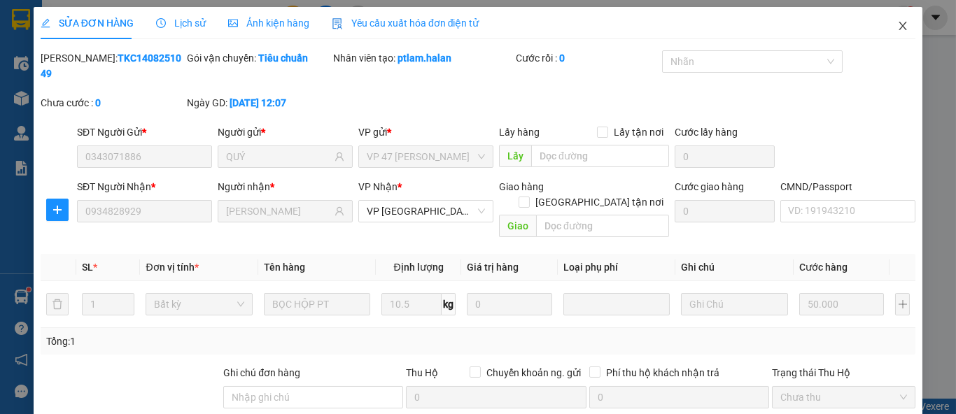
click at [884, 31] on span "Close" at bounding box center [902, 26] width 39 height 39
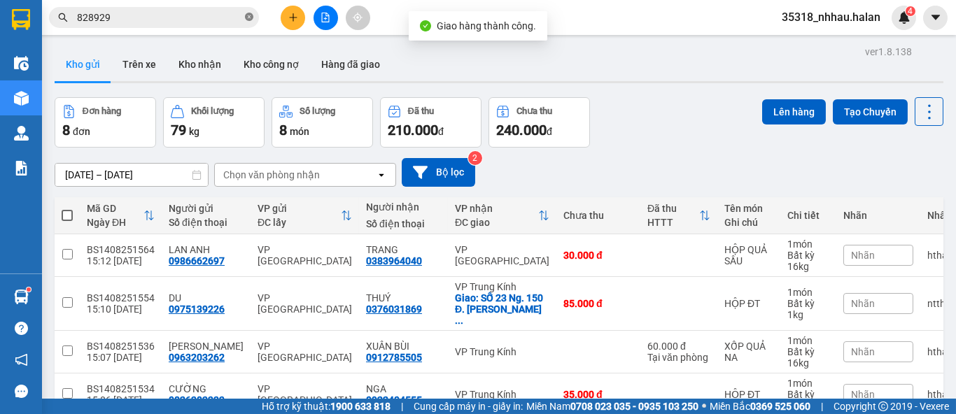
click at [246, 19] on icon "close-circle" at bounding box center [249, 17] width 8 height 8
click at [919, 115] on icon at bounding box center [929, 112] width 20 height 20
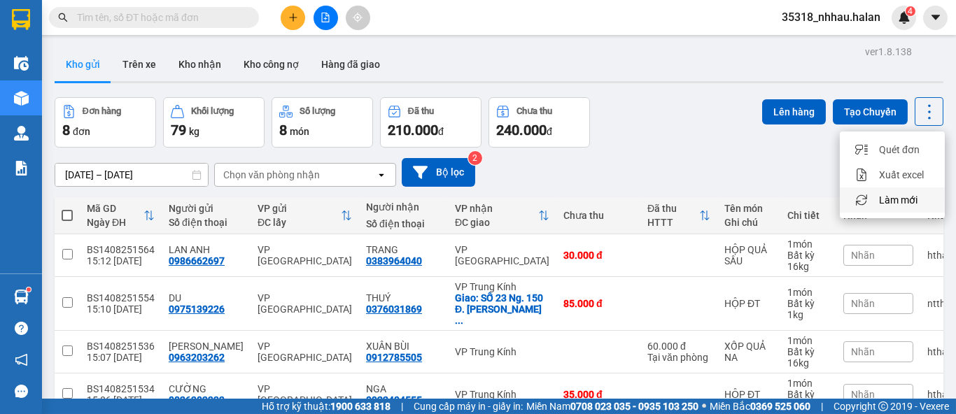
click at [884, 195] on span "Làm mới" at bounding box center [898, 200] width 38 height 14
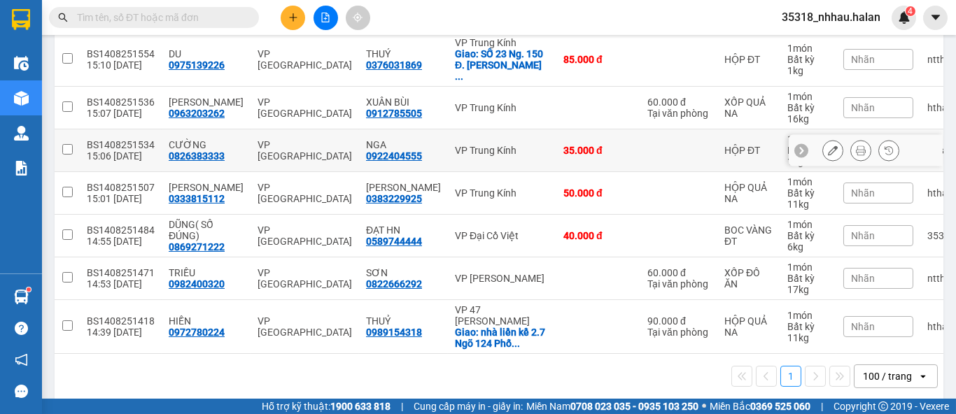
scroll to position [253, 0]
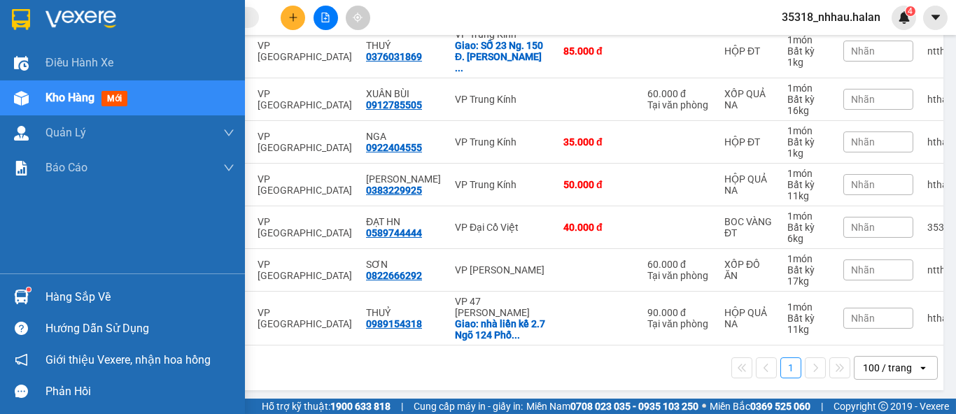
click at [56, 301] on div "Hàng sắp về" at bounding box center [139, 297] width 189 height 21
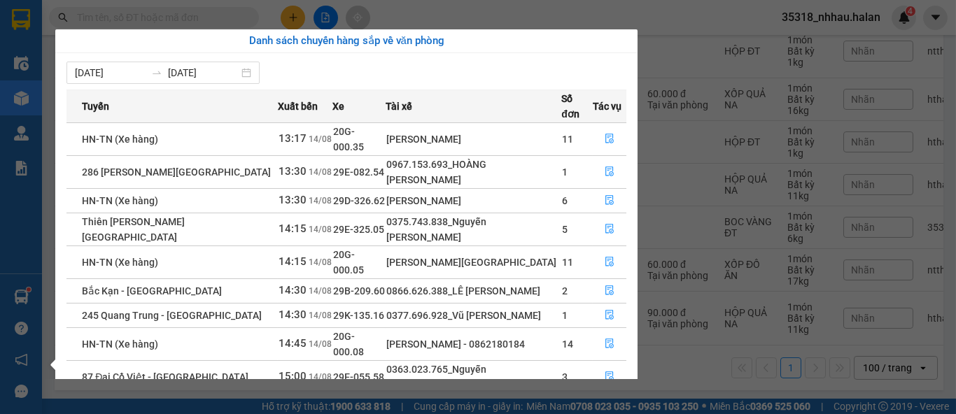
click at [310, 19] on section "Kết quả tìm kiếm ( 789 ) Bộ lọc Mã ĐH Trạng thái Món hàng Thu hộ Tổng cước Chưa…" at bounding box center [478, 207] width 956 height 414
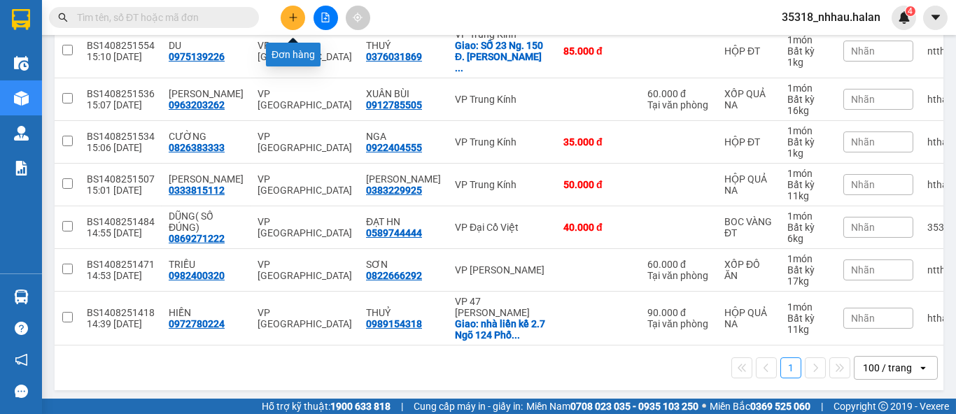
click at [299, 19] on button at bounding box center [293, 18] width 24 height 24
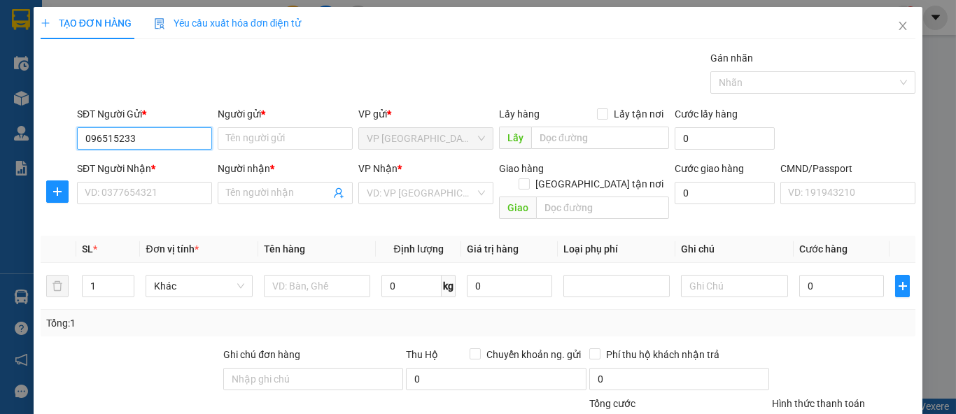
type input "0965152333"
click at [153, 172] on div "0965152333 - DUNG" at bounding box center [143, 165] width 117 height 15
type input "DUNG"
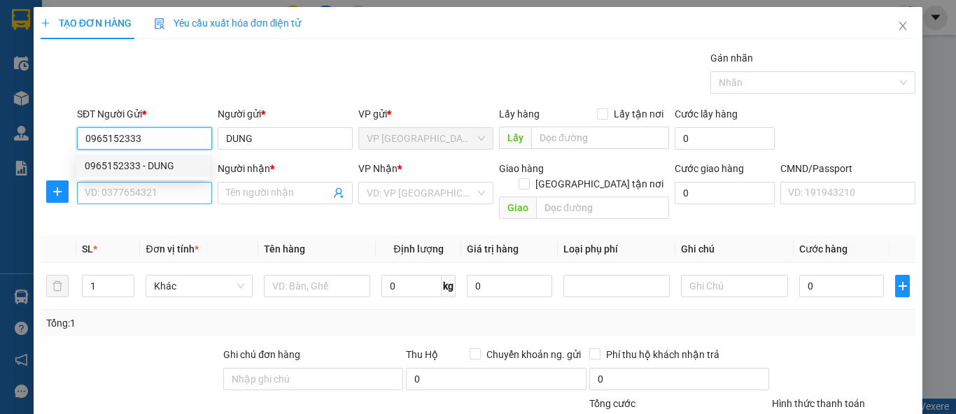
type input "0965152333"
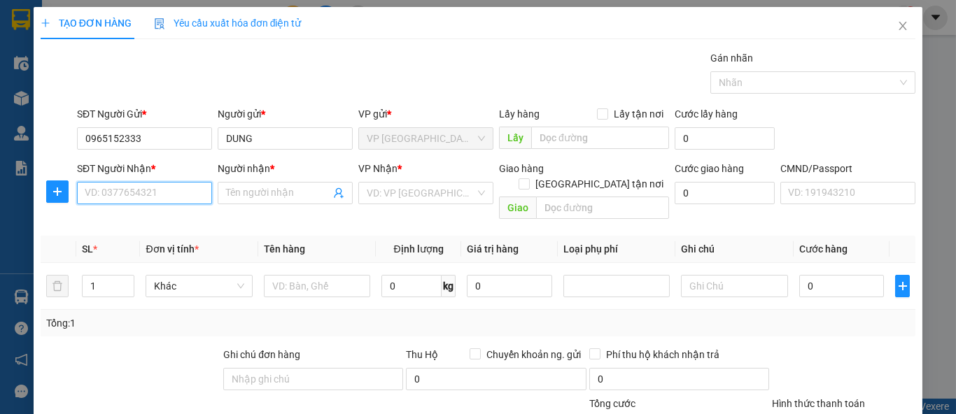
click at [148, 197] on input "SĐT Người Nhận *" at bounding box center [144, 193] width 135 height 22
click at [99, 196] on input "0834501197" at bounding box center [144, 193] width 135 height 22
drag, startPoint x: 120, startPoint y: 191, endPoint x: 62, endPoint y: 196, distance: 58.3
click at [62, 196] on div "SĐT Người Nhận * 0834501197 0834501197 Người nhận * Tên người nhận VP Nhận * VD…" at bounding box center [477, 193] width 877 height 64
type input "0845501197"
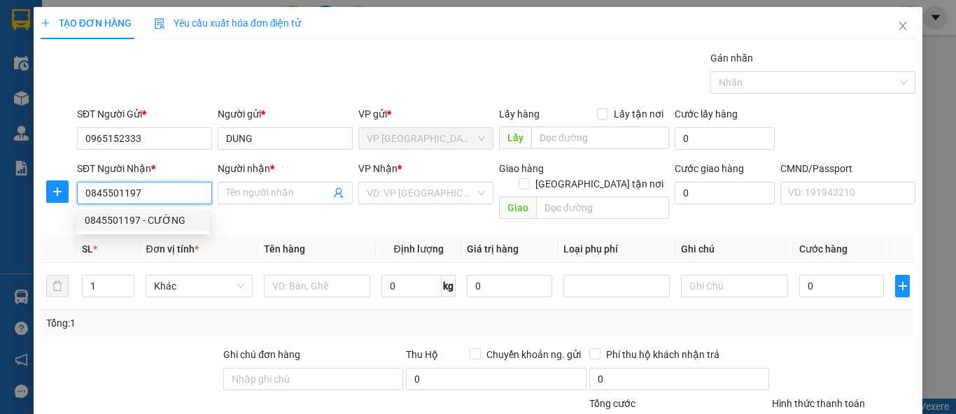
click at [150, 229] on div "0845501197 - CƯỜNG" at bounding box center [143, 220] width 134 height 22
type input "CƯỜNG"
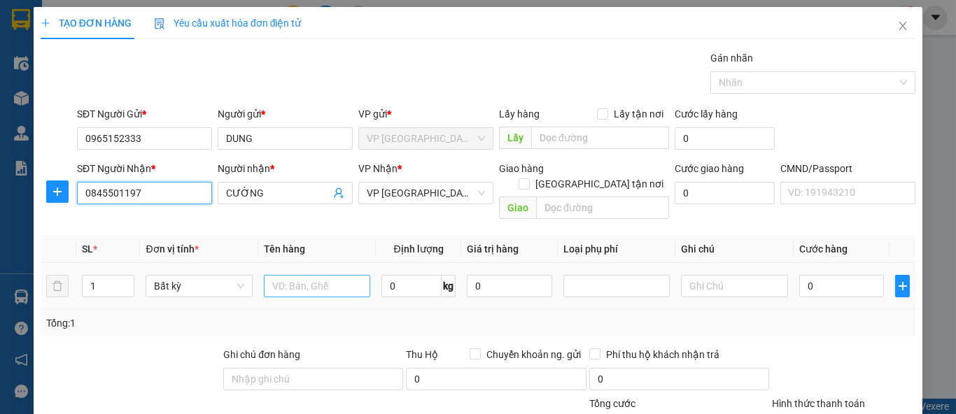
type input "0845501197"
click at [316, 276] on input "text" at bounding box center [317, 286] width 106 height 22
type input "PB HS"
type input "."
type input "0.3"
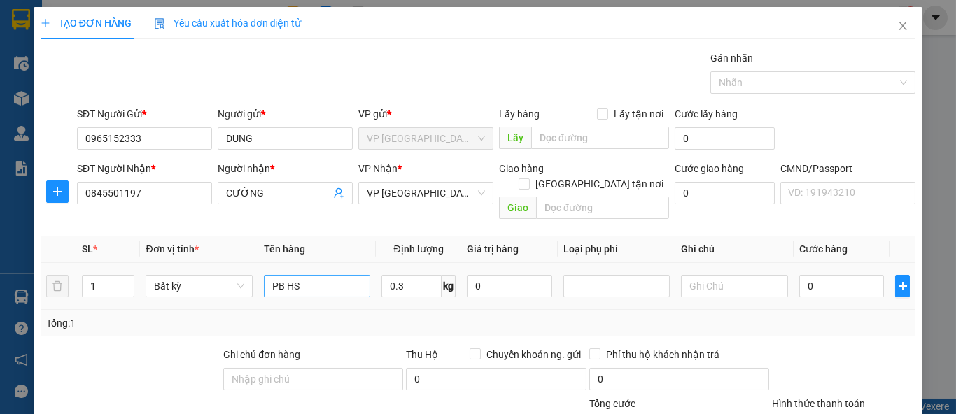
type input "35.000"
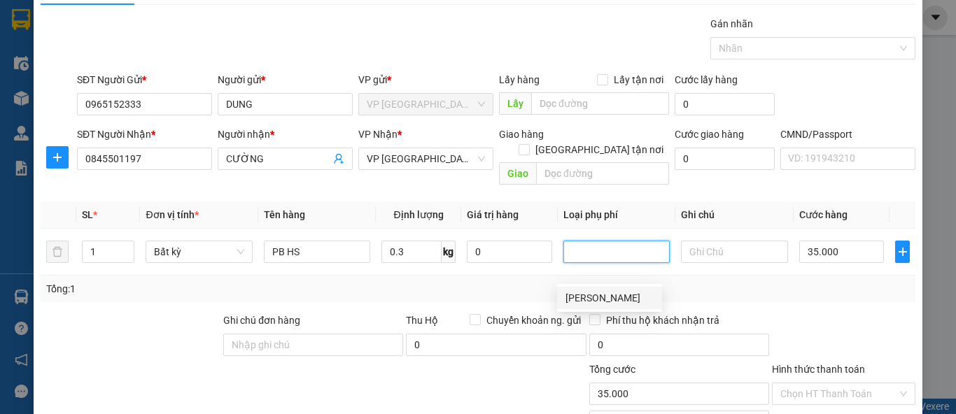
scroll to position [129, 0]
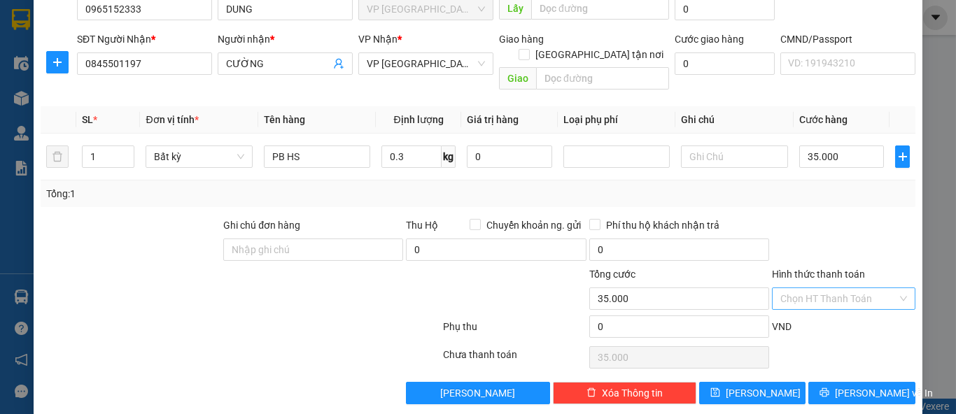
click at [819, 288] on input "Hình thức thanh toán" at bounding box center [838, 298] width 117 height 21
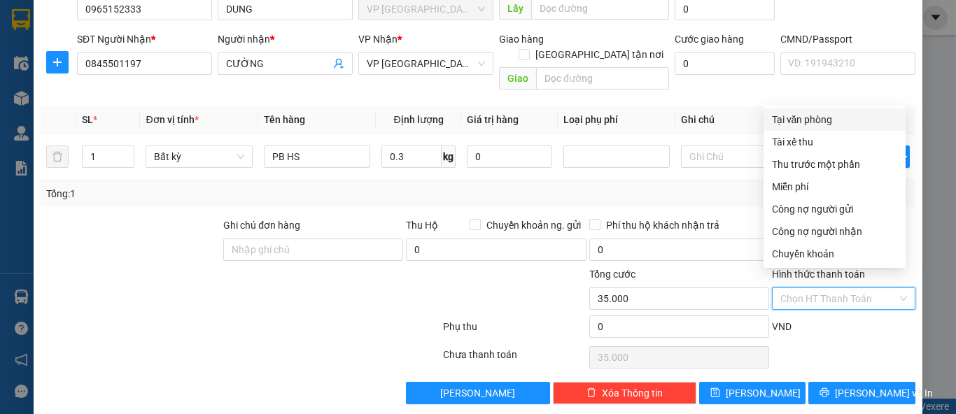
click at [826, 120] on div "Tại văn phòng" at bounding box center [834, 119] width 125 height 15
type input "0"
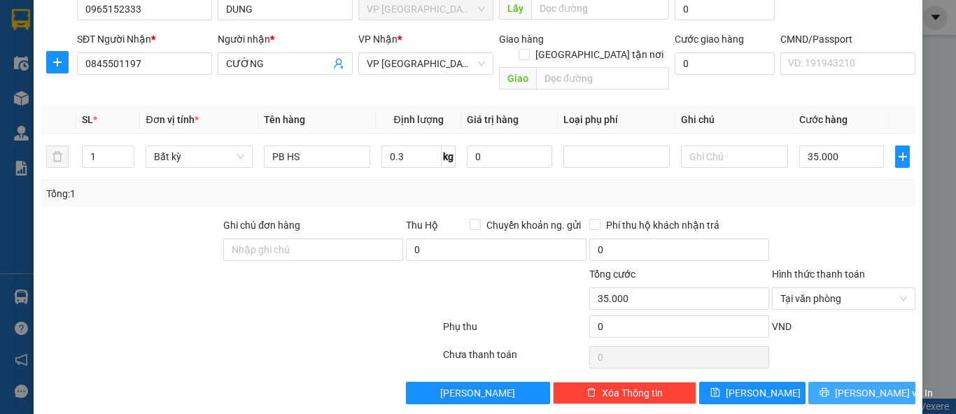
click at [869, 386] on span "Lưu và In" at bounding box center [884, 393] width 98 height 15
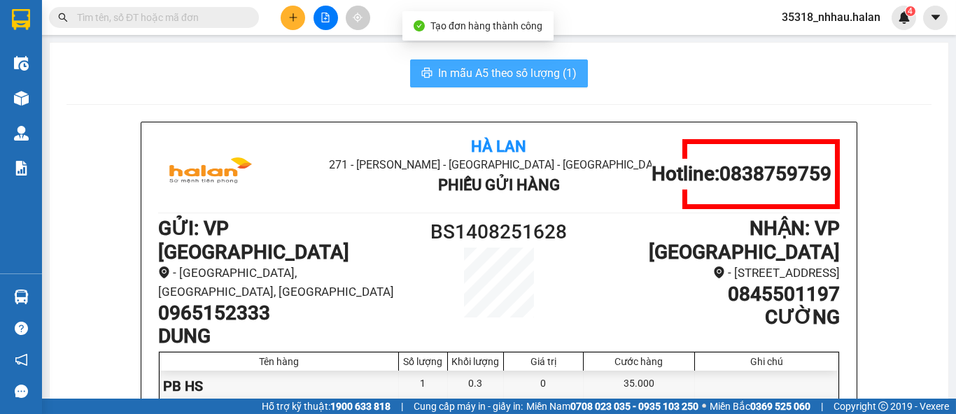
click at [479, 80] on span "In mẫu A5 theo số lượng (1)" at bounding box center [507, 72] width 139 height 17
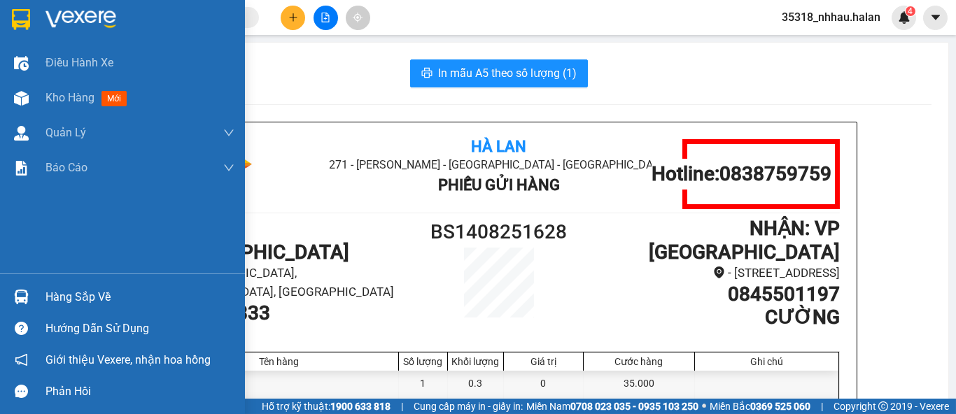
click at [59, 308] on div "Hàng sắp về" at bounding box center [122, 296] width 245 height 31
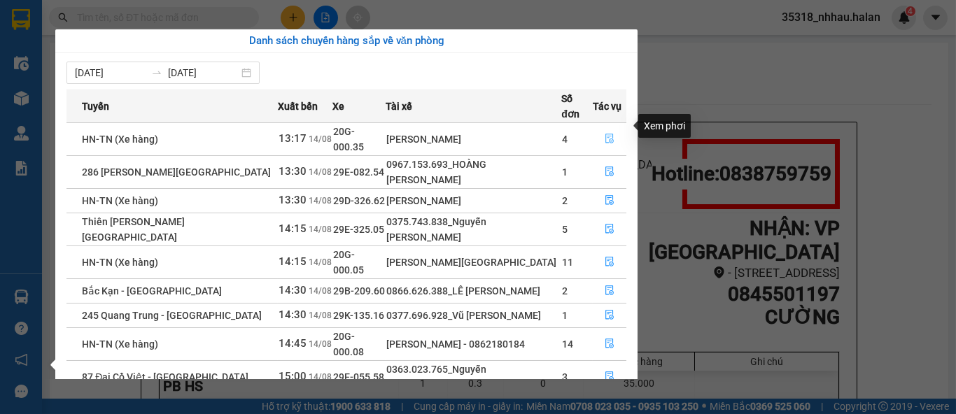
click at [605, 134] on icon "file-done" at bounding box center [610, 139] width 10 height 10
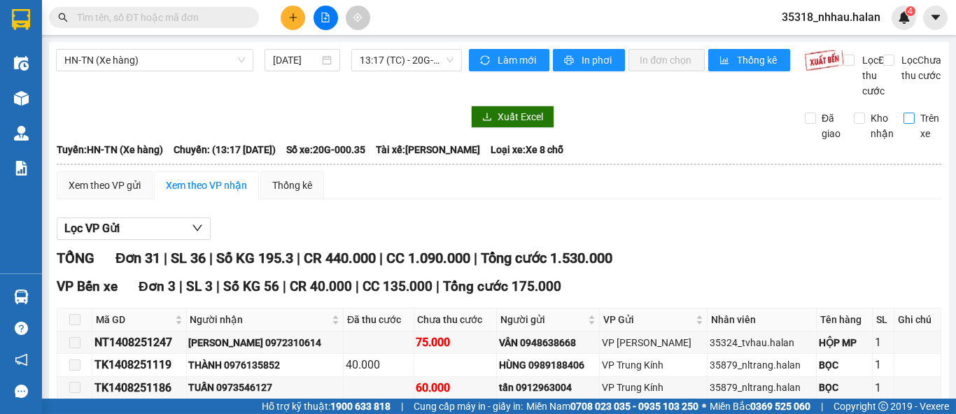
click at [903, 124] on input "Trên xe" at bounding box center [908, 118] width 11 height 11
checkbox input "true"
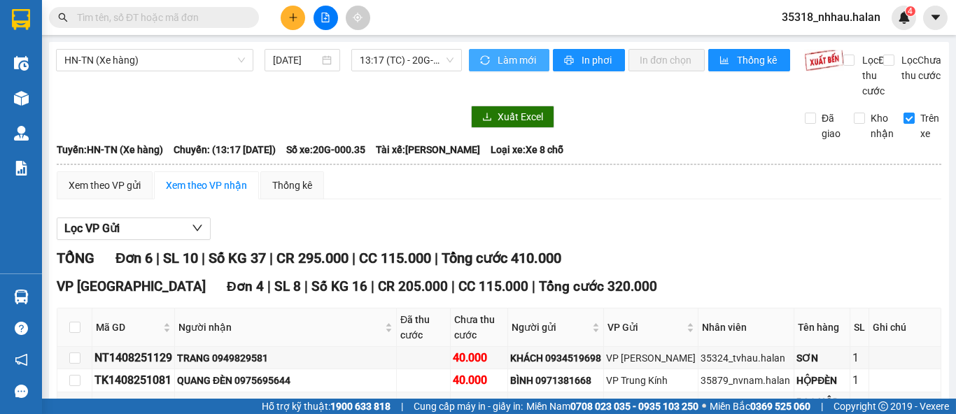
click at [513, 53] on span "Làm mới" at bounding box center [517, 59] width 41 height 15
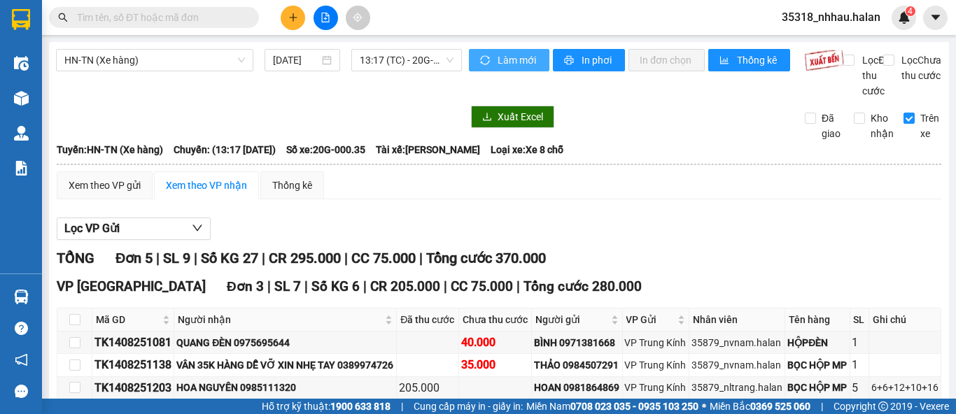
click at [501, 57] on span "Làm mới" at bounding box center [517, 59] width 41 height 15
click at [491, 57] on button "Làm mới" at bounding box center [509, 60] width 80 height 22
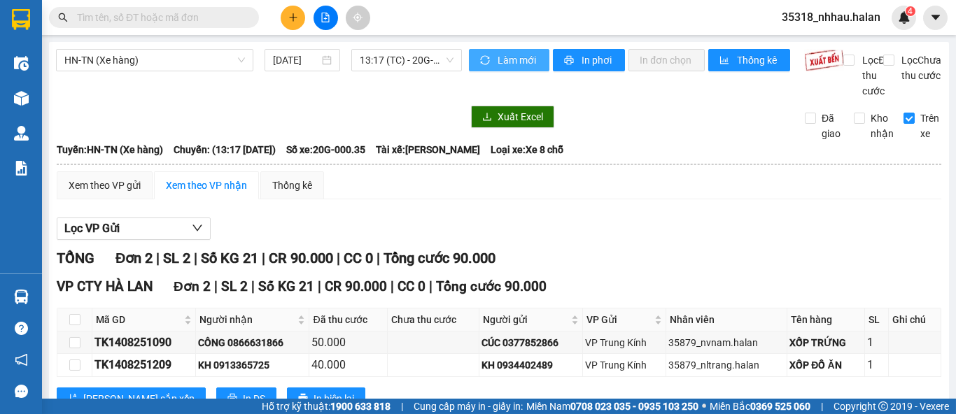
click at [504, 57] on span "Làm mới" at bounding box center [517, 59] width 41 height 15
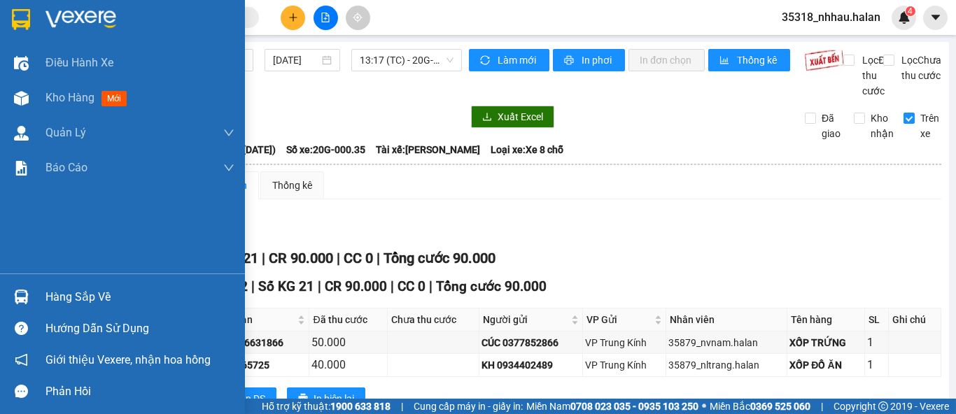
click at [34, 298] on div "Hàng sắp về" at bounding box center [122, 296] width 245 height 31
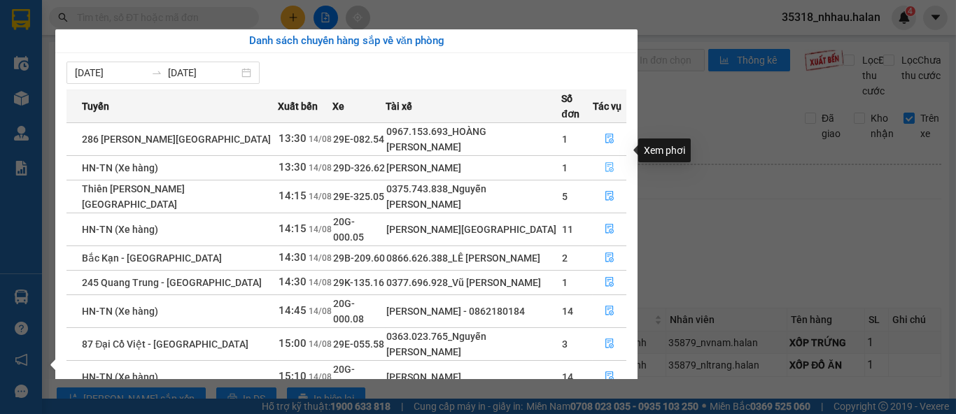
click at [606, 162] on icon "file-done" at bounding box center [610, 167] width 10 height 10
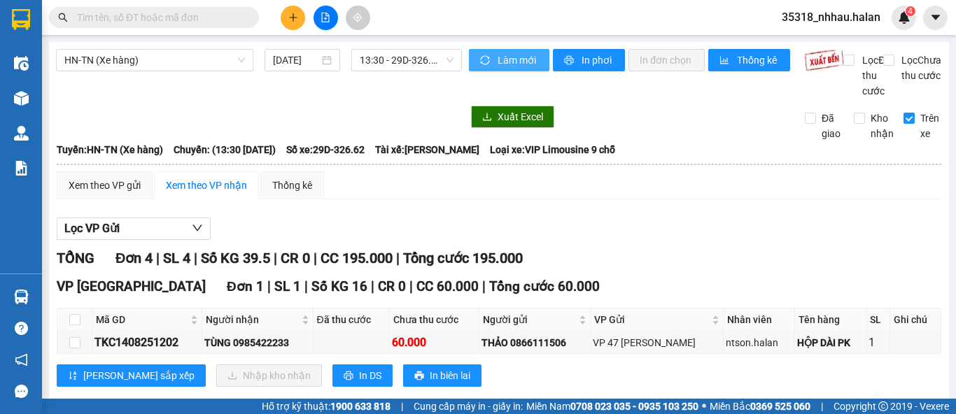
click at [501, 64] on span "Làm mới" at bounding box center [517, 59] width 41 height 15
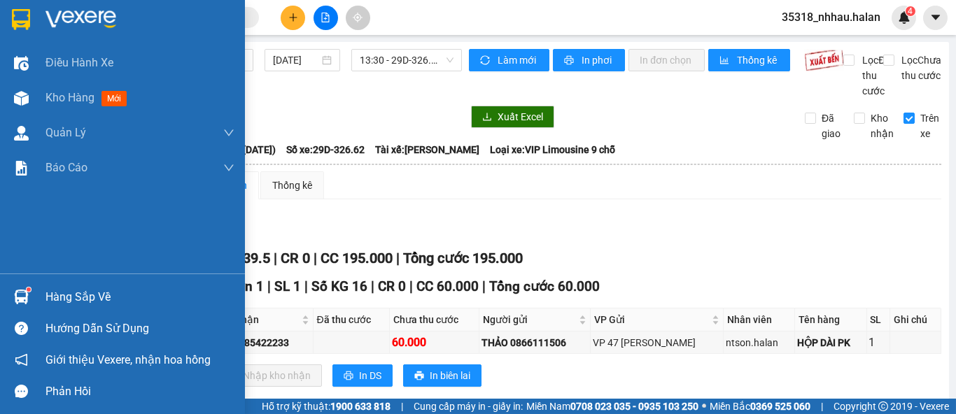
click at [21, 296] on img at bounding box center [21, 297] width 15 height 15
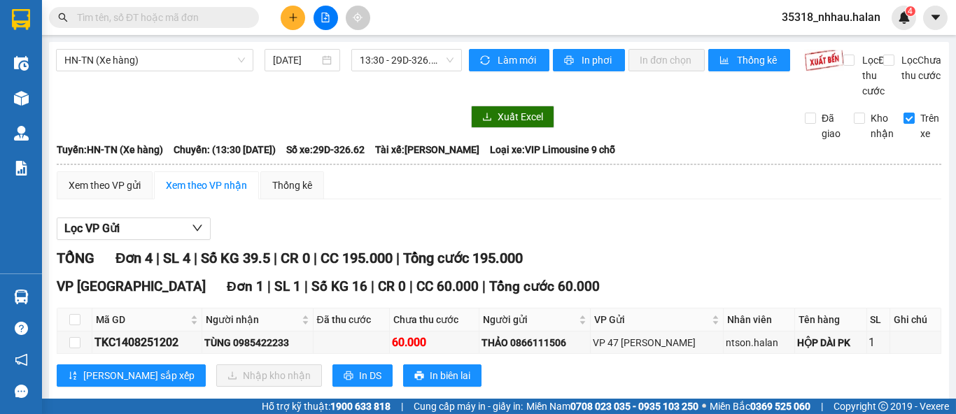
click at [733, 253] on section "Kết quả tìm kiếm ( 789 ) Bộ lọc Mã ĐH Trạng thái Món hàng Thu hộ Tổng cước Chưa…" at bounding box center [478, 207] width 956 height 414
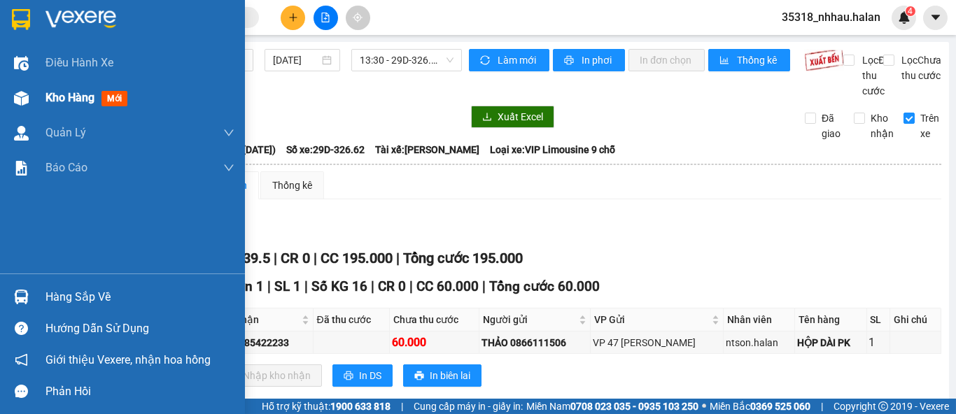
click at [38, 99] on div "Kho hàng mới" at bounding box center [122, 97] width 245 height 35
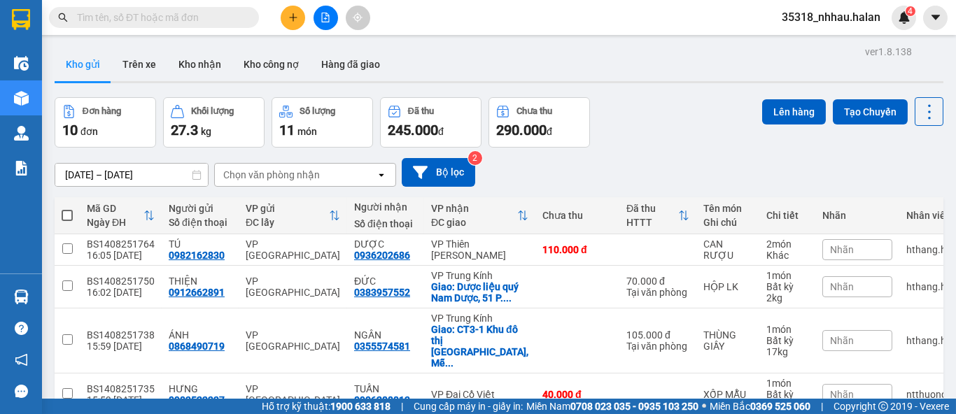
click at [292, 172] on div "Chọn văn phòng nhận" at bounding box center [271, 175] width 97 height 14
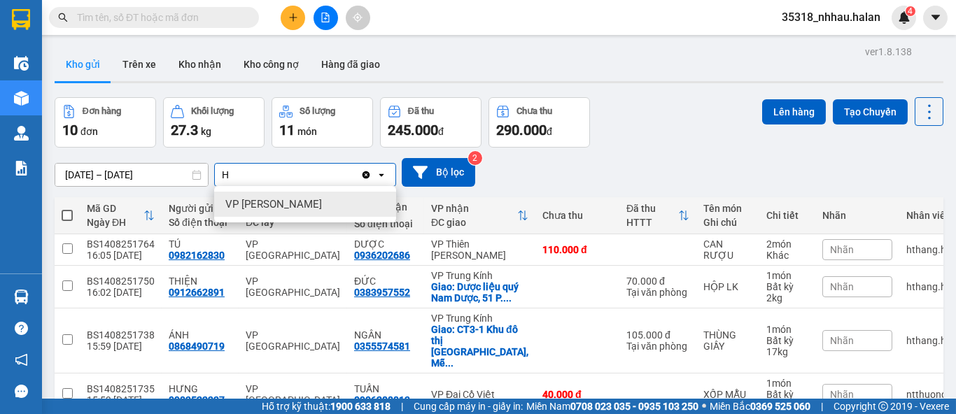
type input "HA"
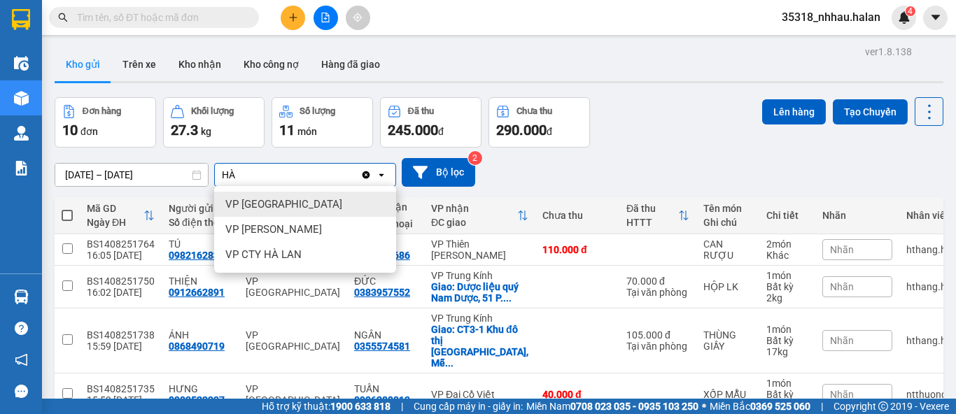
click at [296, 201] on div "VP Hà Đông" at bounding box center [305, 204] width 182 height 25
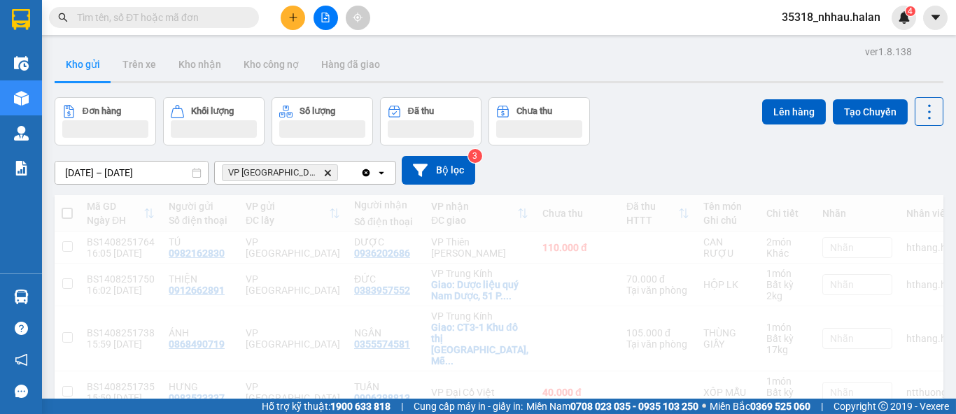
click at [324, 172] on div "VP Hà Đông Delete" at bounding box center [288, 173] width 146 height 22
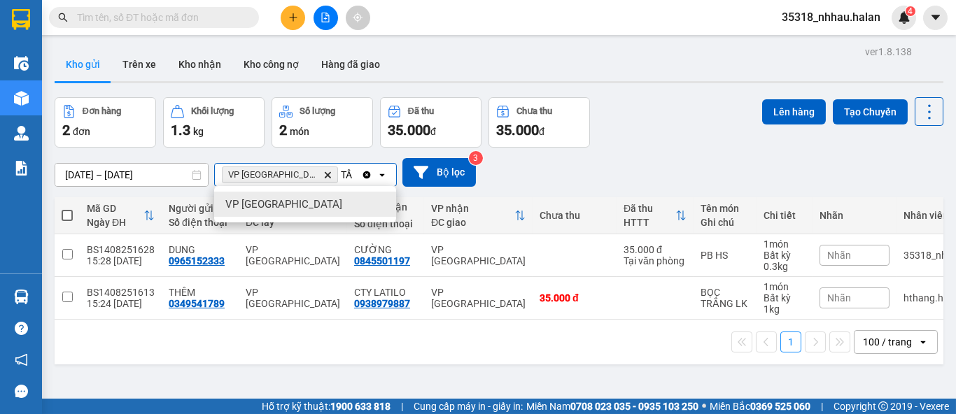
type input "TÂN"
click at [338, 211] on div "VP Tân Triều" at bounding box center [305, 204] width 182 height 25
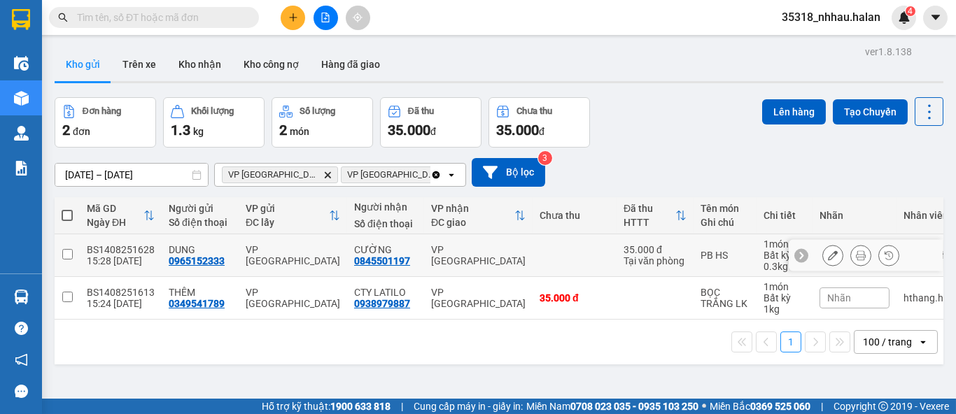
click at [542, 251] on td at bounding box center [574, 255] width 84 height 43
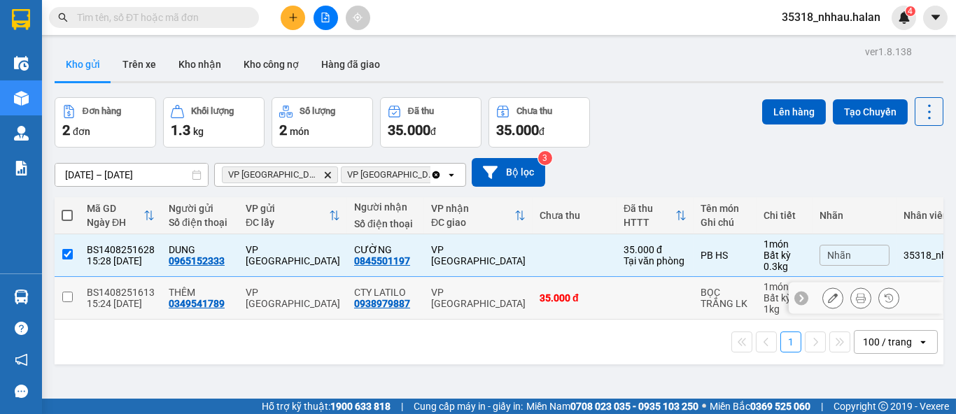
click at [532, 285] on td "35.000 đ" at bounding box center [574, 298] width 84 height 43
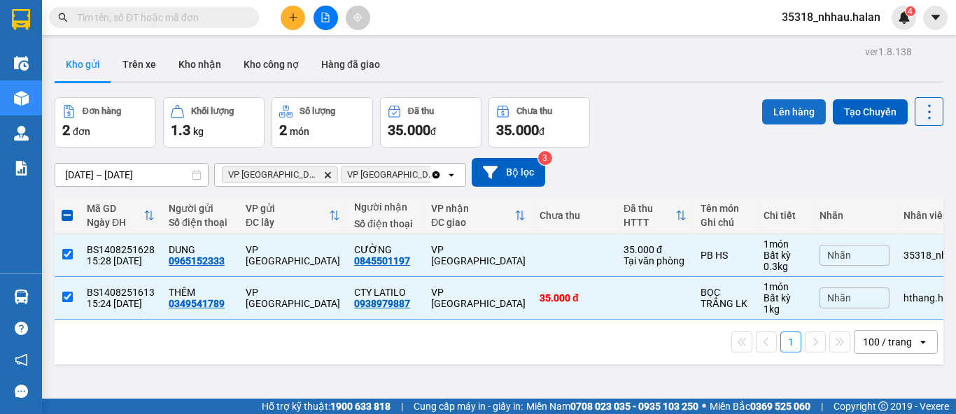
click at [777, 115] on button "Lên hàng" at bounding box center [794, 111] width 64 height 25
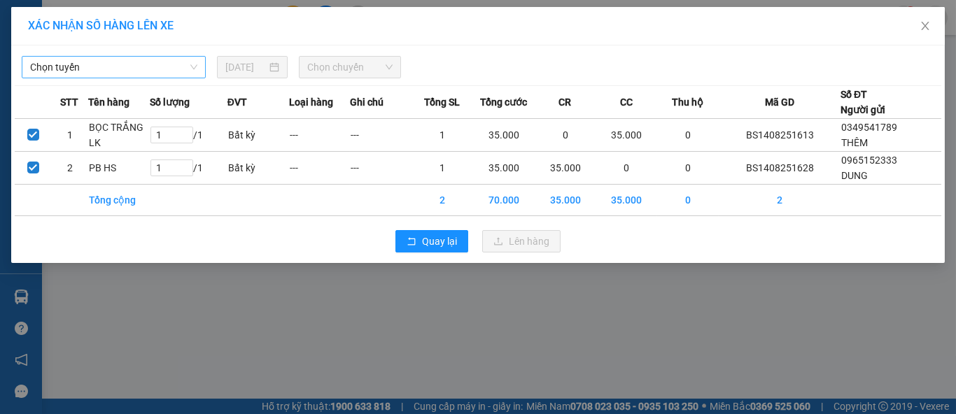
click at [131, 71] on span "Chọn tuyến" at bounding box center [113, 67] width 167 height 21
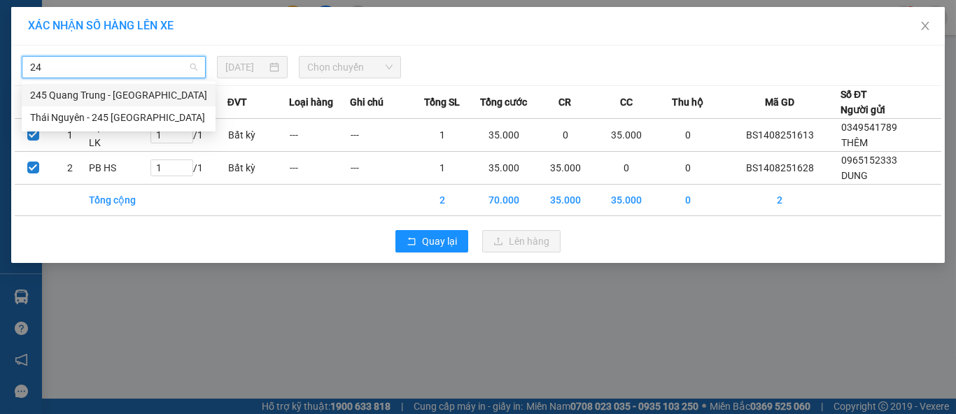
type input "245"
click at [100, 115] on div "Thái Nguyên - 245 Quang Trung" at bounding box center [118, 117] width 177 height 15
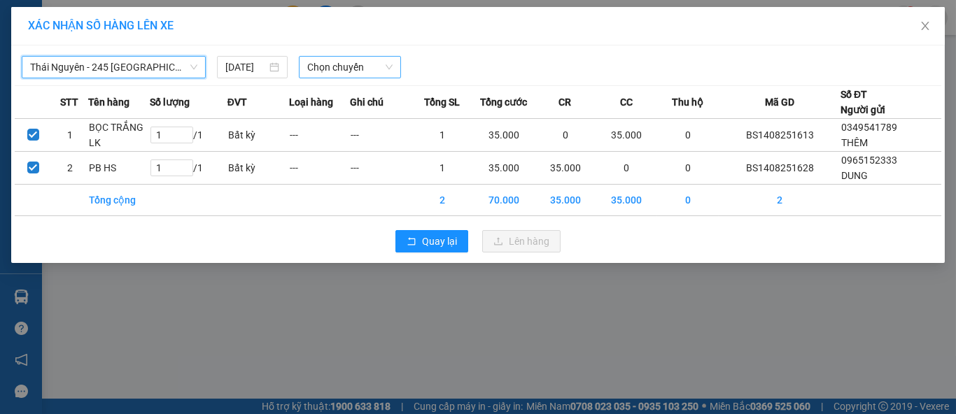
click at [349, 58] on span "Chọn chuyến" at bounding box center [350, 67] width 86 height 21
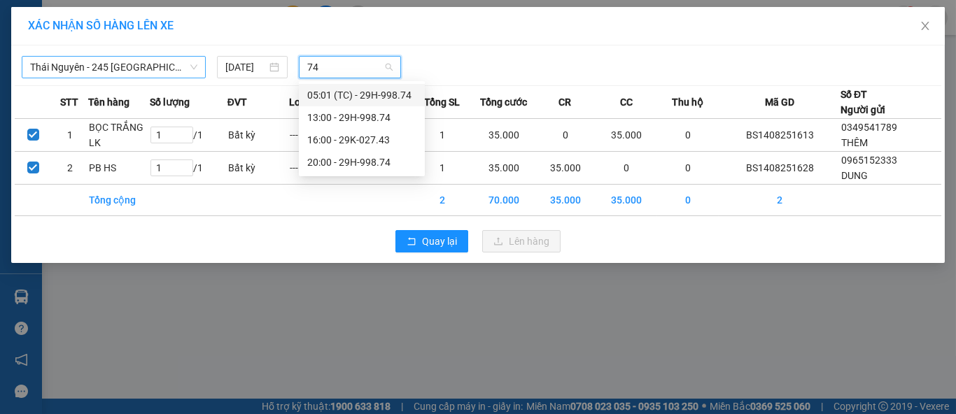
type input "743"
click at [379, 101] on div "16:00 - 29K-027.43" at bounding box center [361, 94] width 109 height 15
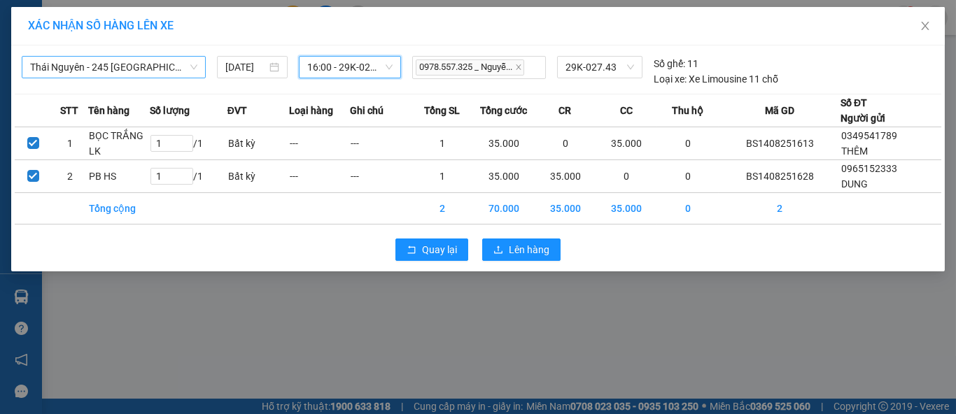
click at [502, 215] on td "70.000" at bounding box center [504, 208] width 62 height 31
click at [513, 246] on span "Lên hàng" at bounding box center [529, 249] width 41 height 15
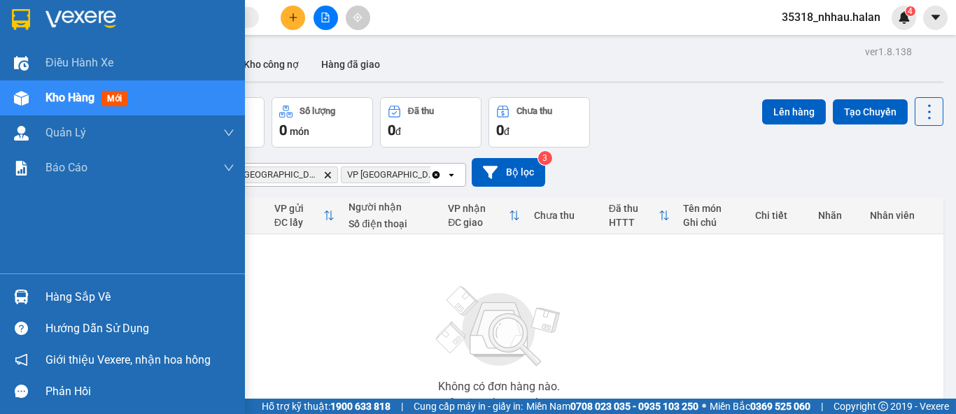
click at [31, 295] on div at bounding box center [21, 297] width 24 height 24
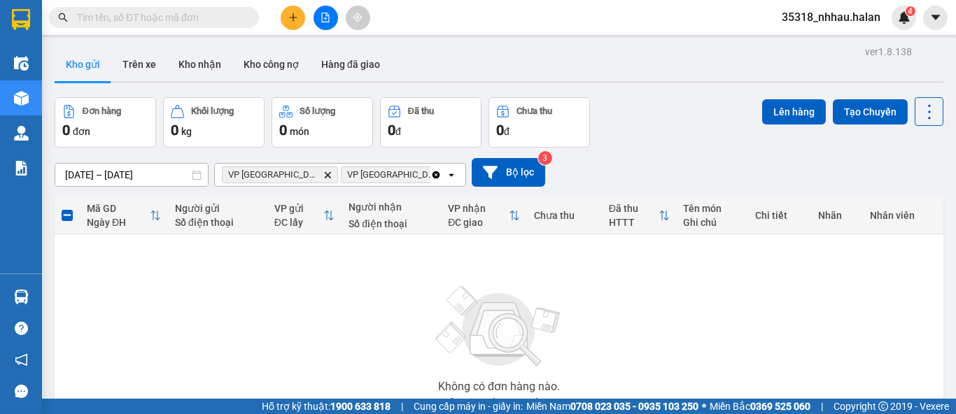
click at [669, 92] on section "Kết quả tìm kiếm ( 789 ) Bộ lọc Mã ĐH Trạng thái Món hàng Thu hộ Tổng cước Chưa…" at bounding box center [478, 207] width 956 height 414
click at [292, 22] on icon "plus" at bounding box center [293, 18] width 10 height 10
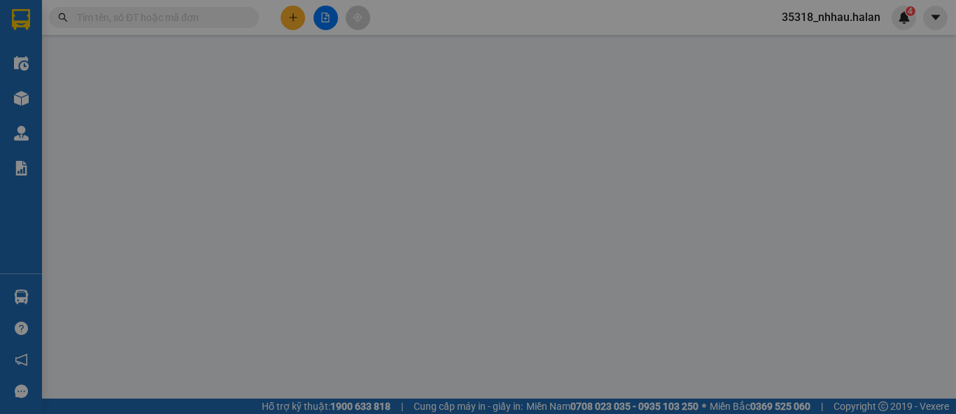
click at [292, 22] on span "Yêu cầu xuất hóa đơn điện tử" at bounding box center [228, 22] width 148 height 11
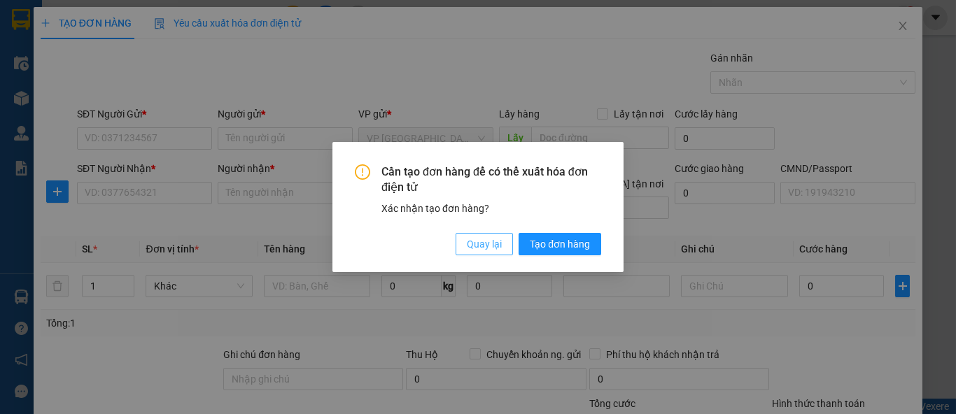
click at [487, 239] on span "Quay lại" at bounding box center [484, 243] width 35 height 15
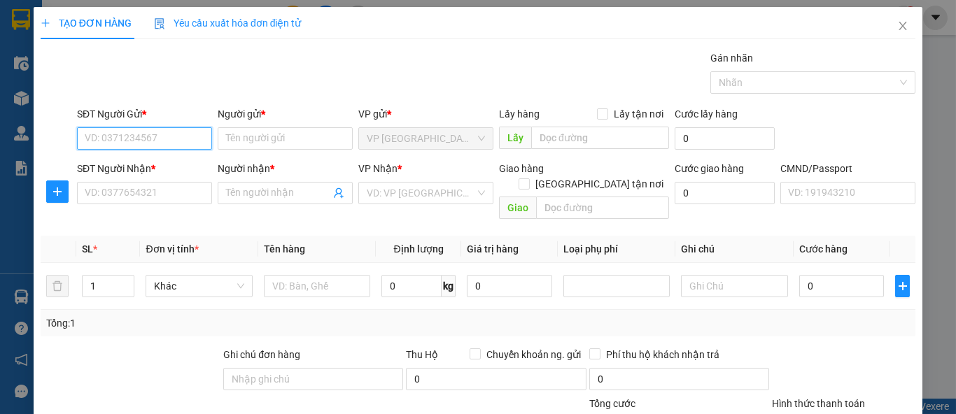
click at [169, 137] on input "SĐT Người Gửi *" at bounding box center [144, 138] width 135 height 22
type input "0946833618"
click at [155, 168] on div "0946833618 - HOA" at bounding box center [143, 165] width 117 height 15
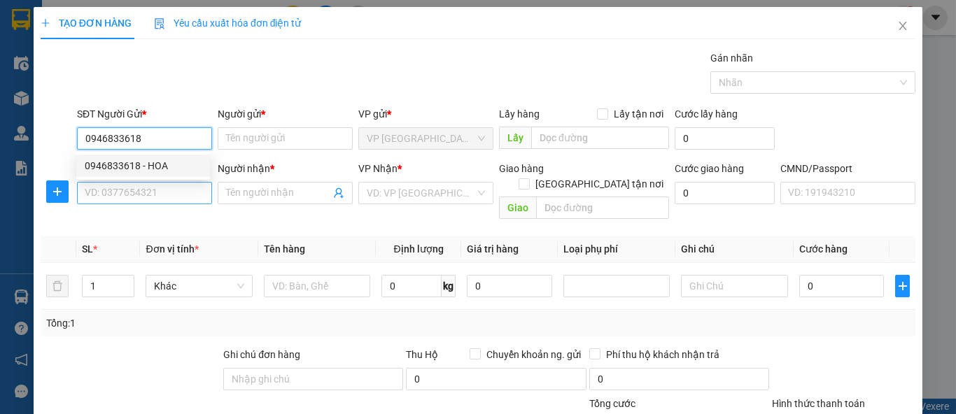
type input "HOA"
type input "0946833618"
click at [164, 202] on input "SĐT Người Nhận *" at bounding box center [144, 193] width 135 height 22
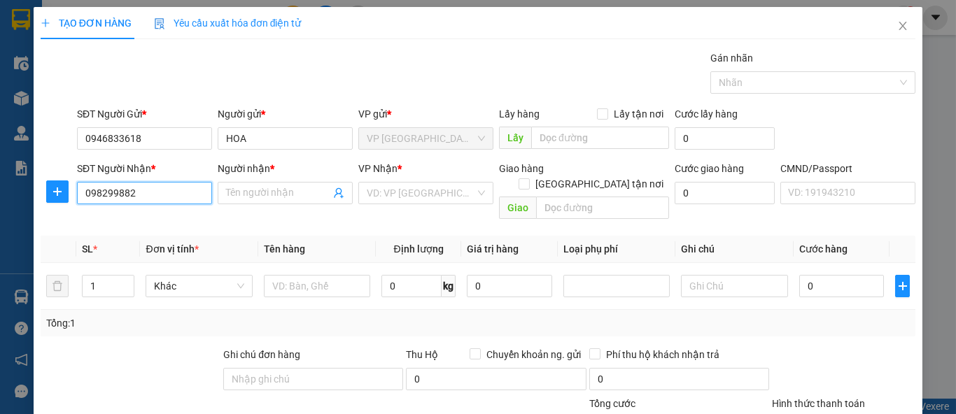
type input "0982998824"
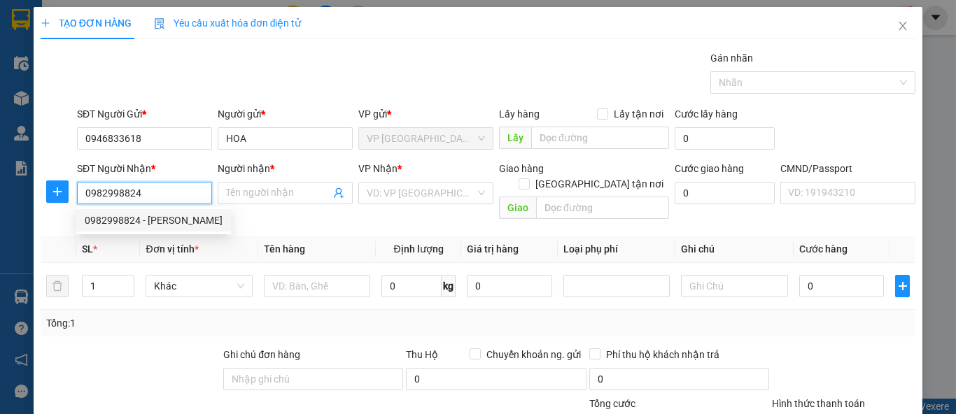
click at [164, 223] on div "0982998824 - TUẤN ANH" at bounding box center [154, 220] width 138 height 15
type input "TUẤN ANH"
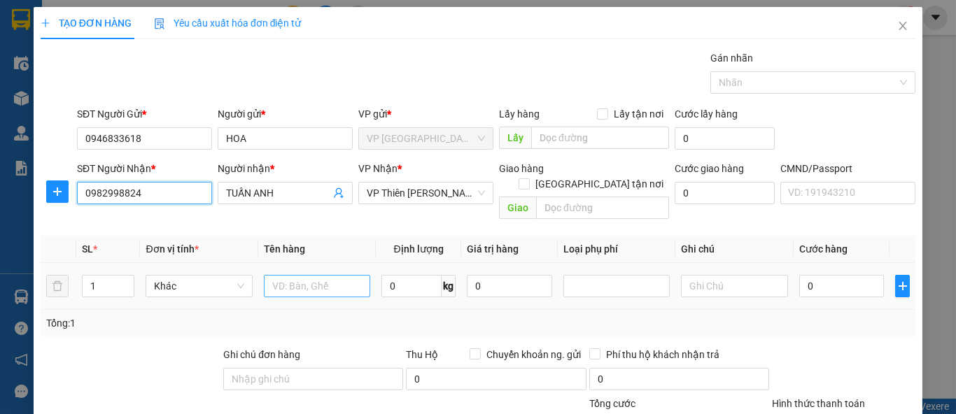
type input "0982998824"
click at [325, 275] on input "text" at bounding box center [317, 286] width 106 height 22
click at [318, 275] on input "text" at bounding box center [317, 286] width 106 height 22
type input "PB"
type input "0.3"
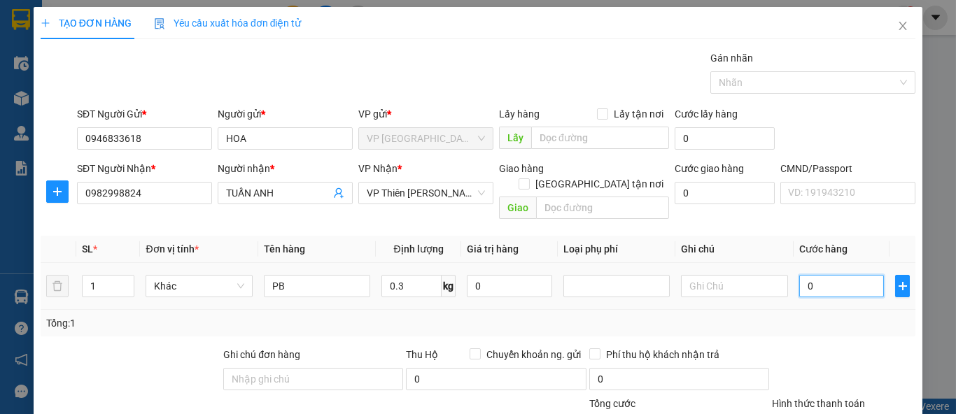
type input "3"
type input "35"
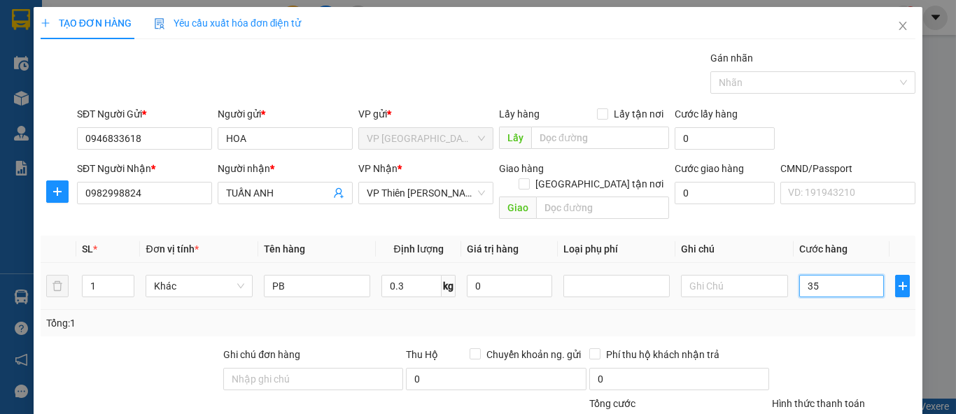
type input "35"
type input "35.000"
click at [828, 310] on div "Tổng: 1" at bounding box center [478, 323] width 875 height 27
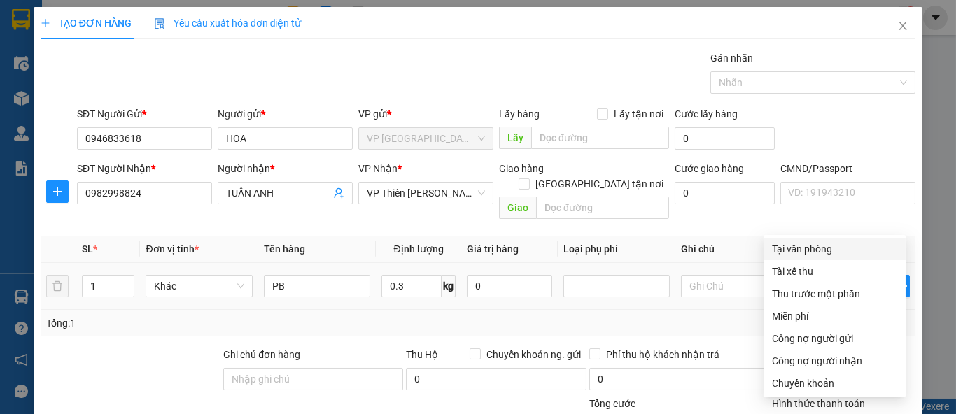
click at [818, 241] on div "Tại văn phòng" at bounding box center [834, 248] width 125 height 15
type input "0"
click at [649, 316] on div "Tổng: 1" at bounding box center [477, 323] width 863 height 15
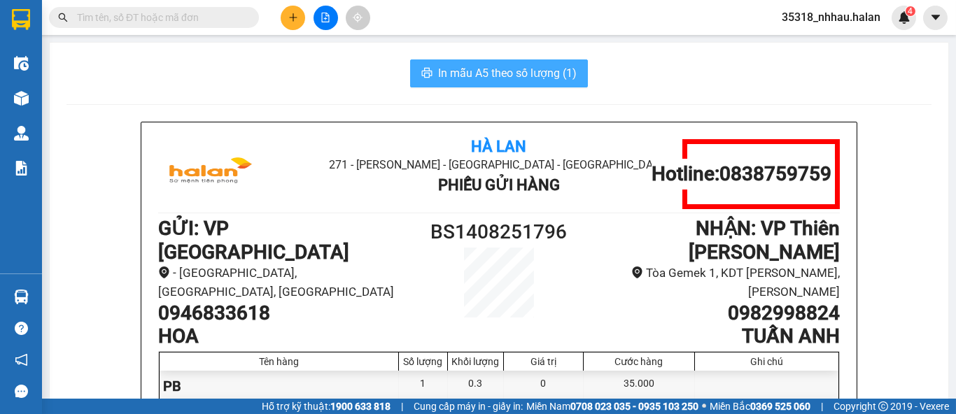
click at [503, 71] on span "In mẫu A5 theo số lượng (1)" at bounding box center [507, 72] width 139 height 17
click at [213, 20] on input "text" at bounding box center [159, 17] width 165 height 15
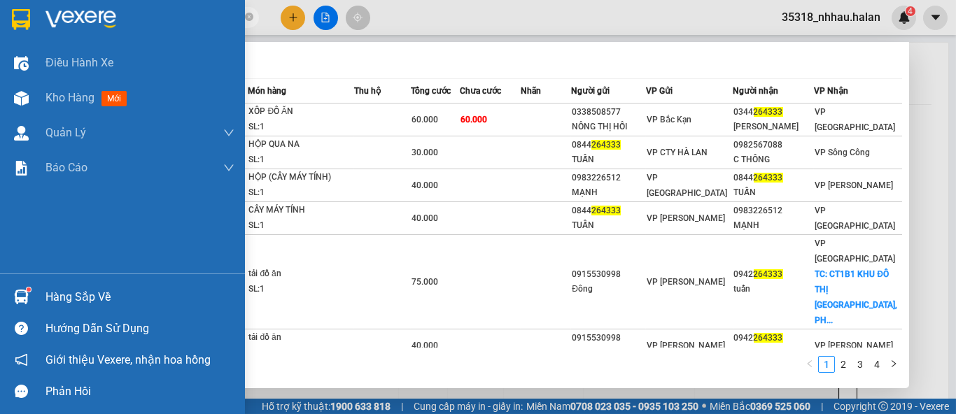
type input "264333"
click at [27, 297] on img at bounding box center [21, 297] width 15 height 15
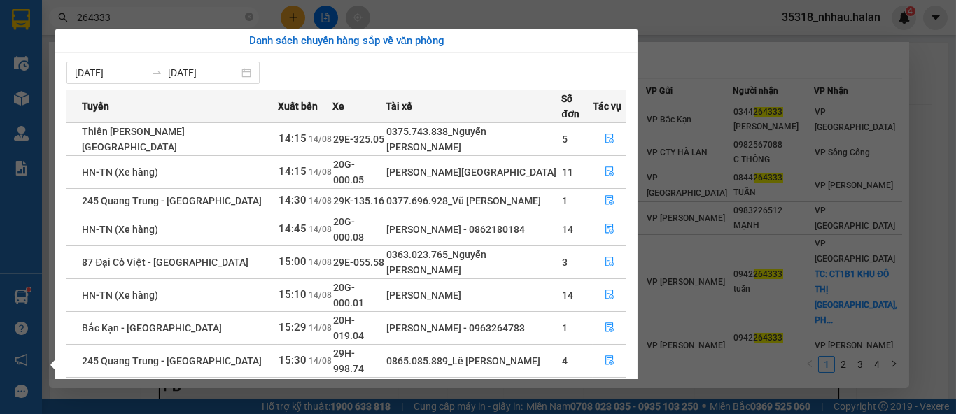
click at [778, 50] on section "Kết quả tìm kiếm ( 34 ) Bộ lọc Mã ĐH Trạng thái Món hàng Thu hộ Tổng cước Chưa …" at bounding box center [478, 207] width 956 height 414
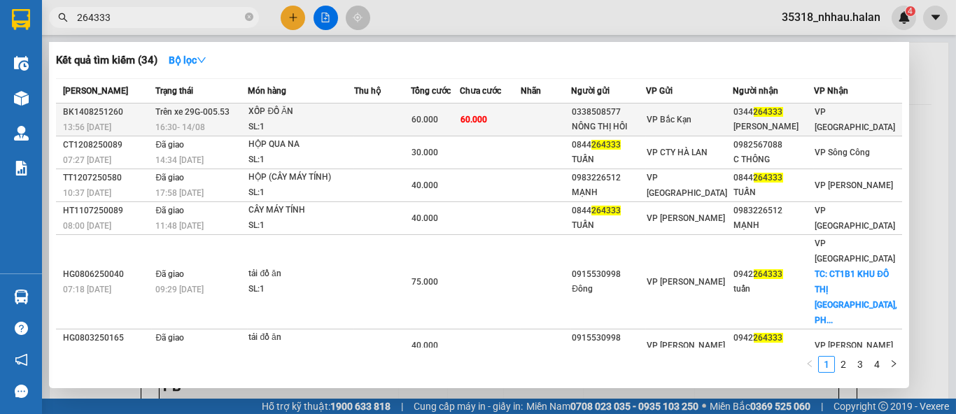
click at [571, 113] on td at bounding box center [546, 120] width 50 height 33
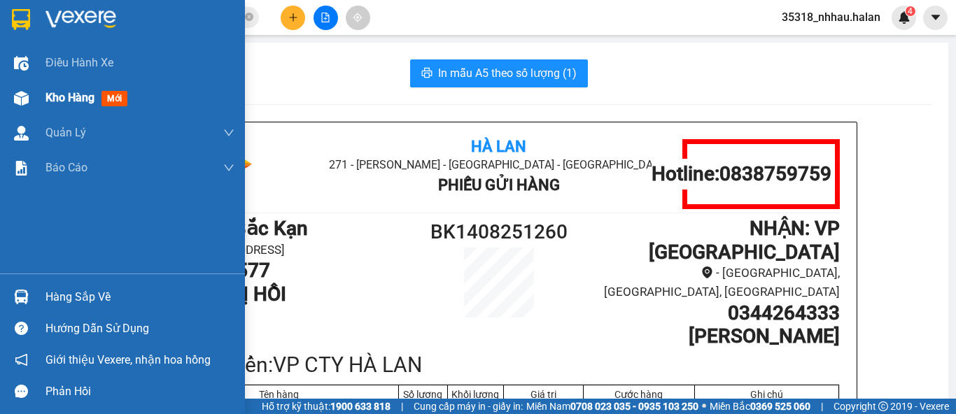
click at [30, 112] on div "Kho hàng mới" at bounding box center [122, 97] width 245 height 35
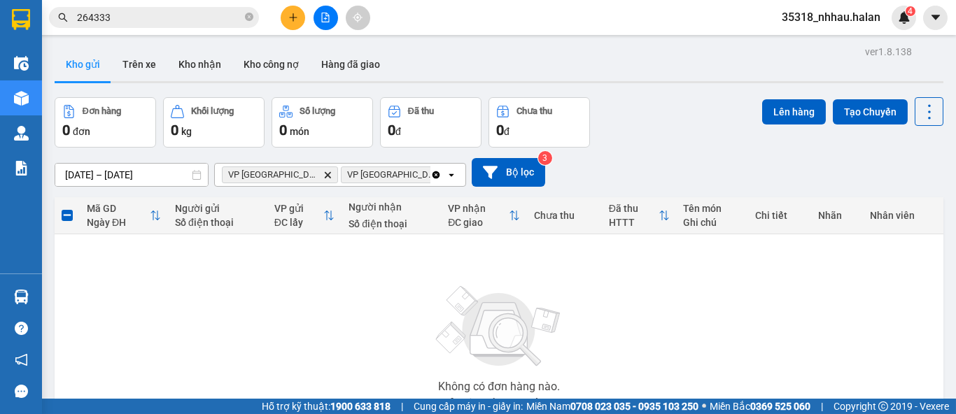
click at [442, 173] on icon "Delete" at bounding box center [446, 175] width 8 height 8
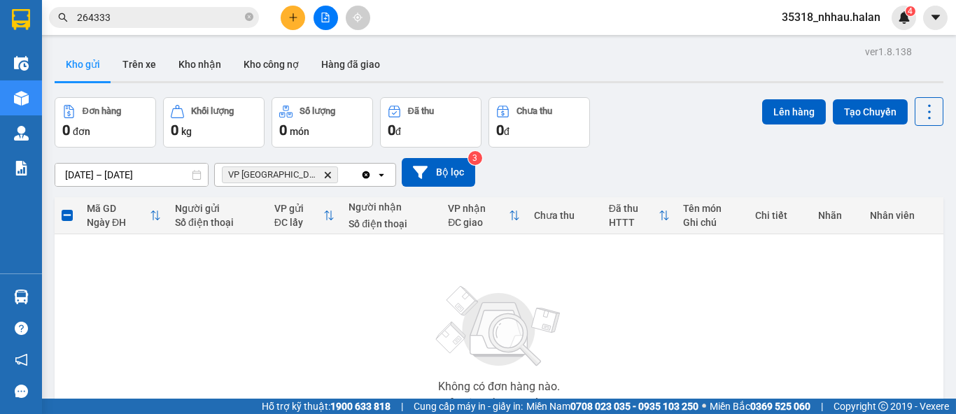
click at [323, 172] on icon "Delete" at bounding box center [327, 175] width 8 height 8
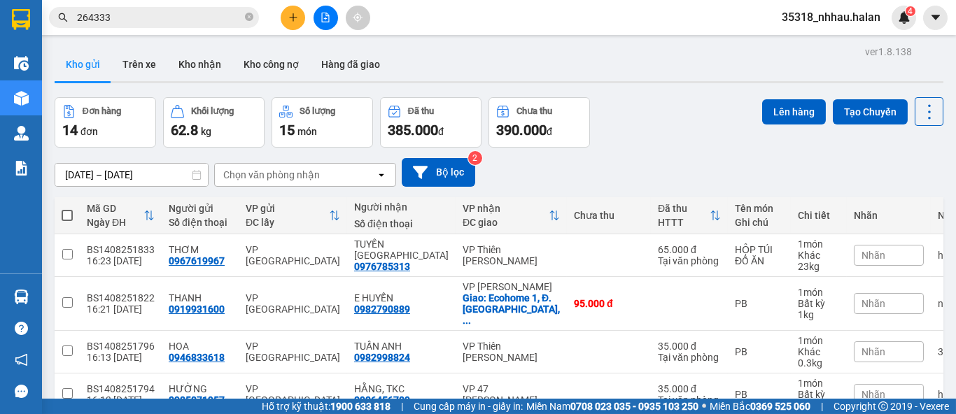
click at [292, 178] on div "Chọn văn phòng nhận" at bounding box center [271, 175] width 97 height 14
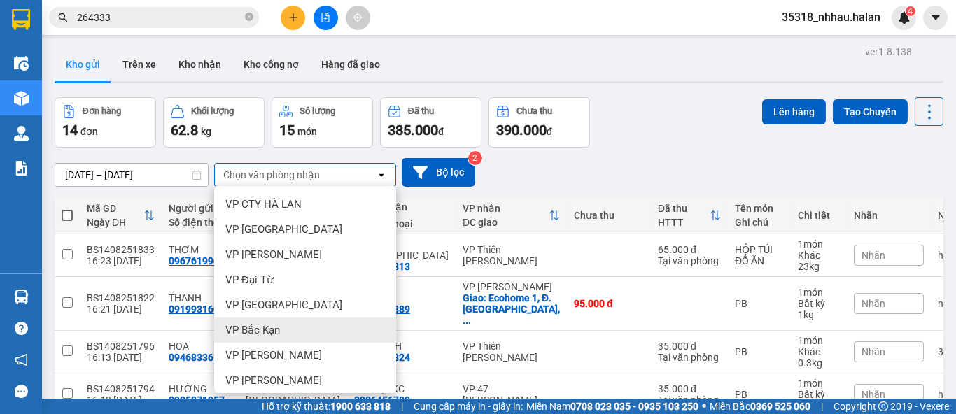
click at [269, 334] on span "VP Bắc Kạn" at bounding box center [252, 330] width 55 height 14
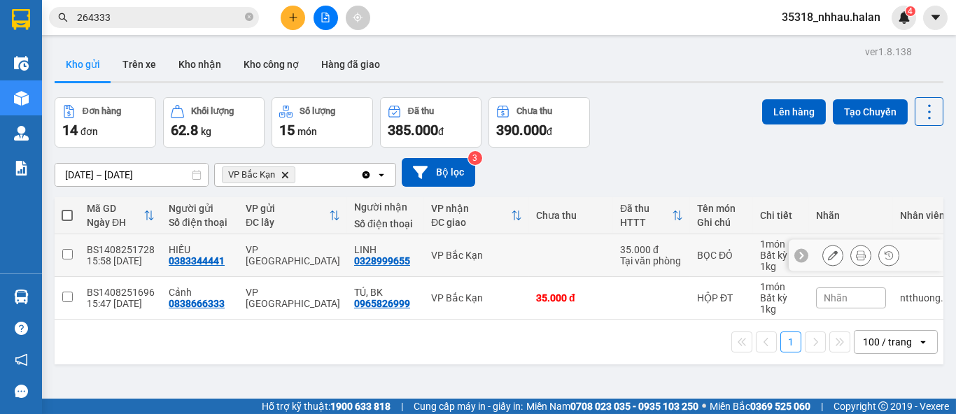
drag, startPoint x: 487, startPoint y: 198, endPoint x: 487, endPoint y: 216, distance: 17.5
click at [487, 234] on td "VP Bắc Kạn" at bounding box center [476, 255] width 105 height 43
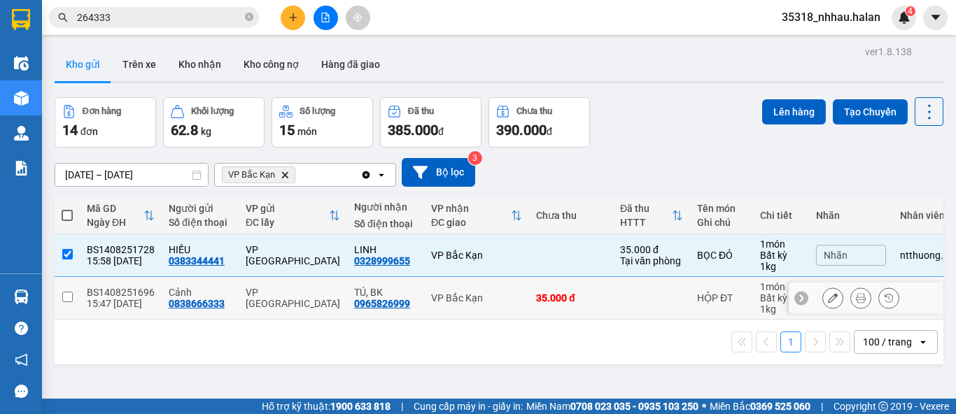
click at [485, 277] on td "VP Bắc Kạn" at bounding box center [476, 298] width 105 height 43
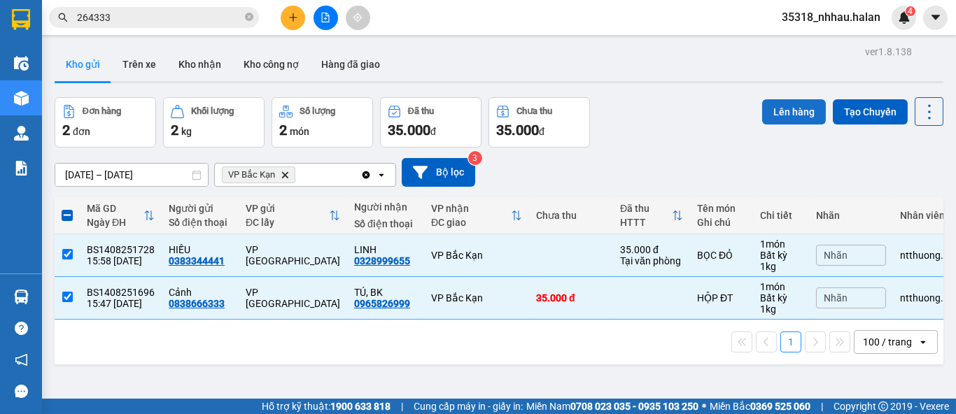
click at [768, 115] on button "Lên hàng" at bounding box center [794, 111] width 64 height 25
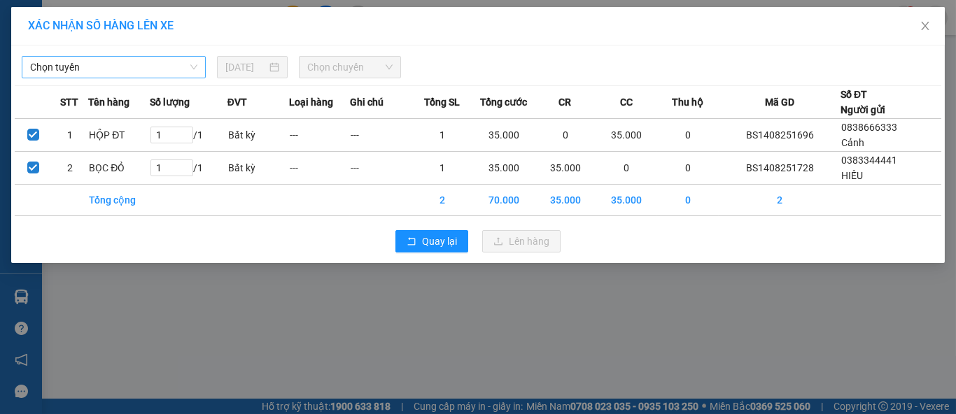
click at [107, 68] on span "Chọn tuyến" at bounding box center [113, 67] width 167 height 21
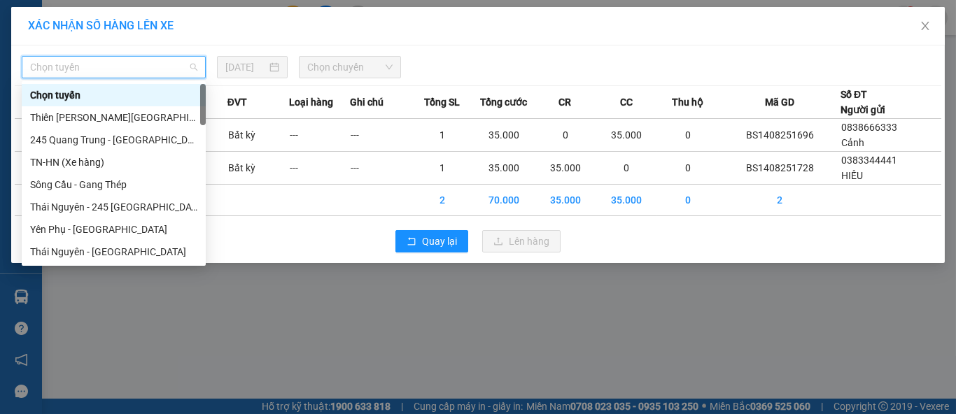
type input "B"
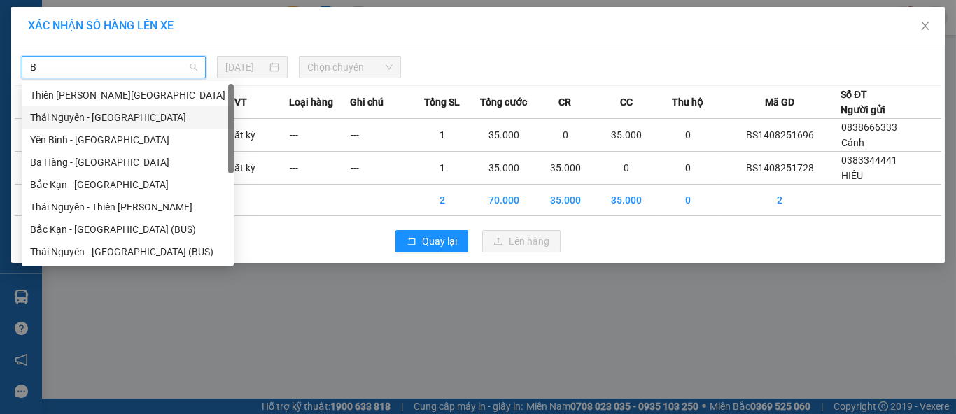
click at [83, 110] on div "Thái Nguyên - Bắc Kạn" at bounding box center [127, 117] width 195 height 15
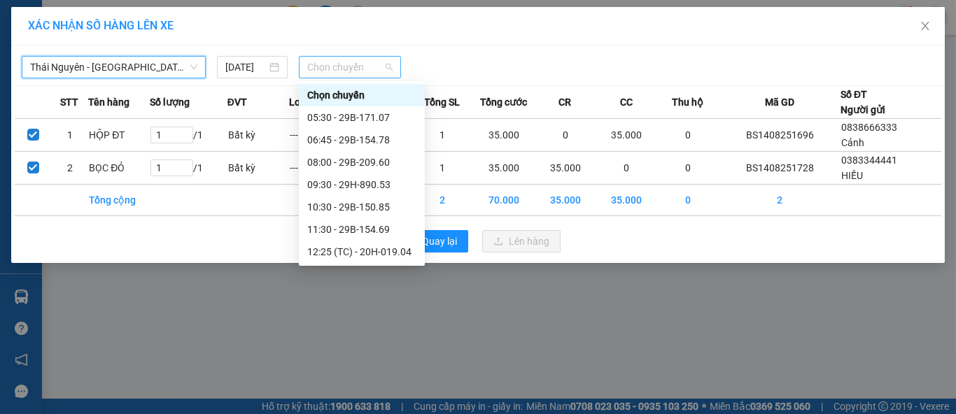
click at [355, 69] on span "Chọn chuyến" at bounding box center [350, 67] width 86 height 21
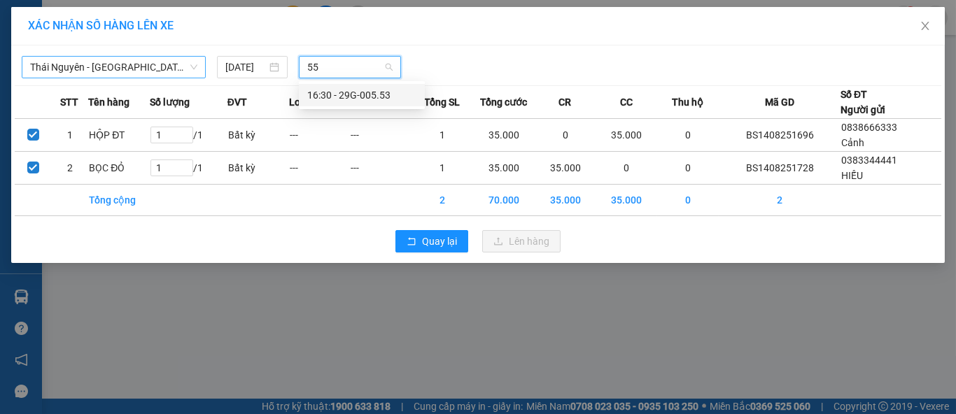
type input "553"
click at [365, 99] on div "16:30 - 29G-005.53" at bounding box center [361, 94] width 109 height 15
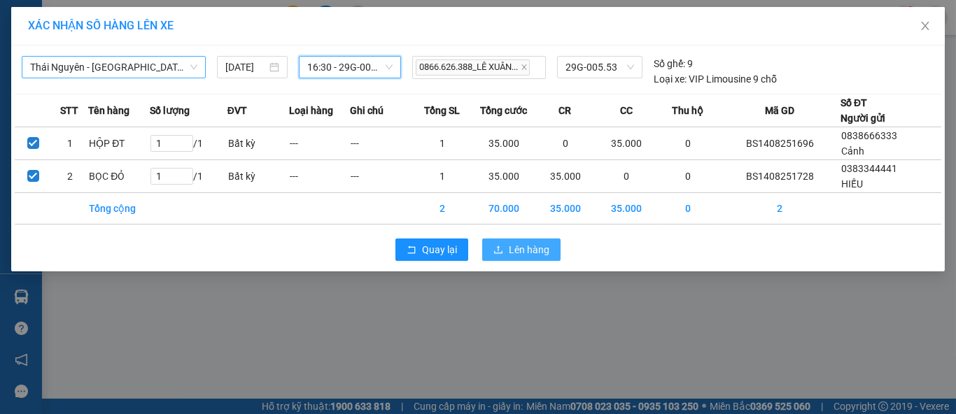
click at [521, 243] on span "Lên hàng" at bounding box center [529, 249] width 41 height 15
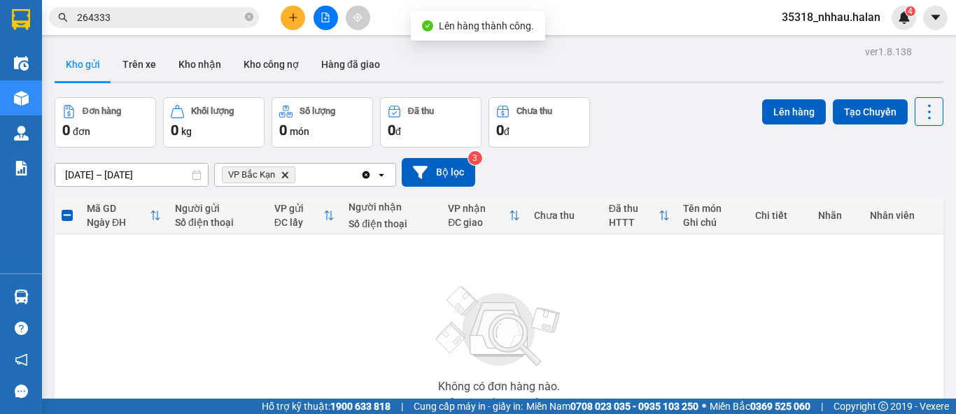
click at [284, 173] on icon "Delete" at bounding box center [285, 175] width 8 height 8
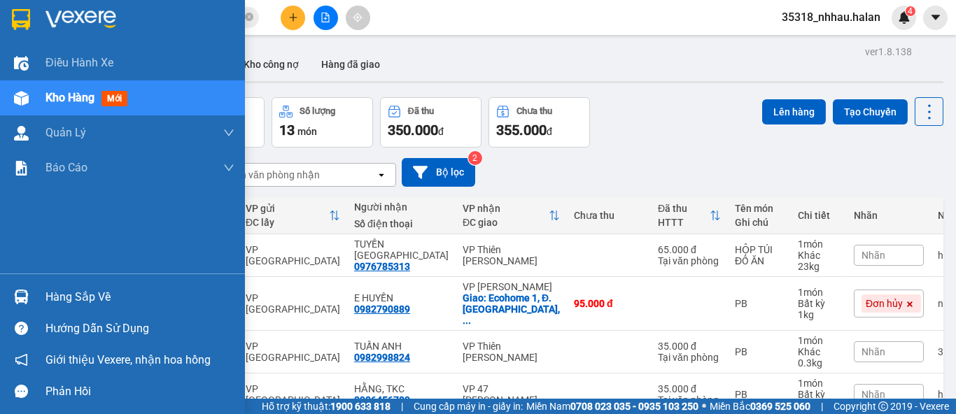
click at [27, 291] on img at bounding box center [21, 297] width 15 height 15
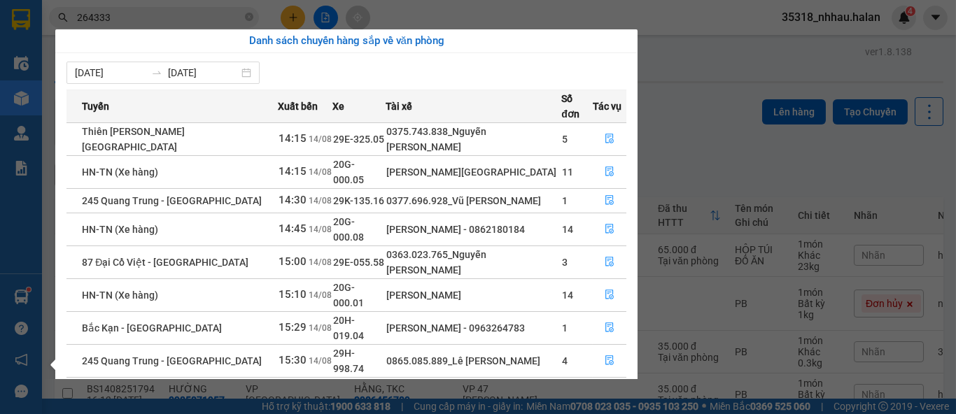
drag, startPoint x: 716, startPoint y: 132, endPoint x: 532, endPoint y: 134, distance: 183.3
click at [716, 133] on section "Kết quả tìm kiếm ( 34 ) Bộ lọc Mã ĐH Trạng thái Món hàng Thu hộ Tổng cước Chưa …" at bounding box center [478, 207] width 956 height 414
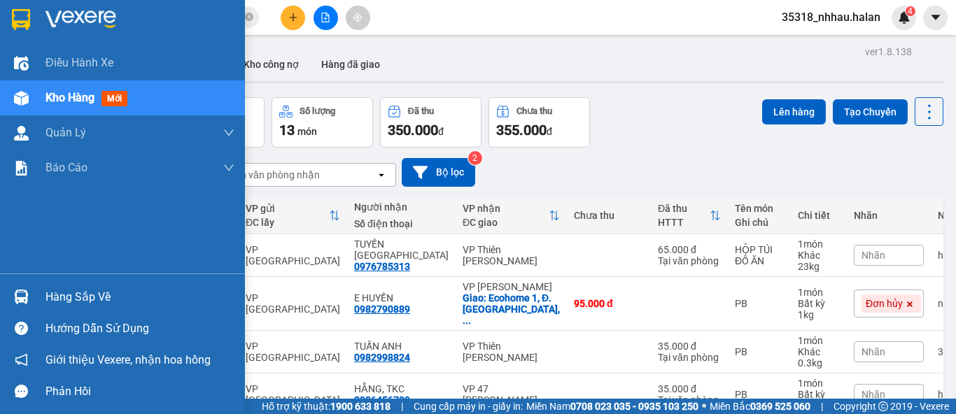
click at [36, 288] on div "Hàng sắp về" at bounding box center [122, 296] width 245 height 31
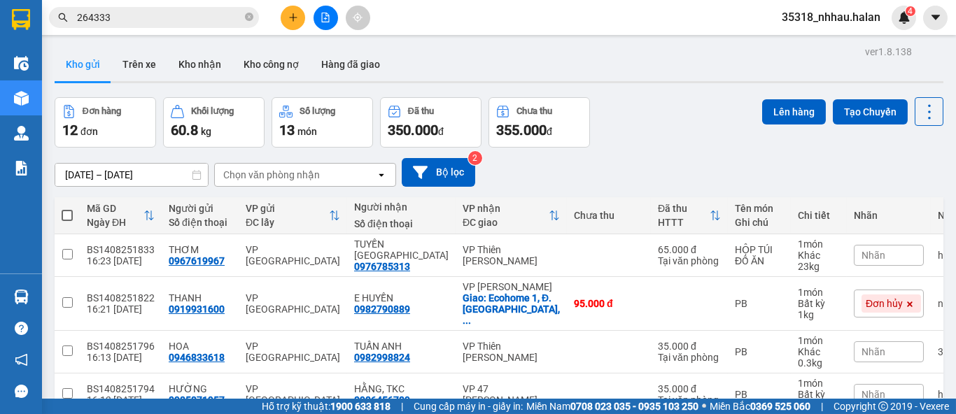
click at [726, 27] on section "Kết quả tìm kiếm ( 34 ) Bộ lọc Mã ĐH Trạng thái Món hàng Thu hộ Tổng cước Chưa …" at bounding box center [478, 207] width 956 height 414
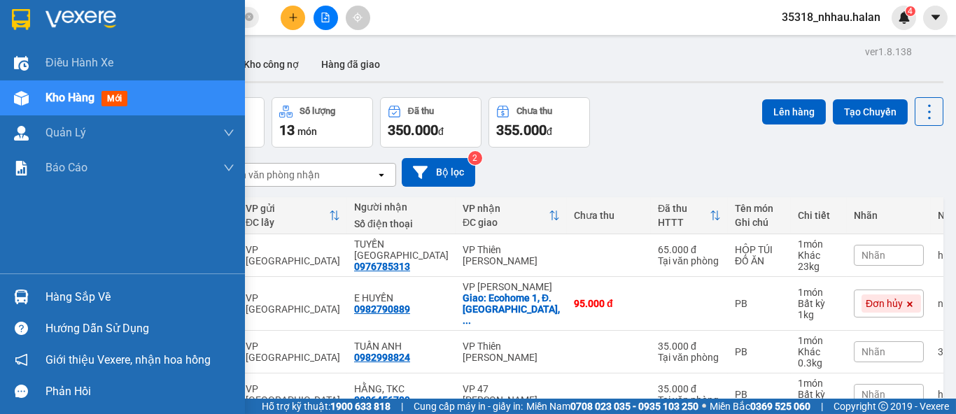
click at [32, 283] on div "Hàng sắp về" at bounding box center [122, 296] width 245 height 31
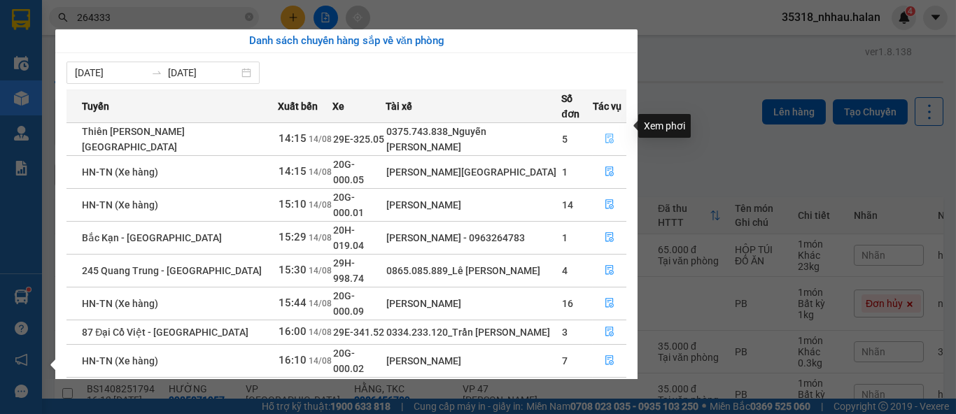
click at [612, 134] on icon "file-done" at bounding box center [610, 139] width 10 height 10
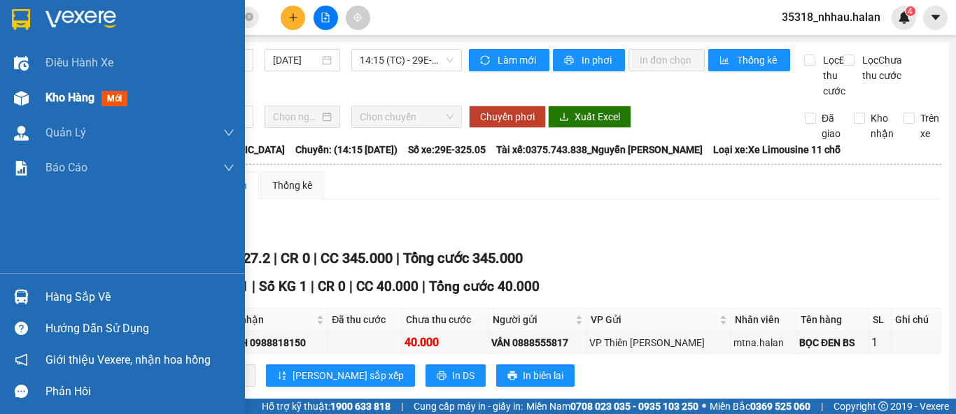
click at [64, 102] on span "Kho hàng" at bounding box center [69, 97] width 49 height 13
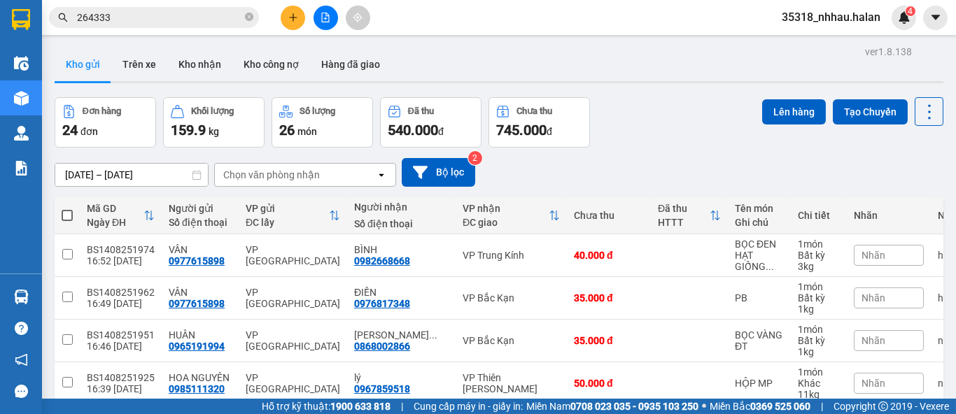
click at [278, 177] on div "Chọn văn phòng nhận" at bounding box center [271, 175] width 97 height 14
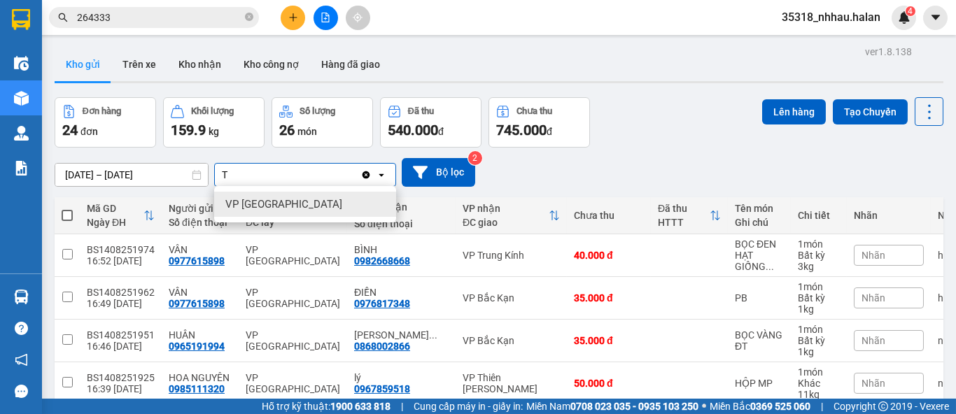
type input "TH"
drag, startPoint x: 342, startPoint y: 210, endPoint x: 351, endPoint y: 218, distance: 11.9
click at [342, 210] on div "VP Thiên Đường Bảo Sơn" at bounding box center [305, 204] width 182 height 25
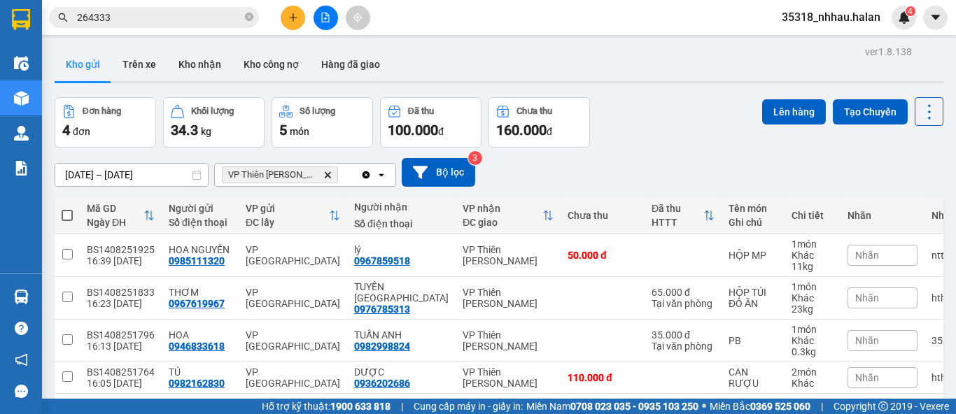
click at [66, 210] on span at bounding box center [67, 215] width 11 height 11
click at [67, 209] on input "checkbox" at bounding box center [67, 209] width 0 height 0
checkbox input "true"
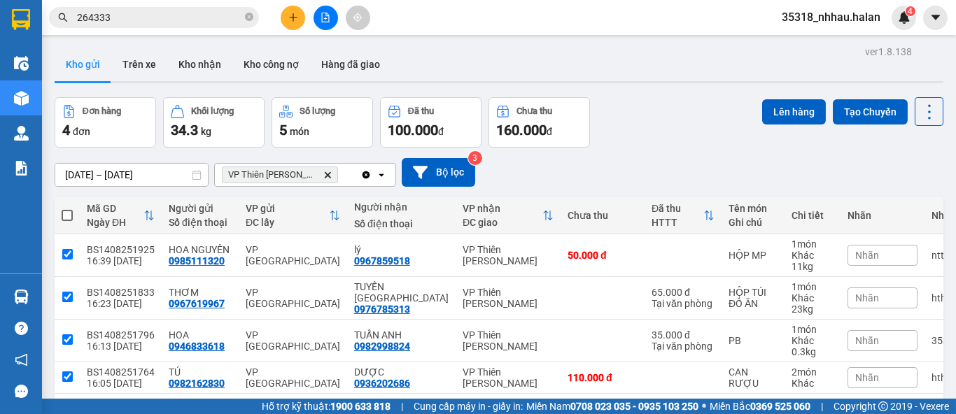
checkbox input "true"
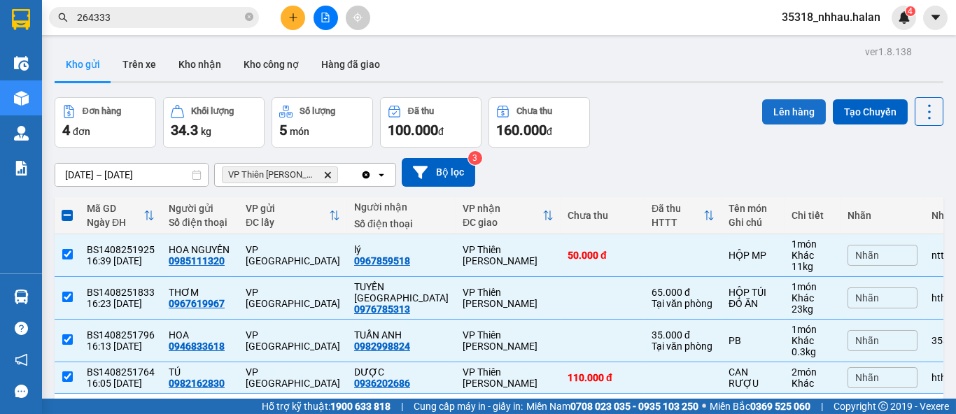
click at [775, 110] on button "Lên hàng" at bounding box center [794, 111] width 64 height 25
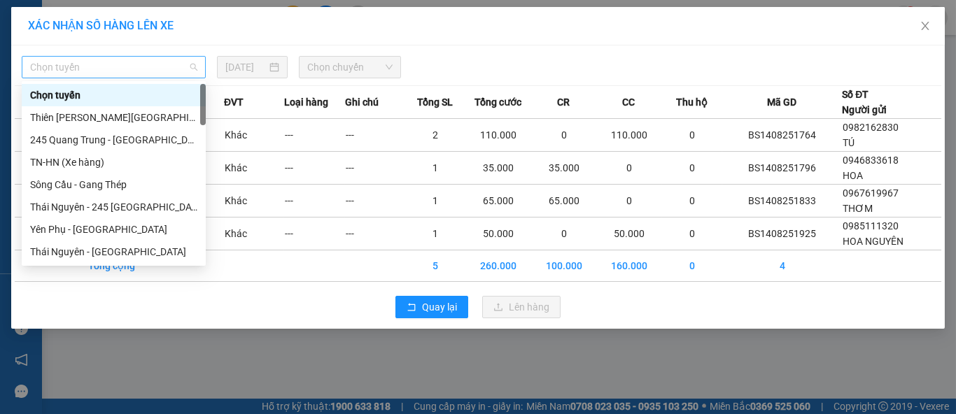
click at [59, 70] on span "Chọn tuyến" at bounding box center [113, 67] width 167 height 21
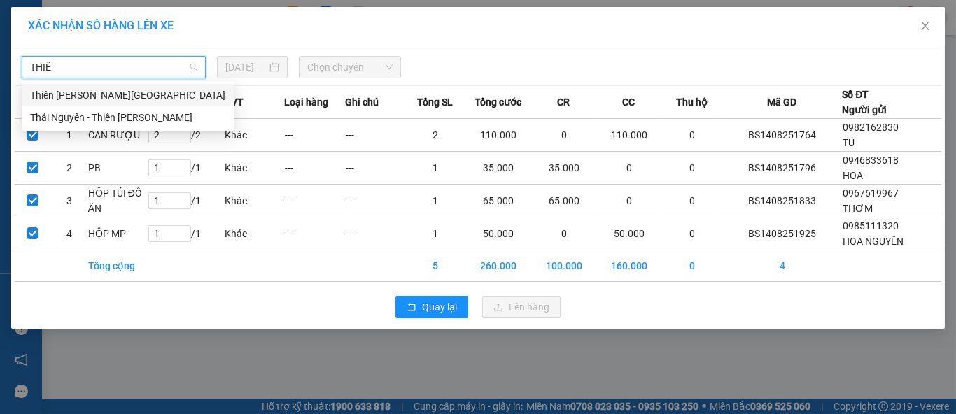
type input "THIÊN"
click at [137, 124] on div "Thái Nguyên - Thiên Đường Bảo Sơn" at bounding box center [127, 117] width 195 height 15
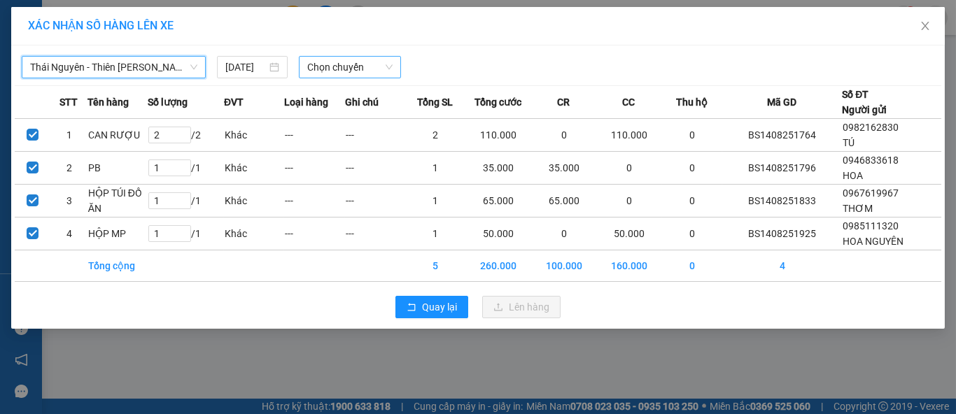
click at [325, 76] on span "Chọn chuyến" at bounding box center [350, 67] width 86 height 21
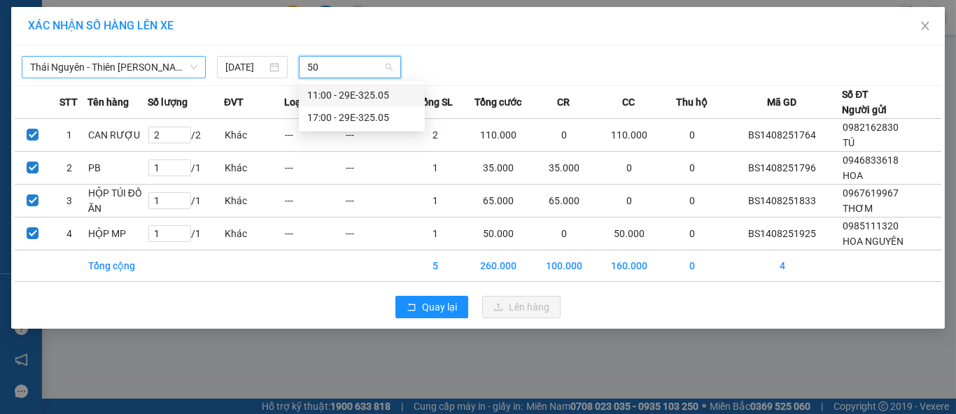
type input "505"
click at [369, 116] on div "17:00 - 29E-325.05" at bounding box center [361, 117] width 109 height 15
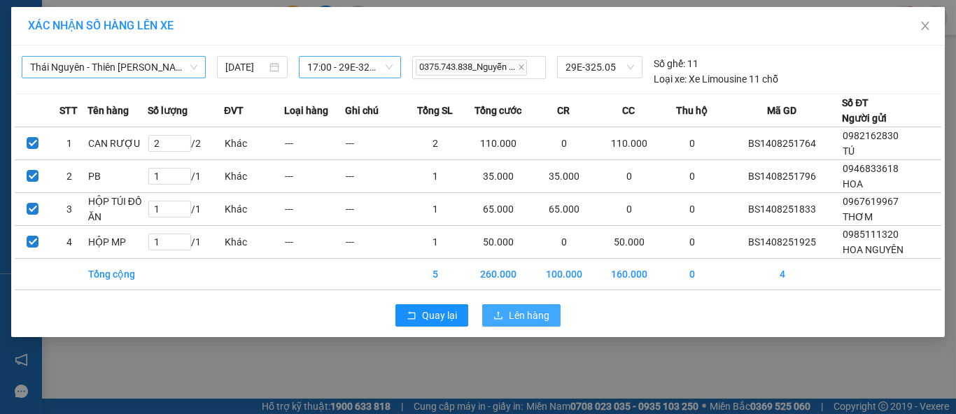
click at [537, 315] on span "Lên hàng" at bounding box center [529, 315] width 41 height 15
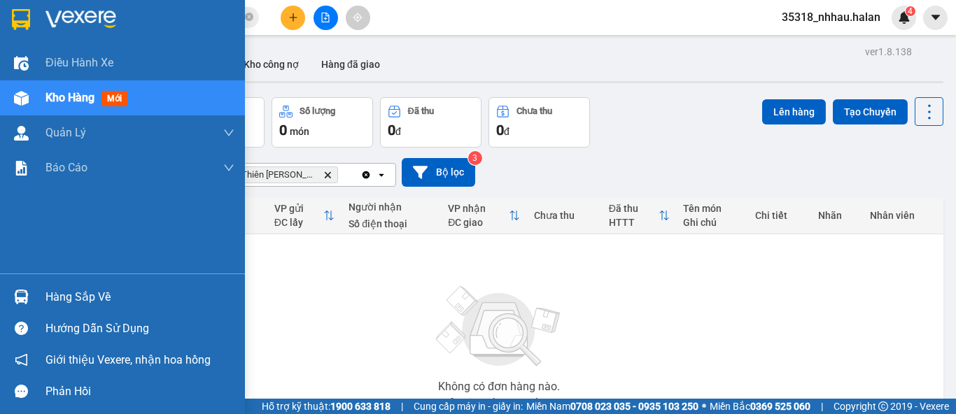
click at [15, 288] on div at bounding box center [21, 297] width 24 height 24
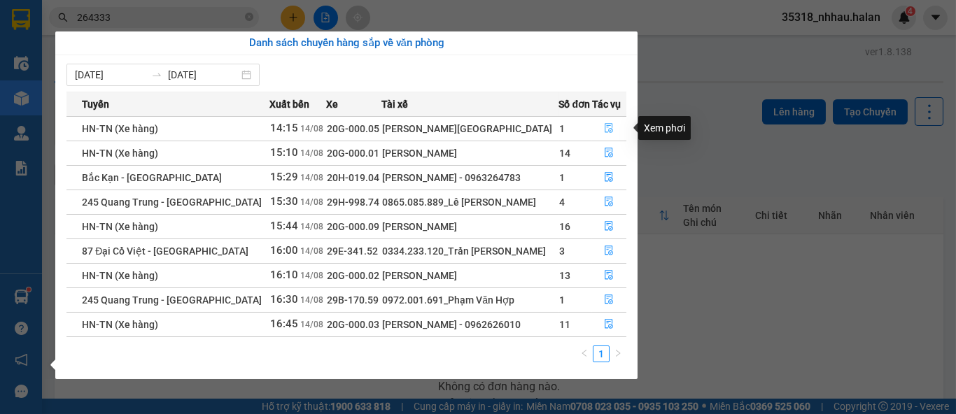
click at [605, 132] on icon "file-done" at bounding box center [609, 129] width 8 height 10
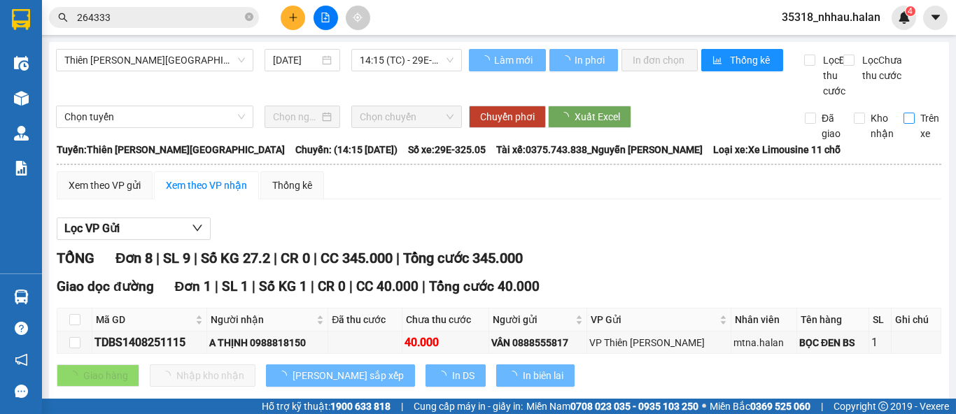
click at [903, 124] on input "Trên xe" at bounding box center [908, 118] width 11 height 11
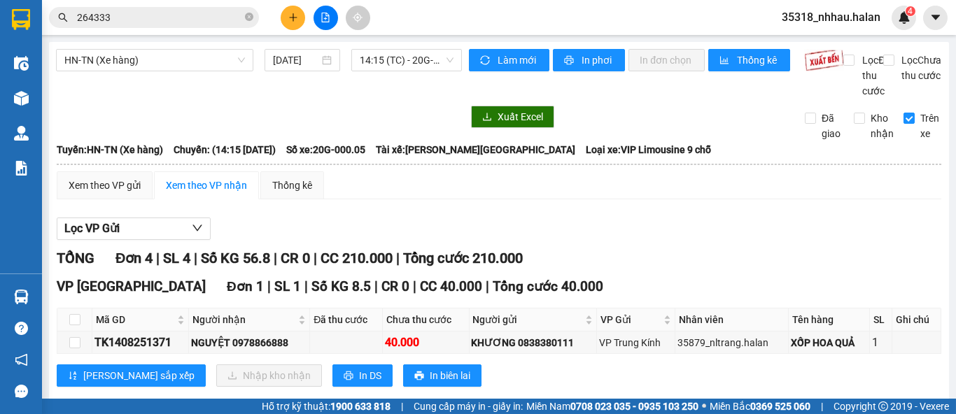
drag, startPoint x: 896, startPoint y: 134, endPoint x: 621, endPoint y: 182, distance: 279.2
click at [903, 124] on input "Trên xe" at bounding box center [908, 118] width 11 height 11
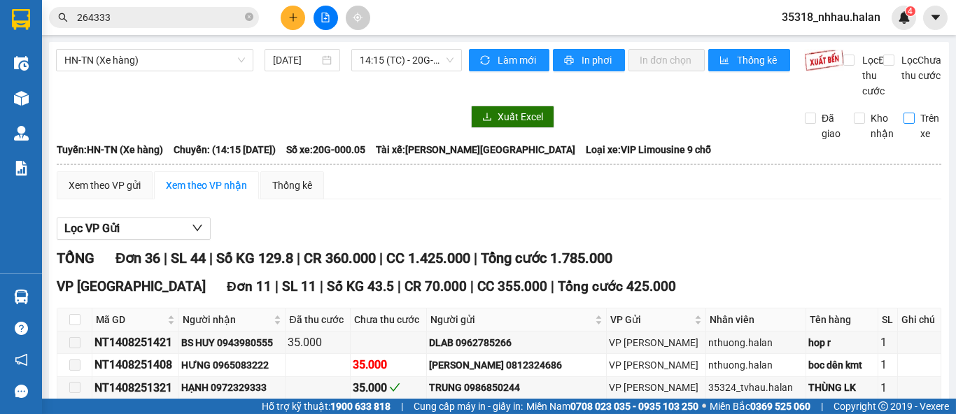
click at [903, 124] on input "Trên xe" at bounding box center [908, 118] width 11 height 11
checkbox input "true"
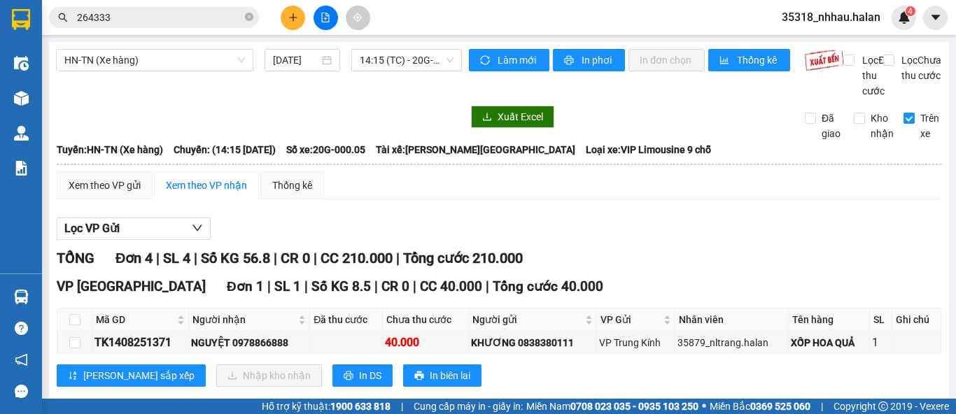
scroll to position [213, 0]
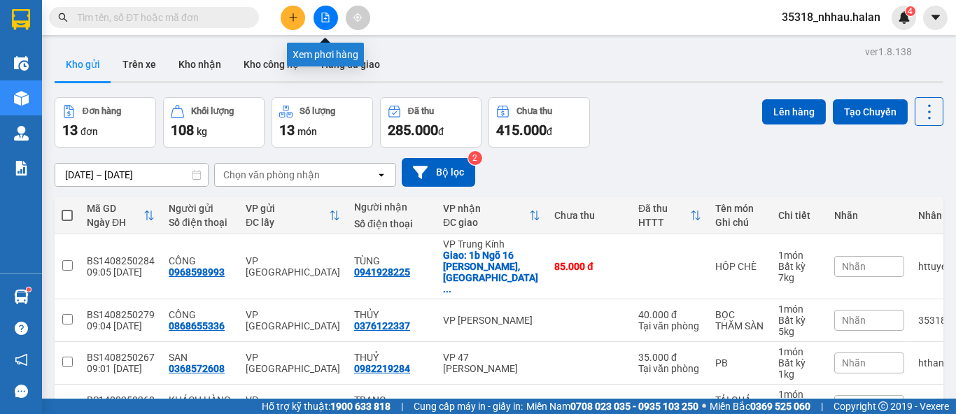
scroll to position [456, 0]
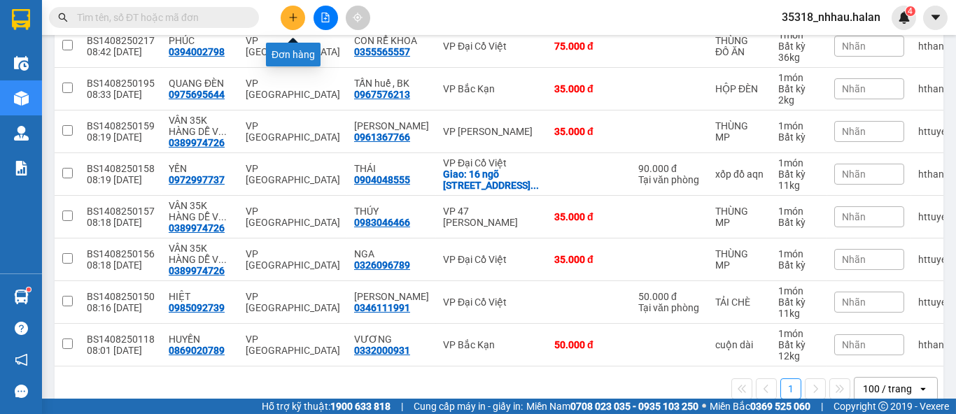
click at [288, 15] on icon "plus" at bounding box center [293, 18] width 10 height 10
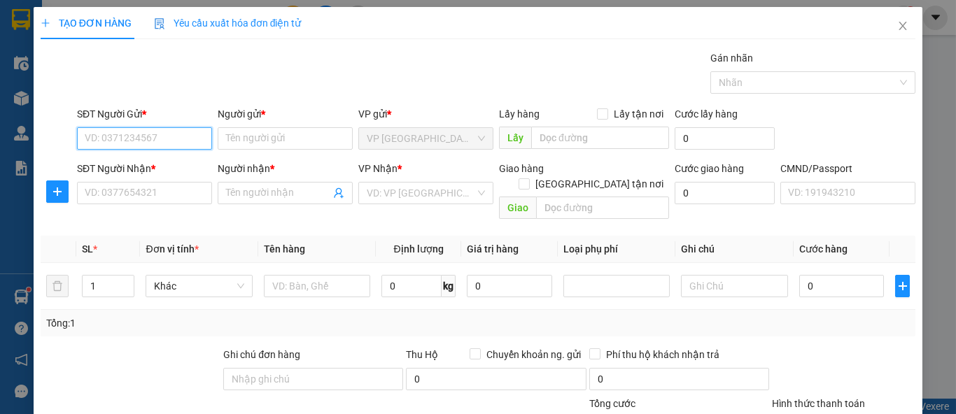
click at [150, 134] on input "SĐT Người Gửi *" at bounding box center [144, 138] width 135 height 22
click at [150, 145] on input "0995567333" at bounding box center [144, 138] width 135 height 22
click at [98, 131] on input "0995567333" at bounding box center [144, 138] width 135 height 22
click at [97, 139] on input "0995567333" at bounding box center [144, 138] width 135 height 22
click at [163, 139] on input "0395567333" at bounding box center [144, 138] width 135 height 22
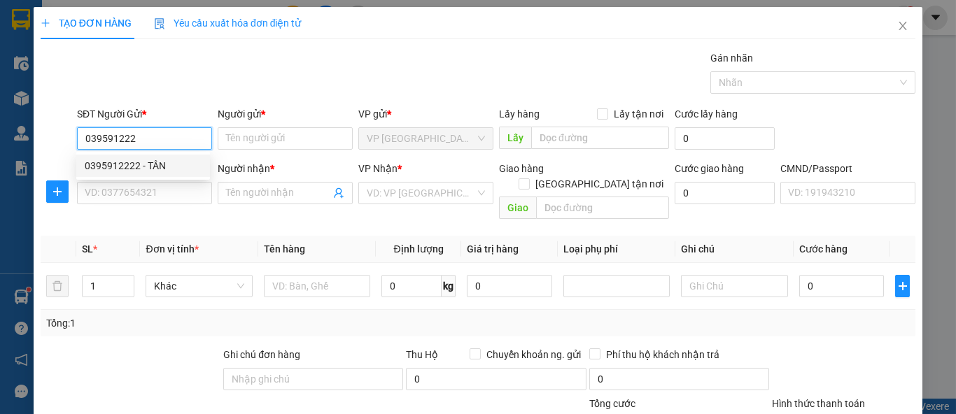
click at [148, 164] on div "0395912222 - TÂN" at bounding box center [143, 165] width 117 height 15
type input "0395912222"
type input "TÂN"
type input "0395912222"
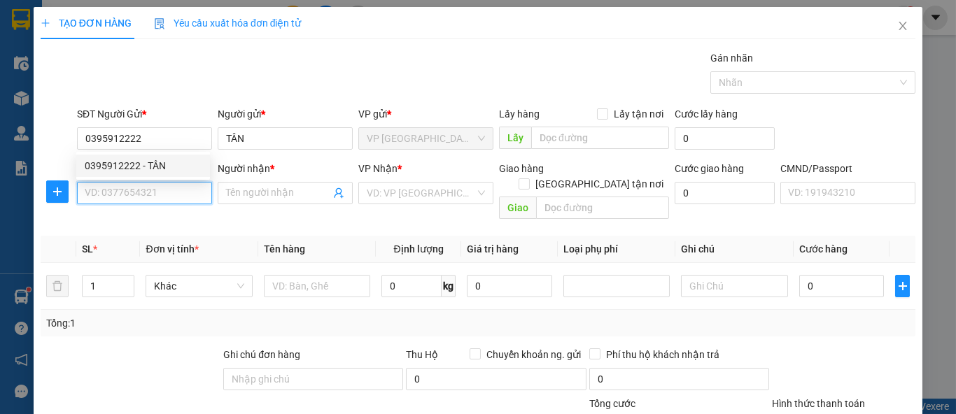
click at [163, 199] on input "SĐT Người Nhận *" at bounding box center [144, 193] width 135 height 22
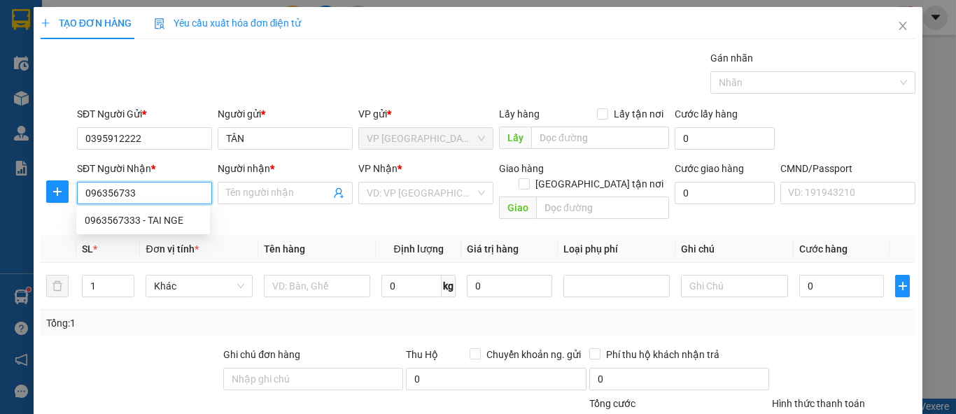
type input "0963567333"
click at [135, 220] on div "0963567333 - TAI NGE" at bounding box center [143, 220] width 117 height 15
type input "TAI NGE"
checkbox input "true"
type input "188b, [PERSON_NAME],hai bà trưng,[GEOGRAPHIC_DATA]"
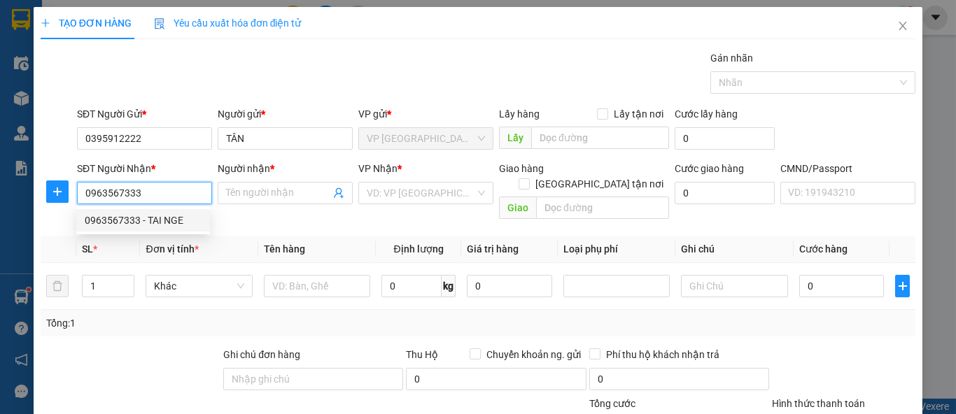
type input "40.000"
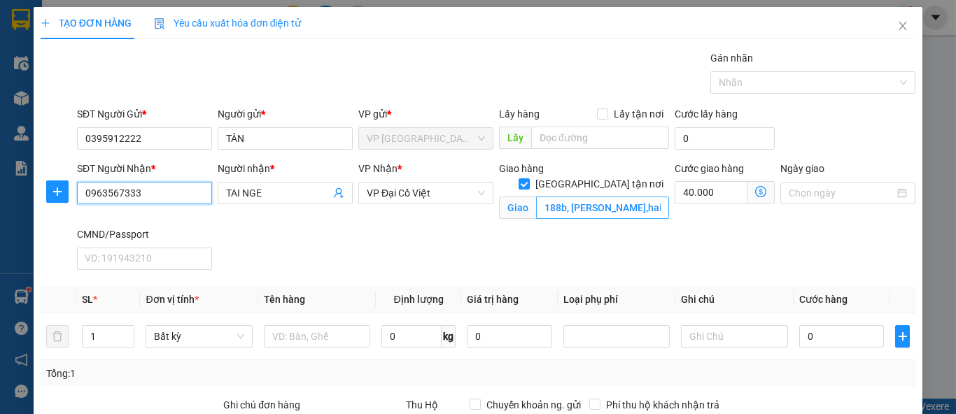
type input "0963567333"
click at [582, 197] on input "188b, [PERSON_NAME],hai bà trưng,[GEOGRAPHIC_DATA]" at bounding box center [602, 208] width 133 height 22
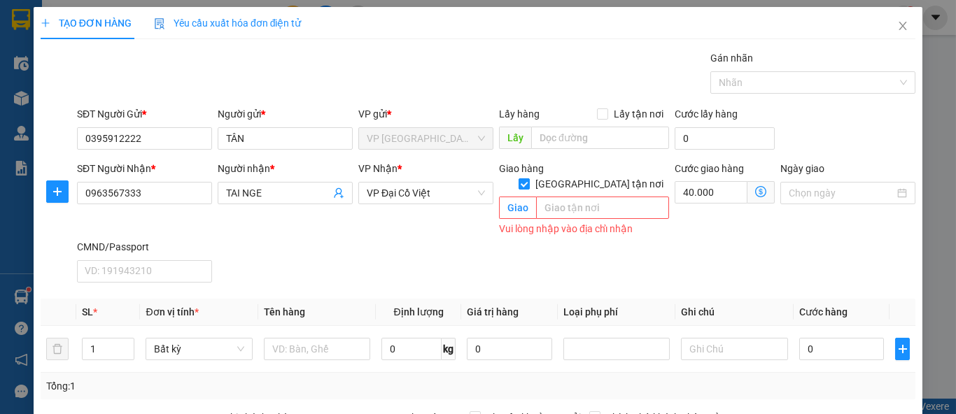
click at [528, 178] on input "Giao tận nơi" at bounding box center [523, 183] width 10 height 10
checkbox input "false"
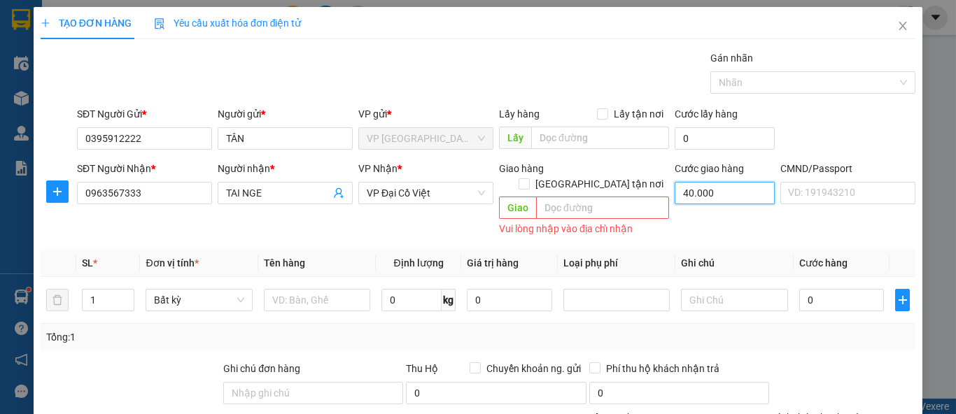
click at [705, 185] on input "40.000" at bounding box center [724, 193] width 100 height 22
type input "0"
click at [327, 289] on input "text" at bounding box center [317, 300] width 106 height 22
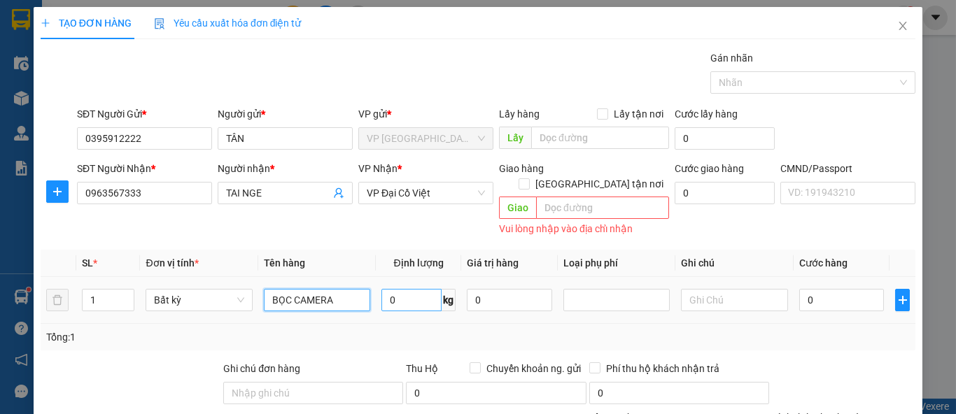
type input "BỌC CAMERA"
click at [428, 289] on input "0" at bounding box center [411, 300] width 60 height 22
click at [404, 289] on input "0" at bounding box center [411, 300] width 60 height 22
type input "1"
type input "35.000"
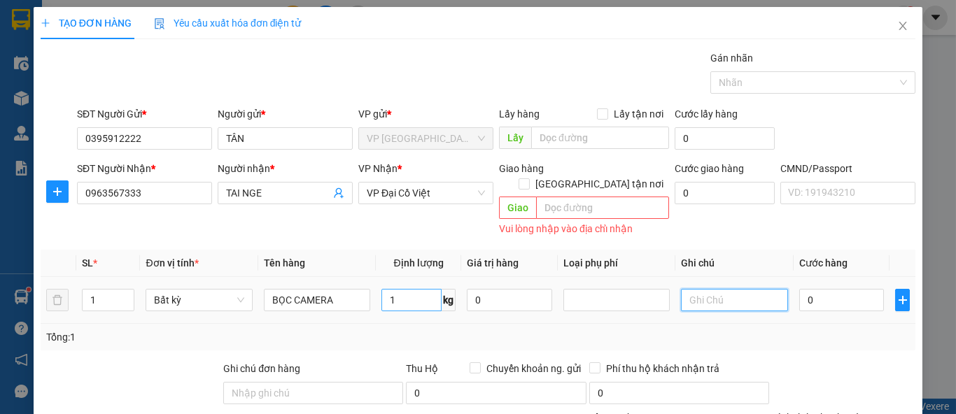
type input "35.000"
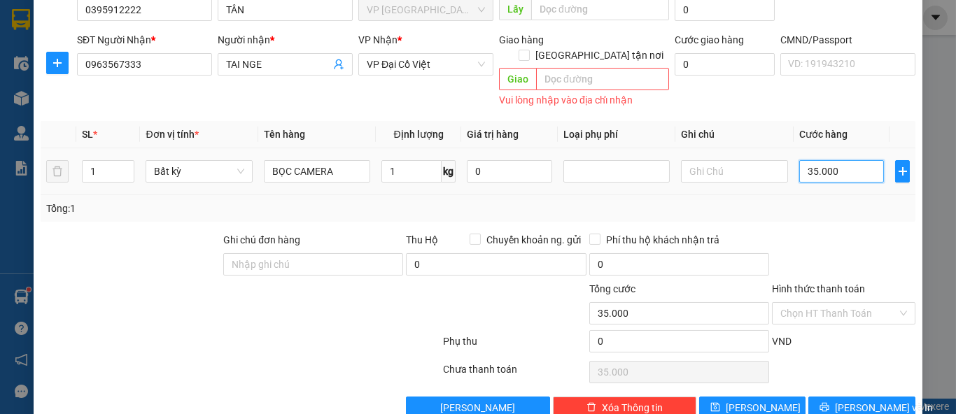
scroll to position [143, 0]
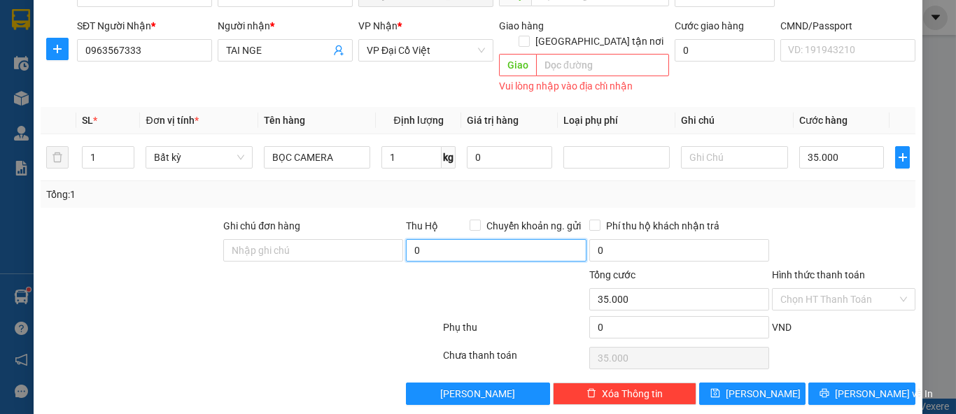
click at [480, 239] on input "0" at bounding box center [496, 250] width 180 height 22
click at [469, 220] on input "Chuyển khoản ng. gửi" at bounding box center [474, 225] width 10 height 10
checkbox input "true"
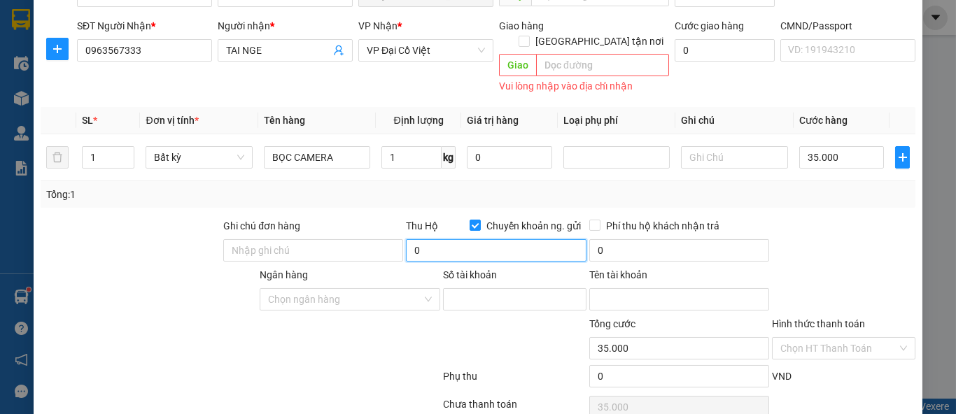
click at [423, 239] on input "0" at bounding box center [496, 250] width 180 height 22
type input "13.800.000"
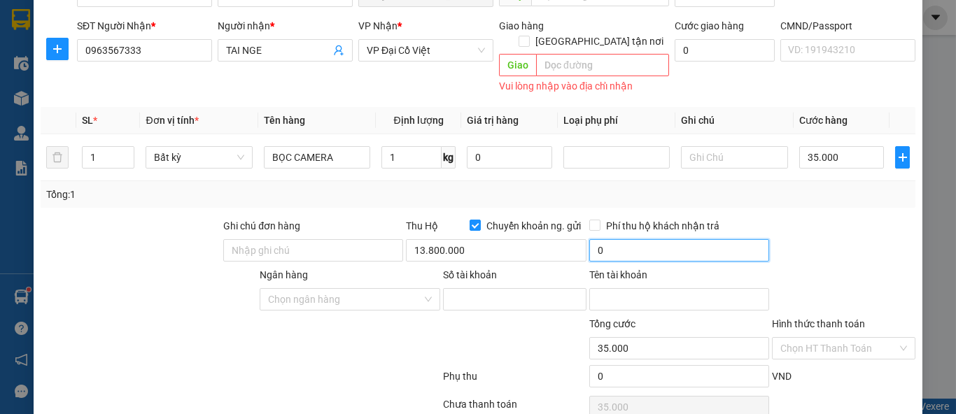
type input "80.000"
click at [651, 239] on input "80.000" at bounding box center [679, 250] width 180 height 22
click at [838, 218] on div at bounding box center [843, 242] width 146 height 49
click at [821, 223] on div at bounding box center [843, 242] width 146 height 49
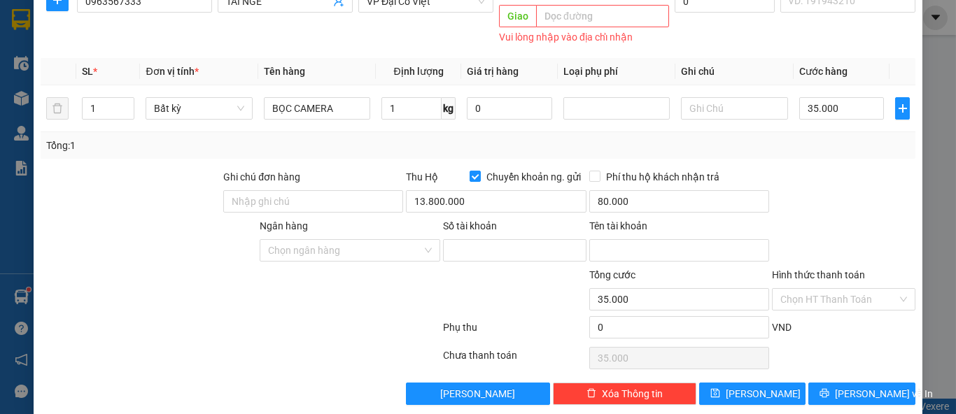
scroll to position [192, 0]
click at [482, 239] on input "Số tài khoản" at bounding box center [514, 250] width 143 height 22
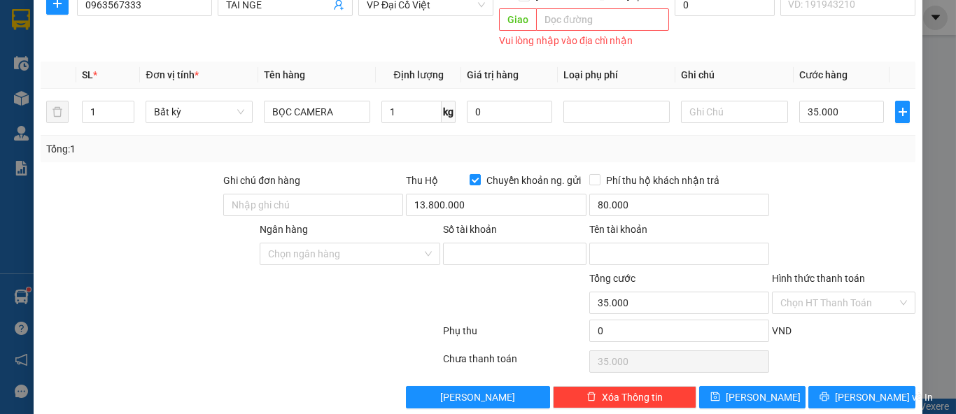
click at [878, 175] on div at bounding box center [843, 197] width 146 height 49
click at [492, 244] on input "Số tài khoản" at bounding box center [514, 254] width 143 height 22
click at [493, 243] on input "Số tài khoản" at bounding box center [514, 254] width 143 height 22
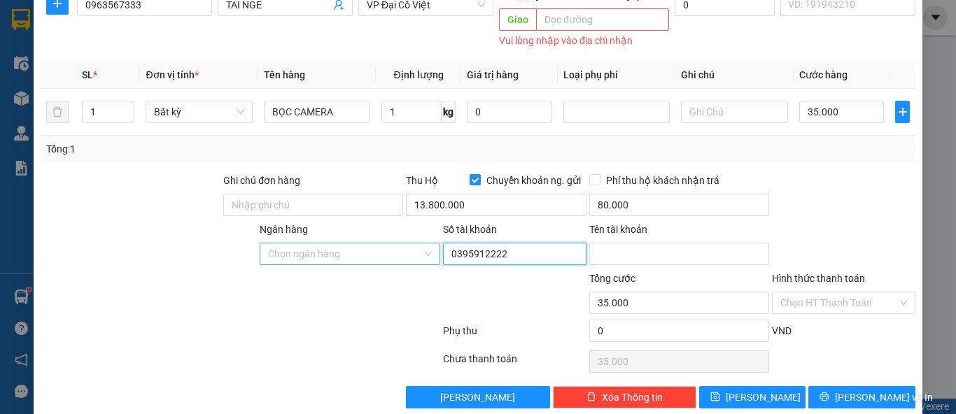
type input "0395912222"
click at [379, 243] on input "Ngân hàng" at bounding box center [344, 253] width 153 height 21
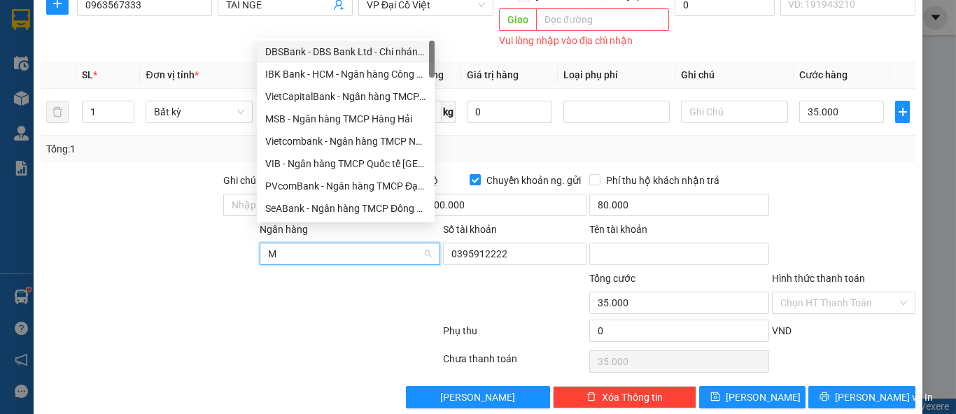
type input "MB"
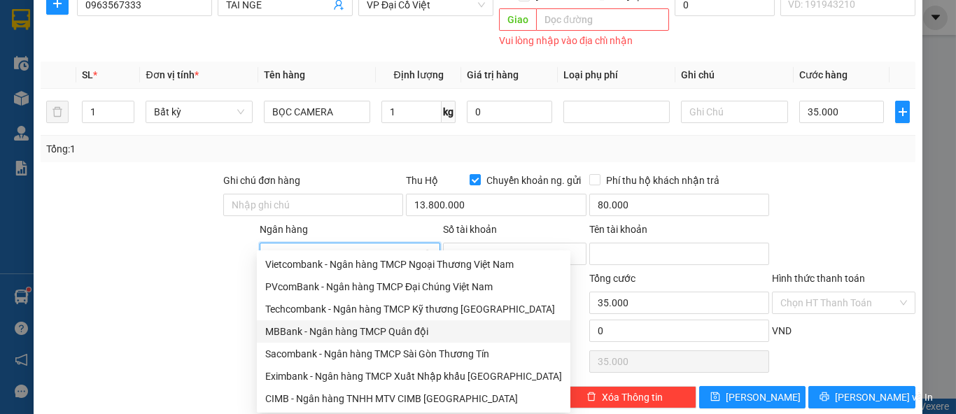
click at [283, 337] on div "MBBank - Ngân hàng TMCP Quân đội" at bounding box center [413, 331] width 297 height 15
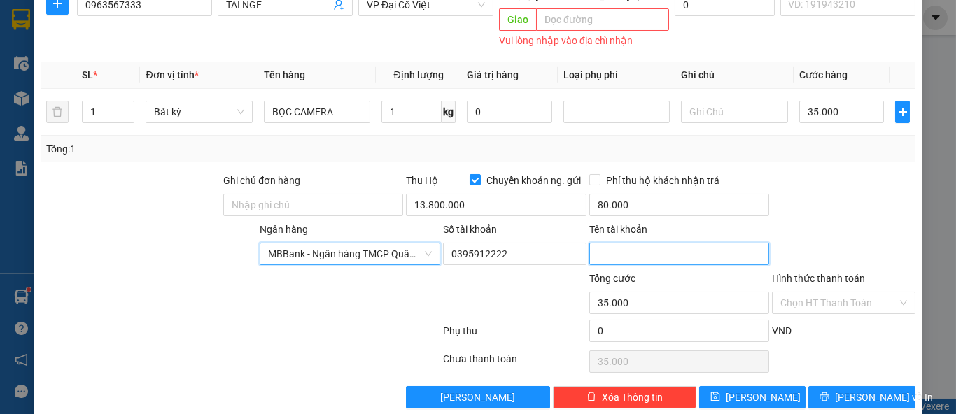
click at [628, 243] on input "Tên tài khoản" at bounding box center [679, 254] width 180 height 22
type input "N"
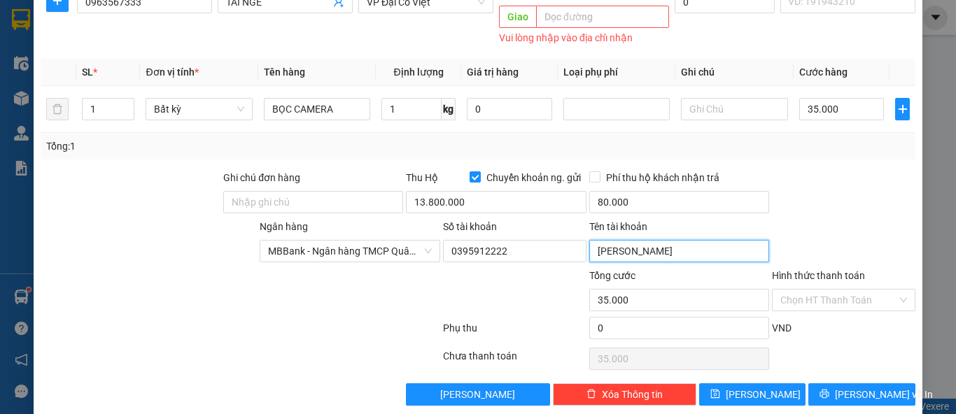
scroll to position [192, 0]
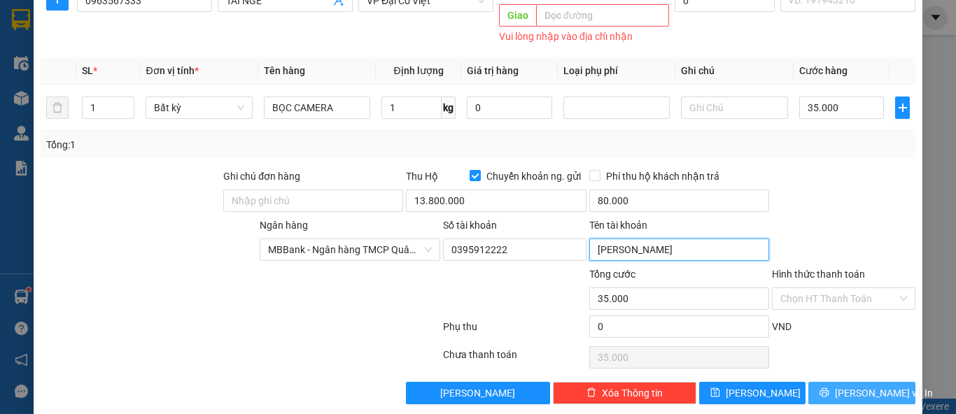
type input "TRẦN NGÔ NGỌC TÂN"
click at [840, 386] on span "[PERSON_NAME] và In" at bounding box center [884, 393] width 98 height 15
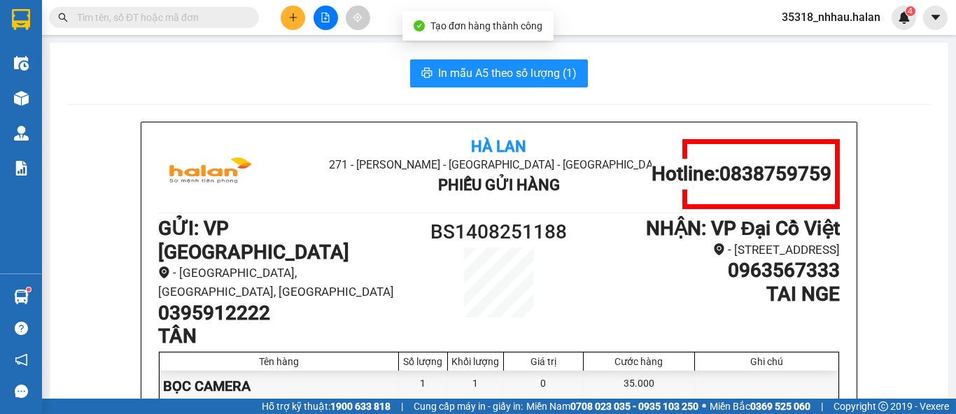
click at [453, 227] on h1 "BS1408251188" at bounding box center [499, 232] width 171 height 31
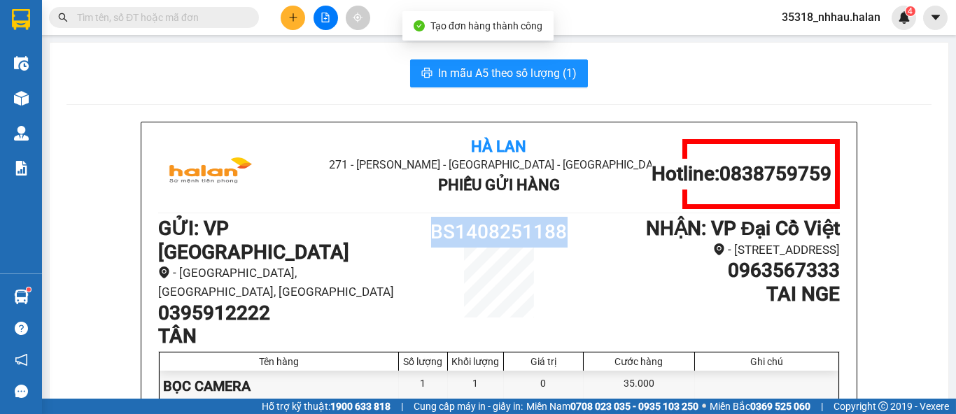
click at [453, 227] on h1 "BS1408251188" at bounding box center [499, 232] width 171 height 31
copy h1 "BS1408251188"
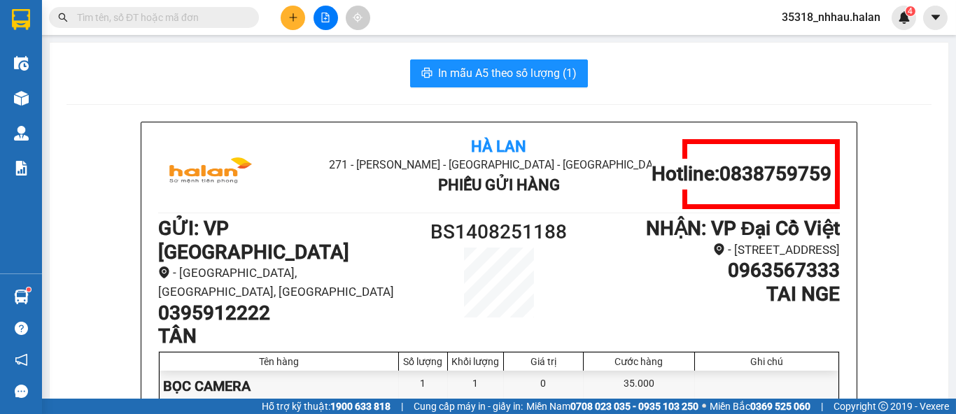
click at [178, 24] on input "text" at bounding box center [159, 17] width 165 height 15
paste input "BS1408251188"
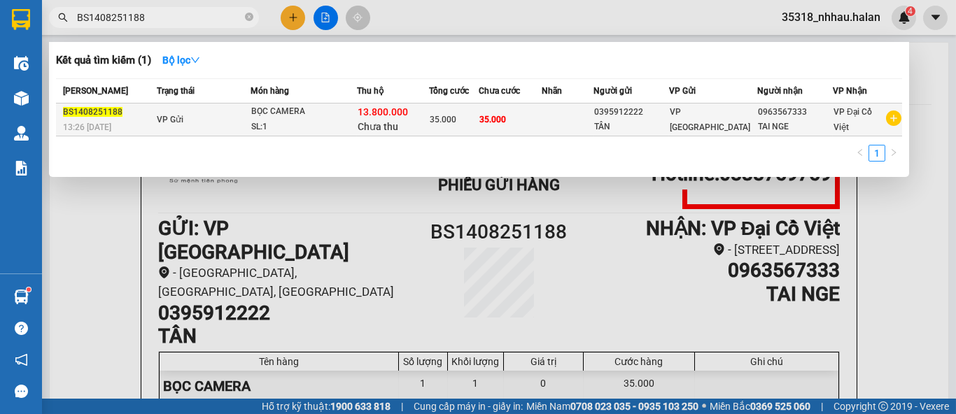
type input "BS1408251188"
click at [357, 104] on td "BỌC CAMERA SL: 1" at bounding box center [303, 120] width 106 height 33
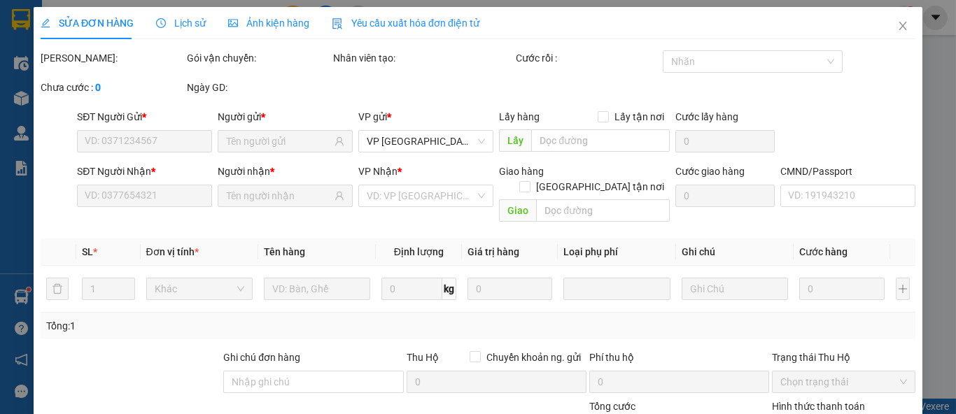
type input "0395912222"
type input "0963567333"
checkbox input "true"
type input "13.800.000"
type input "80.000"
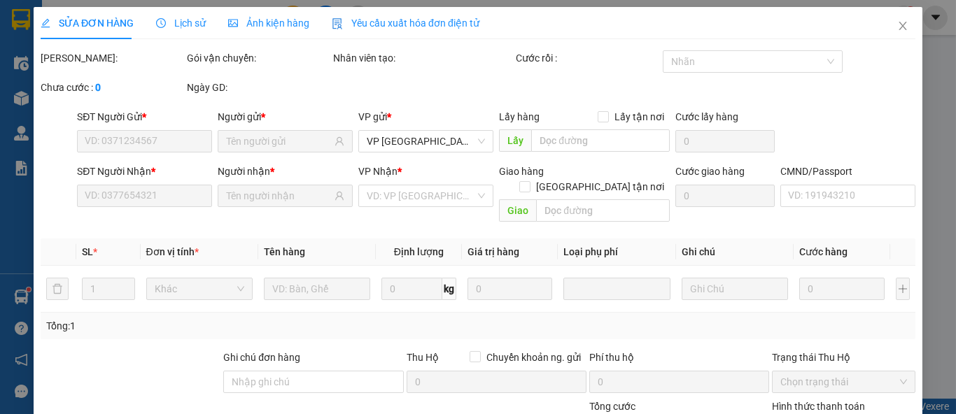
type input "35.000"
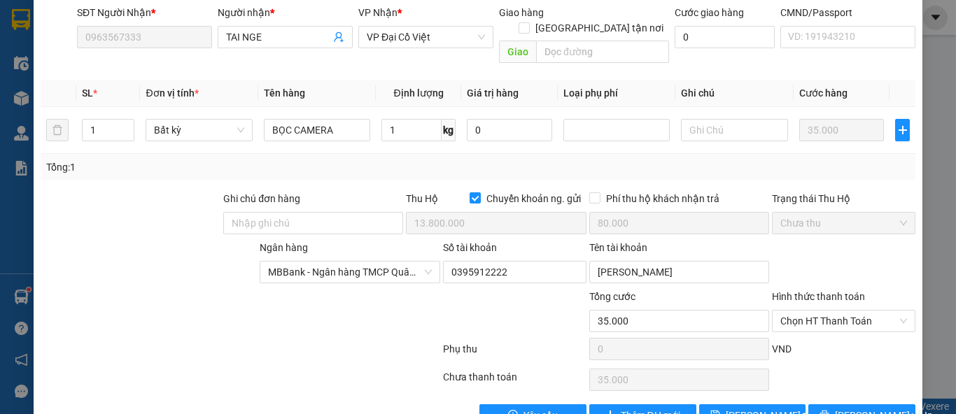
scroll to position [211, 0]
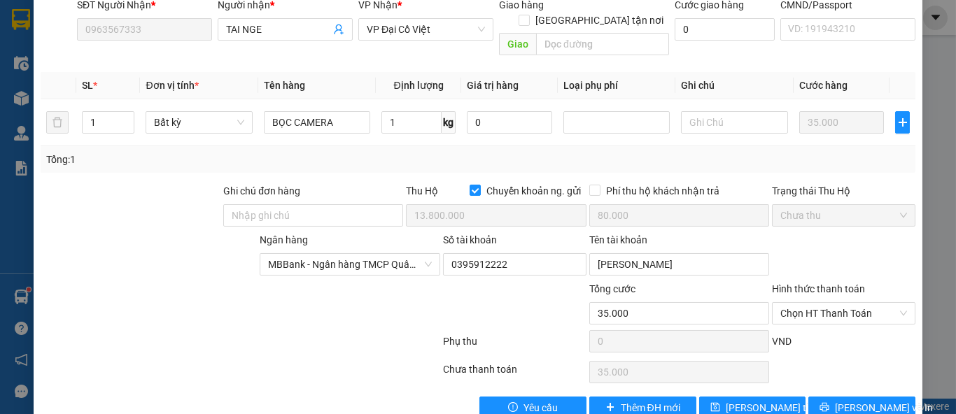
click at [589, 183] on div "Phí thu hộ khách nhận trả" at bounding box center [679, 193] width 180 height 21
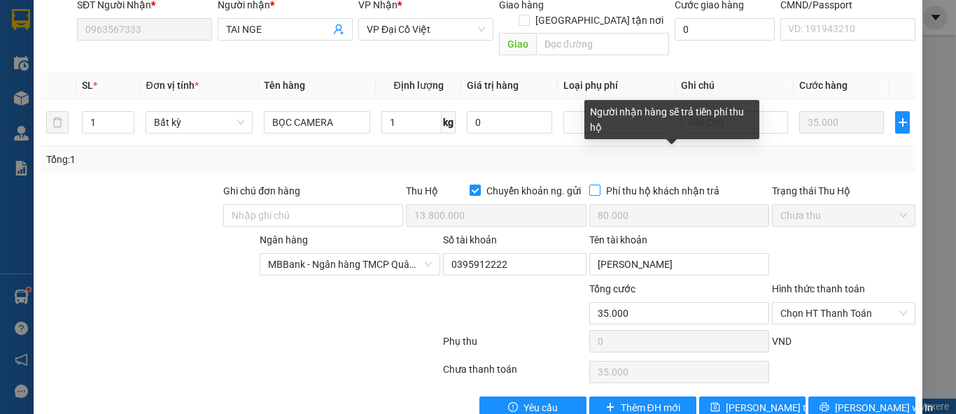
click at [589, 185] on input "Phí thu hộ khách nhận trả" at bounding box center [594, 190] width 10 height 10
checkbox input "true"
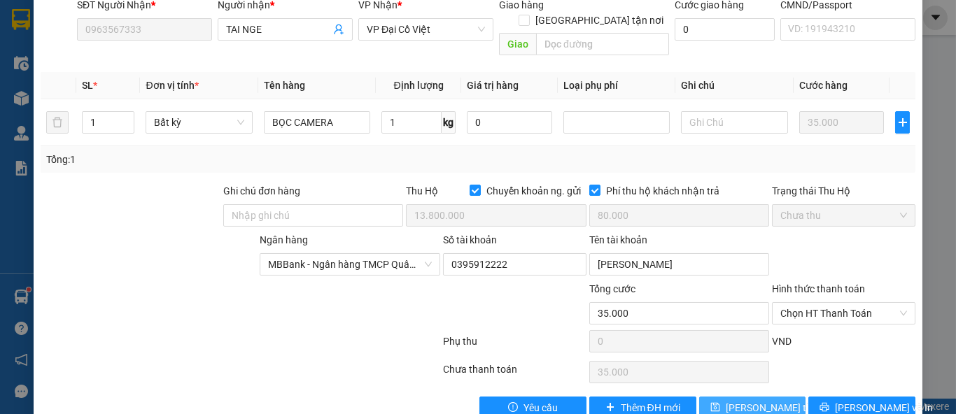
click at [728, 400] on span "Lưu thay đổi" at bounding box center [782, 407] width 112 height 15
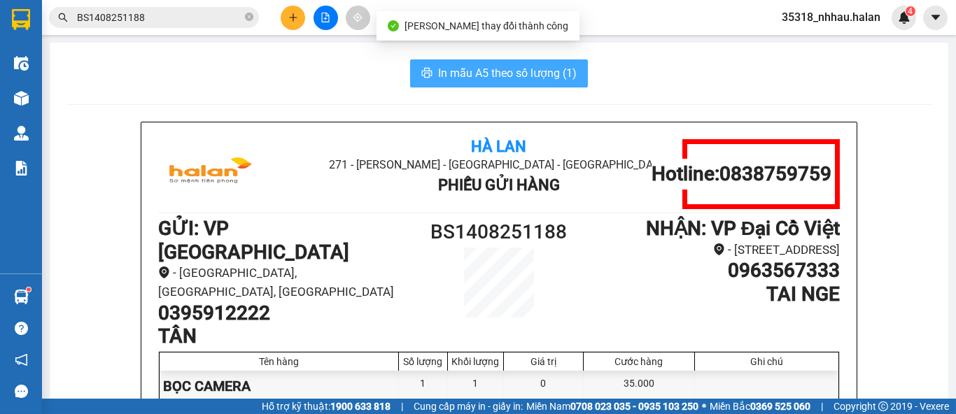
click at [488, 79] on span "In mẫu A5 theo số lượng (1)" at bounding box center [507, 72] width 139 height 17
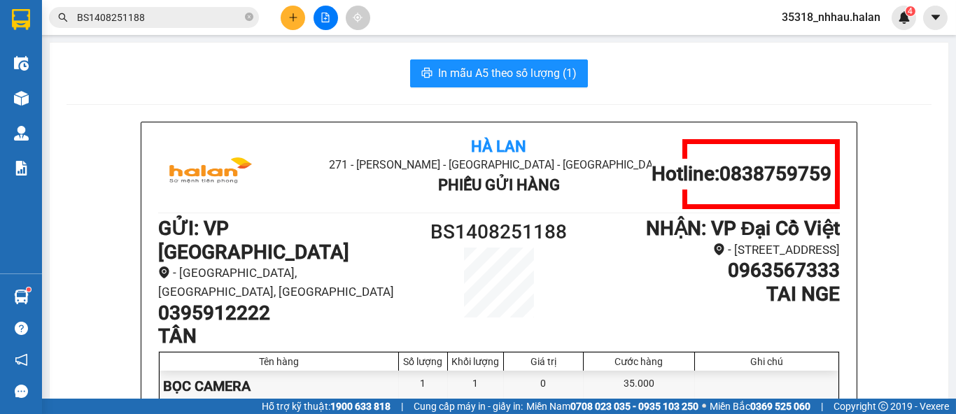
click at [177, 15] on input "BS1408251188" at bounding box center [159, 17] width 165 height 15
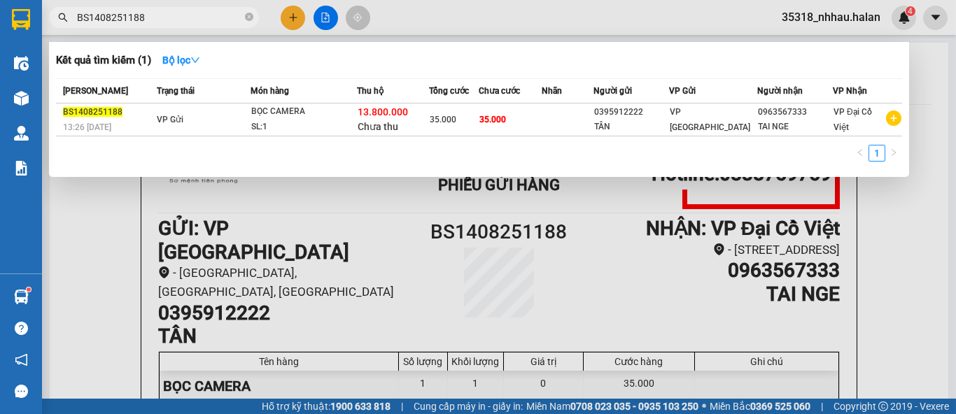
click at [177, 15] on input "BS1408251188" at bounding box center [159, 17] width 165 height 15
type input "\"
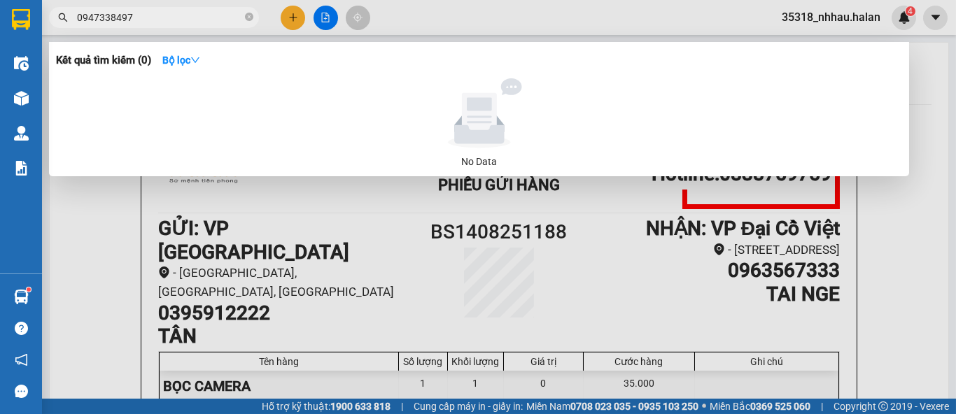
click at [113, 15] on input "0947338497" at bounding box center [159, 17] width 165 height 15
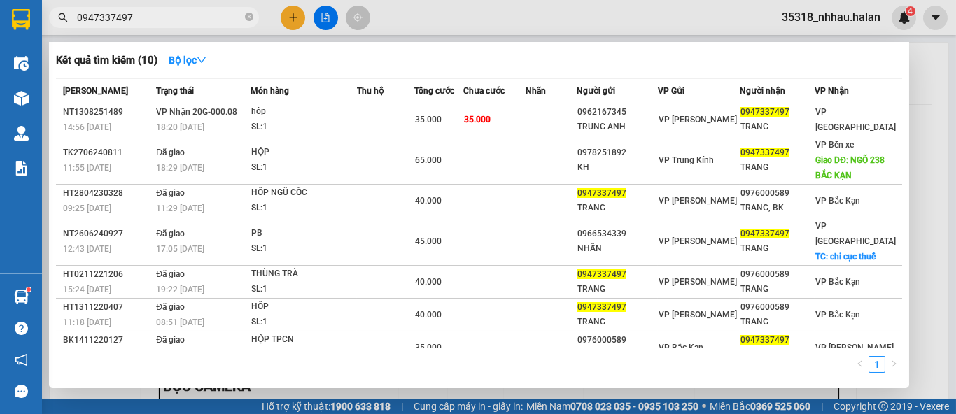
type input "0947337497"
click at [391, 24] on div at bounding box center [478, 207] width 956 height 414
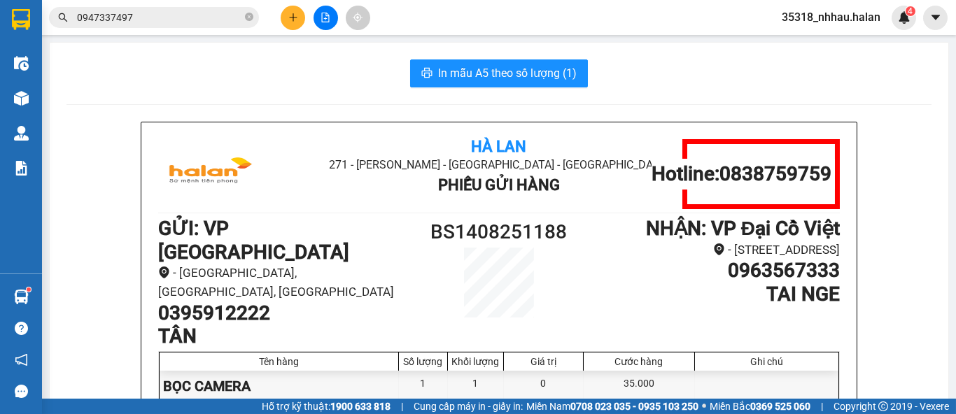
click at [391, 24] on div "Kết quả tìm kiếm ( 10 ) Bộ lọc Mã ĐH Trạng thái Món hàng Thu hộ Tổng cước Chưa …" at bounding box center [478, 17] width 956 height 35
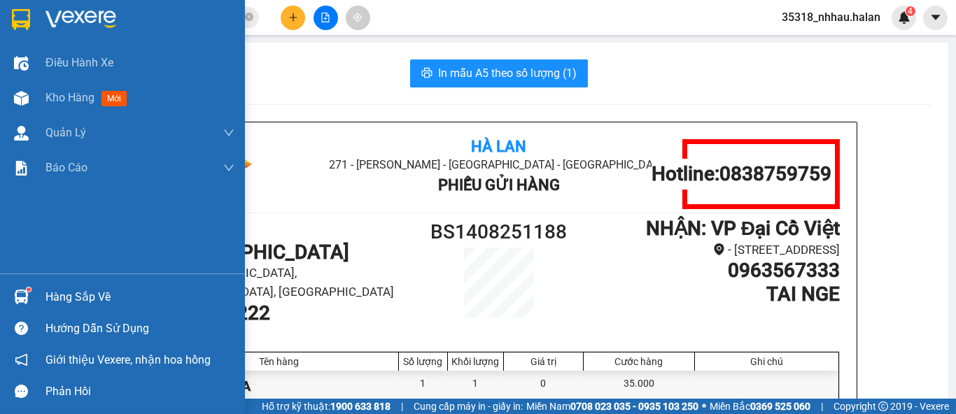
click at [83, 294] on div "Hàng sắp về" at bounding box center [139, 297] width 189 height 21
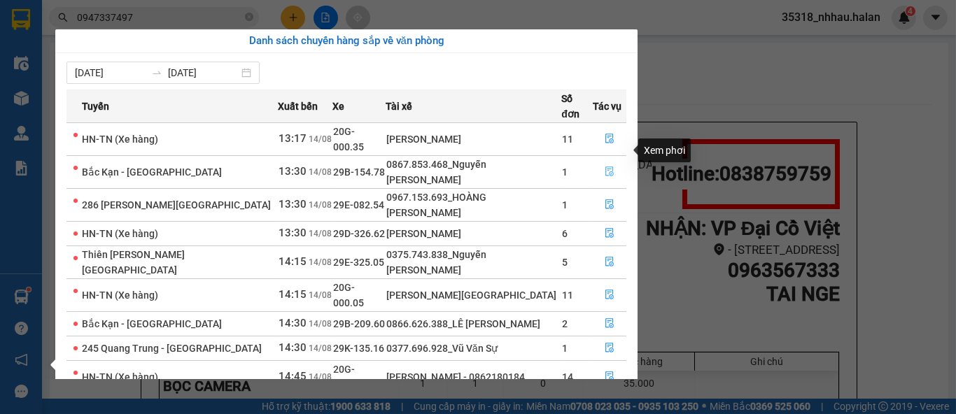
click at [609, 167] on icon "file-done" at bounding box center [610, 172] width 10 height 10
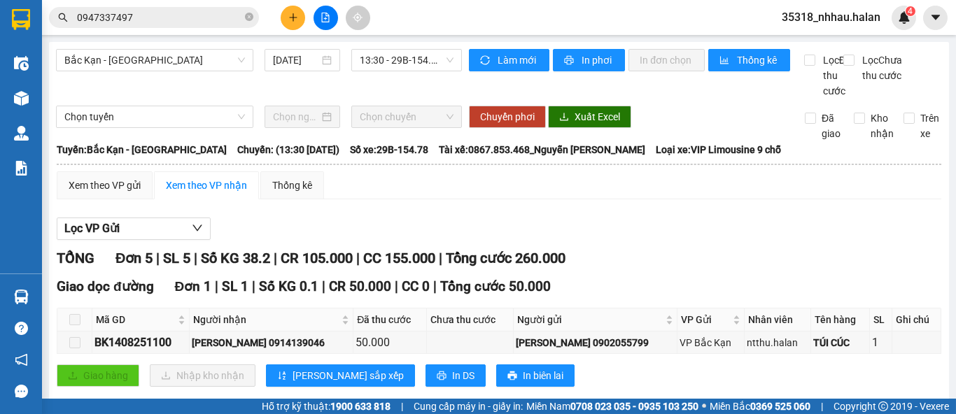
type input "[DATE]"
click at [903, 124] on input "Trên xe" at bounding box center [908, 118] width 11 height 11
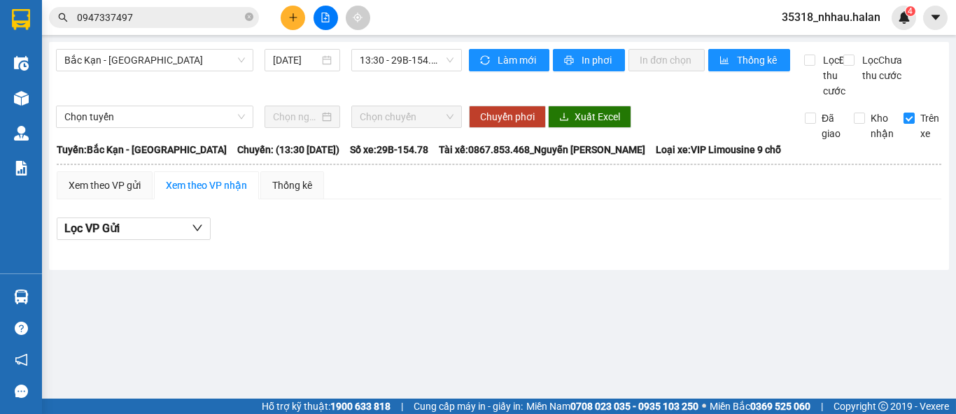
drag, startPoint x: 509, startPoint y: 41, endPoint x: 510, endPoint y: 73, distance: 31.5
click at [508, 43] on div "Bắc Kạn - [GEOGRAPHIC_DATA] [DATE] 13:30 - 29B-154.78 Làm mới In phơi In đơn ch…" at bounding box center [499, 156] width 900 height 228
click at [510, 73] on div "Làm mới In phơi In đơn chọn Thống kê" at bounding box center [636, 74] width 335 height 50
click at [512, 66] on span "Làm mới" at bounding box center [517, 59] width 41 height 15
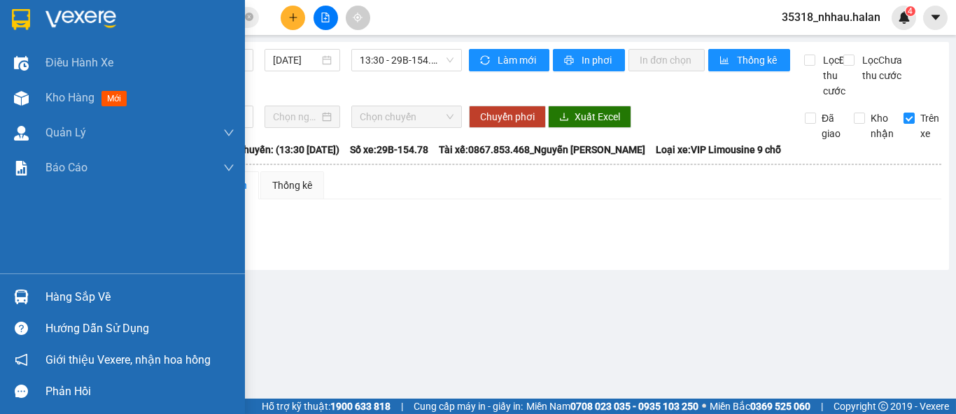
click at [15, 301] on img at bounding box center [21, 297] width 15 height 15
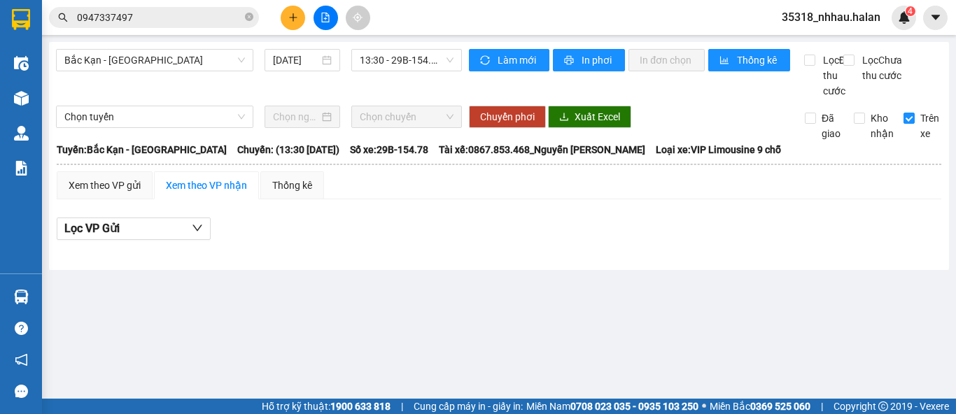
click at [747, 215] on section "Kết quả tìm kiếm ( 10 ) Bộ lọc Mã ĐH Trạng thái Món hàng Thu hộ Tổng cước Chưa …" at bounding box center [478, 207] width 956 height 414
click at [911, 124] on input "Trên xe" at bounding box center [908, 118] width 11 height 11
checkbox input "false"
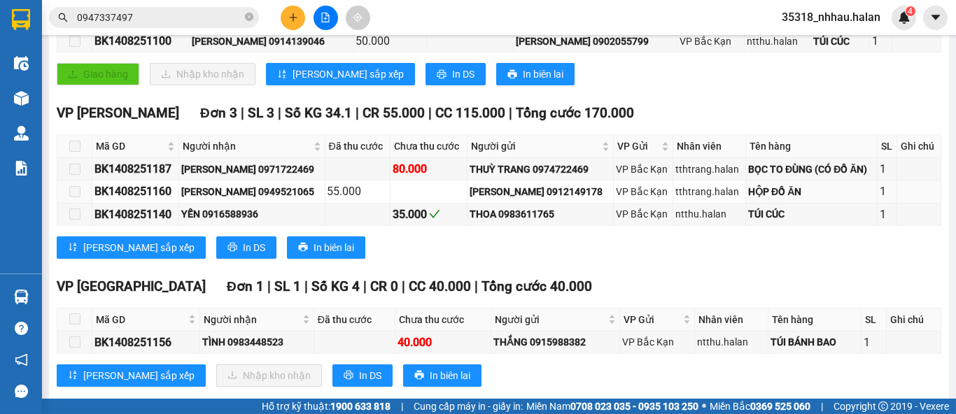
scroll to position [311, 0]
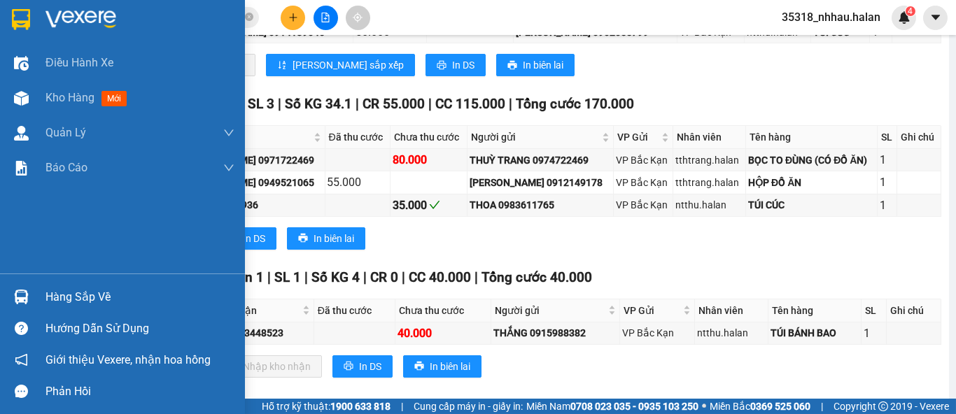
drag, startPoint x: 46, startPoint y: 294, endPoint x: 58, endPoint y: 295, distance: 11.9
click at [47, 294] on div "Hàng sắp về" at bounding box center [139, 297] width 189 height 21
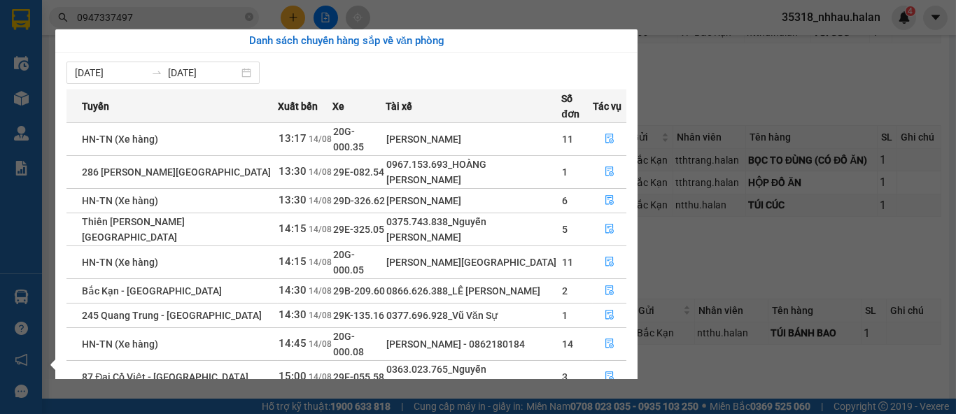
click at [778, 99] on section "Kết quả tìm kiếm ( 10 ) Bộ lọc Mã ĐH Trạng thái Món hàng Thu hộ Tổng cước Chưa …" at bounding box center [478, 207] width 956 height 414
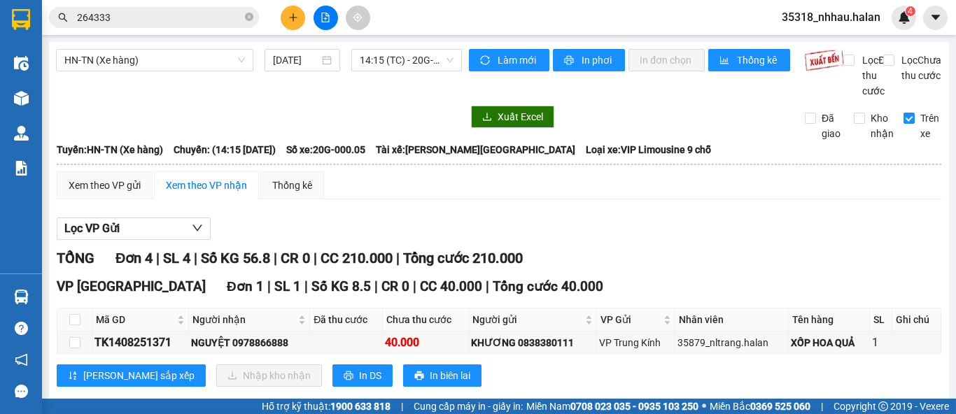
scroll to position [213, 0]
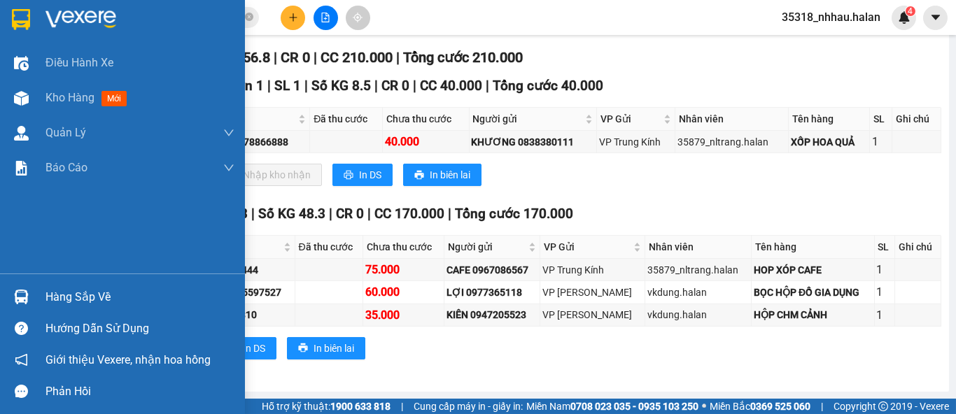
click at [101, 295] on div "Hàng sắp về" at bounding box center [139, 297] width 189 height 21
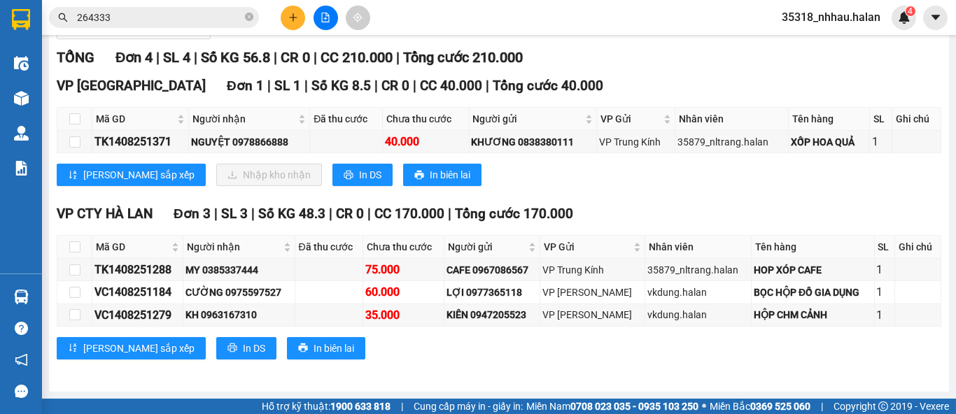
click at [688, 50] on section "Kết quả tìm kiếm ( 34 ) Bộ lọc Mã ĐH Trạng thái Món hàng Thu hộ Tổng cước Chưa …" at bounding box center [478, 207] width 956 height 414
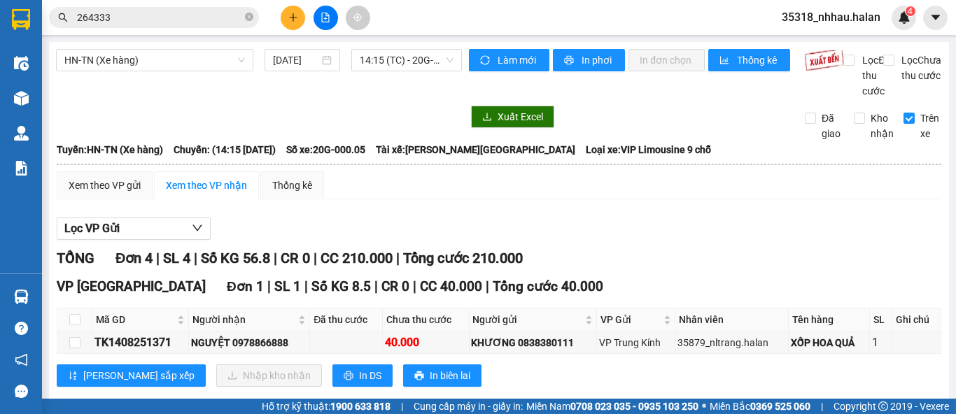
scroll to position [0, 0]
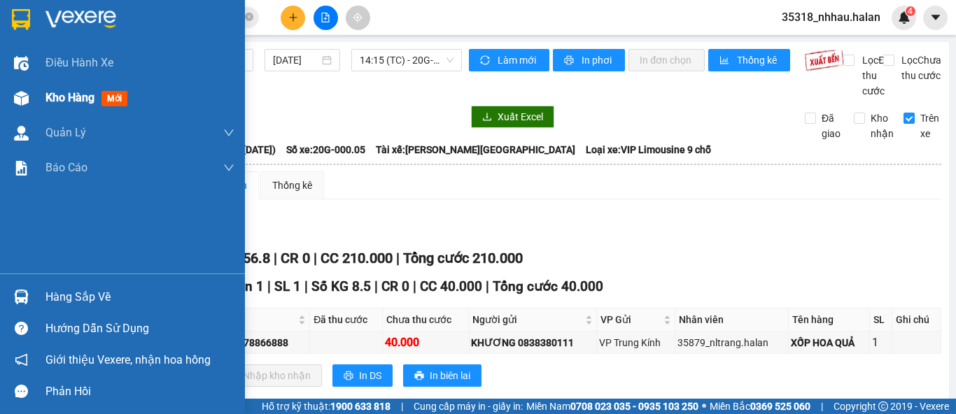
click at [31, 92] on div at bounding box center [21, 98] width 24 height 24
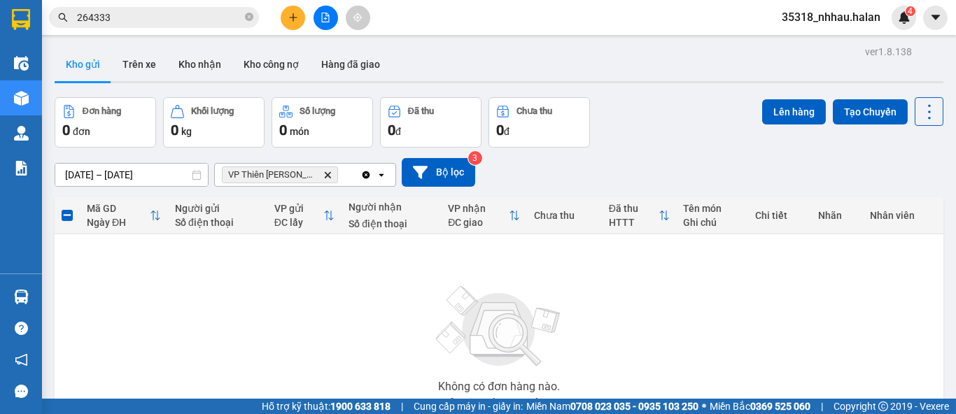
click at [328, 171] on icon "Delete" at bounding box center [327, 175] width 8 height 8
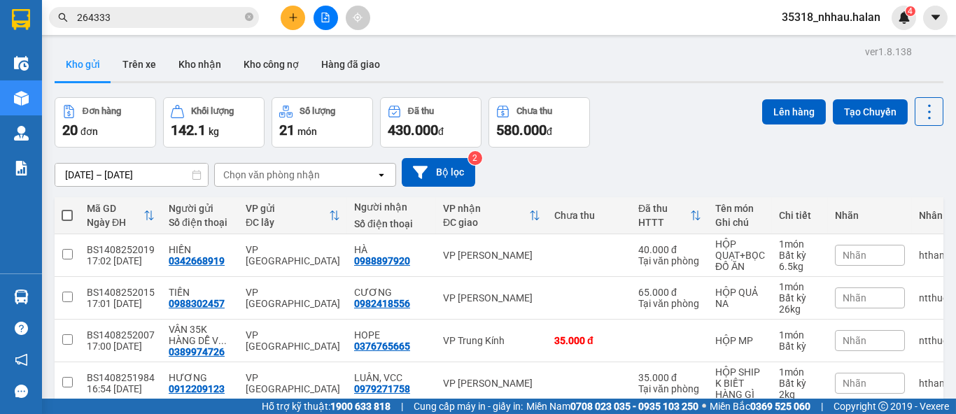
click at [322, 175] on div "Chọn văn phòng nhận" at bounding box center [295, 175] width 161 height 22
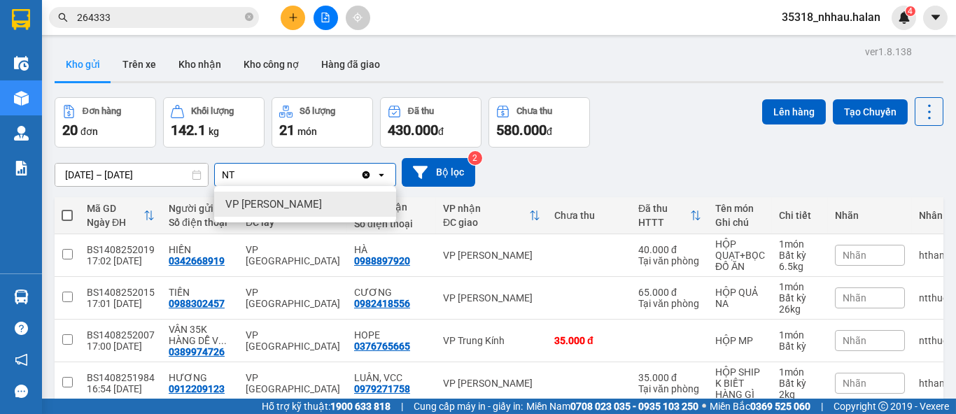
type input "NT"
click at [308, 203] on div "VP [PERSON_NAME]" at bounding box center [305, 204] width 182 height 25
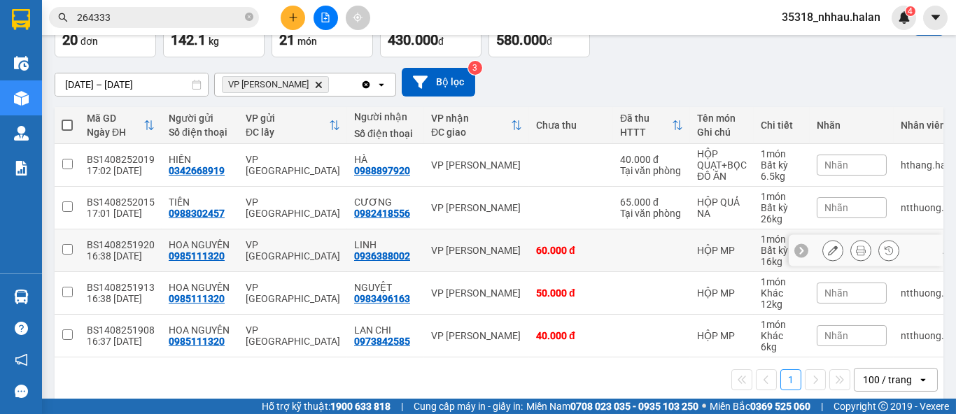
scroll to position [113, 0]
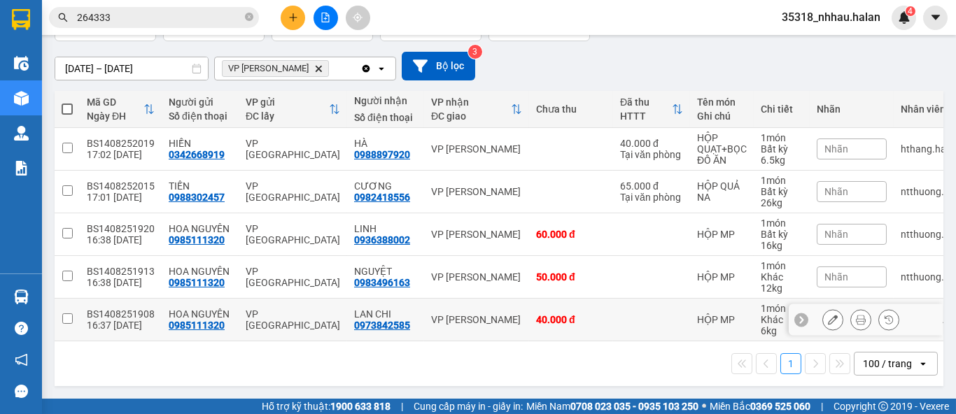
click at [387, 320] on div "0973842585" at bounding box center [382, 325] width 56 height 11
drag, startPoint x: 327, startPoint y: 313, endPoint x: 329, endPoint y: 304, distance: 8.7
click at [327, 313] on div "VP [GEOGRAPHIC_DATA]" at bounding box center [293, 320] width 94 height 22
checkbox input "true"
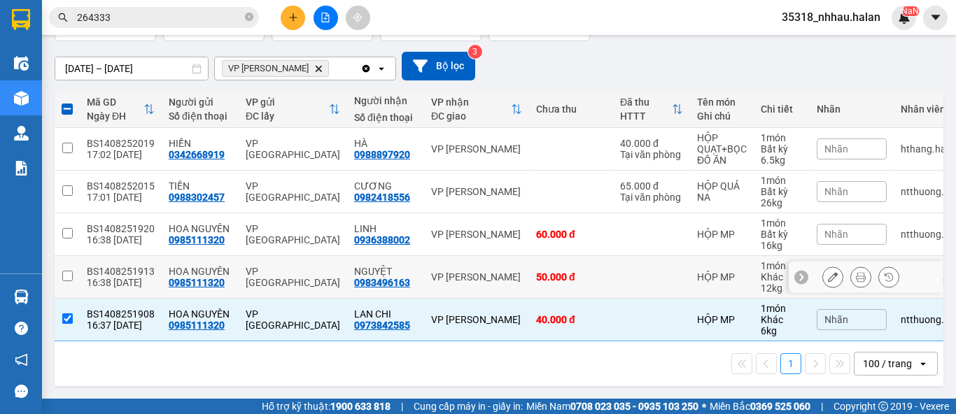
click at [354, 282] on div "0983496163" at bounding box center [382, 282] width 56 height 11
click at [331, 275] on div "VP [GEOGRAPHIC_DATA]" at bounding box center [293, 277] width 94 height 22
checkbox input "true"
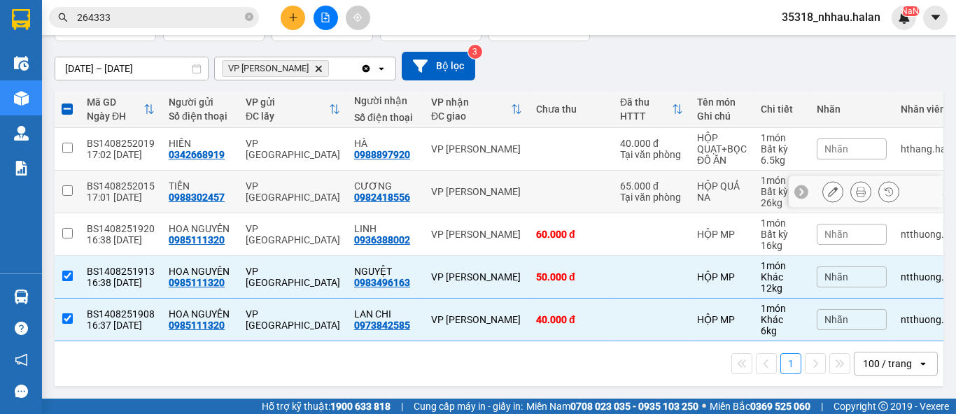
click at [400, 183] on div "CƯƠNG" at bounding box center [385, 186] width 63 height 11
checkbox input "true"
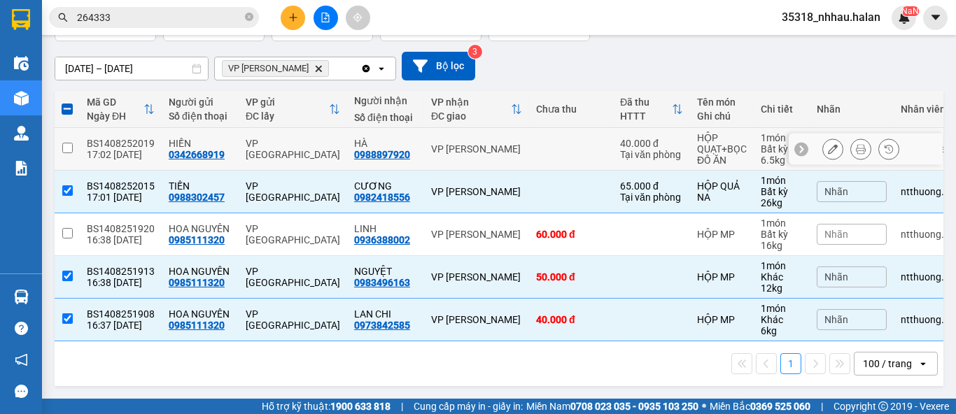
click at [431, 143] on div "VP [PERSON_NAME]" at bounding box center [476, 148] width 91 height 11
checkbox input "true"
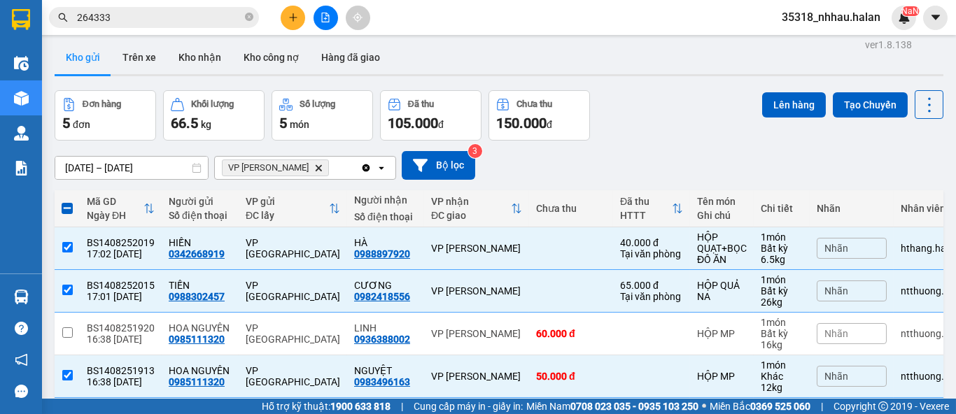
scroll to position [0, 0]
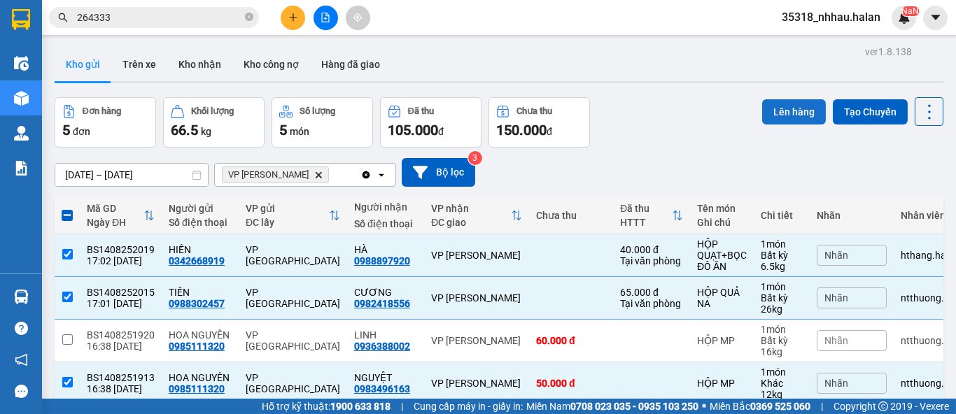
click at [780, 113] on button "Lên hàng" at bounding box center [794, 111] width 64 height 25
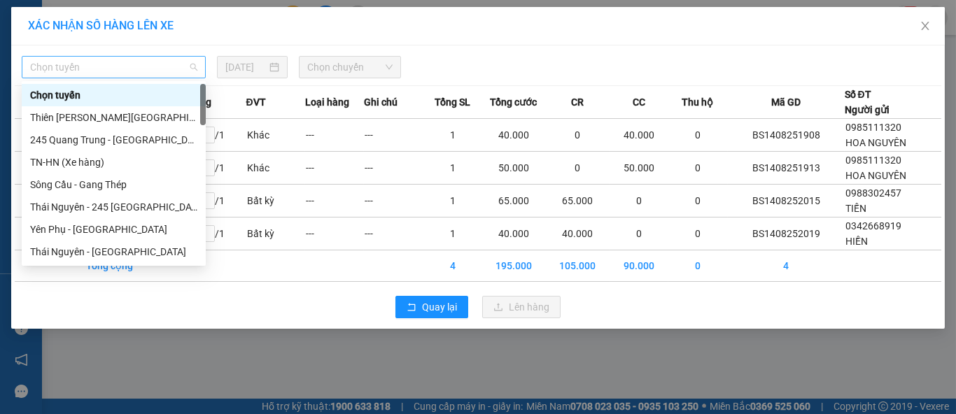
click at [104, 72] on span "Chọn tuyến" at bounding box center [113, 67] width 167 height 21
type input "NT"
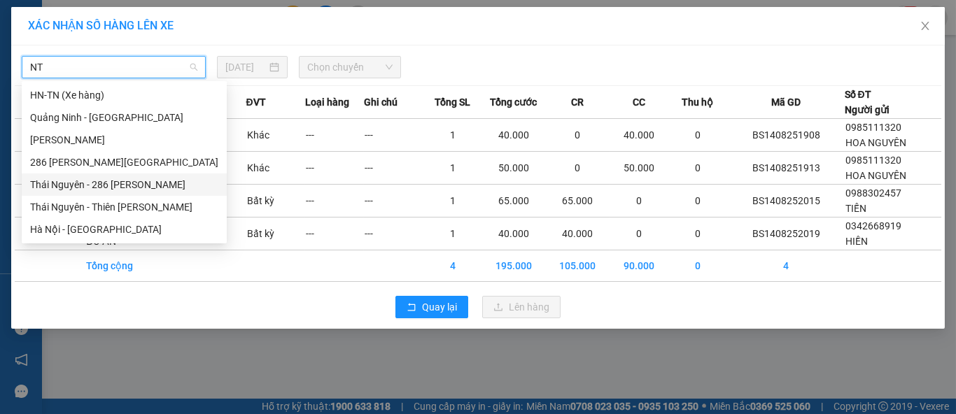
click at [143, 181] on div "Thái Nguyên - 286 [PERSON_NAME]" at bounding box center [124, 184] width 188 height 15
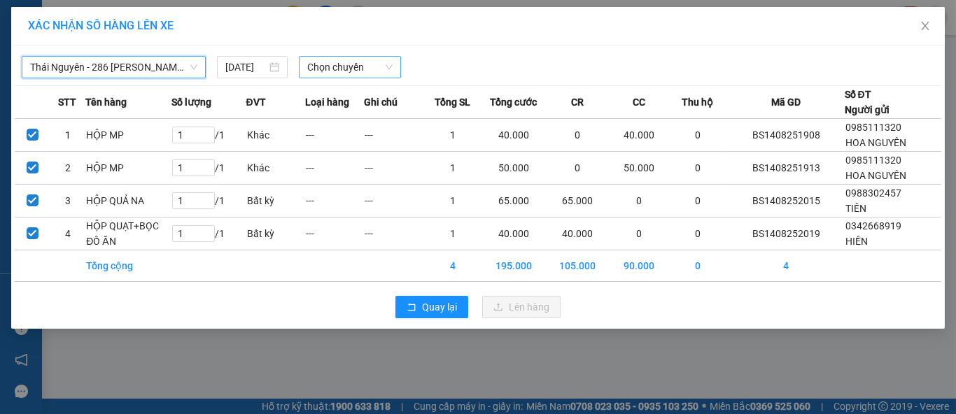
click at [339, 75] on span "Chọn chuyến" at bounding box center [350, 67] width 86 height 21
type input "664"
click at [355, 94] on div "17:00 - 29E-336.64" at bounding box center [361, 94] width 109 height 15
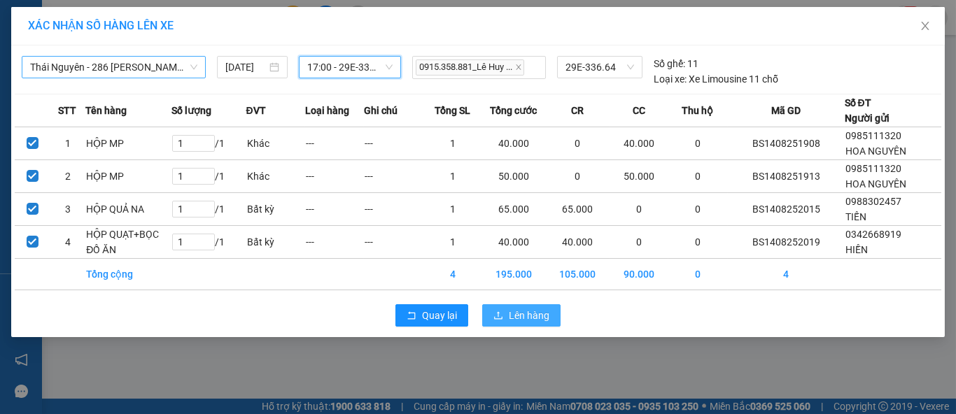
click at [506, 312] on button "Lên hàng" at bounding box center [521, 315] width 78 height 22
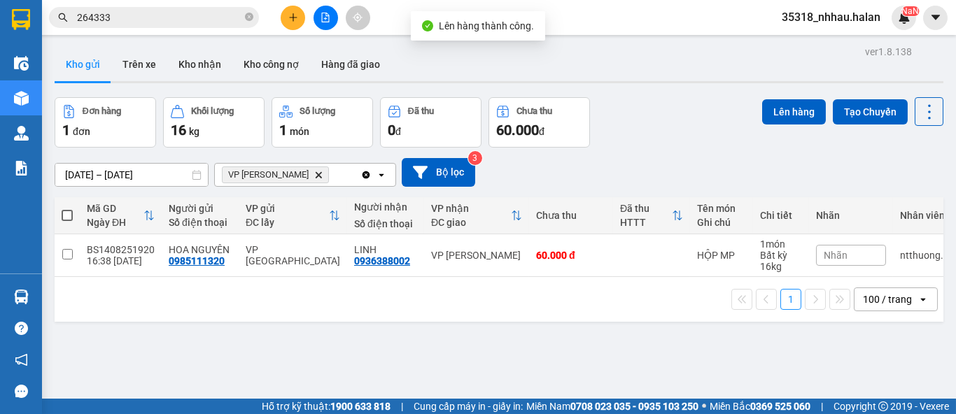
click at [303, 170] on span "VP [PERSON_NAME] Delete" at bounding box center [275, 175] width 107 height 17
click at [314, 171] on icon "Delete" at bounding box center [318, 175] width 8 height 8
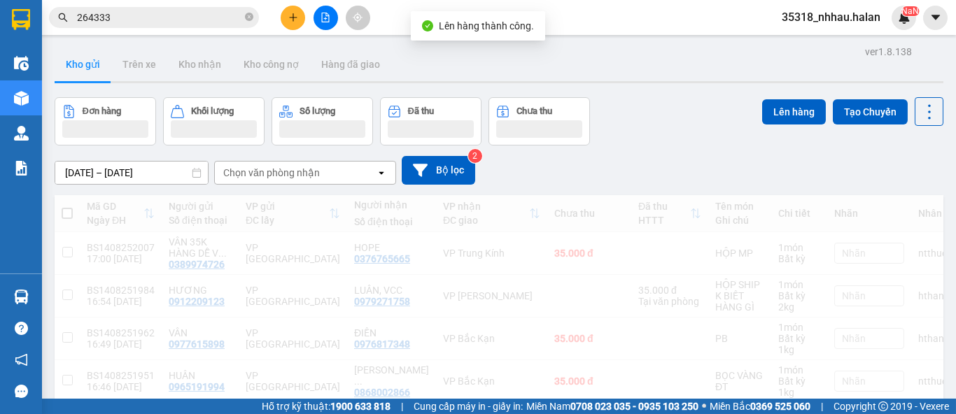
click at [299, 174] on div "Chọn văn phòng nhận" at bounding box center [271, 173] width 97 height 14
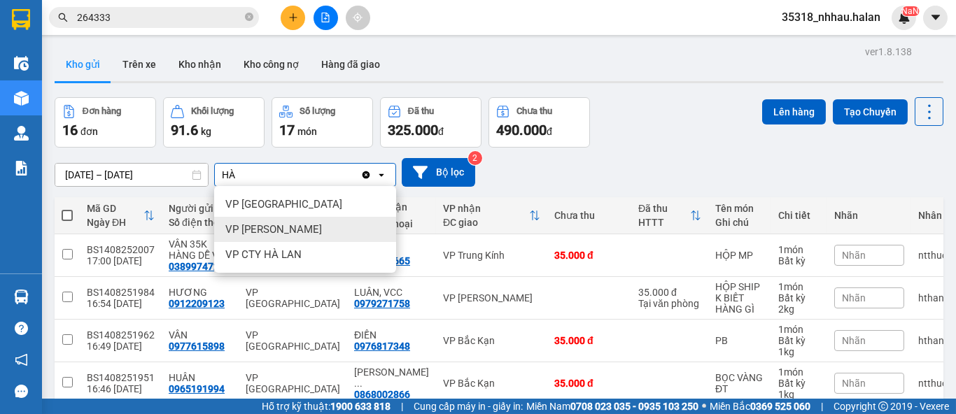
type input "HÀ"
click at [278, 234] on span "VP [PERSON_NAME]" at bounding box center [273, 229] width 97 height 14
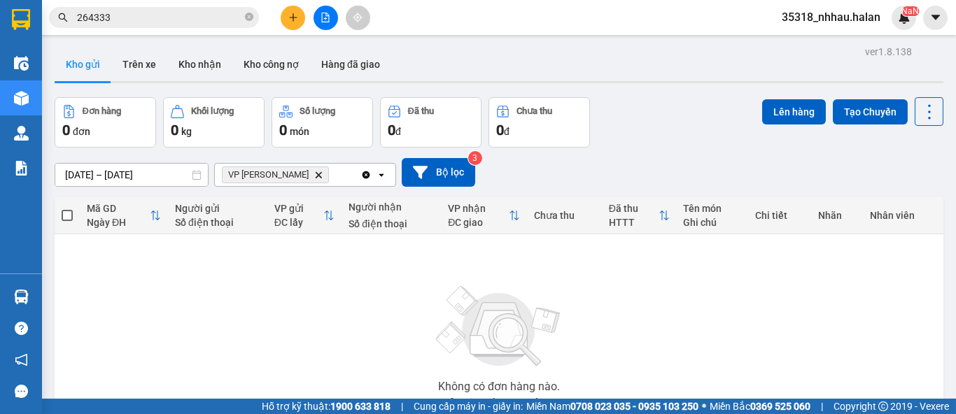
click at [323, 181] on div "VP [PERSON_NAME]" at bounding box center [288, 175] width 146 height 22
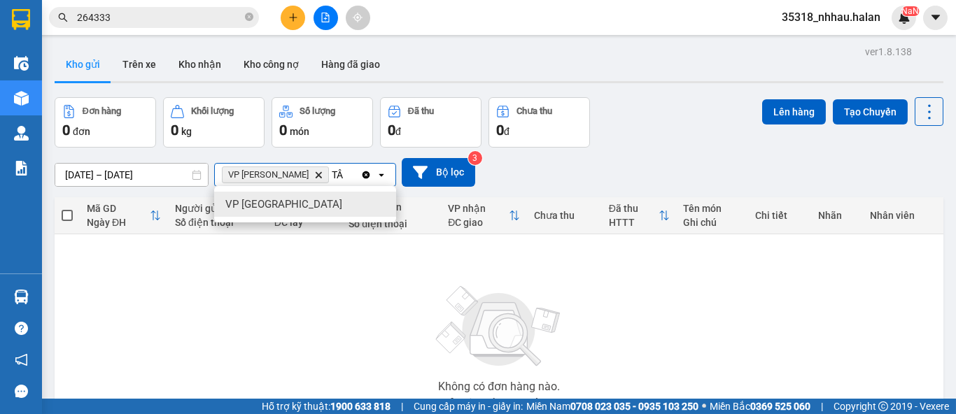
type input "TÂ"
click at [303, 203] on div "VP [GEOGRAPHIC_DATA]" at bounding box center [305, 204] width 182 height 25
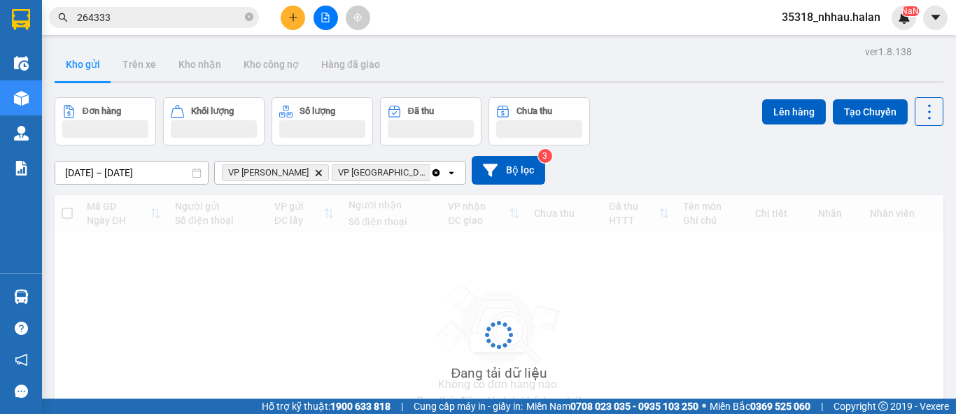
scroll to position [64, 0]
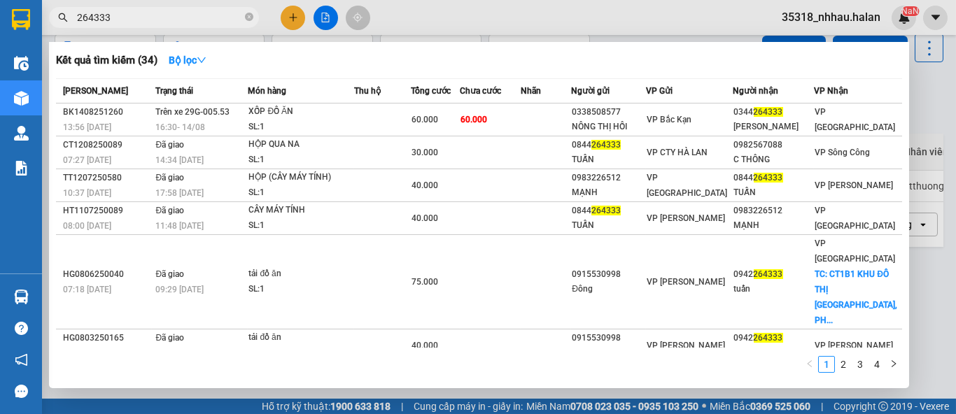
click at [251, 12] on span at bounding box center [249, 17] width 8 height 13
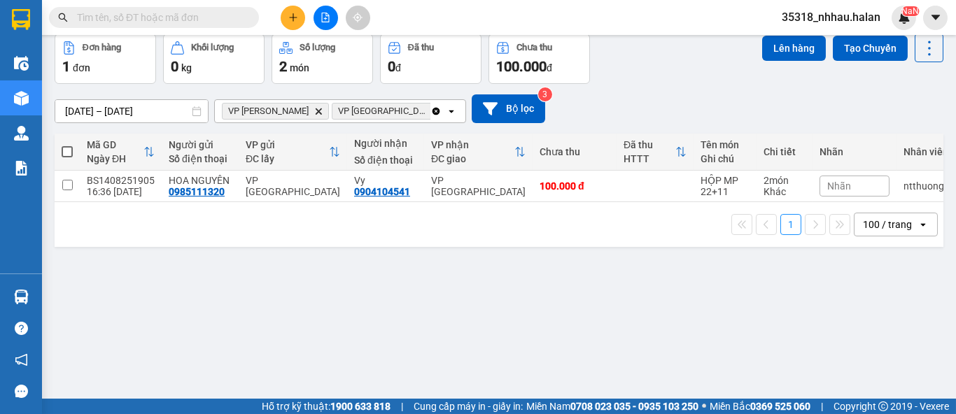
click at [211, 18] on input "text" at bounding box center [159, 17] width 165 height 15
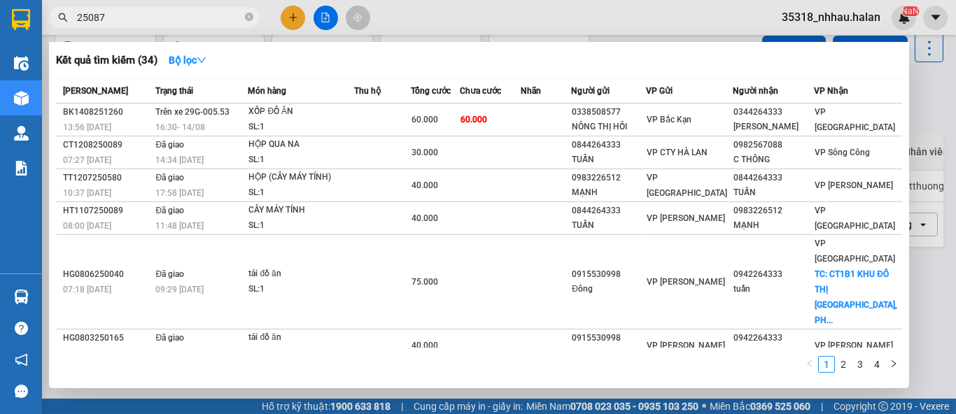
type input "250871"
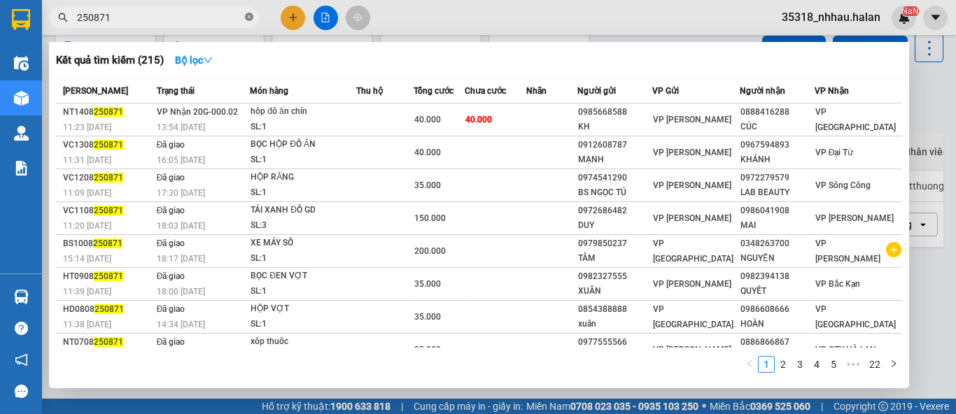
click at [246, 15] on icon "close-circle" at bounding box center [249, 17] width 8 height 8
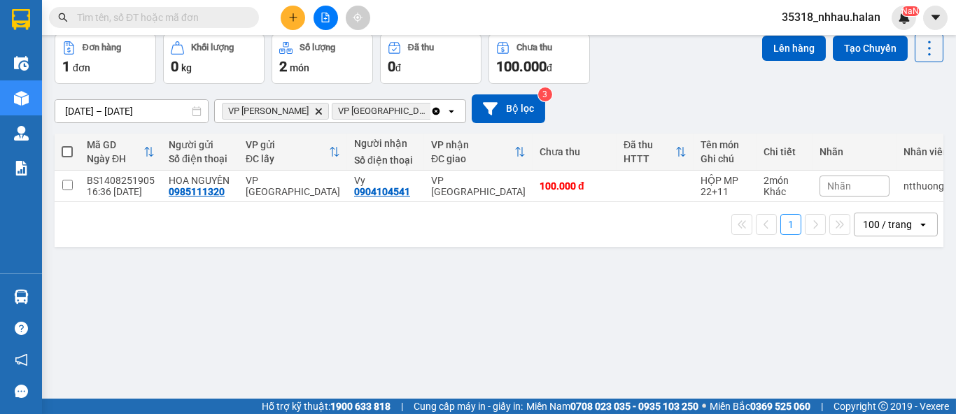
click at [230, 15] on input "text" at bounding box center [159, 17] width 165 height 15
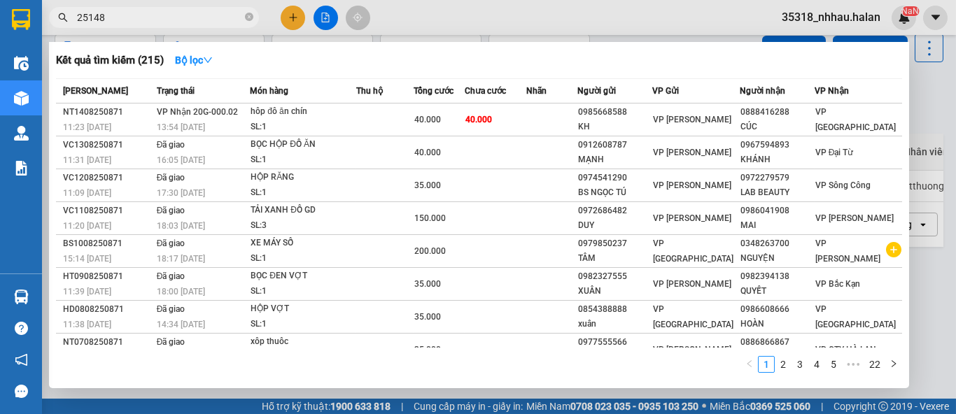
type input "251489"
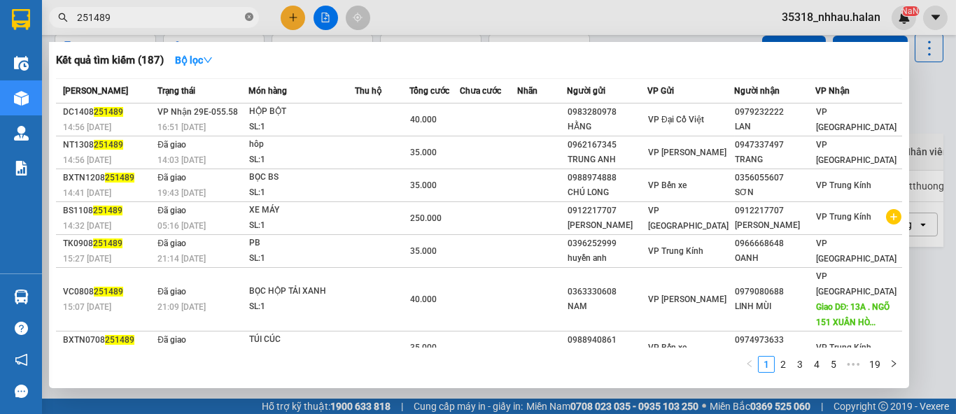
click at [251, 15] on icon "close-circle" at bounding box center [249, 17] width 8 height 8
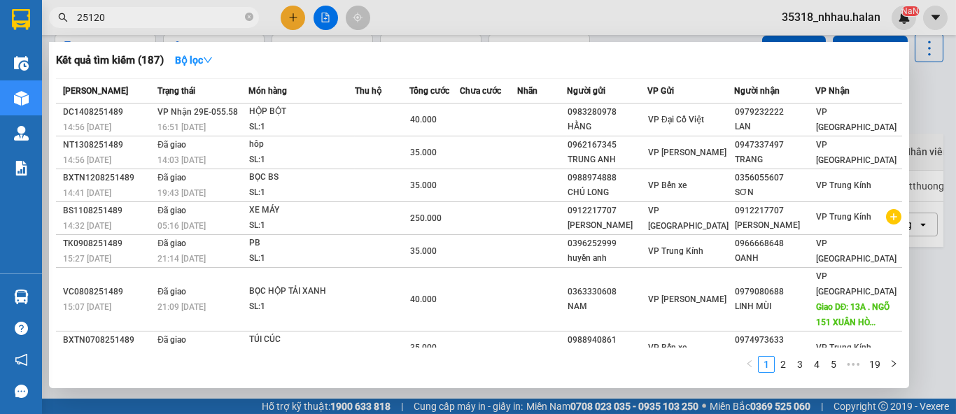
type input "251207"
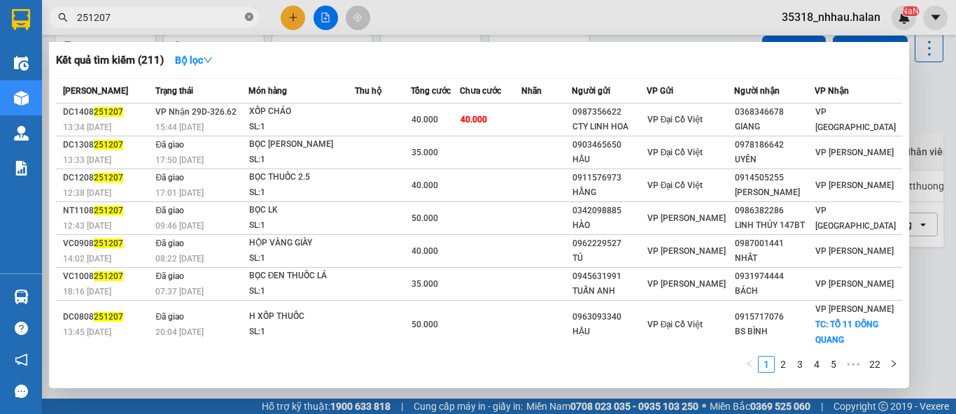
click at [249, 13] on icon "close-circle" at bounding box center [249, 17] width 8 height 8
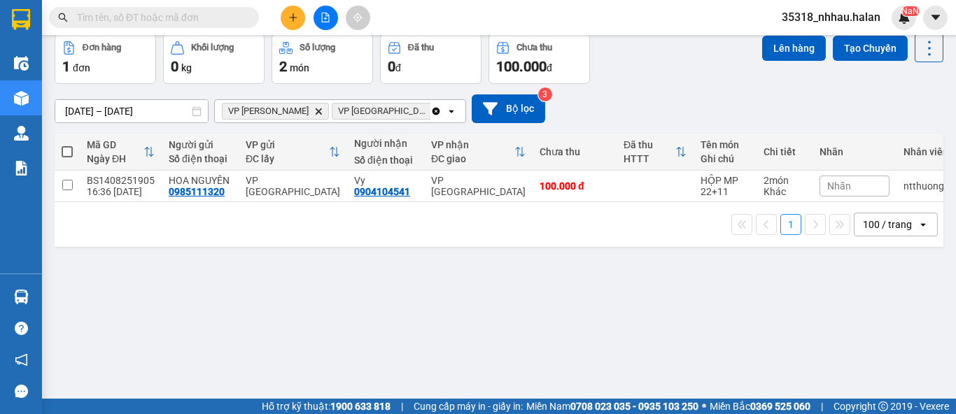
click at [178, 13] on input "text" at bounding box center [159, 17] width 165 height 15
click at [136, 13] on input "text" at bounding box center [159, 17] width 165 height 15
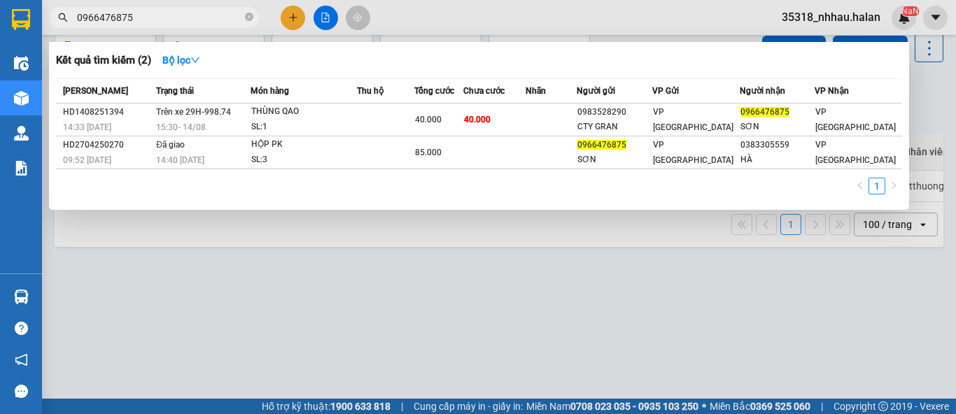
type input "0966476875"
click at [296, 27] on div at bounding box center [478, 207] width 956 height 414
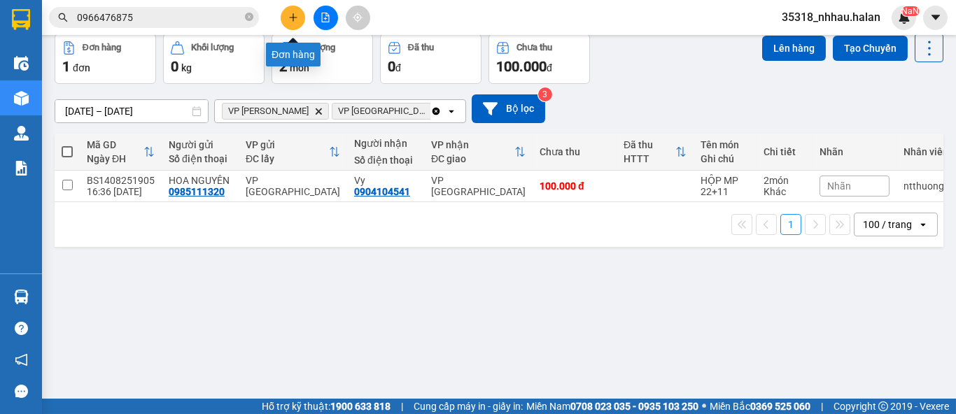
click at [296, 26] on button at bounding box center [293, 18] width 24 height 24
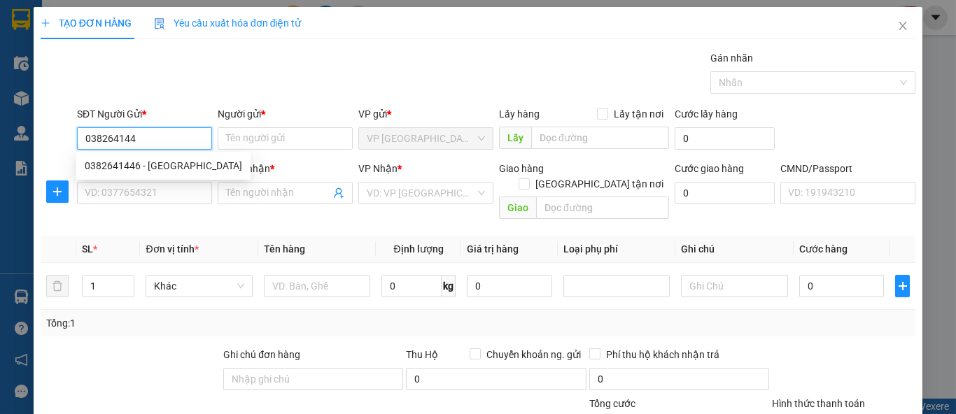
type input "0382641446"
click at [160, 162] on div "0382641446 - [GEOGRAPHIC_DATA]" at bounding box center [163, 165] width 157 height 15
type input "HÀ"
type input "0382641446"
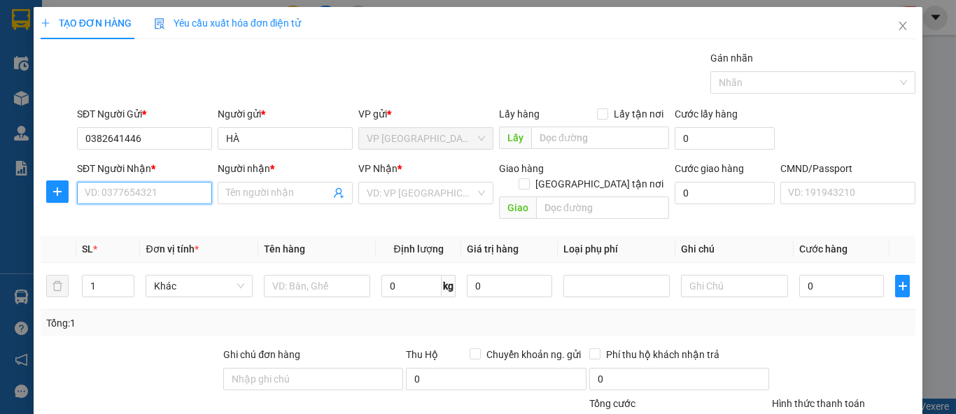
click at [161, 189] on input "SĐT Người Nhận *" at bounding box center [144, 193] width 135 height 22
type input "0394377042"
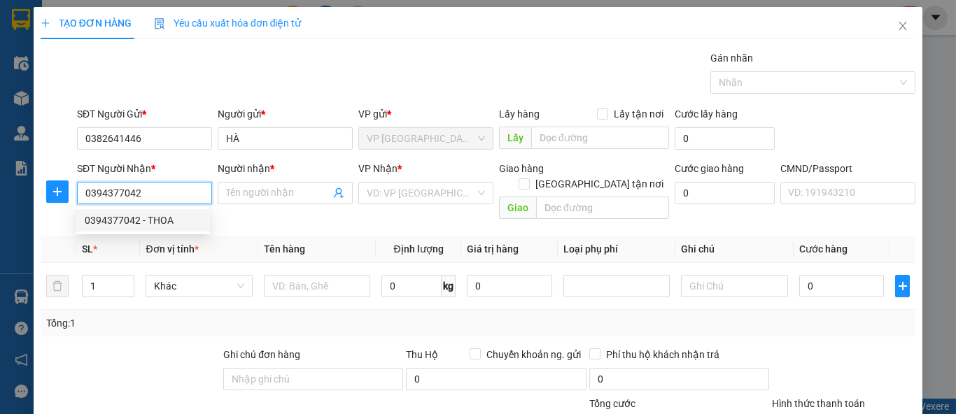
click at [155, 214] on div "0394377042 - THOA" at bounding box center [143, 220] width 117 height 15
type input "THOA"
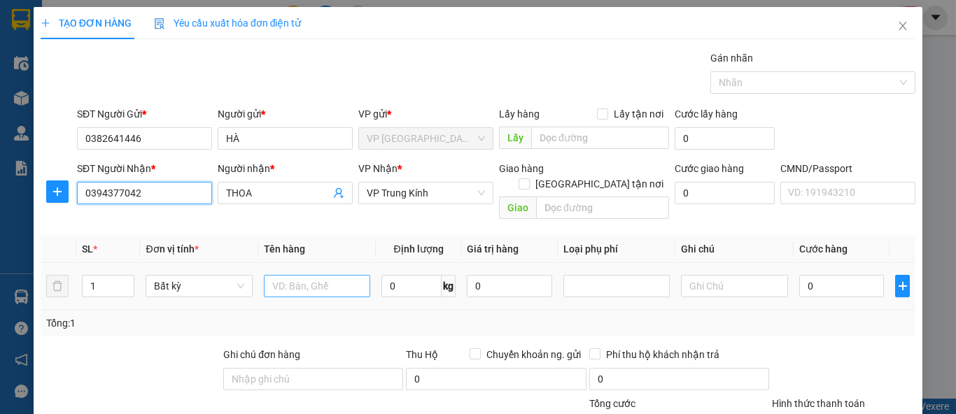
type input "0394377042"
click at [310, 281] on input "text" at bounding box center [317, 286] width 106 height 22
type input "BOC XÁM Q ÁO"
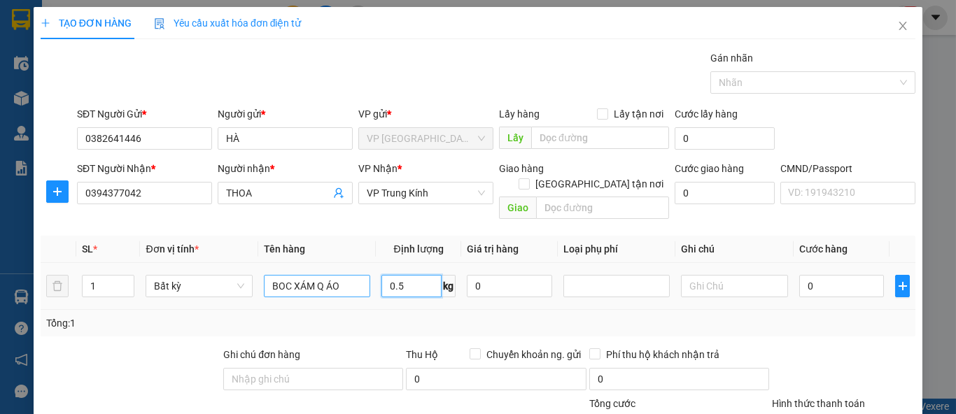
type input "0.5"
type input "35.000"
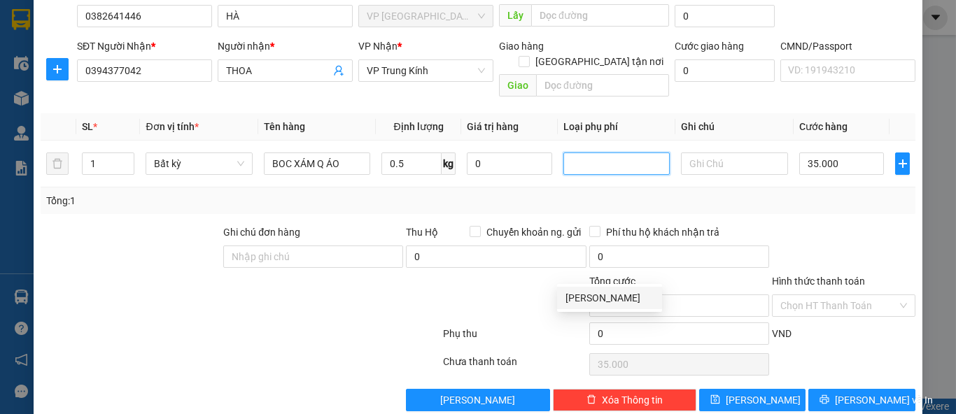
scroll to position [129, 0]
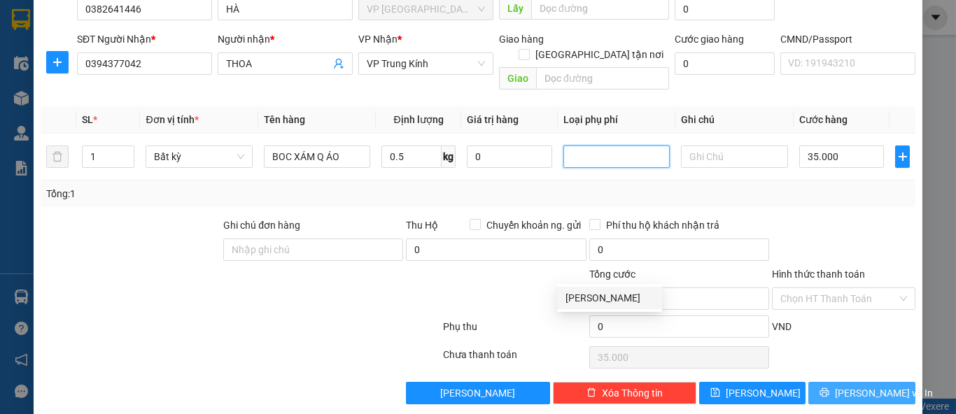
click at [826, 388] on icon "printer" at bounding box center [824, 393] width 10 height 10
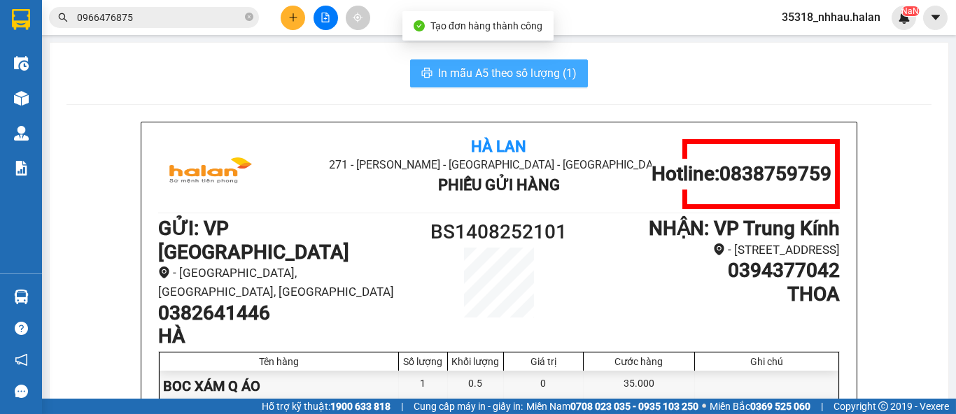
click at [508, 76] on span "In mẫu A5 theo số lượng (1)" at bounding box center [507, 72] width 139 height 17
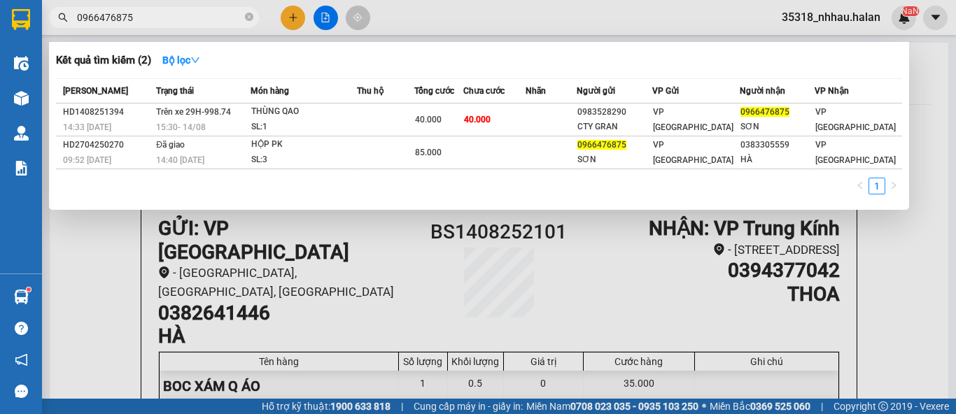
click at [174, 18] on input "0966476875" at bounding box center [159, 17] width 165 height 15
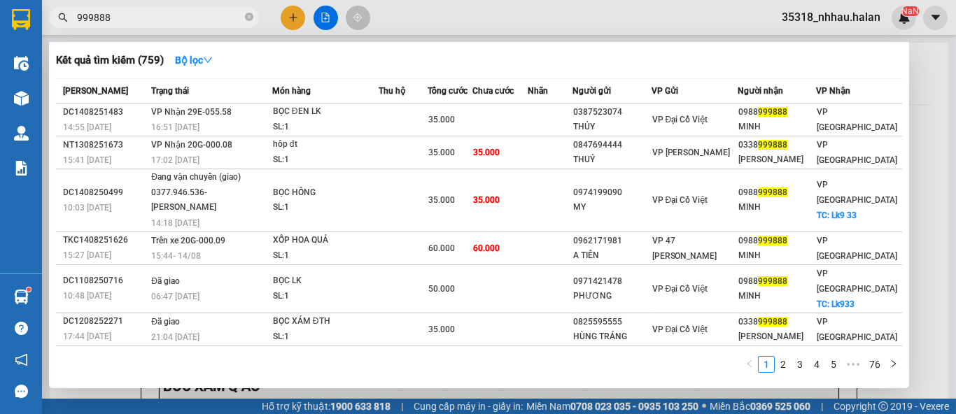
type input "999888"
click at [295, 22] on div at bounding box center [478, 207] width 956 height 414
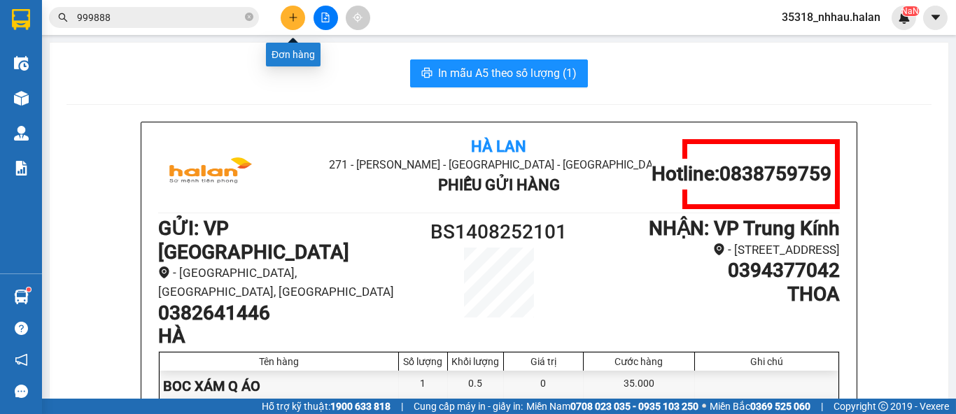
click at [290, 22] on button at bounding box center [293, 18] width 24 height 24
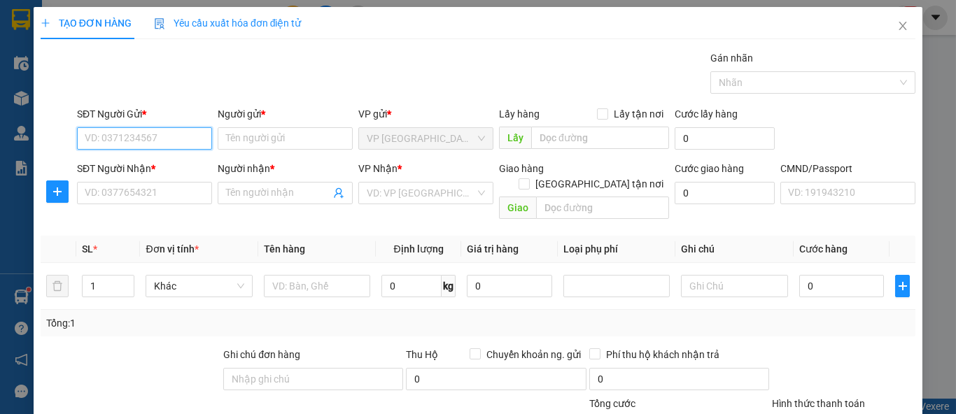
click at [171, 132] on input "SĐT Người Gửi *" at bounding box center [144, 138] width 135 height 22
type input "0945827631"
click at [163, 165] on div "0945827631 - LIÊN" at bounding box center [143, 165] width 117 height 15
type input "LIÊN"
type input "0945827631"
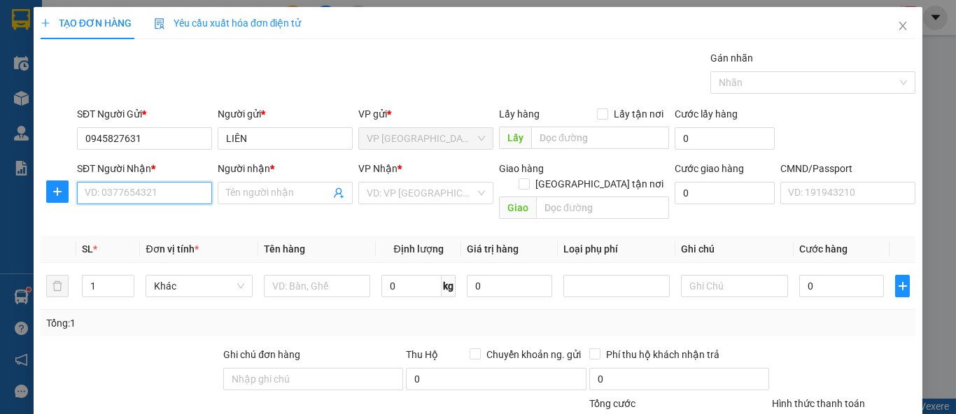
click at [167, 196] on input "SĐT Người Nhận *" at bounding box center [144, 193] width 135 height 22
type input "0382701292"
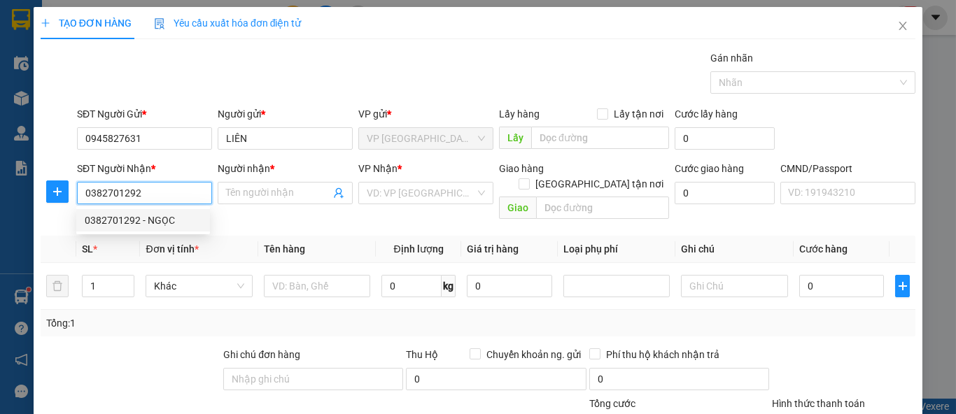
click at [181, 220] on div "0382701292 - NGỌC" at bounding box center [143, 220] width 117 height 15
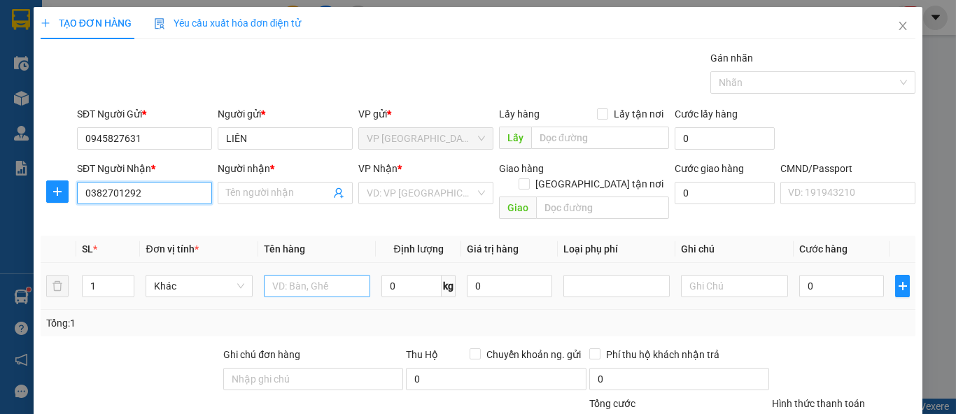
type input "NGỌC"
type input "0382701292"
click at [316, 275] on input "text" at bounding box center [317, 286] width 106 height 22
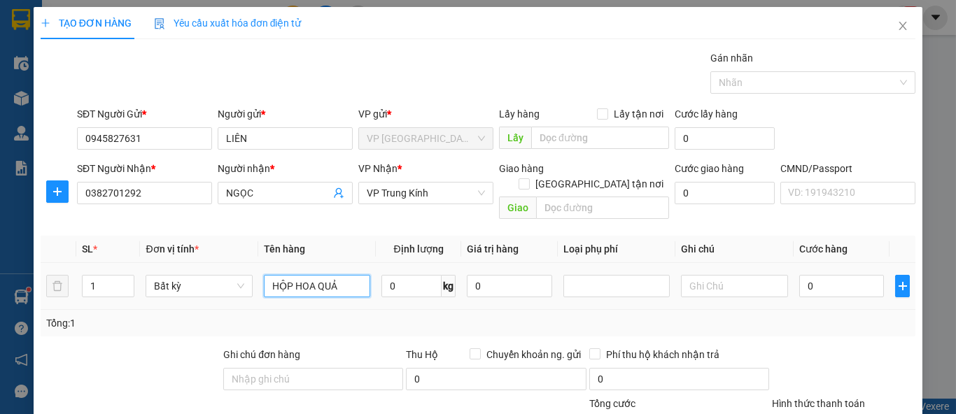
type input "HỘP HOA QUẢ"
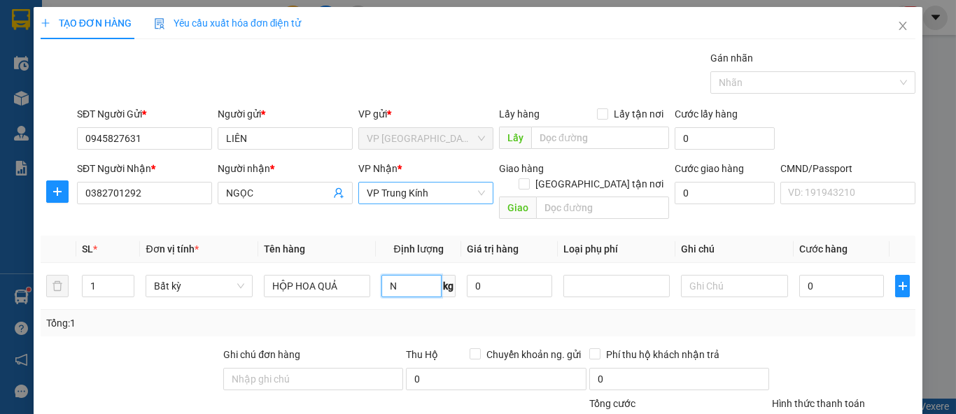
click at [407, 195] on span "VP Trung Kính" at bounding box center [426, 193] width 118 height 21
type input "0"
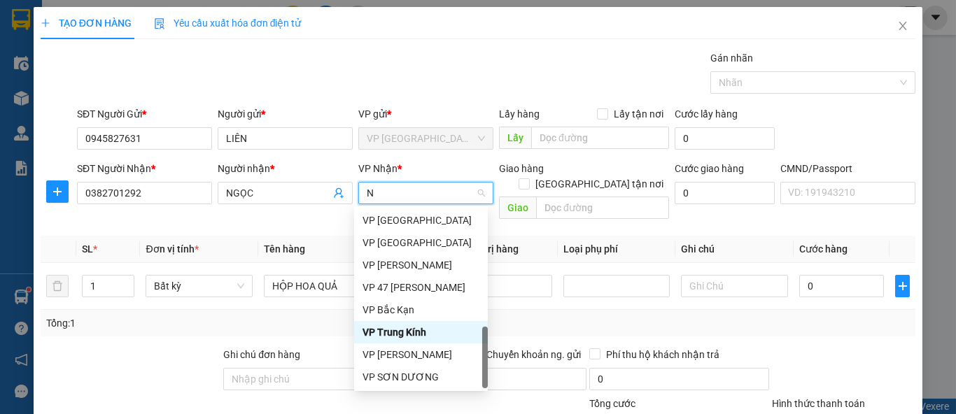
scroll to position [430, 0]
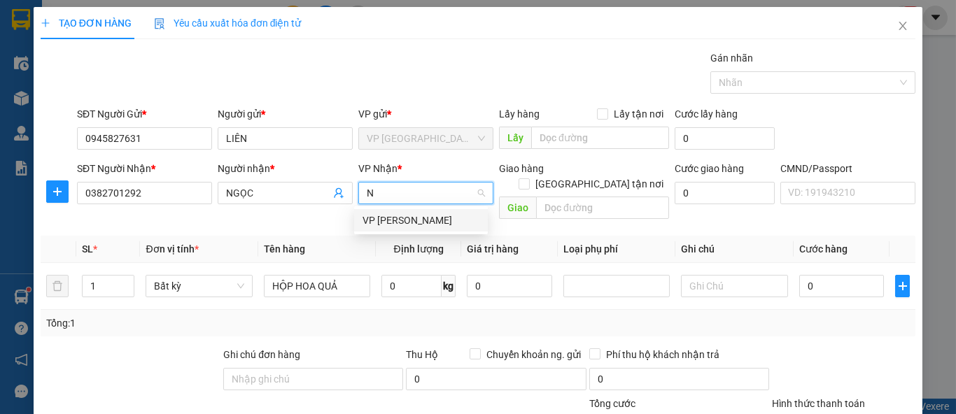
type input "NT"
drag, startPoint x: 362, startPoint y: 212, endPoint x: 383, endPoint y: 225, distance: 24.8
click at [367, 217] on div "VP [PERSON_NAME]" at bounding box center [420, 220] width 117 height 15
click at [383, 236] on th "Định lượng" at bounding box center [418, 249] width 85 height 27
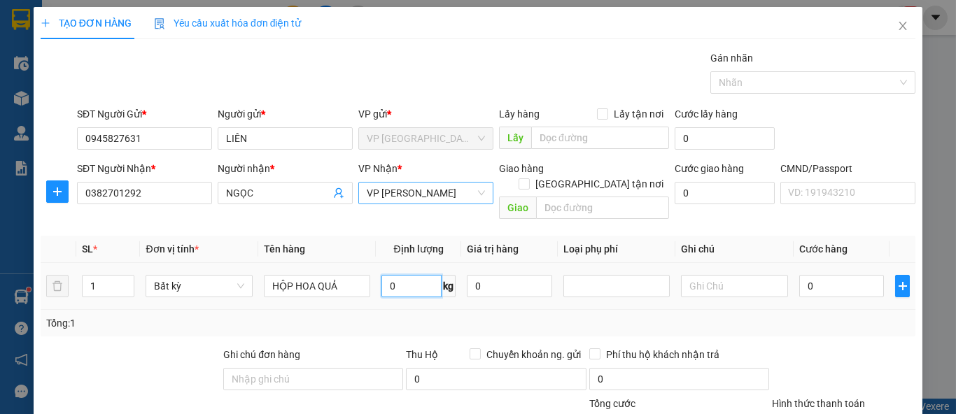
click at [391, 278] on input "0" at bounding box center [411, 286] width 60 height 22
type input "4"
drag, startPoint x: 708, startPoint y: 313, endPoint x: 804, endPoint y: 299, distance: 96.9
click at [709, 316] on div "Tổng: 1" at bounding box center [477, 323] width 863 height 15
type input "40.000"
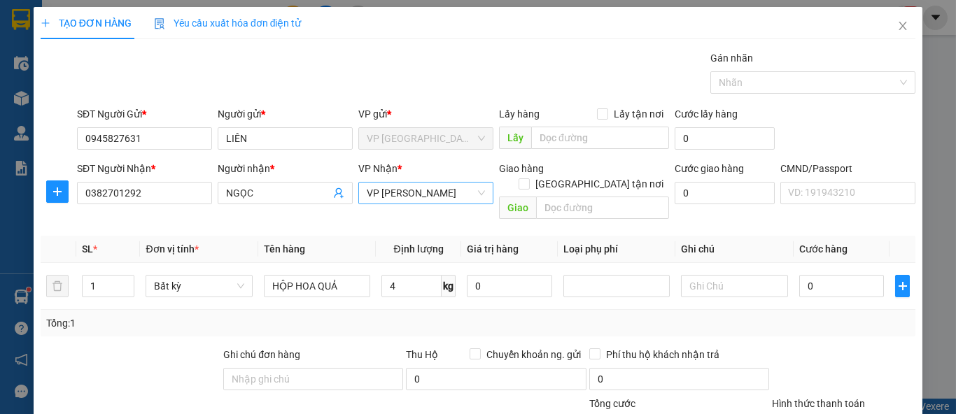
type input "40.000"
drag, startPoint x: 804, startPoint y: 299, endPoint x: 812, endPoint y: 281, distance: 20.0
click at [804, 292] on div "SL * Đơn vị tính * Tên hàng Định lượng Giá trị hàng Loại phụ phí Ghi chú Cước h…" at bounding box center [478, 286] width 875 height 101
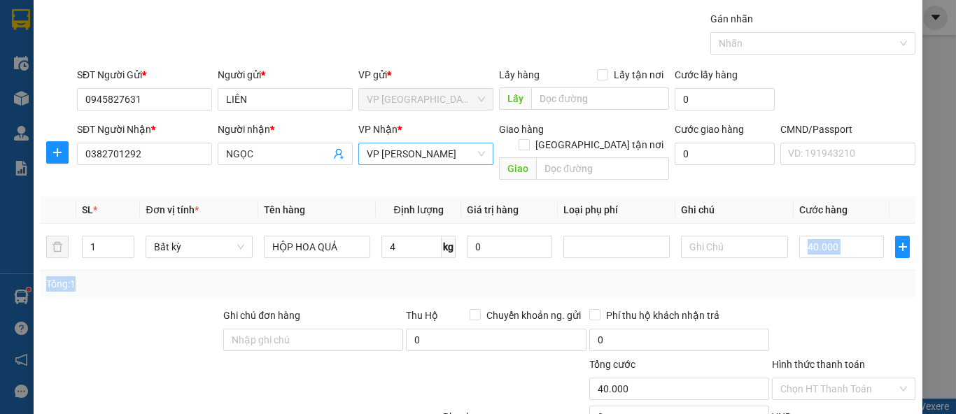
scroll to position [129, 0]
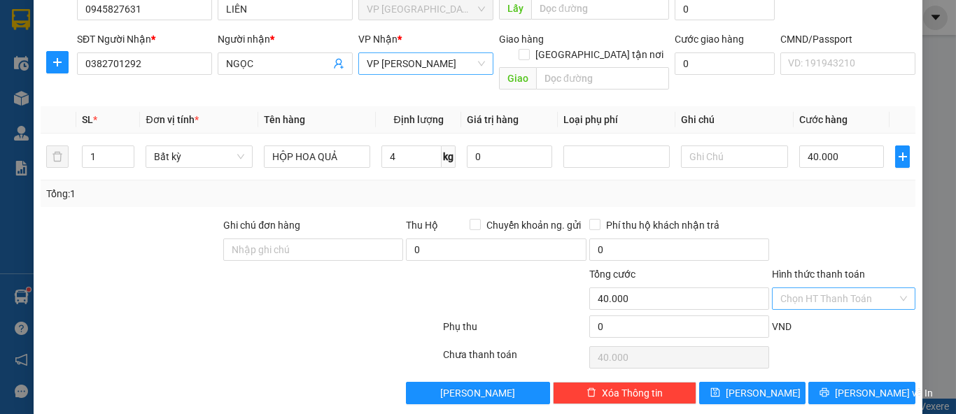
click at [836, 288] on input "Hình thức thanh toán" at bounding box center [838, 298] width 117 height 21
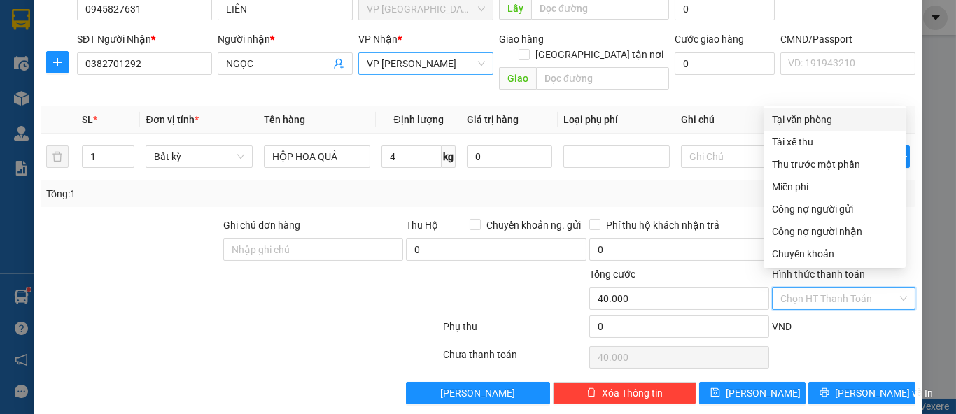
click at [821, 116] on div "Tại văn phòng" at bounding box center [834, 119] width 125 height 15
type input "0"
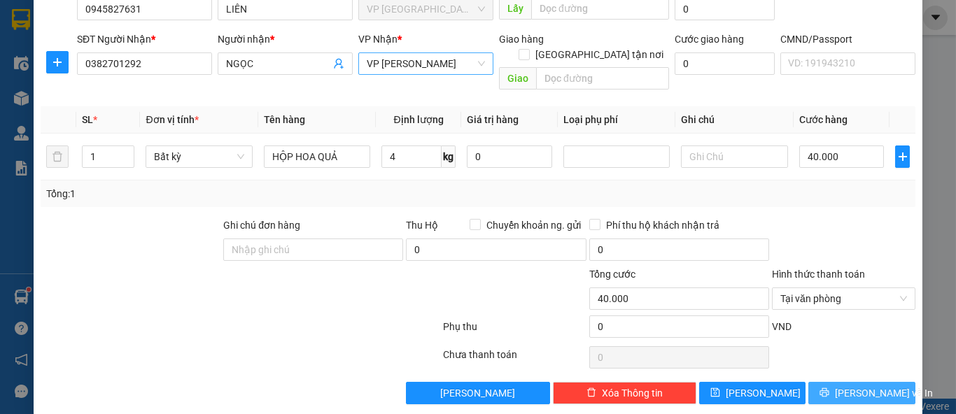
click at [850, 386] on span "[PERSON_NAME] và In" at bounding box center [884, 393] width 98 height 15
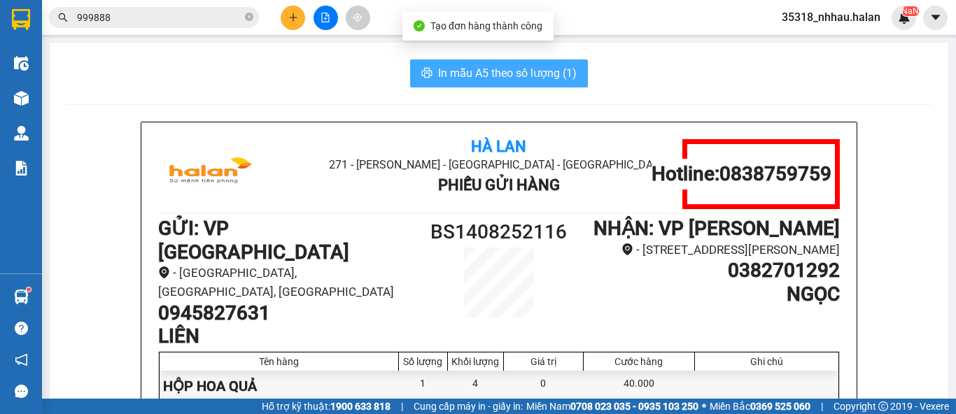
click at [503, 76] on span "In mẫu A5 theo số lượng (1)" at bounding box center [507, 72] width 139 height 17
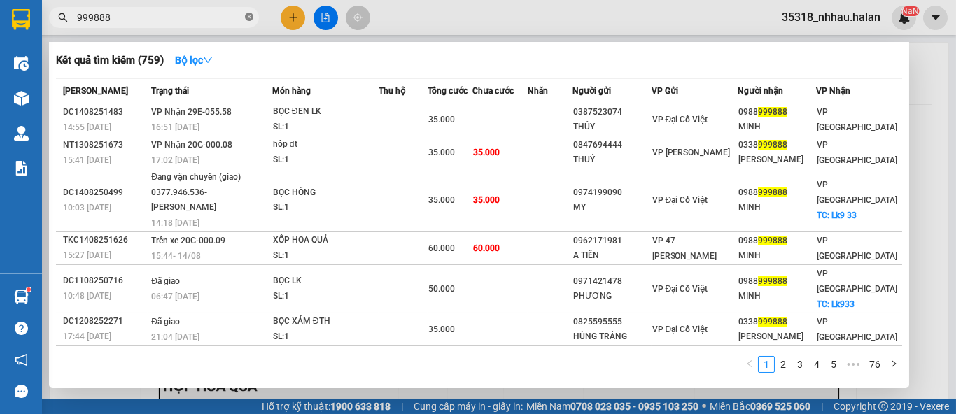
click at [246, 18] on icon "close-circle" at bounding box center [249, 17] width 8 height 8
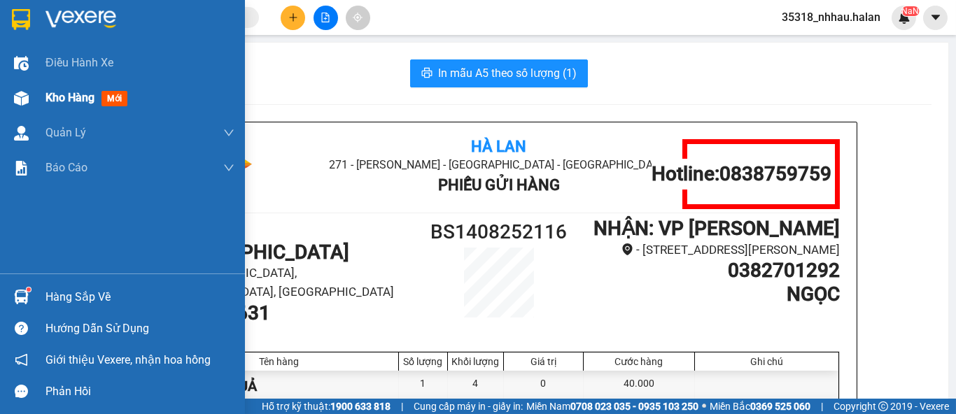
click at [22, 94] on img at bounding box center [21, 98] width 15 height 15
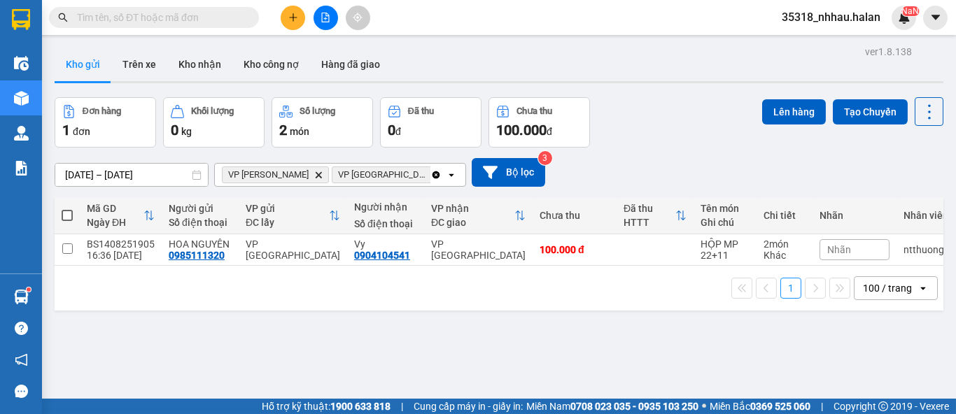
click at [432, 174] on icon "Clear all" at bounding box center [436, 175] width 8 height 8
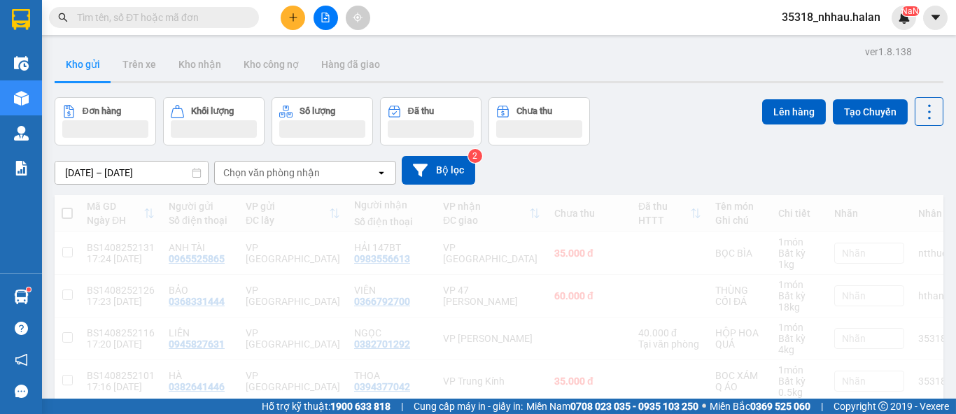
click at [329, 167] on div "Chọn văn phòng nhận" at bounding box center [295, 173] width 161 height 22
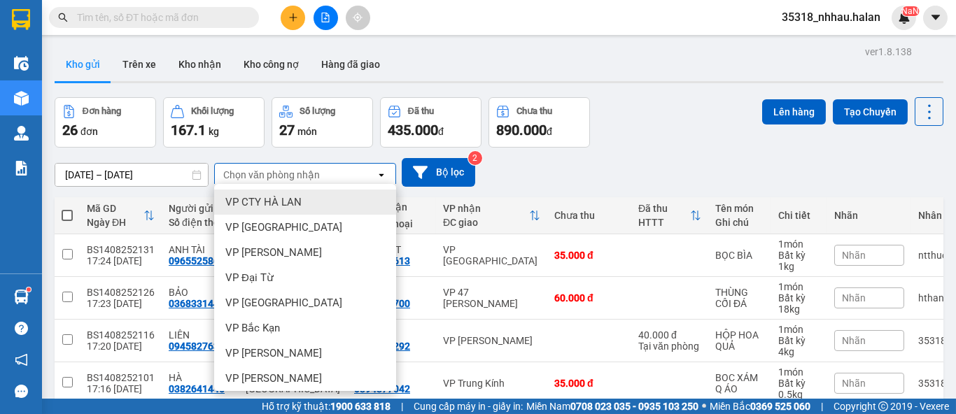
type input "B"
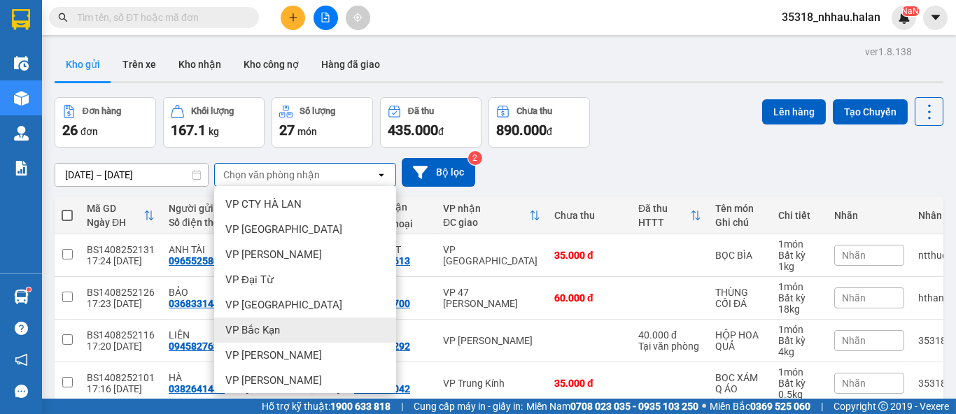
click at [271, 332] on span "VP Bắc Kạn" at bounding box center [252, 330] width 55 height 14
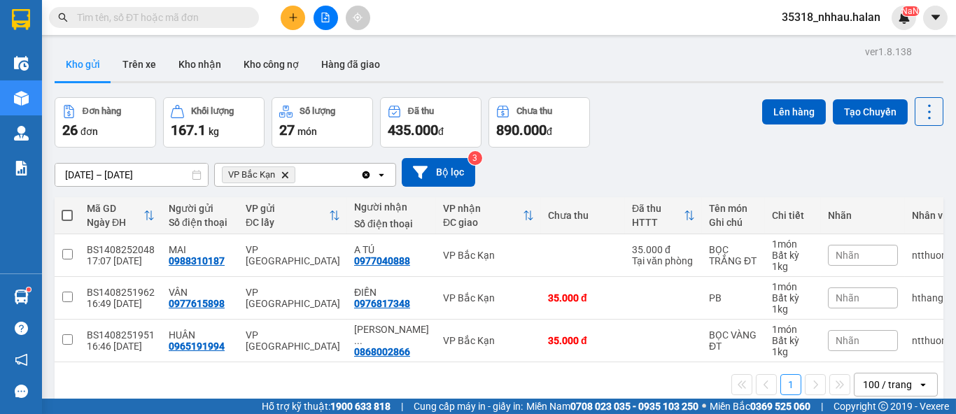
click at [70, 216] on span at bounding box center [67, 215] width 11 height 11
click at [67, 209] on input "checkbox" at bounding box center [67, 209] width 0 height 0
checkbox input "true"
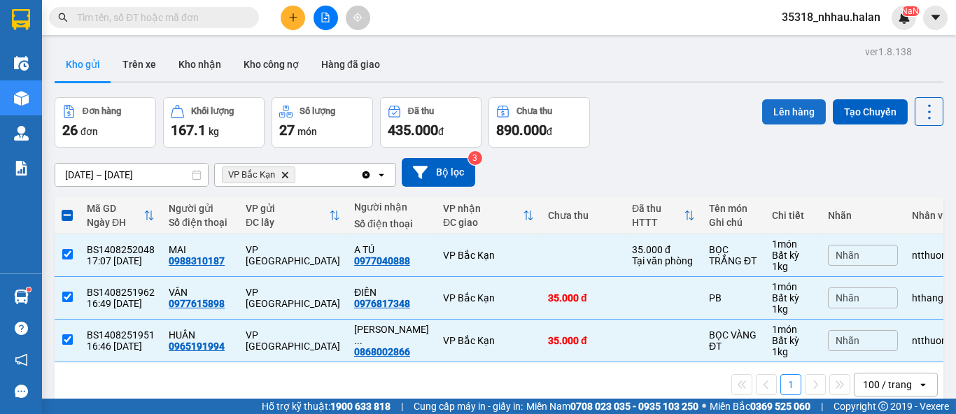
click at [780, 111] on button "Lên hàng" at bounding box center [794, 111] width 64 height 25
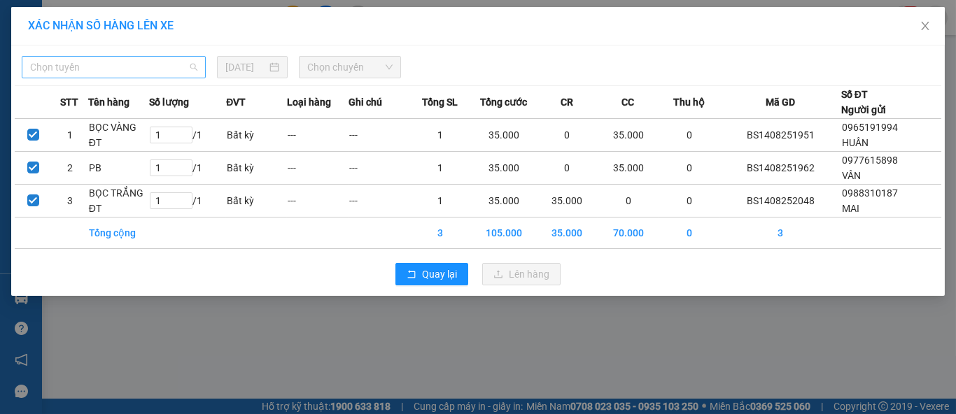
click at [108, 66] on span "Chọn tuyến" at bounding box center [113, 67] width 167 height 21
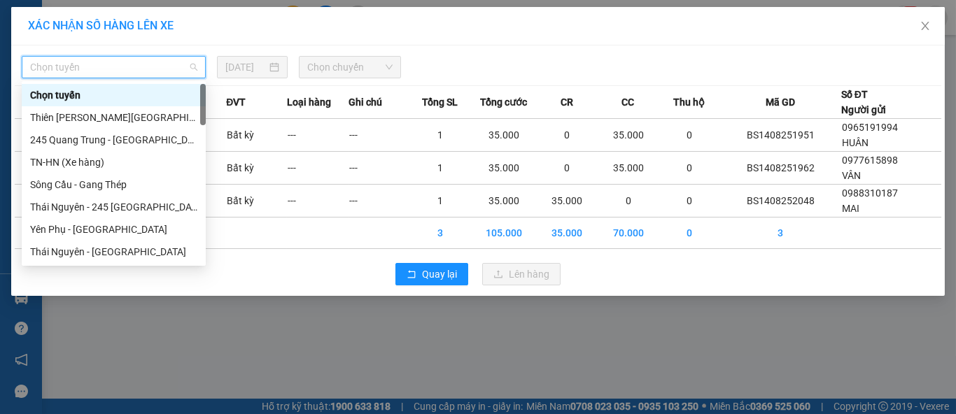
type input "B"
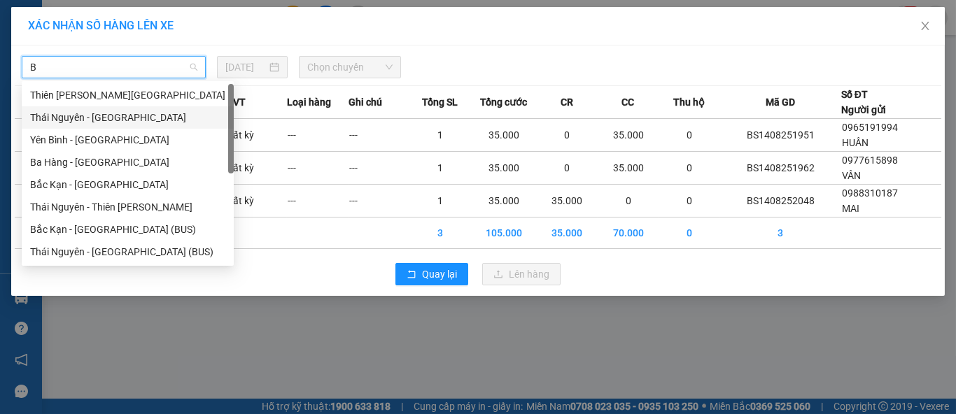
click at [96, 119] on div "Thái Nguyên - [GEOGRAPHIC_DATA]" at bounding box center [127, 117] width 195 height 15
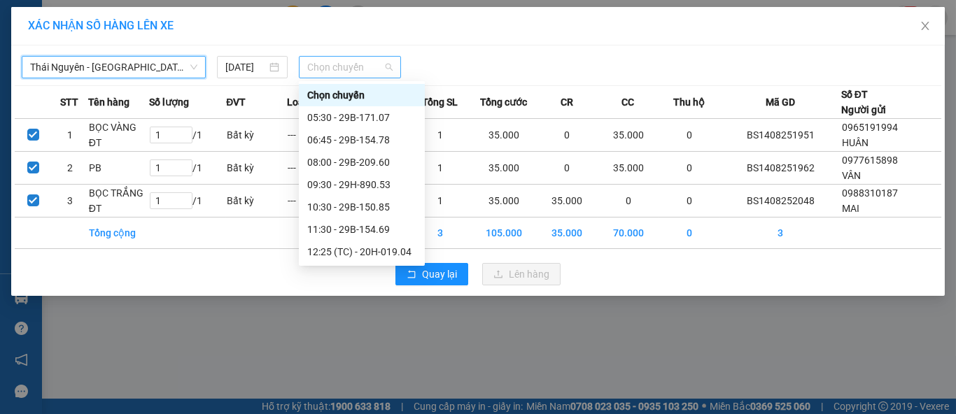
click at [323, 76] on span "Chọn chuyến" at bounding box center [350, 67] width 86 height 21
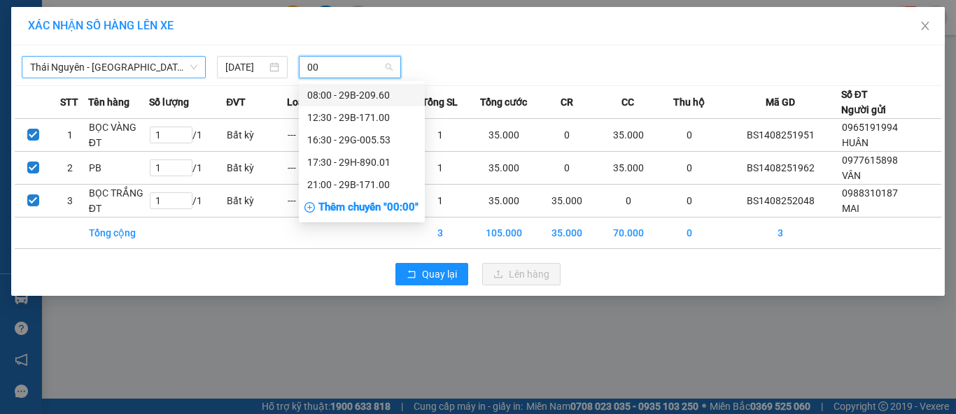
type input "001"
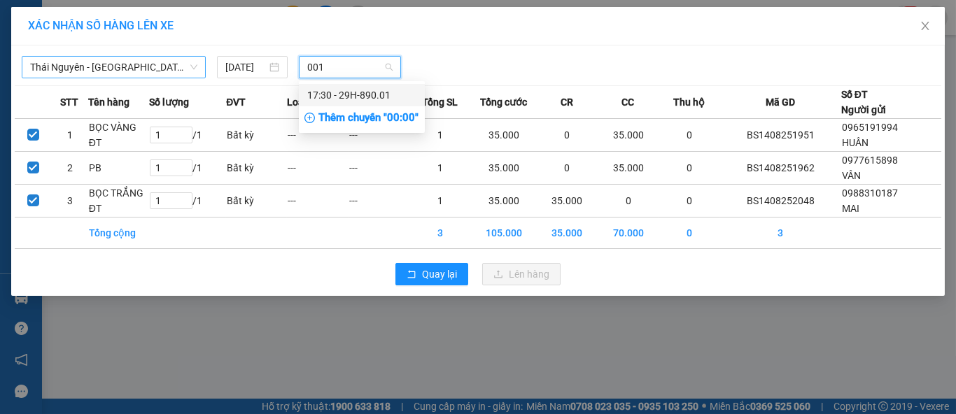
click at [368, 101] on div "17:30 - 29H-890.01" at bounding box center [361, 94] width 109 height 15
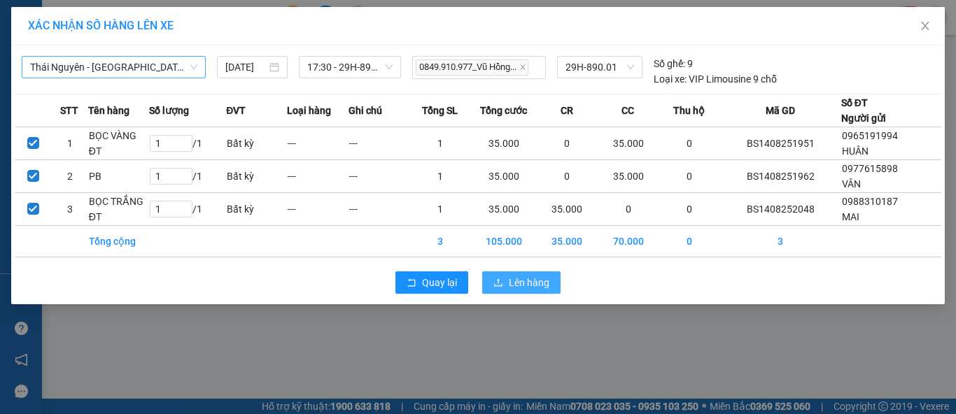
click at [509, 274] on button "Lên hàng" at bounding box center [521, 282] width 78 height 22
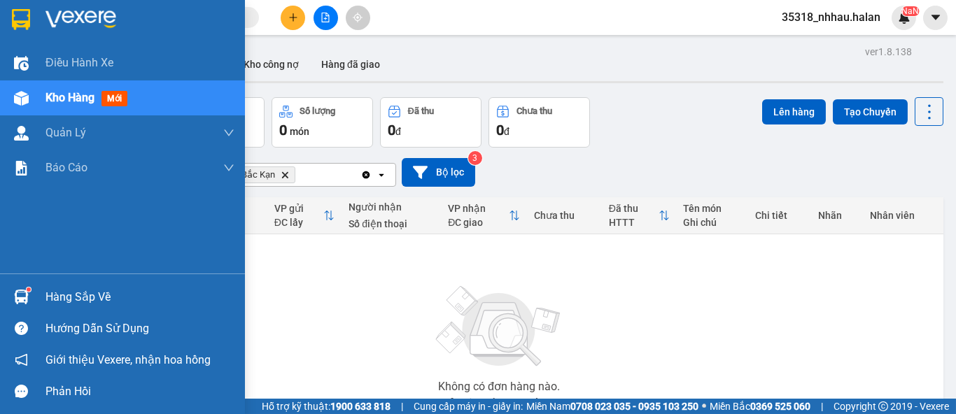
click at [67, 299] on div "Hàng sắp về" at bounding box center [139, 297] width 189 height 21
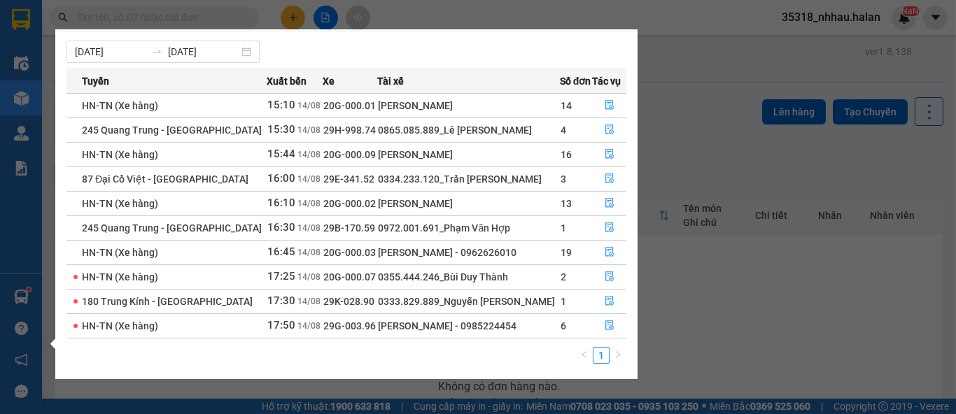
scroll to position [22, 0]
click at [740, 288] on section "Kết quả tìm kiếm ( 759 ) Bộ lọc Mã ĐH Trạng thái Món hàng Thu hộ Tổng cước Chưa…" at bounding box center [478, 207] width 956 height 414
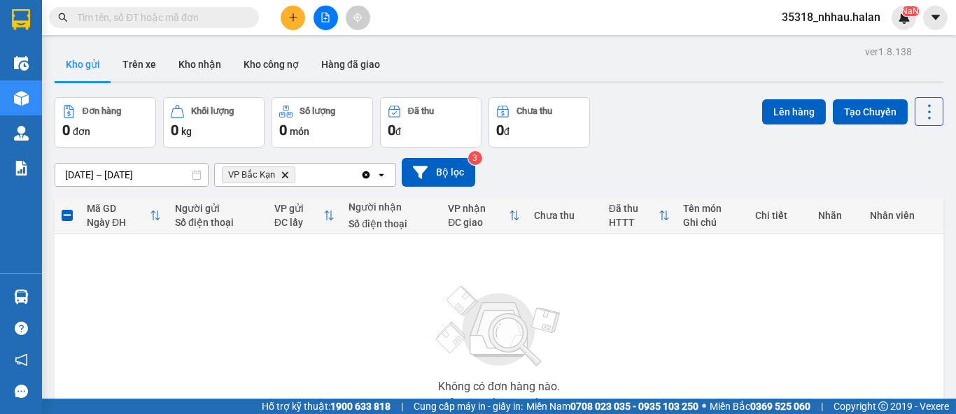
click at [285, 174] on icon "Delete" at bounding box center [285, 175] width 8 height 8
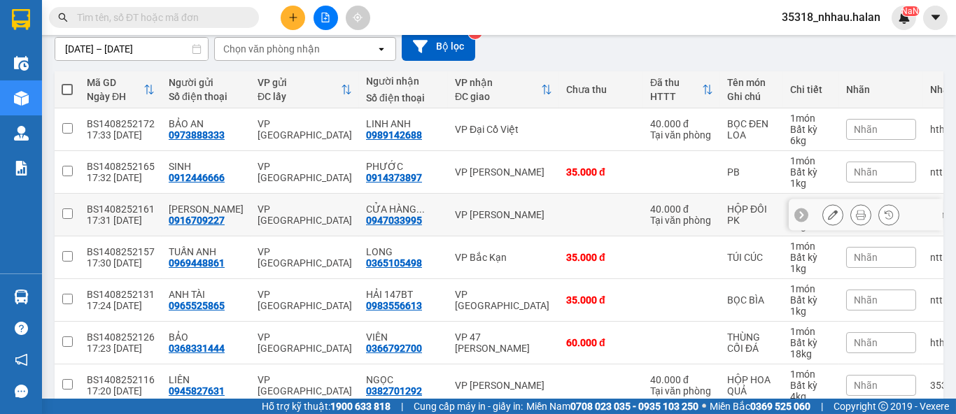
scroll to position [0, 0]
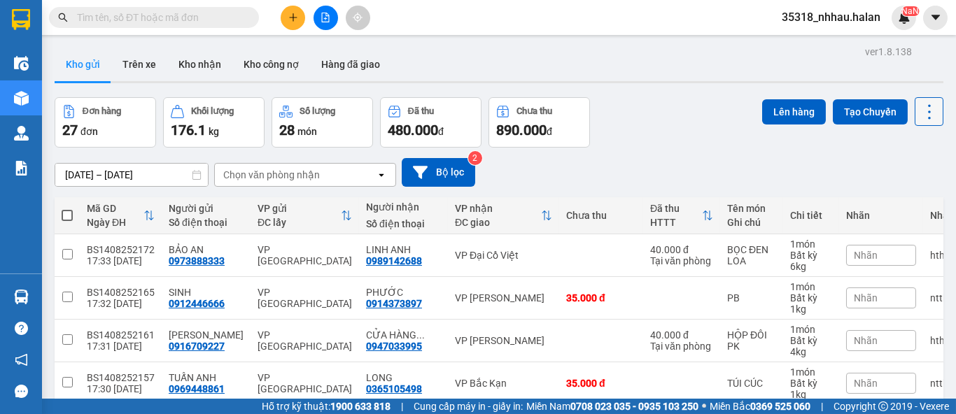
click at [919, 109] on icon at bounding box center [929, 112] width 20 height 20
click at [904, 195] on span "Làm mới" at bounding box center [898, 200] width 38 height 14
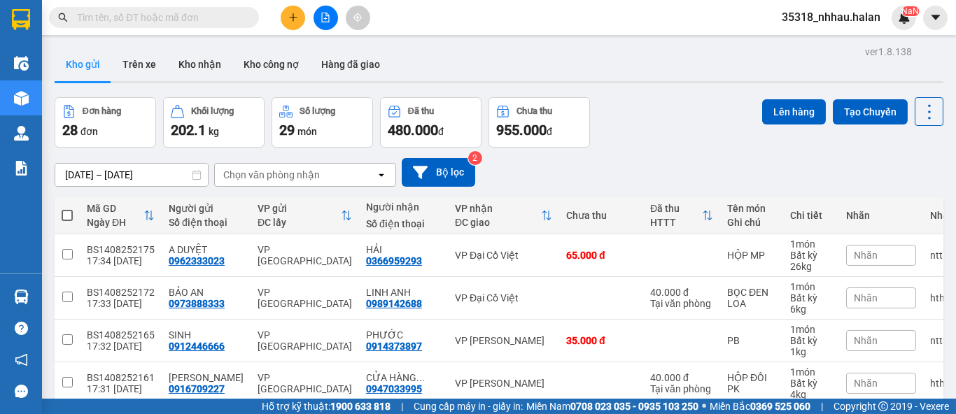
click at [181, 23] on input "text" at bounding box center [159, 17] width 165 height 15
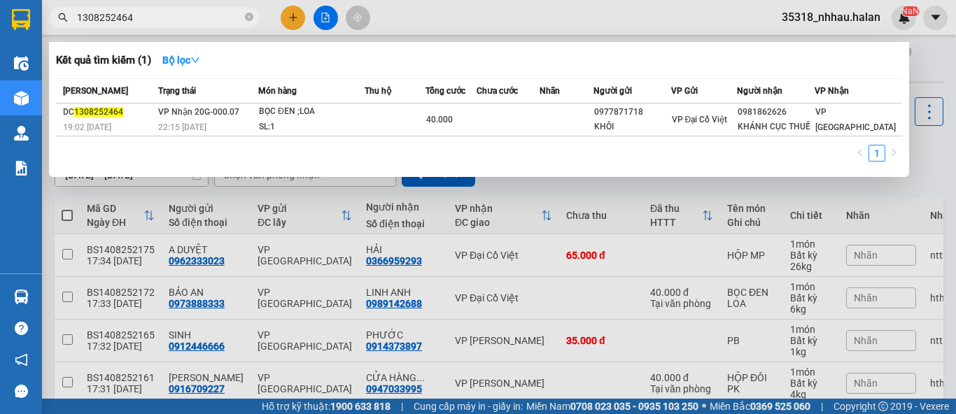
type input "1308252464"
click at [922, 161] on div at bounding box center [478, 207] width 956 height 414
click at [251, 19] on icon "close-circle" at bounding box center [249, 17] width 8 height 8
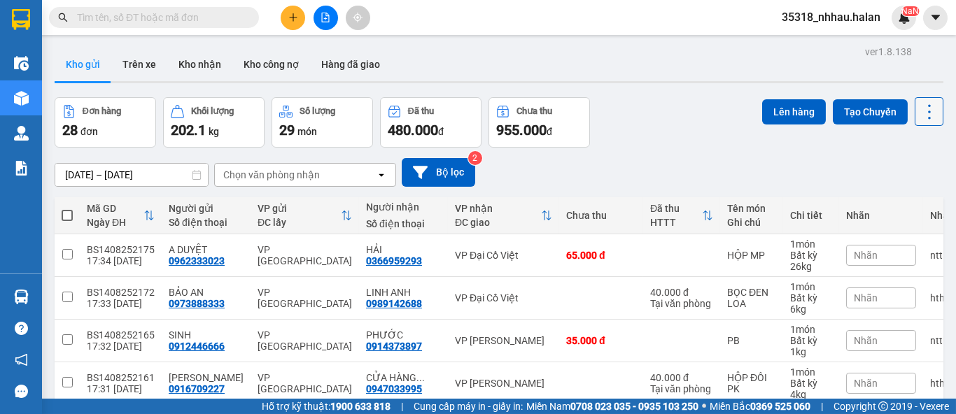
drag, startPoint x: 912, startPoint y: 108, endPoint x: 913, endPoint y: 118, distance: 9.1
click at [919, 113] on icon at bounding box center [929, 112] width 20 height 20
click at [899, 204] on span "Làm mới" at bounding box center [898, 200] width 38 height 14
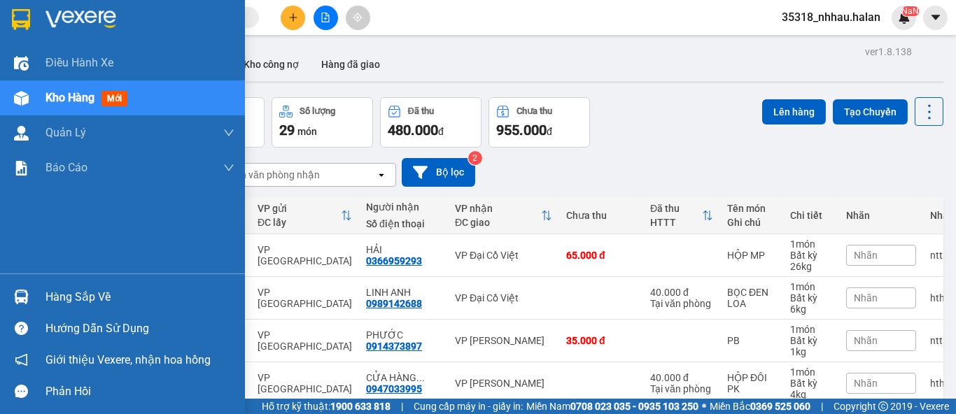
click at [29, 295] on div at bounding box center [21, 297] width 24 height 24
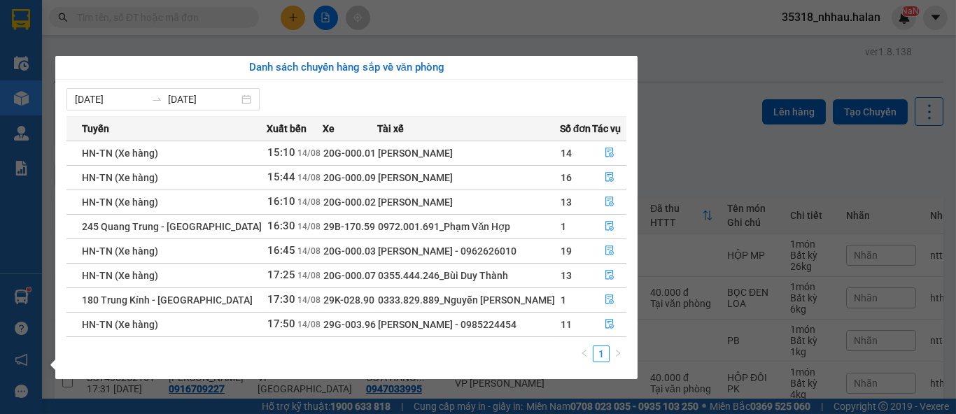
click at [685, 77] on section "Kết quả tìm kiếm ( 1 ) Bộ lọc Mã ĐH Trạng thái Món hàng Thu hộ Tổng cước Chưa c…" at bounding box center [478, 207] width 956 height 414
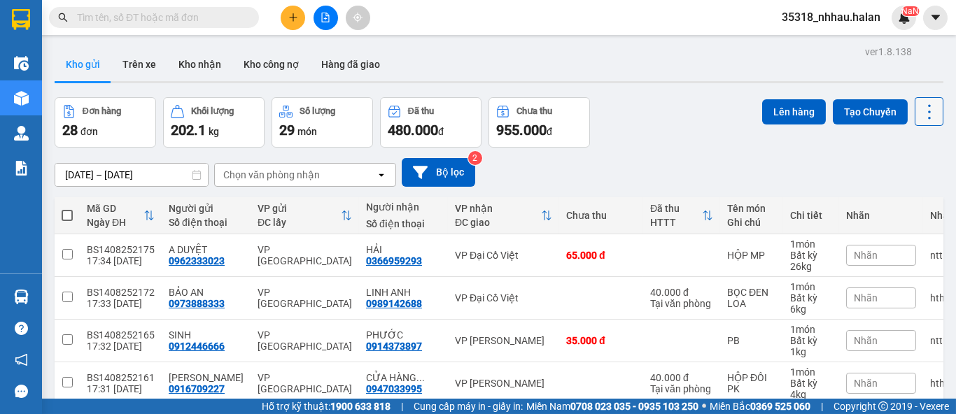
click at [919, 113] on icon at bounding box center [929, 112] width 20 height 20
click at [911, 197] on span "Làm mới" at bounding box center [898, 200] width 38 height 14
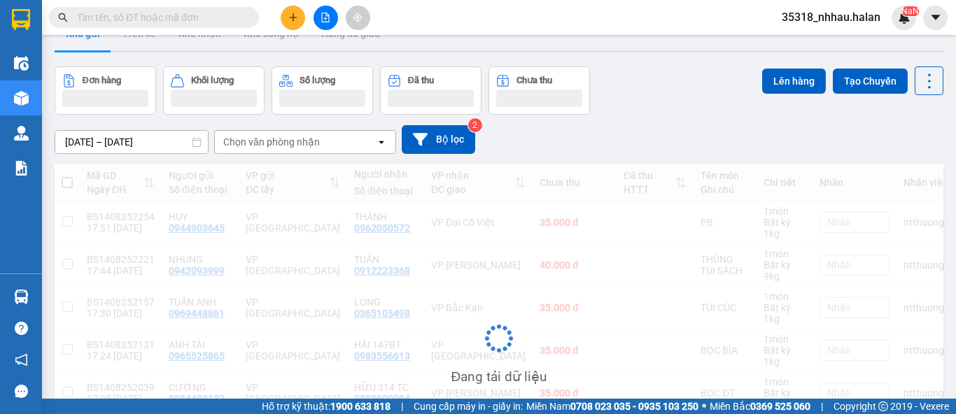
scroll to position [77, 0]
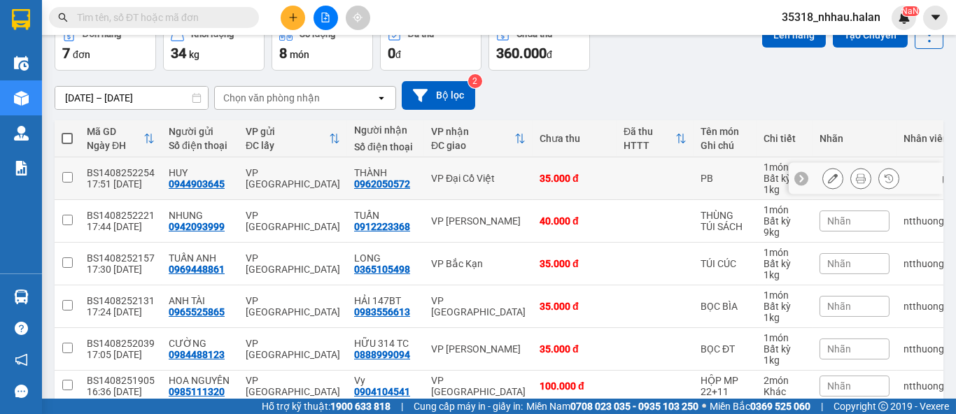
click at [599, 176] on td "35.000 đ" at bounding box center [574, 178] width 84 height 43
checkbox input "true"
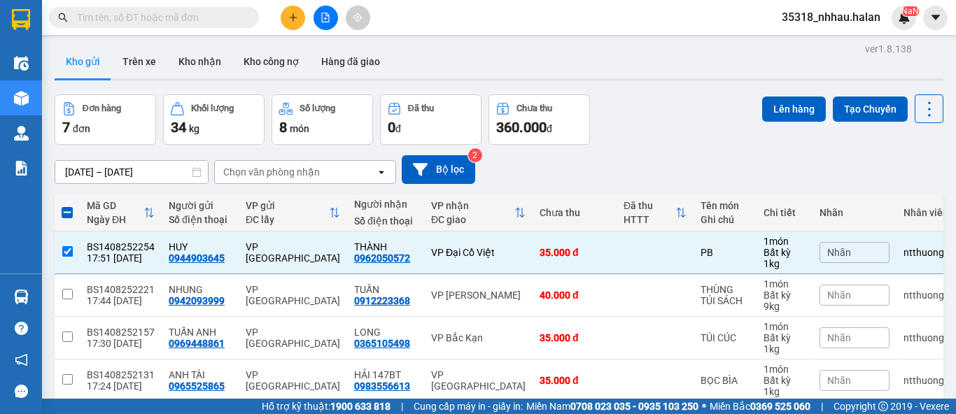
scroll to position [0, 0]
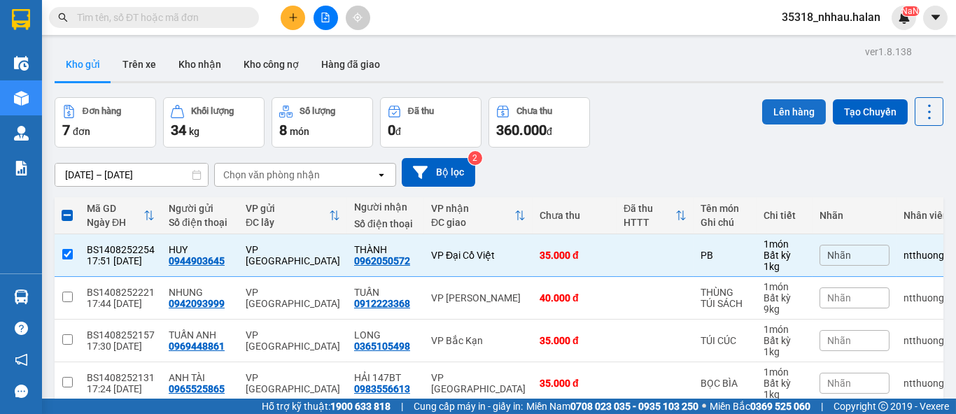
click at [772, 108] on button "Lên hàng" at bounding box center [794, 111] width 64 height 25
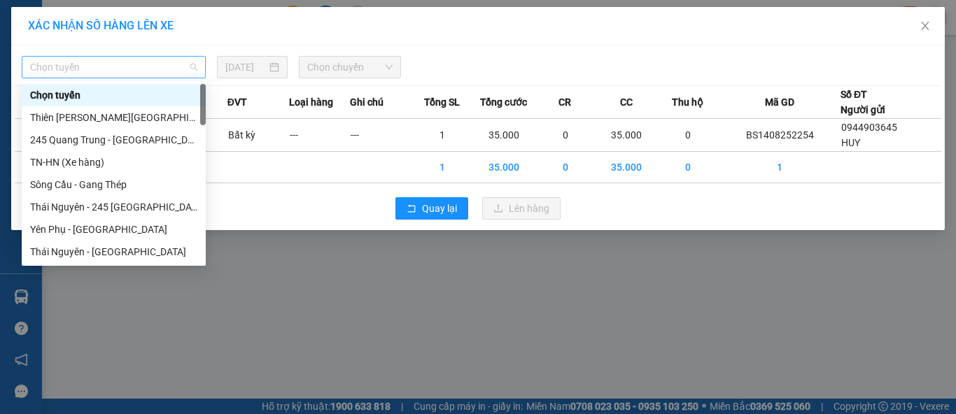
click at [64, 70] on span "Chọn tuyến" at bounding box center [113, 67] width 167 height 21
type input "S"
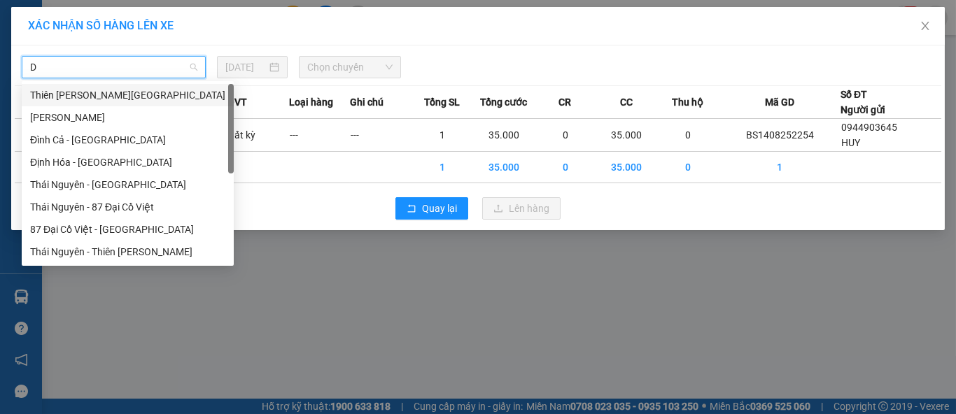
type input "DC"
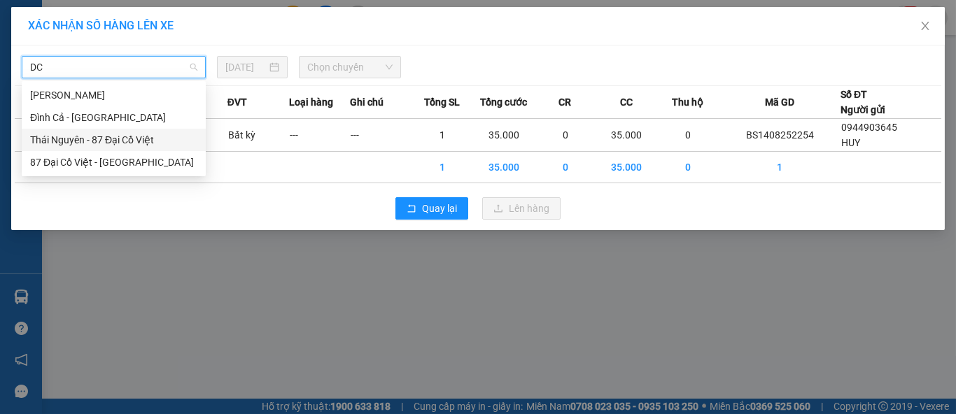
click at [132, 143] on div "Thái Nguyên - 87 Đại Cồ Việt" at bounding box center [113, 139] width 167 height 15
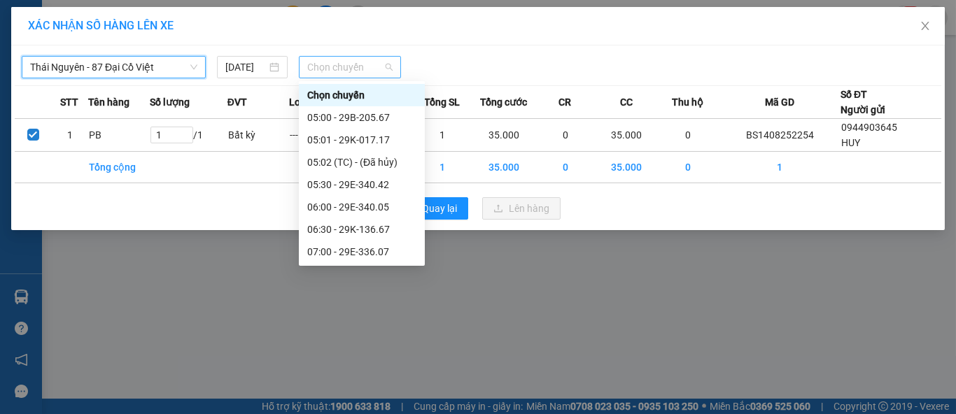
click at [343, 77] on span "Chọn chuyến" at bounding box center [350, 67] width 86 height 21
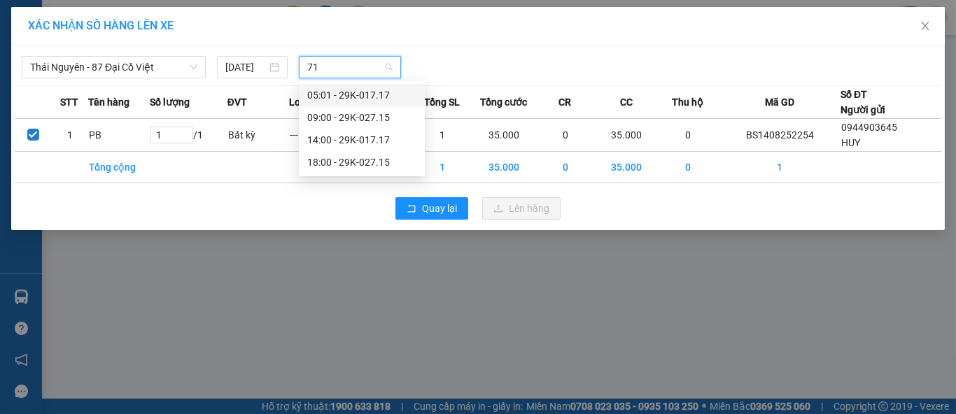
type input "715"
click at [372, 113] on div "18:00 - 29K-027.15" at bounding box center [361, 117] width 109 height 15
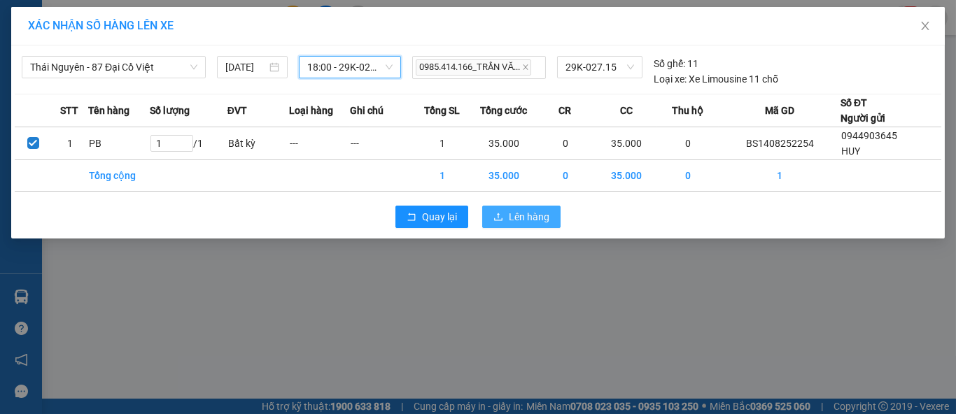
click at [507, 211] on button "Lên hàng" at bounding box center [521, 217] width 78 height 22
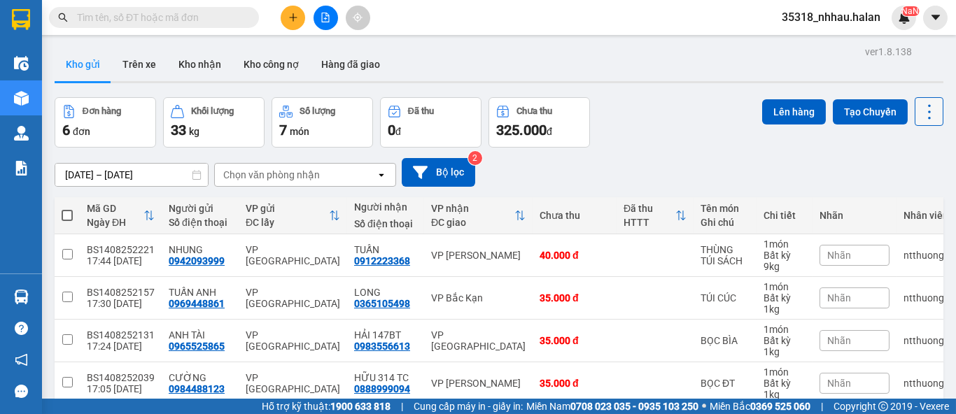
click at [919, 113] on icon at bounding box center [929, 112] width 20 height 20
click at [900, 202] on span "Làm mới" at bounding box center [898, 200] width 38 height 14
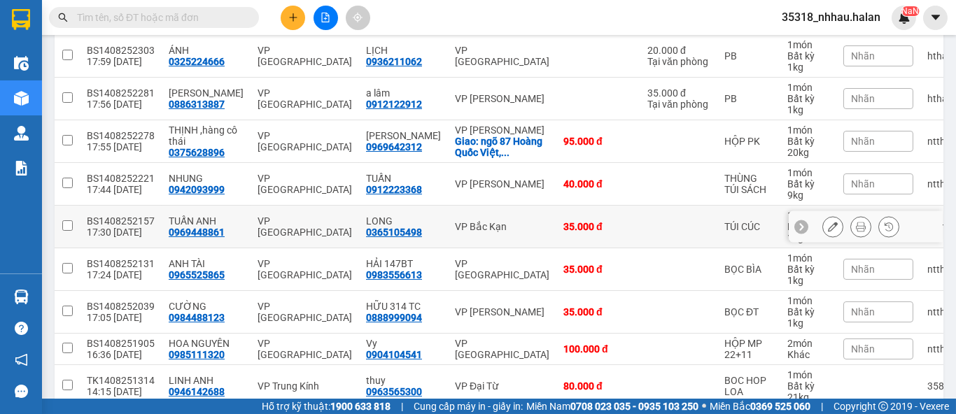
scroll to position [196, 0]
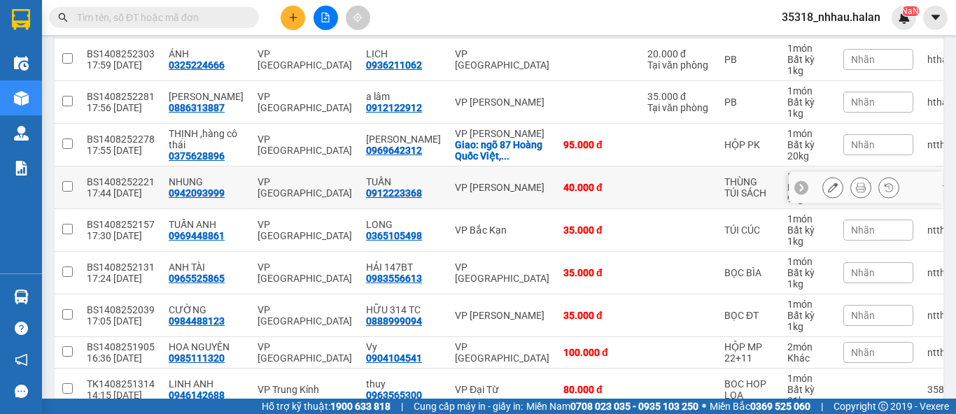
click at [496, 188] on div "VP [PERSON_NAME]" at bounding box center [502, 187] width 94 height 11
checkbox input "true"
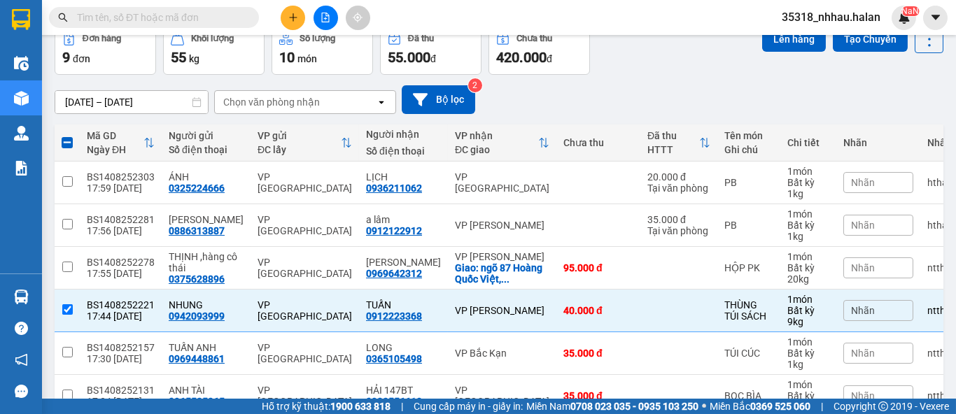
scroll to position [40, 0]
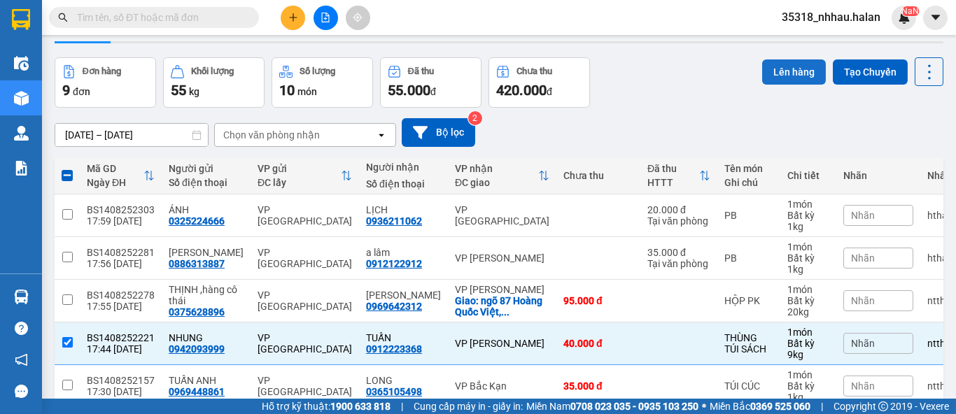
click at [777, 76] on button "Lên hàng" at bounding box center [794, 71] width 64 height 25
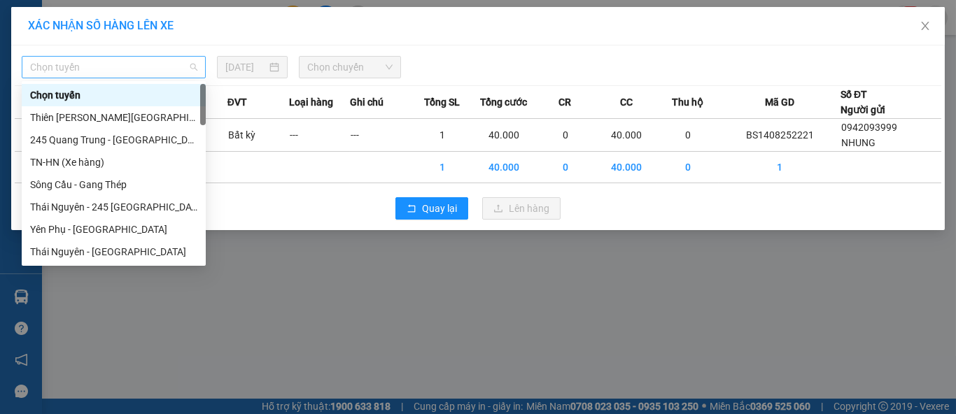
click at [159, 71] on span "Chọn tuyến" at bounding box center [113, 67] width 167 height 21
type input "NT"
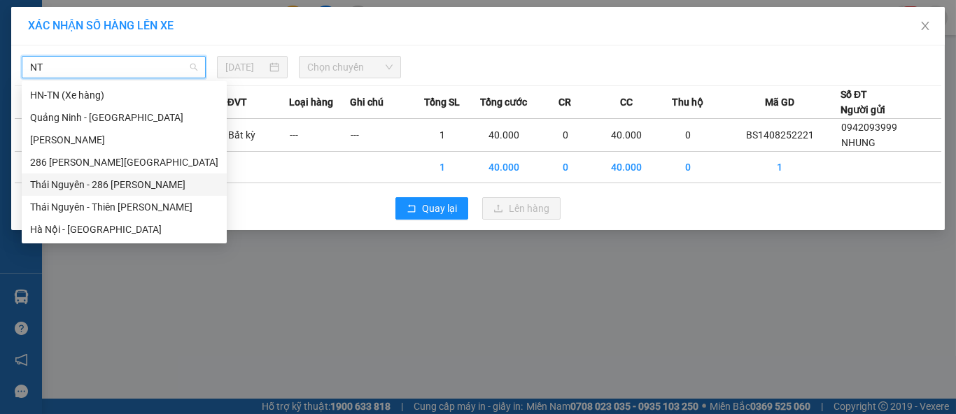
click at [139, 184] on div "Thái Nguyên - 286 Nguyễn Trãi" at bounding box center [124, 184] width 188 height 15
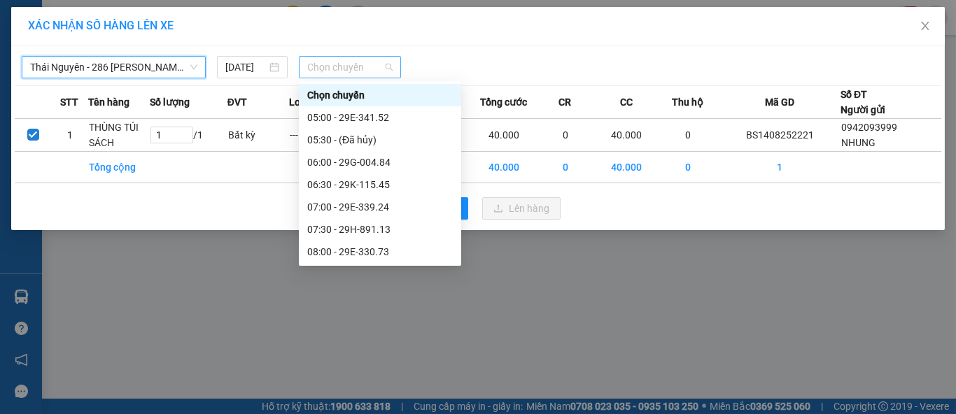
click at [361, 73] on span "Chọn chuyến" at bounding box center [350, 67] width 86 height 21
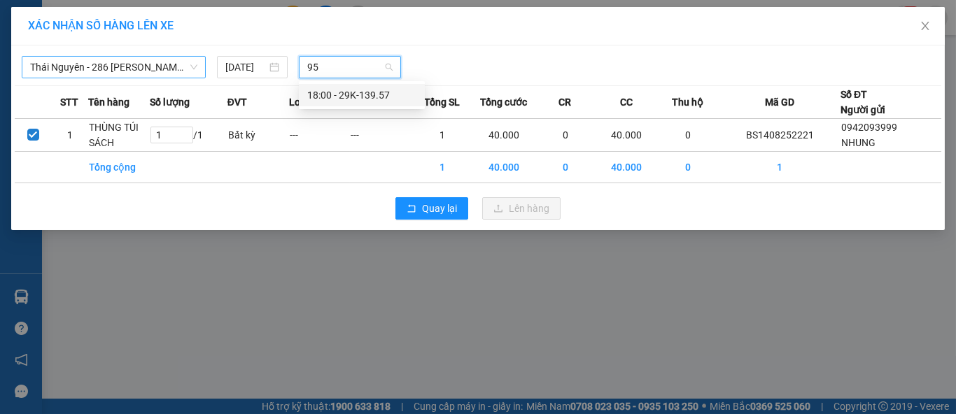
type input "957"
click at [370, 101] on div "18:00 - 29K-139.57" at bounding box center [361, 94] width 109 height 15
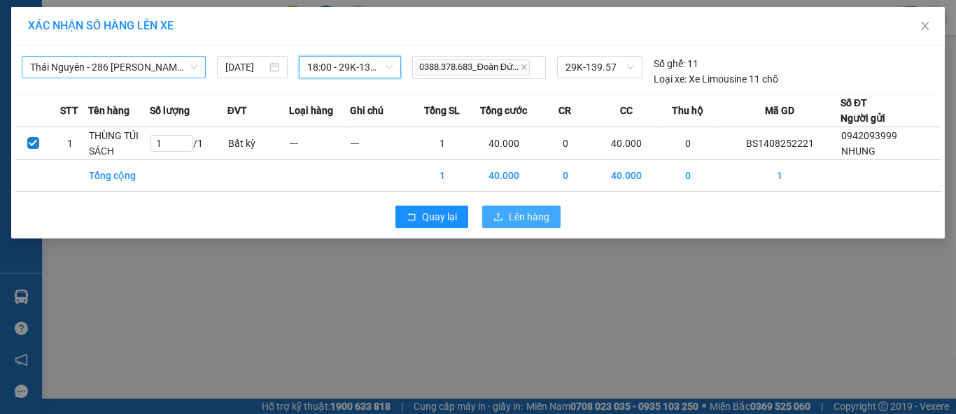
click at [497, 209] on button "Lên hàng" at bounding box center [521, 217] width 78 height 22
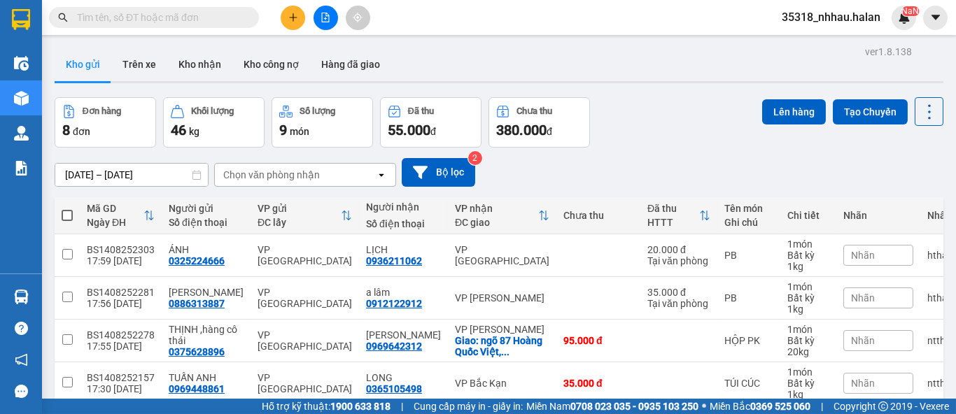
click at [330, 175] on div "Chọn văn phòng nhận" at bounding box center [295, 175] width 161 height 22
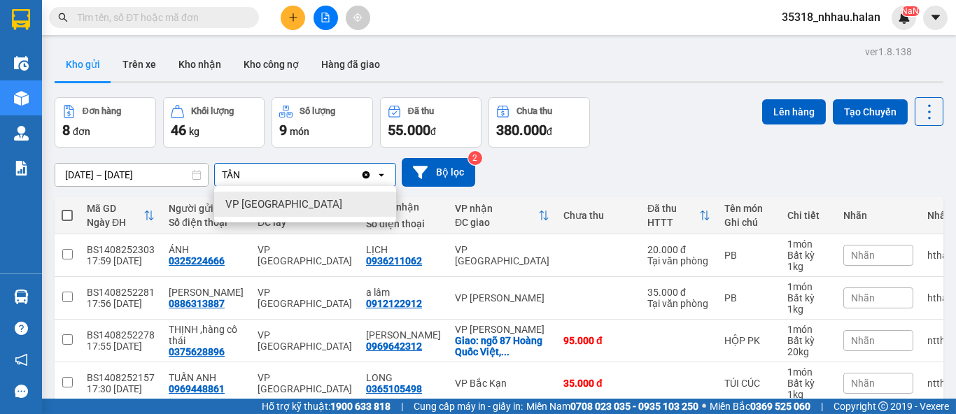
type input "TÂN"
click at [325, 202] on div "VP Tân Triều" at bounding box center [305, 204] width 182 height 25
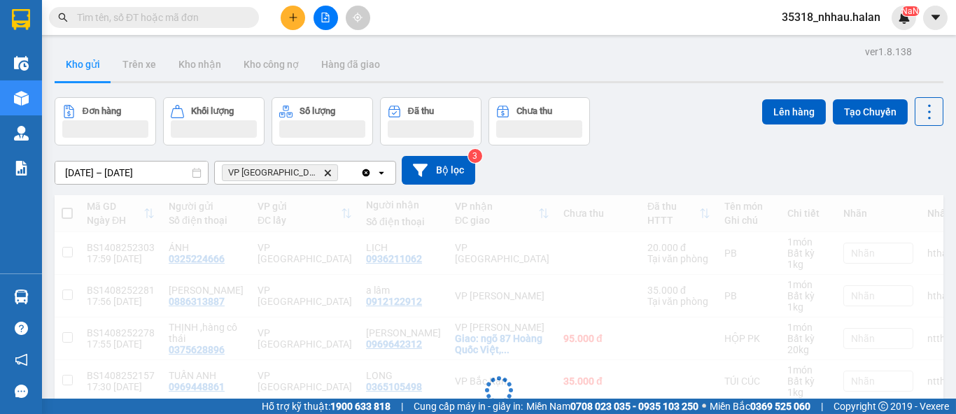
click at [336, 174] on div "VP Tân Triều Delete" at bounding box center [288, 173] width 146 height 22
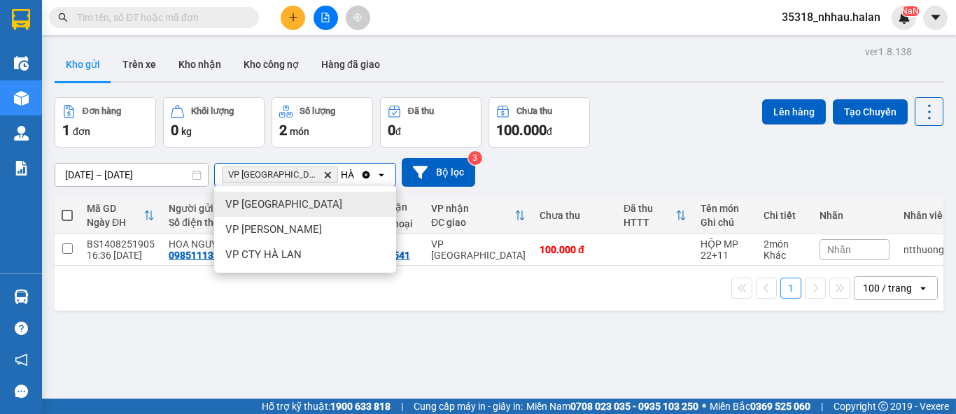
type input "HÀ"
click at [260, 207] on span "VP Hà Đông" at bounding box center [283, 204] width 117 height 14
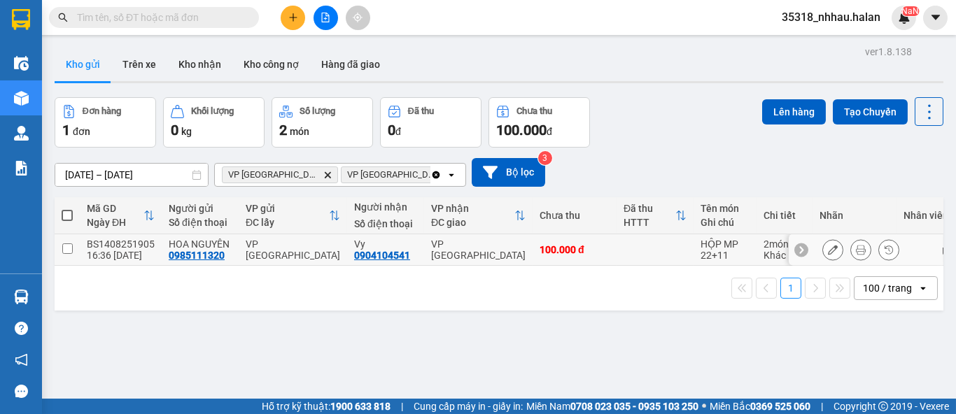
click at [497, 239] on td "VP Tân Triều" at bounding box center [478, 249] width 108 height 31
checkbox input "true"
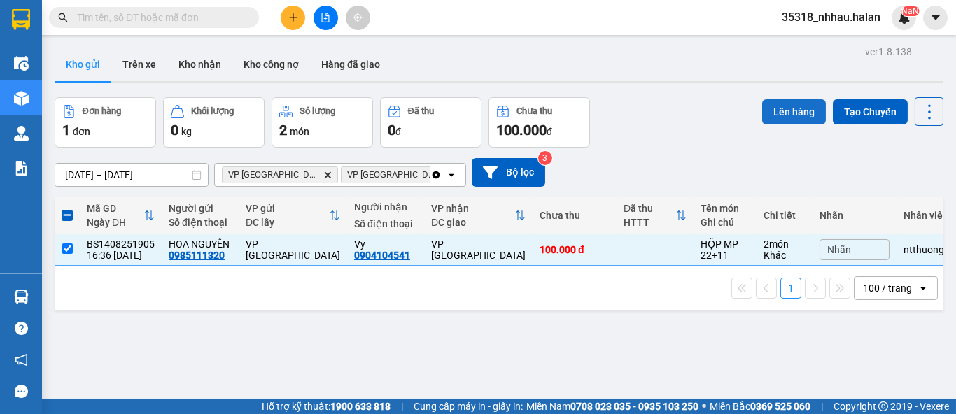
click at [770, 118] on button "Lên hàng" at bounding box center [794, 111] width 64 height 25
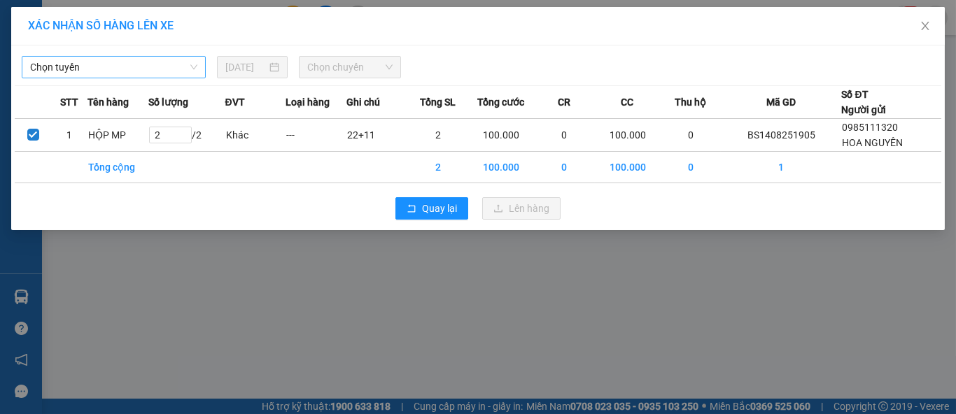
click at [163, 72] on span "Chọn tuyến" at bounding box center [113, 67] width 167 height 21
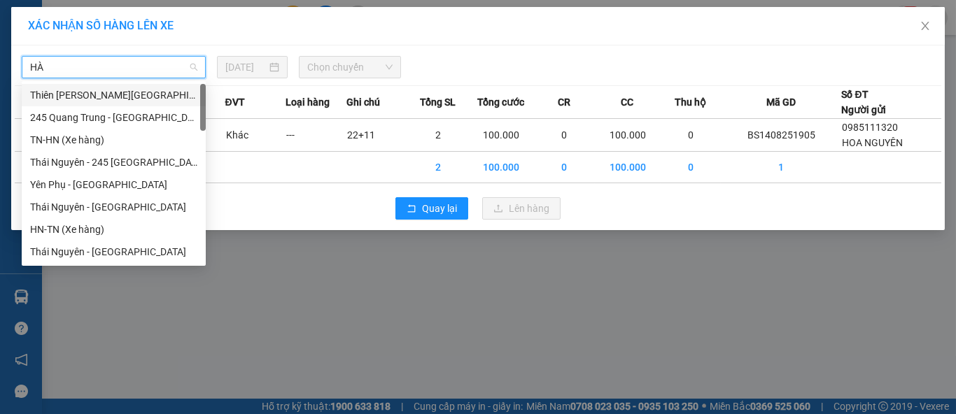
type input "H"
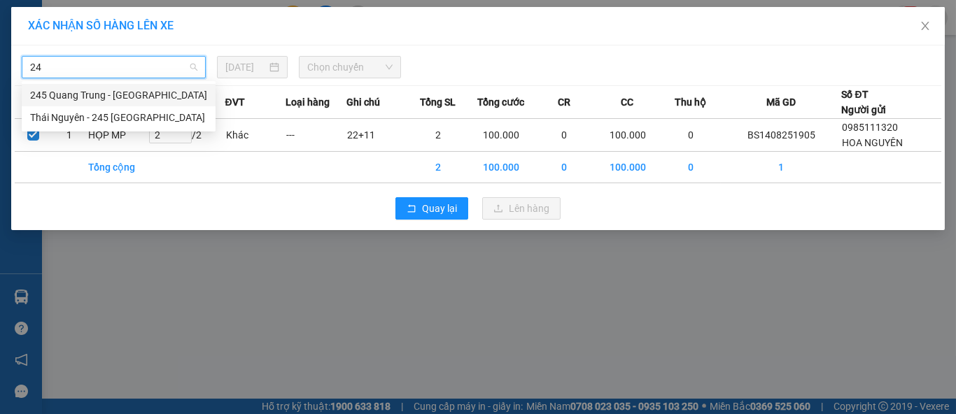
type input "245"
click at [129, 113] on div "Thái Nguyên - 245 Quang Trung" at bounding box center [118, 117] width 177 height 15
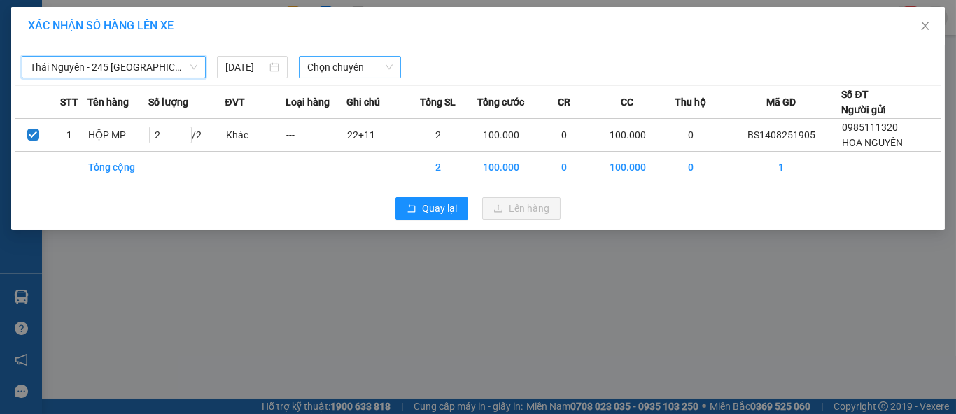
click at [330, 67] on span "Chọn chuyến" at bounding box center [350, 67] width 86 height 21
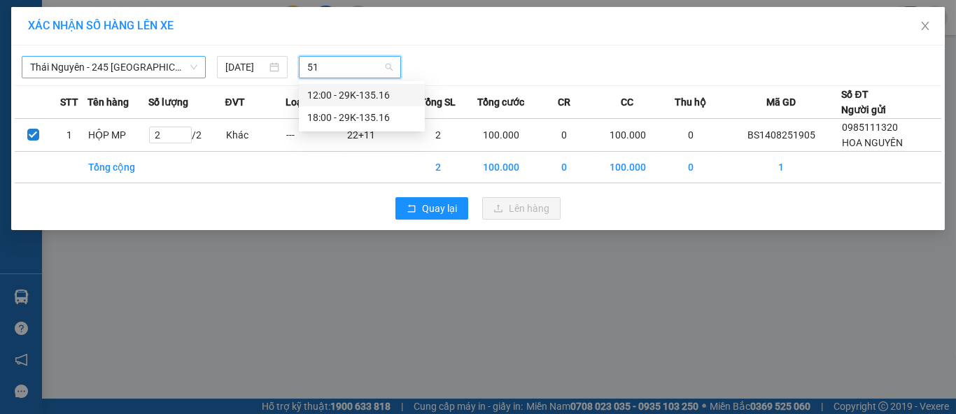
type input "516"
click at [345, 116] on div "18:00 - 29K-135.16" at bounding box center [361, 117] width 109 height 15
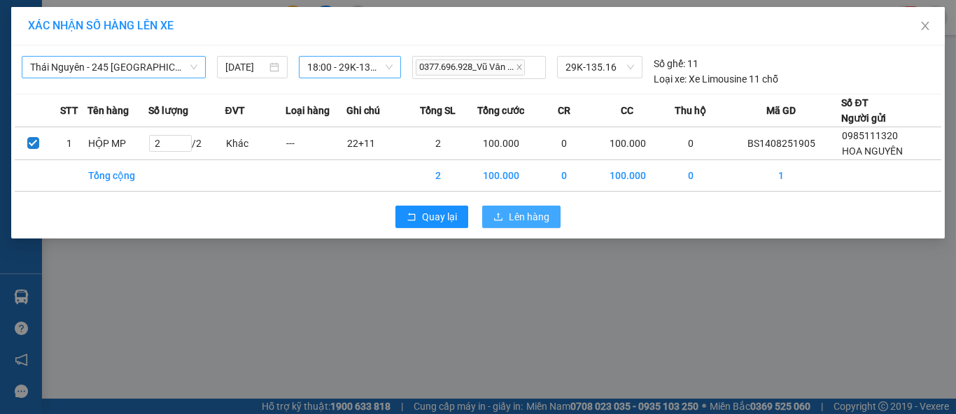
click at [515, 216] on span "Lên hàng" at bounding box center [529, 216] width 41 height 15
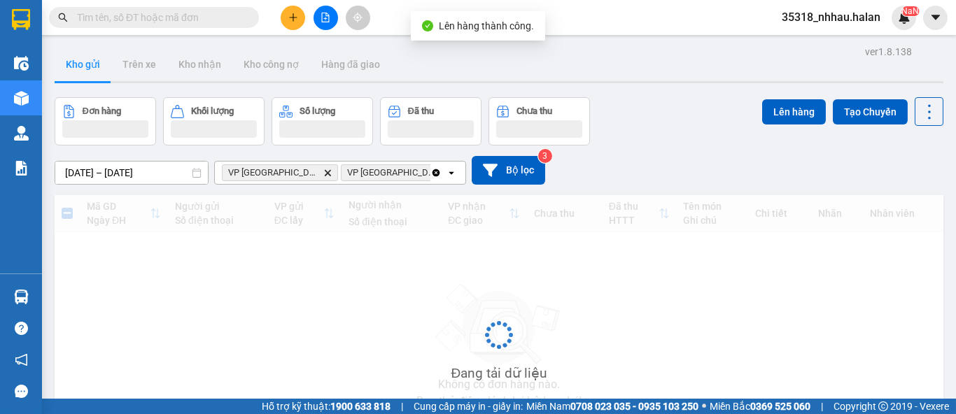
scroll to position [110, 0]
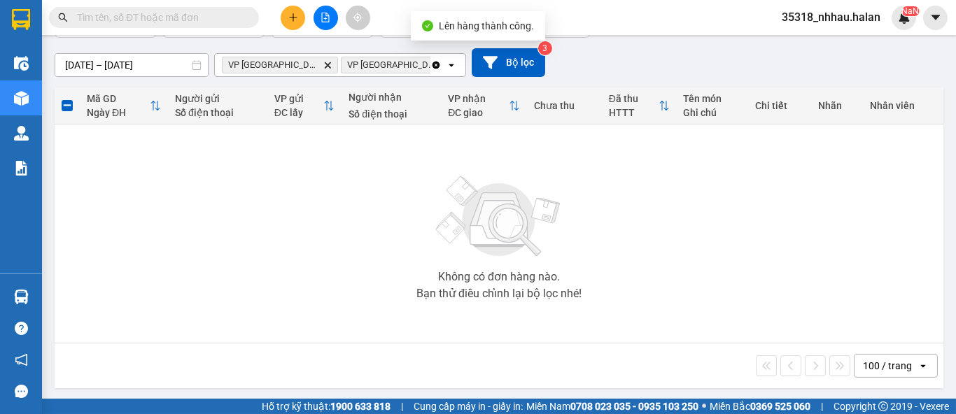
click at [430, 69] on icon "Clear all" at bounding box center [435, 64] width 11 height 11
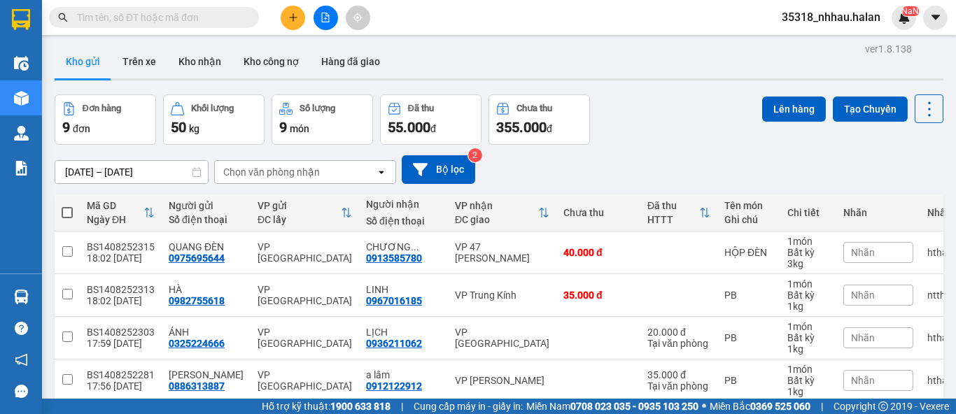
scroll to position [0, 0]
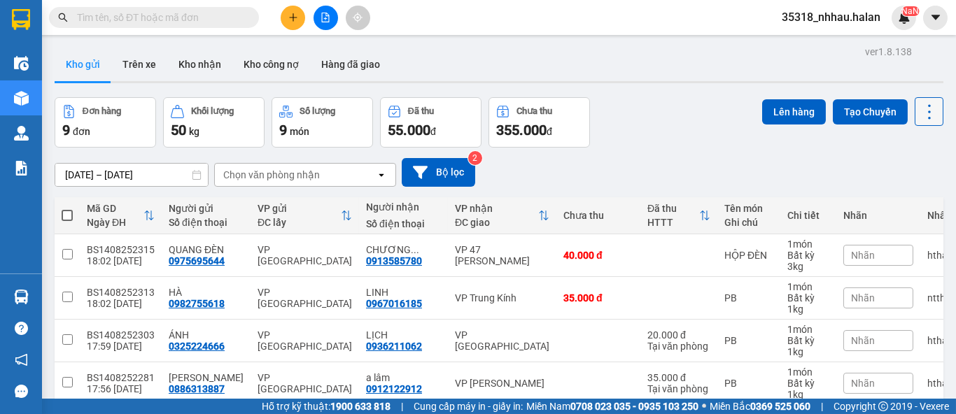
click at [919, 112] on icon at bounding box center [929, 112] width 20 height 20
click at [890, 207] on li "Làm mới" at bounding box center [892, 200] width 105 height 25
click at [919, 117] on icon at bounding box center [929, 112] width 20 height 20
click at [893, 201] on span "Làm mới" at bounding box center [898, 200] width 38 height 14
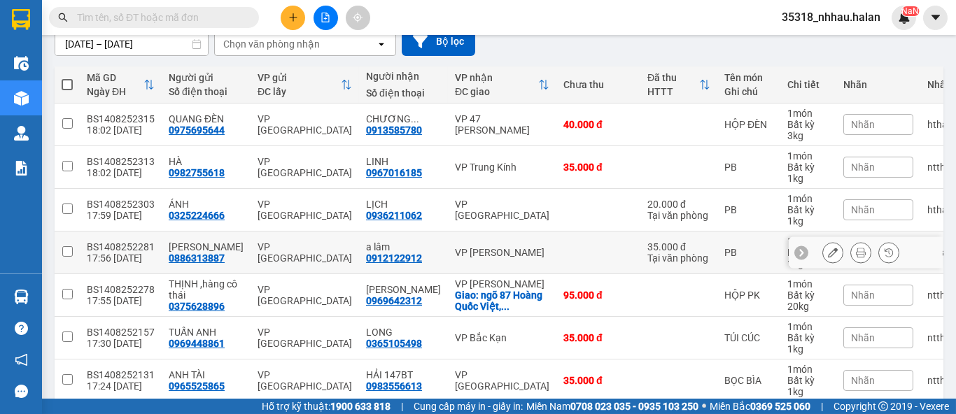
scroll to position [129, 0]
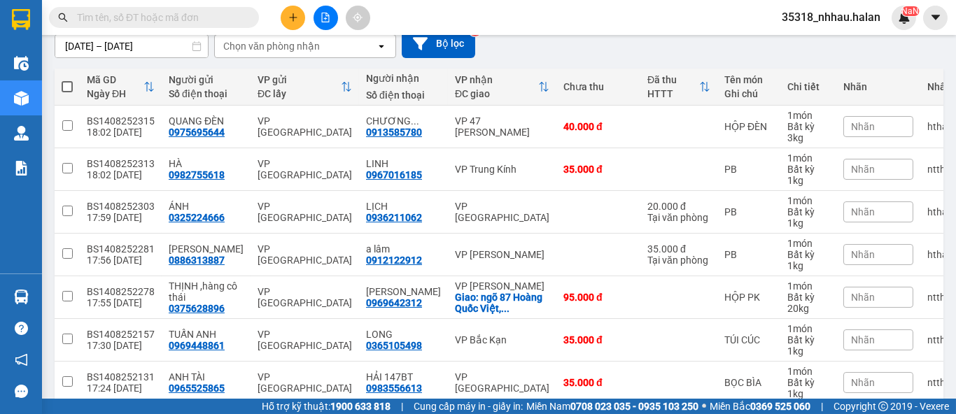
click at [214, 18] on input "text" at bounding box center [159, 17] width 165 height 15
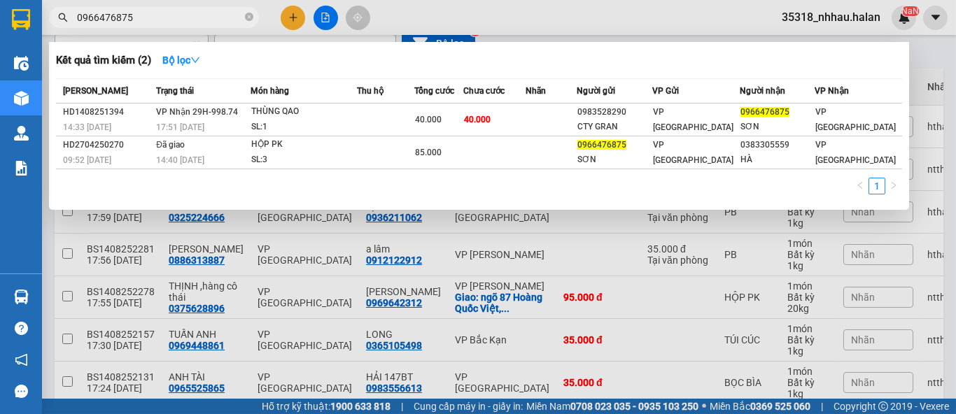
type input "0966476875"
click at [349, 242] on div at bounding box center [478, 207] width 956 height 414
click at [251, 17] on icon "close-circle" at bounding box center [249, 17] width 8 height 8
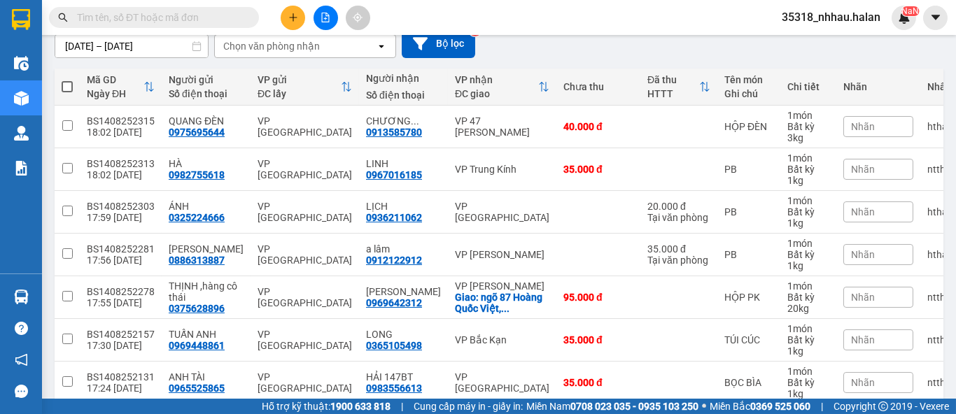
click at [227, 16] on input "text" at bounding box center [159, 17] width 165 height 15
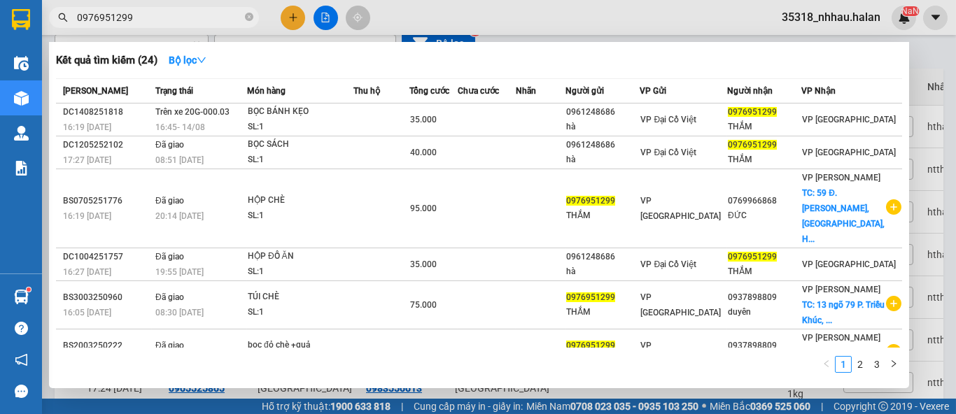
type input "0976951299"
click at [943, 37] on div at bounding box center [478, 207] width 956 height 414
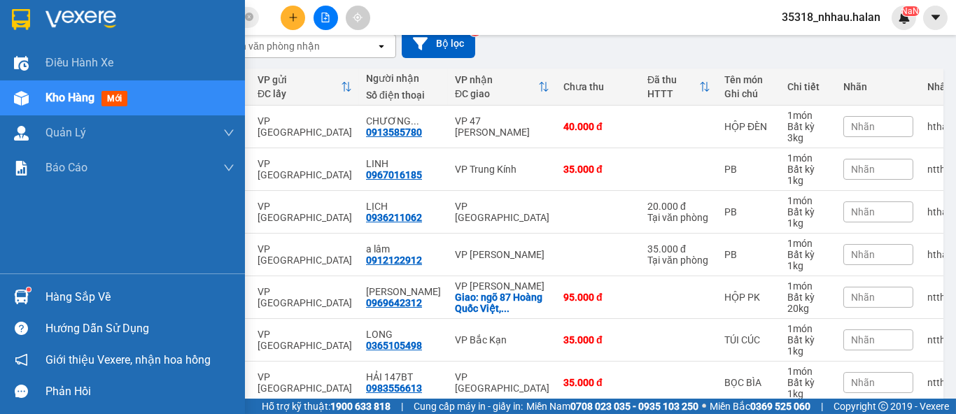
click at [48, 292] on div "Hàng sắp về" at bounding box center [139, 297] width 189 height 21
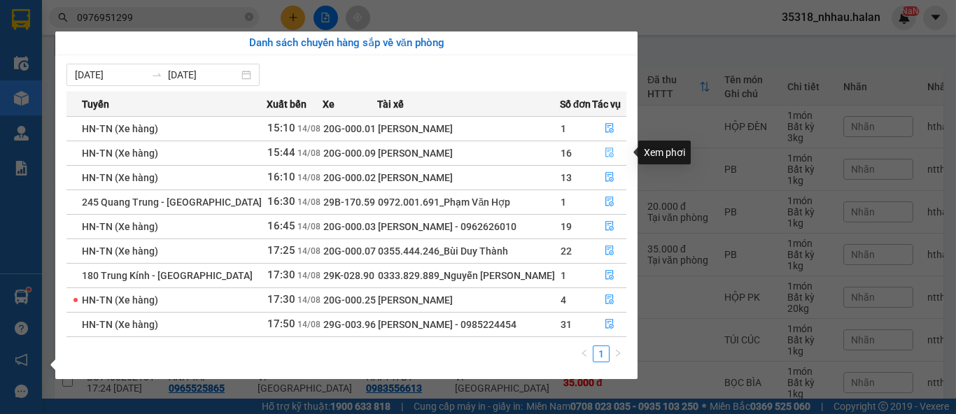
click at [605, 151] on icon "file-done" at bounding box center [610, 153] width 10 height 10
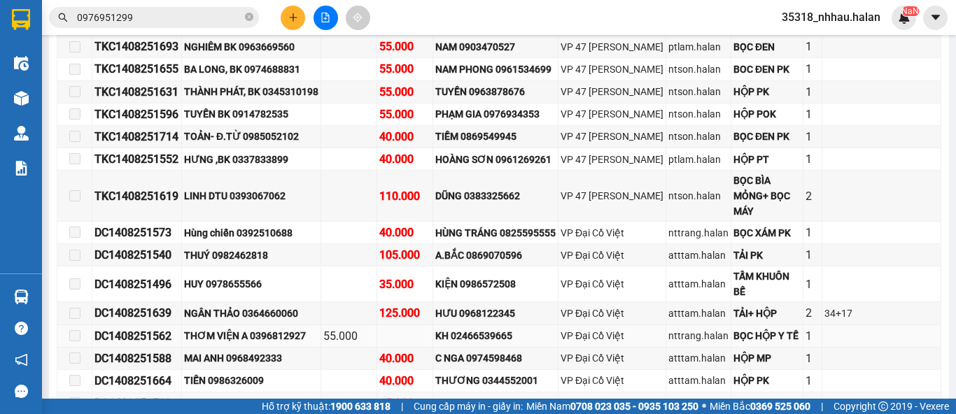
scroll to position [155, 0]
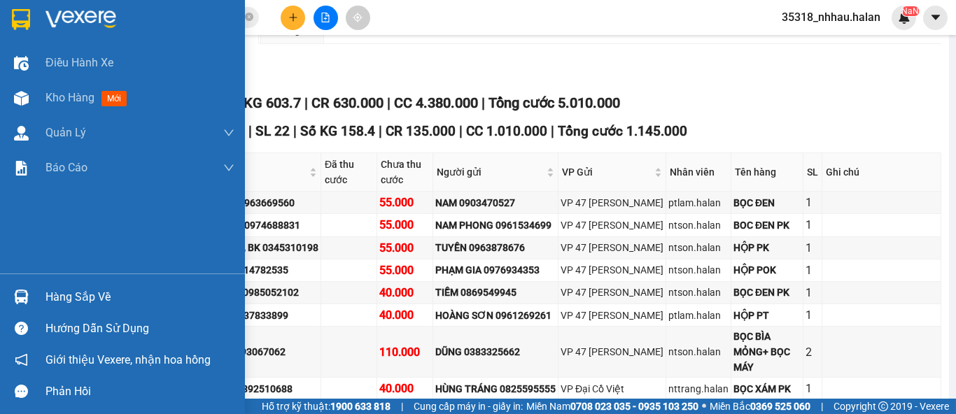
click at [53, 302] on div "Hàng sắp về" at bounding box center [139, 297] width 189 height 21
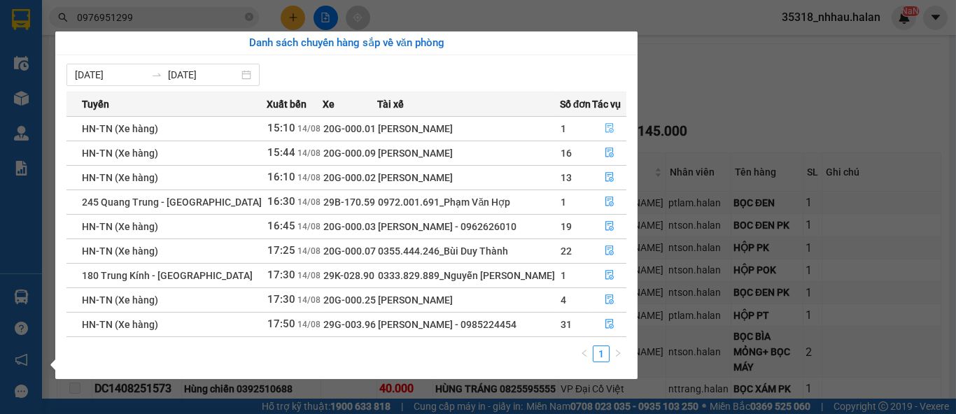
click at [606, 127] on icon "file-done" at bounding box center [610, 128] width 10 height 10
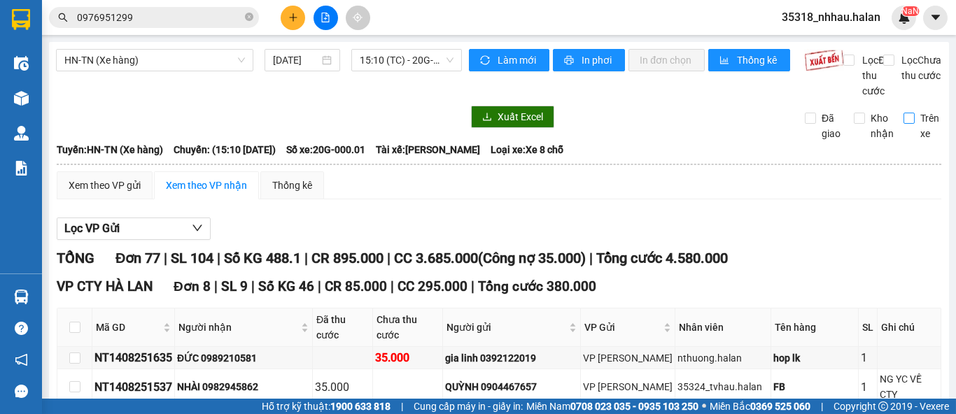
click at [903, 124] on input "Trên xe" at bounding box center [908, 118] width 11 height 11
checkbox input "true"
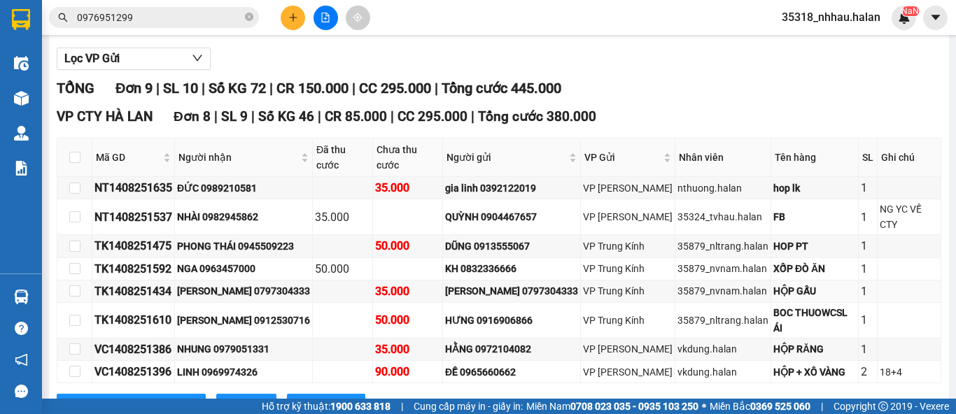
scroll to position [325, 0]
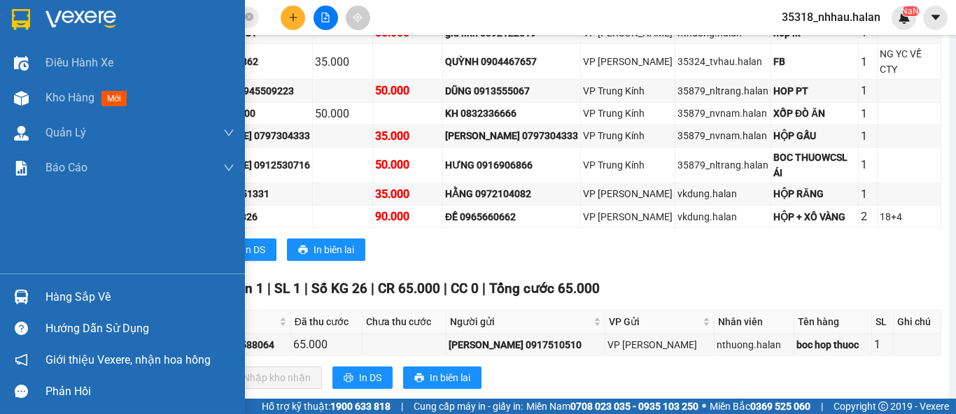
click at [35, 302] on div "Hàng sắp về" at bounding box center [122, 296] width 245 height 31
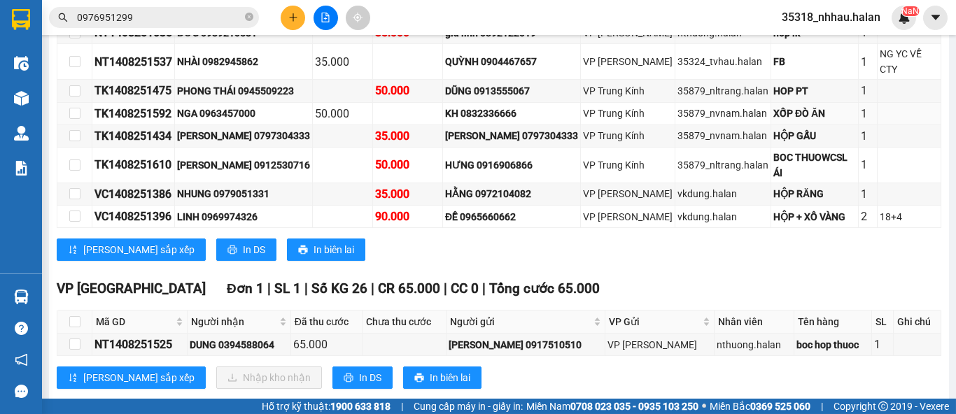
click at [769, 92] on section "Kết quả tìm kiếm ( 24 ) Bộ lọc Mã ĐH Trạng thái Món hàng Thu hộ Tổng cước Chưa …" at bounding box center [478, 207] width 956 height 414
click at [242, 22] on span "0976951299" at bounding box center [154, 17] width 210 height 21
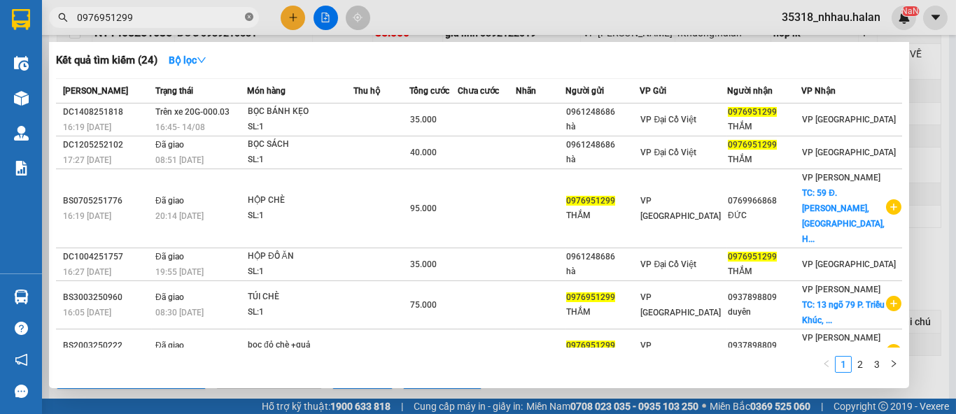
click at [249, 21] on icon "close-circle" at bounding box center [249, 17] width 8 height 8
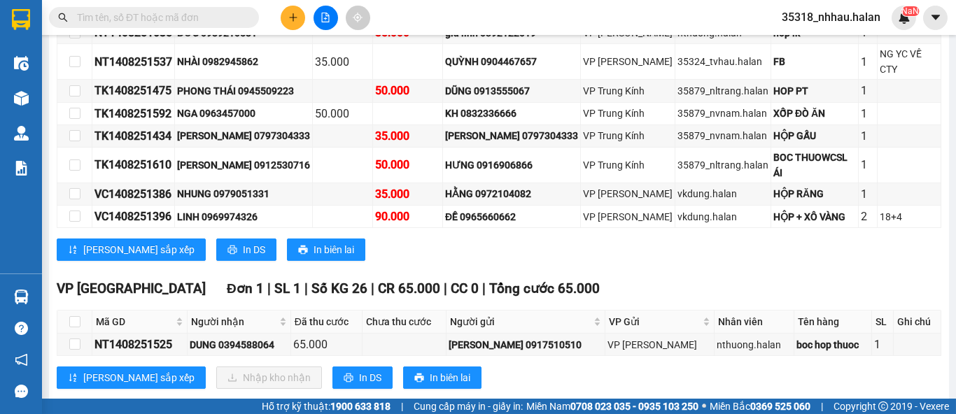
click at [172, 14] on input "text" at bounding box center [159, 17] width 165 height 15
click at [172, 20] on input "text" at bounding box center [159, 17] width 165 height 15
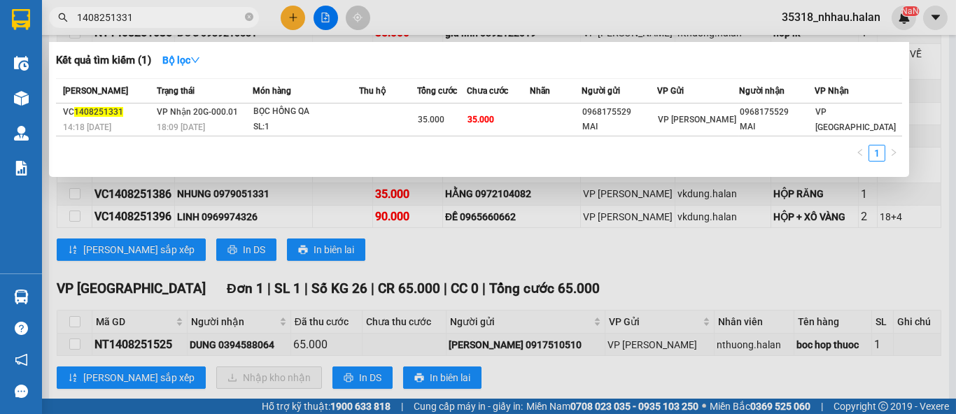
type input "1408251331"
click at [525, 218] on div at bounding box center [478, 207] width 956 height 414
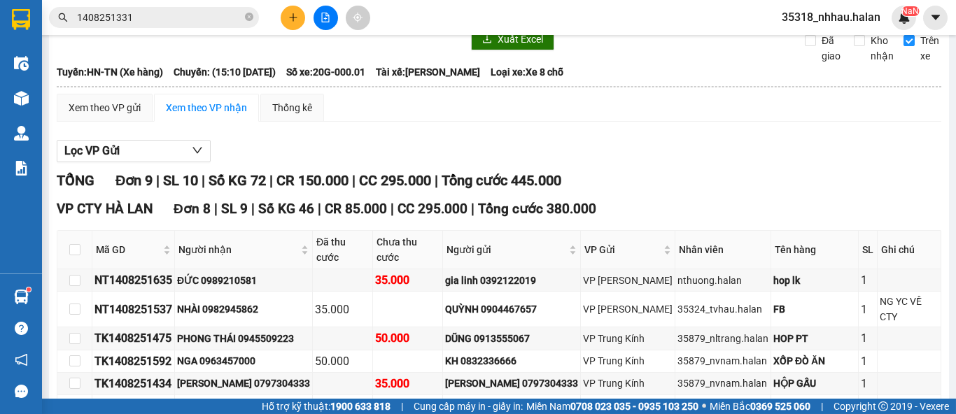
scroll to position [14, 0]
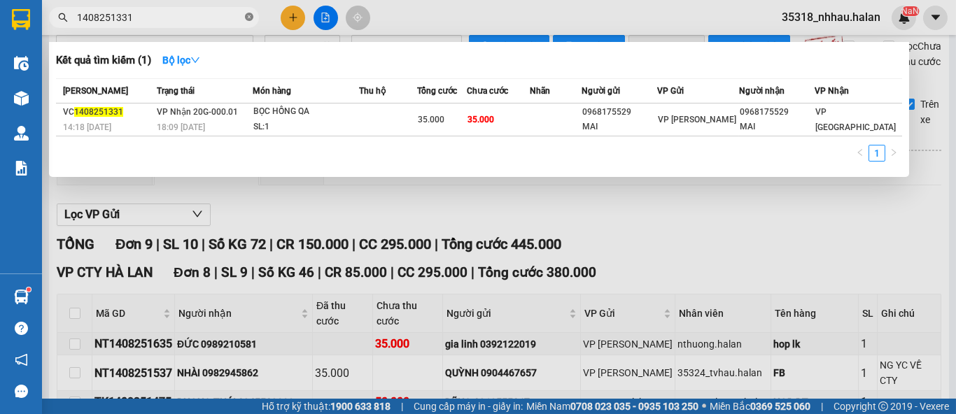
click at [250, 15] on icon "close-circle" at bounding box center [249, 17] width 8 height 8
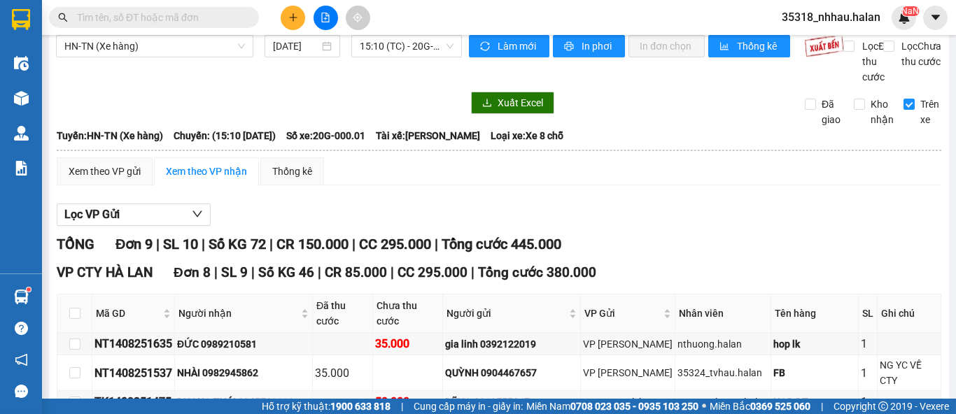
click at [211, 15] on input "text" at bounding box center [159, 17] width 165 height 15
click at [209, 22] on input "text" at bounding box center [159, 17] width 165 height 15
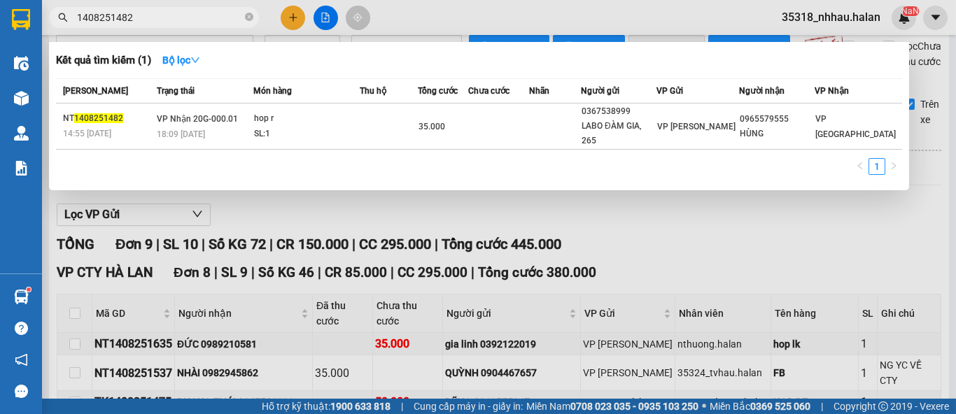
type input "1408251482"
click at [249, 20] on icon "close-circle" at bounding box center [249, 17] width 8 height 8
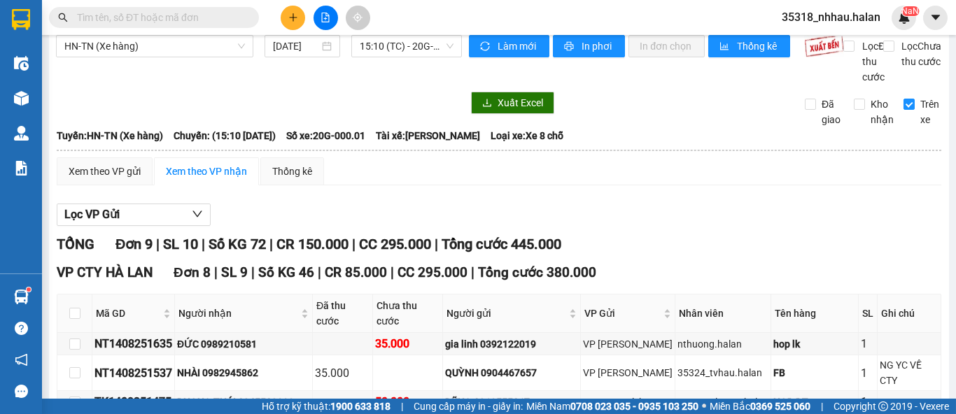
click at [217, 24] on input "text" at bounding box center [159, 17] width 165 height 15
click at [206, 20] on input "text" at bounding box center [159, 17] width 165 height 15
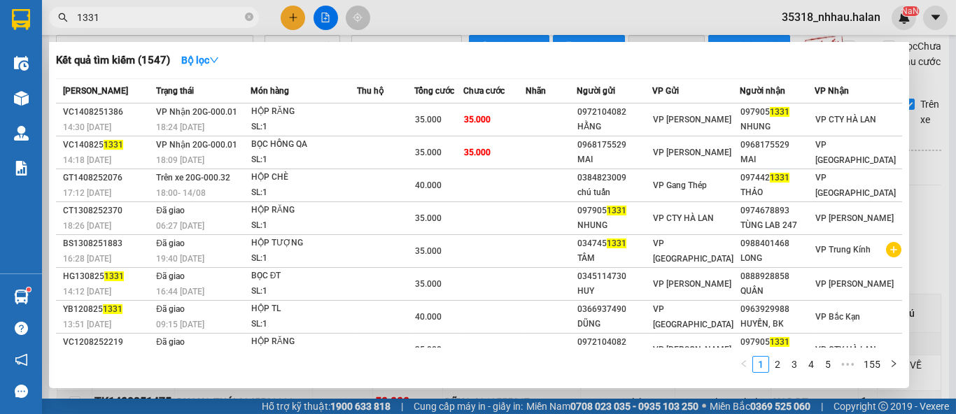
type input "1331"
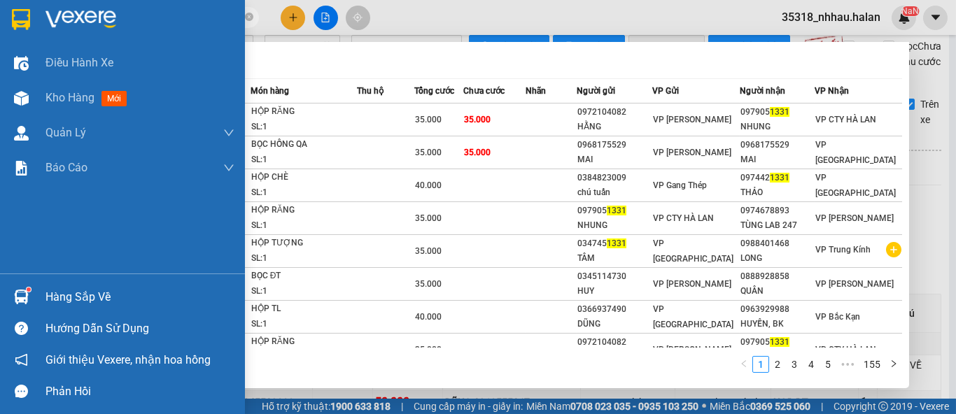
click at [20, 288] on div at bounding box center [21, 297] width 24 height 24
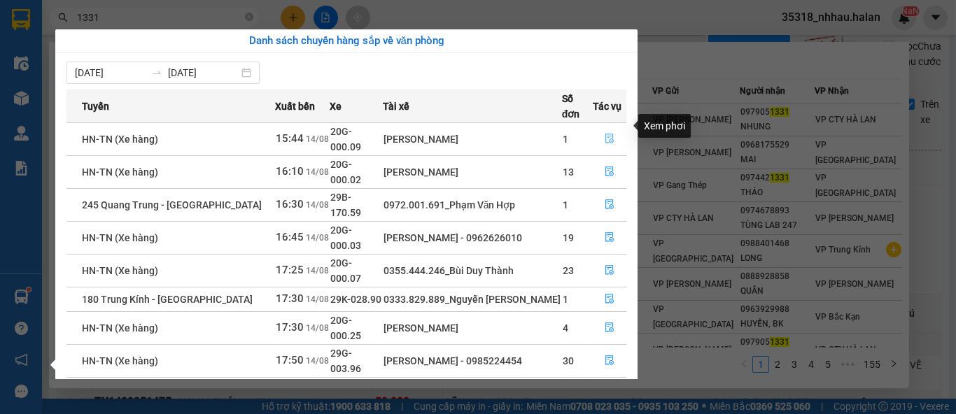
click at [605, 134] on icon "file-done" at bounding box center [609, 139] width 8 height 10
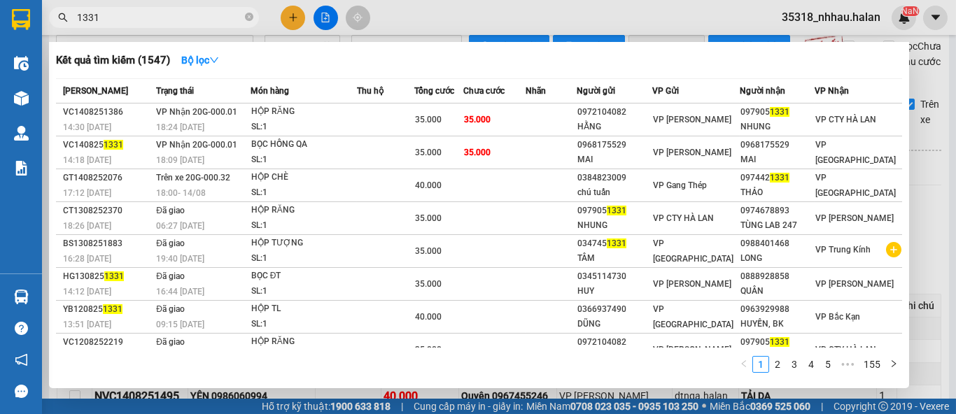
click at [728, 76] on div "Kết quả tìm kiếm ( 1547 ) Bộ lọc Mã ĐH Trạng thái Món hàng Thu hộ Tổng cước Chư…" at bounding box center [479, 215] width 860 height 346
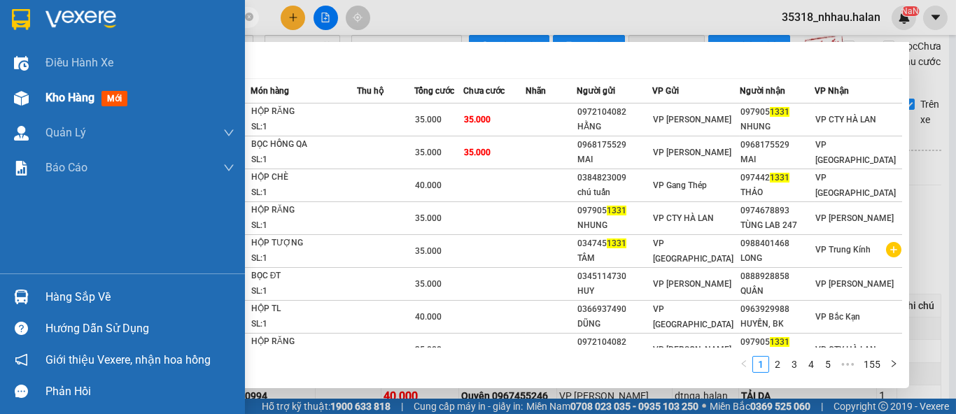
click at [30, 95] on div at bounding box center [21, 98] width 24 height 24
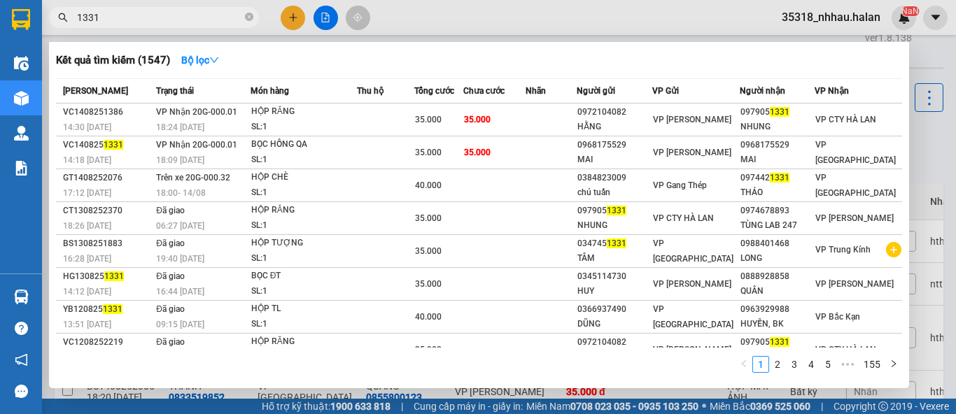
drag, startPoint x: 928, startPoint y: 130, endPoint x: 667, endPoint y: 148, distance: 260.9
click at [927, 130] on div at bounding box center [478, 207] width 956 height 414
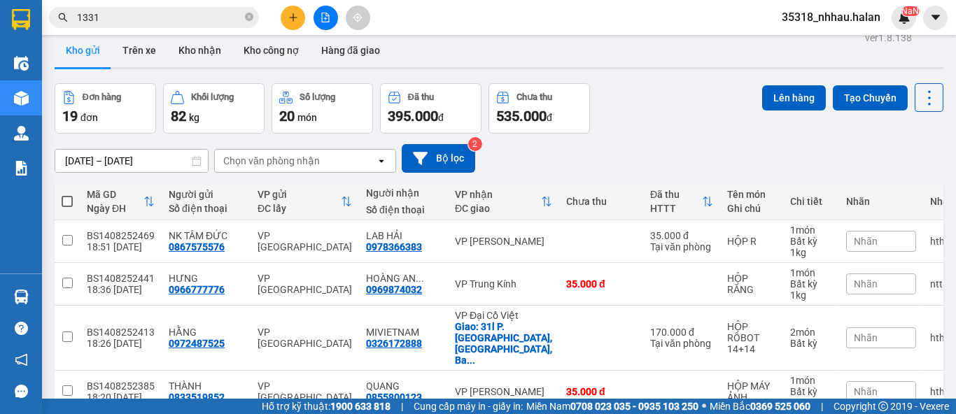
click at [313, 167] on div "Chọn văn phòng nhận" at bounding box center [271, 161] width 97 height 14
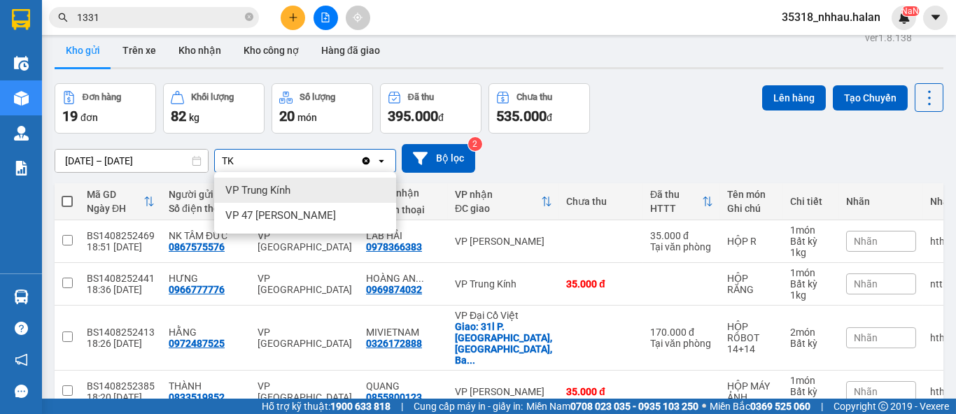
type input "TK"
click at [303, 186] on div "VP Trung Kính" at bounding box center [305, 190] width 182 height 25
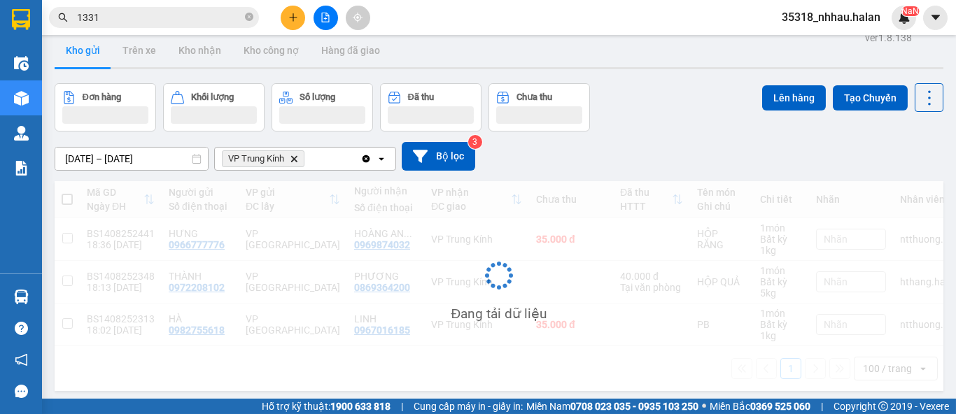
click at [321, 160] on div "VP Trung Kính Delete" at bounding box center [288, 159] width 146 height 22
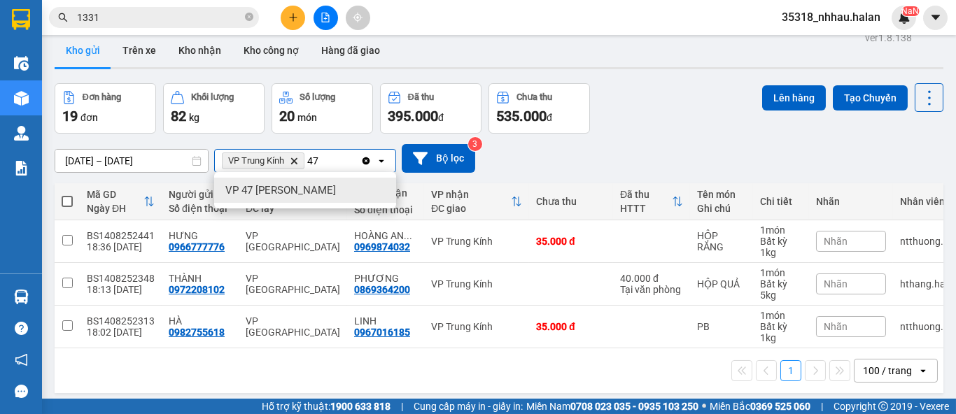
type input "47"
click at [312, 189] on span "VP 47 Trần Khát Chân" at bounding box center [280, 190] width 111 height 14
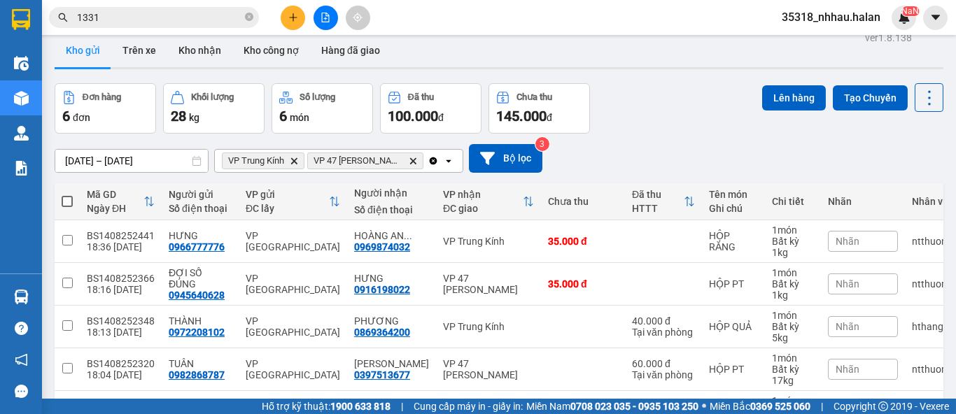
click at [415, 160] on icon "Delete" at bounding box center [413, 161] width 8 height 8
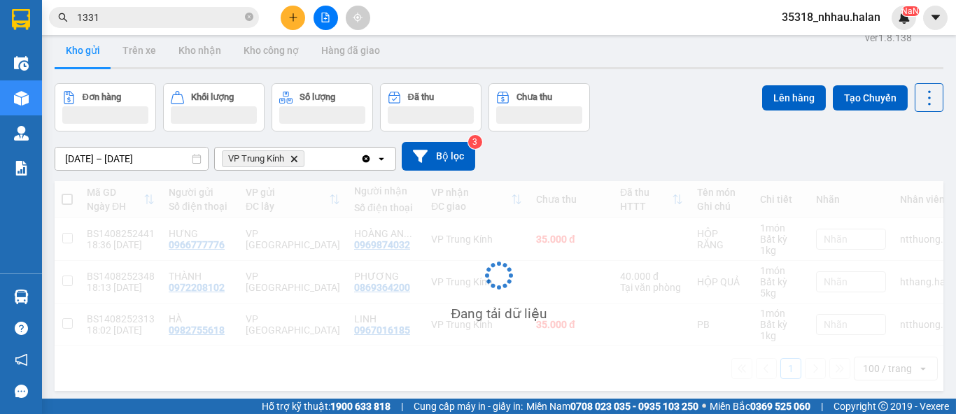
click at [327, 155] on div "VP Trung Kính Delete" at bounding box center [288, 159] width 146 height 22
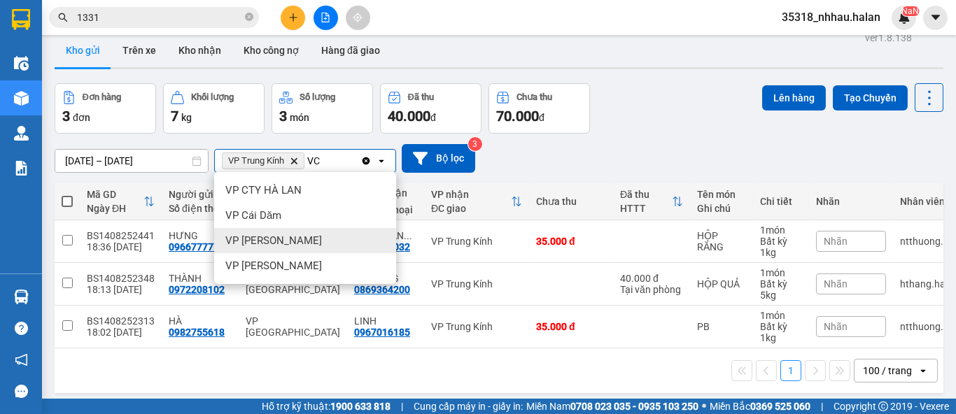
type input "VC"
click at [271, 237] on span "VP Võ Chí Công" at bounding box center [273, 241] width 97 height 14
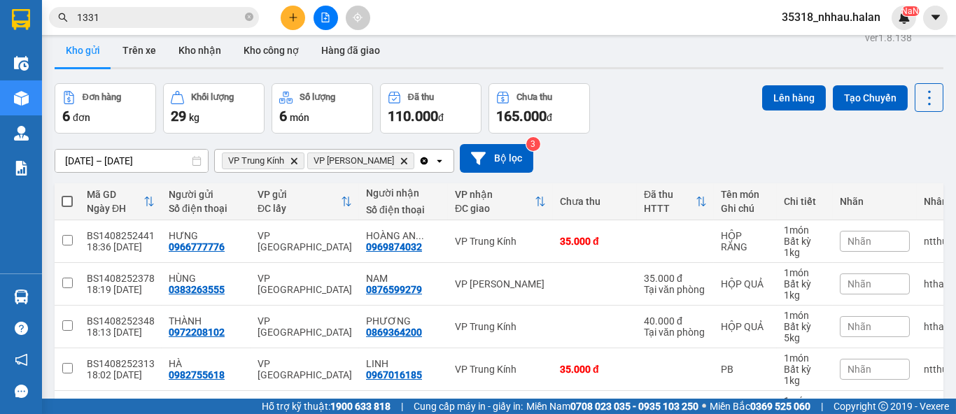
click at [65, 202] on span at bounding box center [67, 201] width 11 height 11
click at [67, 195] on input "checkbox" at bounding box center [67, 195] width 0 height 0
checkbox input "true"
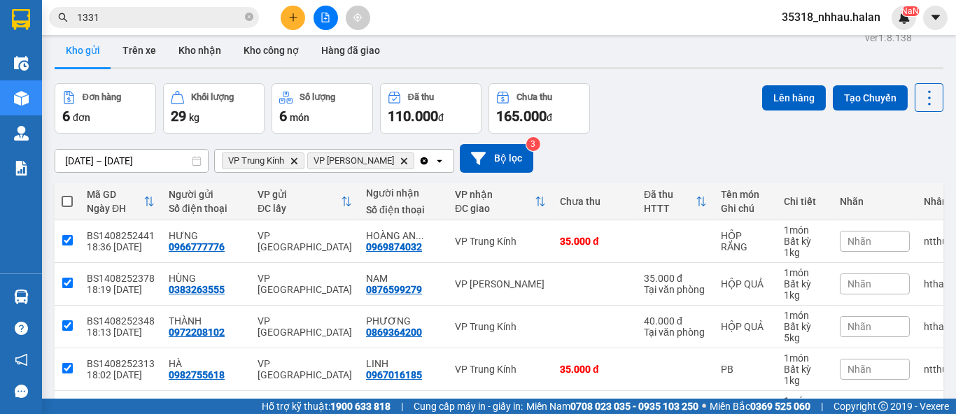
checkbox input "true"
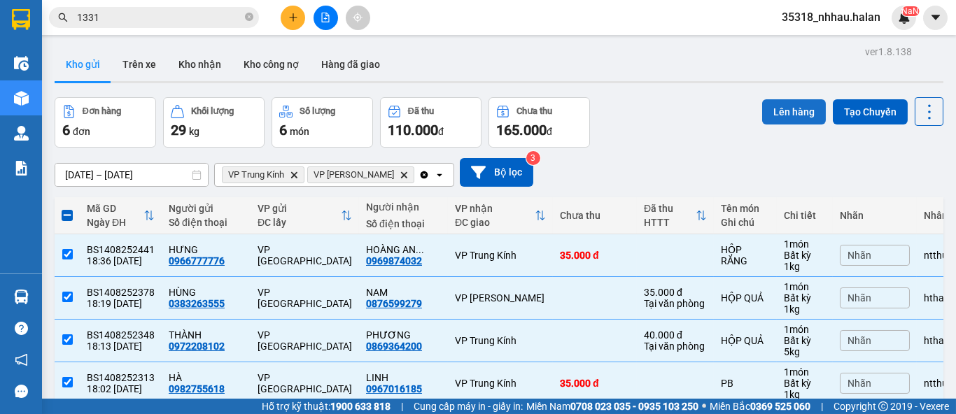
click at [774, 115] on button "Lên hàng" at bounding box center [794, 111] width 64 height 25
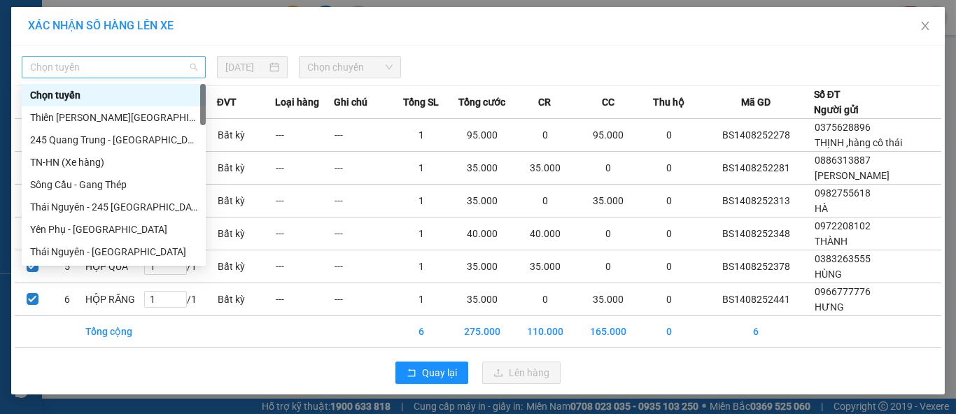
click at [94, 71] on span "Chọn tuyến" at bounding box center [113, 67] width 167 height 21
type input "TK"
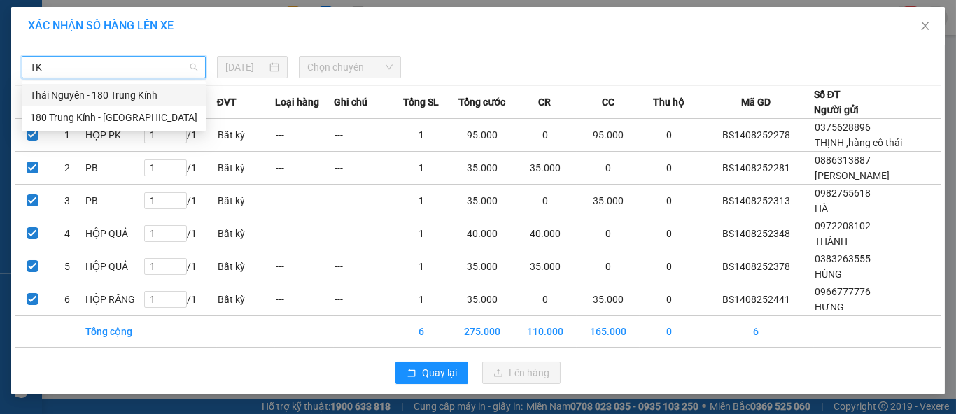
click at [116, 98] on div "Thái Nguyên - 180 Trung Kính" at bounding box center [113, 94] width 167 height 15
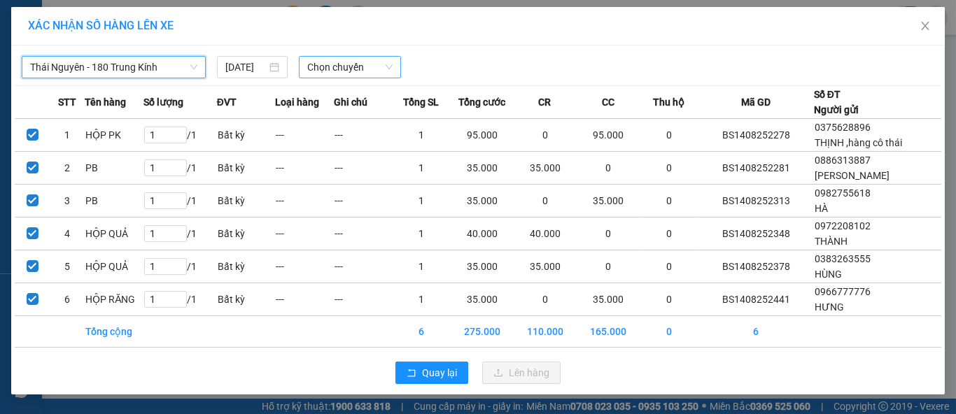
click at [336, 68] on span "Chọn chuyến" at bounding box center [350, 67] width 86 height 21
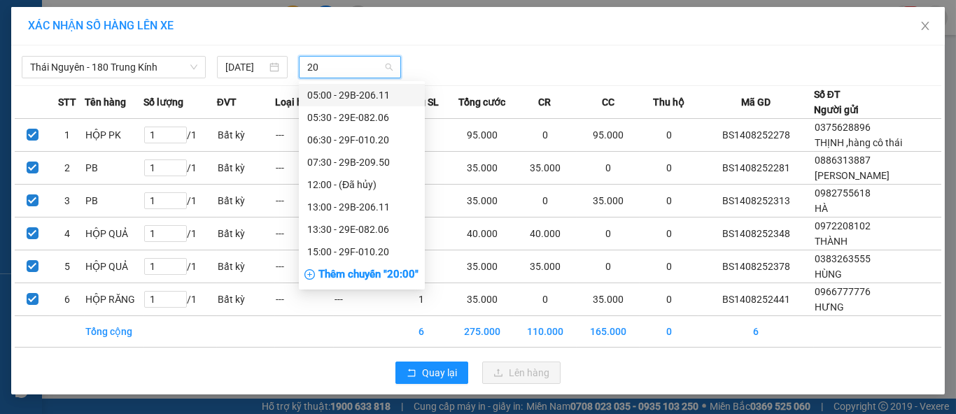
type input "206"
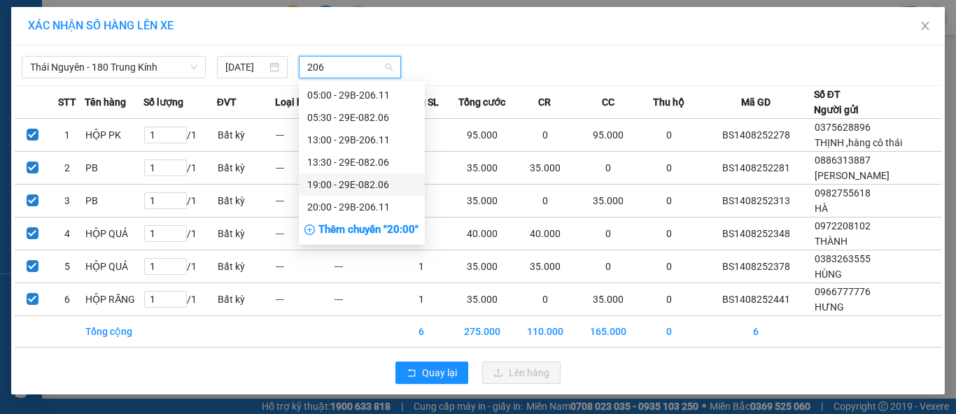
click at [374, 185] on div "19:00 - 29E-082.06" at bounding box center [361, 184] width 109 height 15
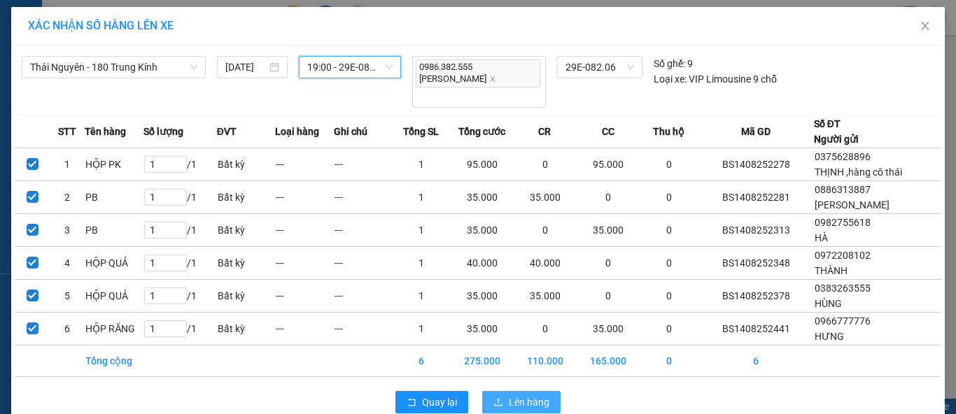
click at [534, 395] on span "Lên hàng" at bounding box center [529, 402] width 41 height 15
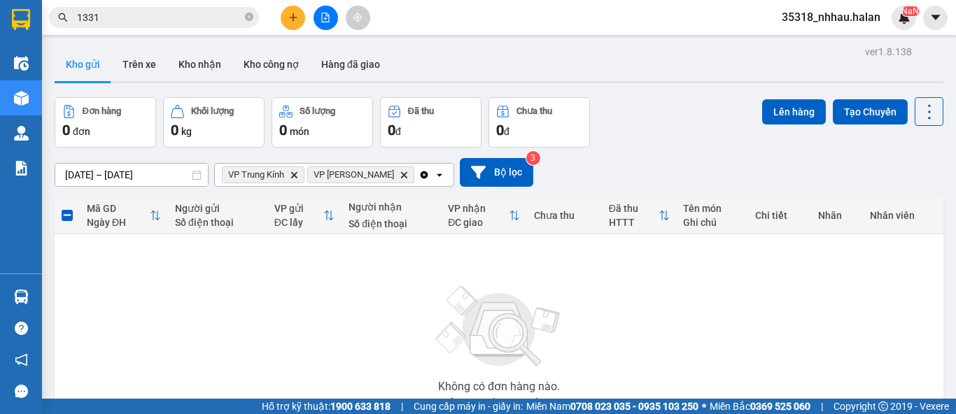
click at [421, 177] on icon "Clear all" at bounding box center [425, 175] width 8 height 8
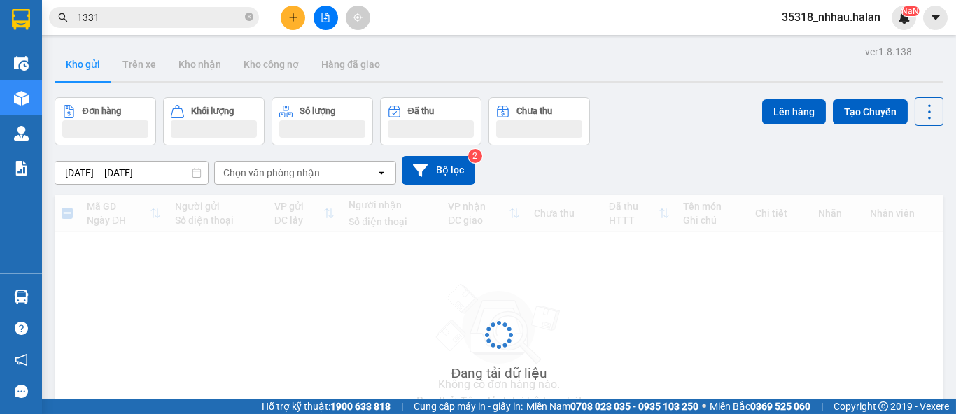
click at [310, 172] on div "Chọn văn phòng nhận" at bounding box center [271, 173] width 97 height 14
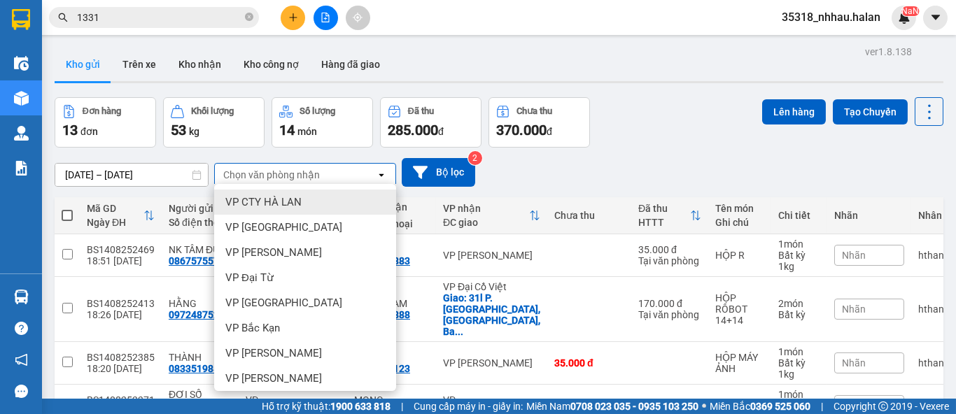
click at [306, 176] on div "Chọn văn phòng nhận" at bounding box center [271, 175] width 97 height 14
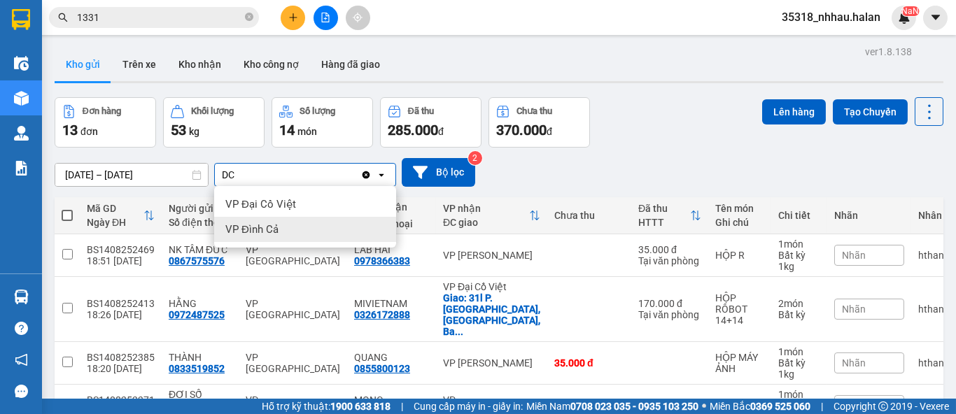
type input "D"
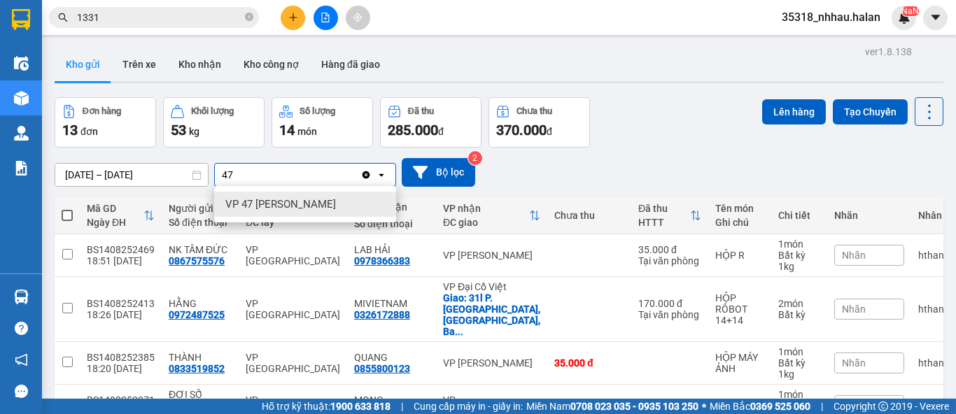
type input "47"
click at [323, 204] on span "VP 47 Trần Khát Chân" at bounding box center [280, 204] width 111 height 14
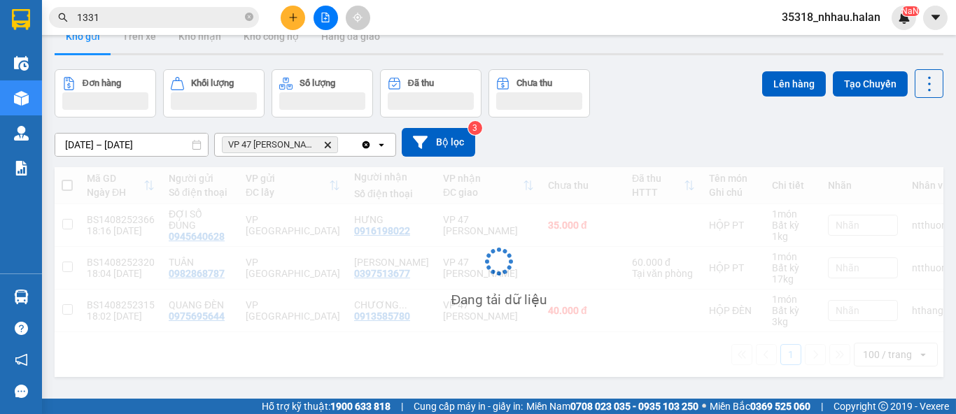
scroll to position [64, 0]
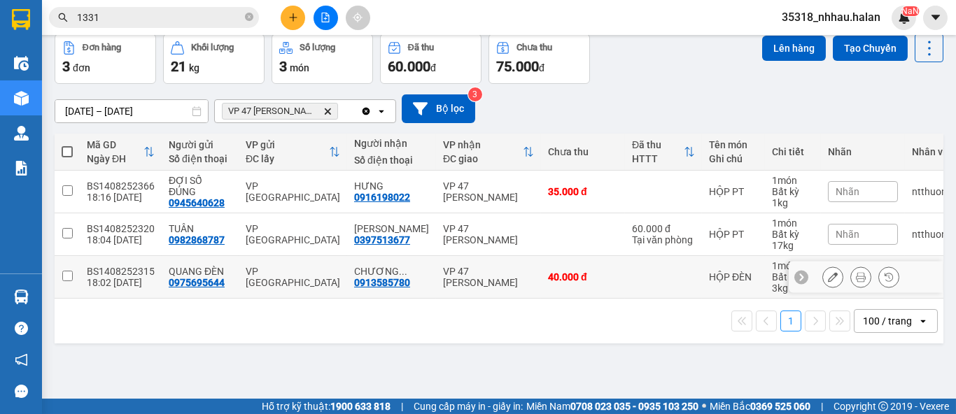
click at [451, 280] on div "VP 47 Trần Khát Chân" at bounding box center [488, 277] width 91 height 22
checkbox input "true"
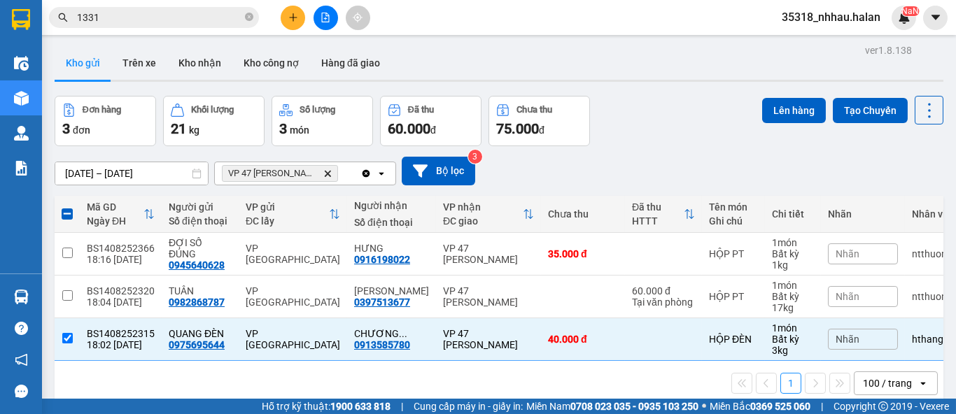
scroll to position [0, 0]
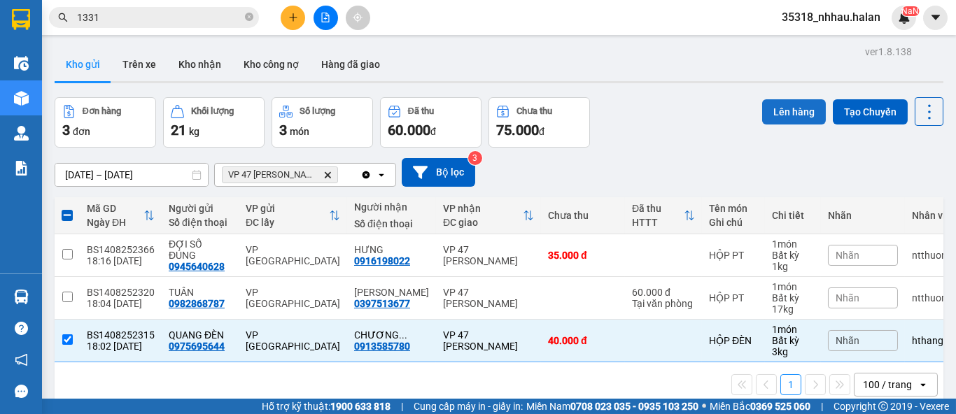
click at [777, 113] on button "Lên hàng" at bounding box center [794, 111] width 64 height 25
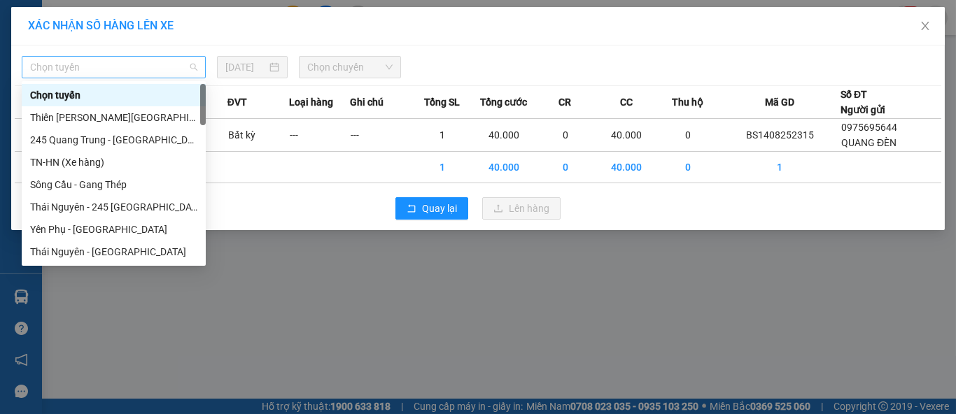
click at [163, 73] on span "Chọn tuyến" at bounding box center [113, 67] width 167 height 21
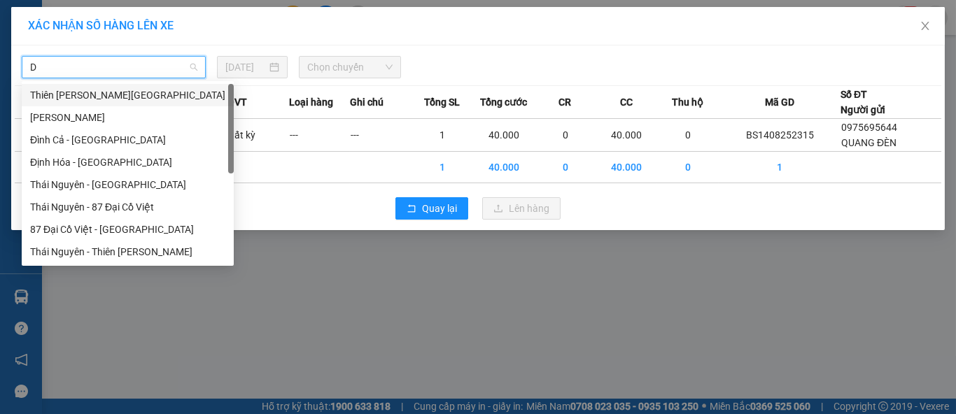
type input "DC"
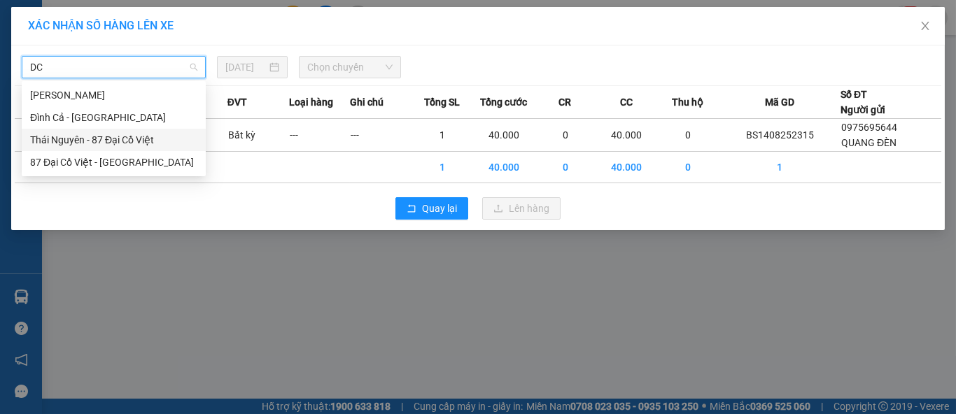
click at [134, 142] on div "Thái Nguyên - 87 Đại Cồ Việt" at bounding box center [113, 139] width 167 height 15
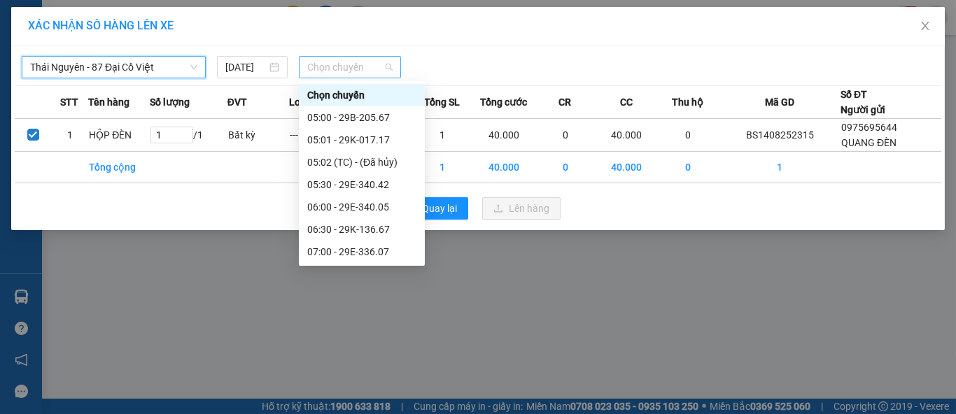
click at [348, 74] on span "Chọn chuyến" at bounding box center [350, 67] width 86 height 21
type input "18"
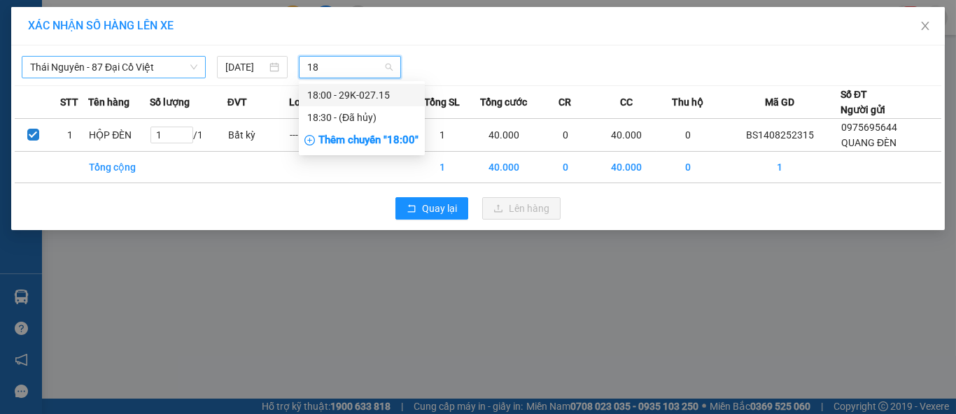
click at [360, 94] on div "18:00 - 29K-027.15" at bounding box center [361, 94] width 109 height 15
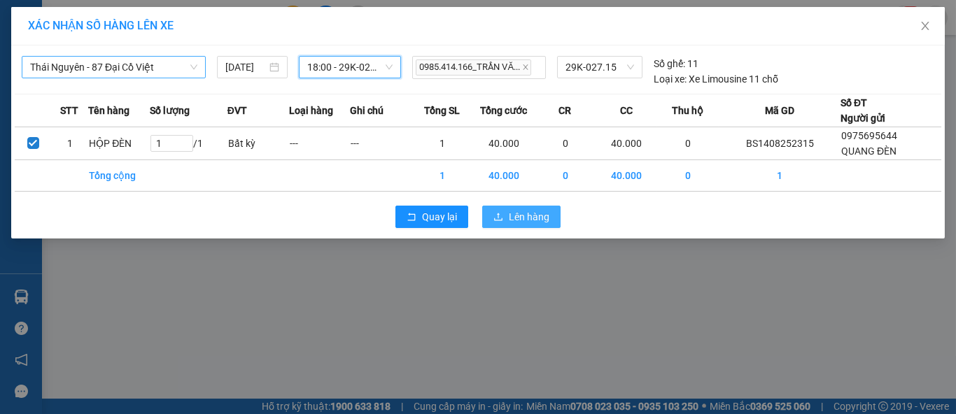
click at [499, 213] on icon "upload" at bounding box center [498, 217] width 10 height 10
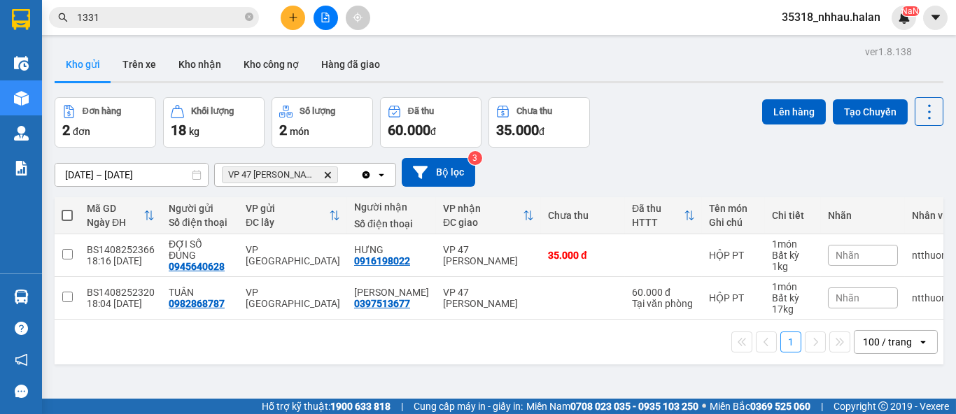
click at [342, 177] on div "VP 47 Trần Khát Chân Delete" at bounding box center [288, 175] width 146 height 22
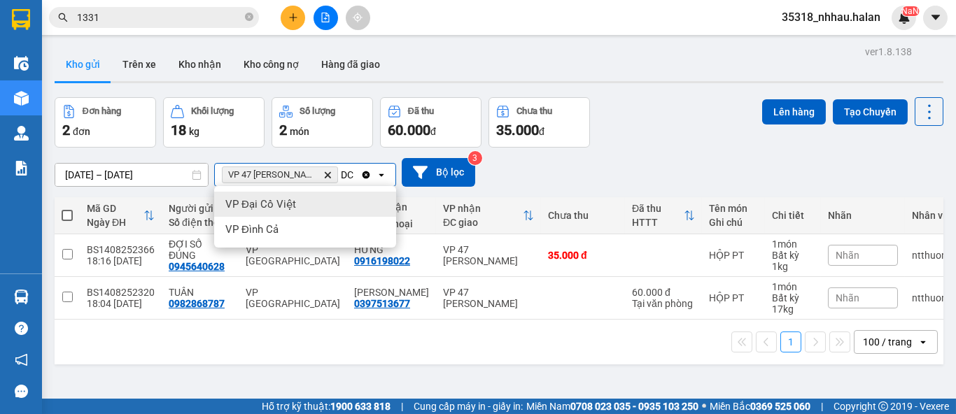
type input "DC"
click at [309, 207] on div "VP Đại Cồ Việt" at bounding box center [305, 204] width 182 height 25
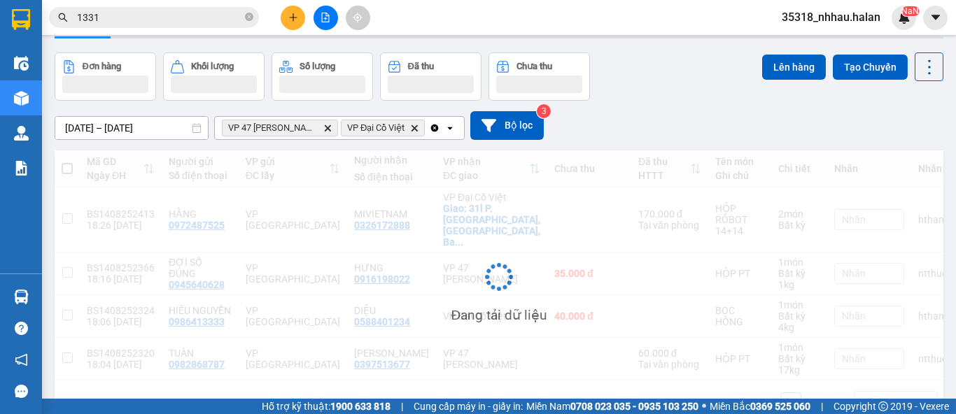
scroll to position [67, 0]
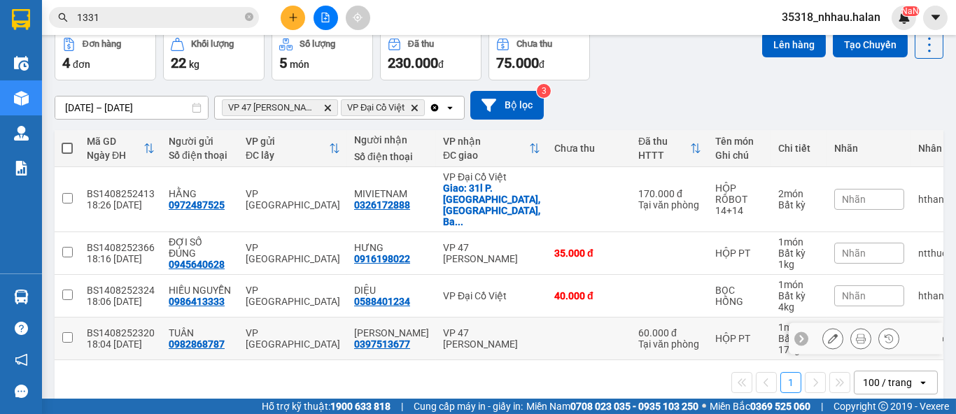
click at [480, 327] on div "VP 47 Trần Khát Chân" at bounding box center [491, 338] width 97 height 22
checkbox input "true"
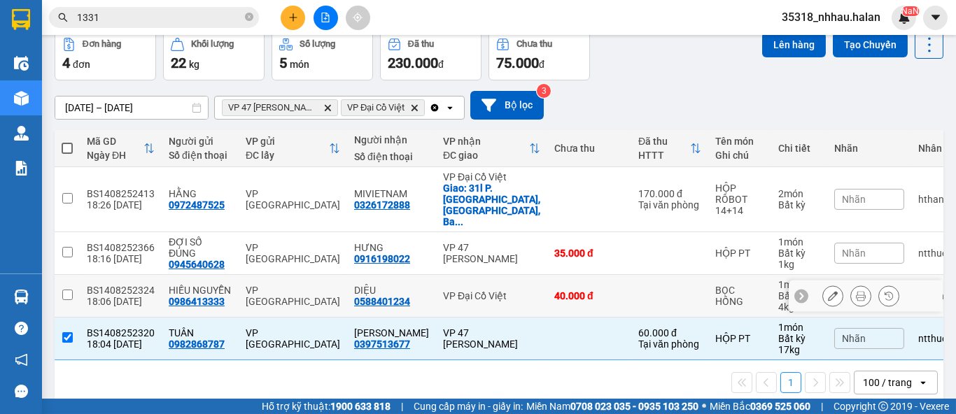
click at [490, 280] on td "VP Đại Cồ Việt" at bounding box center [491, 296] width 111 height 43
checkbox input "true"
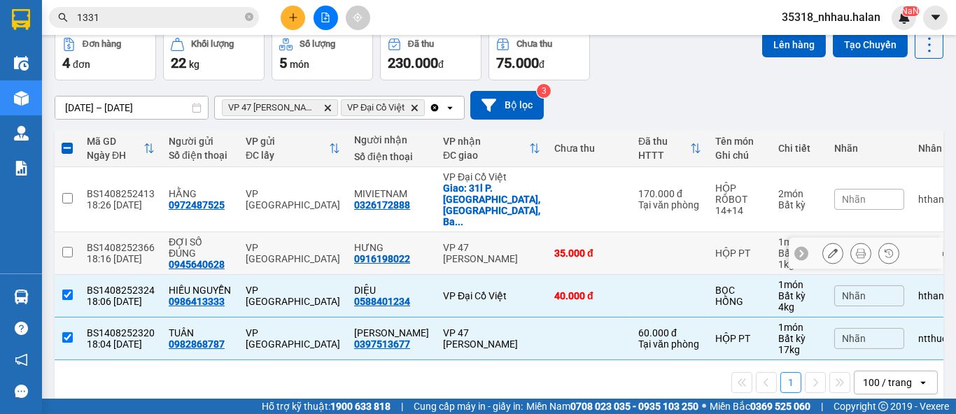
click at [512, 243] on td "VP 47 Trần Khát Chân" at bounding box center [491, 253] width 111 height 43
checkbox input "true"
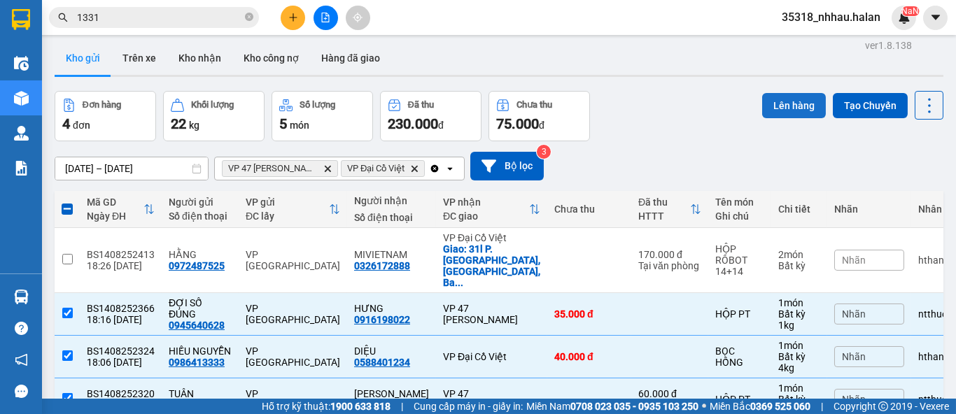
scroll to position [0, 0]
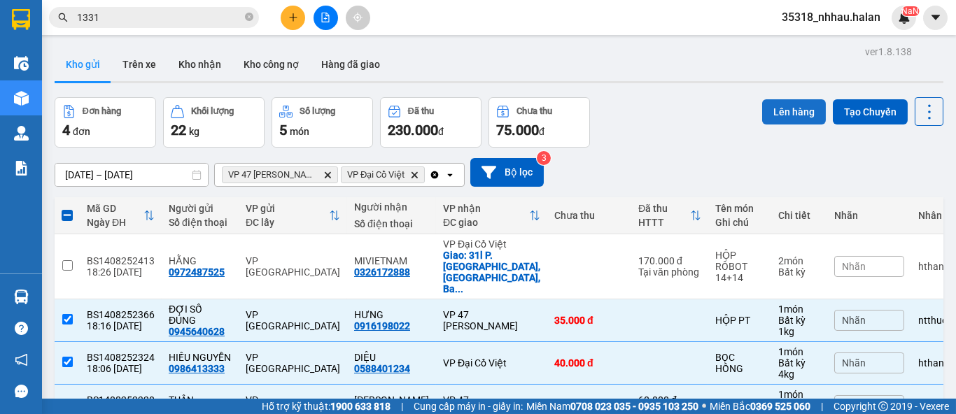
click at [776, 105] on button "Lên hàng" at bounding box center [794, 111] width 64 height 25
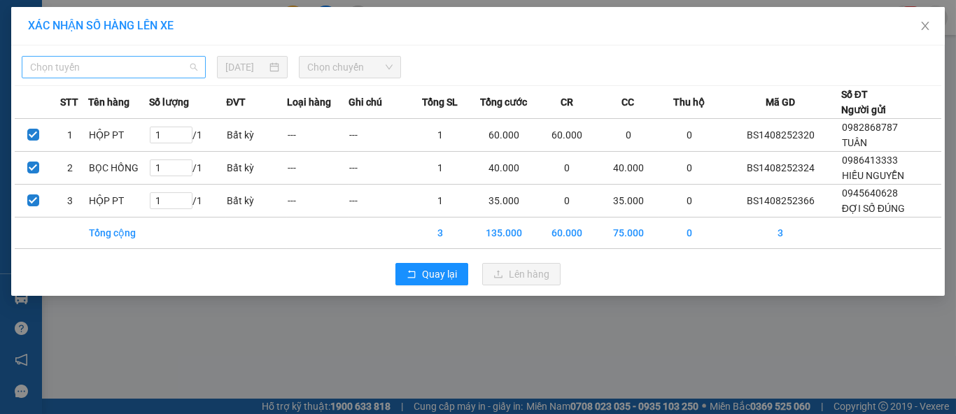
click at [134, 70] on span "Chọn tuyến" at bounding box center [113, 67] width 167 height 21
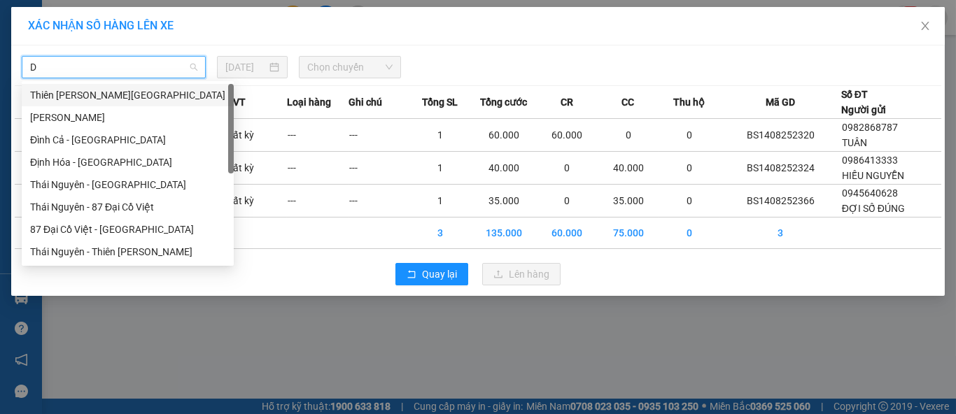
type input "DC"
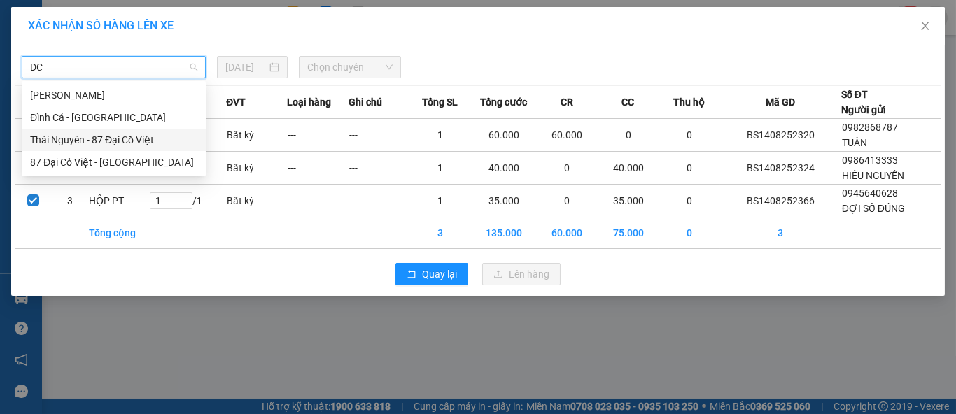
click at [131, 134] on div "Thái Nguyên - 87 Đại Cồ Việt" at bounding box center [113, 139] width 167 height 15
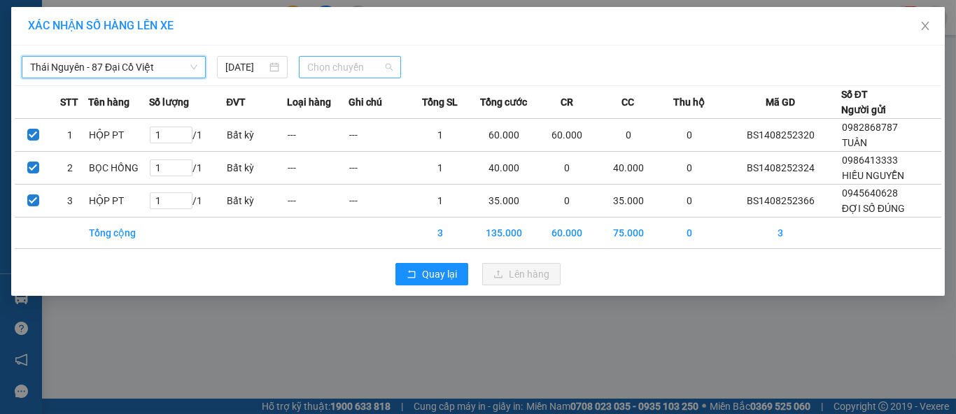
click at [341, 73] on span "Chọn chuyến" at bounding box center [350, 67] width 86 height 21
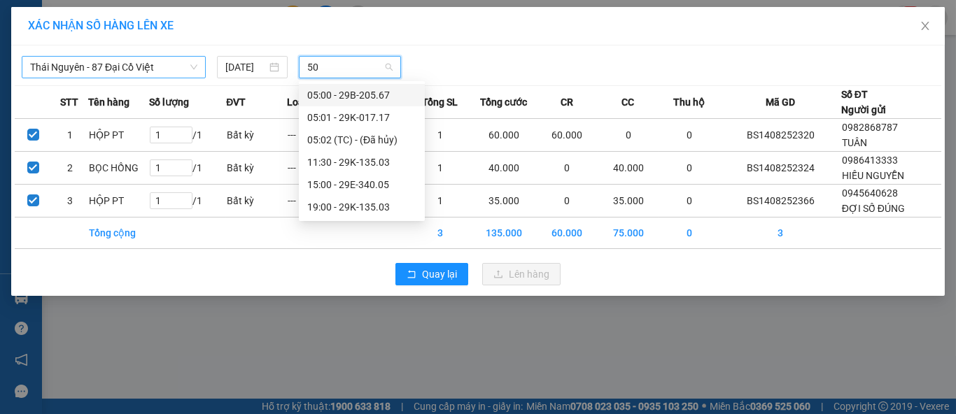
type input "503"
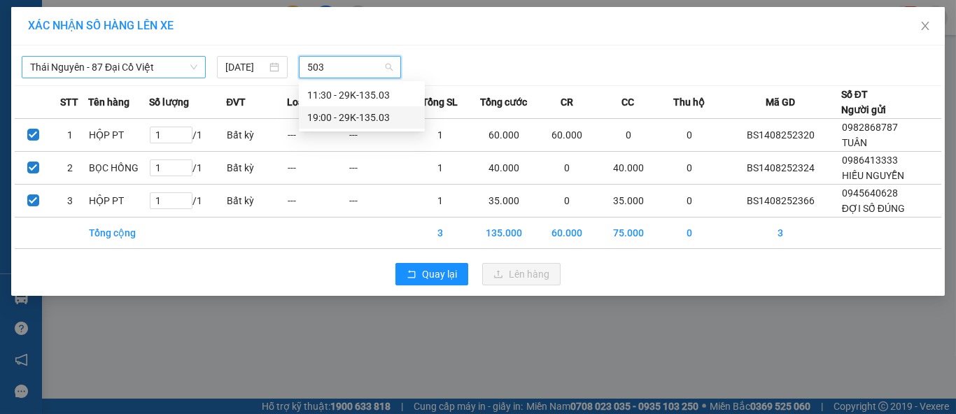
click at [381, 118] on div "19:00 - 29K-135.03" at bounding box center [361, 117] width 109 height 15
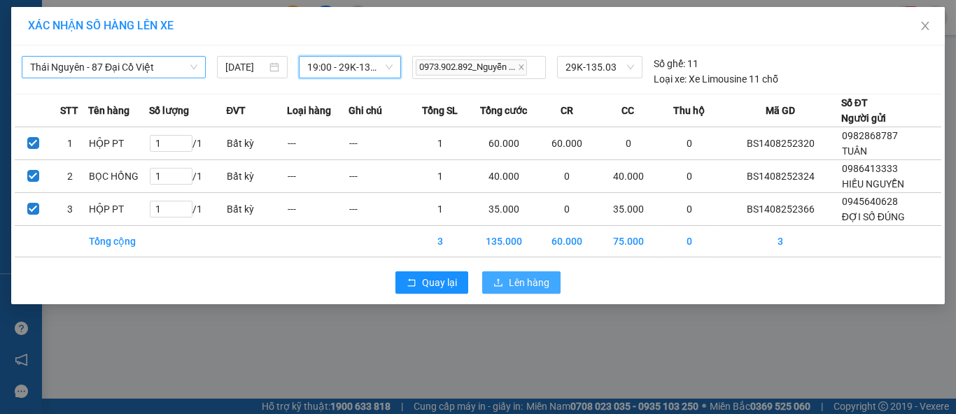
click at [521, 286] on span "Lên hàng" at bounding box center [529, 282] width 41 height 15
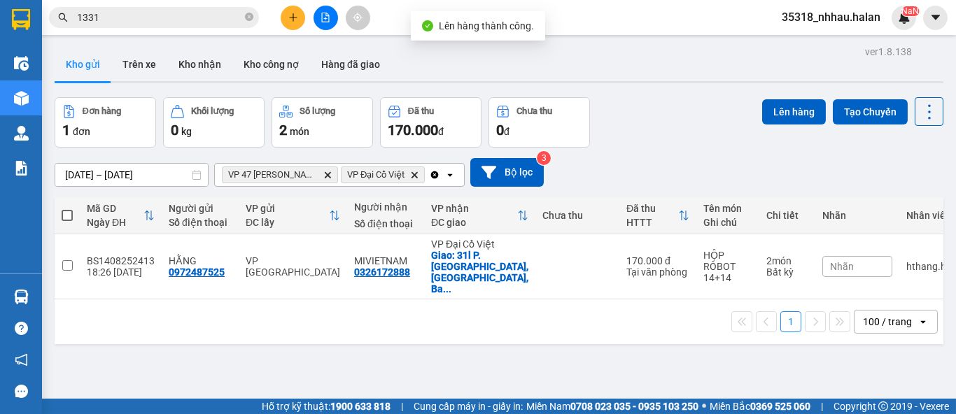
click at [434, 178] on icon "Clear all" at bounding box center [435, 175] width 8 height 8
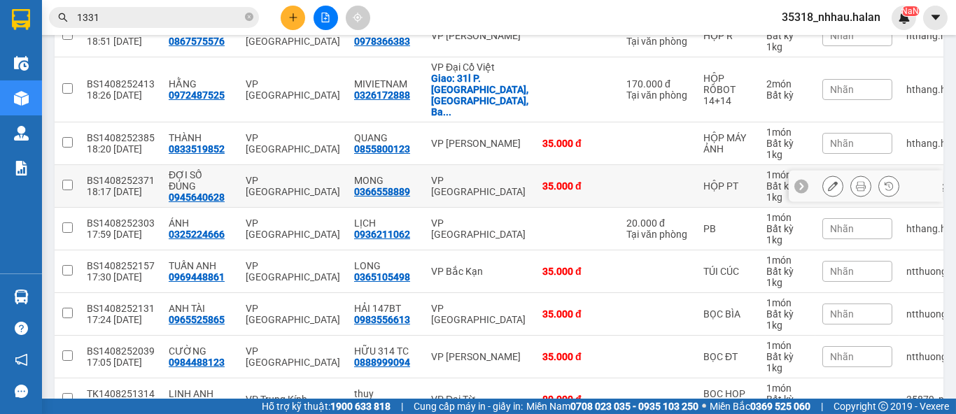
scroll to position [64, 0]
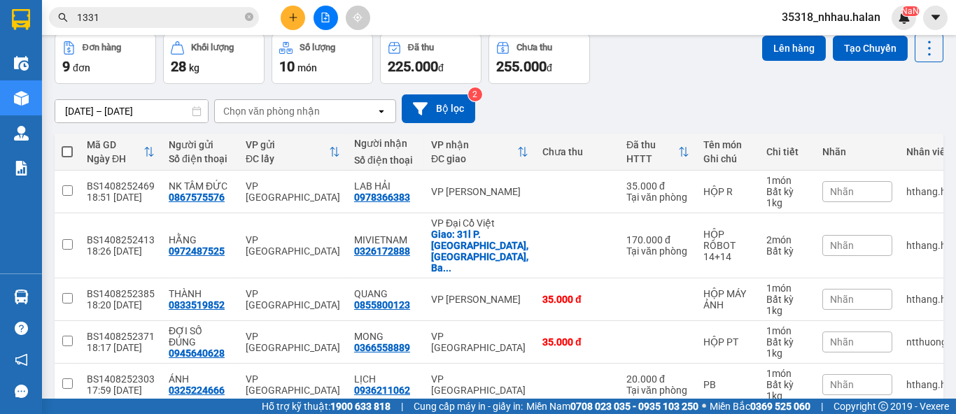
click at [290, 120] on div "Chọn văn phòng nhận" at bounding box center [295, 111] width 161 height 22
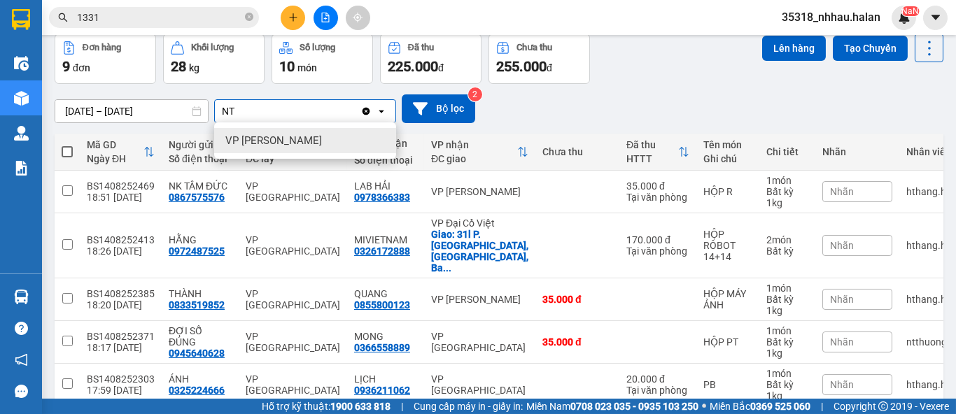
type input "NT"
click at [276, 139] on span "VP [PERSON_NAME]" at bounding box center [273, 141] width 97 height 14
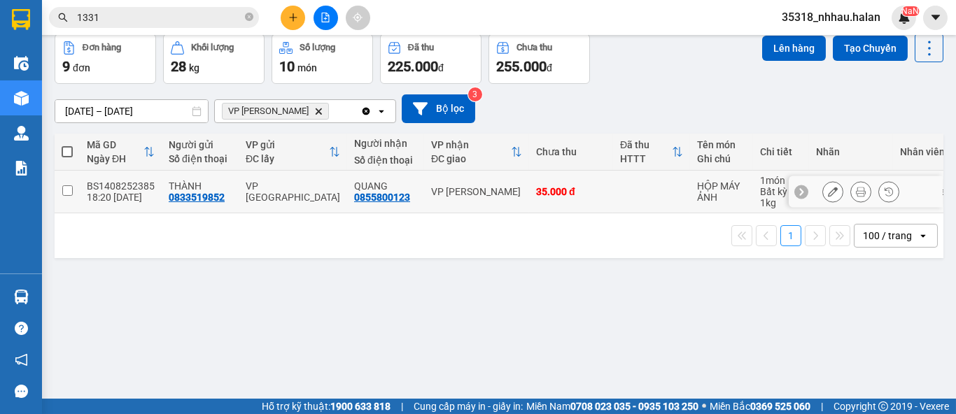
click at [384, 183] on div "QUANG" at bounding box center [385, 186] width 63 height 11
checkbox input "true"
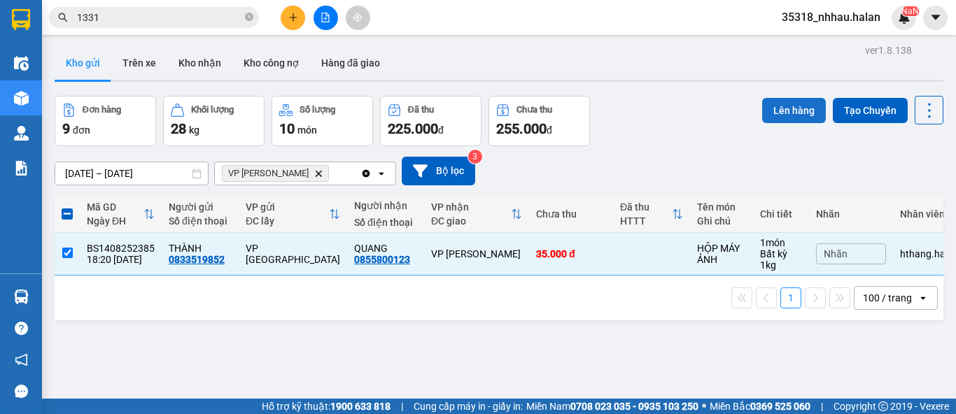
scroll to position [0, 0]
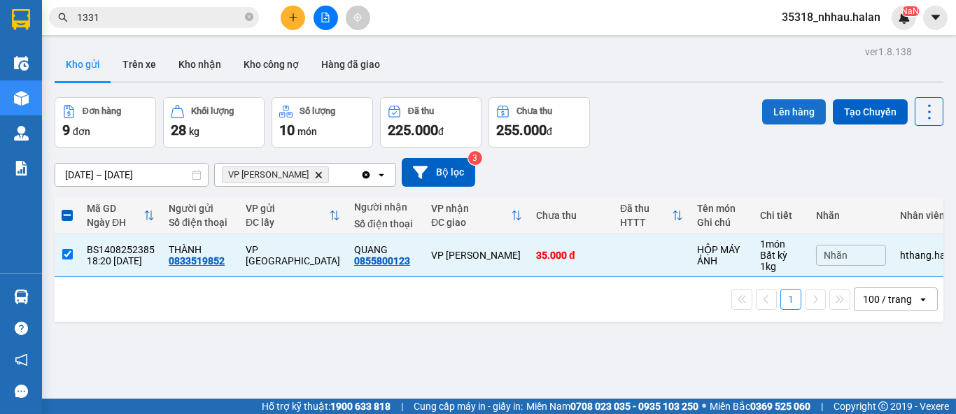
drag, startPoint x: 784, startPoint y: 94, endPoint x: 775, endPoint y: 108, distance: 16.1
click at [780, 101] on div "ver 1.8.138 Kho gửi Trên xe Kho nhận Kho công nợ Hàng đã giao Đơn hàng 9 đơn Kh…" at bounding box center [499, 249] width 900 height 414
click at [763, 111] on button "Lên hàng" at bounding box center [794, 111] width 64 height 25
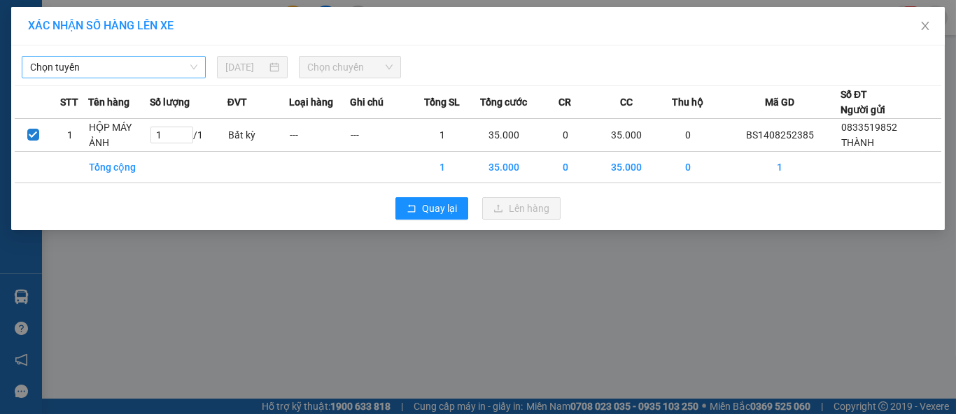
click at [109, 67] on span "Chọn tuyến" at bounding box center [113, 67] width 167 height 21
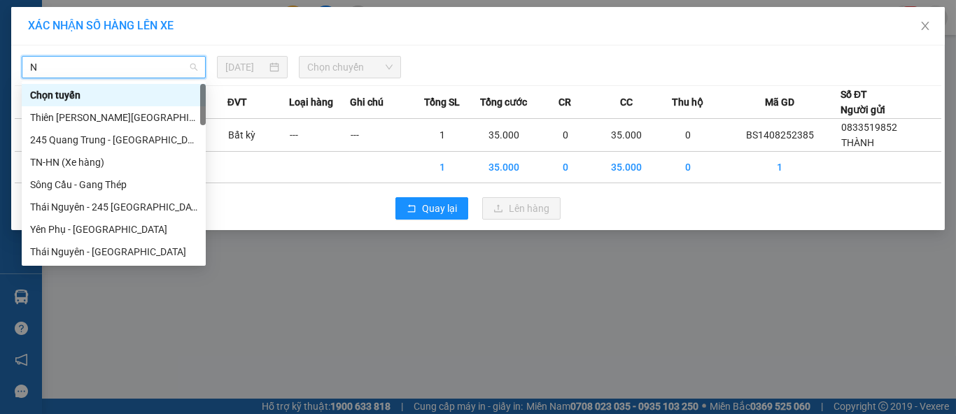
type input "NT"
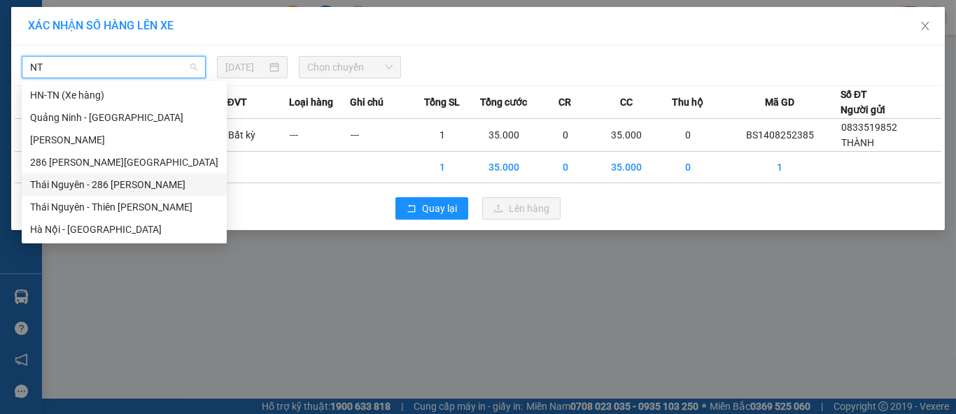
click at [143, 183] on div "Thái Nguyên - 286 Nguyễn Trãi" at bounding box center [124, 184] width 188 height 15
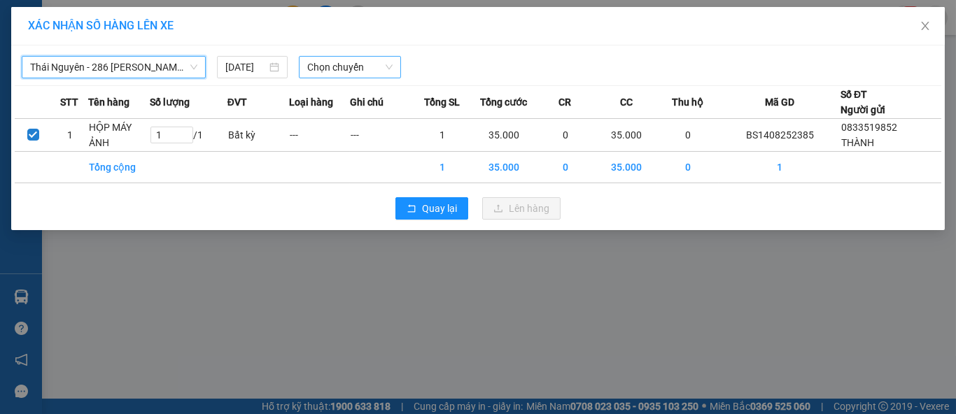
click at [329, 73] on span "Chọn chuyến" at bounding box center [350, 67] width 86 height 21
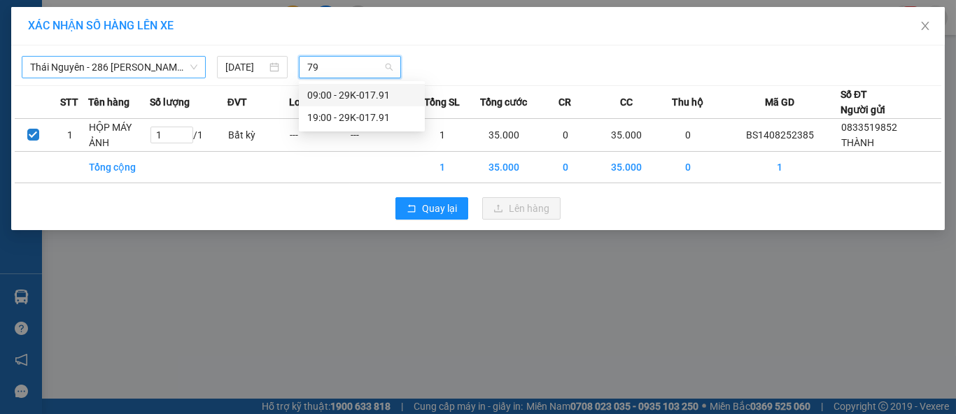
type input "791"
click at [344, 122] on div "19:00 - 29K-017.91" at bounding box center [361, 117] width 109 height 15
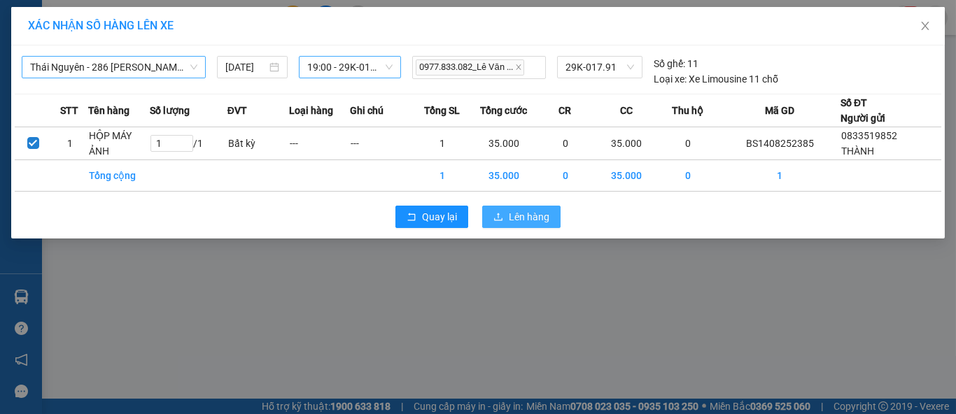
click at [495, 207] on button "Lên hàng" at bounding box center [521, 217] width 78 height 22
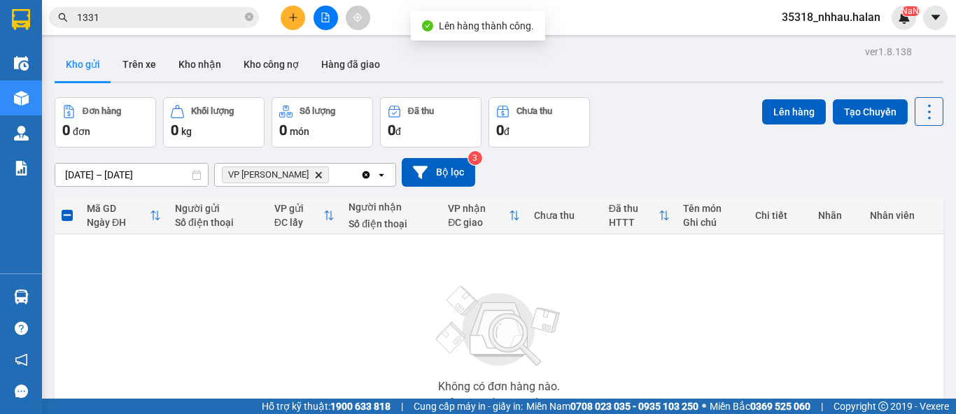
click at [316, 176] on icon "VP Nguyễn Trãi, close by backspace" at bounding box center [319, 174] width 6 height 6
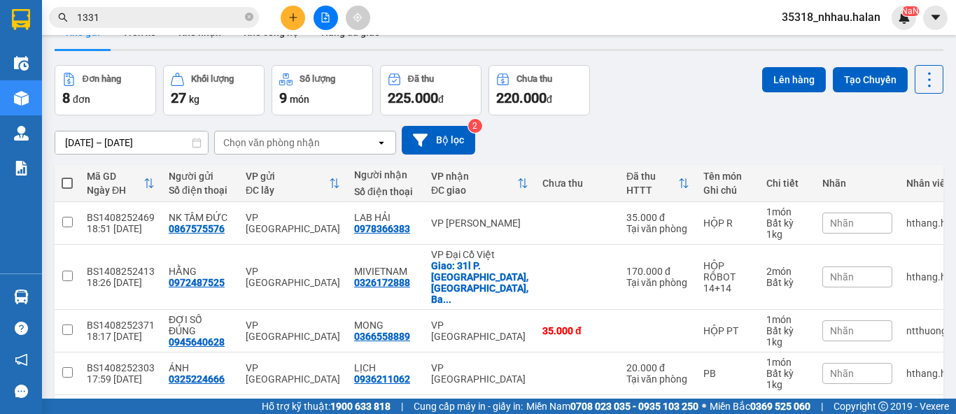
scroll to position [32, 0]
click at [928, 85] on icon at bounding box center [929, 79] width 3 height 15
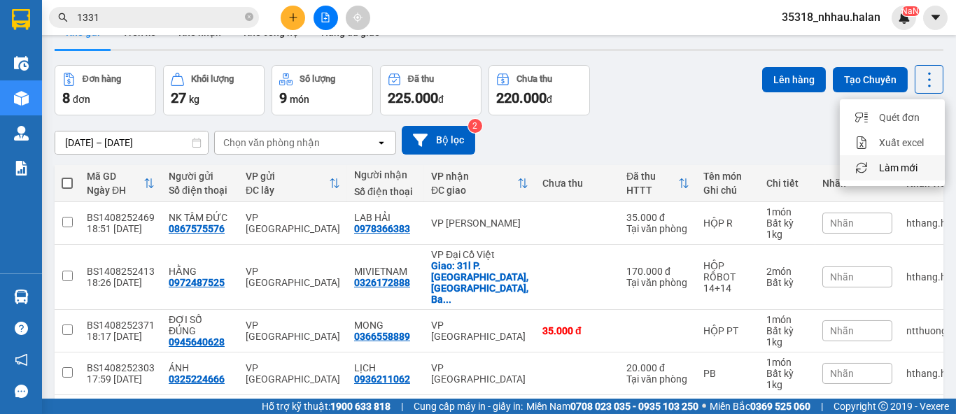
click at [900, 169] on span "Làm mới" at bounding box center [898, 168] width 38 height 14
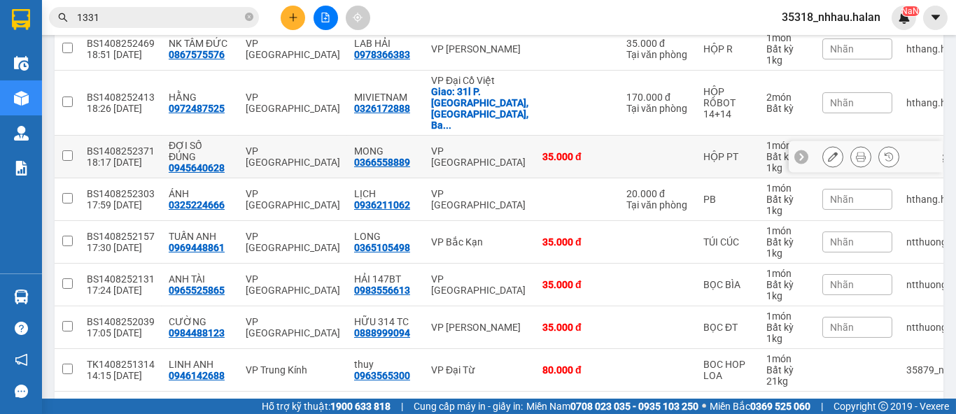
scroll to position [241, 0]
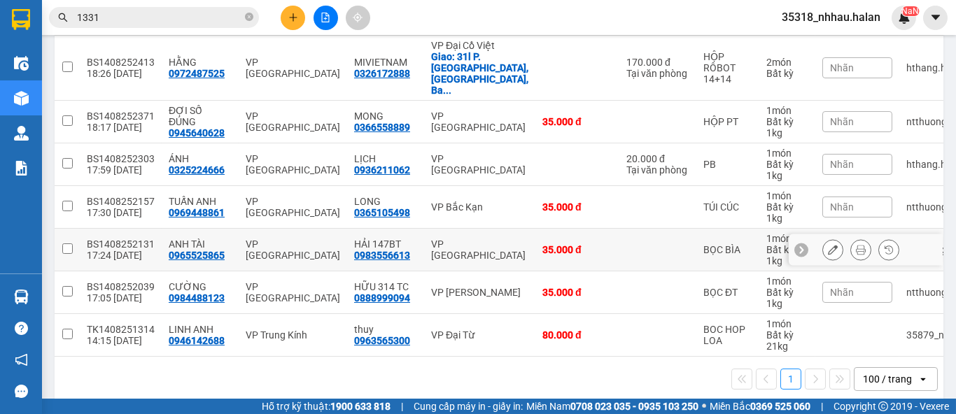
click at [449, 236] on td "VP Bình Thuận" at bounding box center [479, 250] width 111 height 43
checkbox input "true"
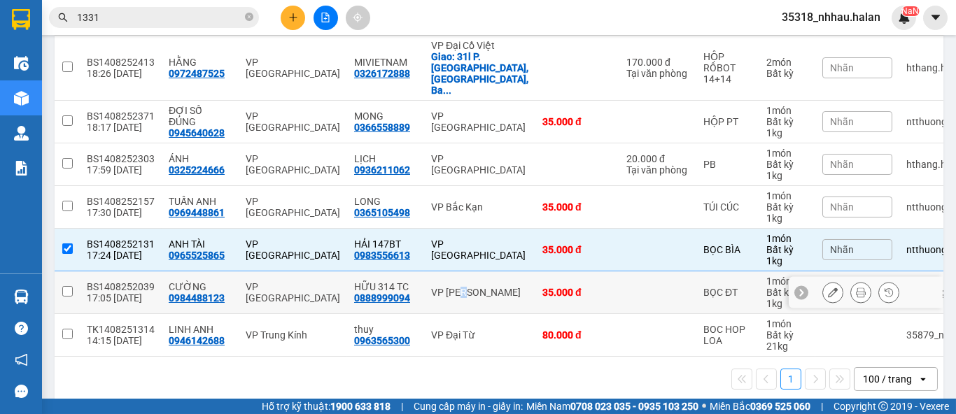
click at [458, 287] on div "VP [PERSON_NAME]" at bounding box center [479, 292] width 97 height 11
checkbox input "true"
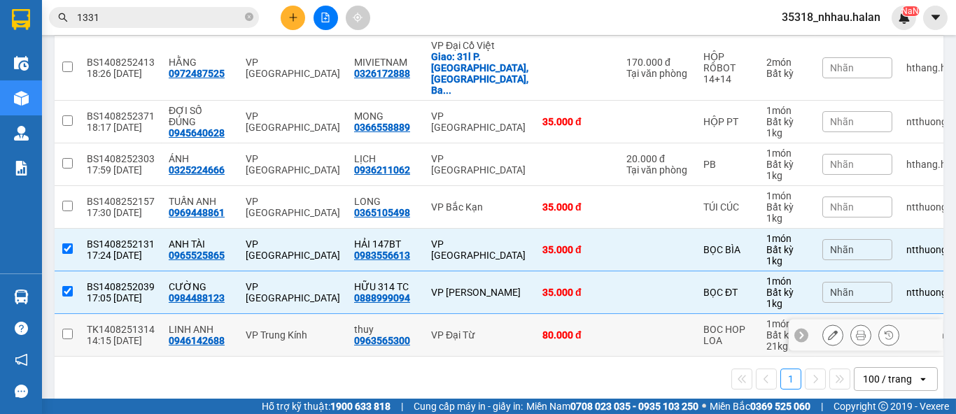
click at [444, 330] on div "VP Đại Từ" at bounding box center [479, 335] width 97 height 11
checkbox input "true"
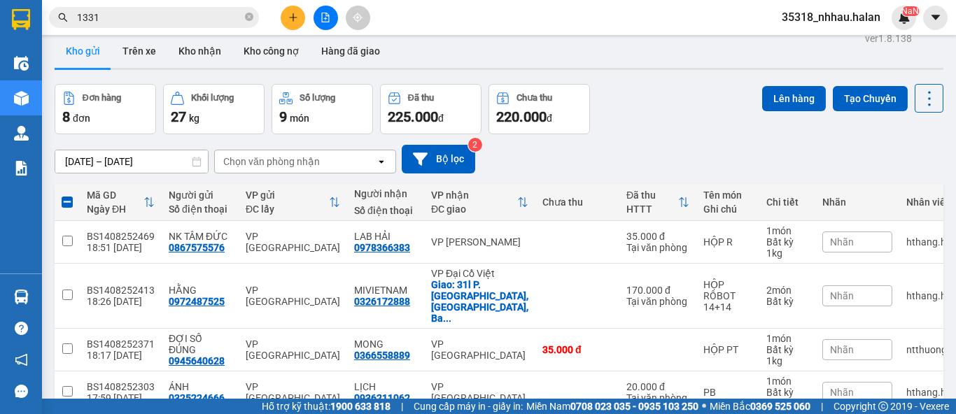
scroll to position [0, 0]
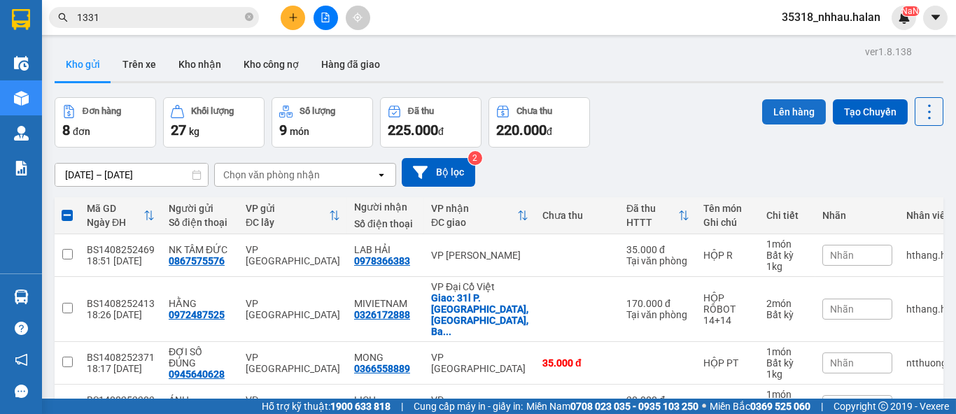
click at [767, 108] on button "Lên hàng" at bounding box center [794, 111] width 64 height 25
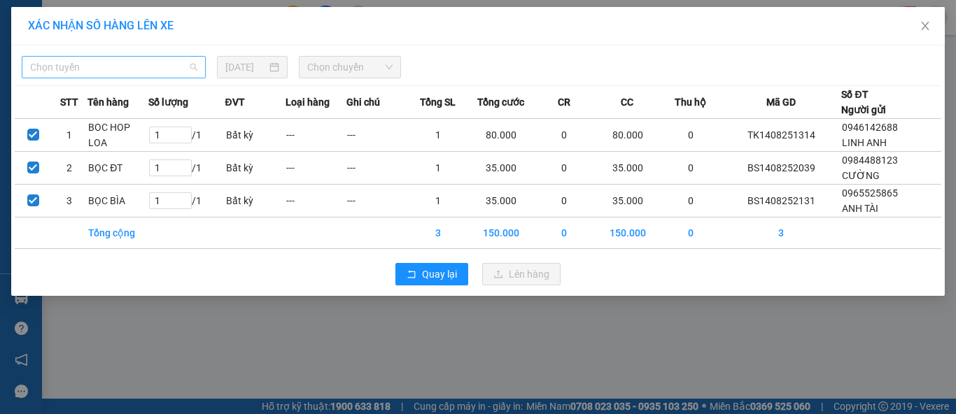
click at [134, 70] on span "Chọn tuyến" at bounding box center [113, 67] width 167 height 21
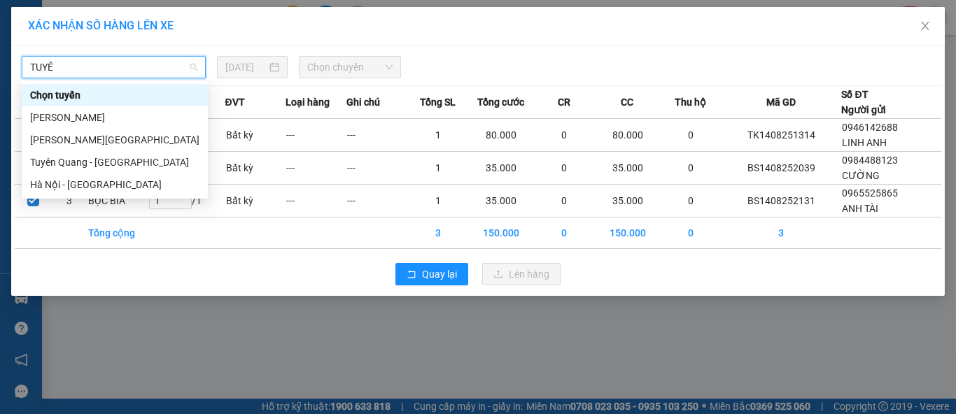
type input "TUYÊN"
click at [155, 115] on div "Thái Nguyên - Tuyên Quang" at bounding box center [114, 117] width 169 height 15
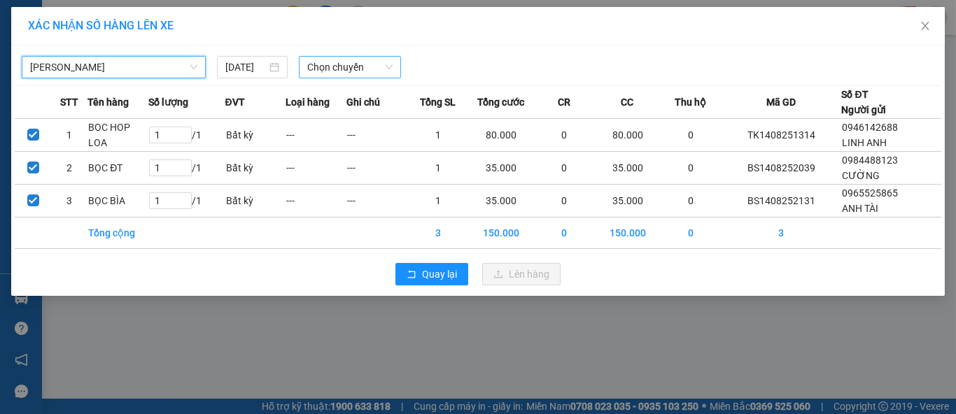
click at [318, 66] on span "Chọn chuyến" at bounding box center [350, 67] width 86 height 21
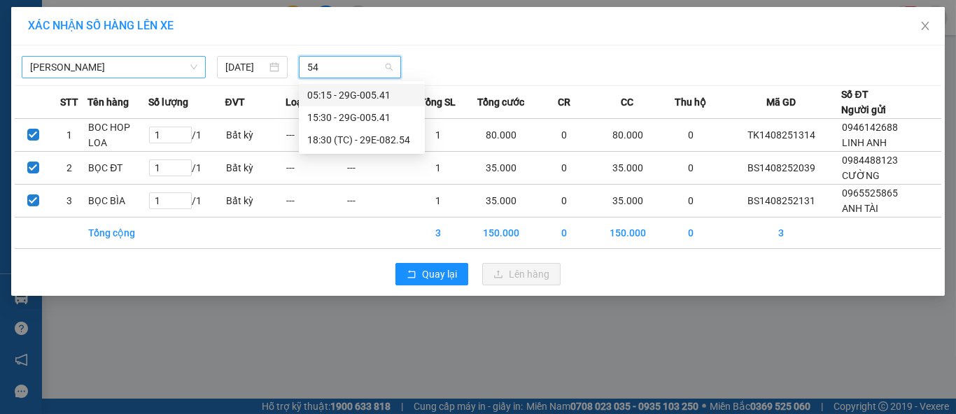
type input "5"
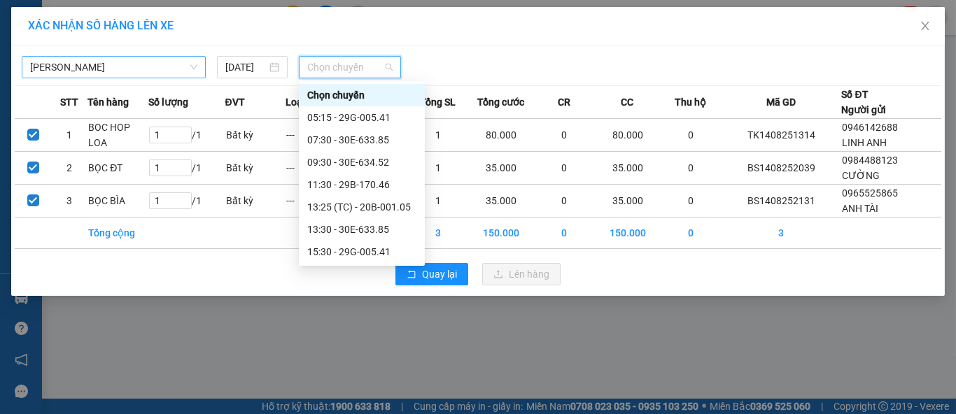
type input "5"
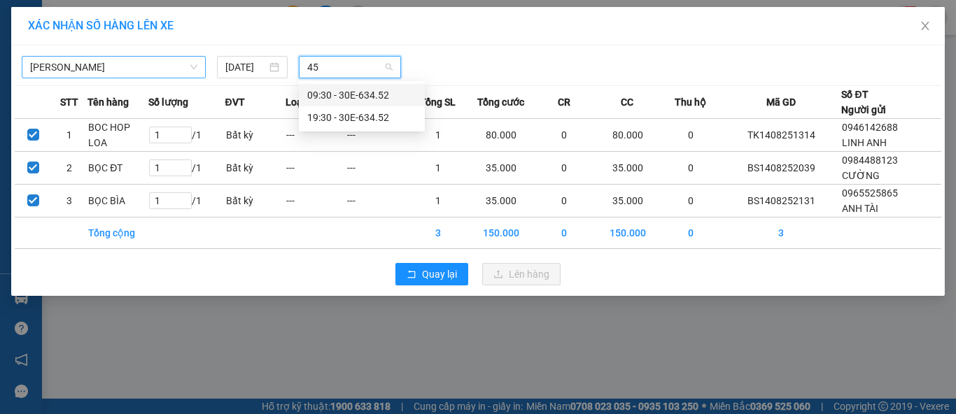
type input "452"
click at [383, 120] on div "19:30 - 30E-634.52" at bounding box center [361, 117] width 109 height 15
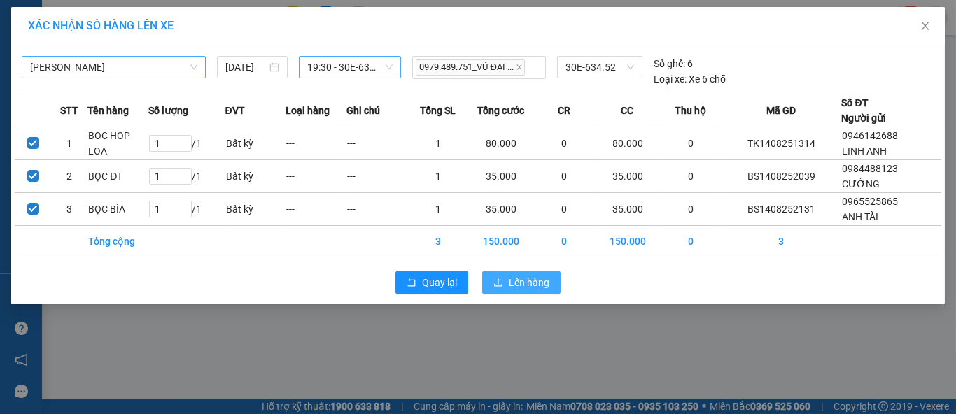
click at [517, 278] on span "Lên hàng" at bounding box center [529, 282] width 41 height 15
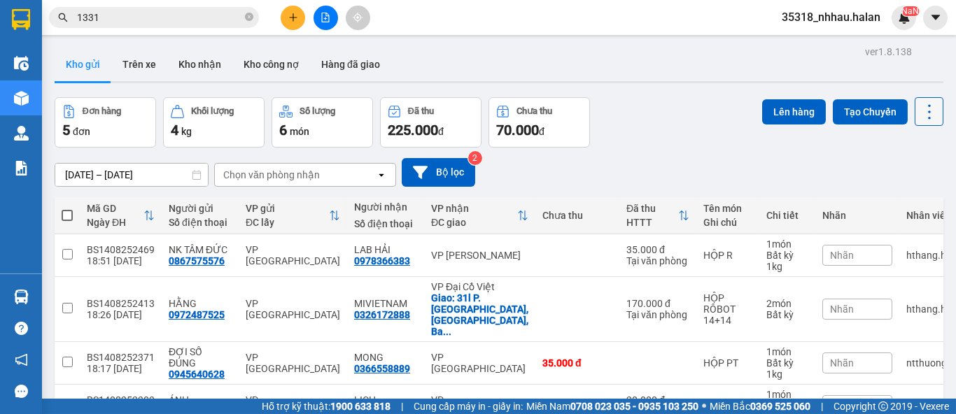
click at [924, 108] on icon at bounding box center [929, 112] width 20 height 20
click at [904, 192] on li "Làm mới" at bounding box center [892, 200] width 105 height 25
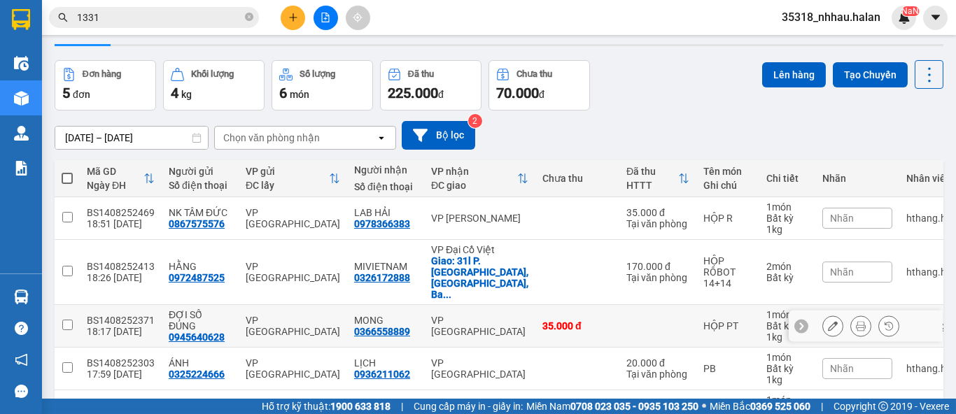
scroll to position [35, 0]
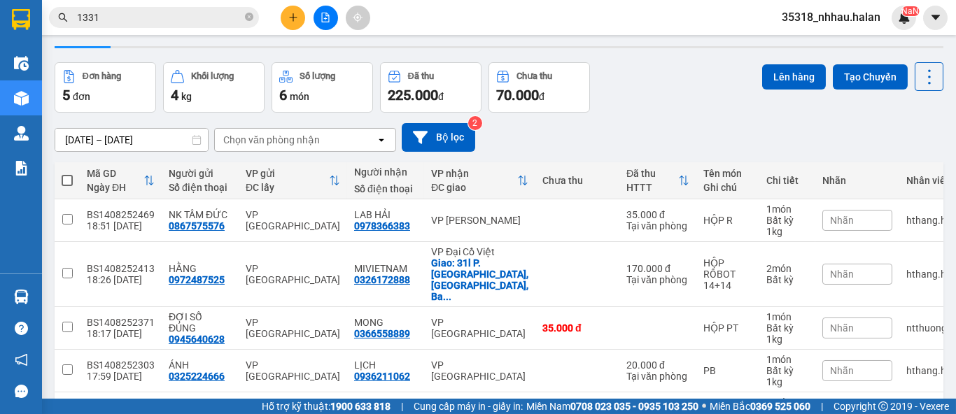
click at [225, 17] on input "1331" at bounding box center [159, 17] width 165 height 15
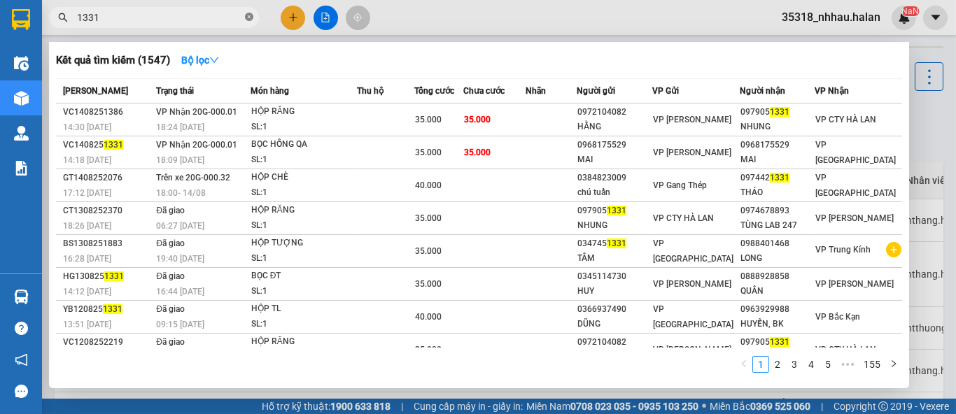
click at [249, 21] on icon "close-circle" at bounding box center [249, 17] width 8 height 8
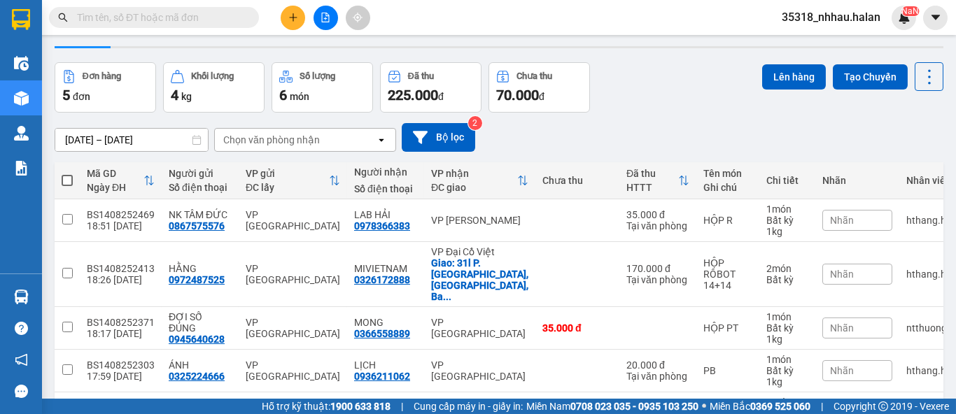
click at [217, 17] on input "text" at bounding box center [159, 17] width 165 height 15
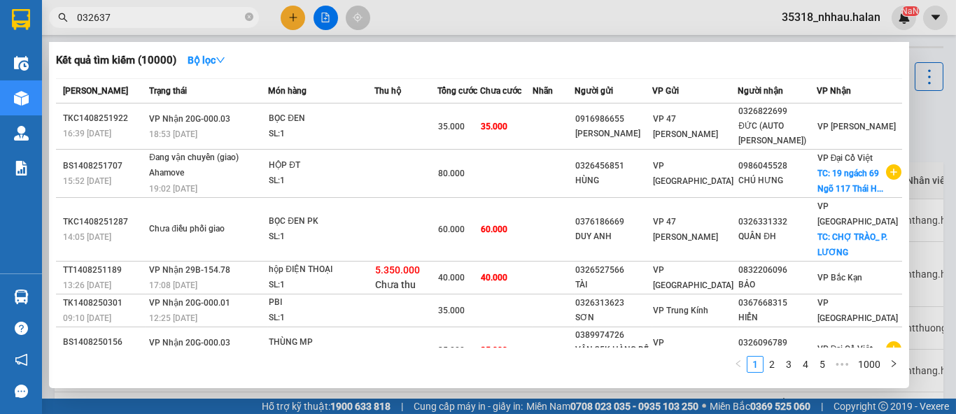
click at [217, 17] on input "032637" at bounding box center [159, 17] width 165 height 15
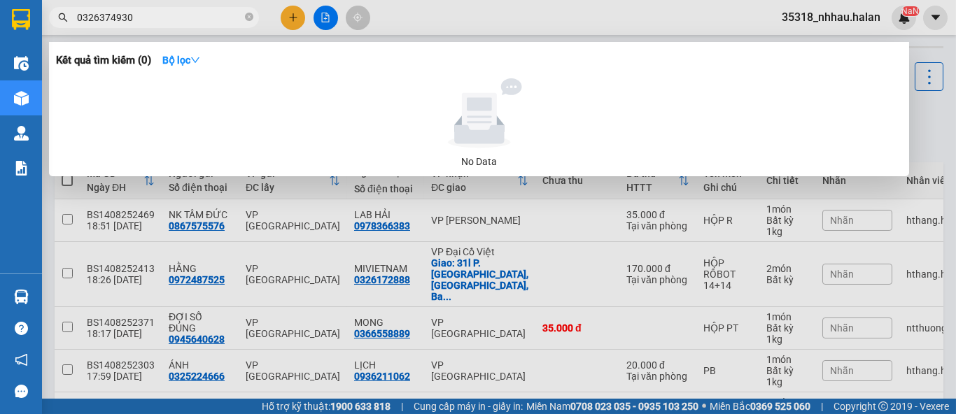
drag, startPoint x: 114, startPoint y: 17, endPoint x: 51, endPoint y: 17, distance: 63.0
click at [51, 17] on span "0326374930" at bounding box center [154, 17] width 210 height 21
type input "0326374930"
click at [274, 241] on div at bounding box center [478, 207] width 956 height 414
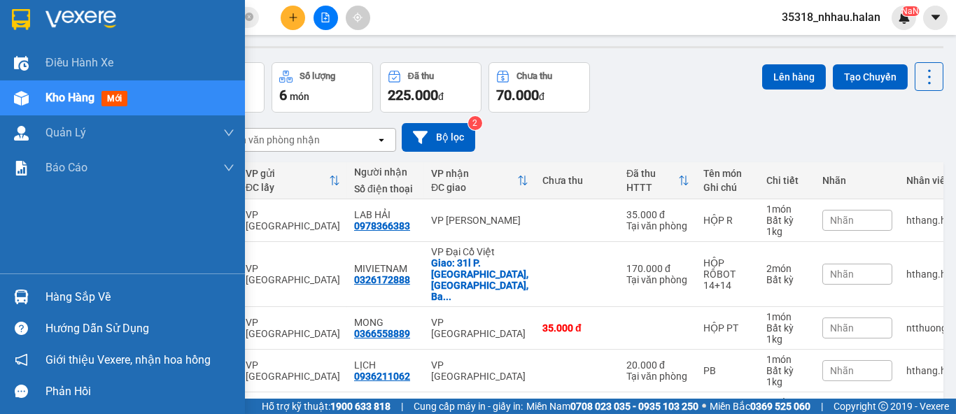
click at [43, 306] on div "Hàng sắp về" at bounding box center [122, 296] width 245 height 31
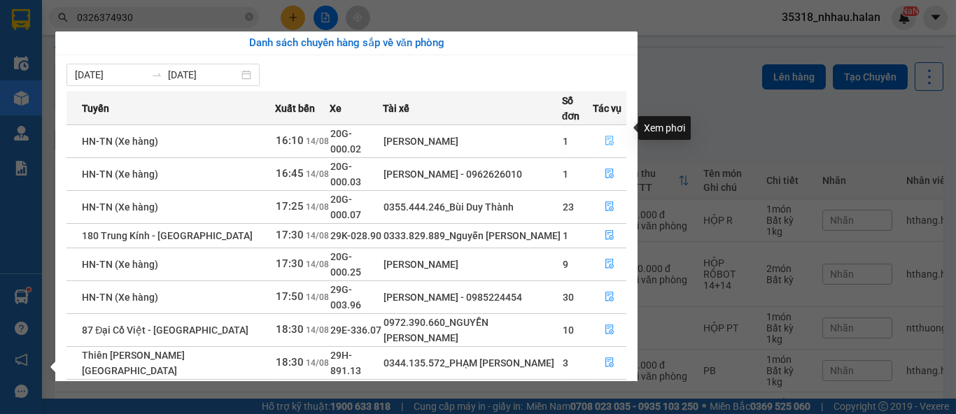
click at [598, 130] on button "button" at bounding box center [609, 141] width 32 height 22
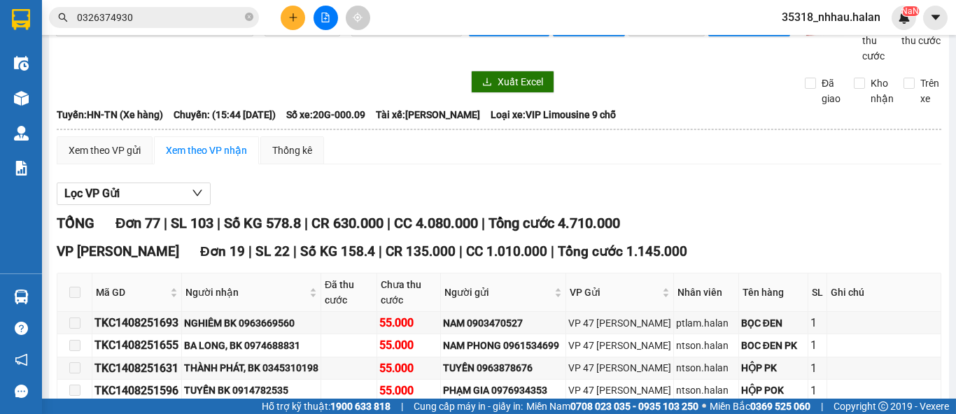
click at [599, 93] on div "Xuất Excel" at bounding box center [627, 82] width 316 height 22
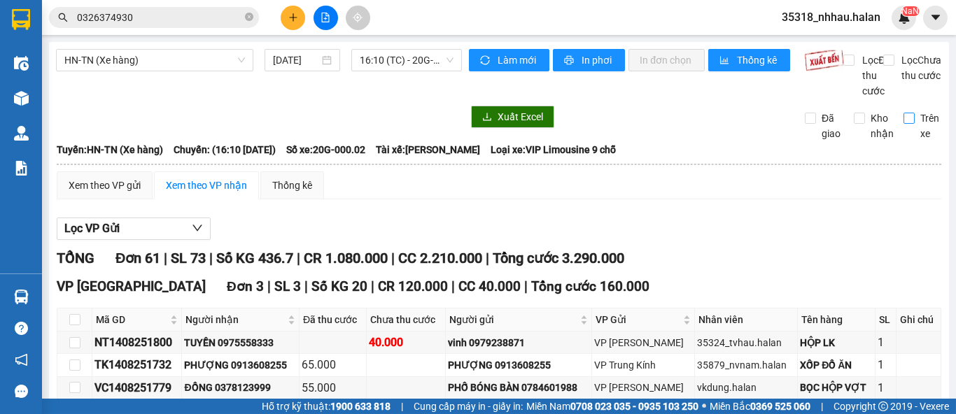
click at [903, 139] on label "Trên xe" at bounding box center [923, 126] width 41 height 31
click at [903, 124] on input "Trên xe" at bounding box center [908, 118] width 11 height 11
checkbox input "true"
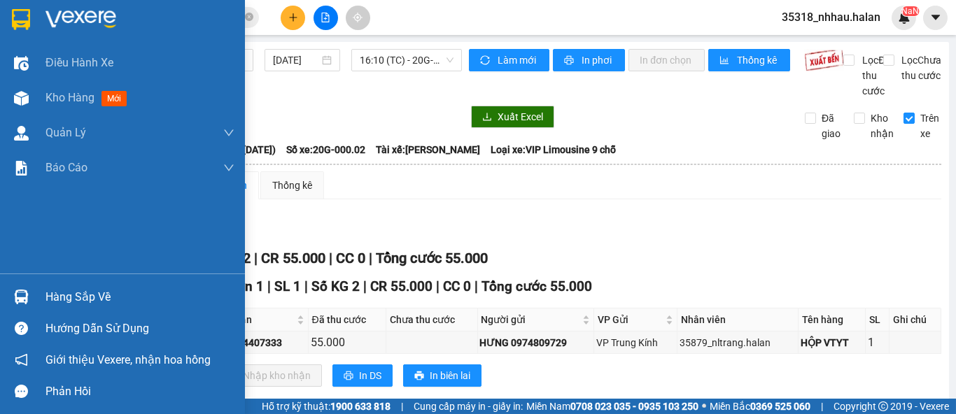
click at [27, 303] on img at bounding box center [21, 297] width 15 height 15
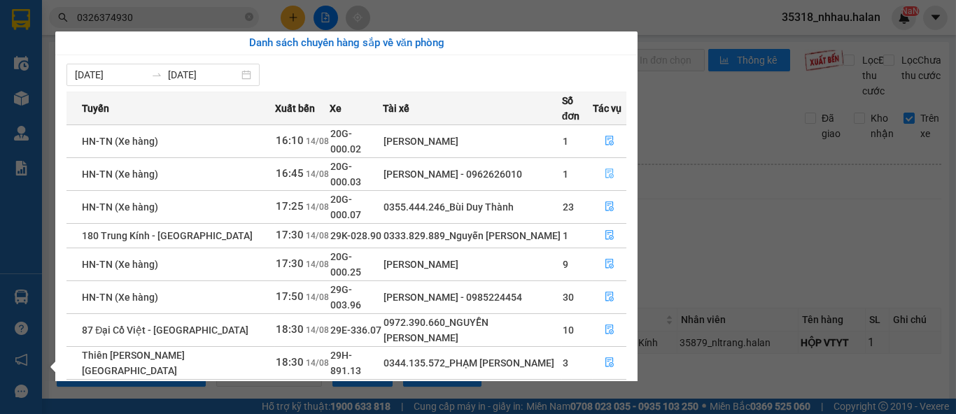
click at [606, 169] on icon "file-done" at bounding box center [609, 174] width 8 height 10
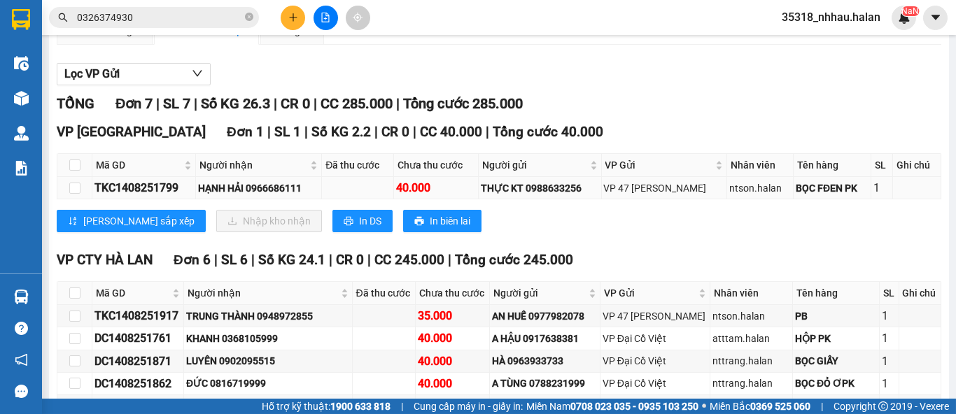
scroll to position [155, 0]
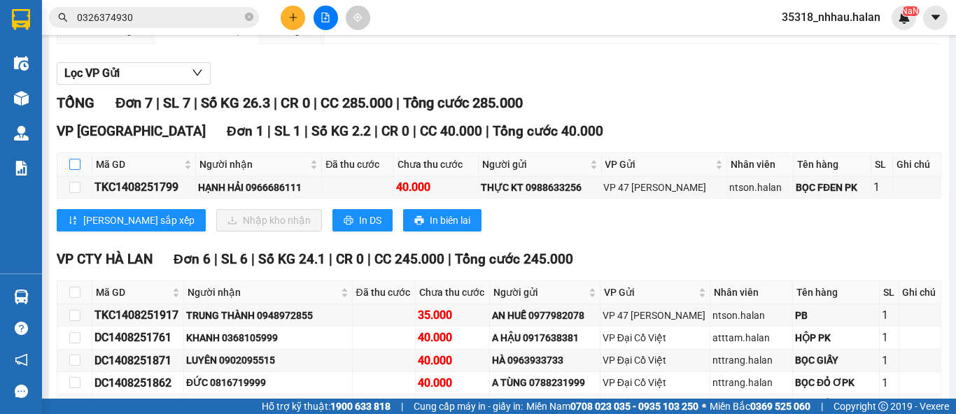
drag, startPoint x: 71, startPoint y: 175, endPoint x: 101, endPoint y: 189, distance: 33.2
click at [71, 170] on input "checkbox" at bounding box center [74, 164] width 11 height 11
checkbox input "true"
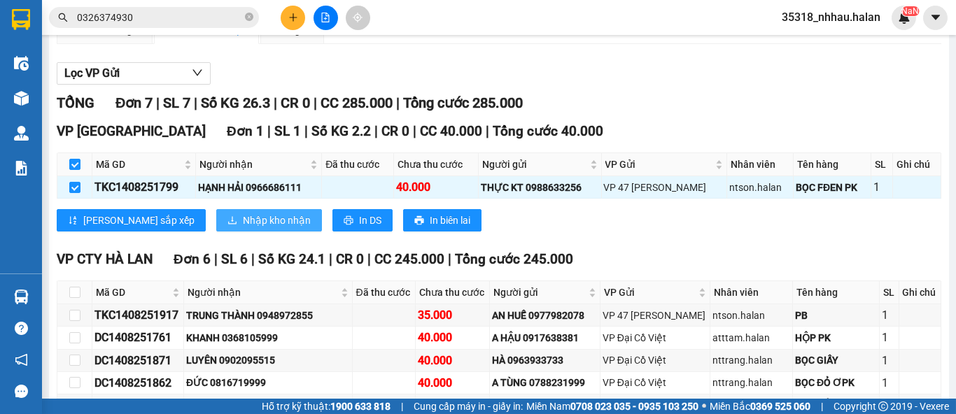
click at [243, 228] on span "Nhập kho nhận" at bounding box center [277, 220] width 68 height 15
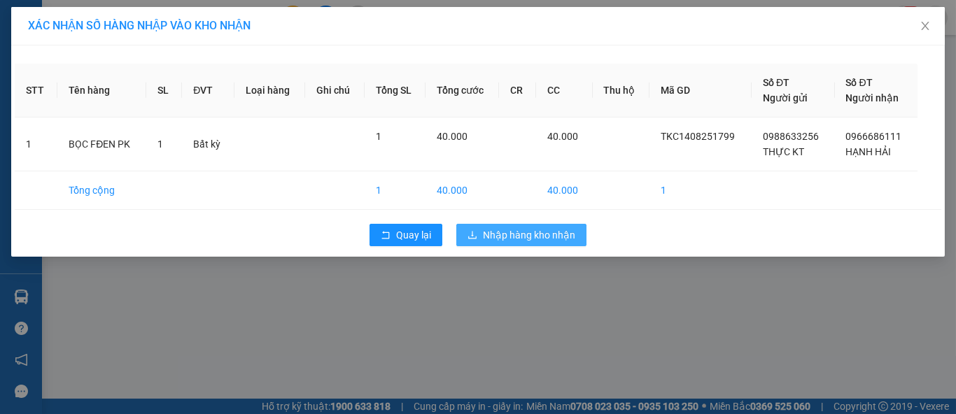
click at [539, 234] on span "Nhập hàng kho nhận" at bounding box center [529, 234] width 92 height 15
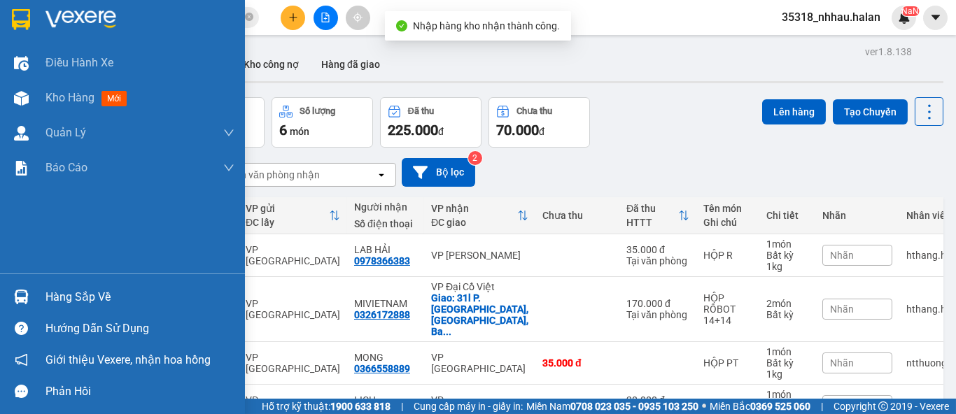
click at [22, 301] on img at bounding box center [21, 297] width 15 height 15
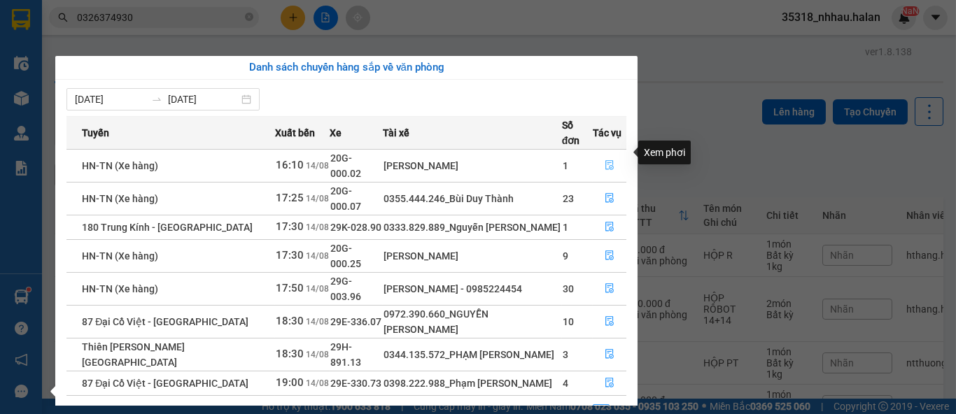
click at [607, 160] on icon "file-done" at bounding box center [610, 165] width 10 height 10
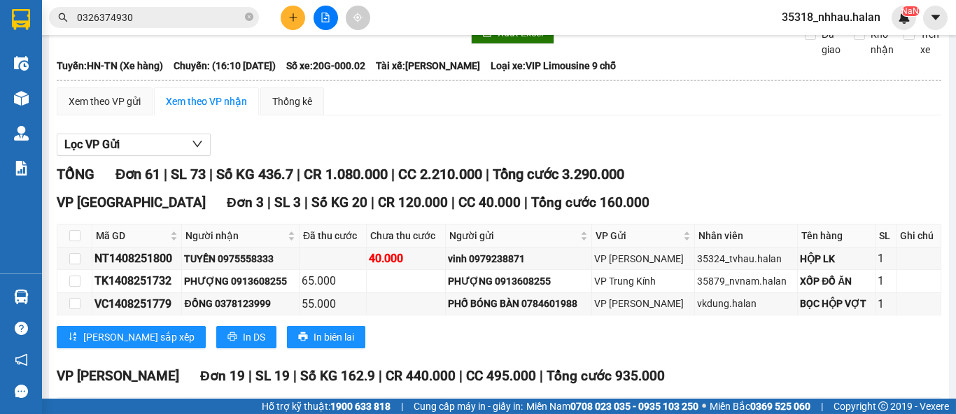
scroll to position [77, 0]
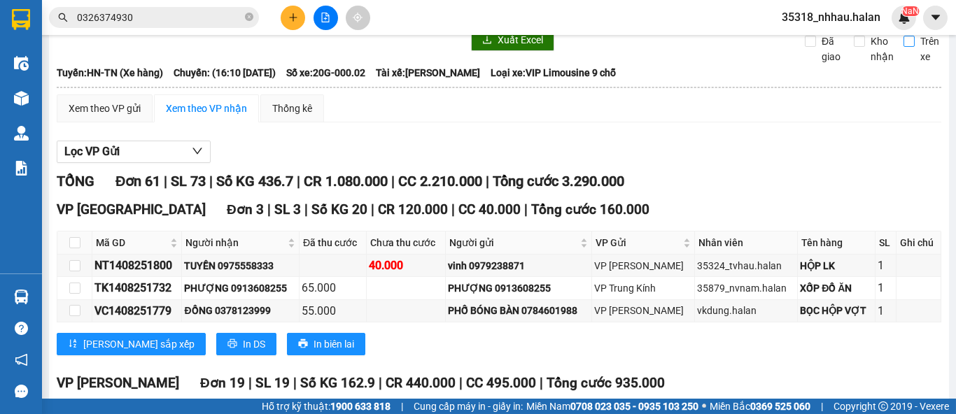
click at [903, 47] on input "Trên xe" at bounding box center [908, 41] width 11 height 11
checkbox input "true"
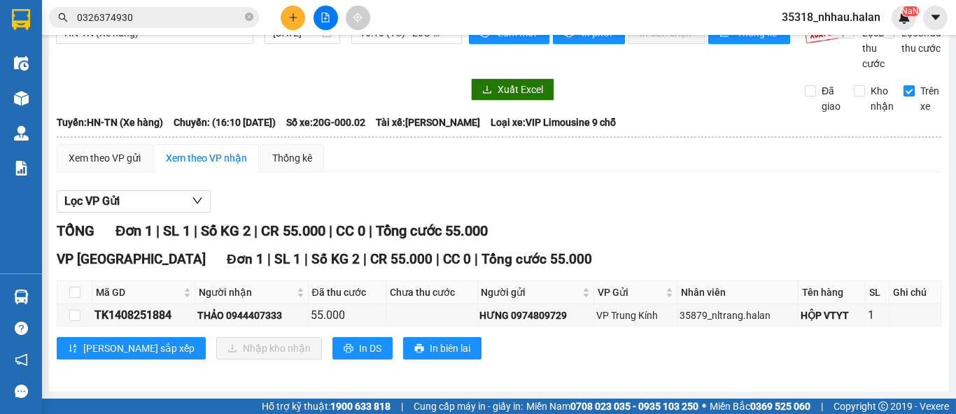
scroll to position [41, 0]
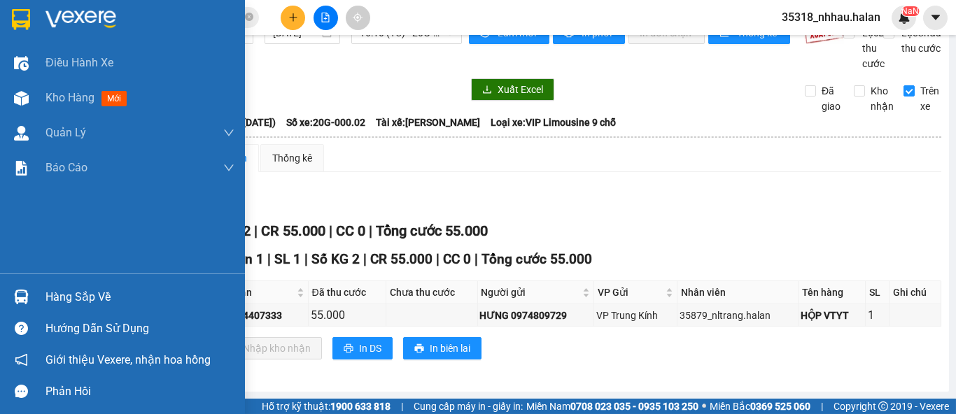
click at [15, 293] on img at bounding box center [21, 297] width 15 height 15
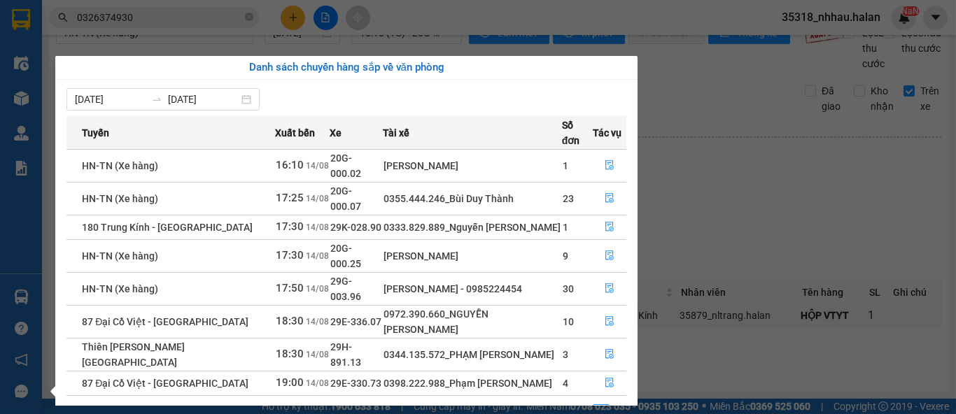
click at [709, 203] on section "Kết quả tìm kiếm ( 0 ) Bộ lọc No Data 0326374930 35318_nhhau.halan NaN Điều hàn…" at bounding box center [478, 207] width 956 height 414
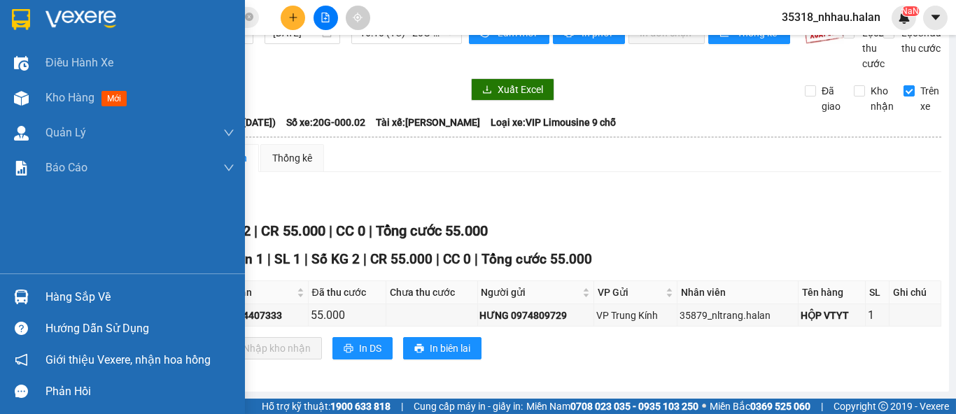
click at [26, 294] on img at bounding box center [21, 297] width 15 height 15
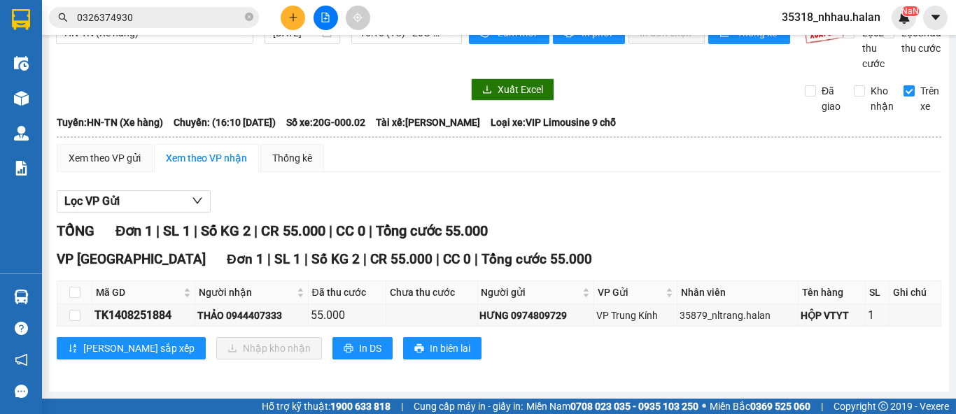
drag, startPoint x: 713, startPoint y: 218, endPoint x: 683, endPoint y: 215, distance: 30.3
click at [713, 218] on section "Kết quả tìm kiếm ( 0 ) Bộ lọc No Data 0326374930 35318_nhhau.halan NaN Điều hàn…" at bounding box center [478, 207] width 956 height 414
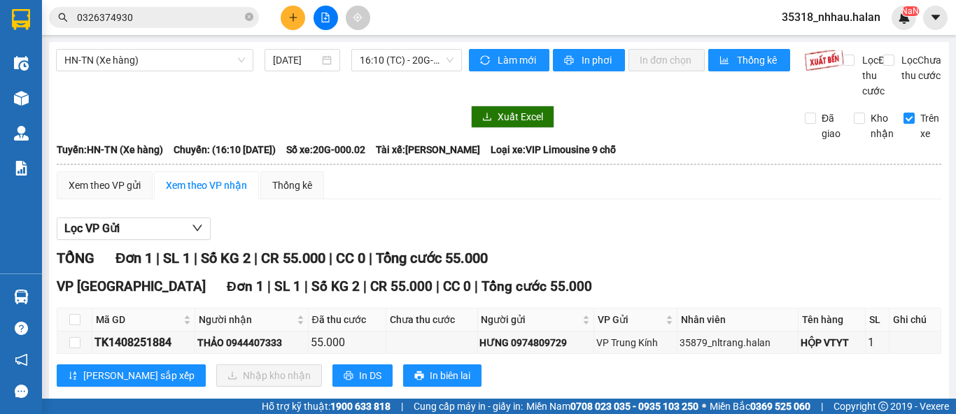
scroll to position [0, 0]
click at [250, 16] on icon "close-circle" at bounding box center [249, 17] width 8 height 8
click at [221, 18] on input "text" at bounding box center [159, 17] width 165 height 15
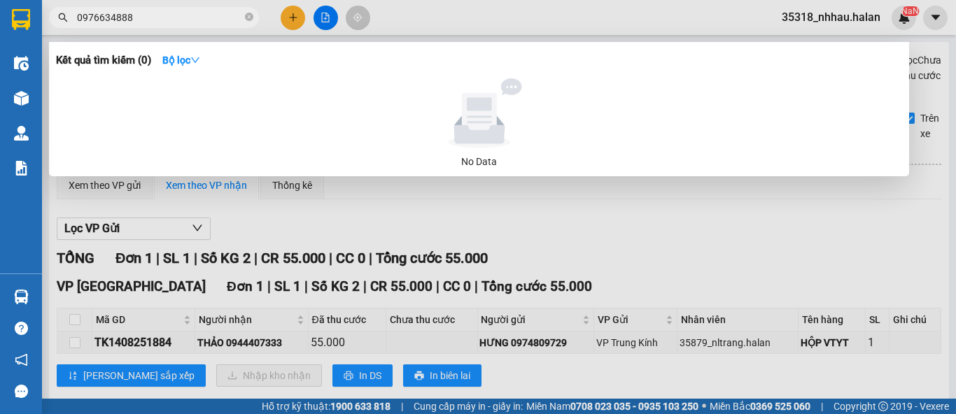
click at [108, 18] on input "0976634888" at bounding box center [159, 17] width 165 height 15
click at [97, 18] on input "09766364888" at bounding box center [159, 17] width 165 height 15
drag, startPoint x: 143, startPoint y: 17, endPoint x: 76, endPoint y: 13, distance: 67.3
click at [76, 13] on span "09766364888" at bounding box center [154, 17] width 210 height 21
click at [98, 22] on input "0976636488" at bounding box center [159, 17] width 165 height 15
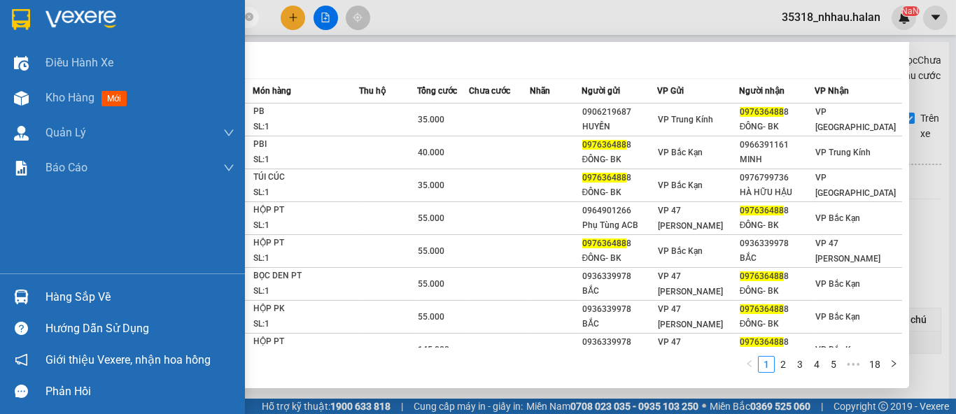
type input "097636488"
click at [50, 296] on div "Hàng sắp về" at bounding box center [139, 297] width 189 height 21
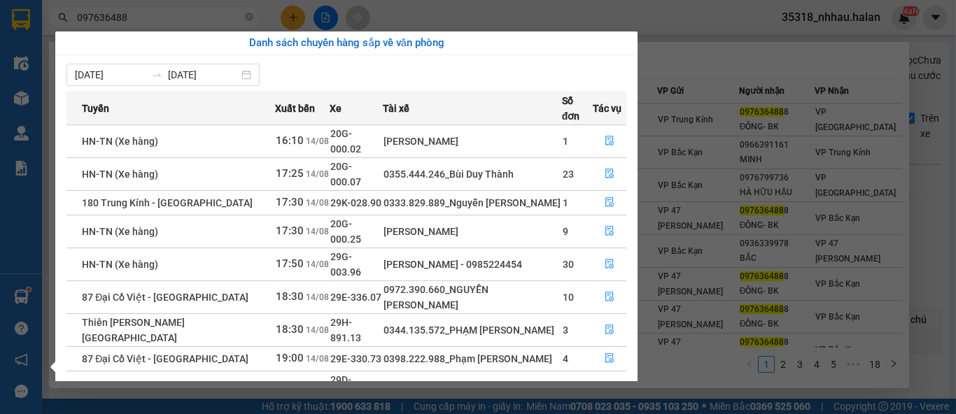
click at [924, 79] on section "Kết quả tìm kiếm ( 176 ) Bộ lọc Mã ĐH Trạng thái Món hàng Thu hộ Tổng cước Chưa…" at bounding box center [478, 207] width 956 height 414
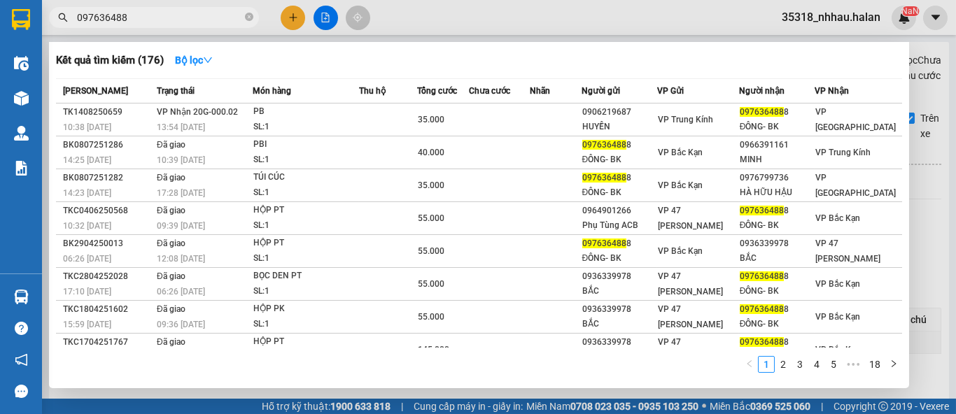
click at [936, 76] on div at bounding box center [478, 207] width 956 height 414
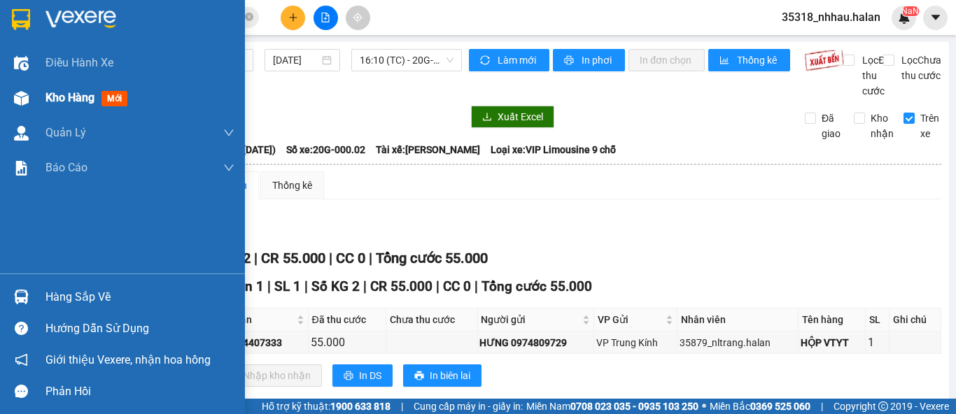
click at [53, 92] on span "Kho hàng" at bounding box center [69, 97] width 49 height 13
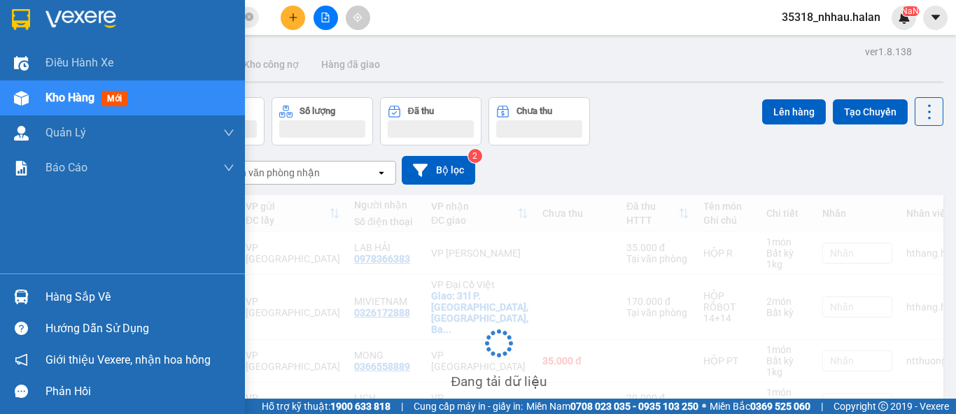
click at [64, 101] on span "Kho hàng" at bounding box center [69, 97] width 49 height 13
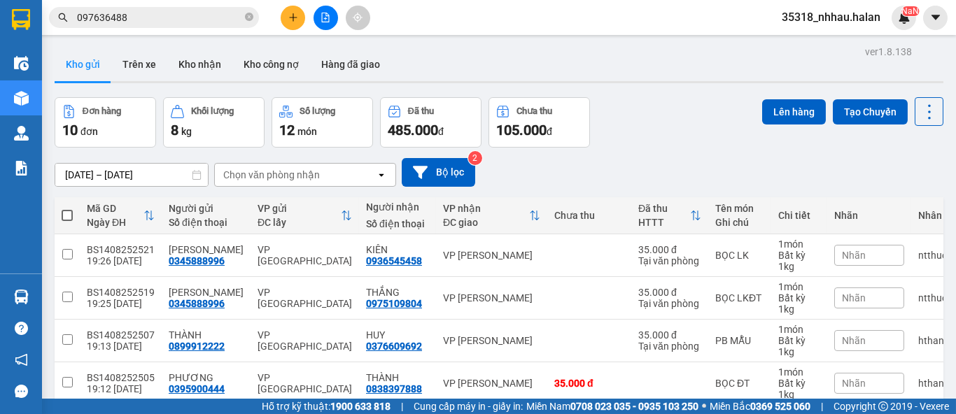
click at [258, 174] on div "Chọn văn phòng nhận" at bounding box center [271, 175] width 97 height 14
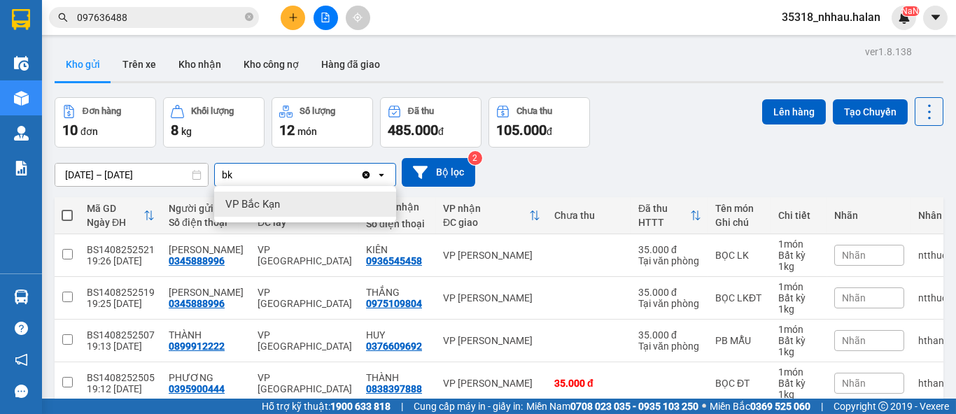
type input "bk"
click at [253, 202] on span "VP Bắc Kạn" at bounding box center [252, 204] width 55 height 14
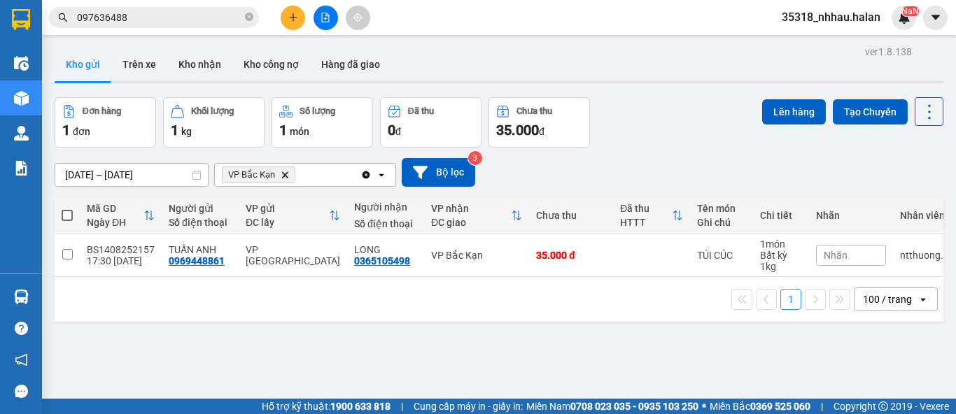
click at [70, 211] on span at bounding box center [67, 215] width 11 height 11
click at [67, 209] on input "checkbox" at bounding box center [67, 209] width 0 height 0
checkbox input "true"
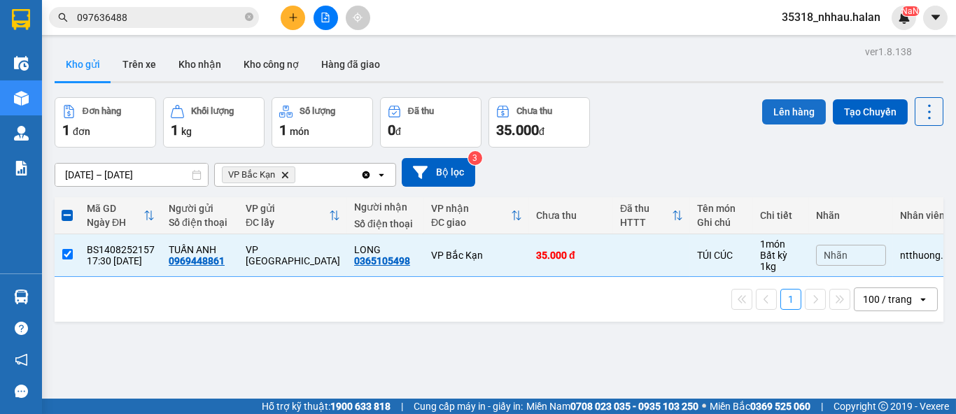
click at [773, 113] on button "Lên hàng" at bounding box center [794, 111] width 64 height 25
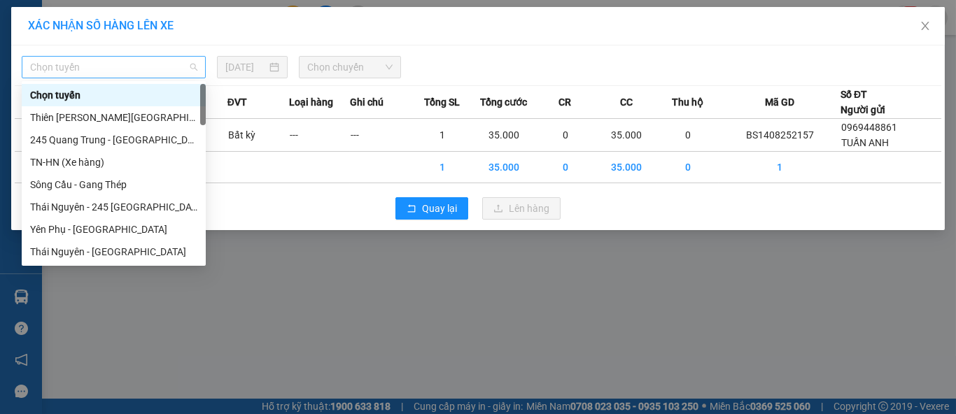
click at [113, 60] on span "Chọn tuyến" at bounding box center [113, 67] width 167 height 21
type input "k"
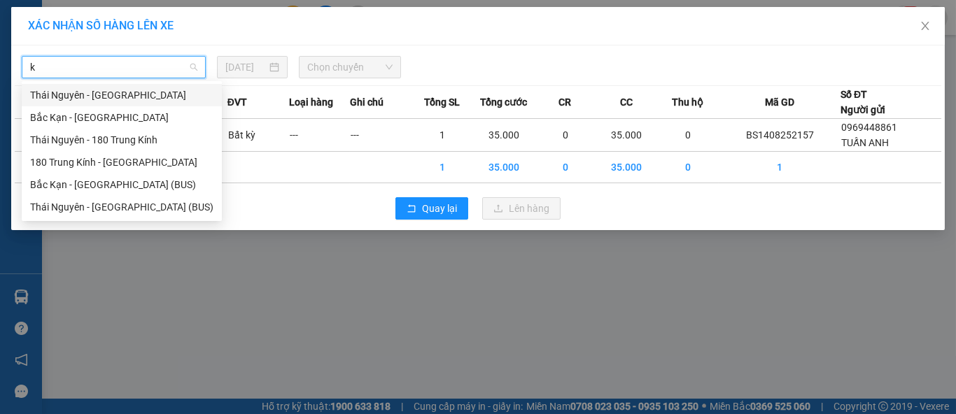
click at [79, 96] on div "Thái Nguyên - Bắc Kạn" at bounding box center [121, 94] width 183 height 15
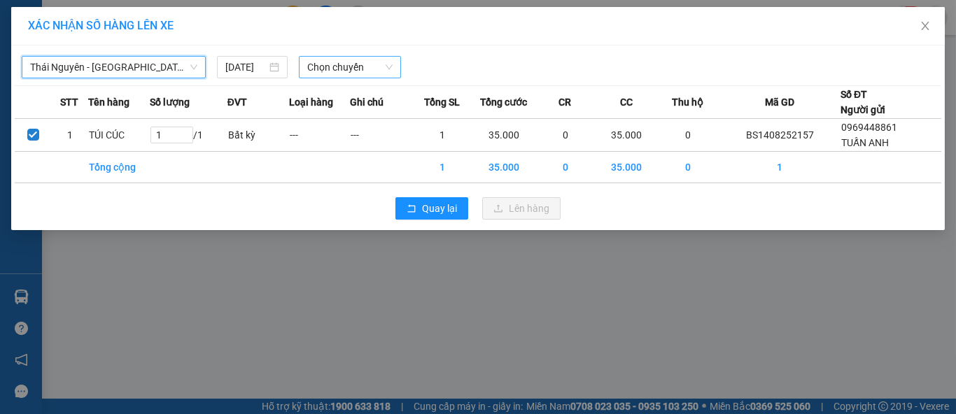
click at [334, 71] on span "Chọn chuyến" at bounding box center [350, 67] width 86 height 21
type input "420"
click at [929, 25] on icon "close" at bounding box center [924, 25] width 11 height 11
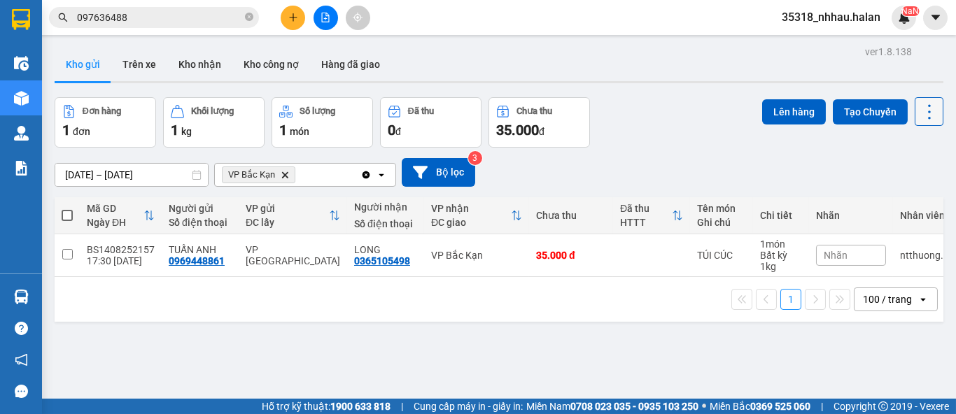
drag, startPoint x: 923, startPoint y: 112, endPoint x: 909, endPoint y: 122, distance: 17.5
click at [924, 113] on icon at bounding box center [929, 112] width 20 height 20
click at [890, 198] on span "Làm mới" at bounding box center [898, 200] width 38 height 14
click at [452, 250] on div "VP Bắc Kạn" at bounding box center [476, 255] width 91 height 11
checkbox input "true"
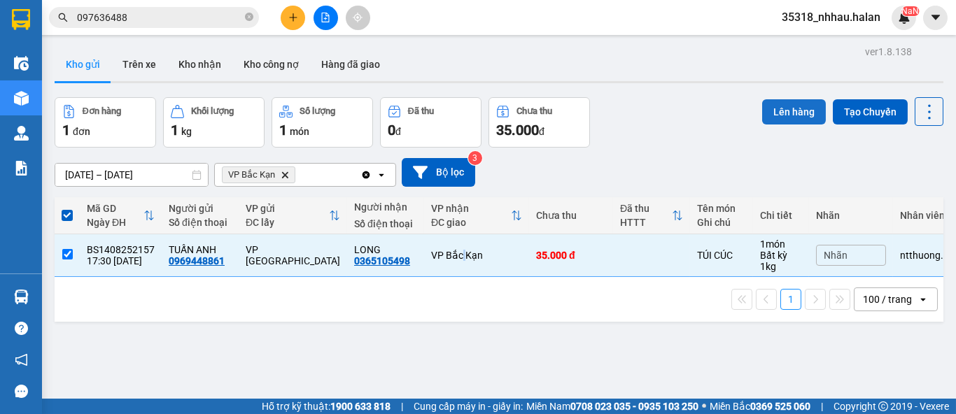
click at [762, 112] on button "Lên hàng" at bounding box center [794, 111] width 64 height 25
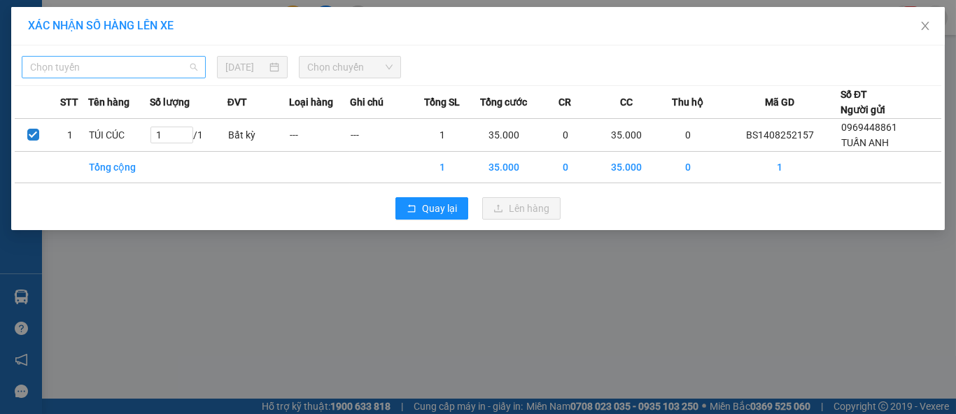
click at [95, 68] on span "Chọn tuyến" at bounding box center [113, 67] width 167 height 21
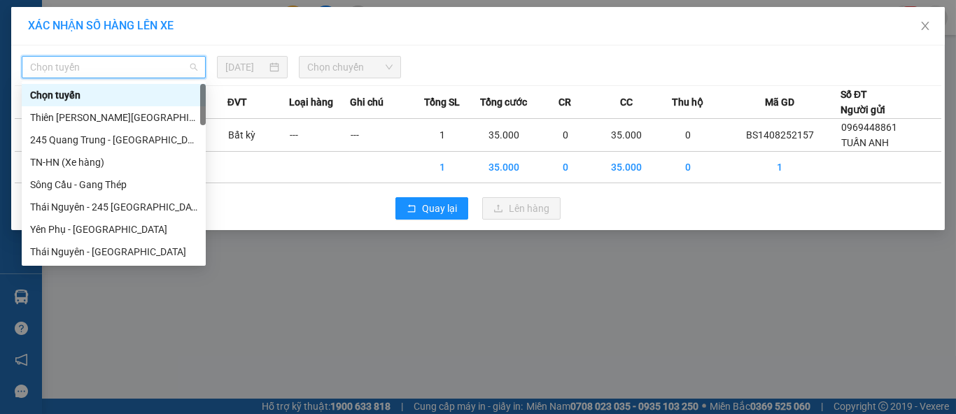
type input "b"
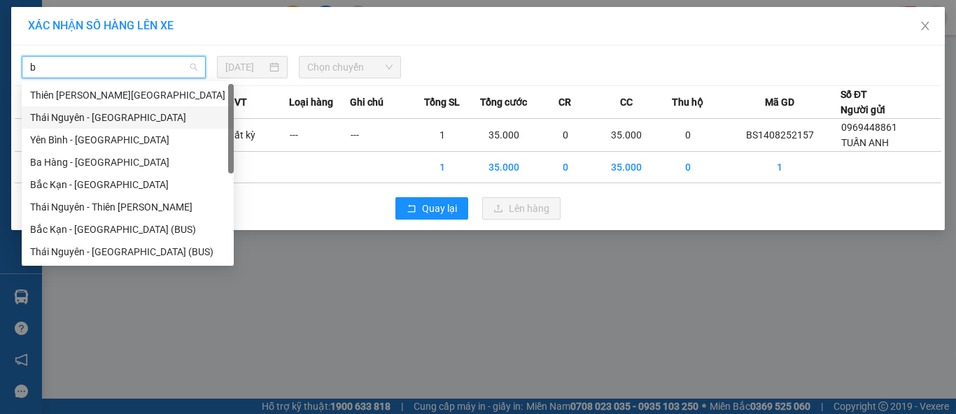
click at [94, 108] on div "Thái Nguyên - Bắc Kạn" at bounding box center [128, 117] width 212 height 22
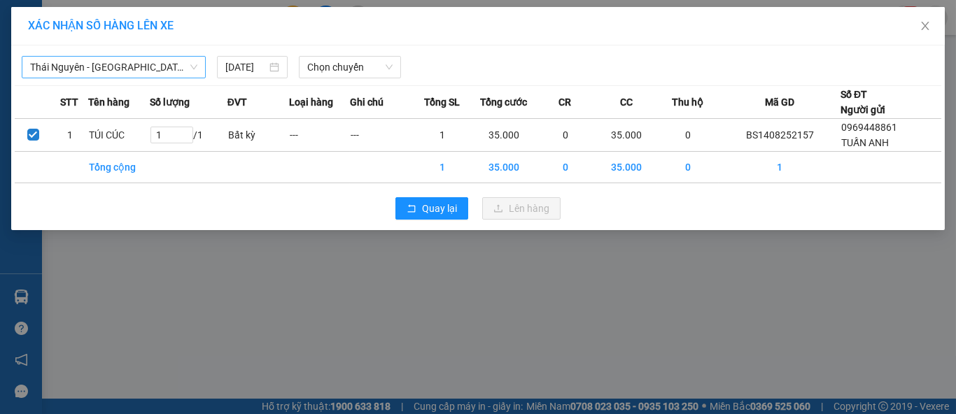
click at [296, 108] on th "Loại hàng" at bounding box center [320, 102] width 62 height 33
click at [337, 73] on span "Chọn chuyến" at bounding box center [350, 67] width 86 height 21
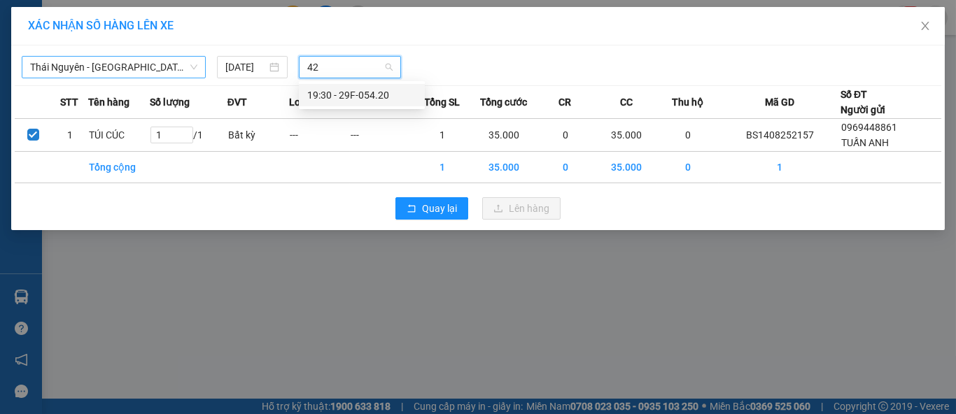
type input "420"
click at [363, 104] on div "19:30 - 29F-054.20" at bounding box center [362, 95] width 126 height 22
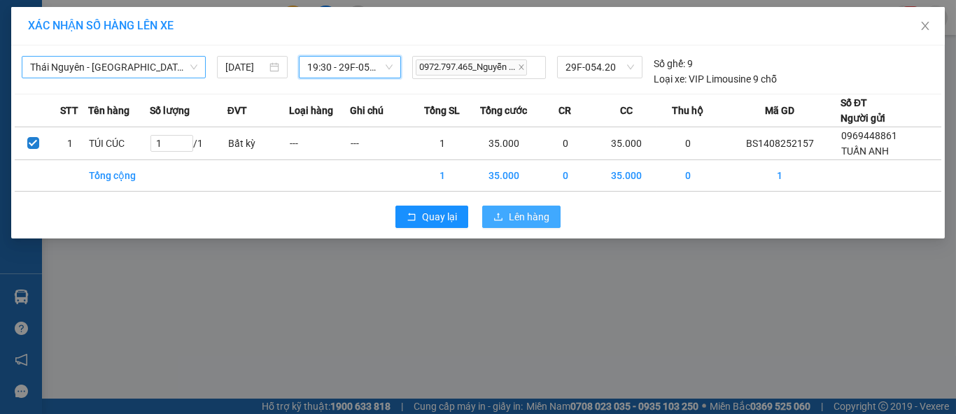
click at [493, 218] on icon "upload" at bounding box center [498, 217] width 10 height 10
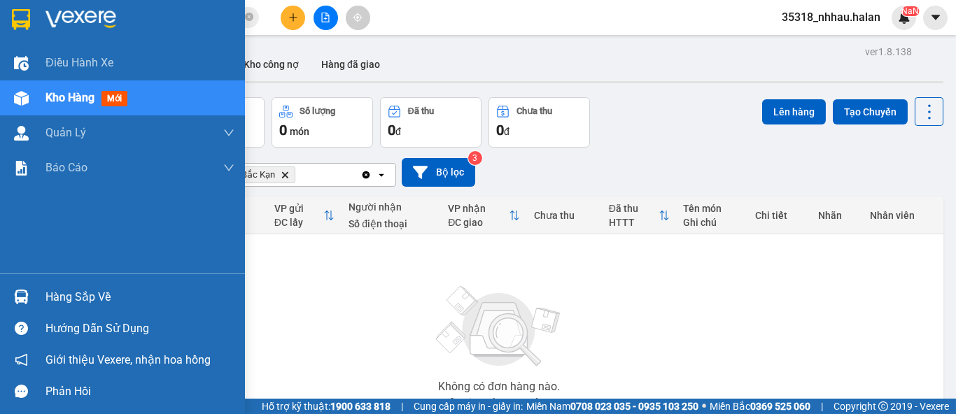
click at [18, 304] on img at bounding box center [21, 297] width 15 height 15
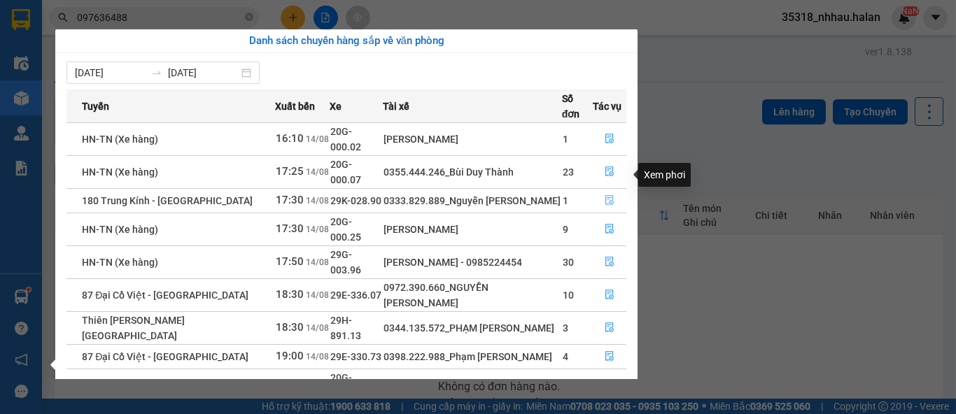
click at [605, 195] on icon "file-done" at bounding box center [610, 200] width 10 height 10
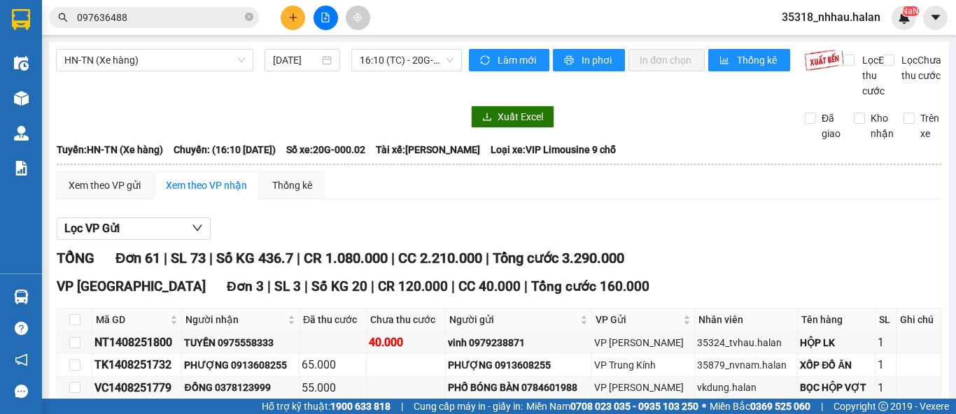
click at [605, 171] on th at bounding box center [499, 164] width 886 height 13
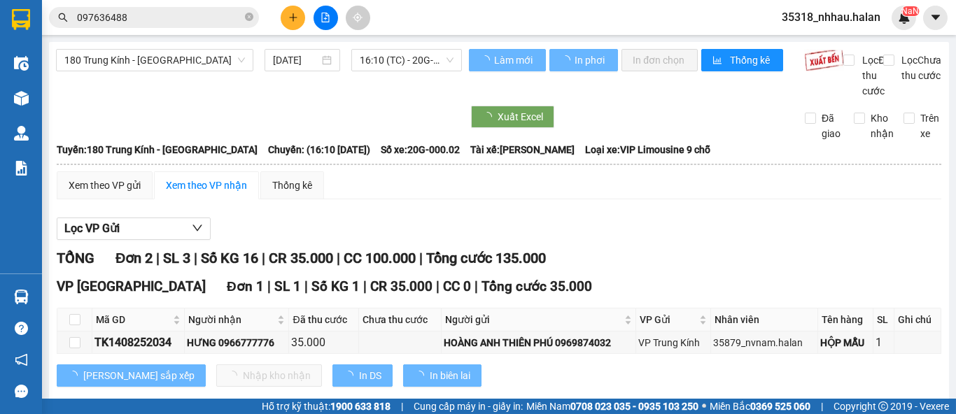
scroll to position [155, 0]
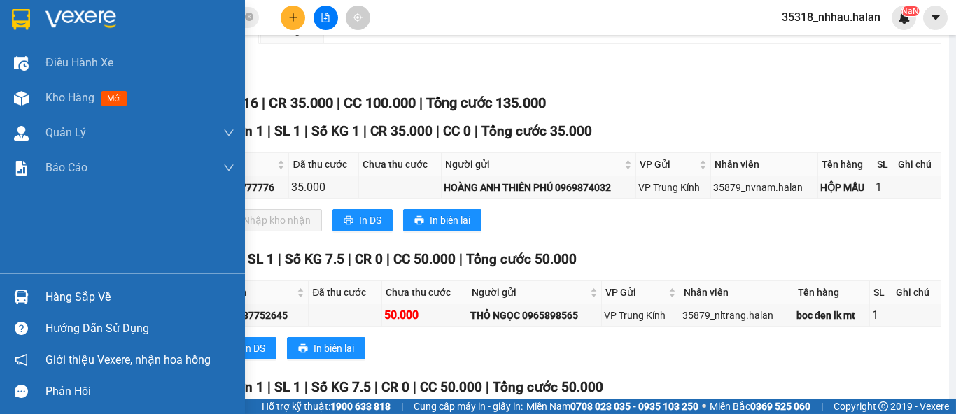
click at [11, 294] on div at bounding box center [21, 297] width 24 height 24
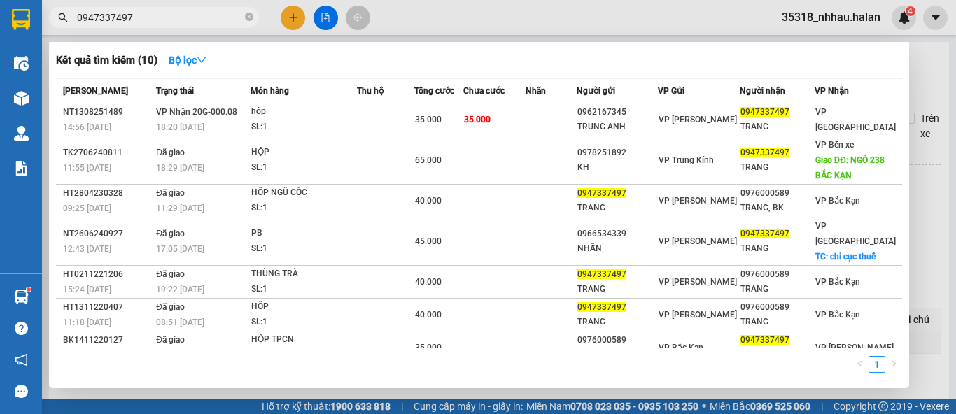
click at [224, 16] on input "0947337497" at bounding box center [159, 17] width 165 height 15
click at [247, 20] on icon "close-circle" at bounding box center [249, 17] width 8 height 8
